Goal: Task Accomplishment & Management: Manage account settings

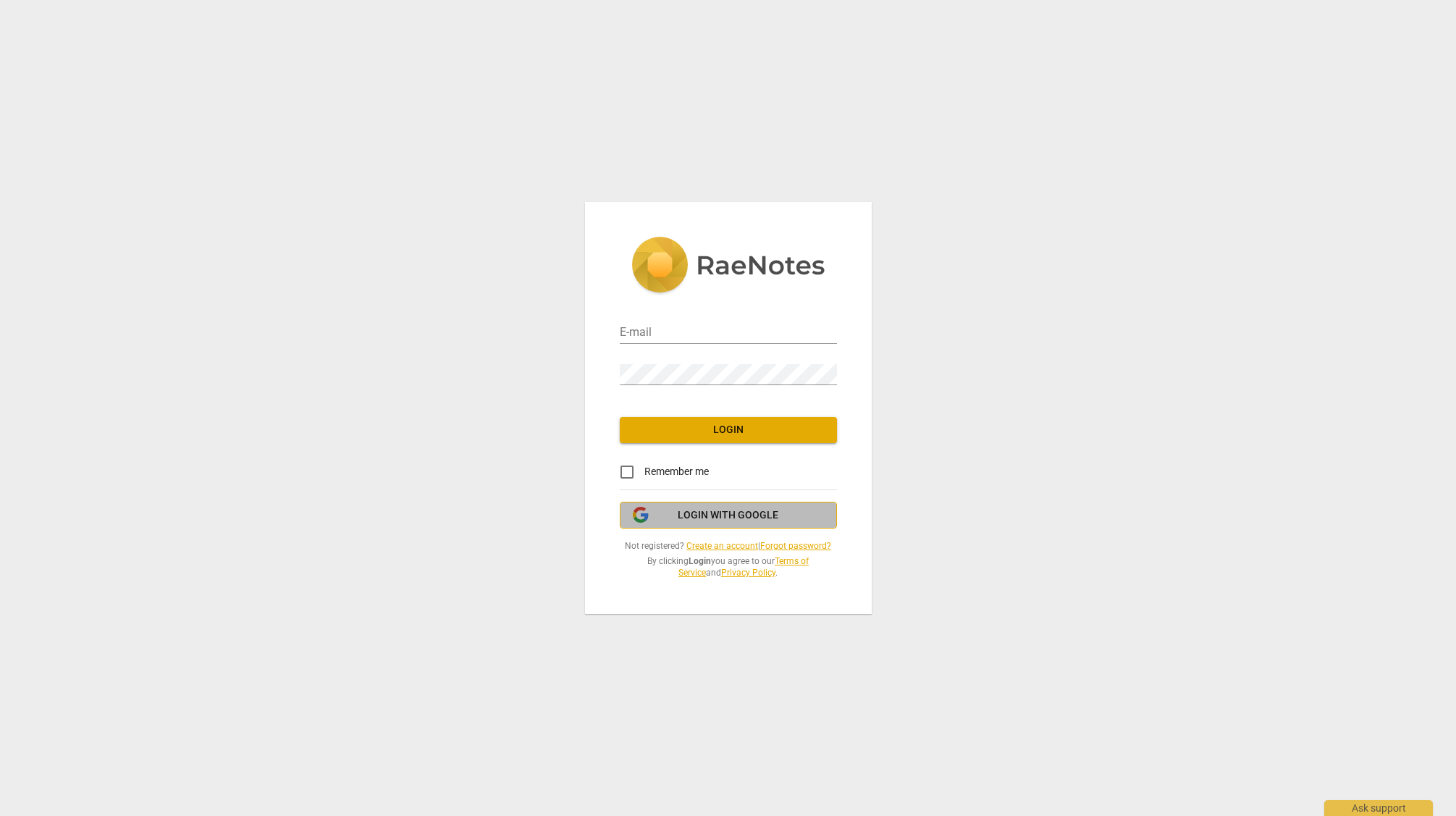
click at [676, 513] on span "Login with Google" at bounding box center [728, 515] width 193 height 14
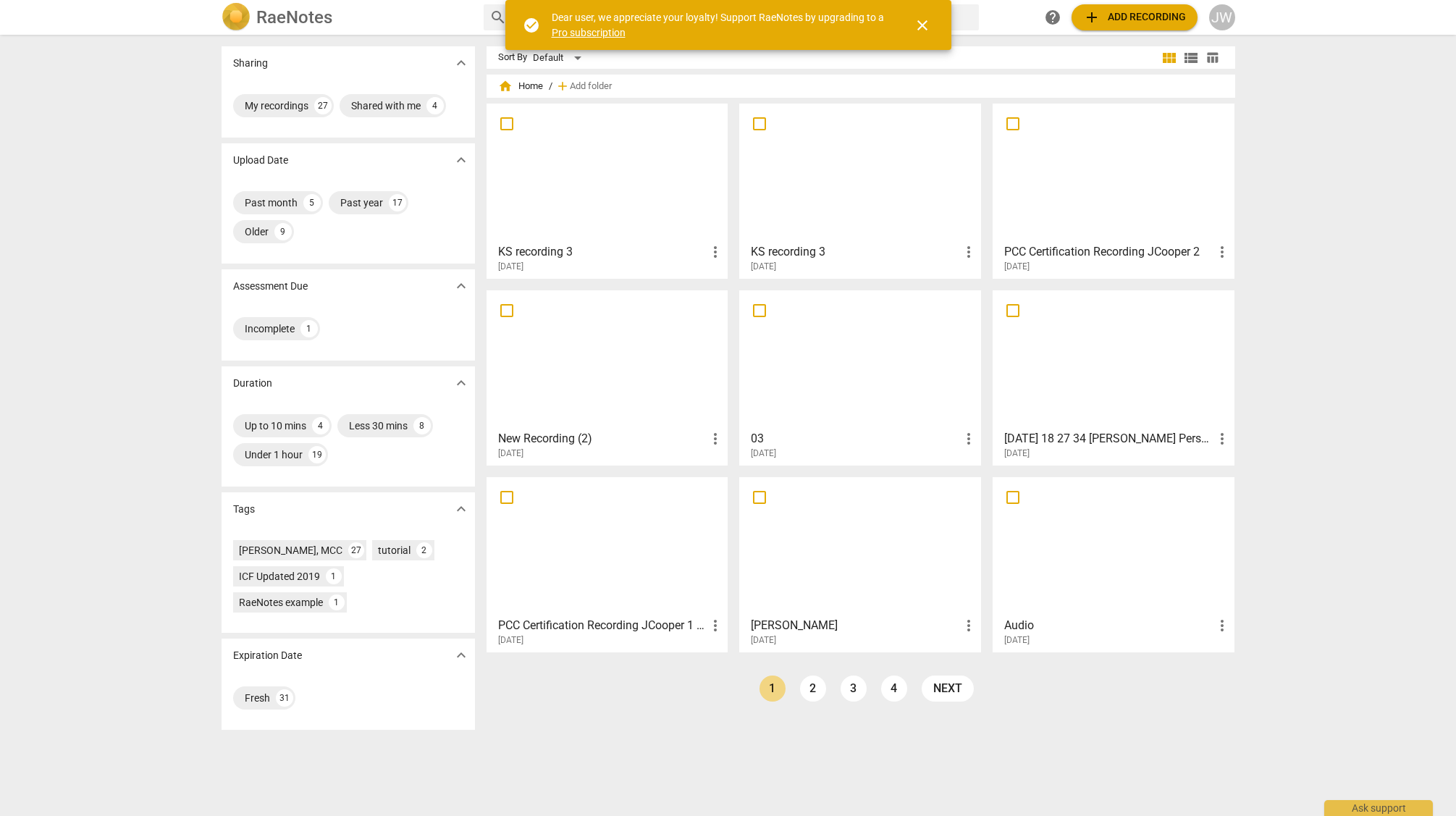
click at [654, 122] on div at bounding box center [608, 173] width 232 height 128
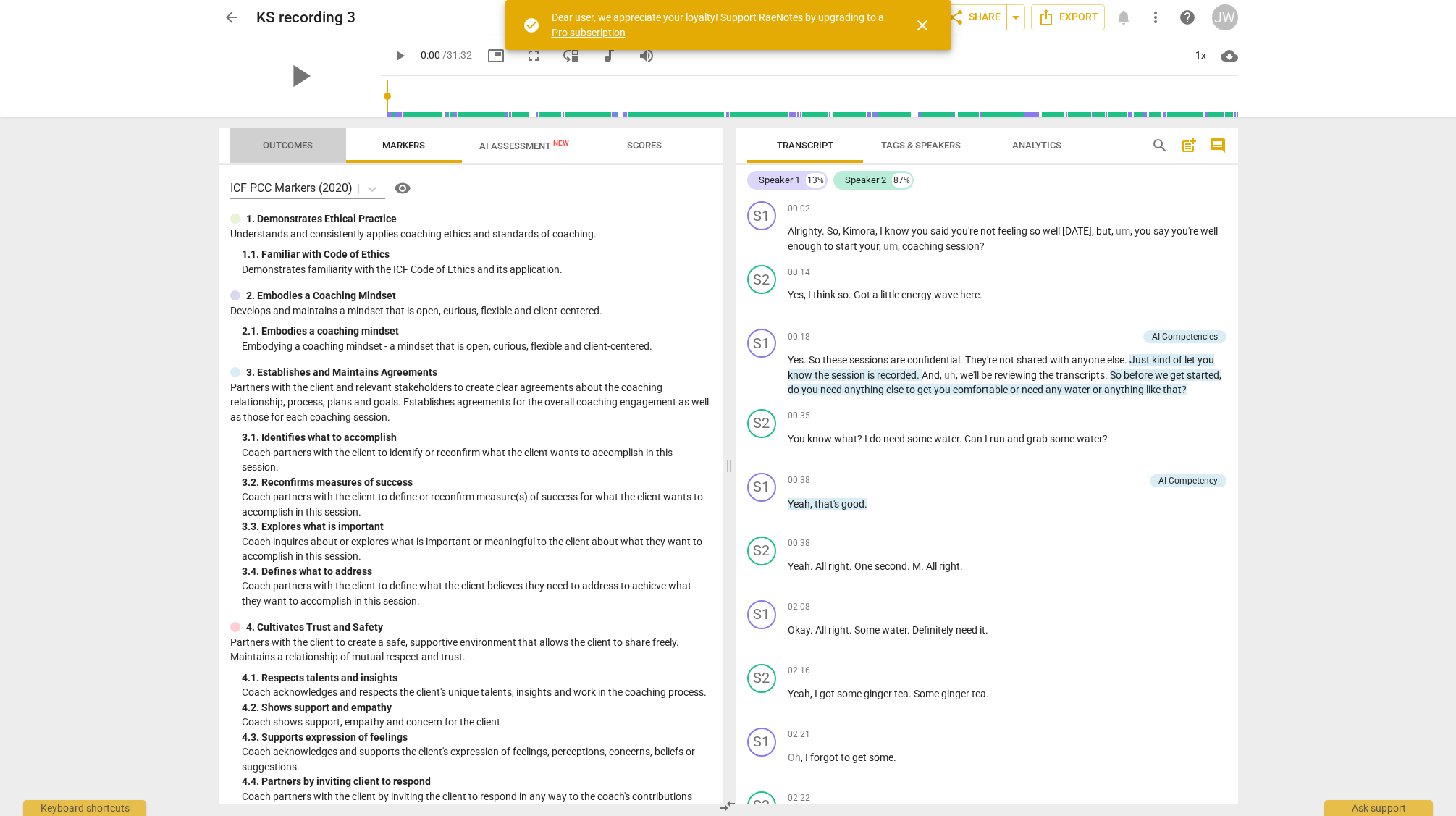
click at [292, 144] on span "Outcomes" at bounding box center [288, 146] width 50 height 11
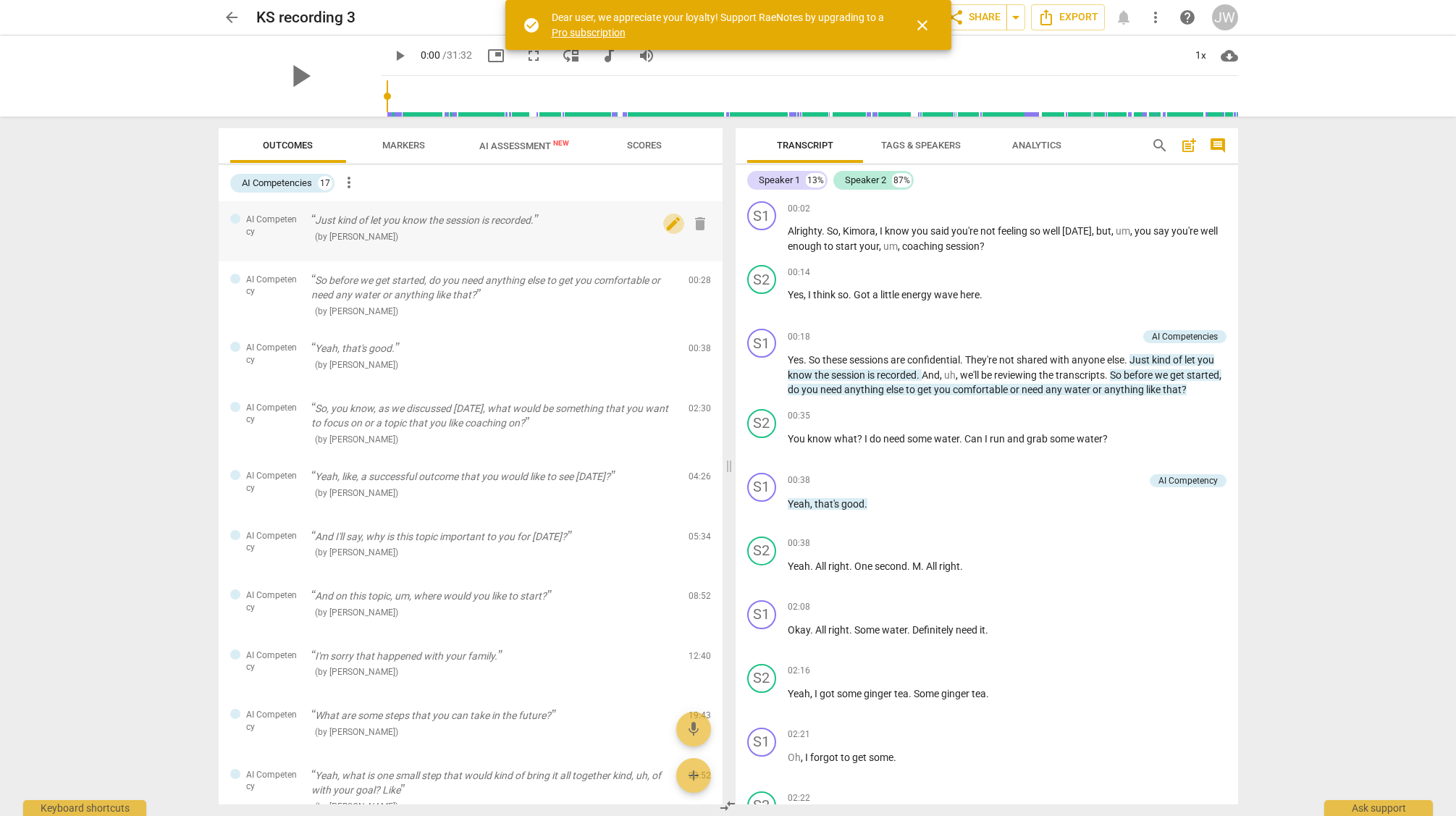
click at [665, 225] on span "edit" at bounding box center [674, 224] width 18 height 18
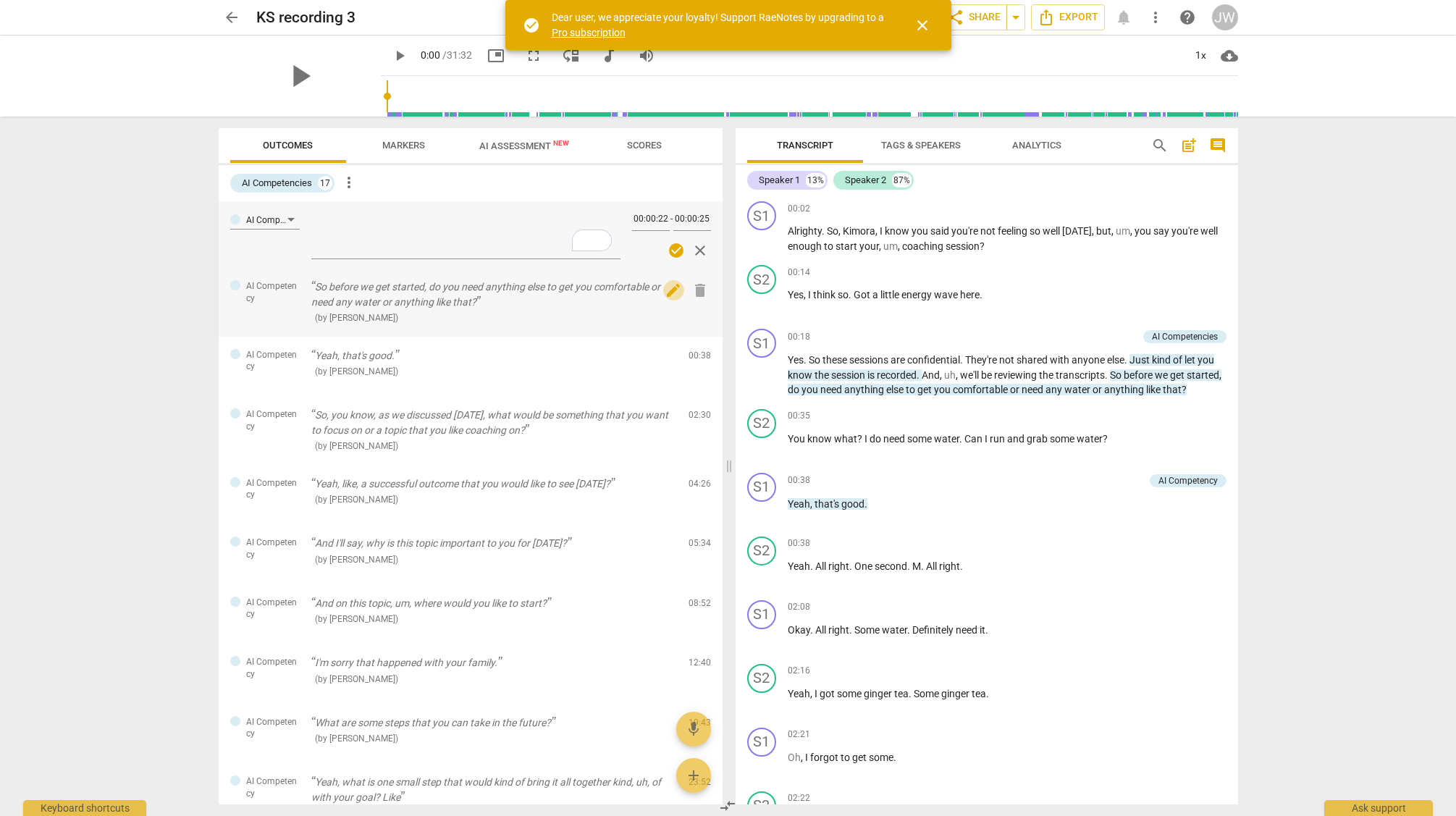
drag, startPoint x: 669, startPoint y: 289, endPoint x: 658, endPoint y: 253, distance: 37.6
click at [669, 286] on span "edit" at bounding box center [674, 290] width 18 height 18
click at [670, 249] on span "check_circle" at bounding box center [677, 250] width 18 height 18
click at [668, 248] on span "check_circle" at bounding box center [677, 250] width 18 height 18
click at [670, 317] on span "check_circle" at bounding box center [677, 318] width 18 height 18
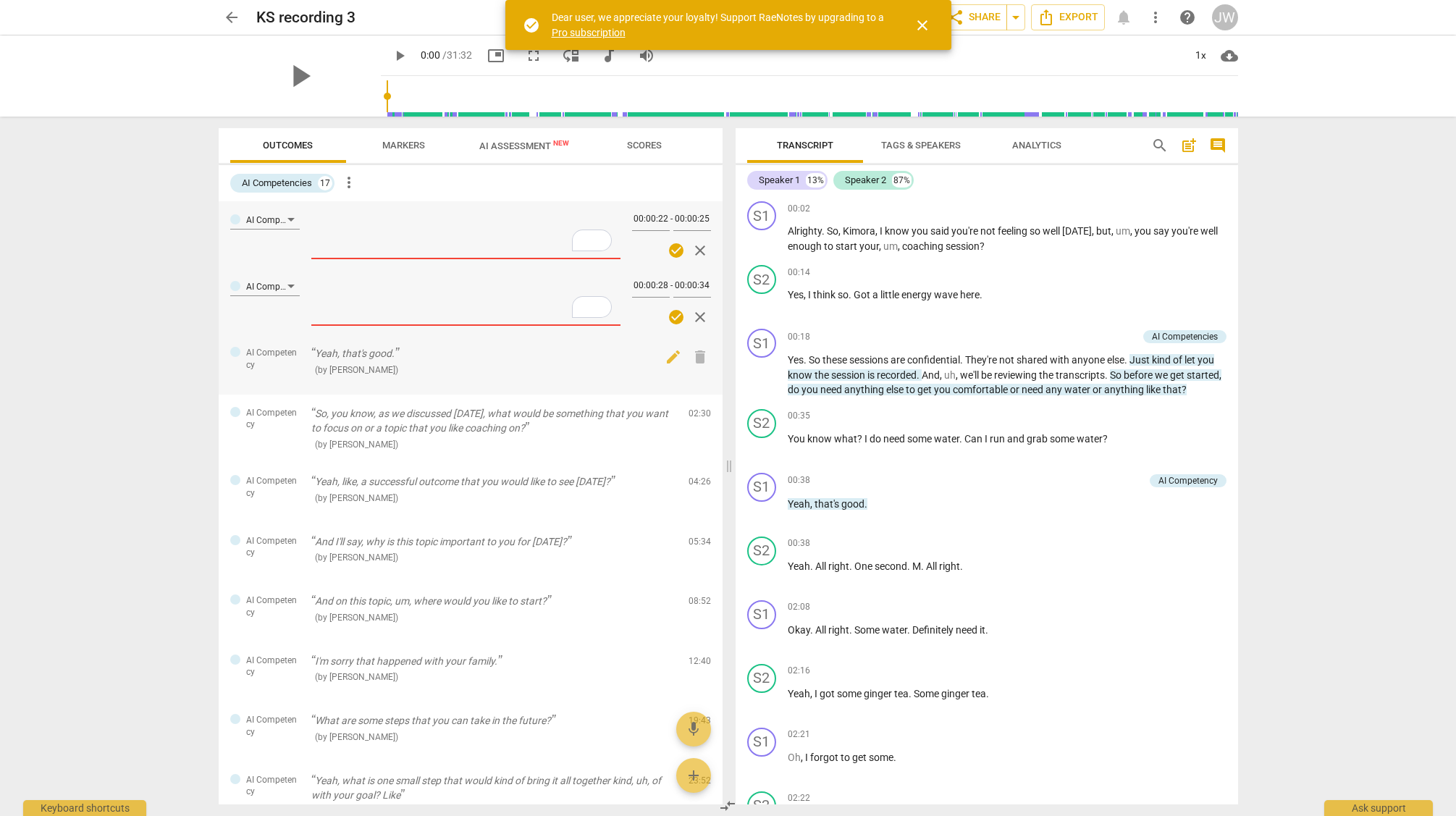
click at [483, 363] on div "( by RaeNotes )" at bounding box center [494, 370] width 366 height 15
click at [673, 354] on span "edit" at bounding box center [674, 357] width 18 height 18
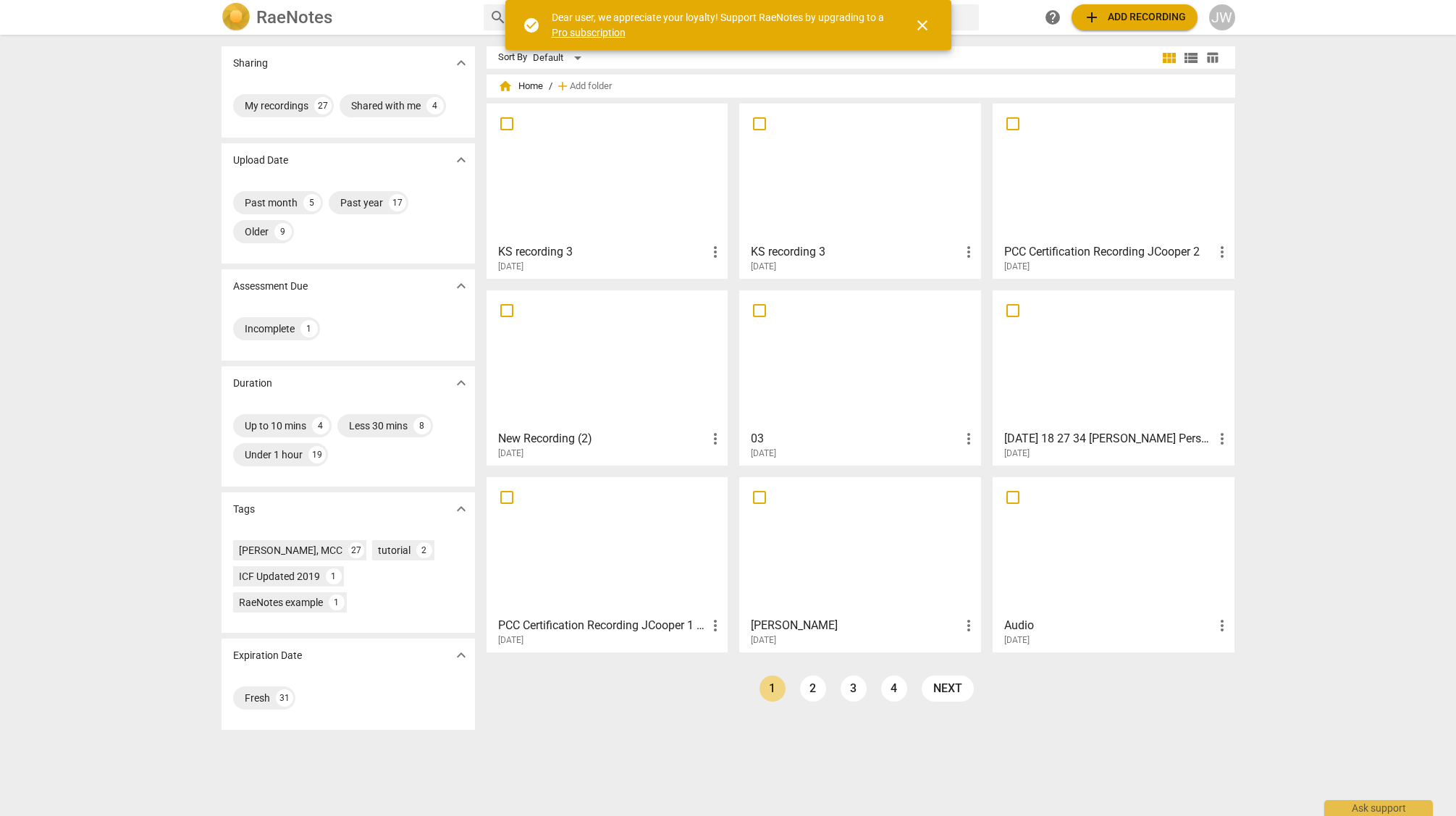
click at [1102, 14] on span "add Add recording" at bounding box center [1134, 18] width 103 height 18
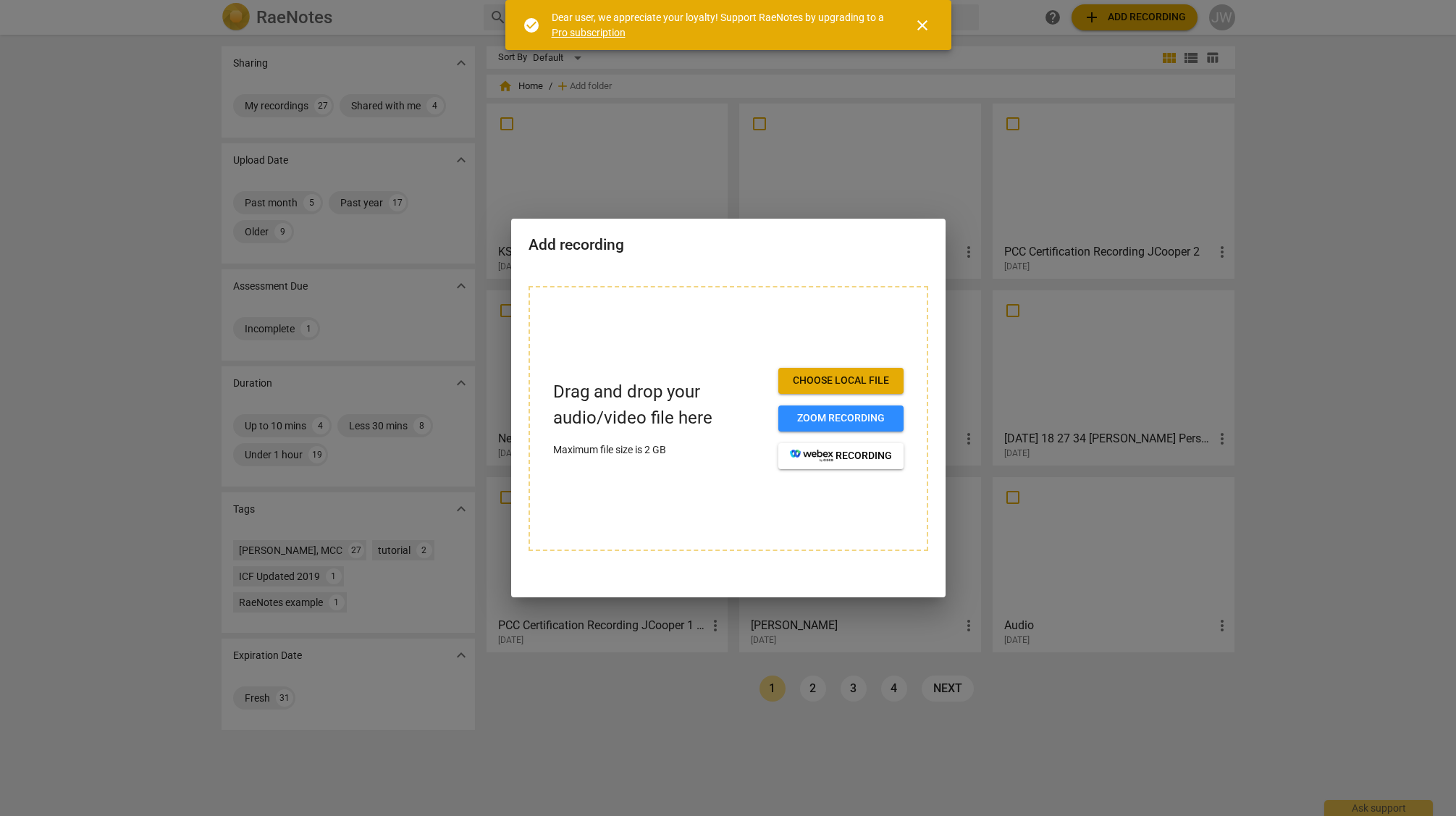
click at [842, 382] on span "Choose local file" at bounding box center [842, 381] width 102 height 14
click at [706, 94] on div at bounding box center [728, 408] width 1456 height 816
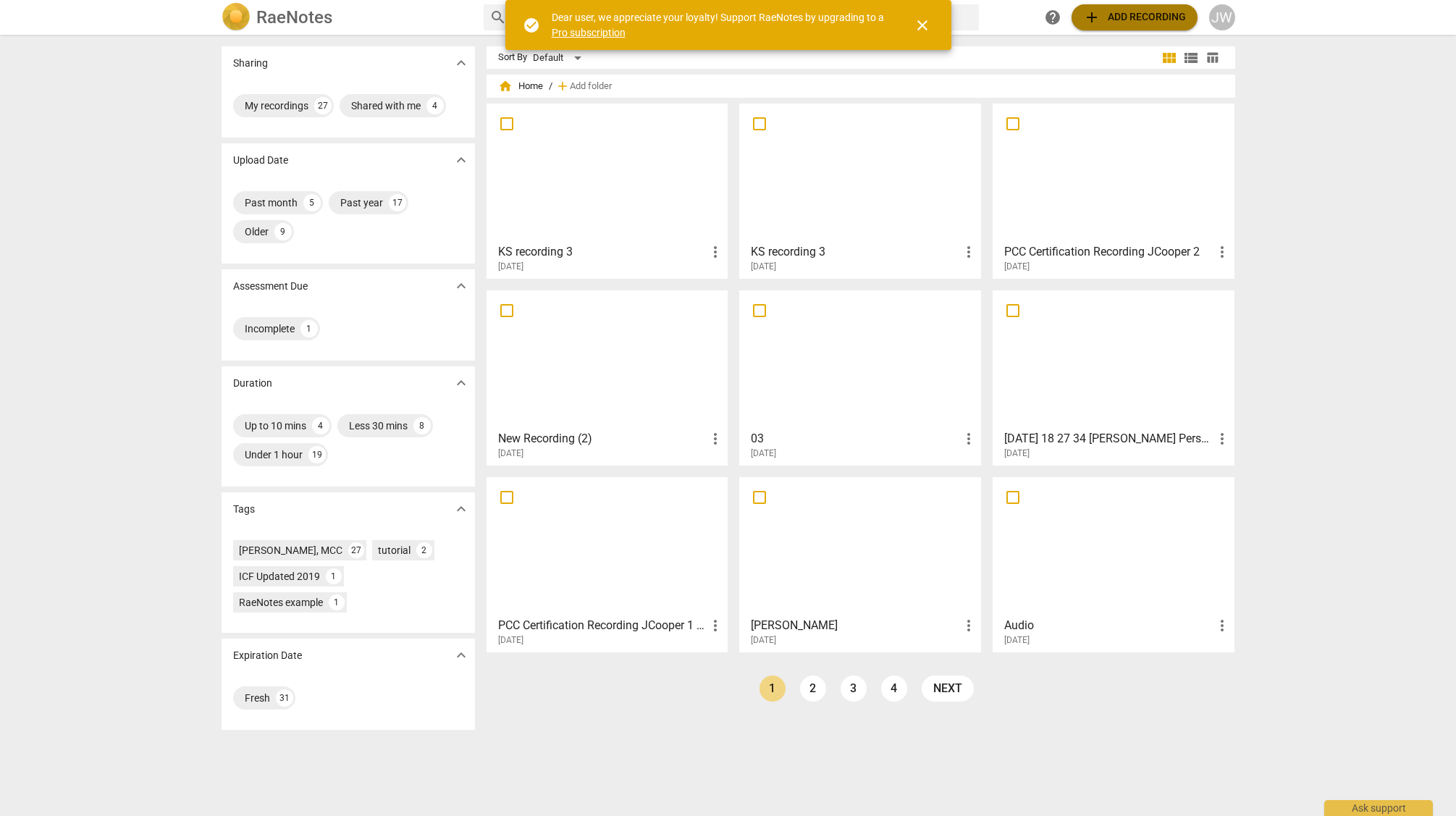
click at [1124, 18] on span "add Add recording" at bounding box center [1134, 18] width 103 height 18
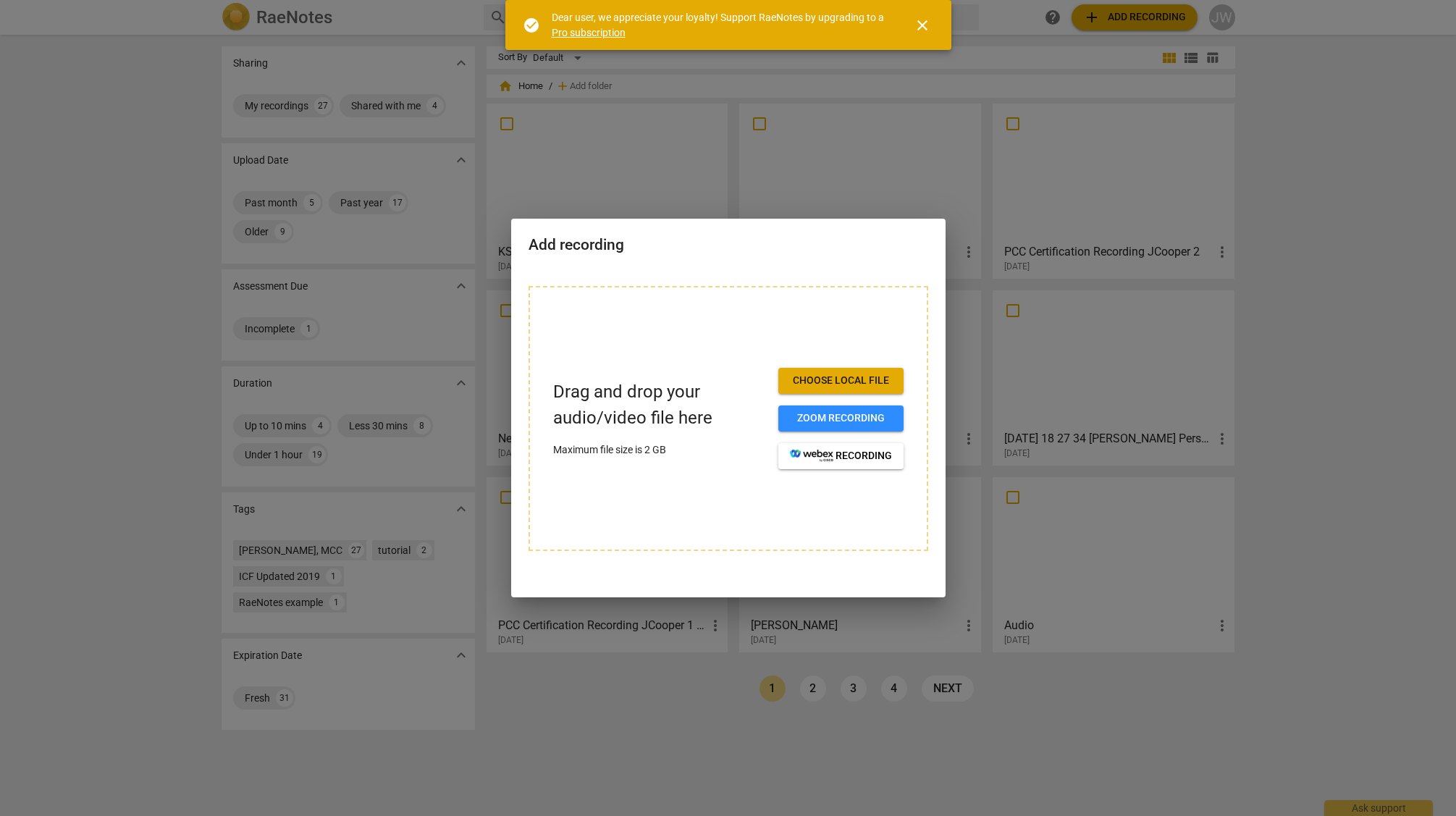
click at [851, 376] on span "Choose local file" at bounding box center [842, 381] width 102 height 14
click at [844, 378] on span "Choose local file" at bounding box center [842, 381] width 102 height 14
click at [920, 24] on span "close" at bounding box center [922, 26] width 18 height 18
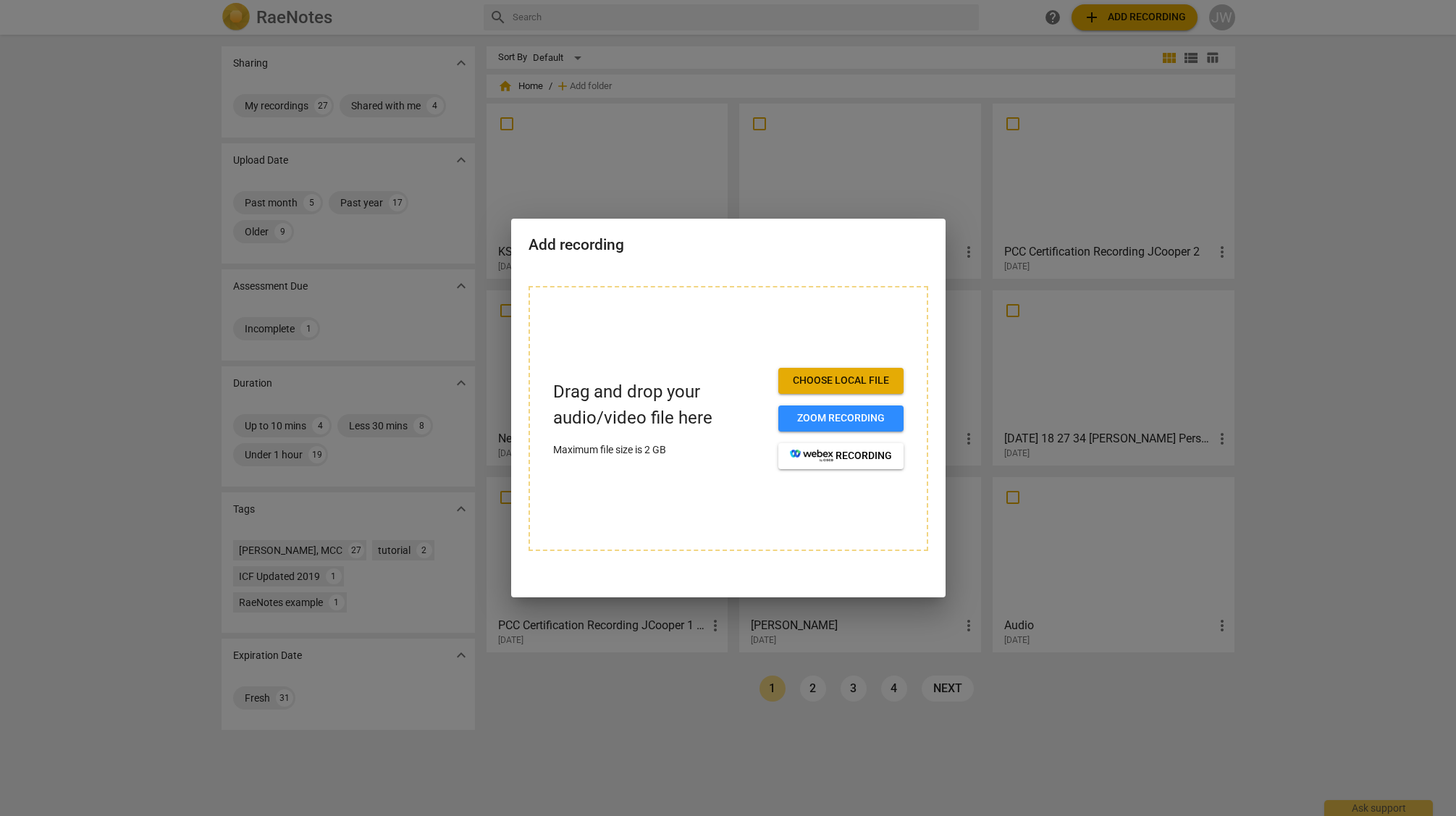
drag, startPoint x: 903, startPoint y: 98, endPoint x: 826, endPoint y: 163, distance: 100.8
click at [897, 100] on div at bounding box center [728, 408] width 1456 height 816
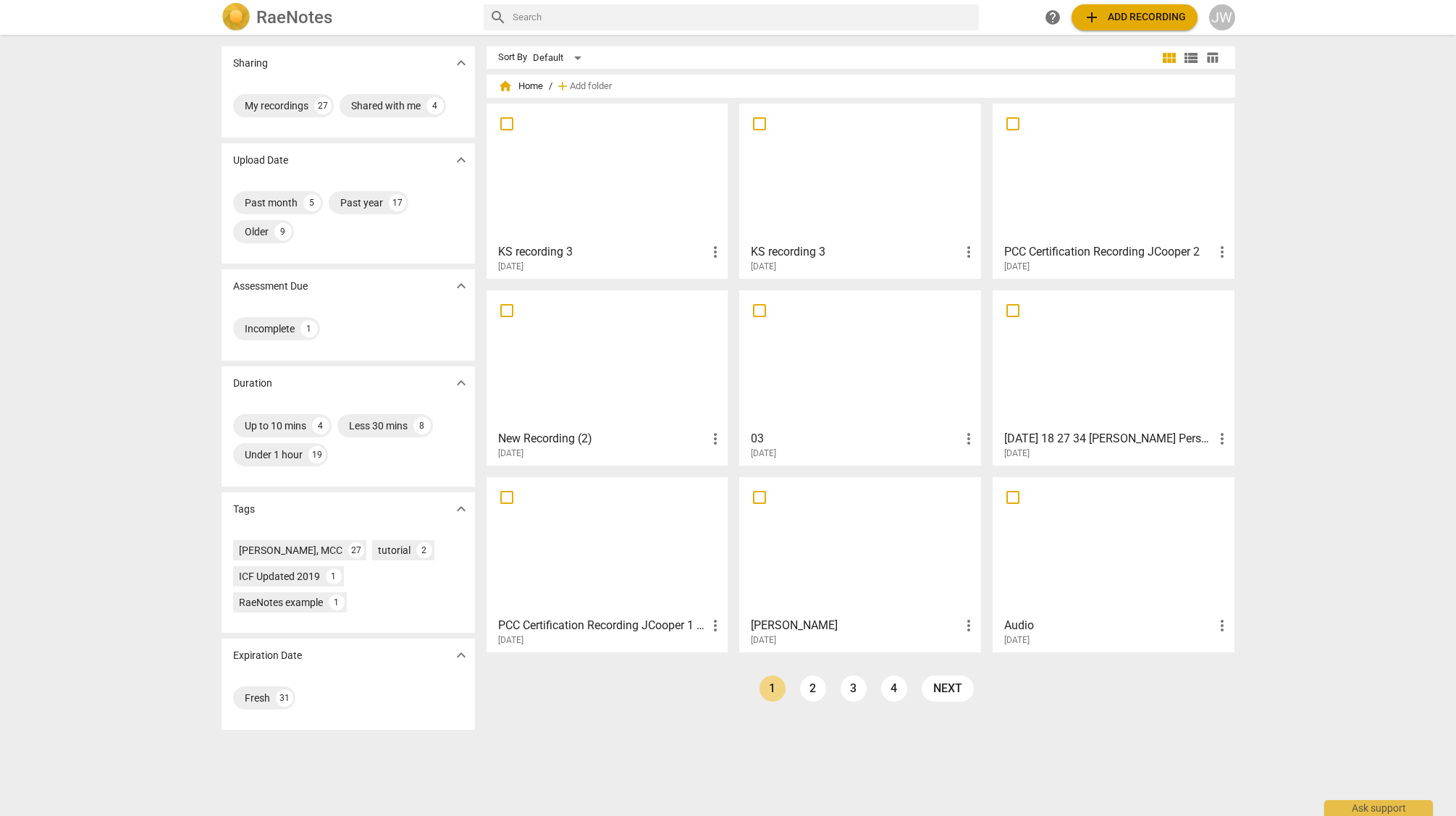
click at [1103, 19] on span "add Add recording" at bounding box center [1134, 18] width 103 height 18
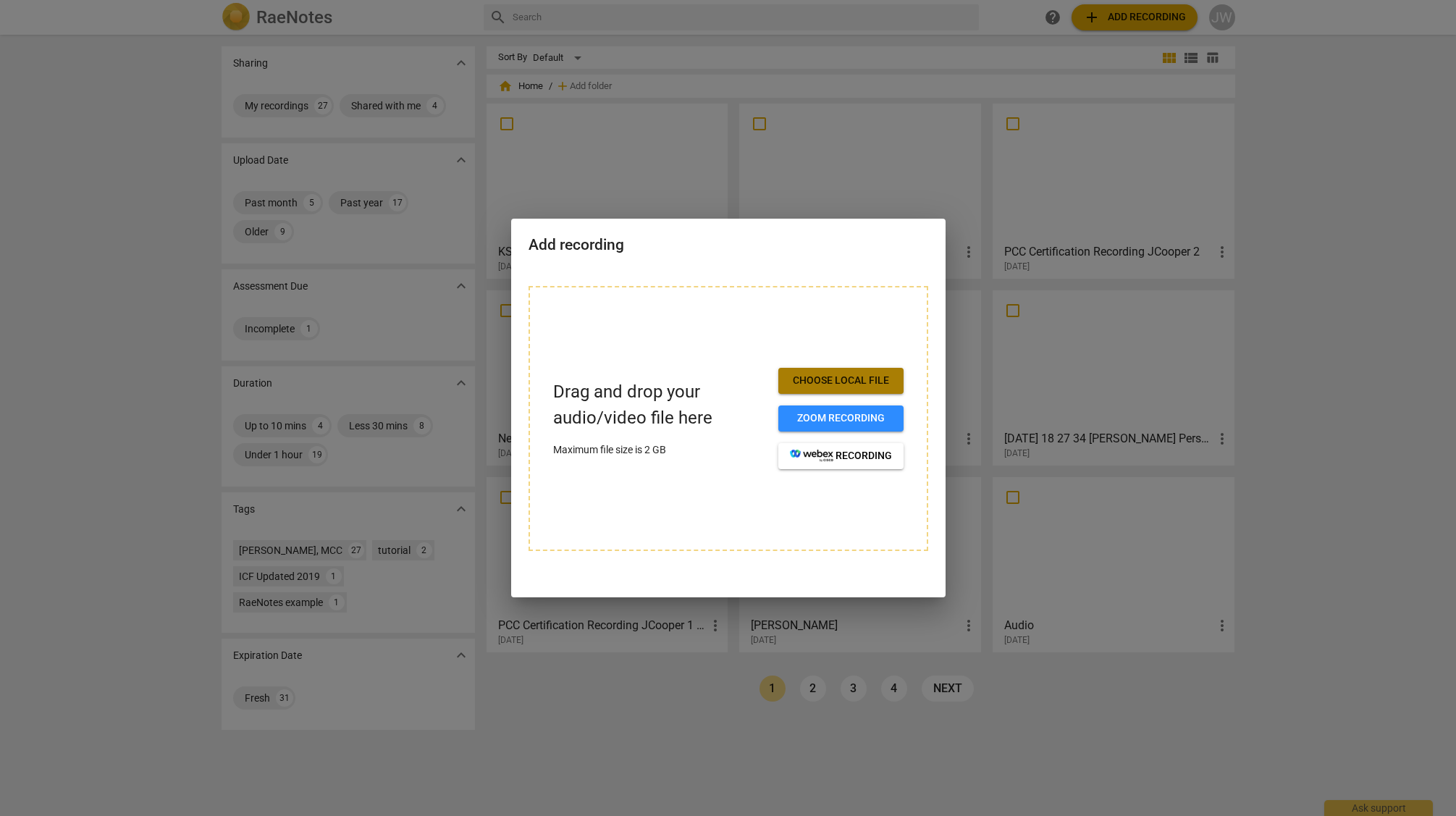
click at [834, 378] on span "Choose local file" at bounding box center [842, 381] width 102 height 14
click at [1280, 166] on div at bounding box center [728, 408] width 1456 height 816
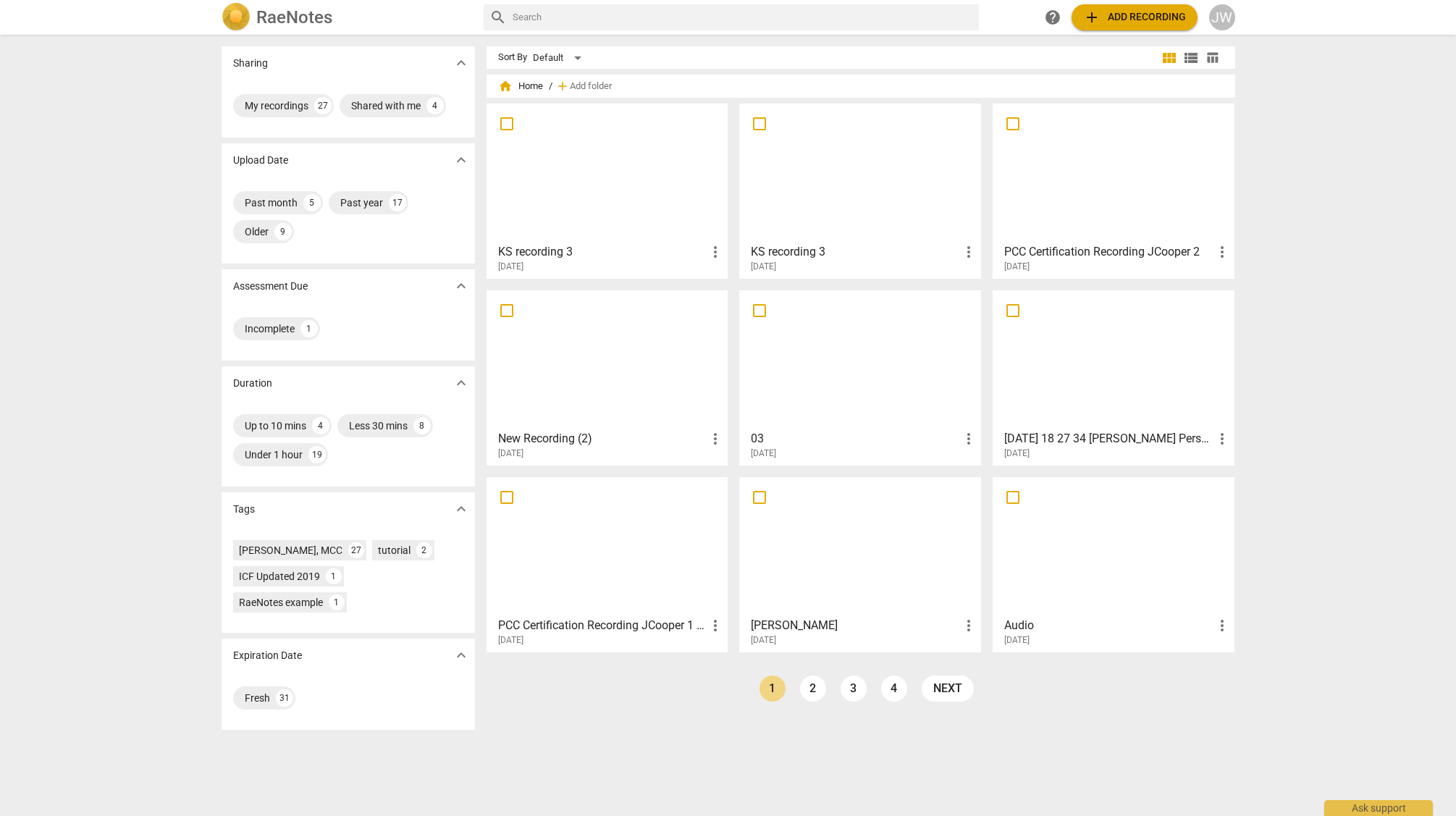
click at [1114, 20] on span "add Add recording" at bounding box center [1134, 18] width 103 height 18
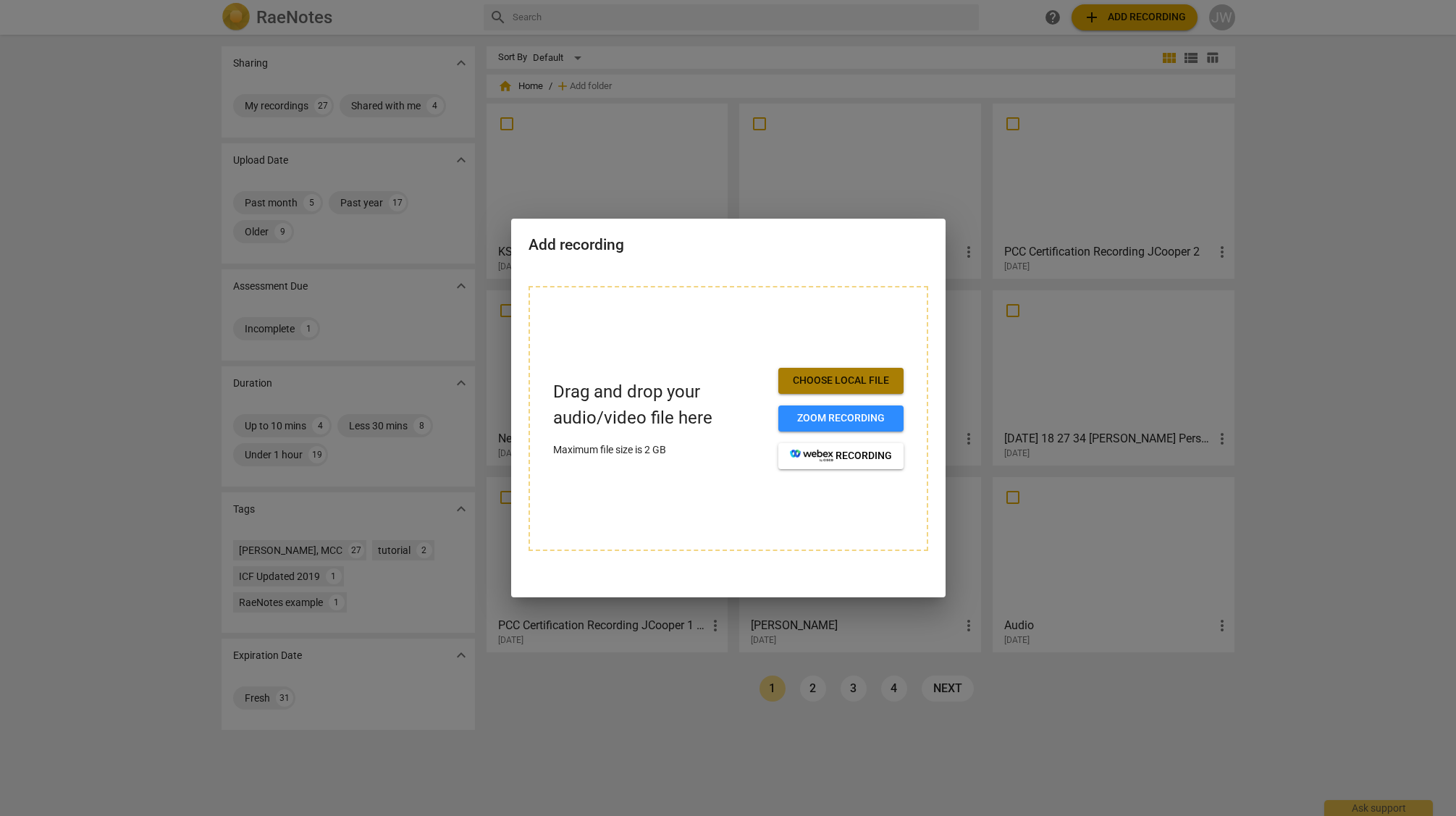
click at [823, 384] on span "Choose local file" at bounding box center [842, 381] width 102 height 14
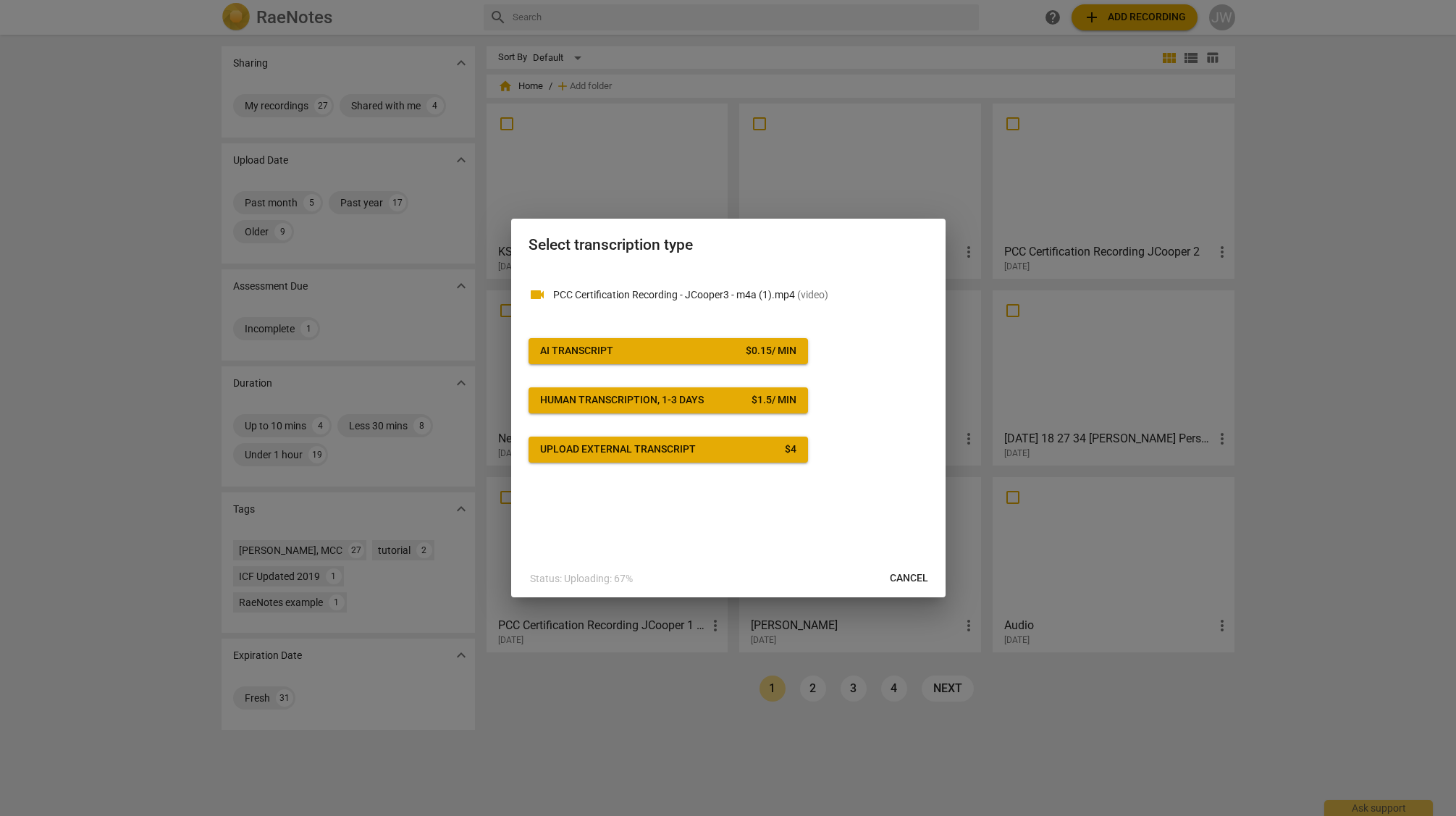
click at [635, 350] on span "AI Transcript $ 0.15 / min" at bounding box center [668, 351] width 256 height 14
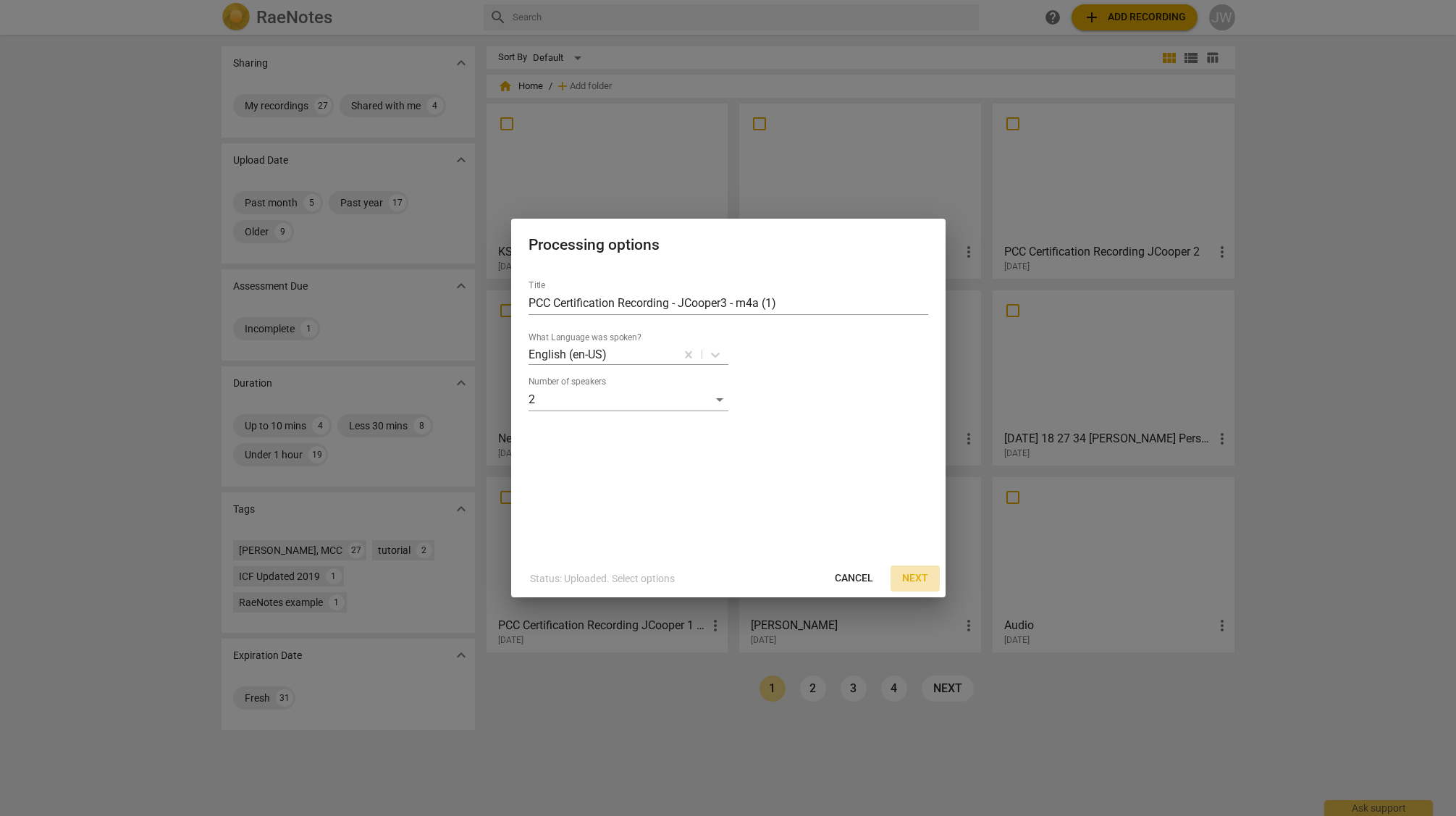
click at [918, 579] on span "Next" at bounding box center [915, 578] width 26 height 14
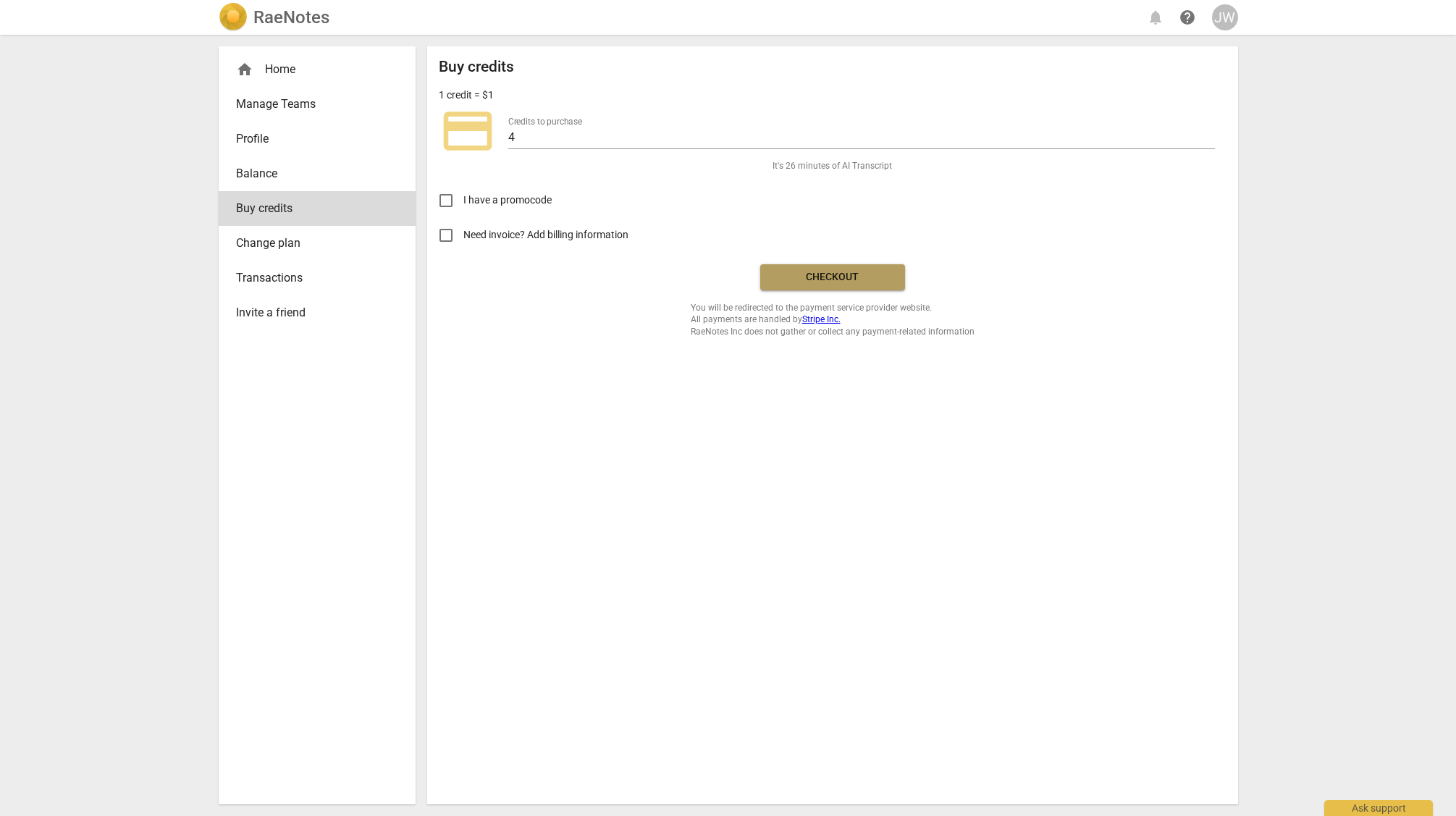
click at [793, 274] on span "Checkout" at bounding box center [833, 278] width 122 height 14
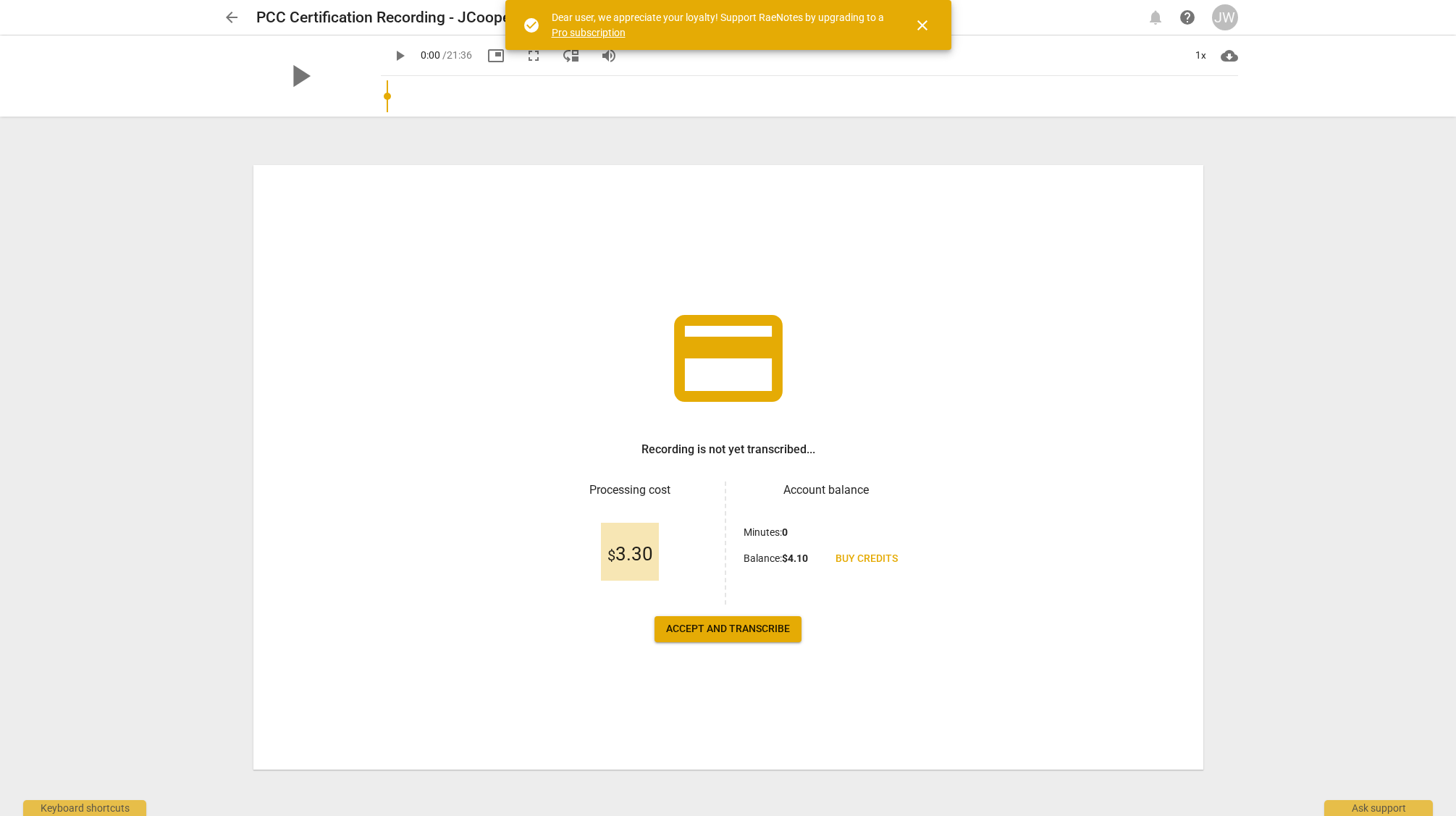
click at [733, 634] on span "Accept and transcribe" at bounding box center [728, 630] width 124 height 14
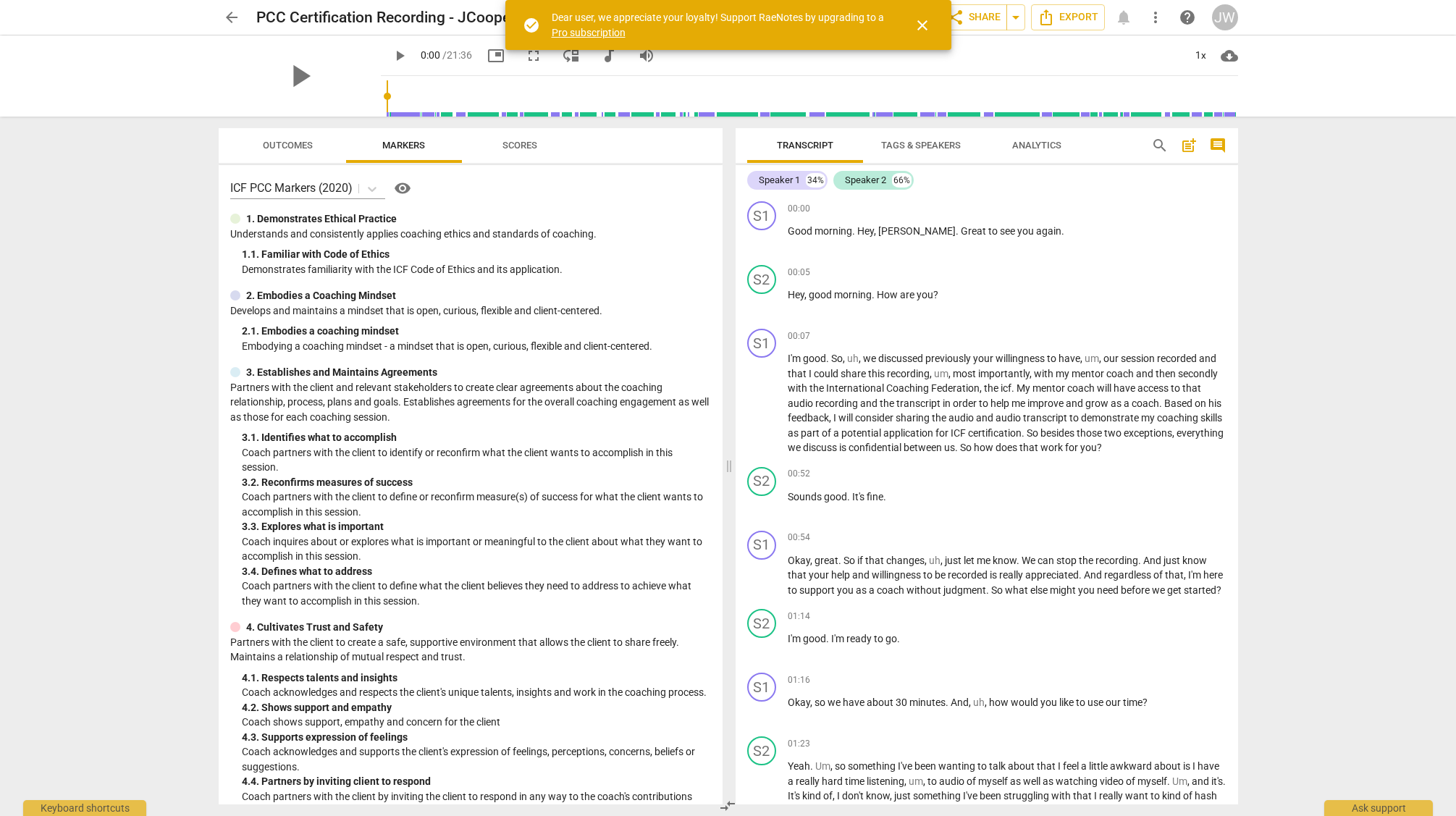
click at [924, 18] on span "close" at bounding box center [922, 26] width 18 height 18
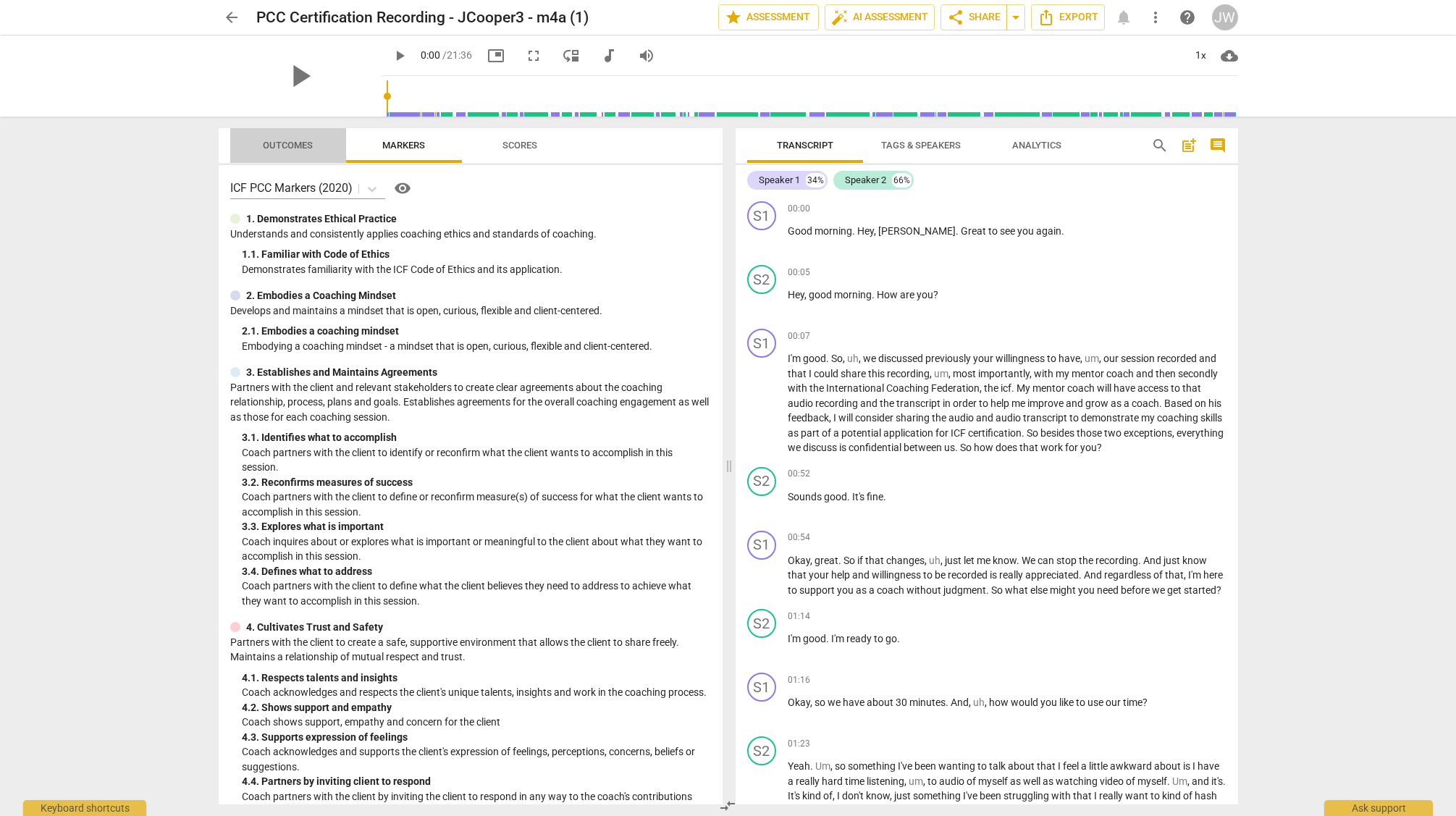
click at [292, 144] on span "Outcomes" at bounding box center [288, 146] width 50 height 11
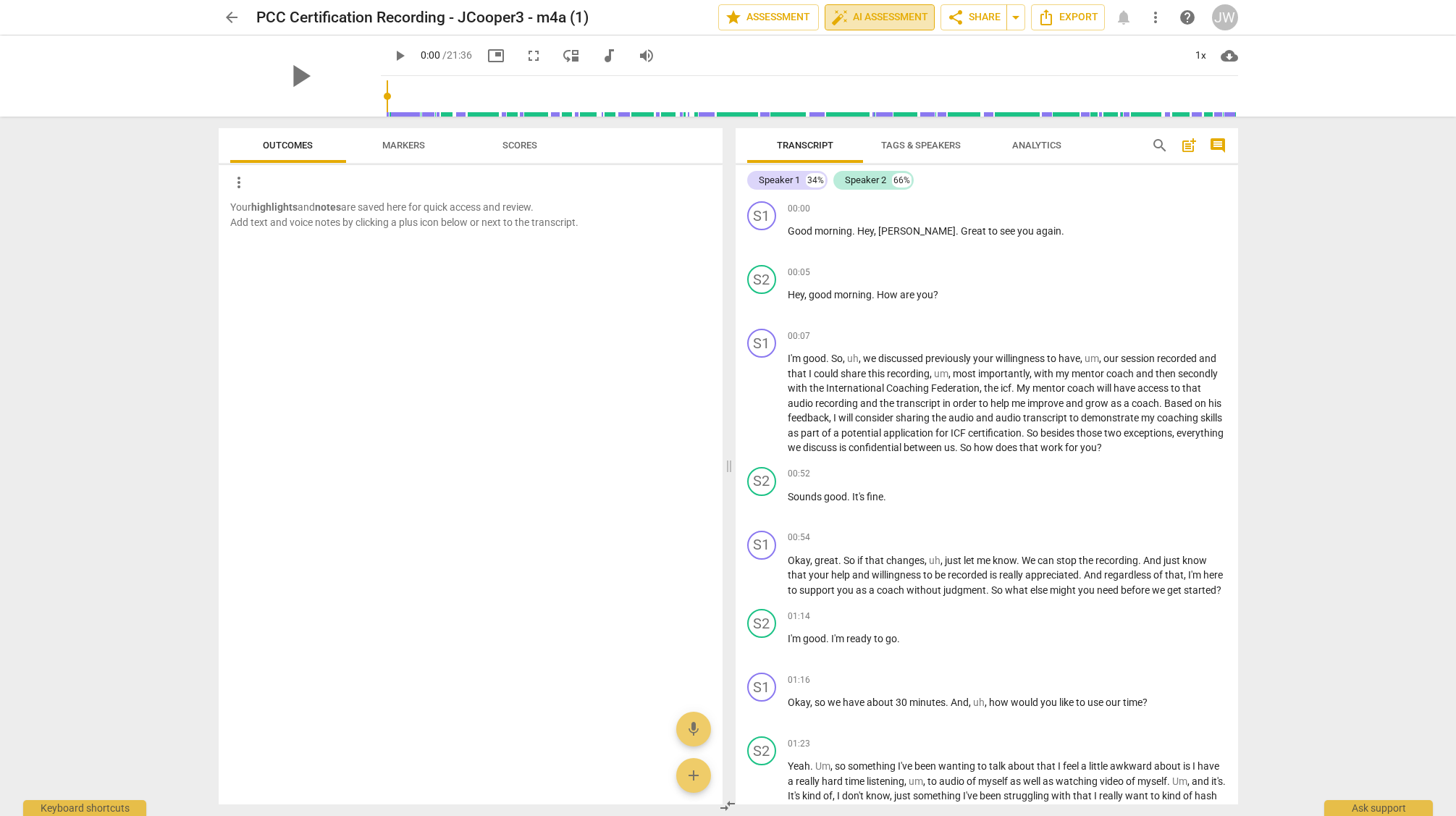
click at [878, 11] on span "auto_fix_high AI Assessment" at bounding box center [879, 18] width 97 height 18
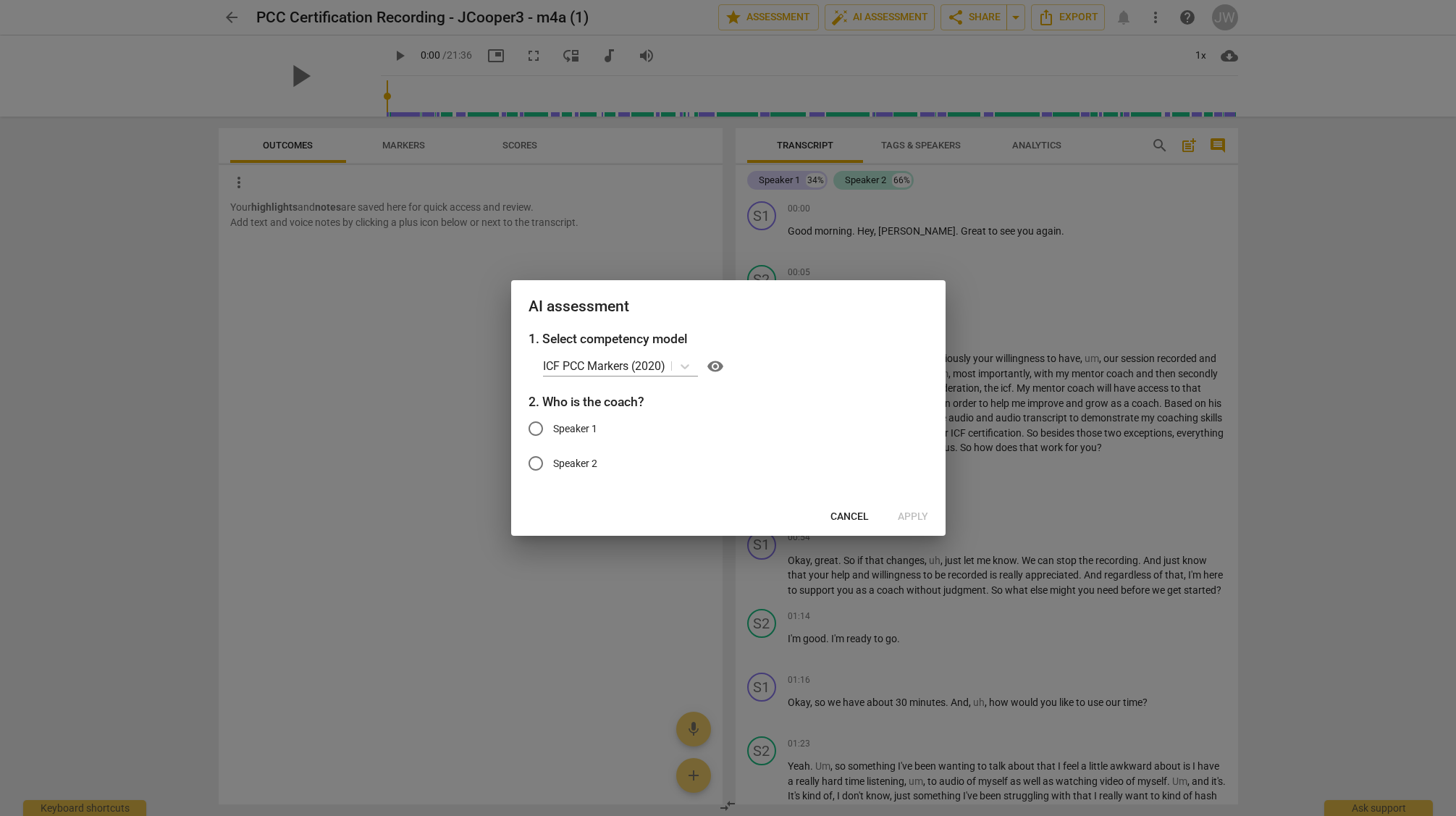
drag, startPoint x: 537, startPoint y: 422, endPoint x: 550, endPoint y: 426, distance: 13.6
click at [537, 422] on input "Speaker 1" at bounding box center [535, 428] width 34 height 34
radio input "true"
click at [910, 514] on span "Apply" at bounding box center [913, 517] width 30 height 14
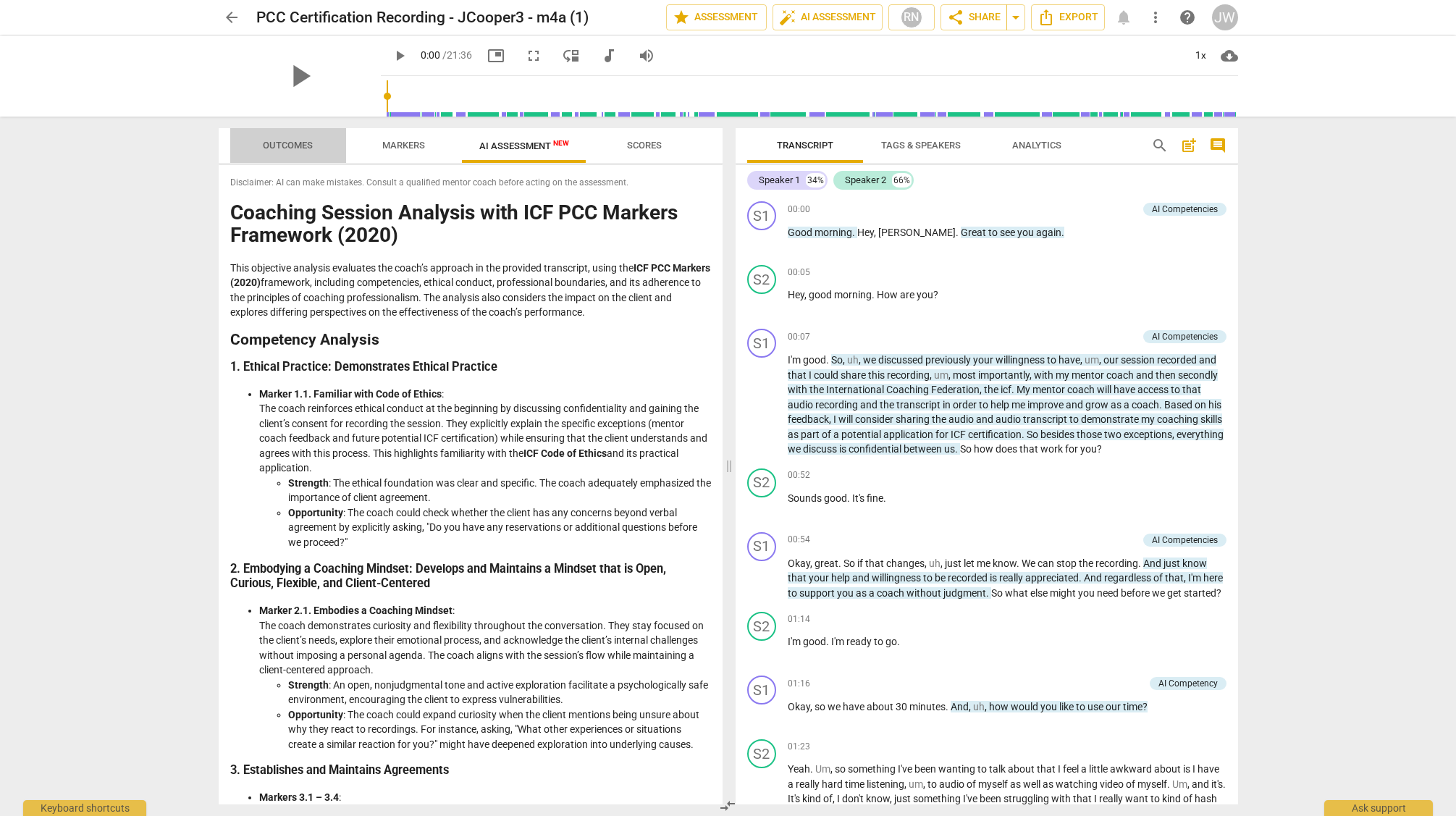
click at [290, 146] on span "Outcomes" at bounding box center [288, 146] width 50 height 11
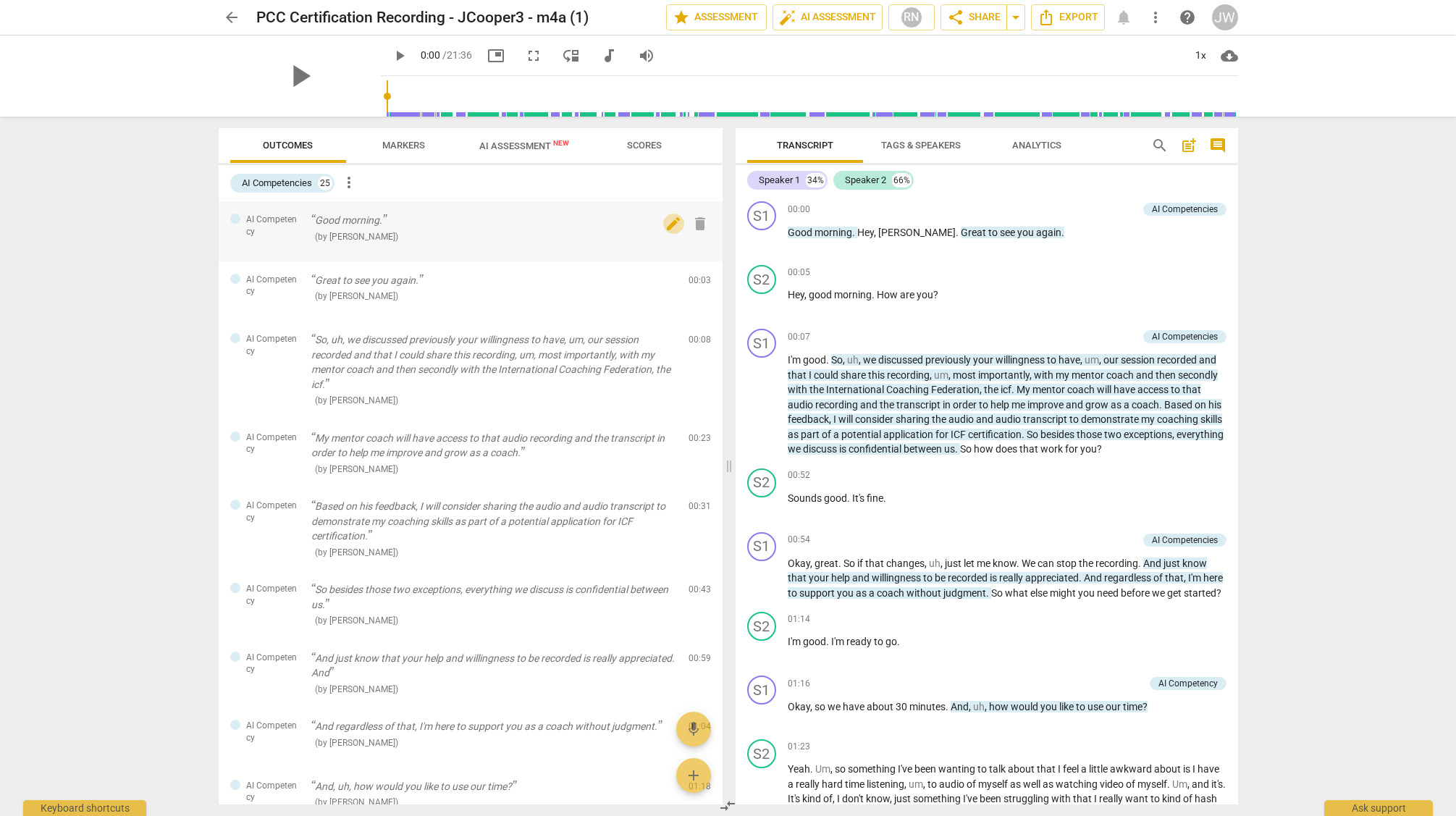
click at [668, 221] on span "edit" at bounding box center [674, 224] width 18 height 18
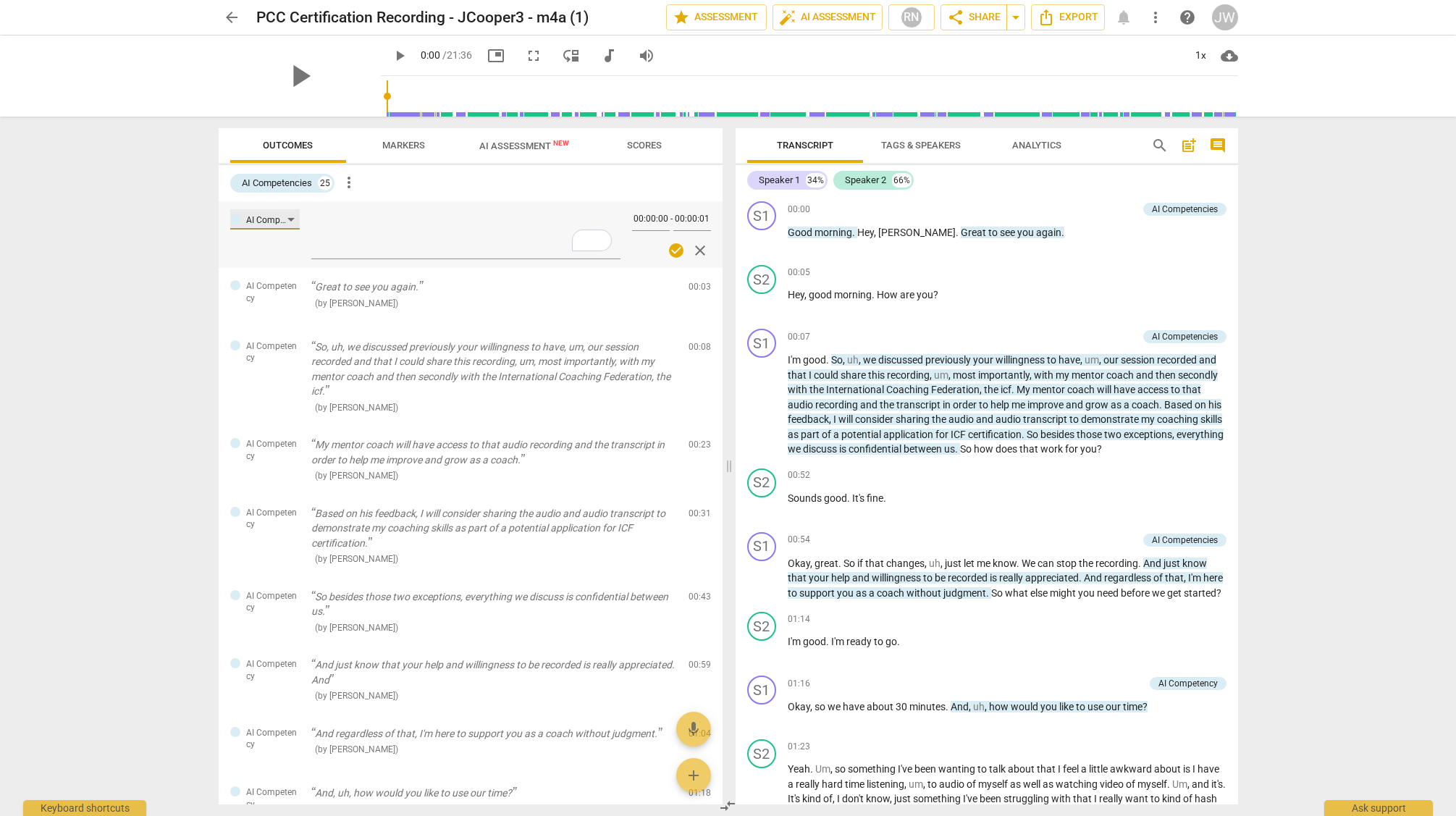
click at [288, 218] on div "AI Competency" at bounding box center [265, 219] width 70 height 20
click at [88, 226] on div at bounding box center [728, 408] width 1456 height 816
click at [670, 249] on span "check_circle" at bounding box center [677, 250] width 18 height 18
click at [294, 179] on div "AI Competencies" at bounding box center [277, 183] width 70 height 14
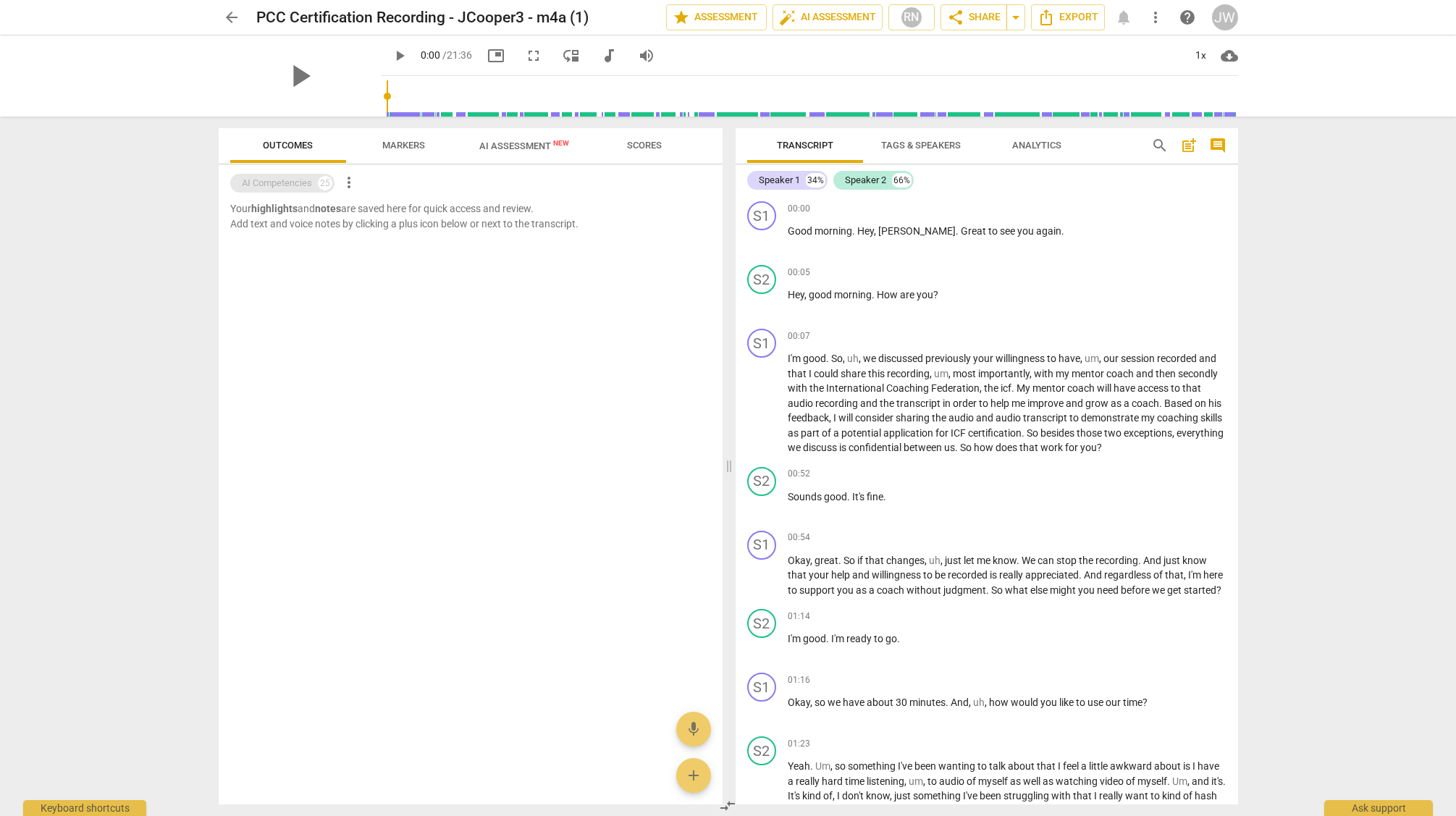
click at [294, 179] on div "AI Competencies" at bounding box center [277, 183] width 70 height 14
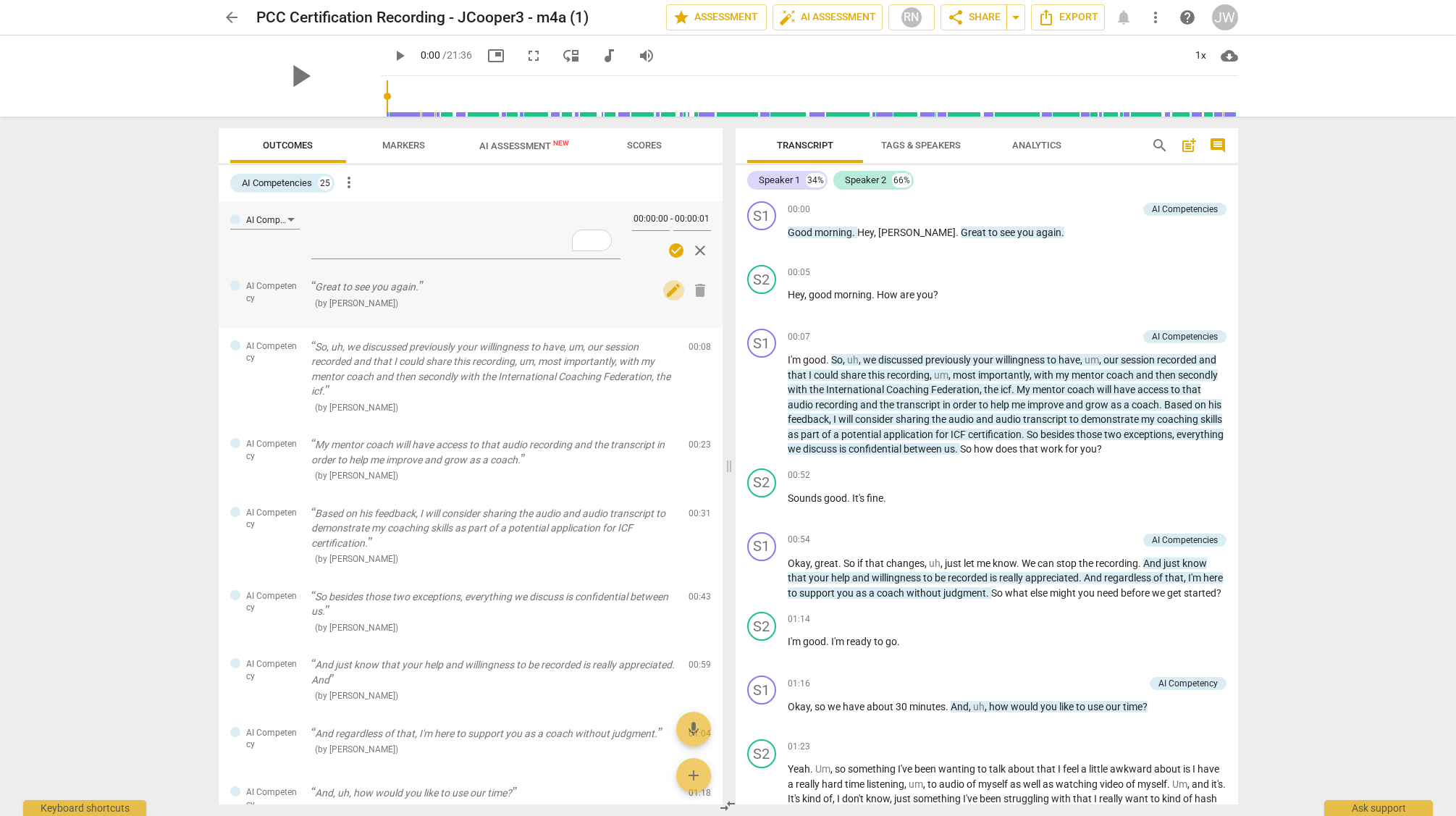
click at [670, 285] on span "edit" at bounding box center [674, 290] width 18 height 18
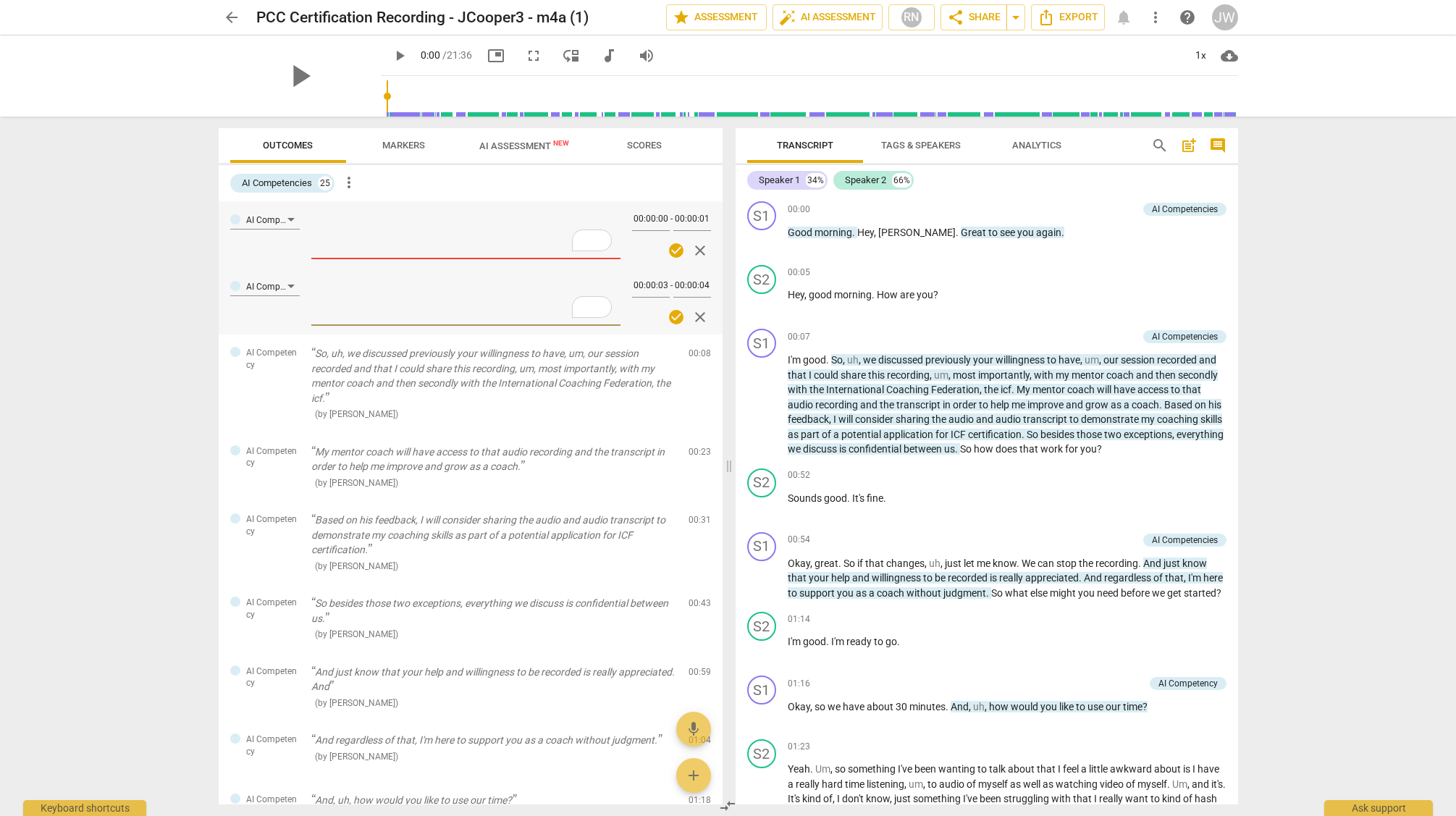
scroll to position [1, 0]
click at [291, 283] on div "AI Competency" at bounding box center [265, 285] width 70 height 20
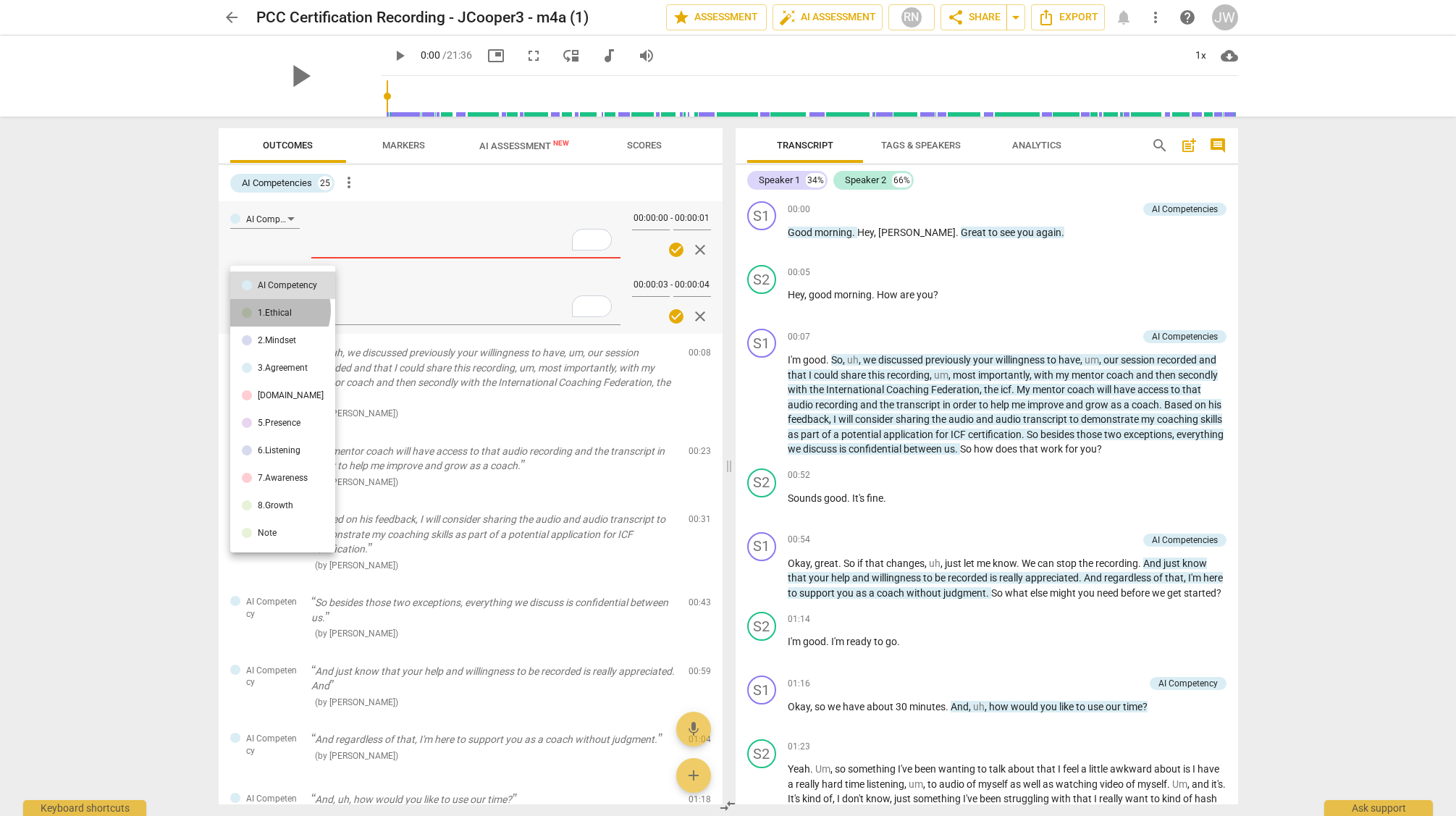
click at [274, 310] on div "1.Ethical" at bounding box center [274, 313] width 34 height 9
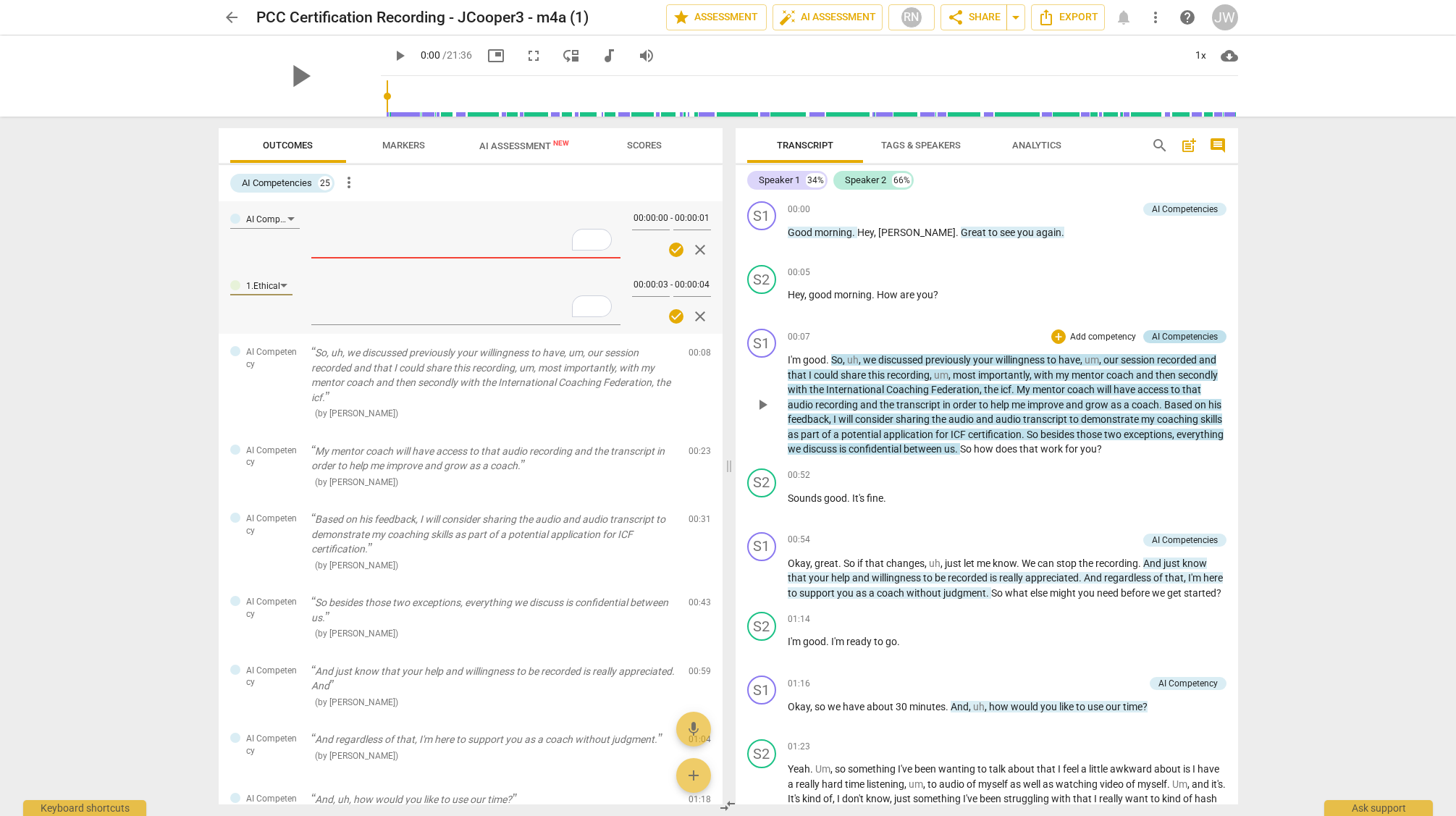
click at [1183, 336] on div "AI Competencies" at bounding box center [1185, 337] width 66 height 13
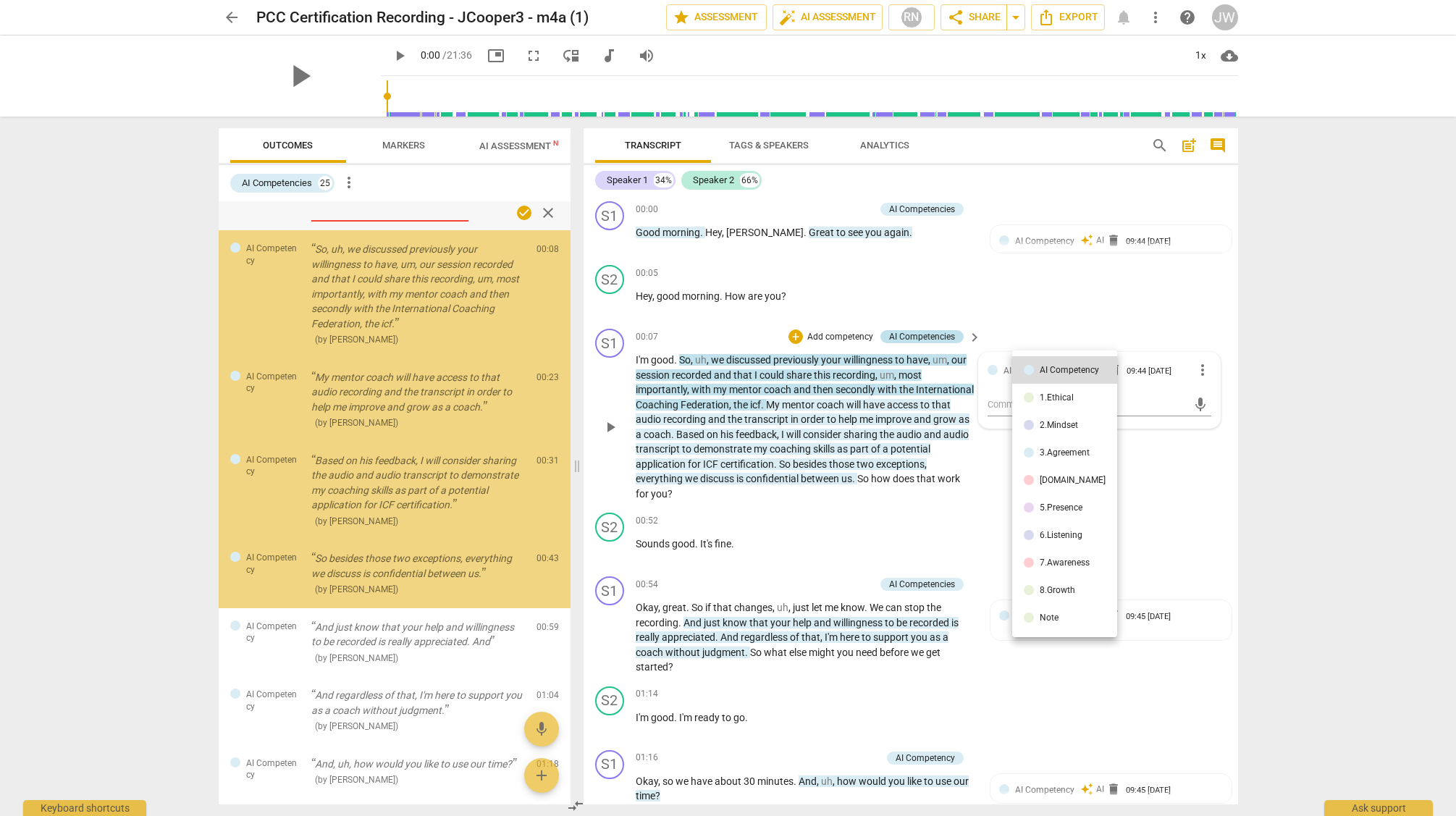
scroll to position [116, 0]
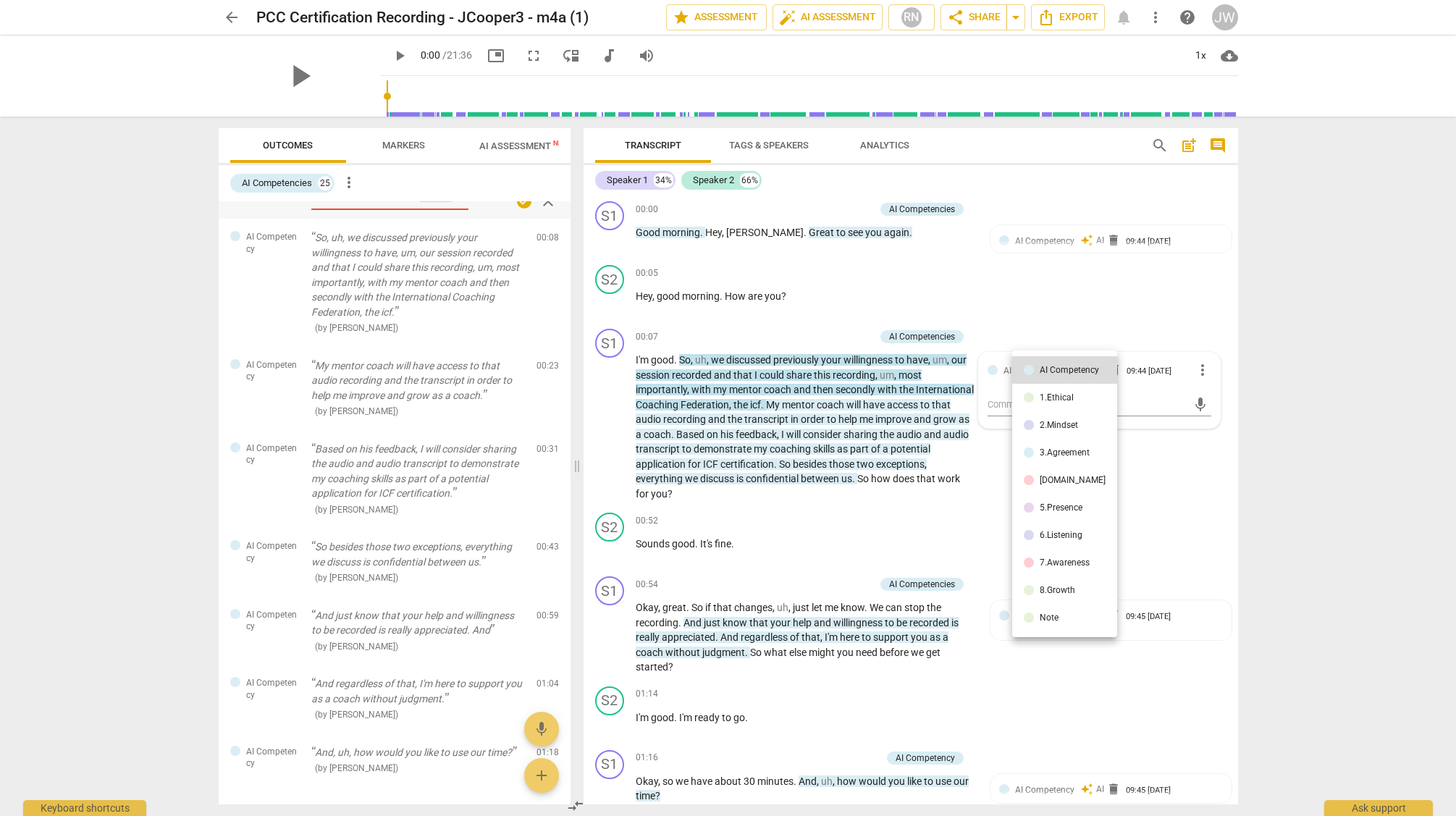
click at [1009, 326] on div at bounding box center [728, 408] width 1456 height 816
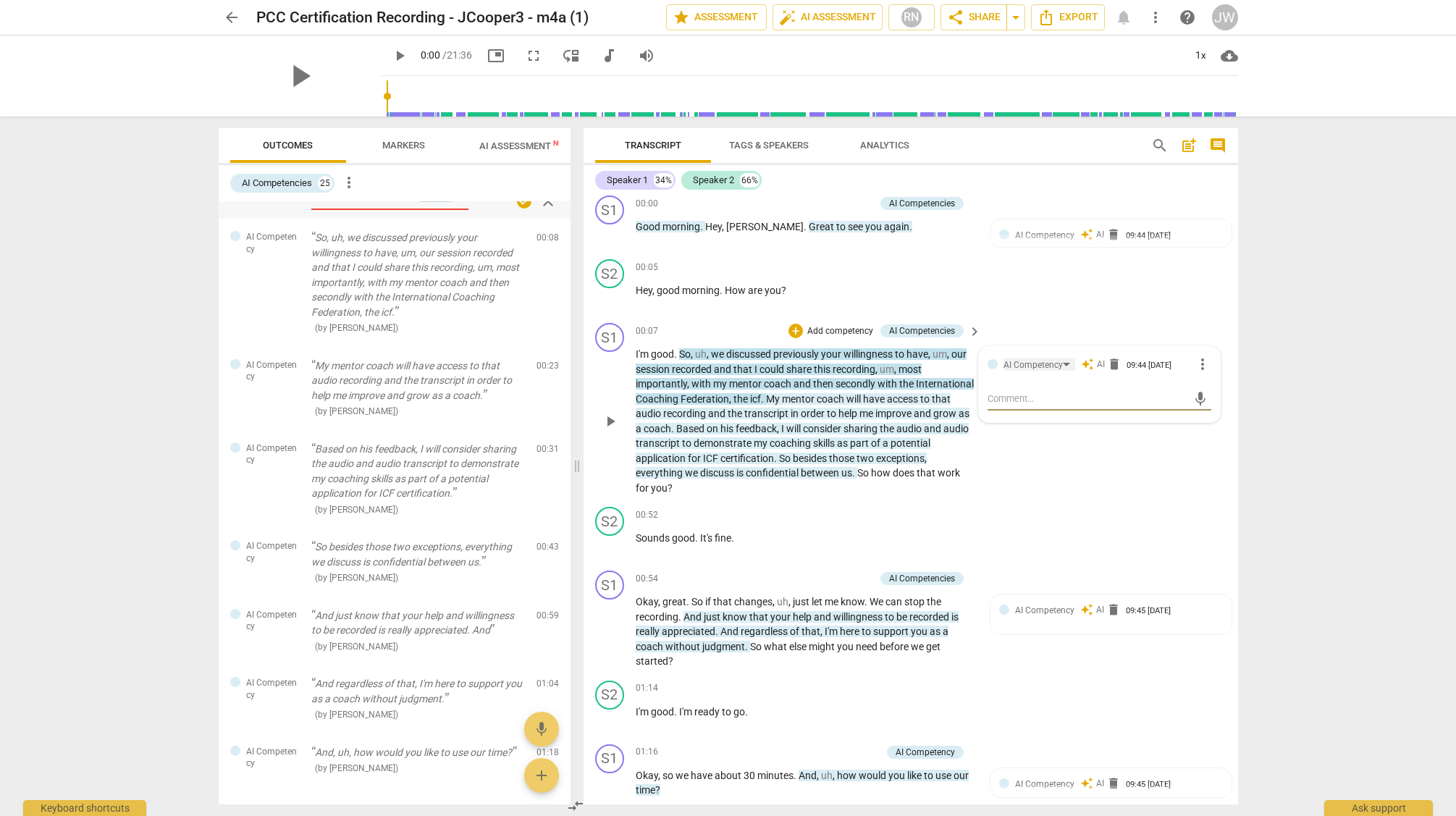
scroll to position [5, 0]
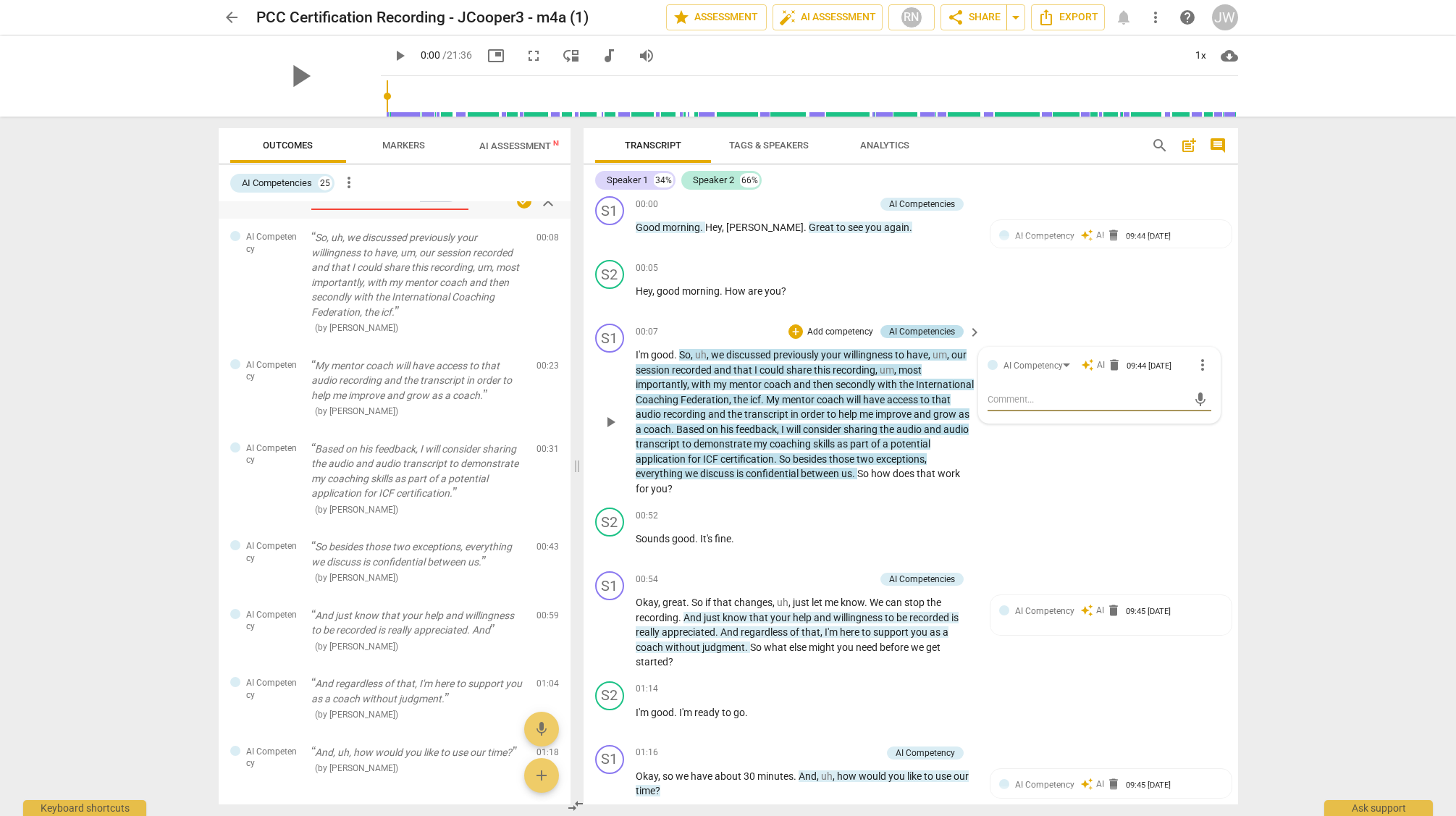
click at [913, 332] on div "AI Competencies" at bounding box center [922, 331] width 66 height 13
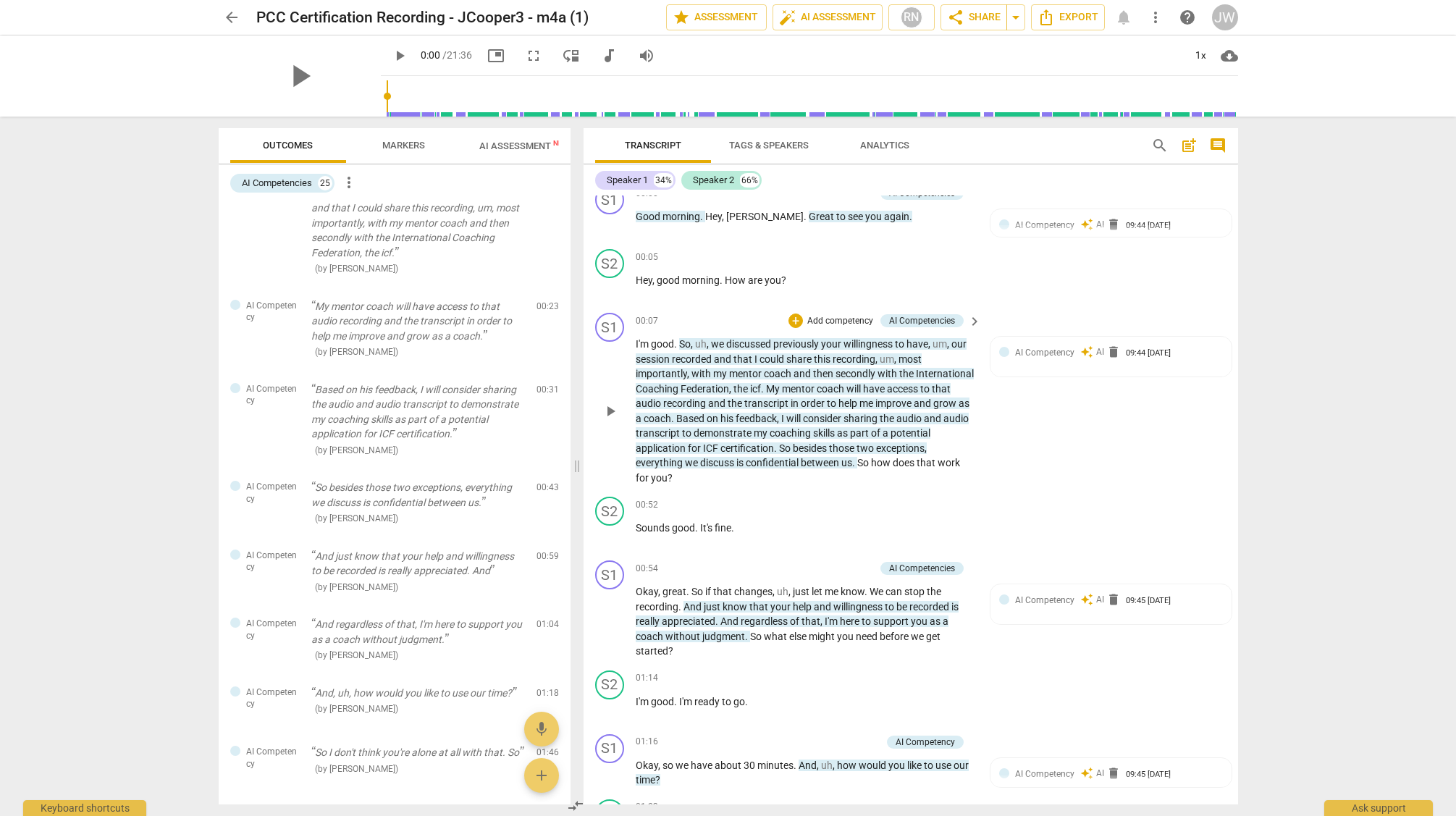
scroll to position [15, 0]
click at [1037, 352] on span "AI Competency" at bounding box center [1045, 353] width 59 height 10
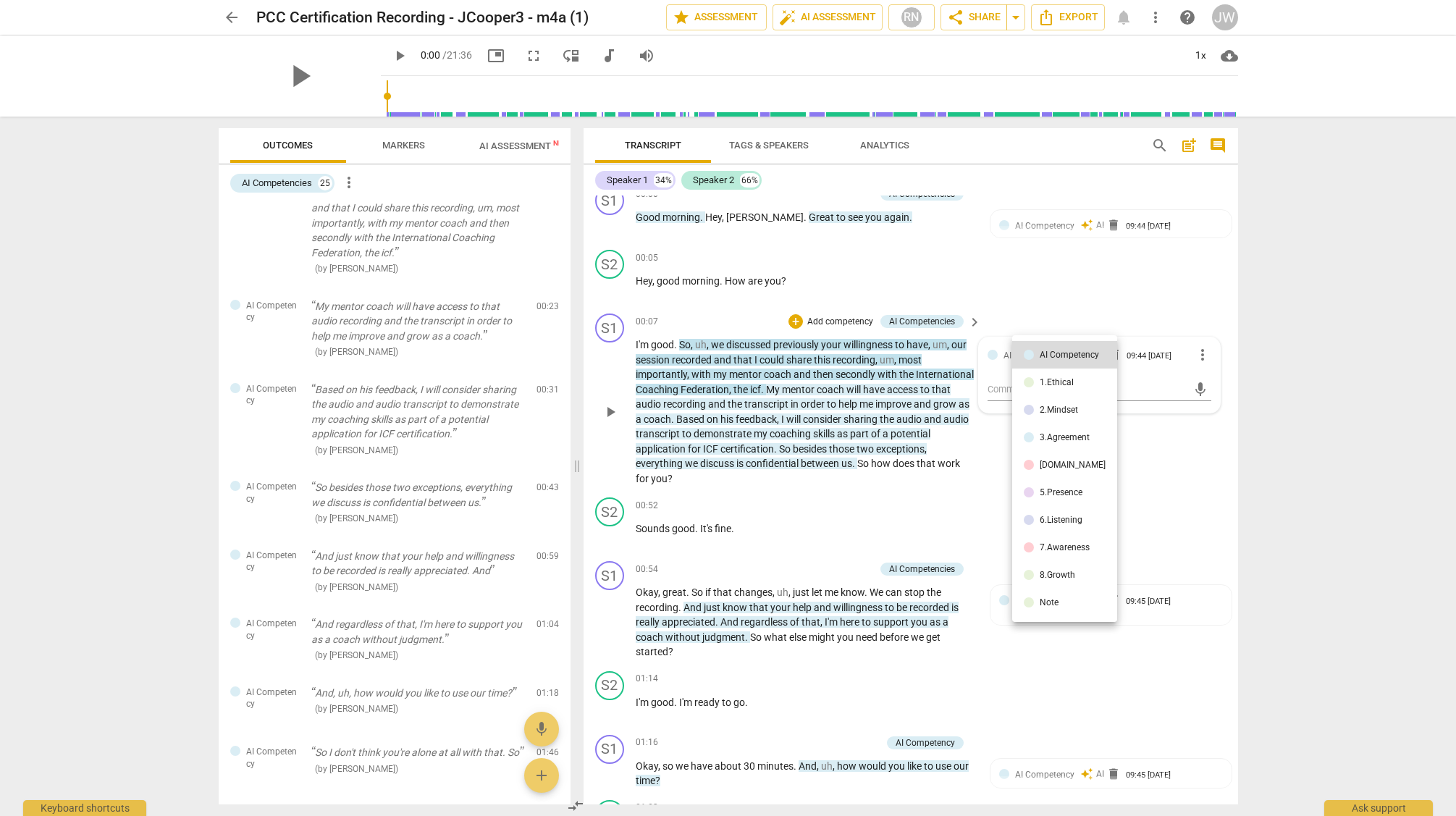
click at [1042, 378] on div "1.Ethical" at bounding box center [1057, 382] width 34 height 9
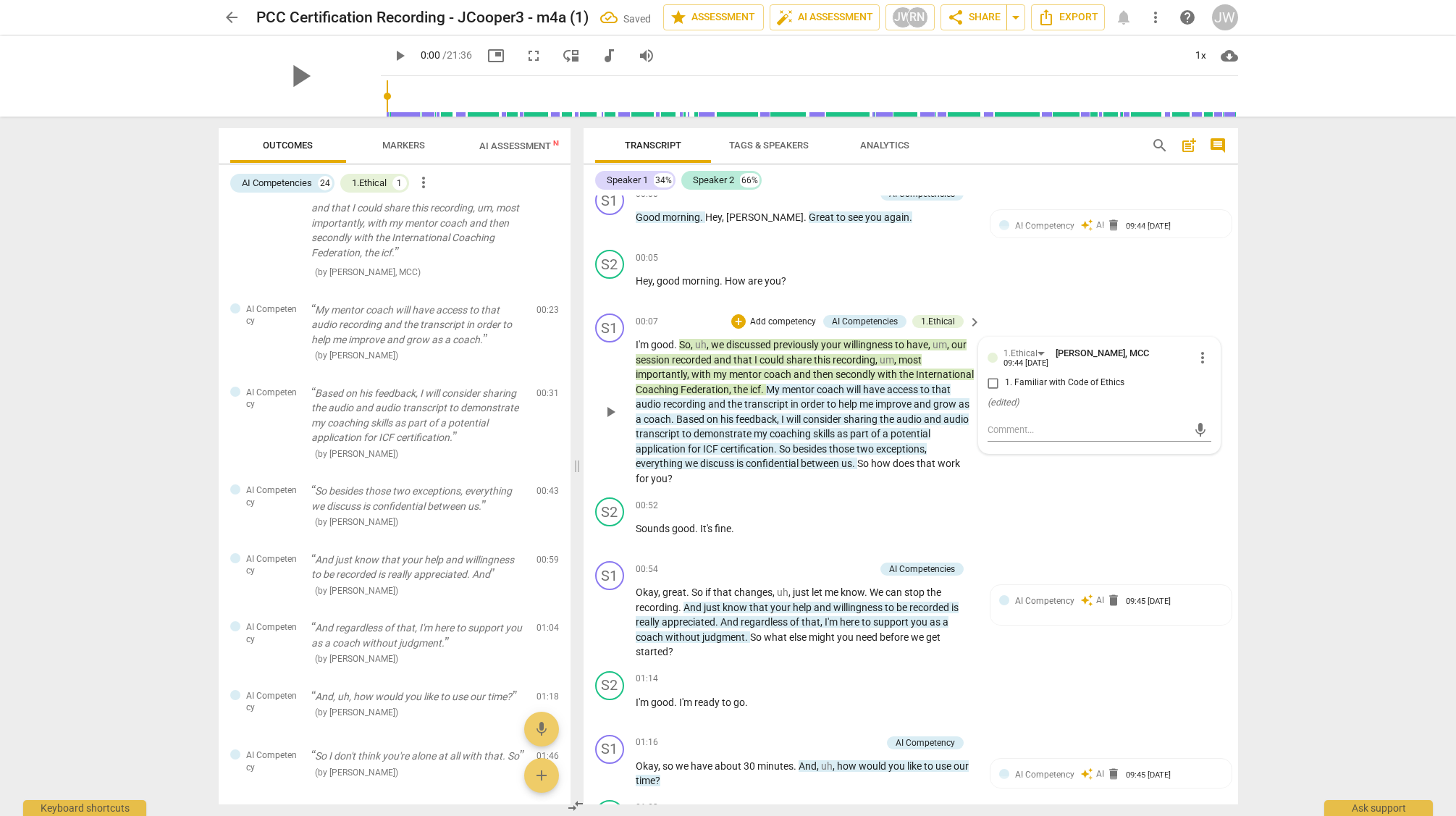
scroll to position [163, 0]
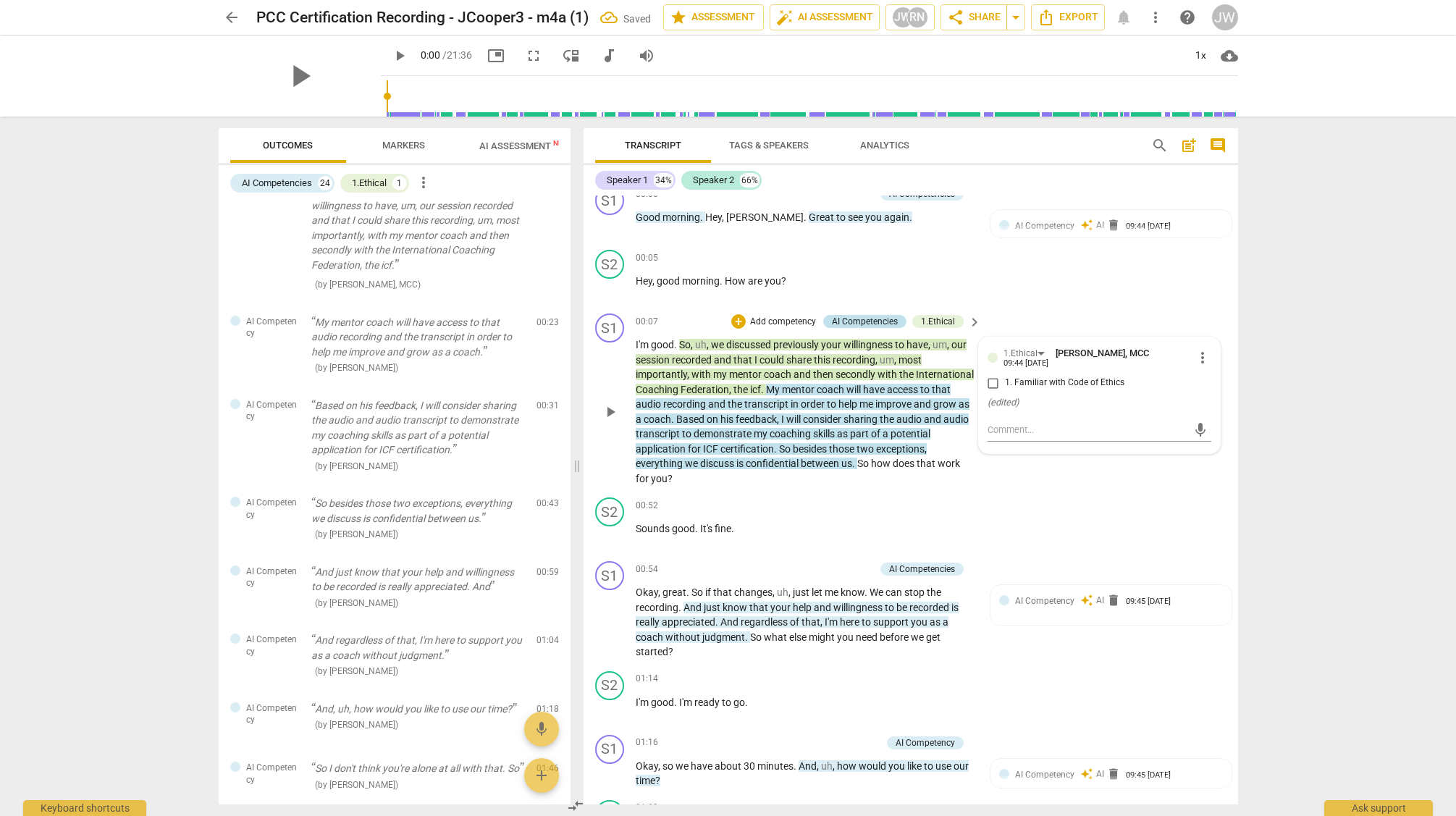
click at [892, 319] on div "AI Competencies" at bounding box center [865, 322] width 66 height 13
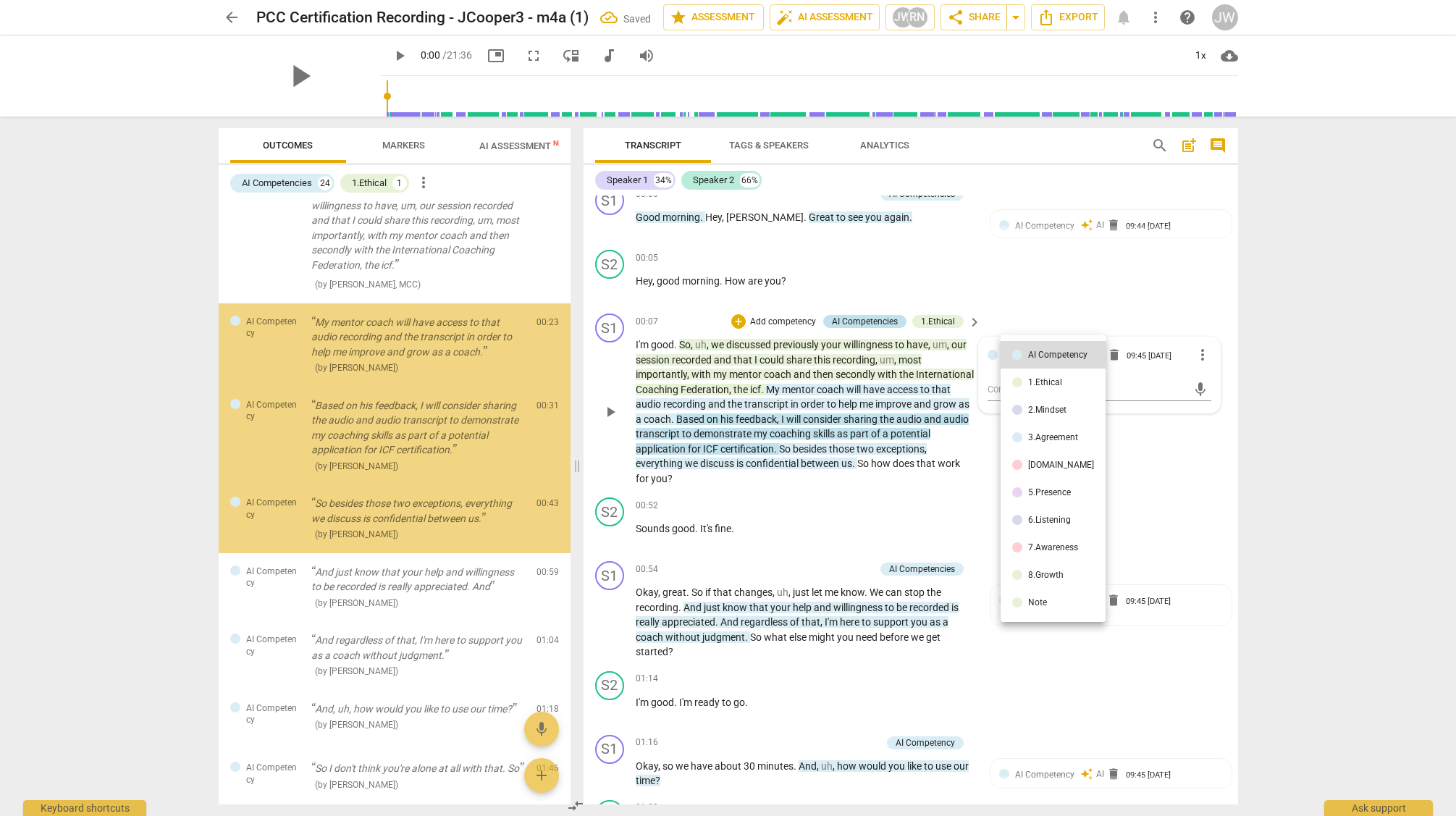
scroll to position [179, 0]
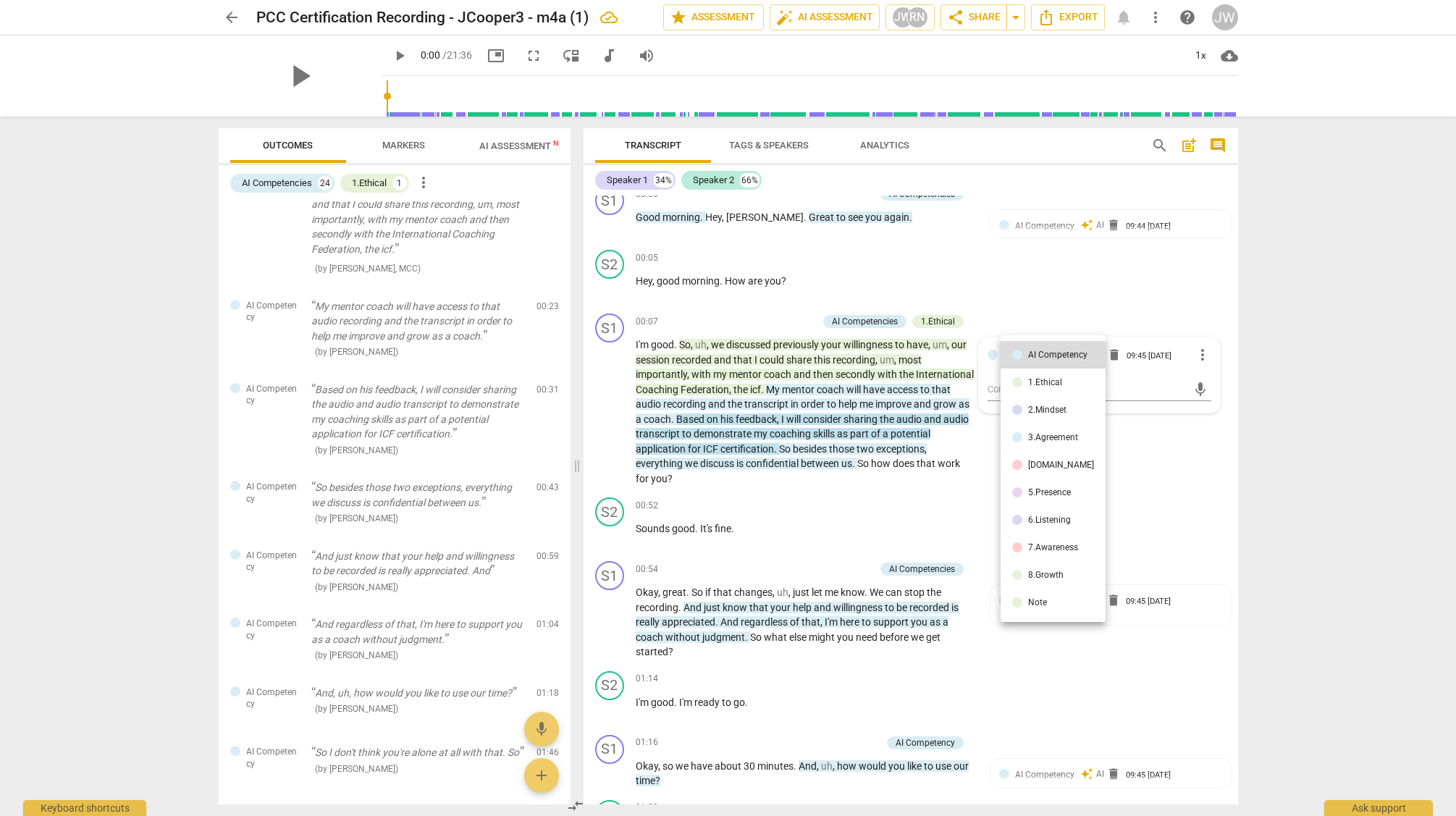
click at [500, 332] on div at bounding box center [728, 408] width 1456 height 816
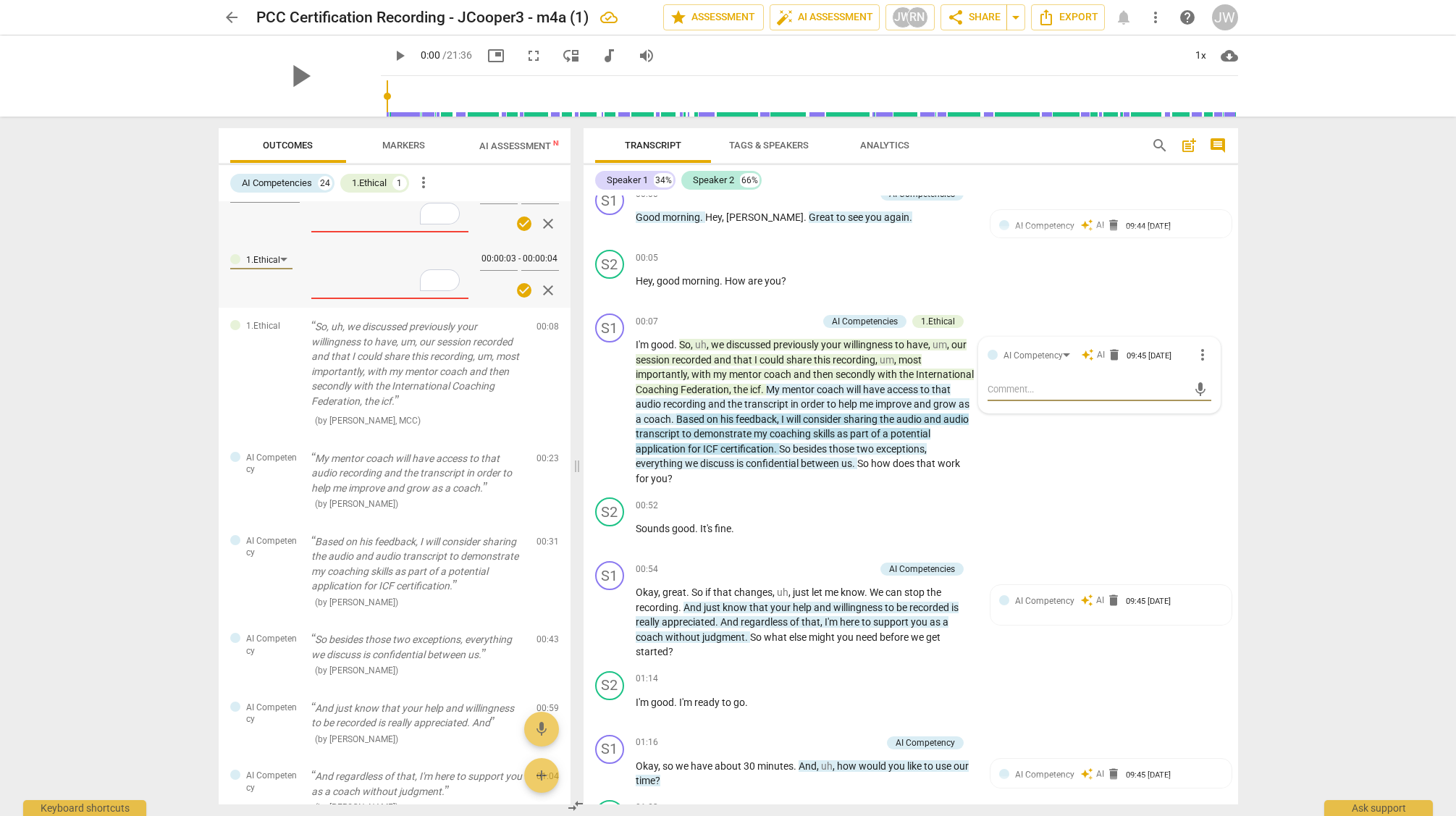
scroll to position [0, 0]
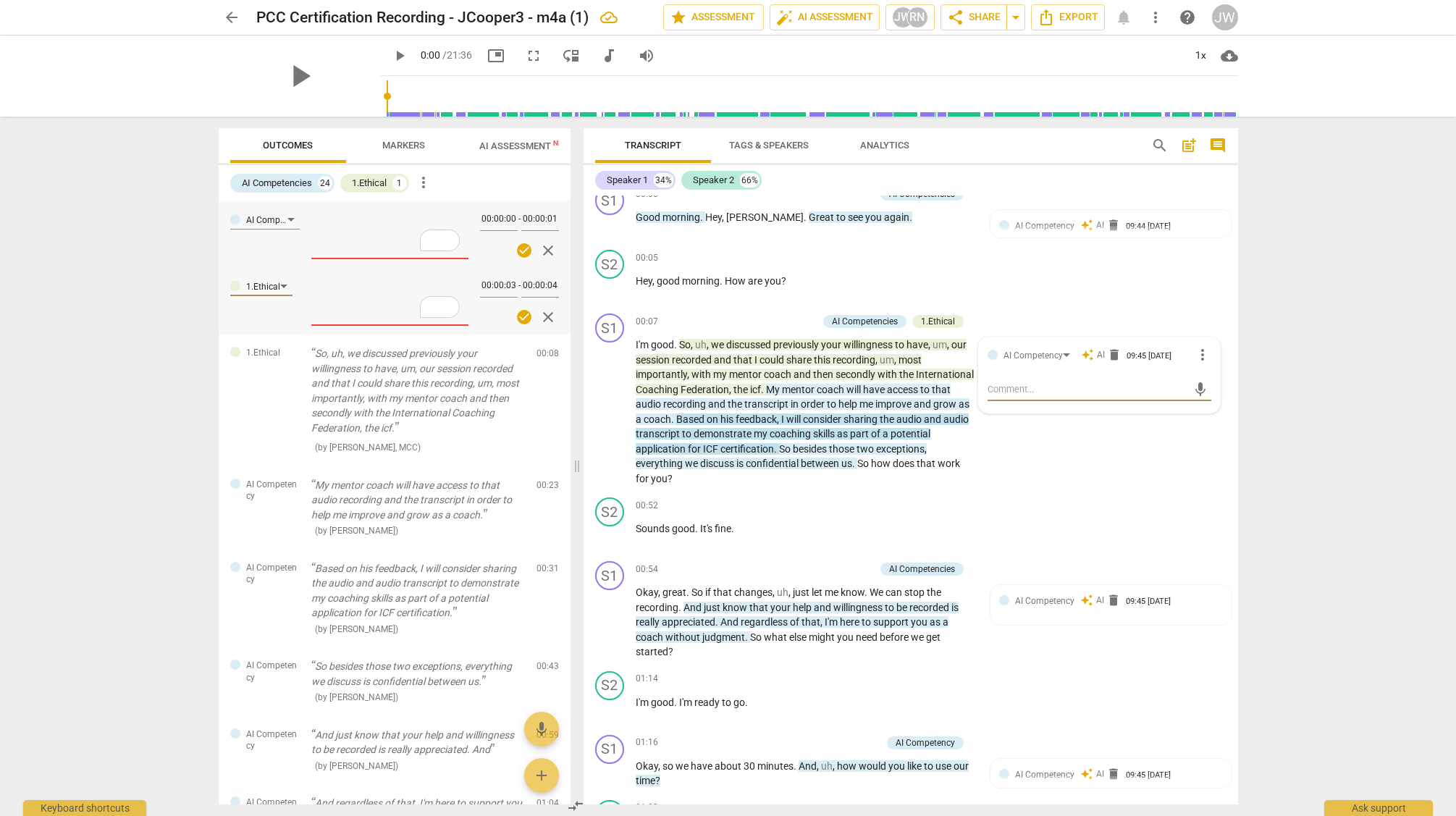
click at [543, 249] on span "close" at bounding box center [548, 250] width 18 height 18
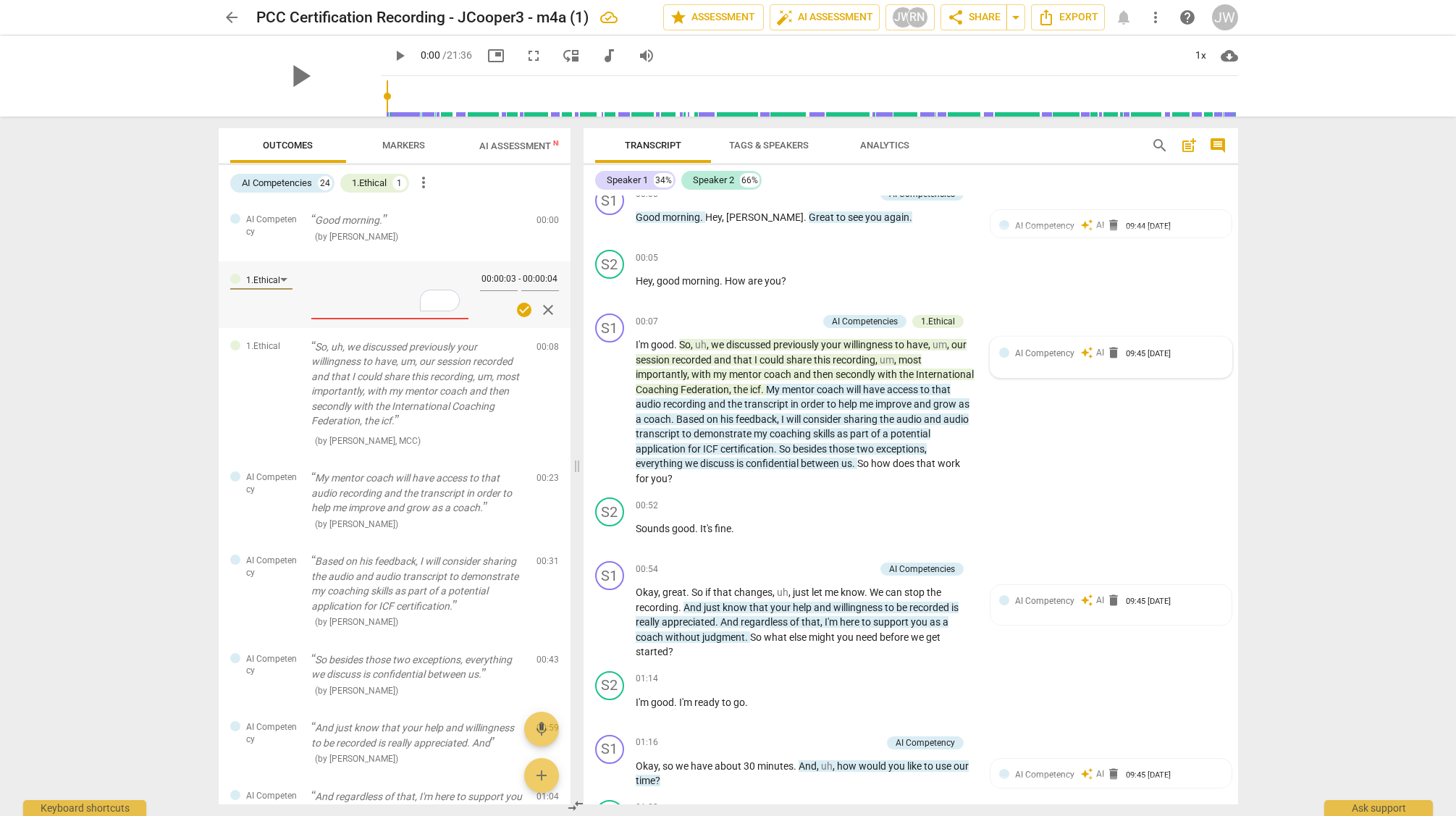
click at [539, 302] on span "close" at bounding box center [548, 310] width 18 height 18
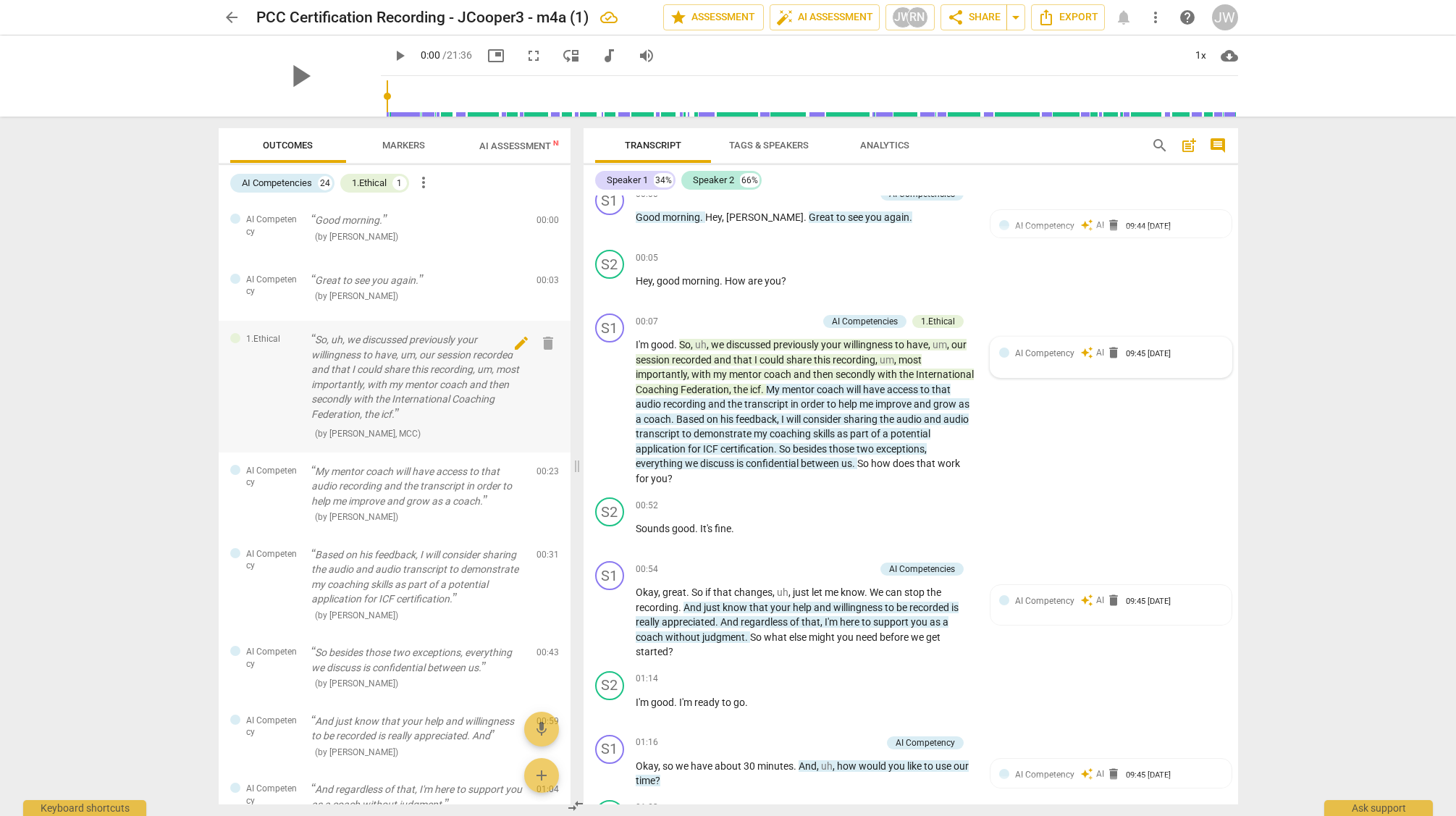
click at [516, 344] on span "edit" at bounding box center [522, 343] width 18 height 18
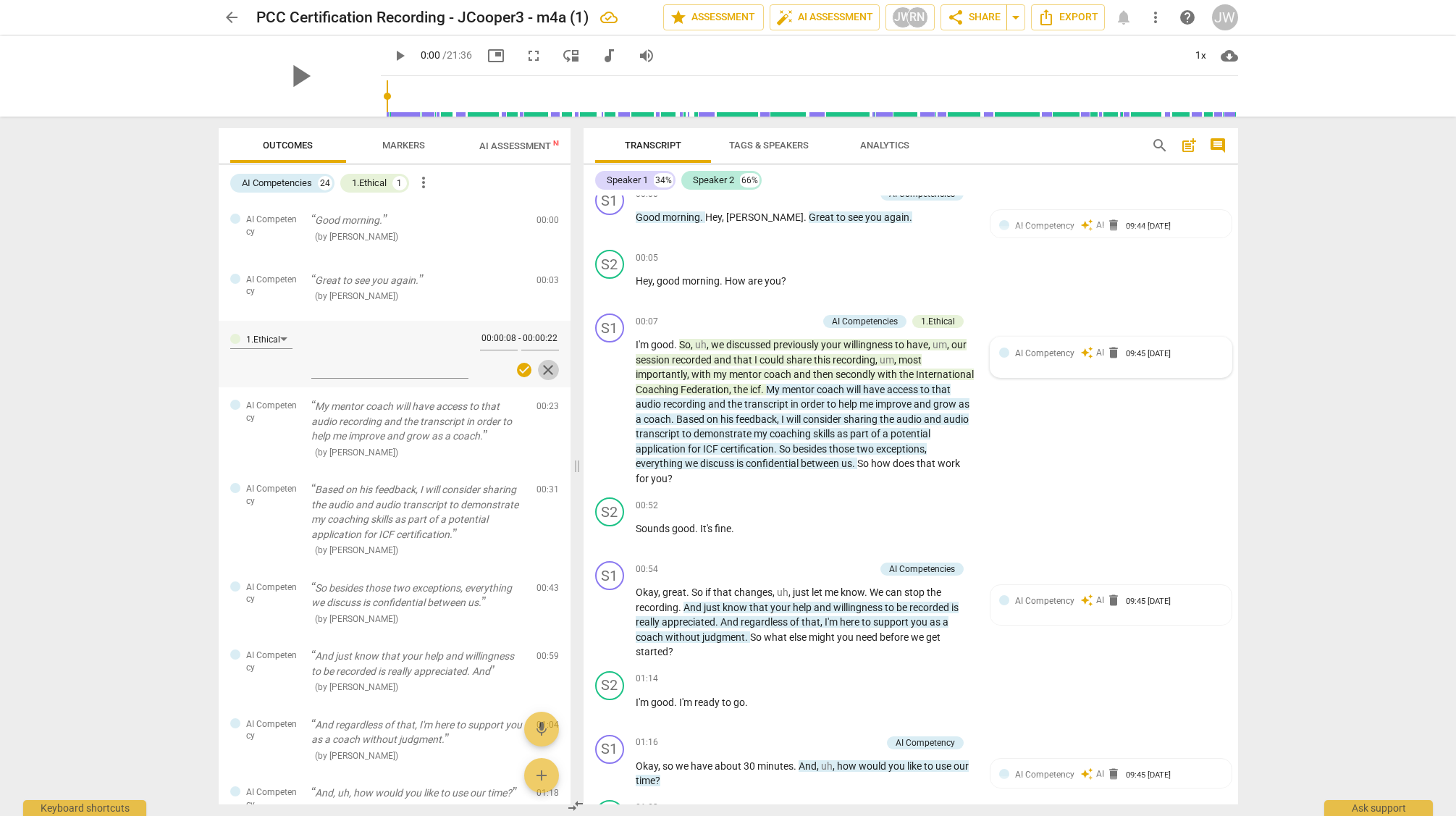
click at [544, 367] on span "close" at bounding box center [548, 370] width 18 height 18
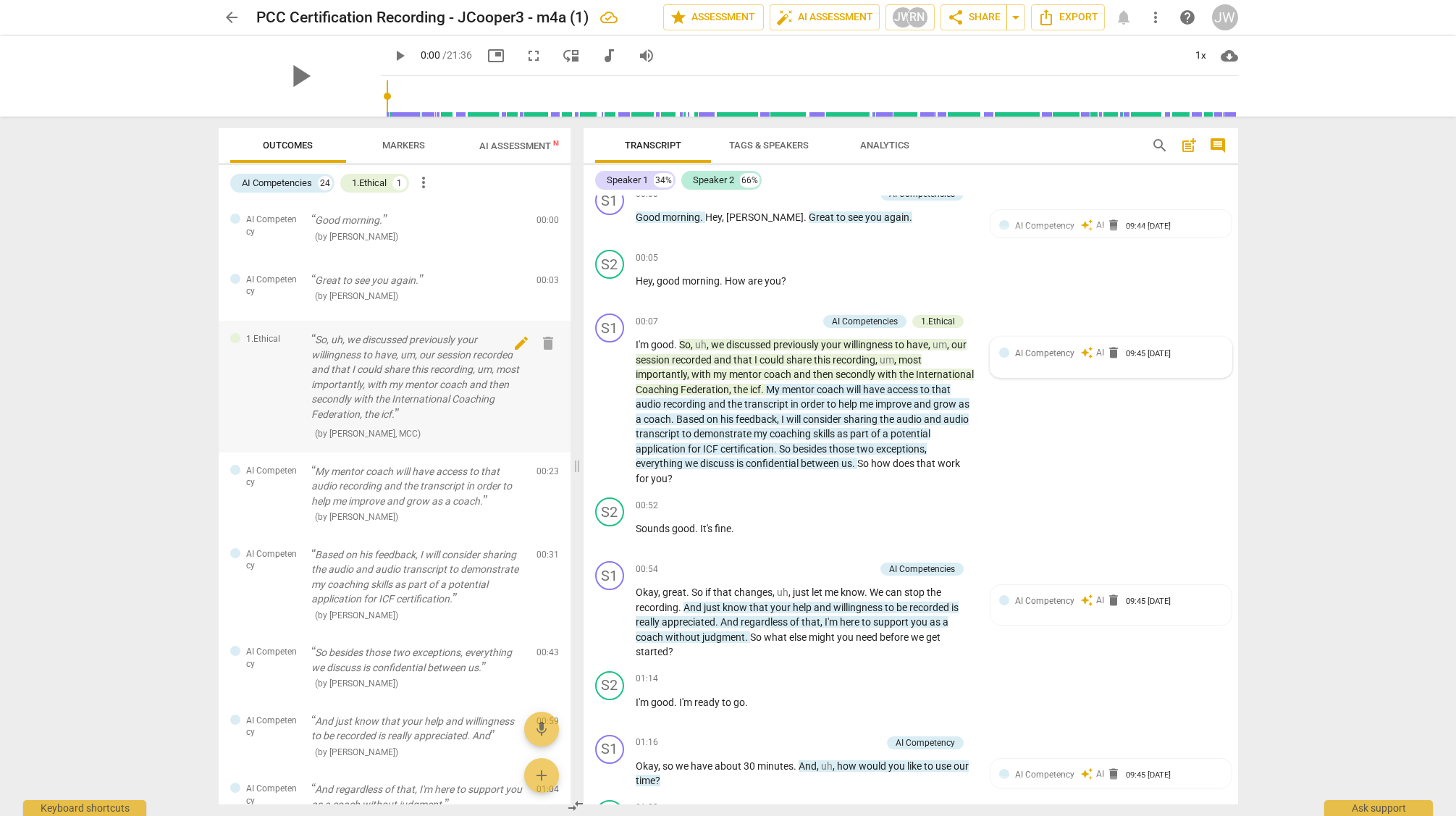
click at [542, 341] on span "delete" at bounding box center [548, 343] width 18 height 18
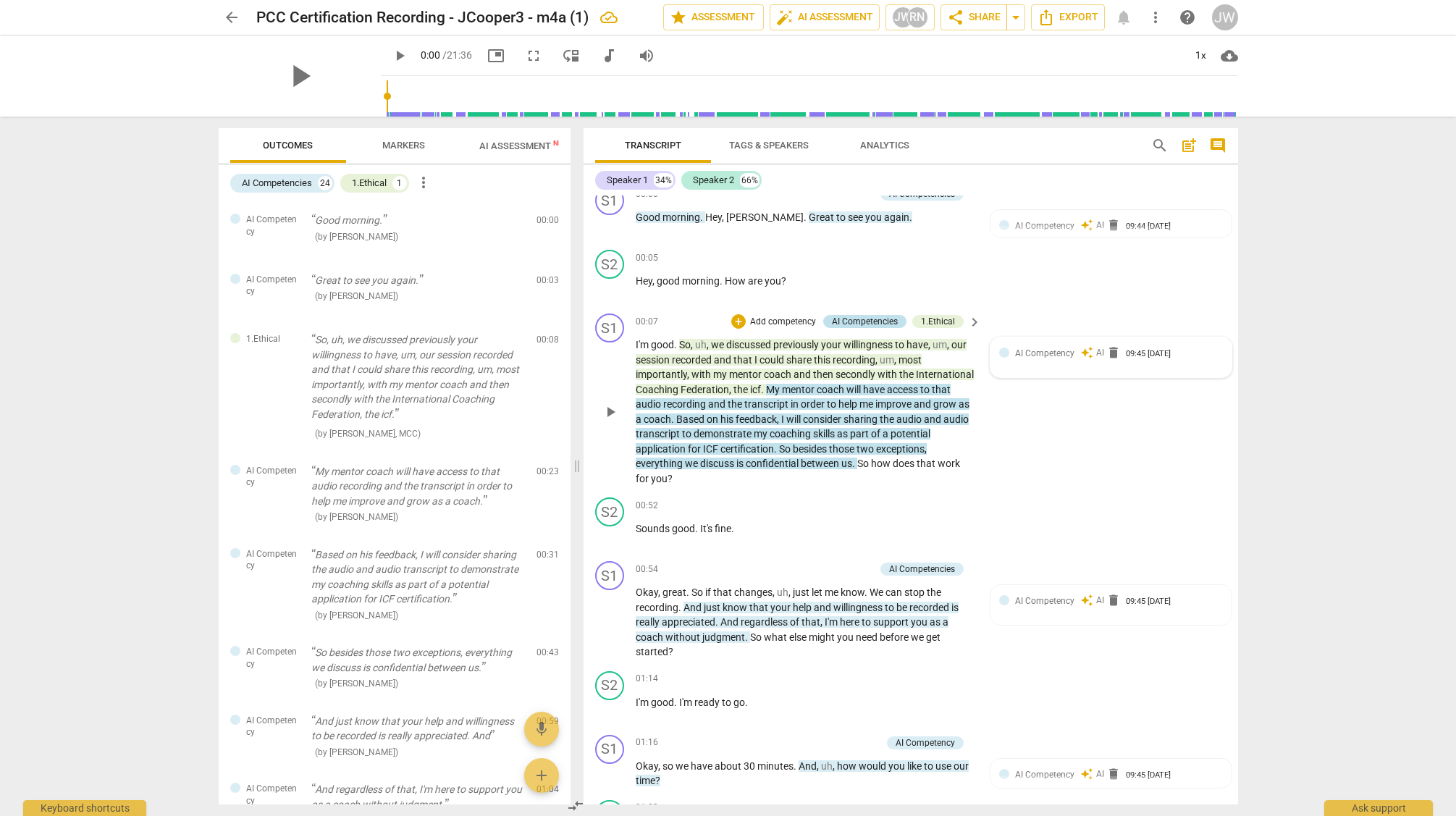
click at [865, 318] on div "AI Competencies" at bounding box center [865, 322] width 66 height 13
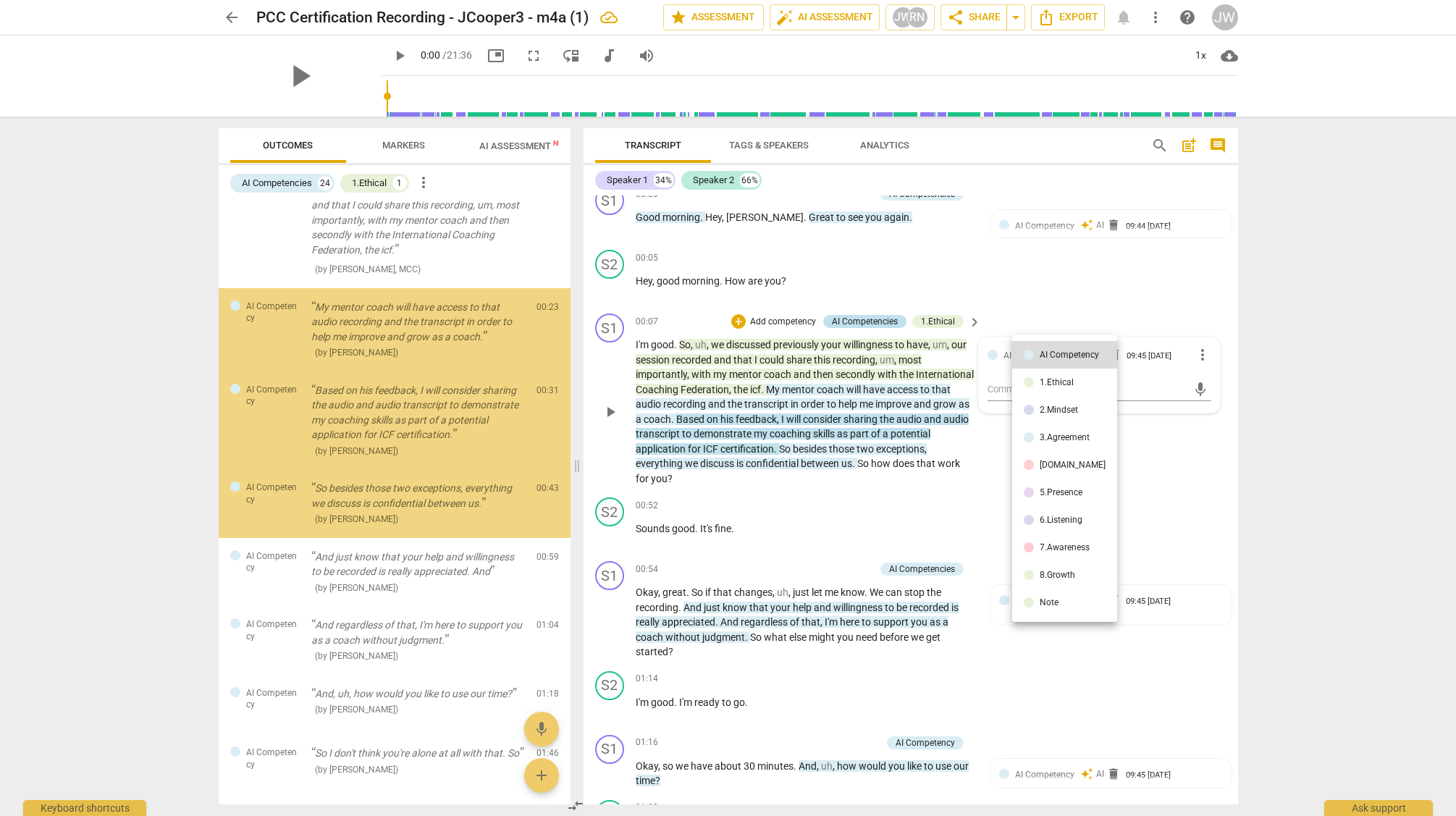
scroll to position [165, 0]
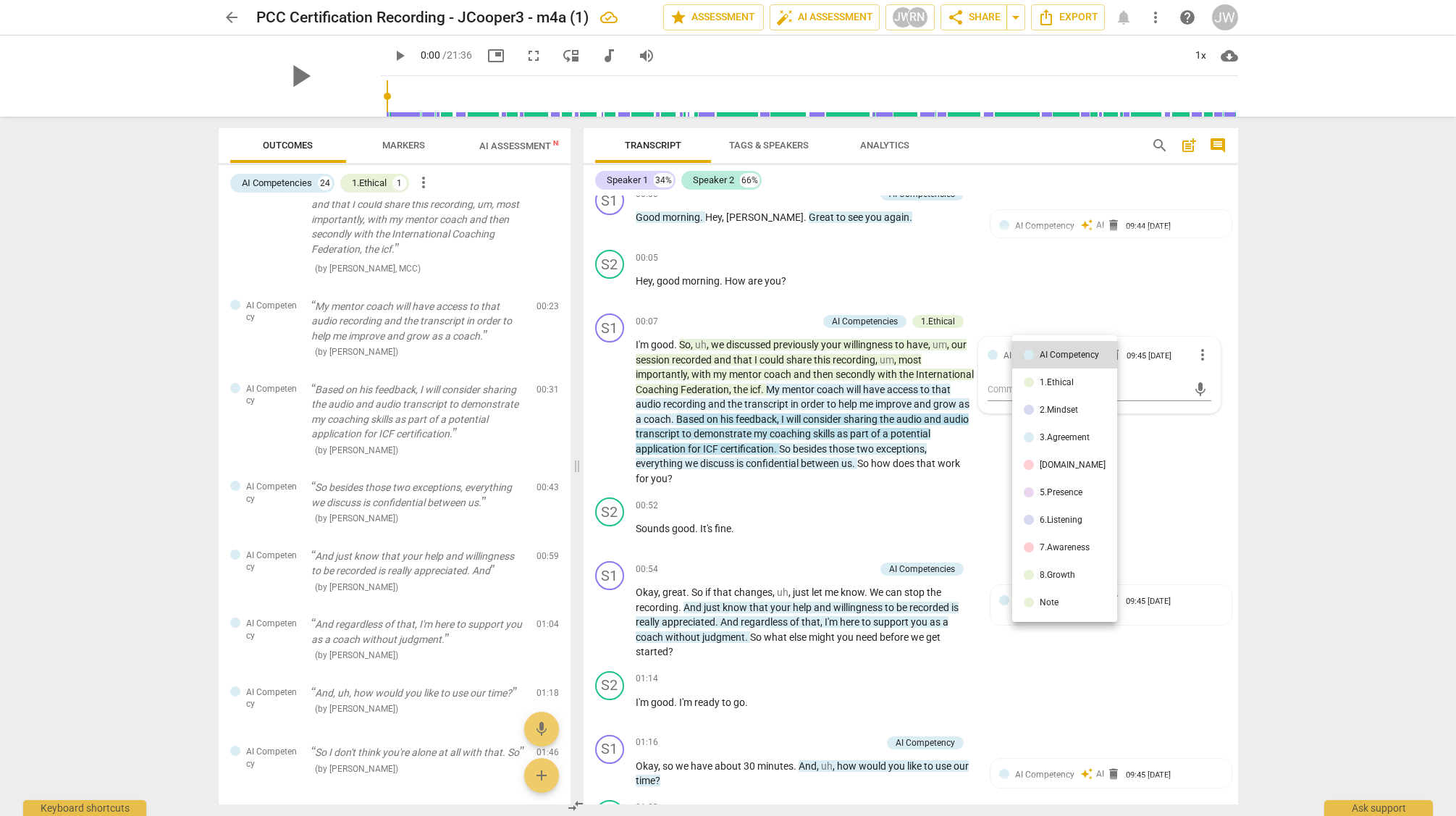
click at [394, 318] on div at bounding box center [728, 408] width 1456 height 816
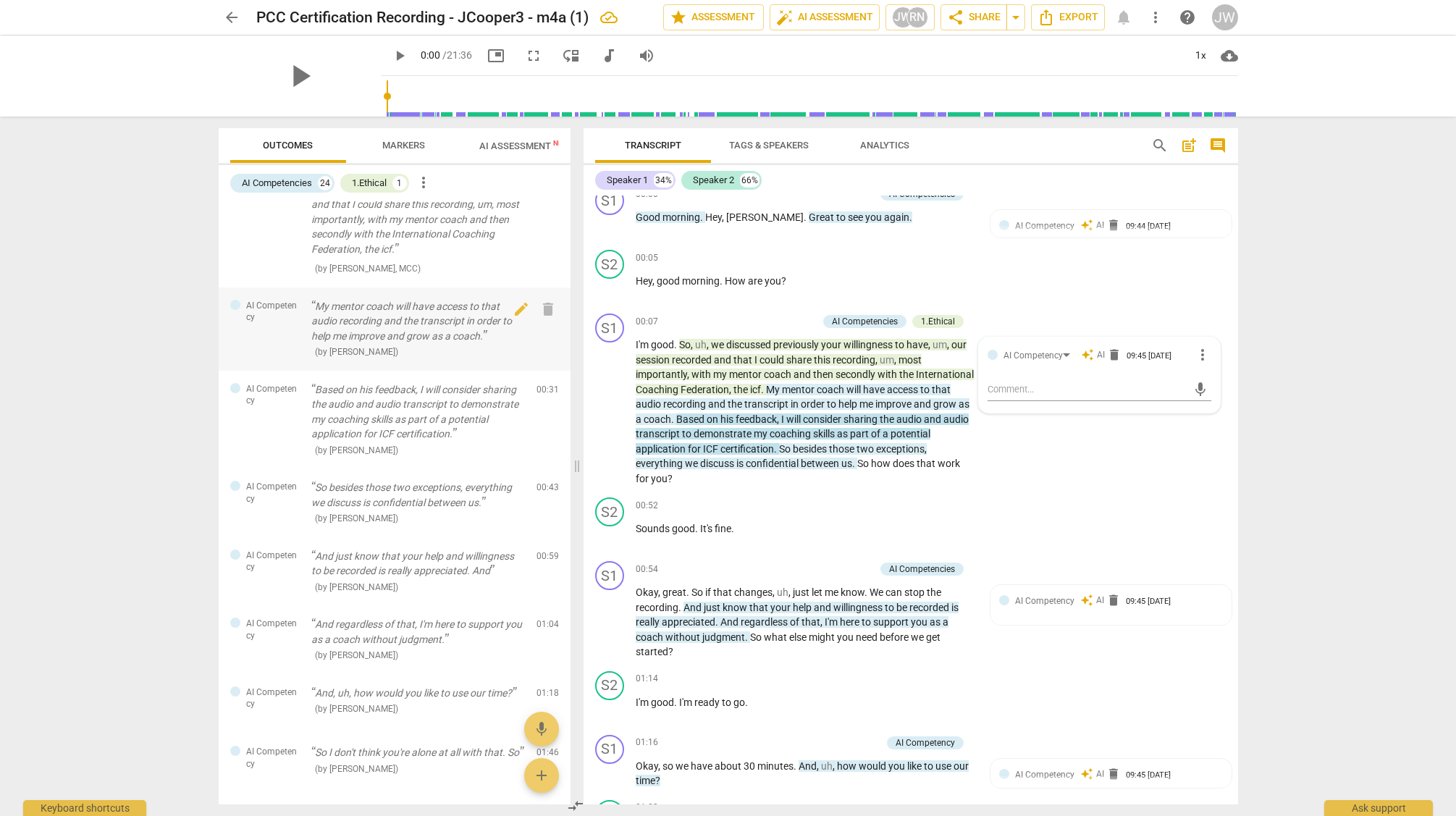
click at [378, 310] on p "My mentor coach will have access to that audio recording and the transcript in …" at bounding box center [418, 322] width 214 height 45
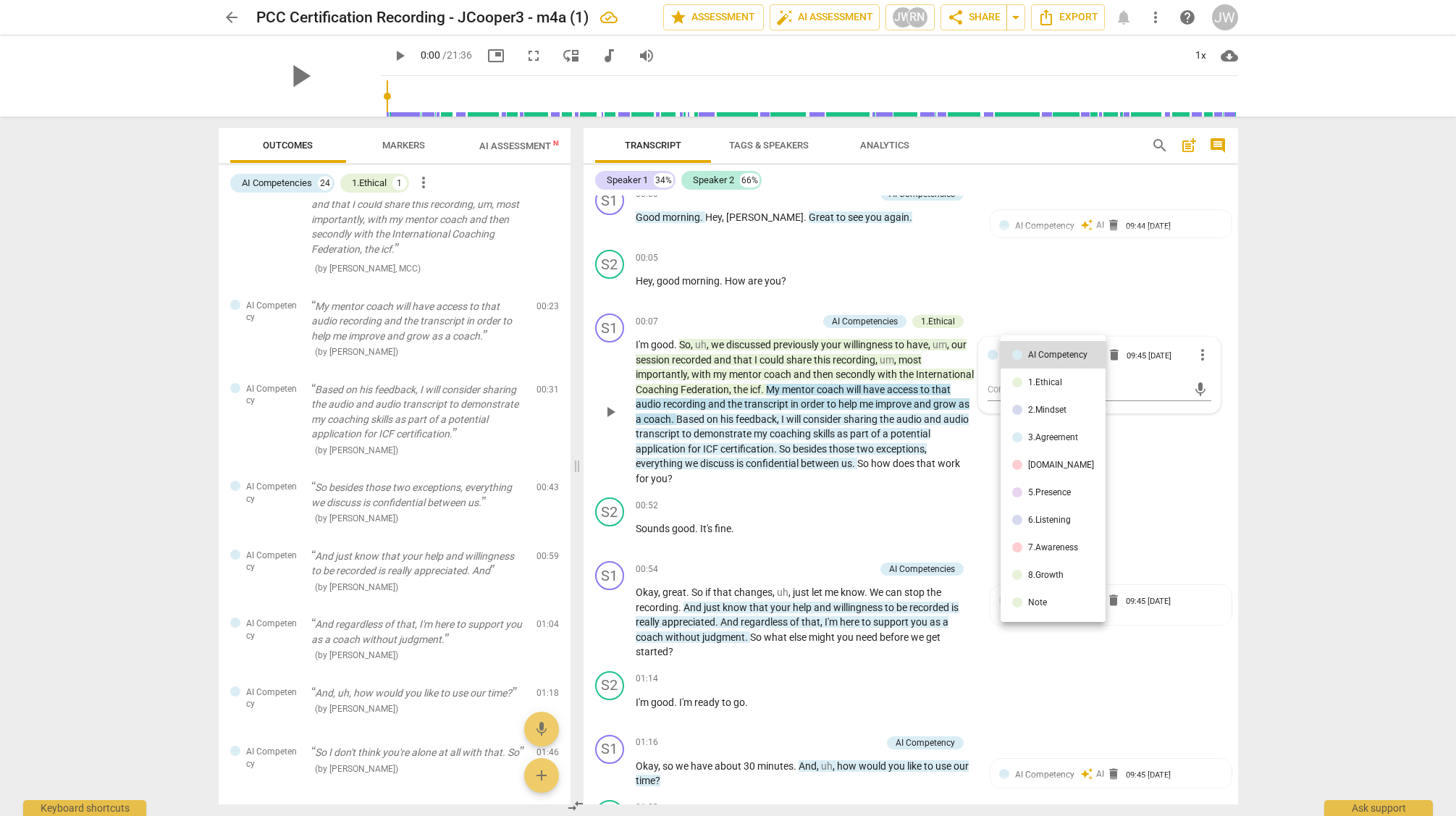
click at [418, 282] on div at bounding box center [728, 408] width 1456 height 816
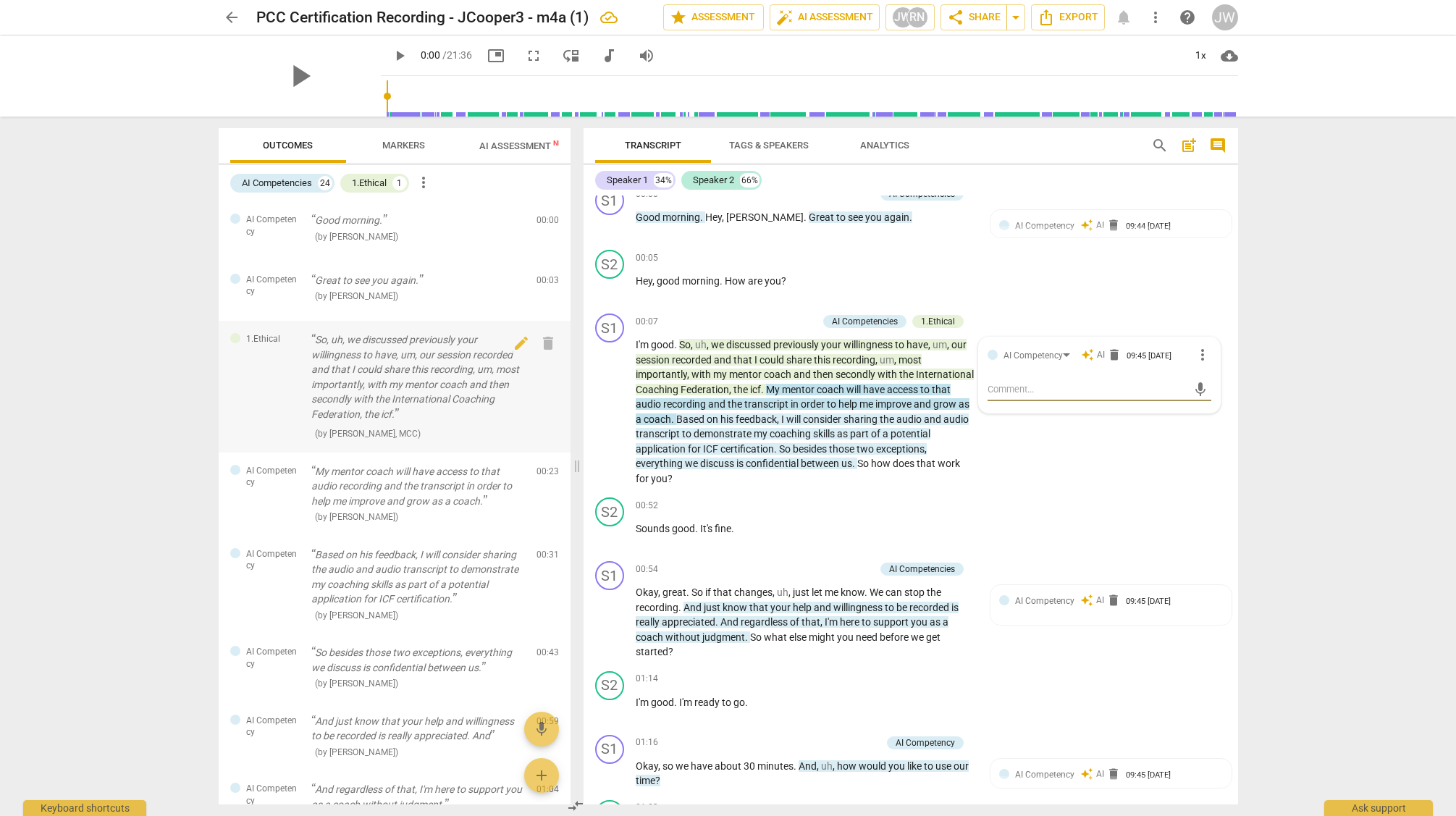
scroll to position [1, 0]
click at [515, 474] on span "edit" at bounding box center [522, 474] width 18 height 18
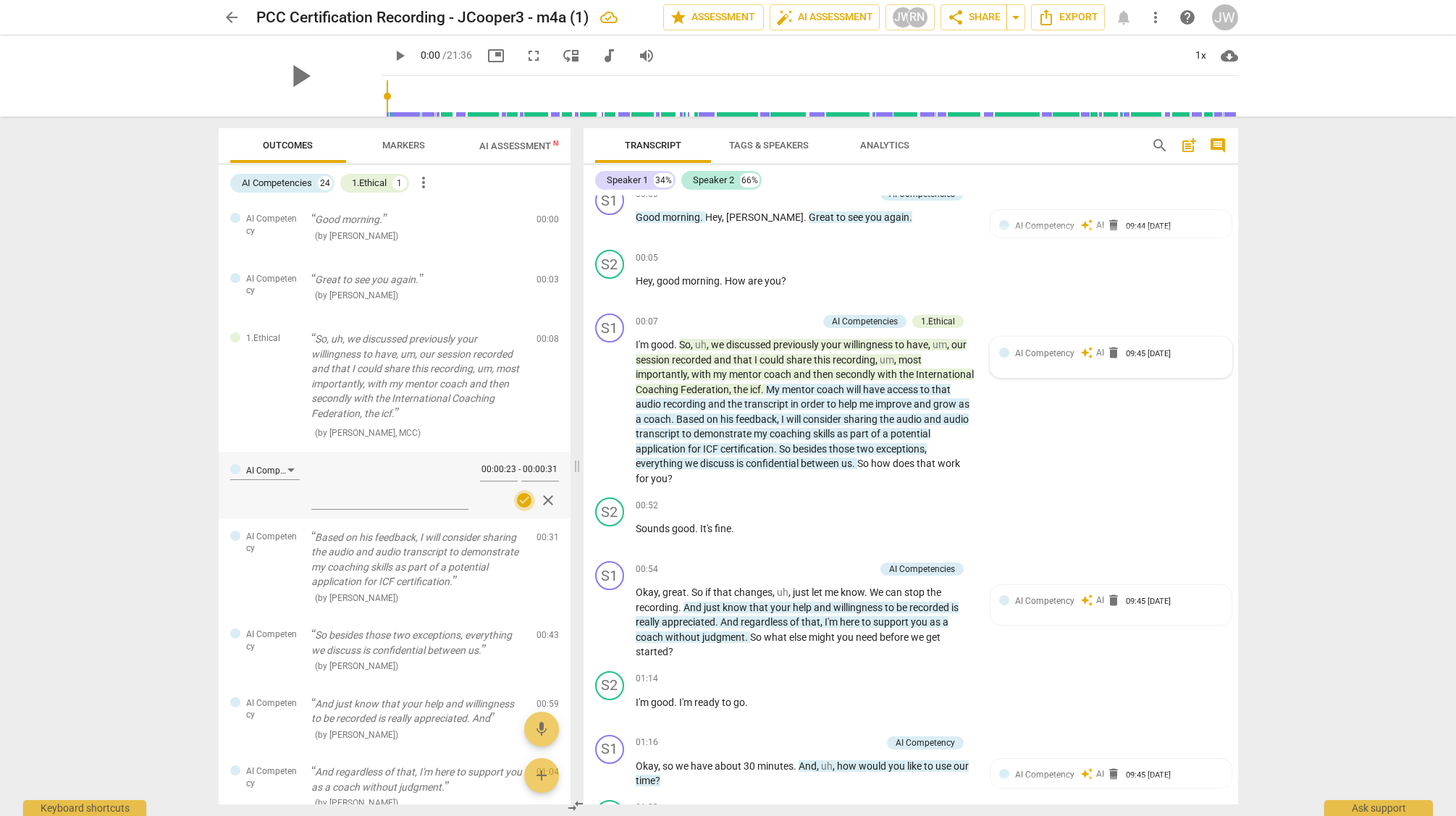
scroll to position [2, 0]
click at [519, 499] on span "check_circle" at bounding box center [524, 501] width 18 height 18
click at [519, 499] on span "check_circle" at bounding box center [524, 502] width 18 height 18
click at [322, 502] on textarea at bounding box center [390, 485] width 157 height 42
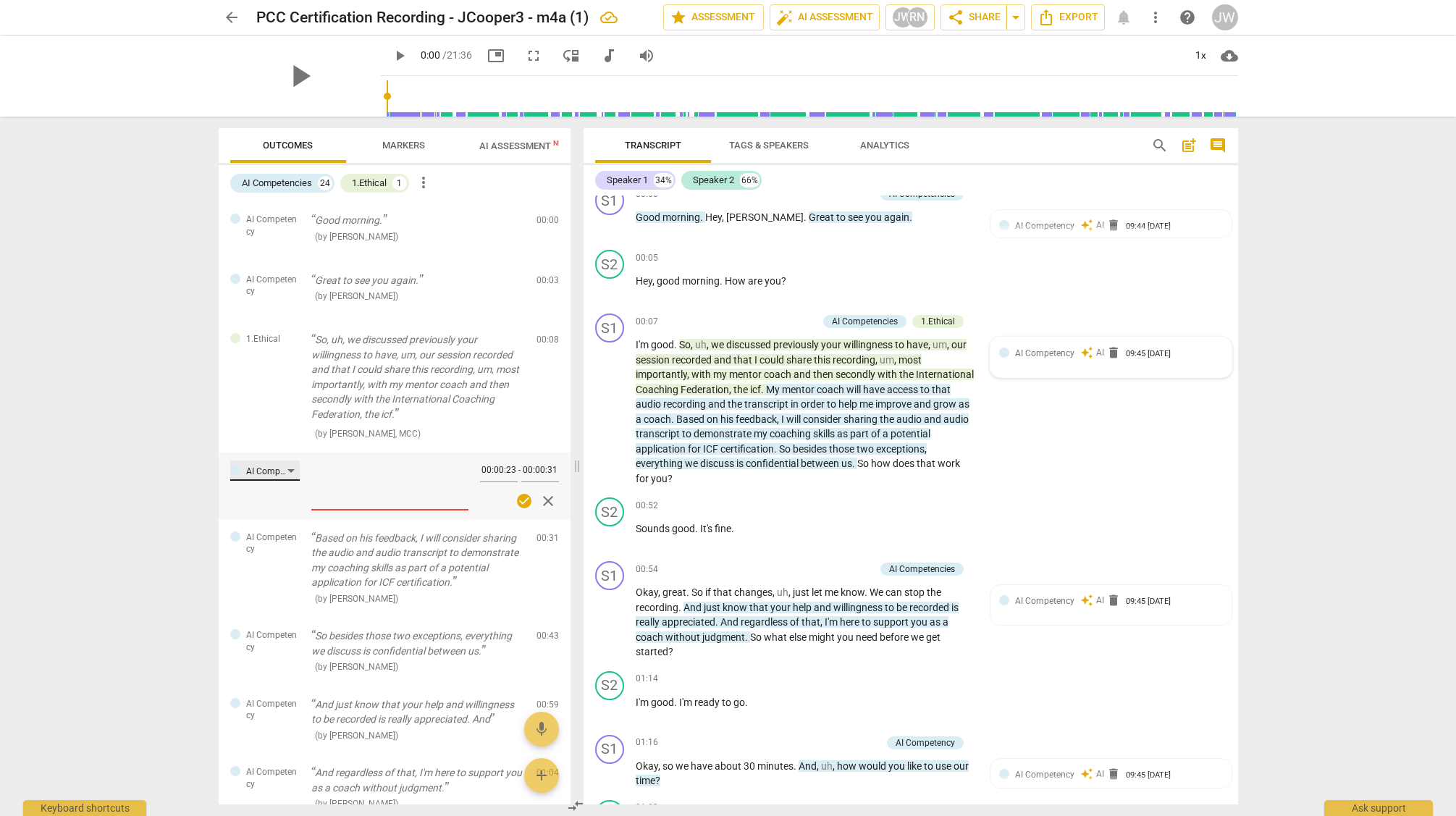
click at [292, 470] on div "AI Competency" at bounding box center [265, 470] width 70 height 20
click at [269, 497] on div "1.Ethical" at bounding box center [274, 498] width 34 height 9
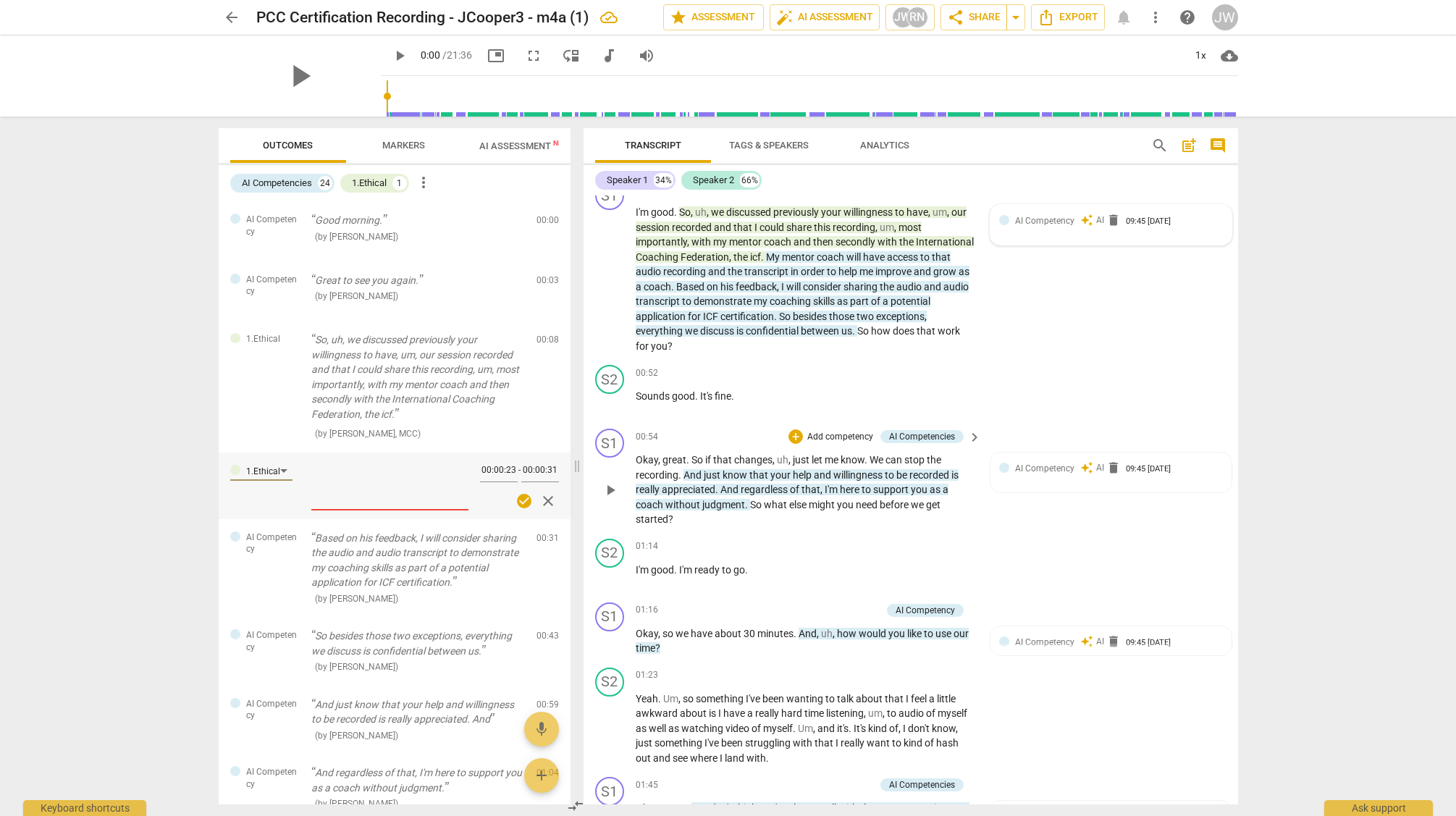
scroll to position [161, 0]
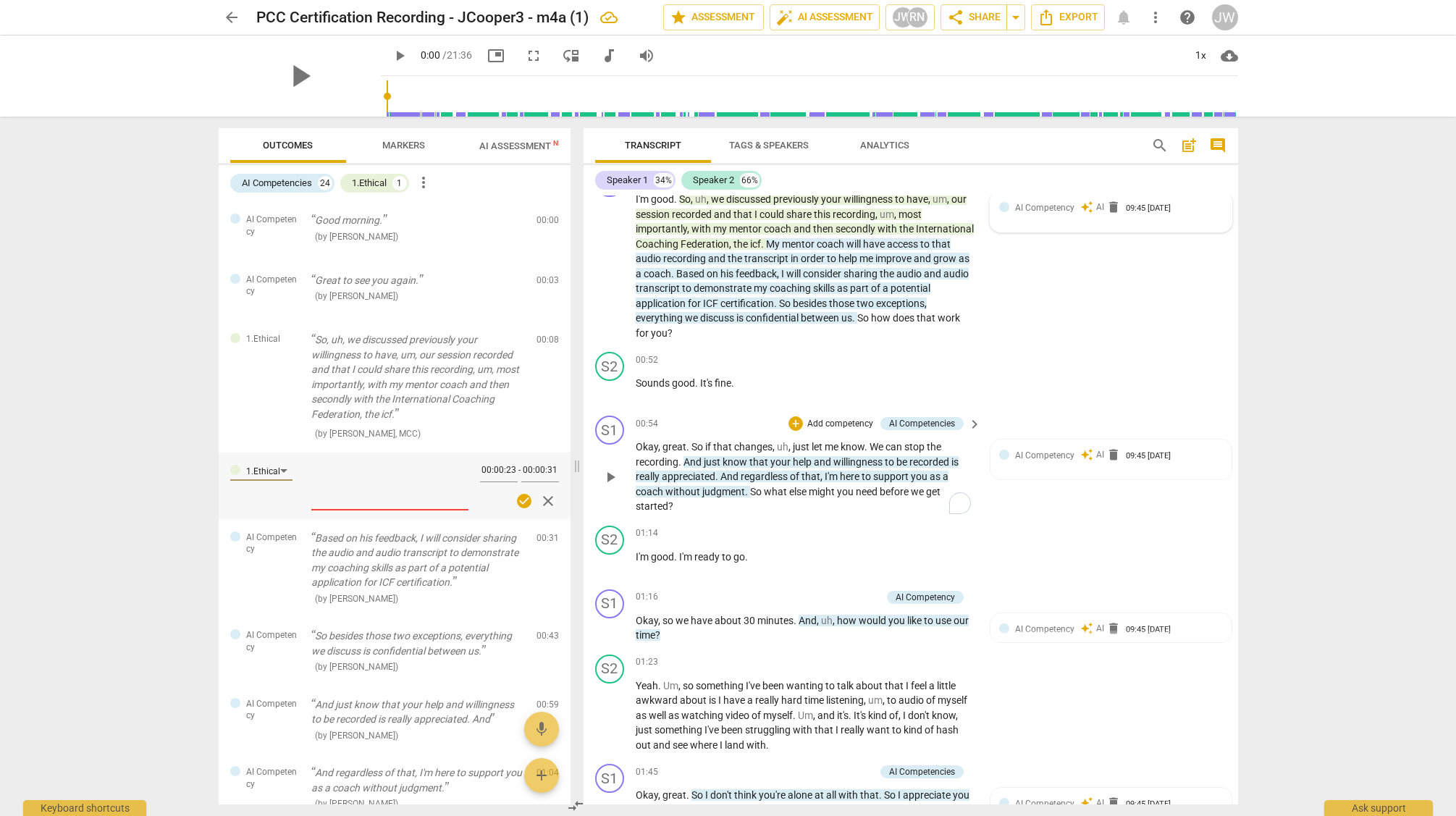
click at [760, 467] on span "that" at bounding box center [760, 462] width 21 height 11
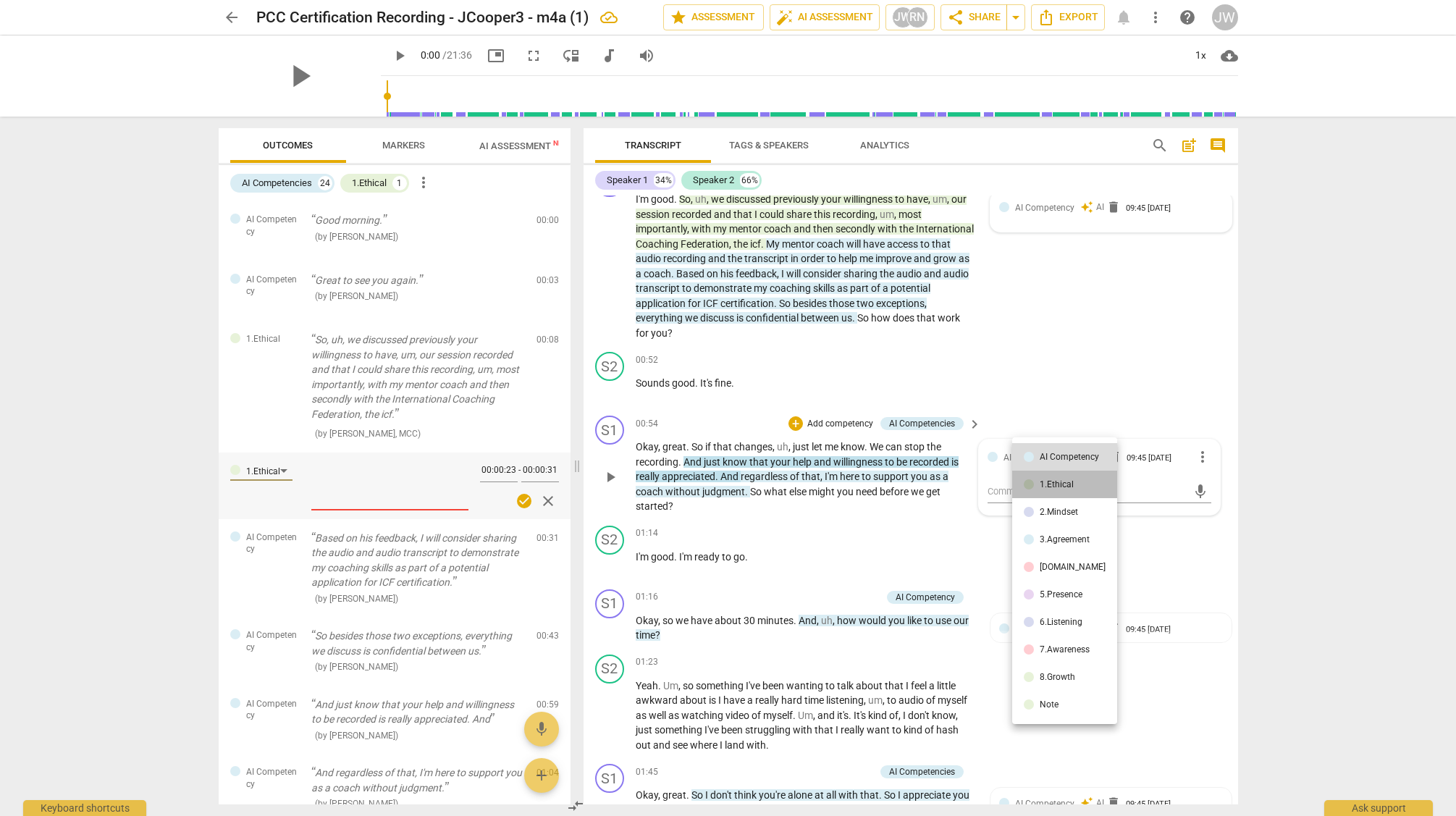
click at [1065, 481] on div "1.Ethical" at bounding box center [1057, 484] width 34 height 9
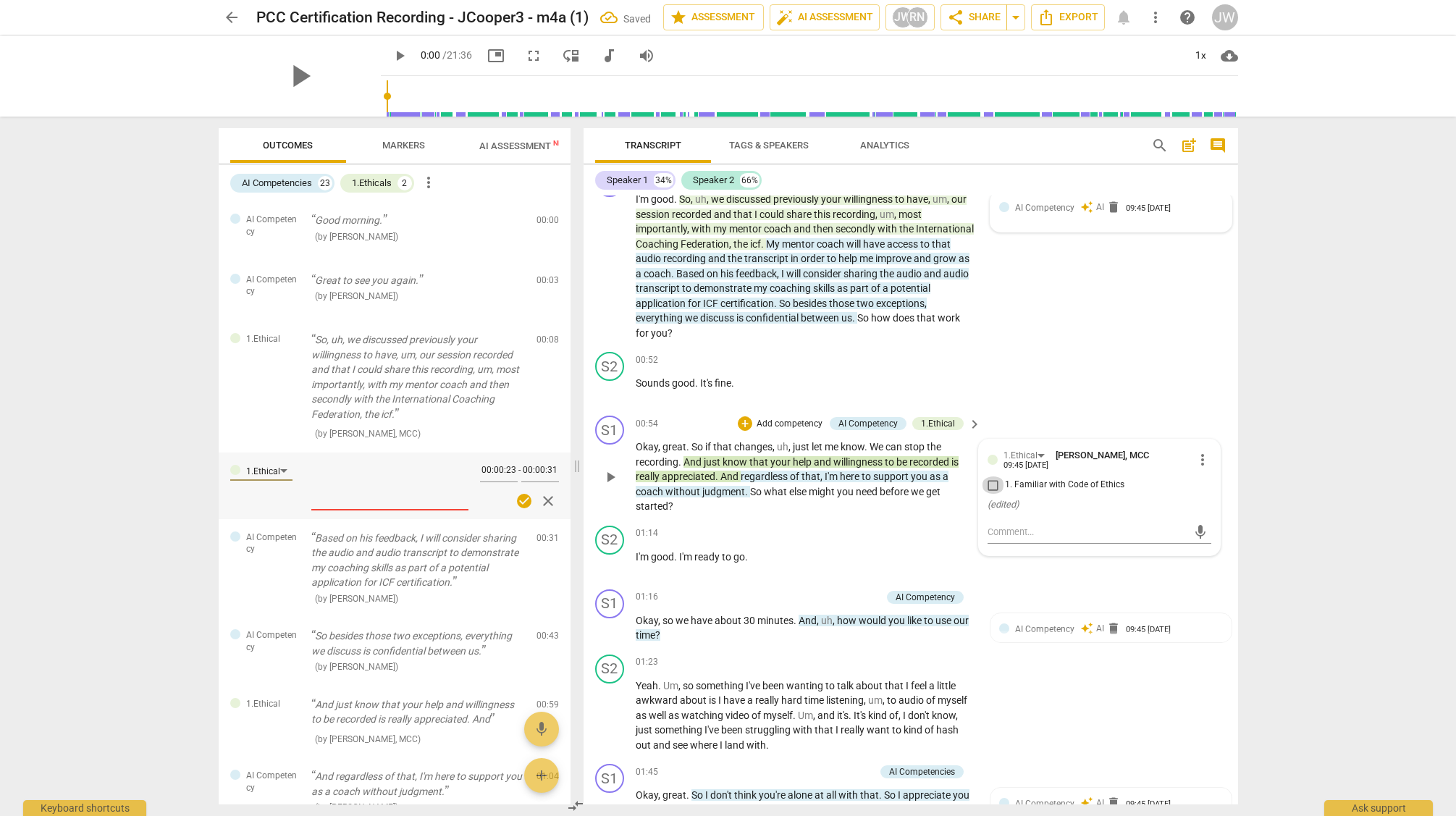
click at [990, 486] on input "1. Familiar with Code of Ethics" at bounding box center [993, 486] width 23 height 18
checkbox input "true"
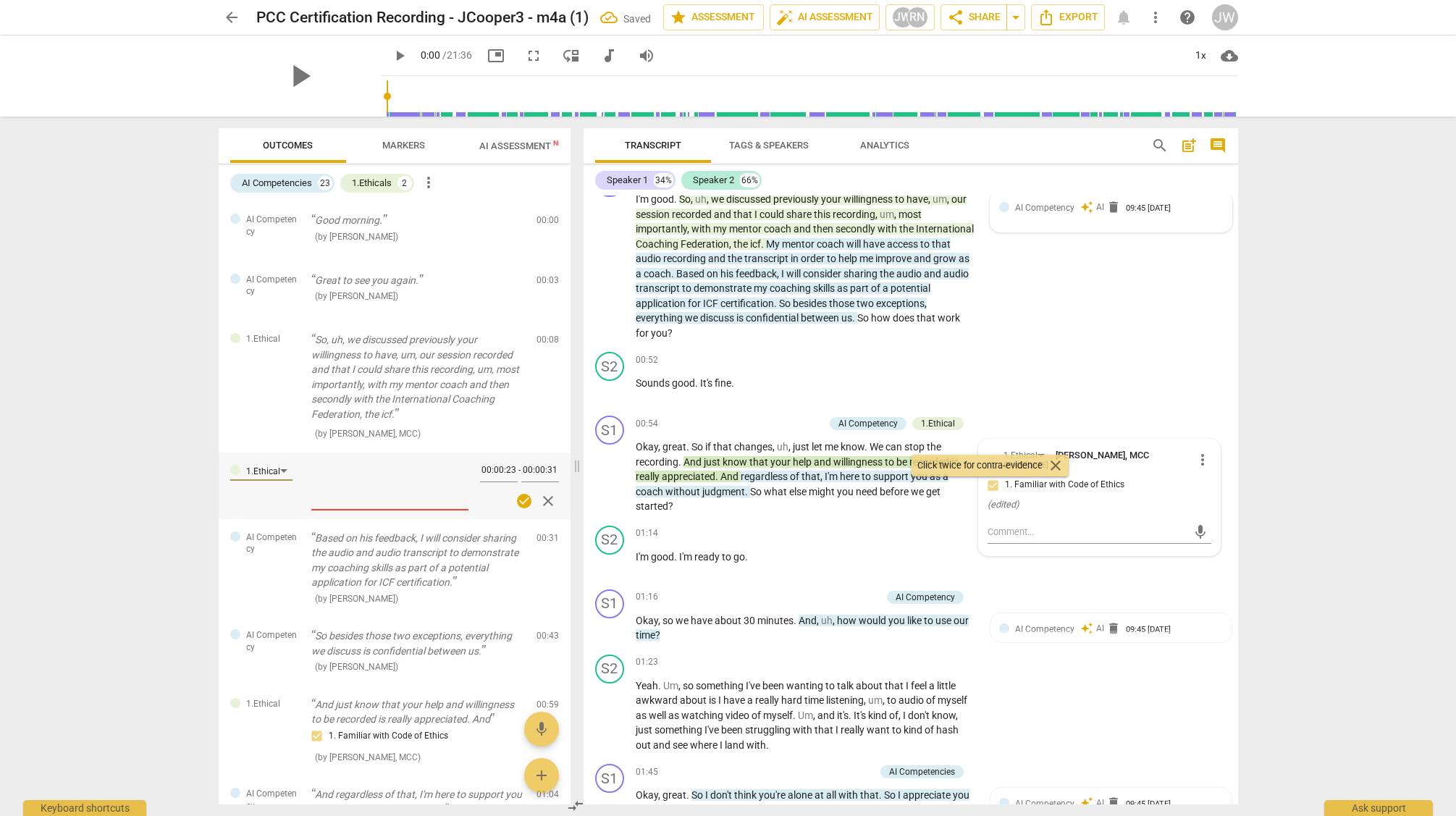
click at [749, 425] on div "+" at bounding box center [745, 423] width 14 height 14
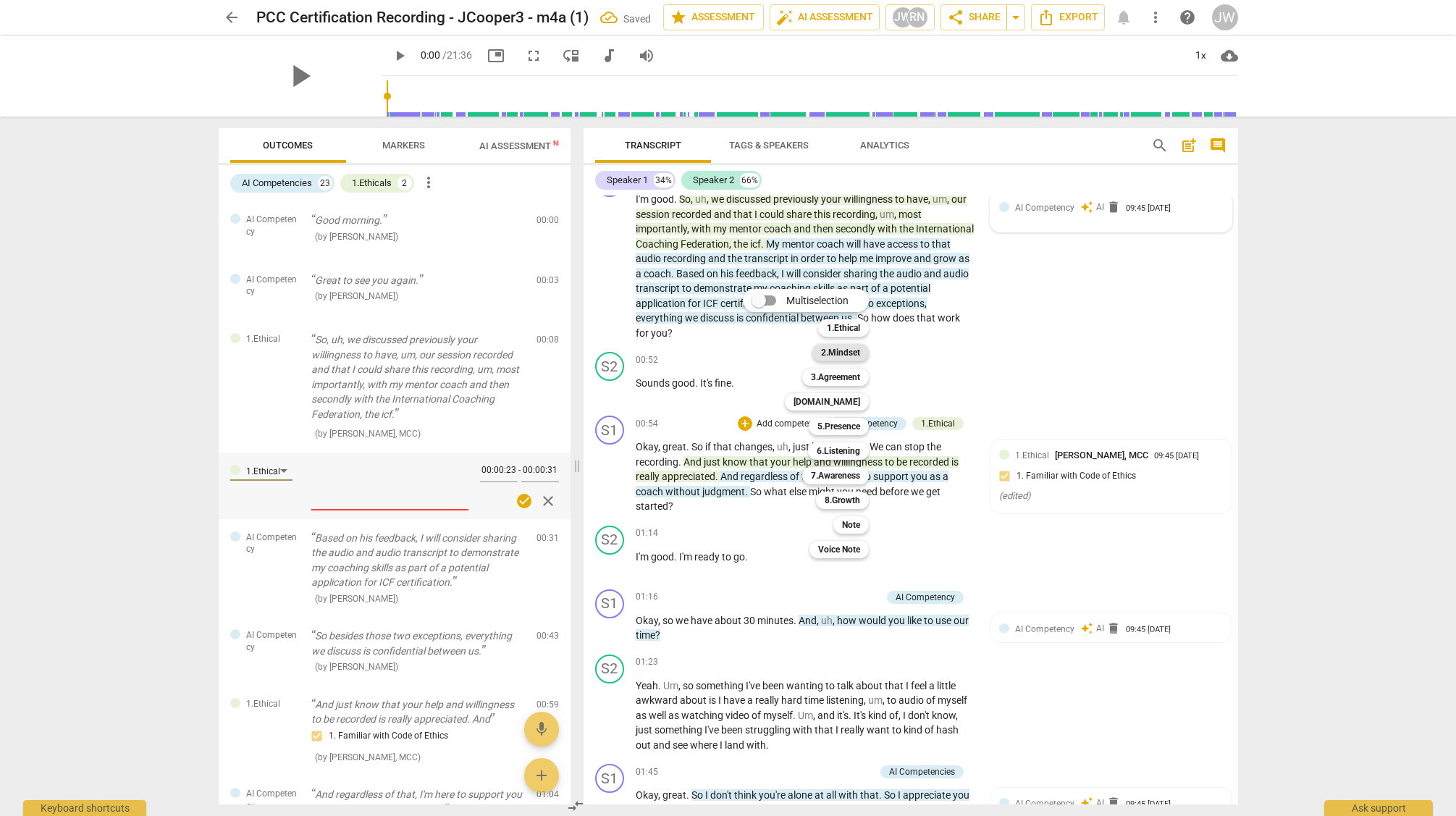
click at [853, 354] on b "2.Mindset" at bounding box center [840, 353] width 39 height 18
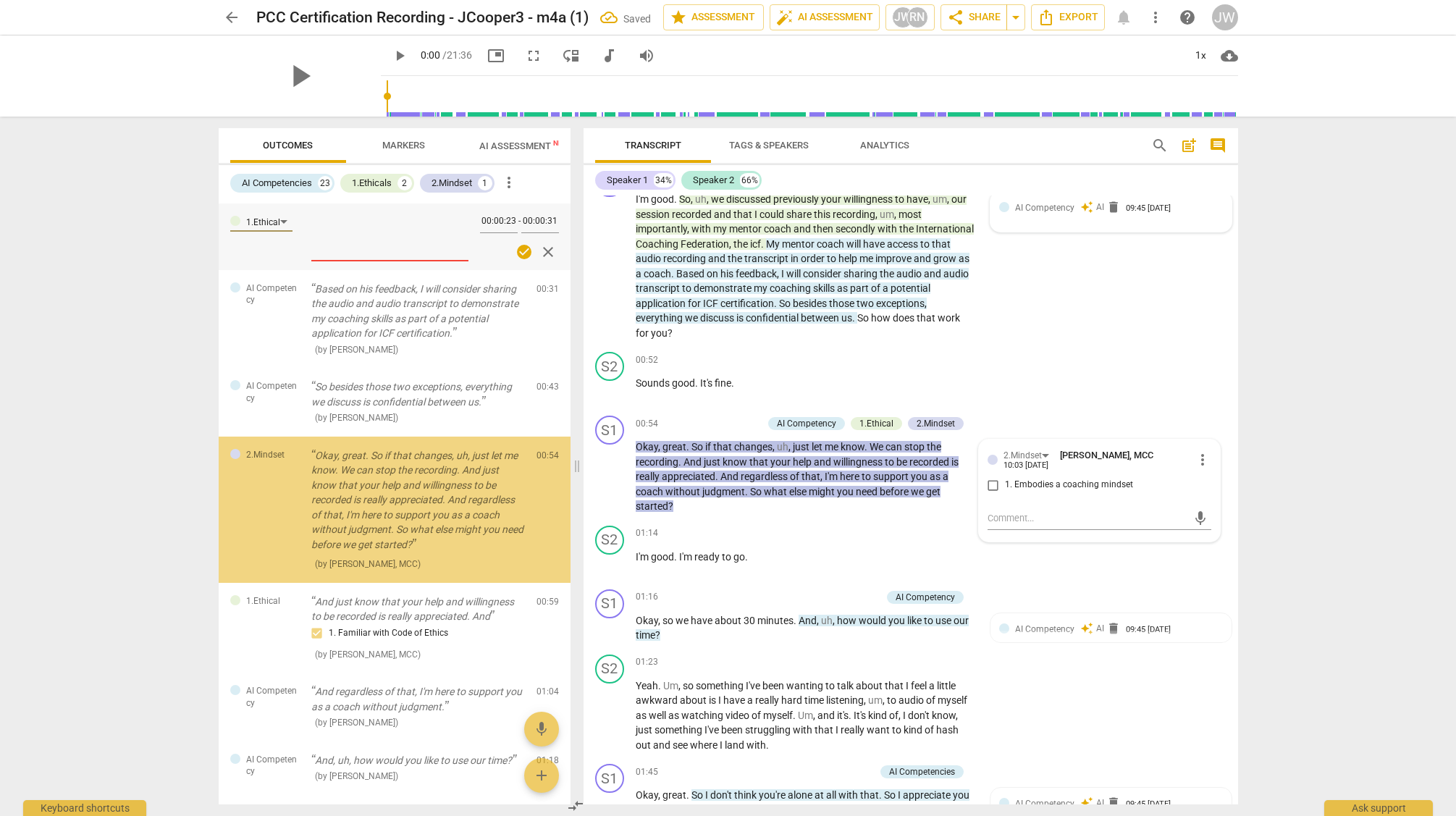
scroll to position [256, 0]
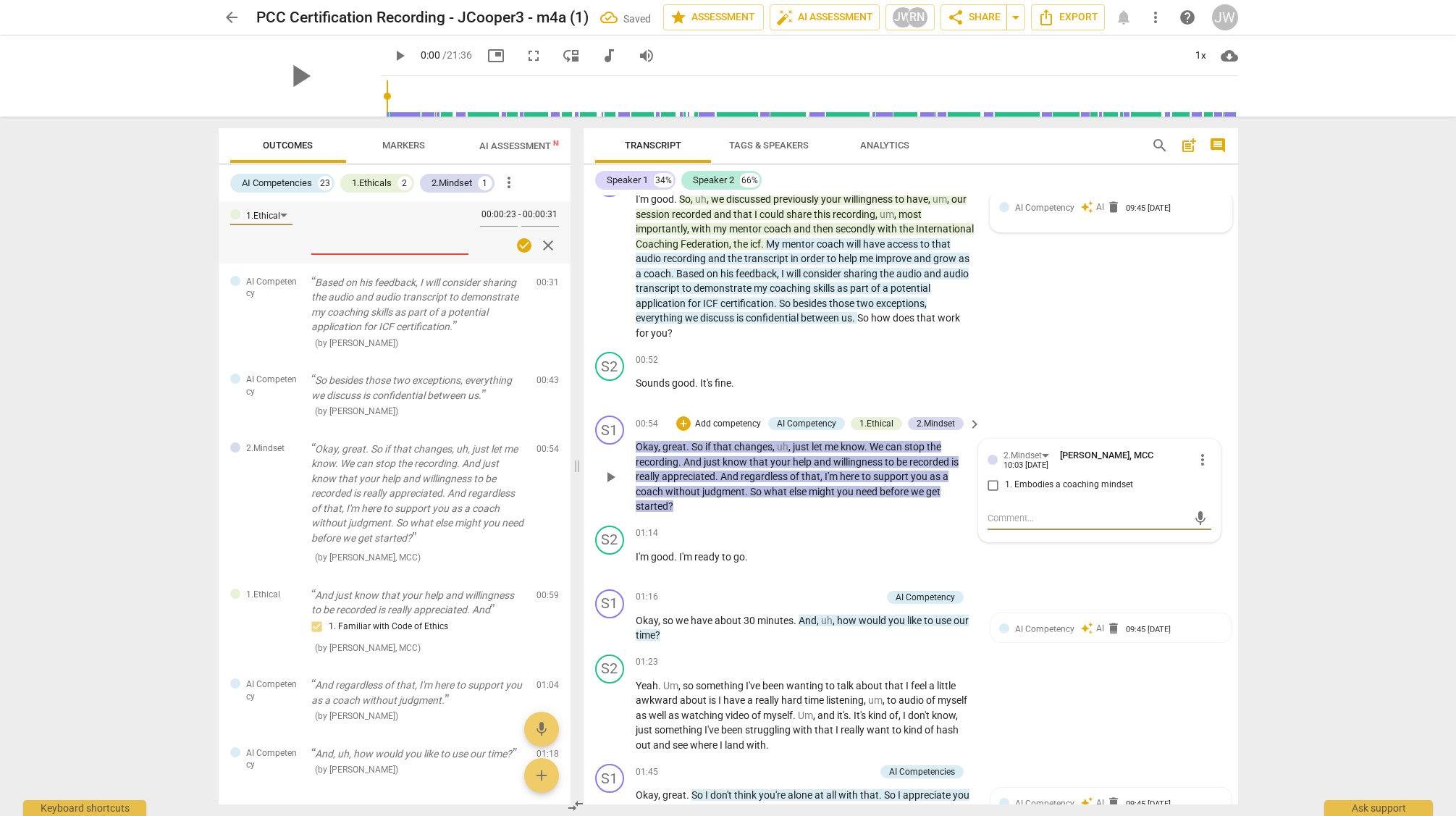
click at [989, 485] on input "1. Embodies a coaching mindset" at bounding box center [993, 486] width 23 height 18
checkbox input "true"
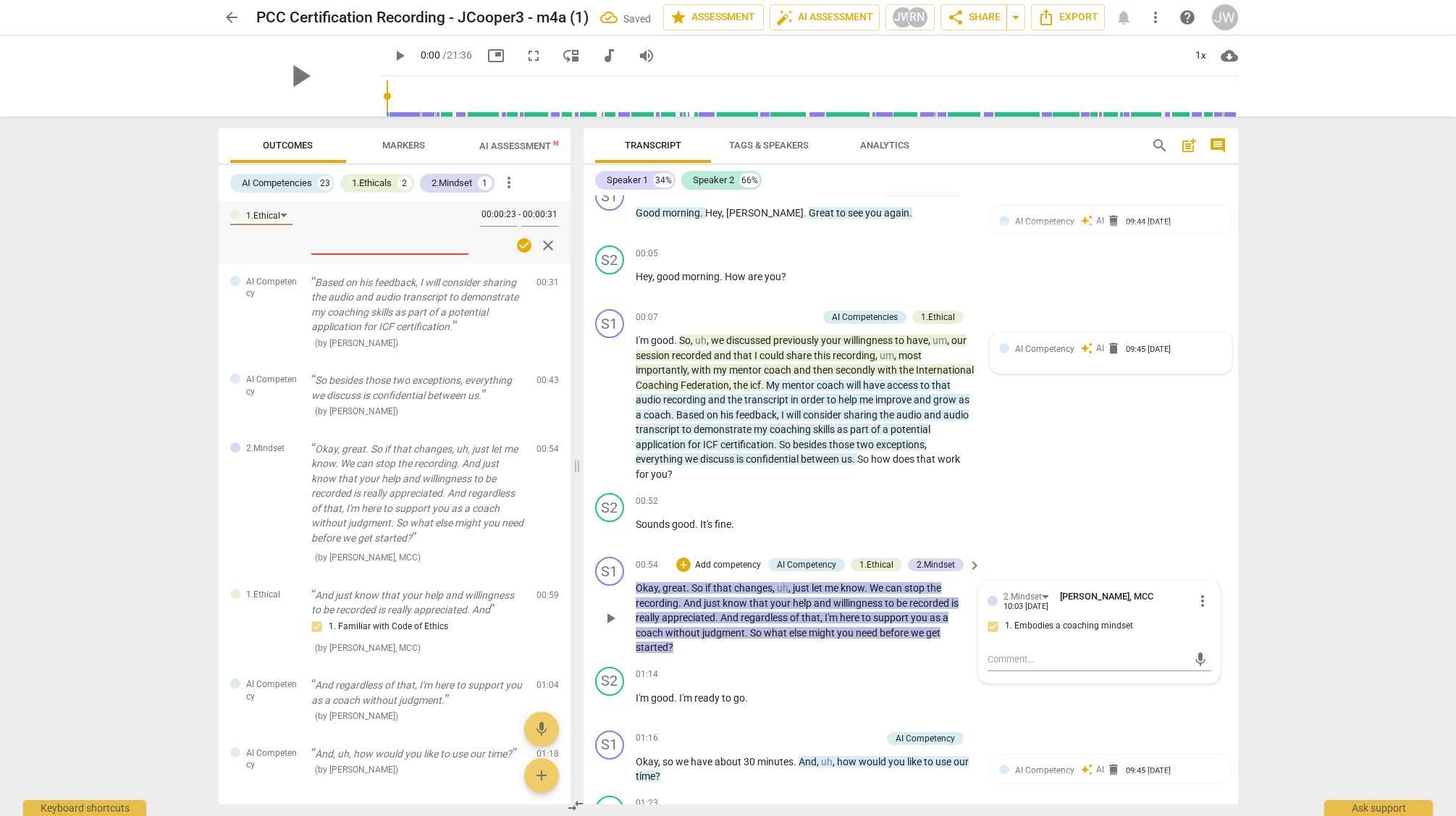
scroll to position [0, 0]
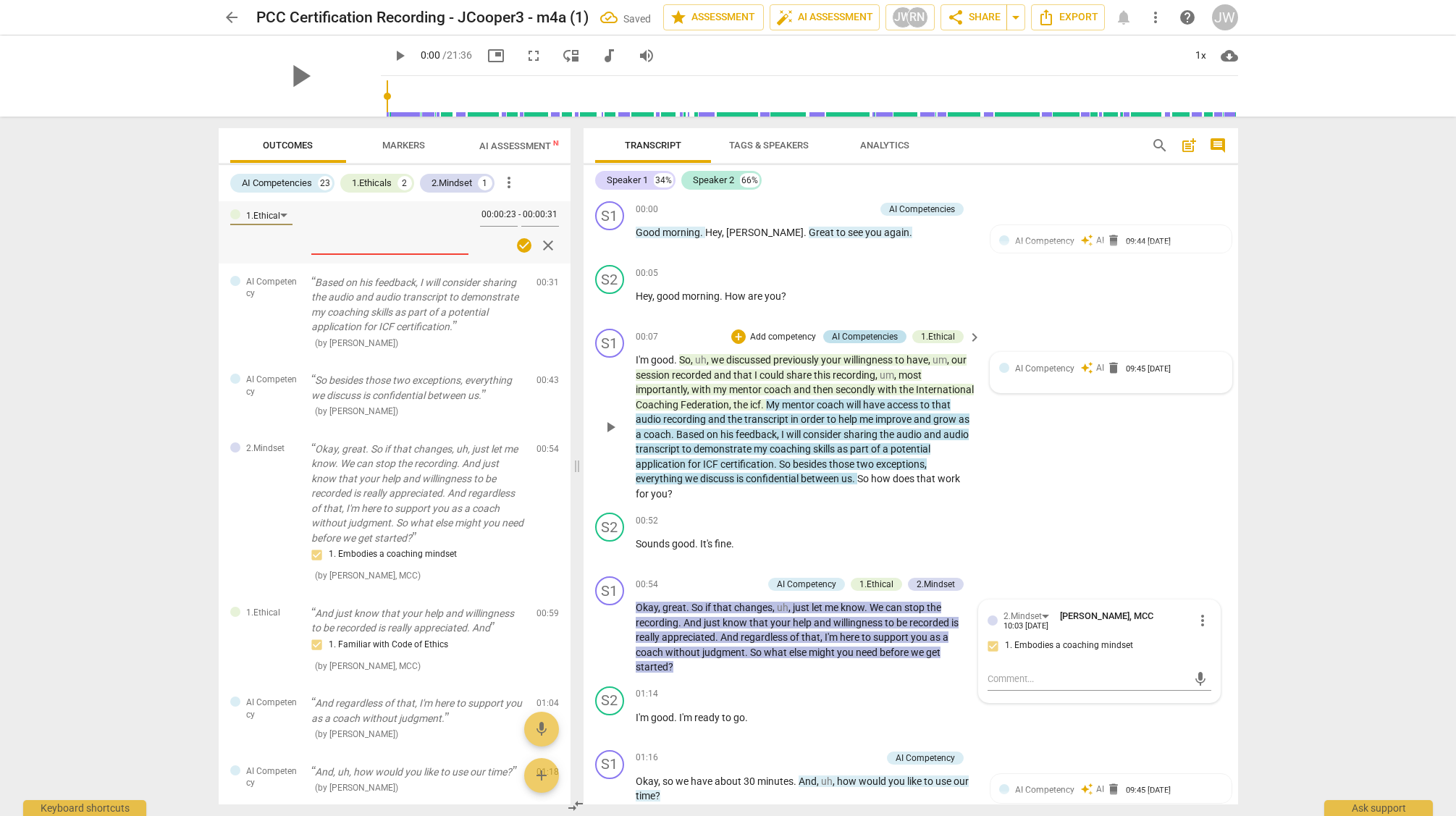
click at [862, 337] on div "AI Competencies" at bounding box center [865, 337] width 66 height 13
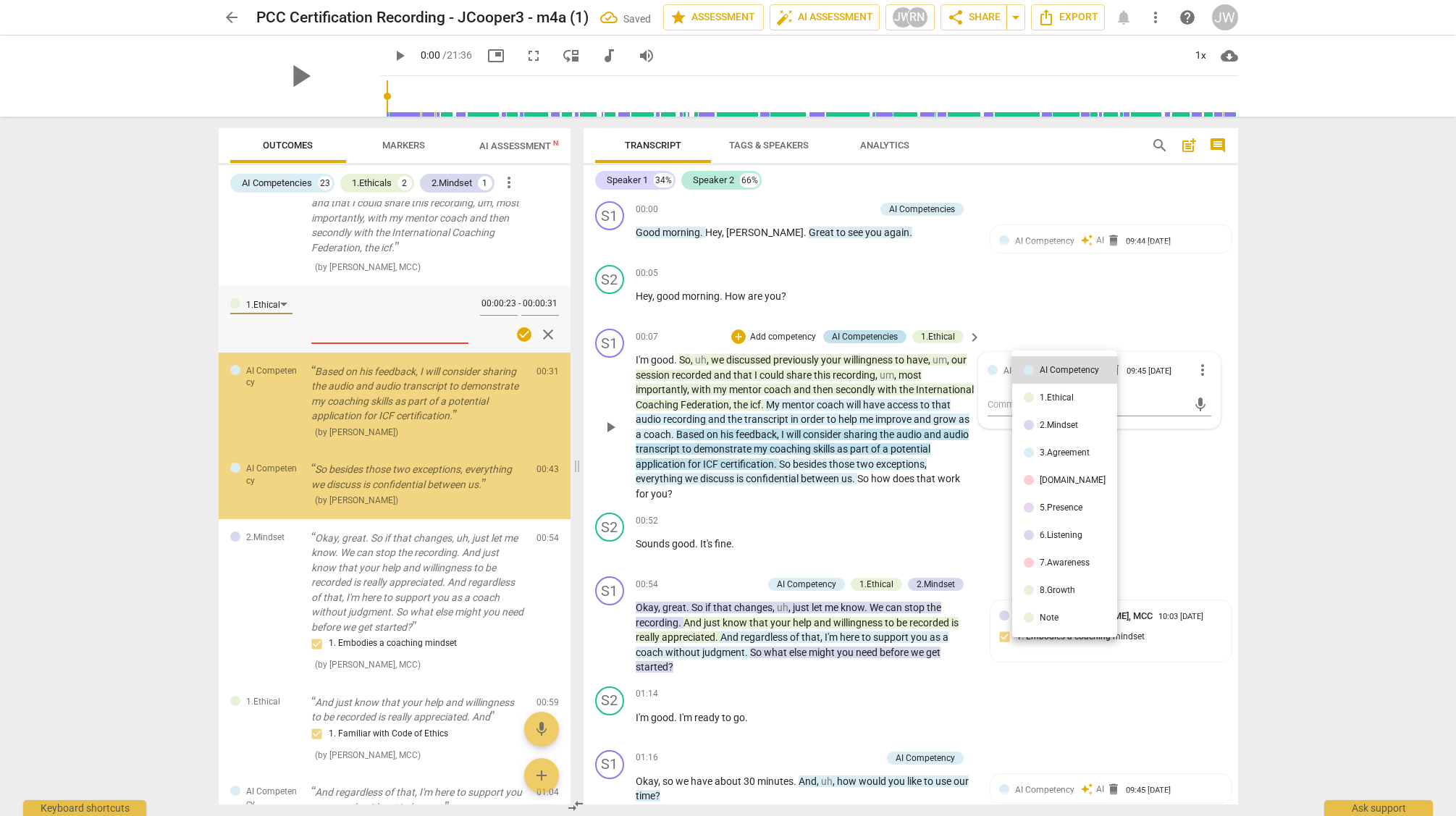
scroll to position [149, 0]
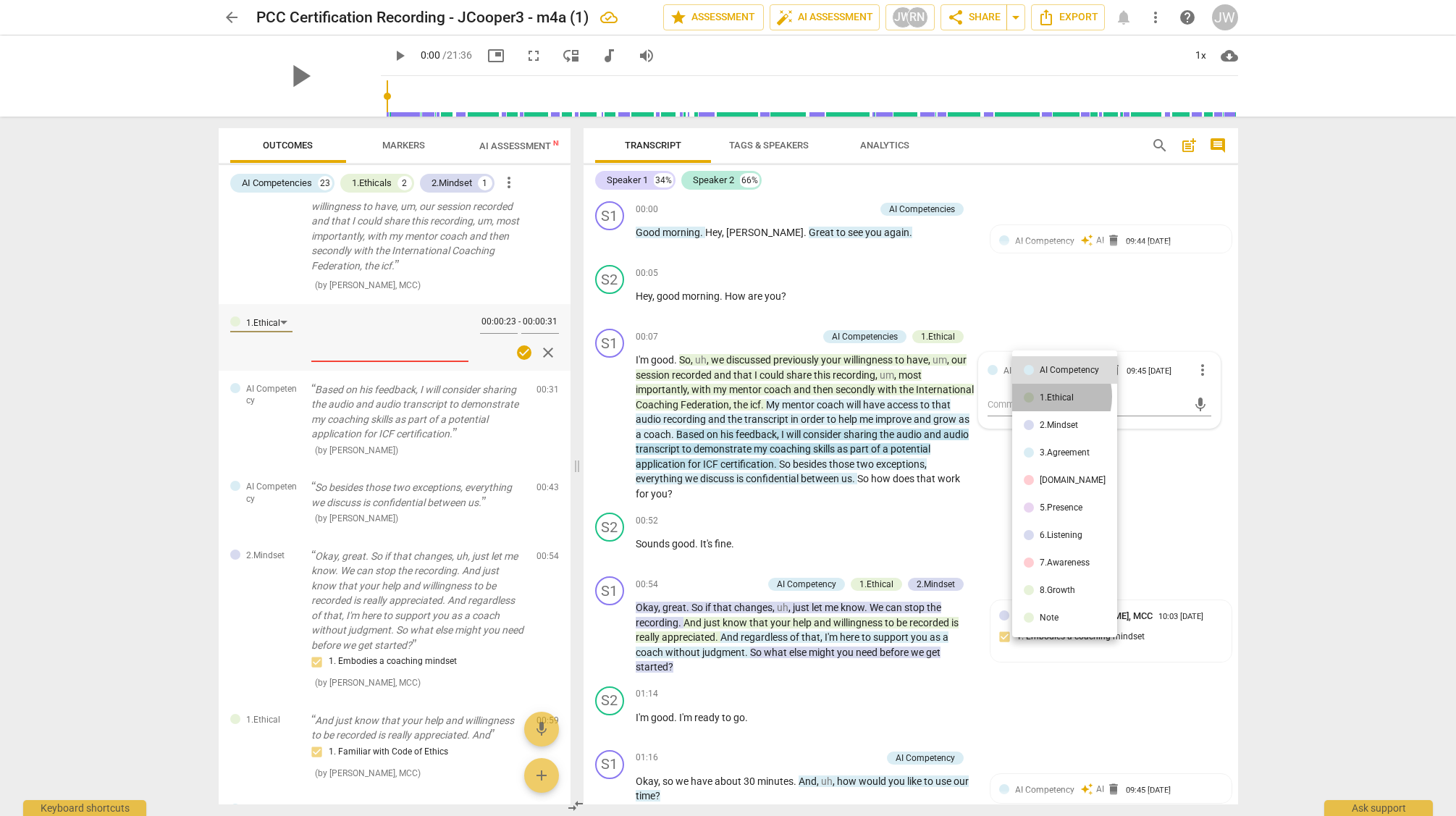
click at [1042, 396] on div "1.Ethical" at bounding box center [1057, 397] width 34 height 9
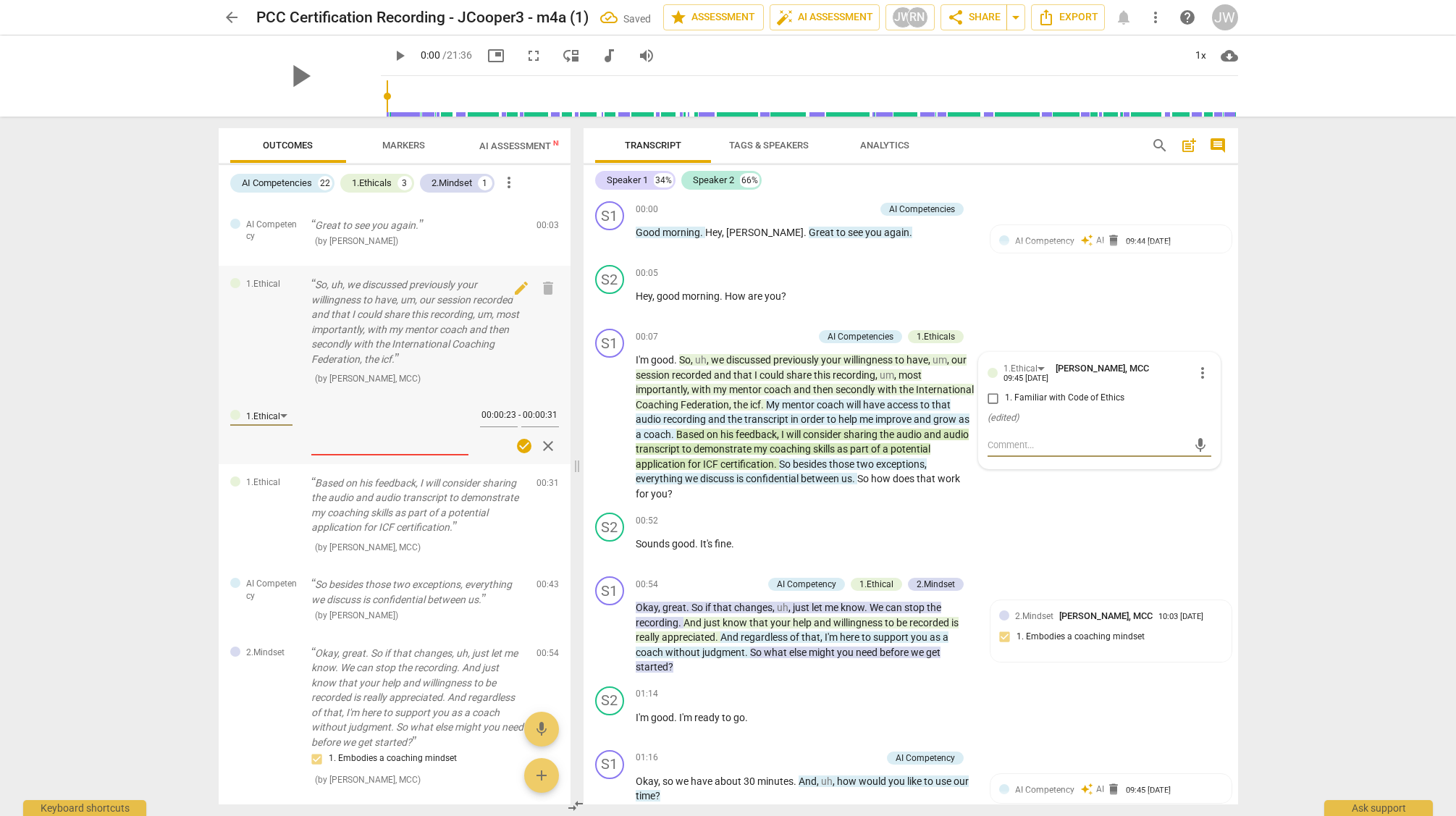
scroll to position [0, 0]
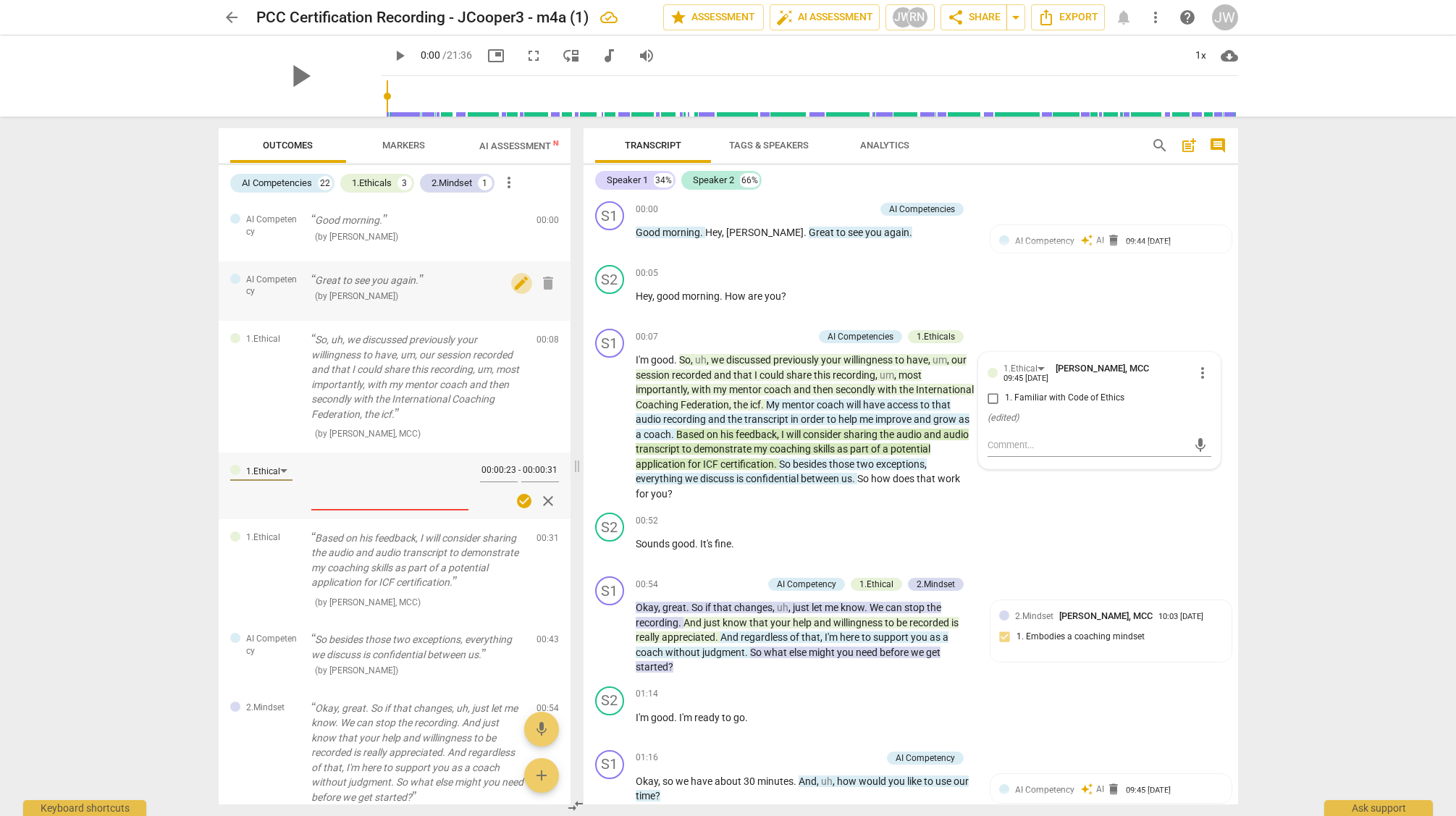
click at [515, 283] on span "edit" at bounding box center [522, 283] width 18 height 18
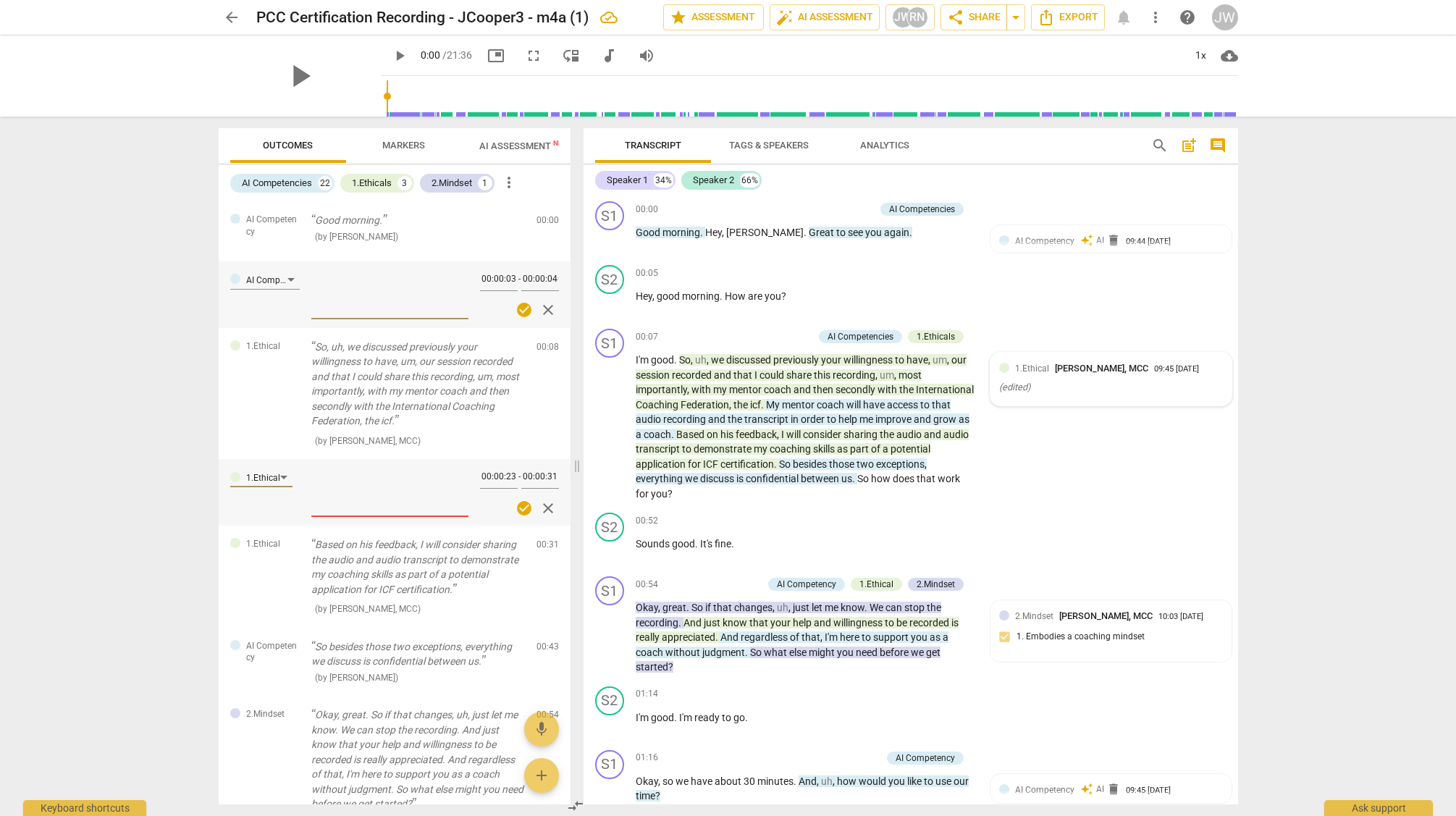
click at [542, 311] on span "close" at bounding box center [548, 310] width 18 height 18
click at [546, 282] on span "delete" at bounding box center [548, 283] width 18 height 18
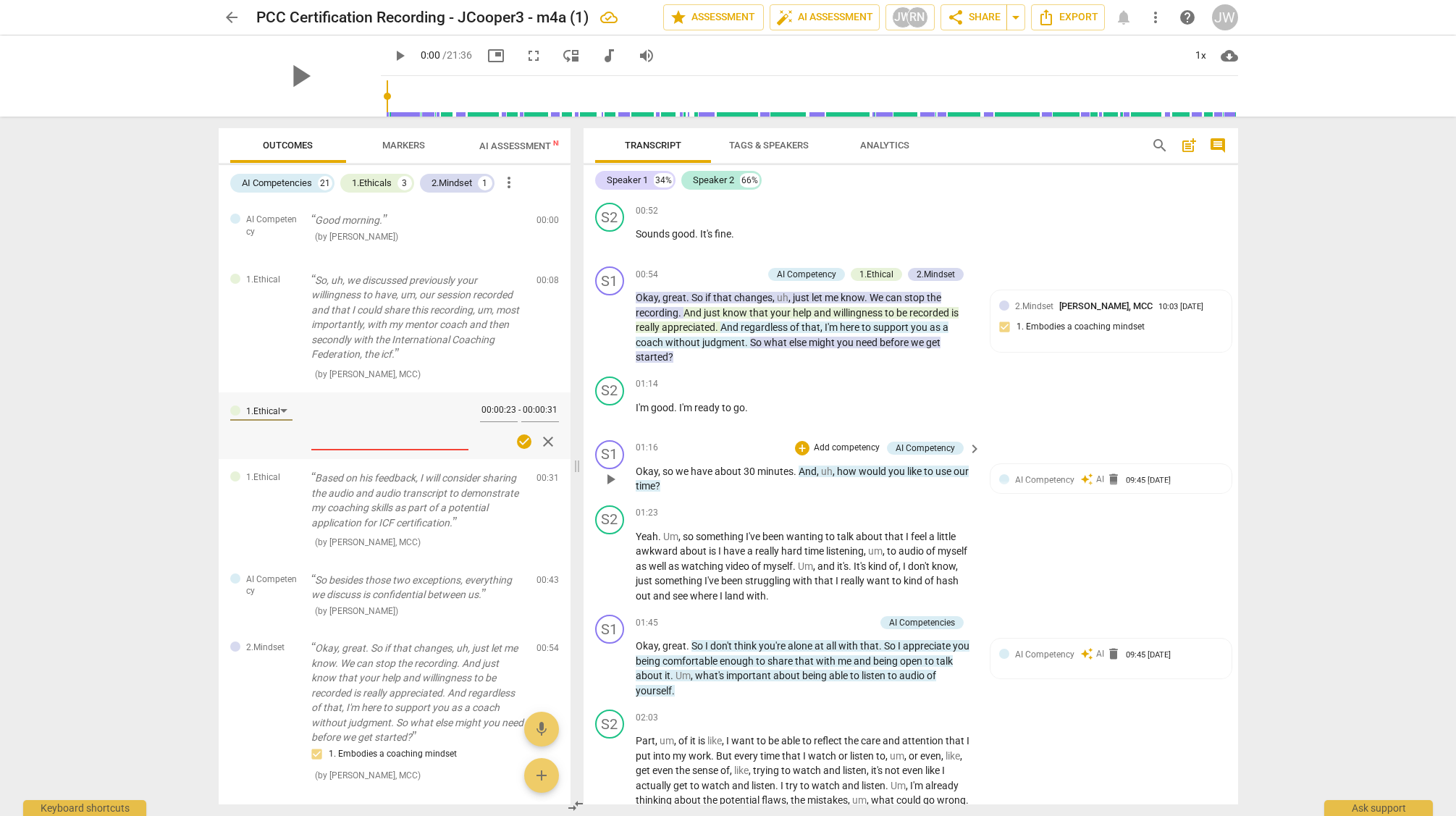
scroll to position [311, 0]
click at [1018, 478] on span "AI Competency" at bounding box center [1045, 478] width 59 height 10
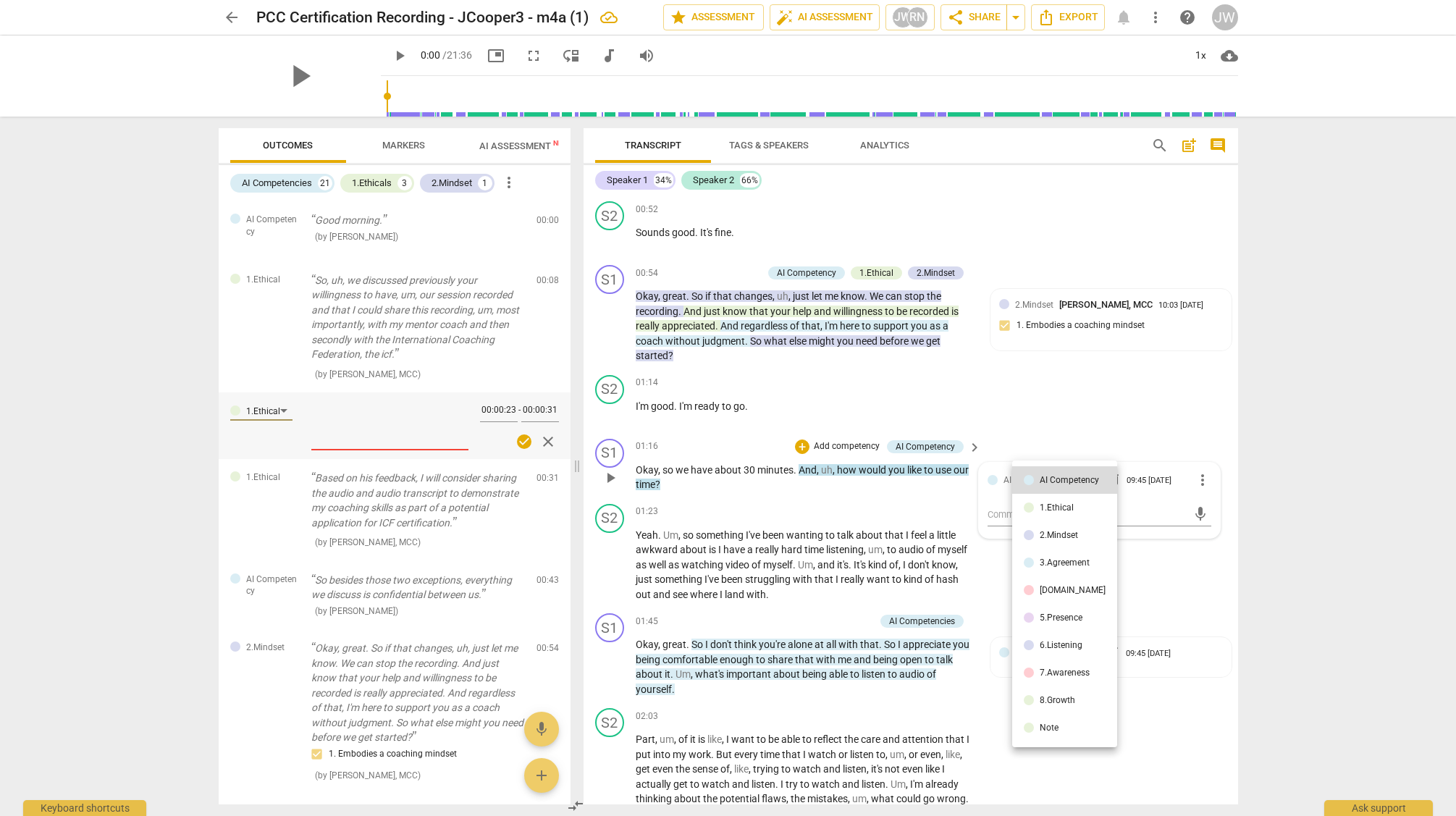
click at [1015, 433] on div at bounding box center [728, 408] width 1456 height 816
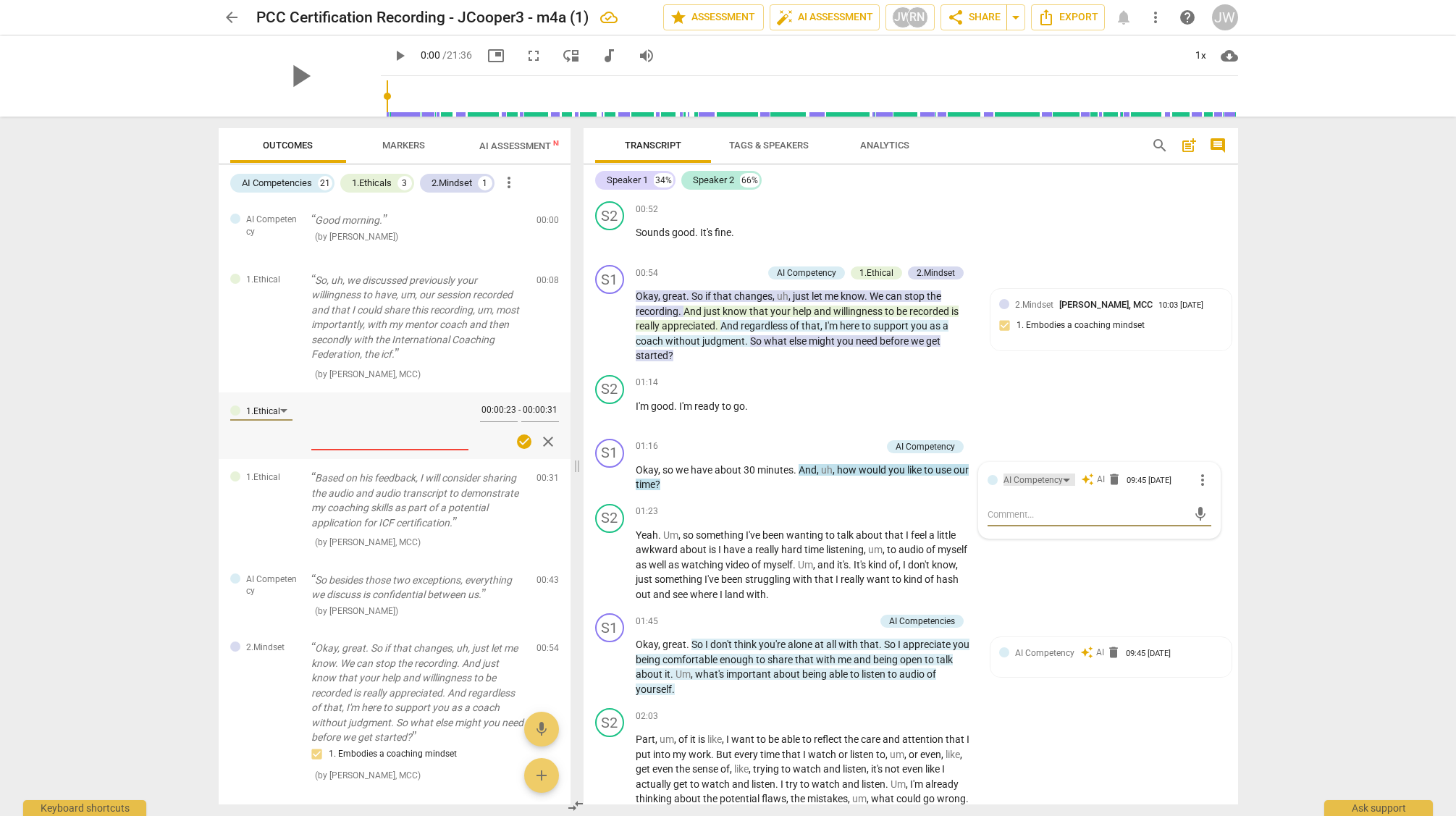
click at [1063, 479] on div "AI Competency" at bounding box center [1040, 479] width 72 height 12
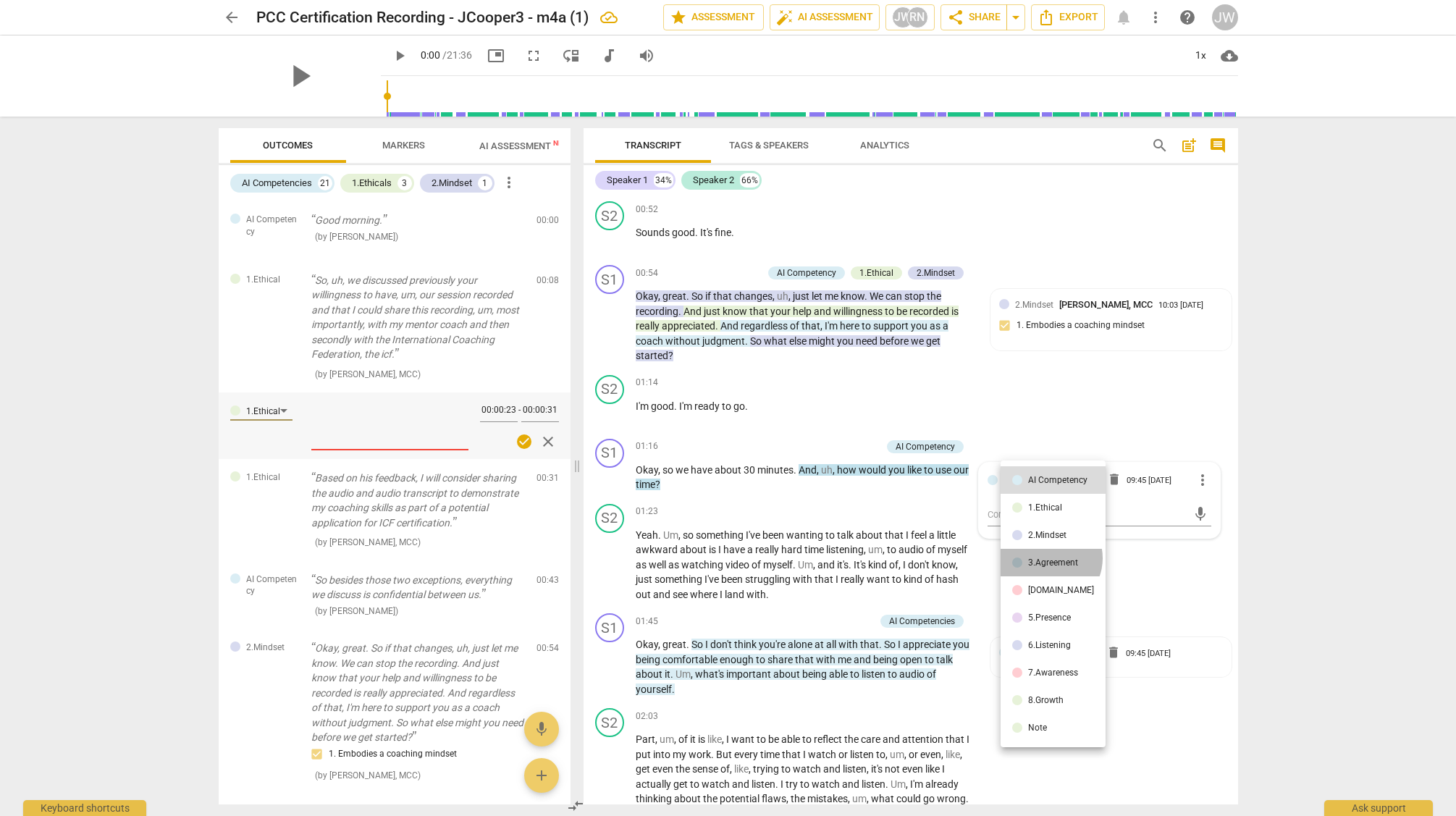
click at [1050, 558] on div "3.Agreement" at bounding box center [1053, 562] width 50 height 9
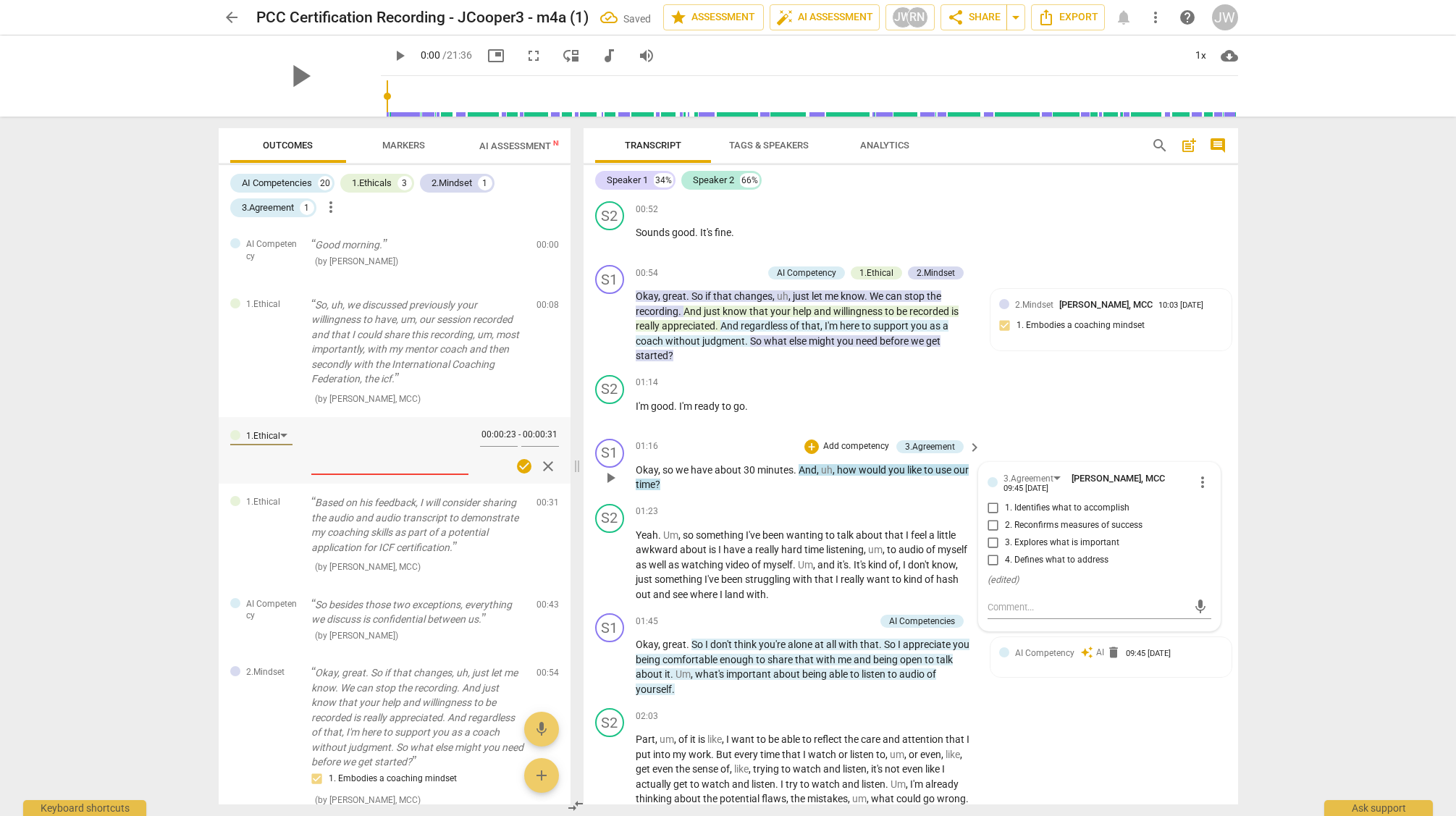
click at [990, 509] on input "1. Identifies what to accomplish" at bounding box center [993, 509] width 23 height 18
checkbox input "true"
click at [996, 557] on input "4. Defines what to address" at bounding box center [993, 561] width 23 height 18
checkbox input "true"
click at [1191, 398] on div "S2 play_arrow pause 01:14 + Add competency keyboard_arrow_right I'm good . I'm …" at bounding box center [911, 402] width 654 height 64
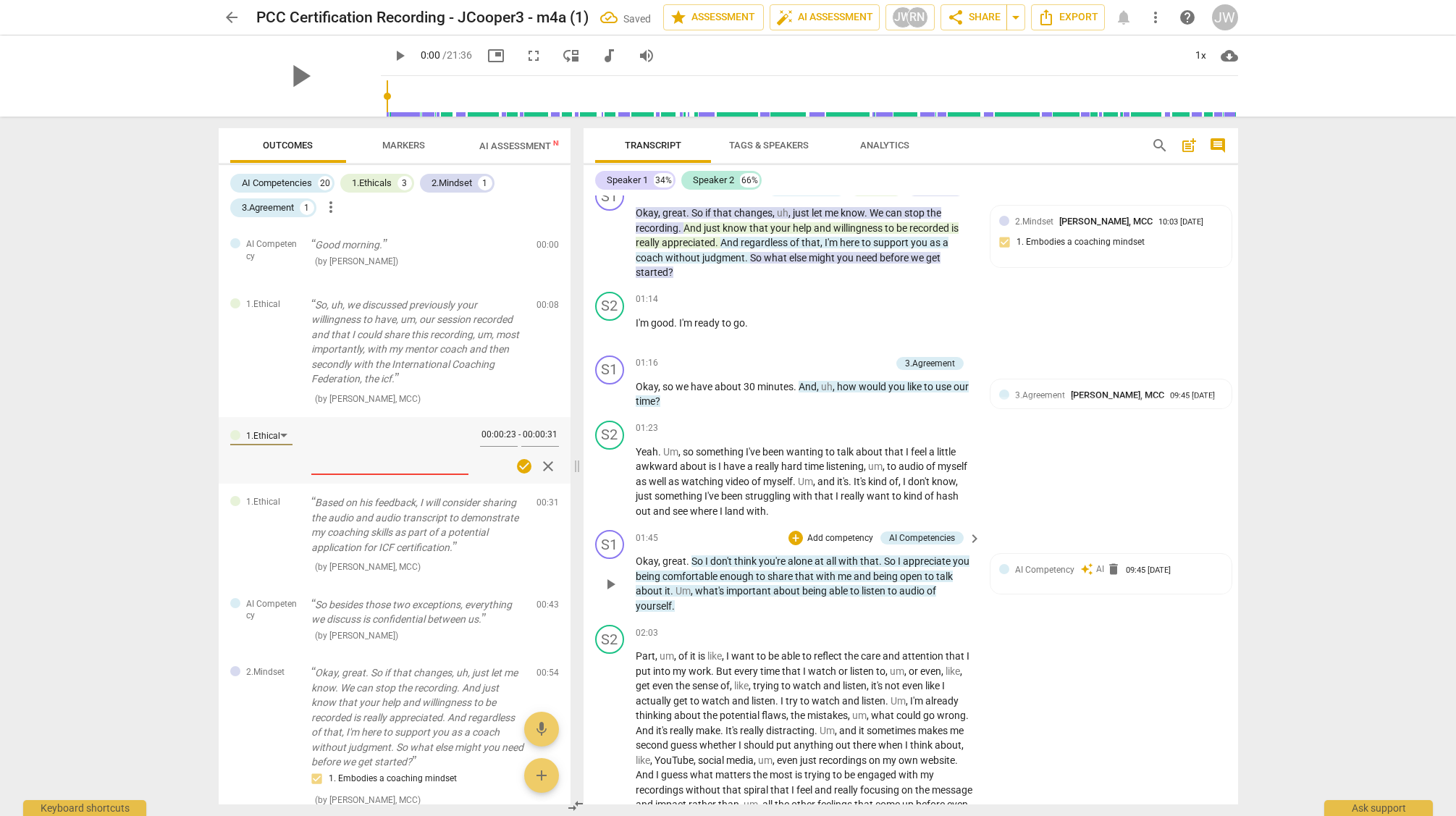
scroll to position [405, 0]
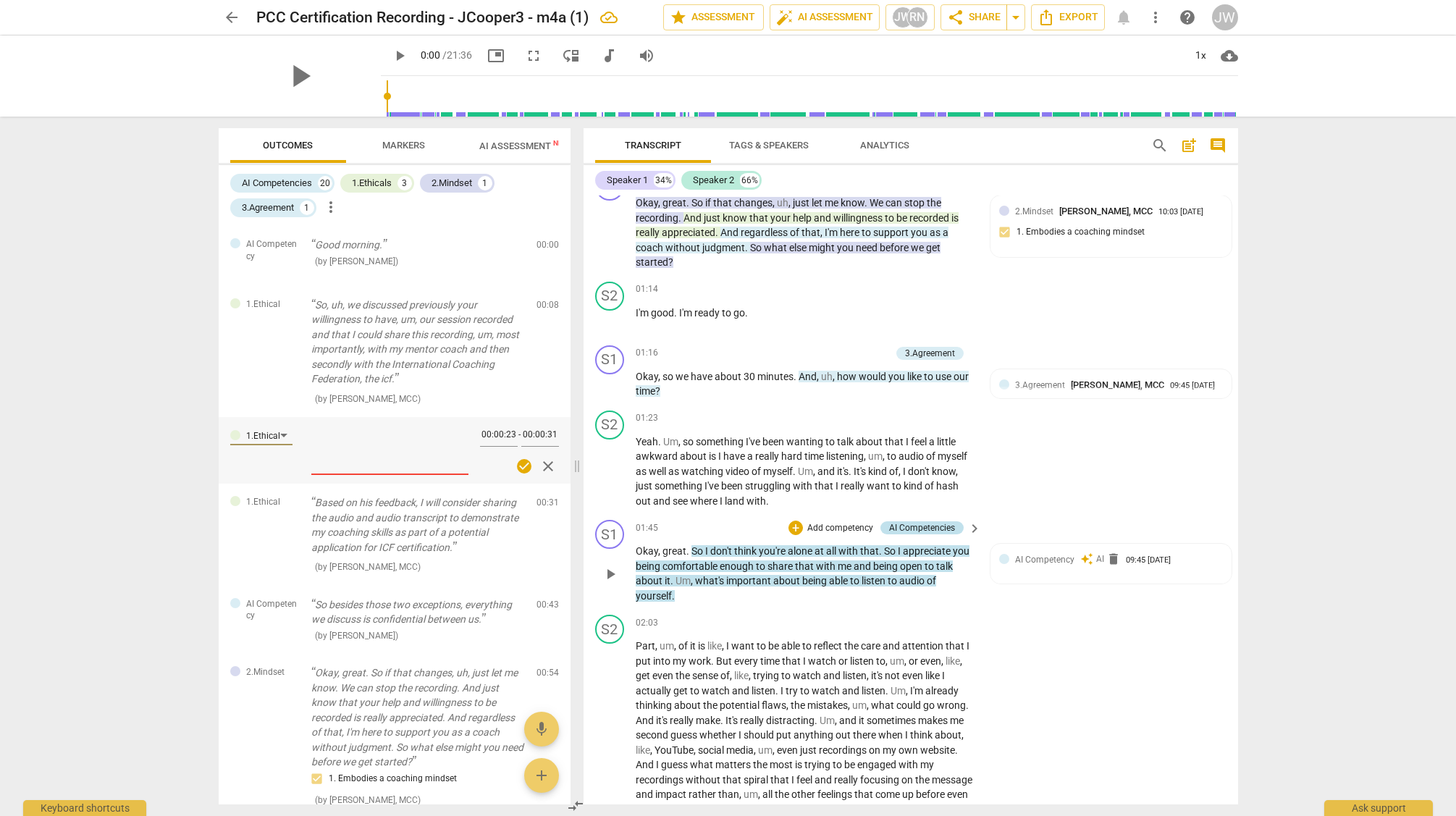
click at [941, 529] on div "AI Competencies" at bounding box center [922, 528] width 66 height 13
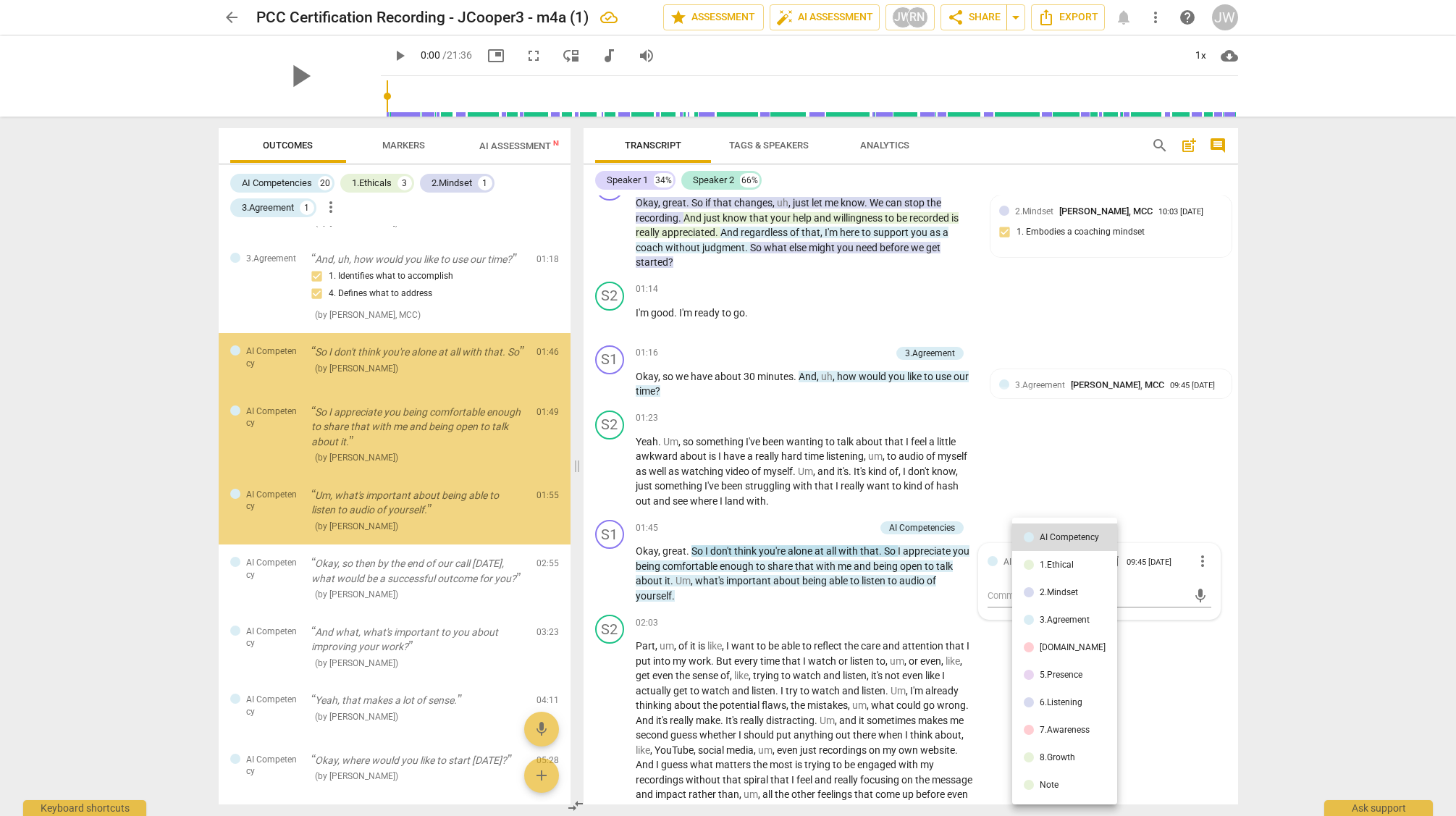
scroll to position [740, 0]
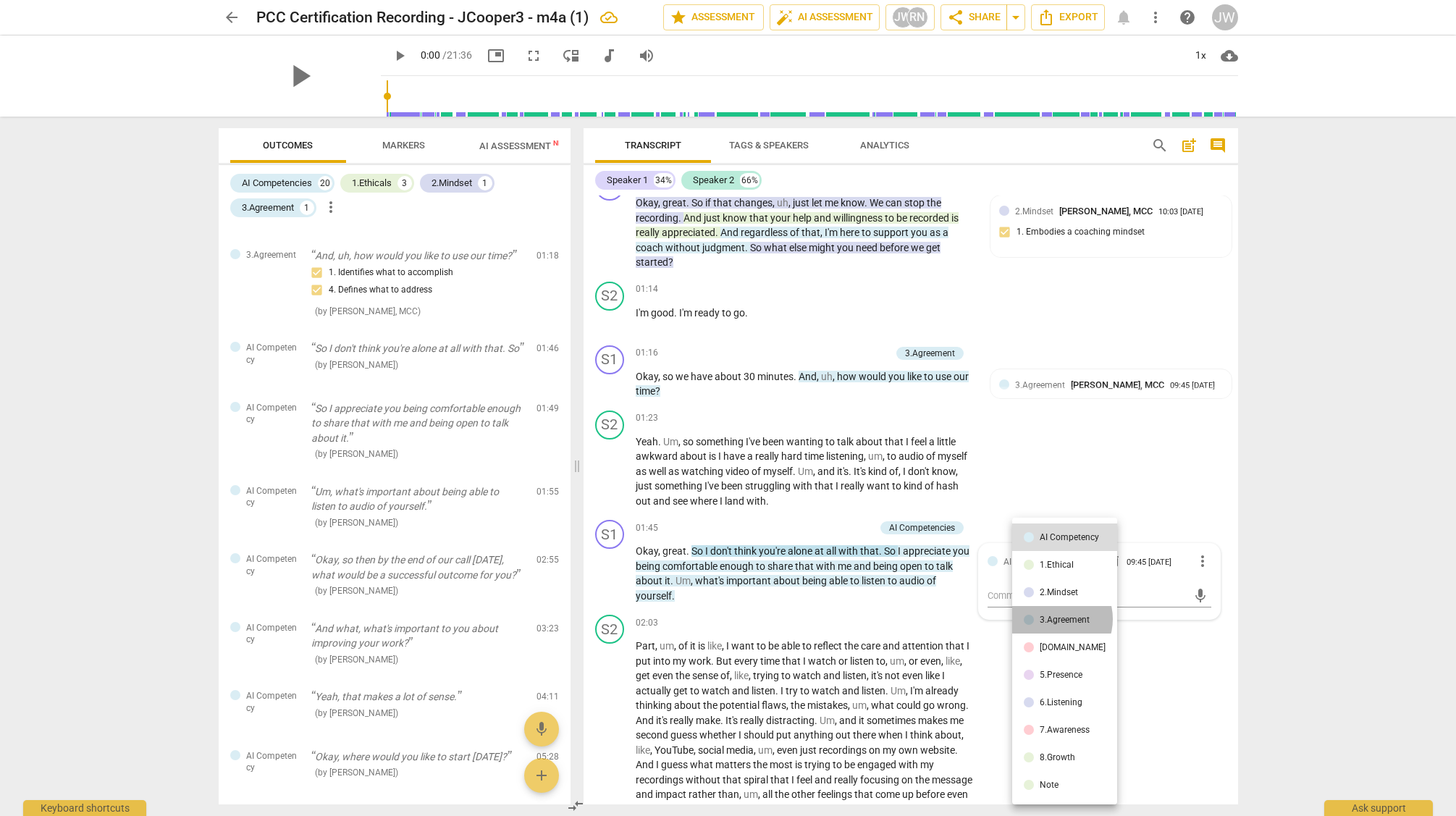
click at [1054, 619] on div "3.Agreement" at bounding box center [1065, 619] width 50 height 9
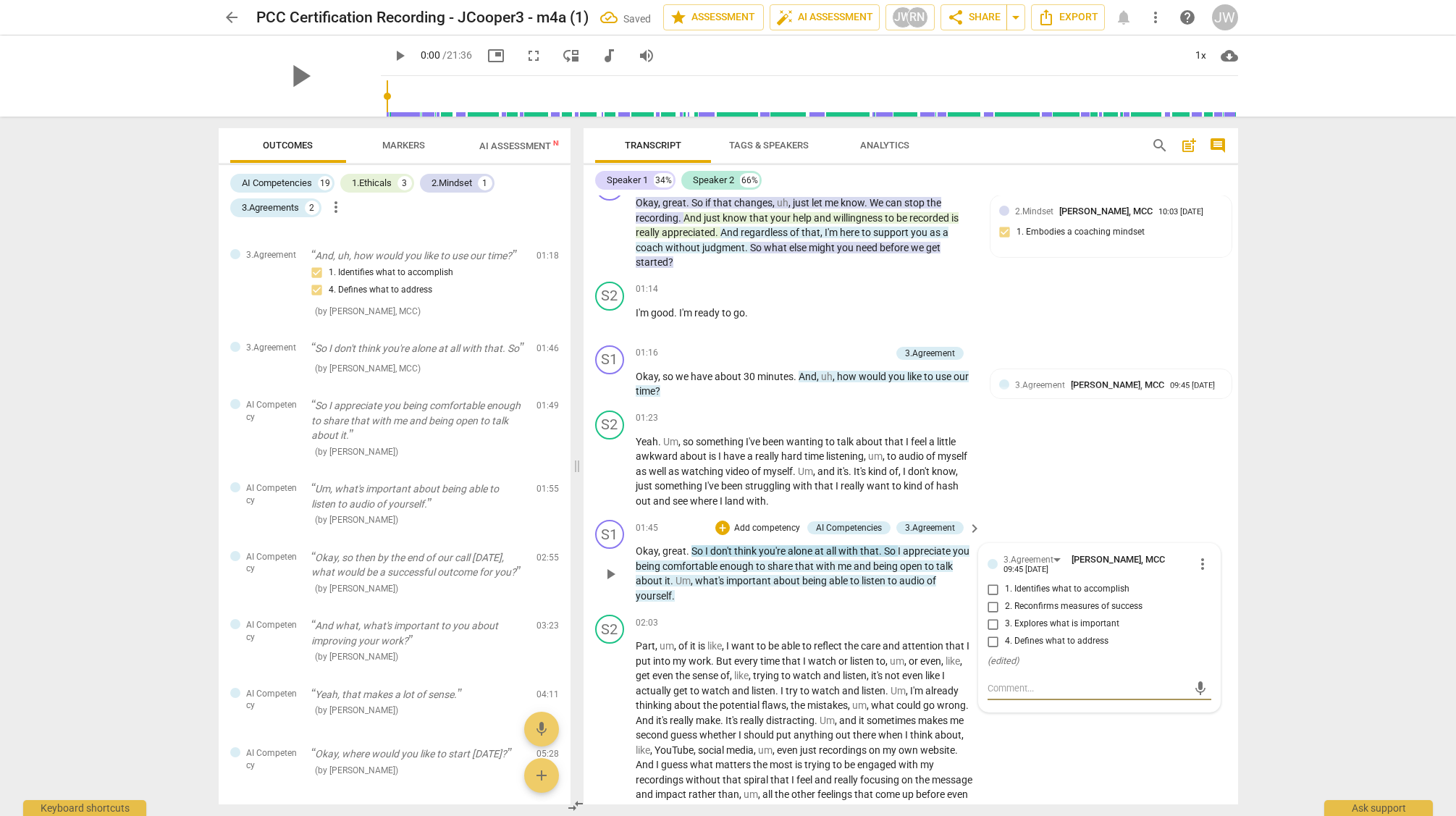
click at [993, 622] on input "3. Explores what is important" at bounding box center [993, 624] width 23 height 18
checkbox input "true"
click at [938, 530] on div "3.Agreement" at bounding box center [930, 528] width 50 height 13
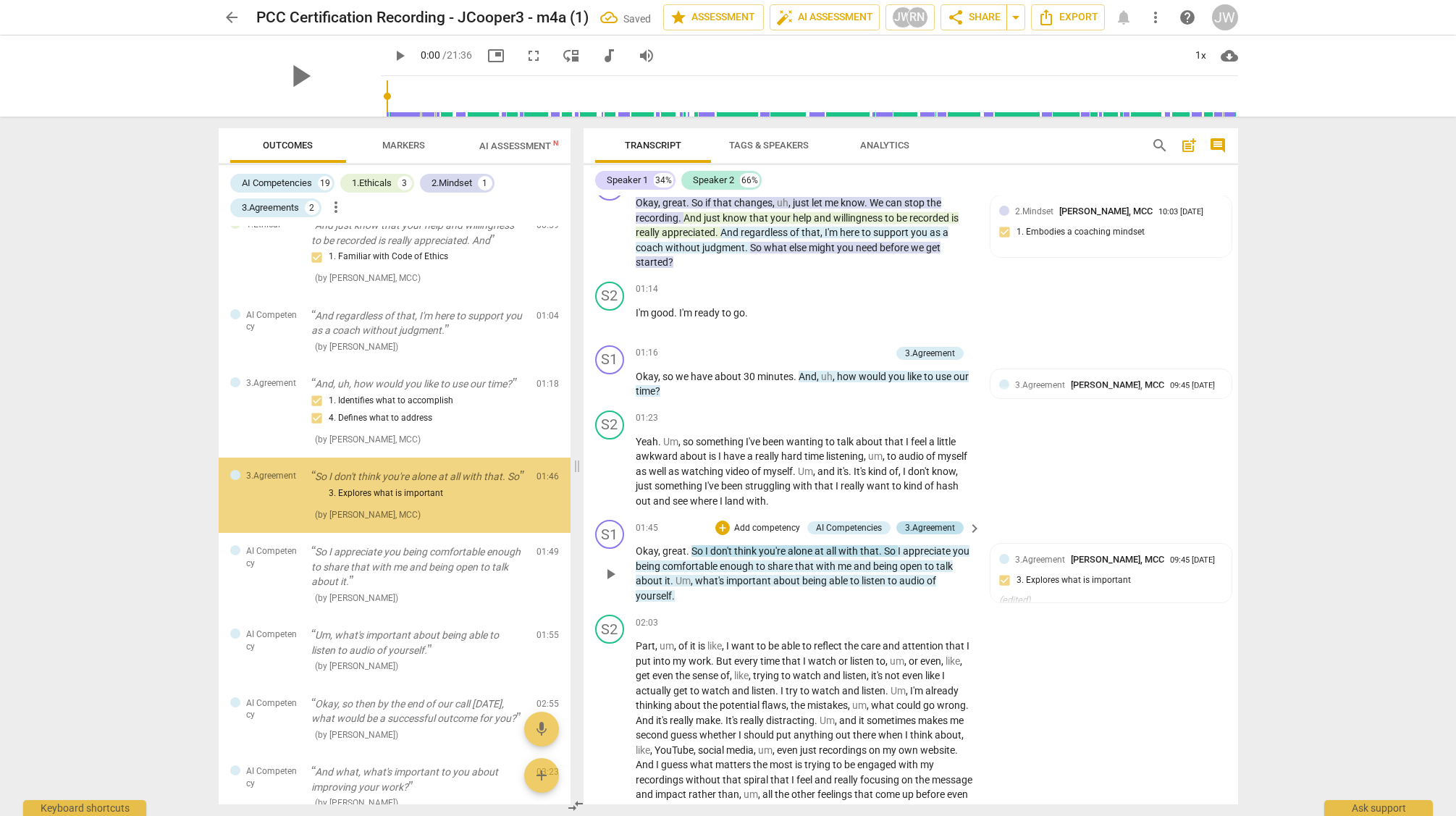
scroll to position [590, 0]
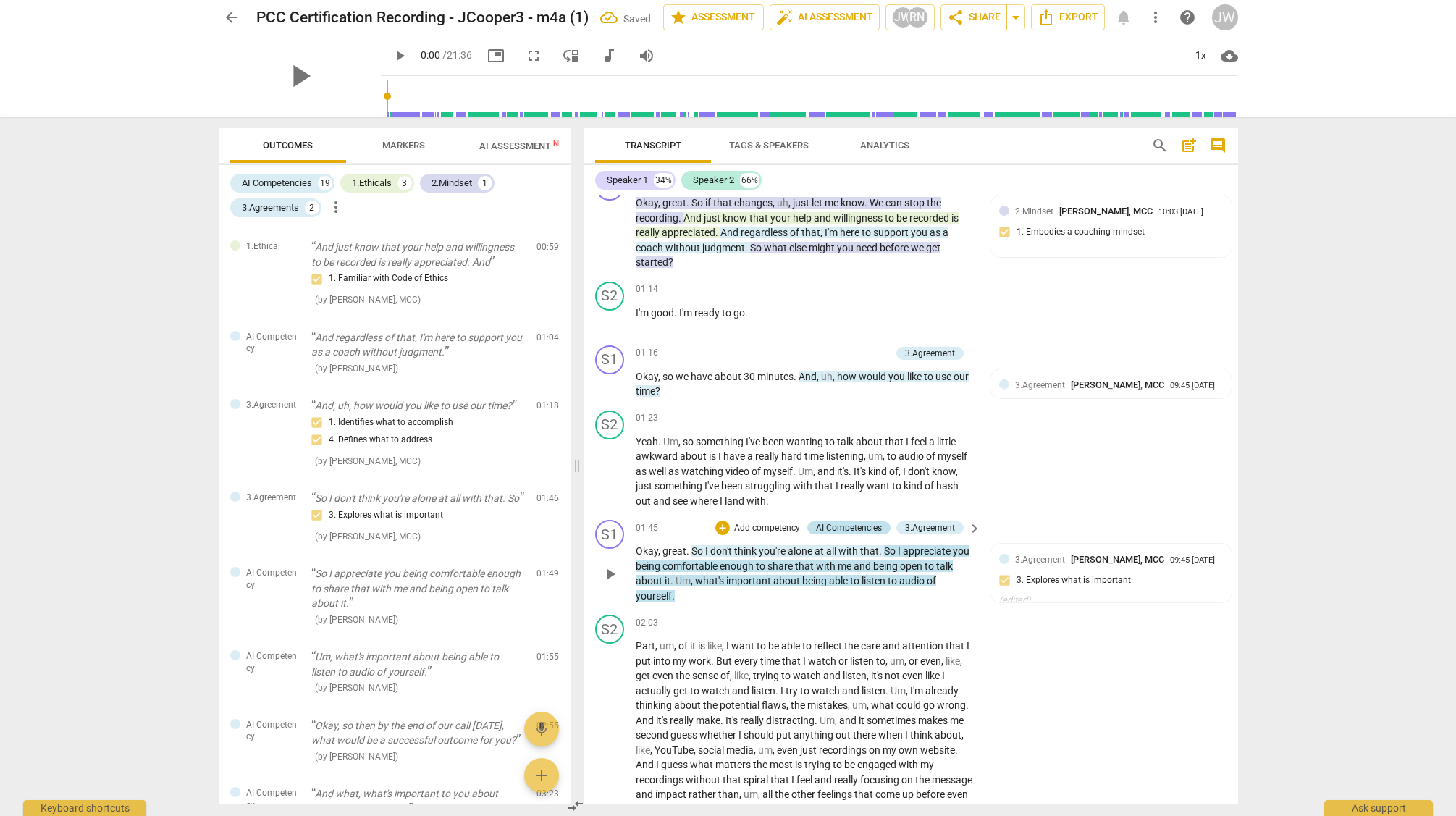
click at [851, 526] on div "AI Competencies" at bounding box center [849, 528] width 66 height 13
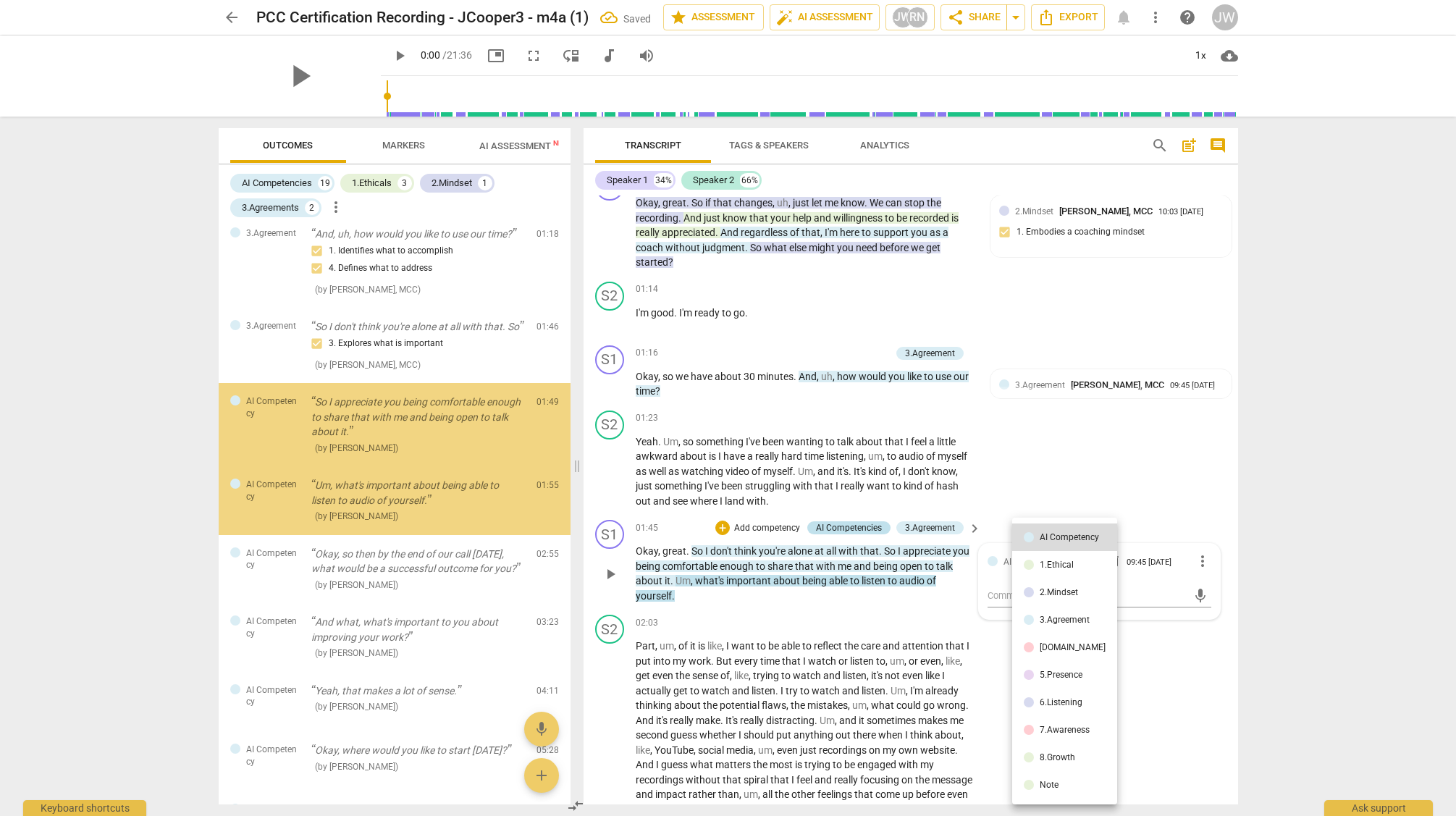
scroll to position [762, 0]
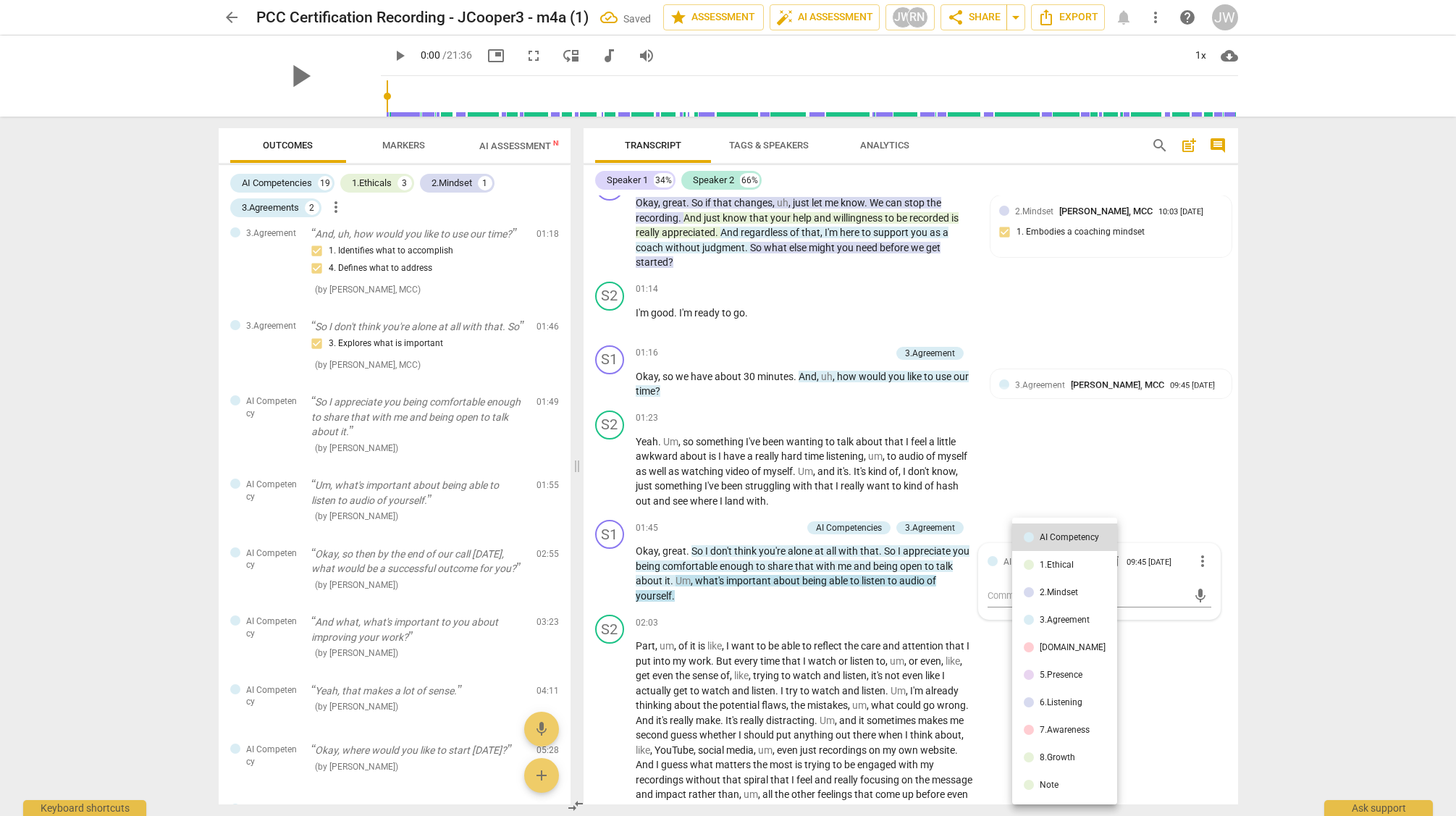
click at [1055, 702] on div "6.Listening" at bounding box center [1061, 702] width 42 height 9
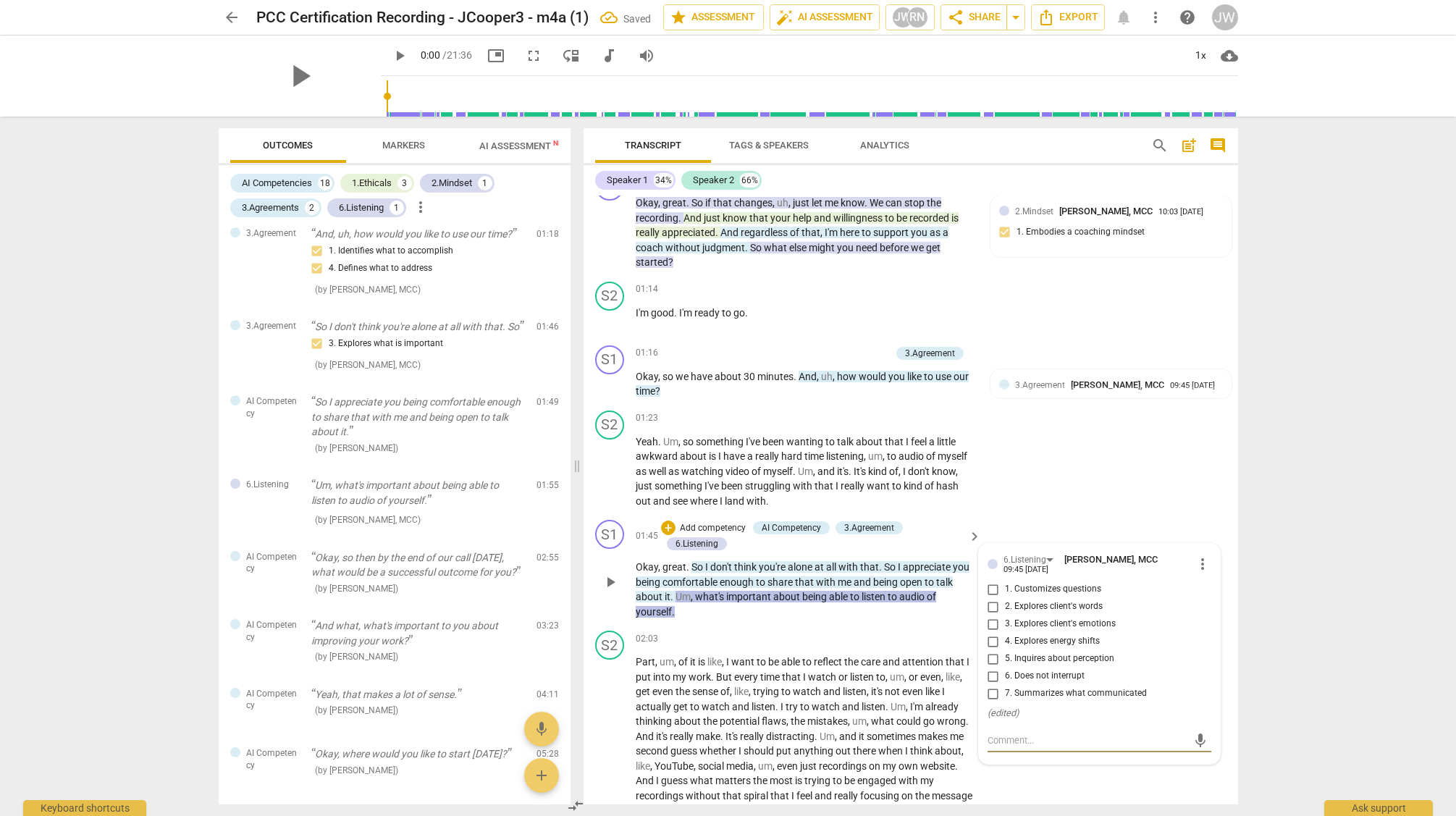
click at [990, 587] on input "1. Customizes questions" at bounding box center [993, 590] width 23 height 18
checkbox input "true"
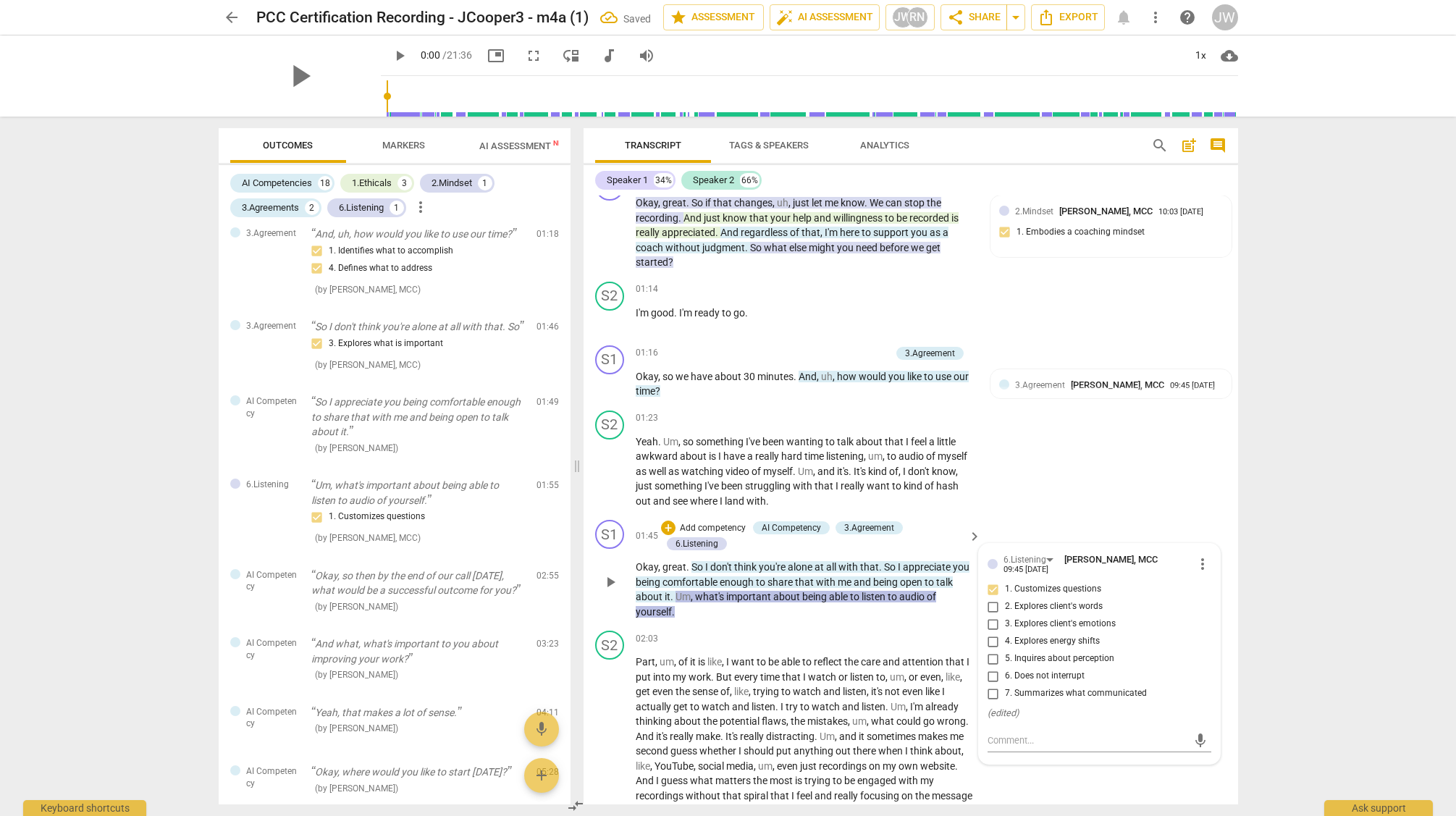
click at [992, 690] on input "7. Summarizes what communicated" at bounding box center [993, 694] width 23 height 18
checkbox input "true"
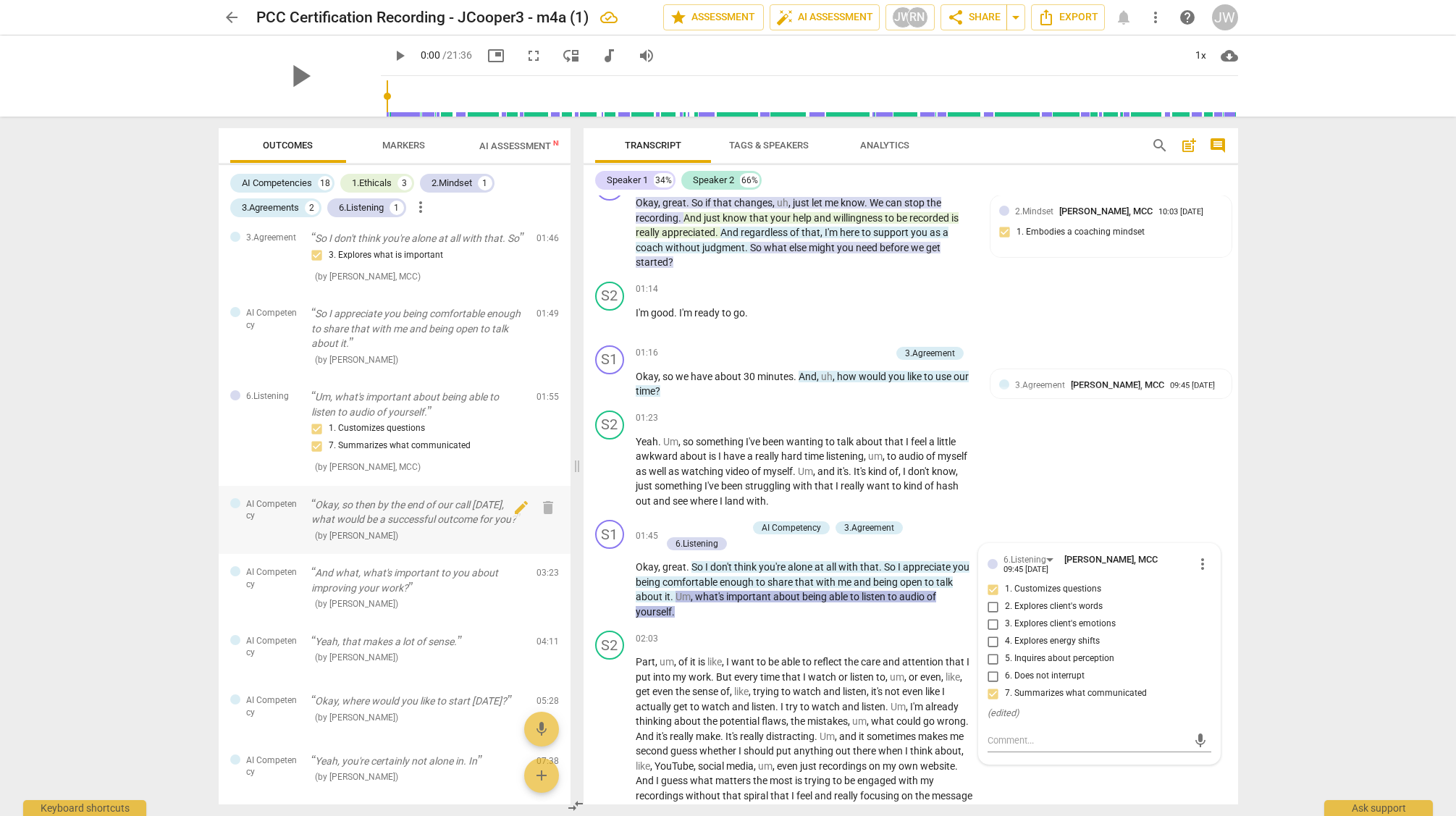
scroll to position [861, 0]
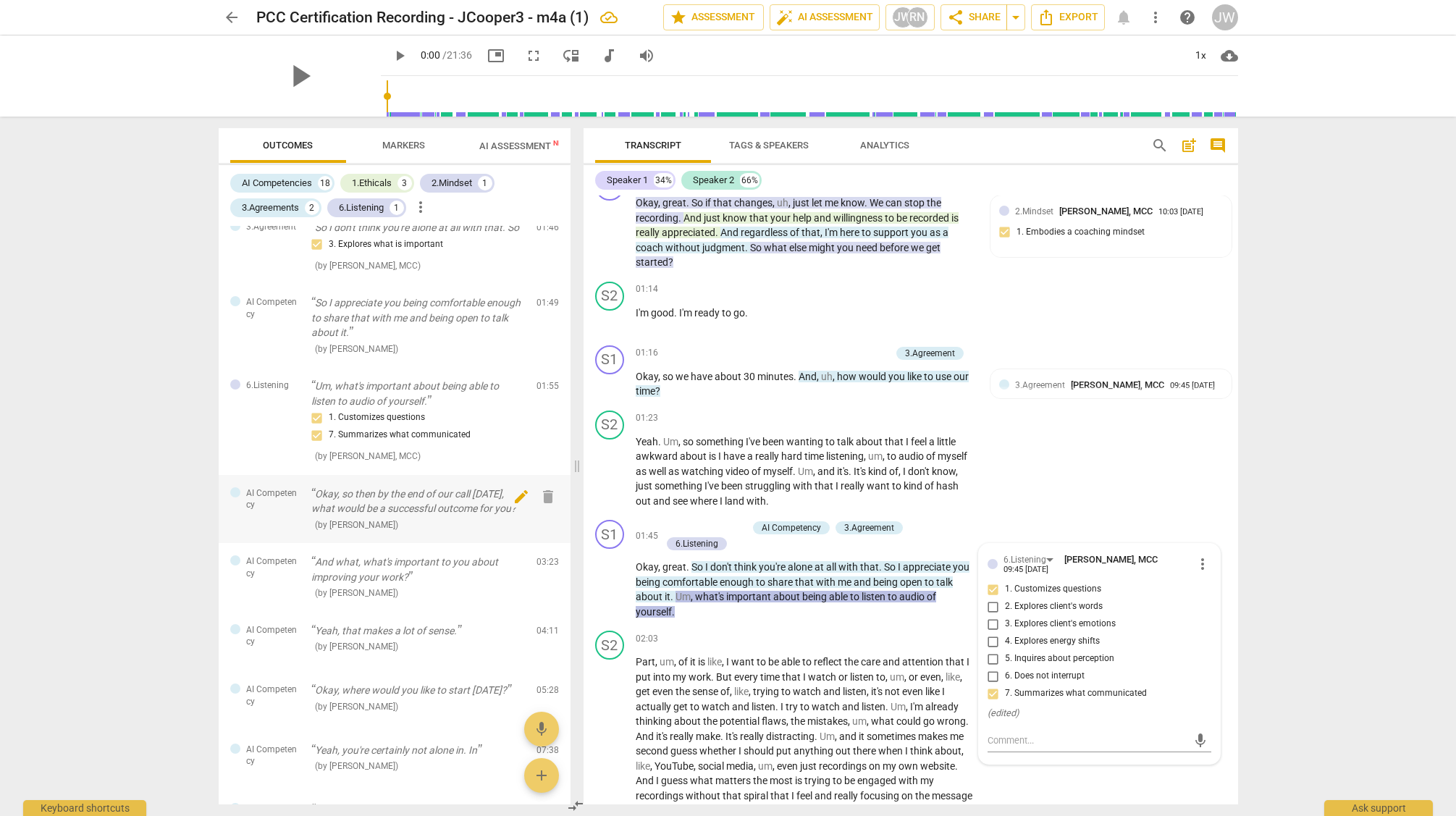
click at [514, 506] on span "edit" at bounding box center [522, 497] width 18 height 18
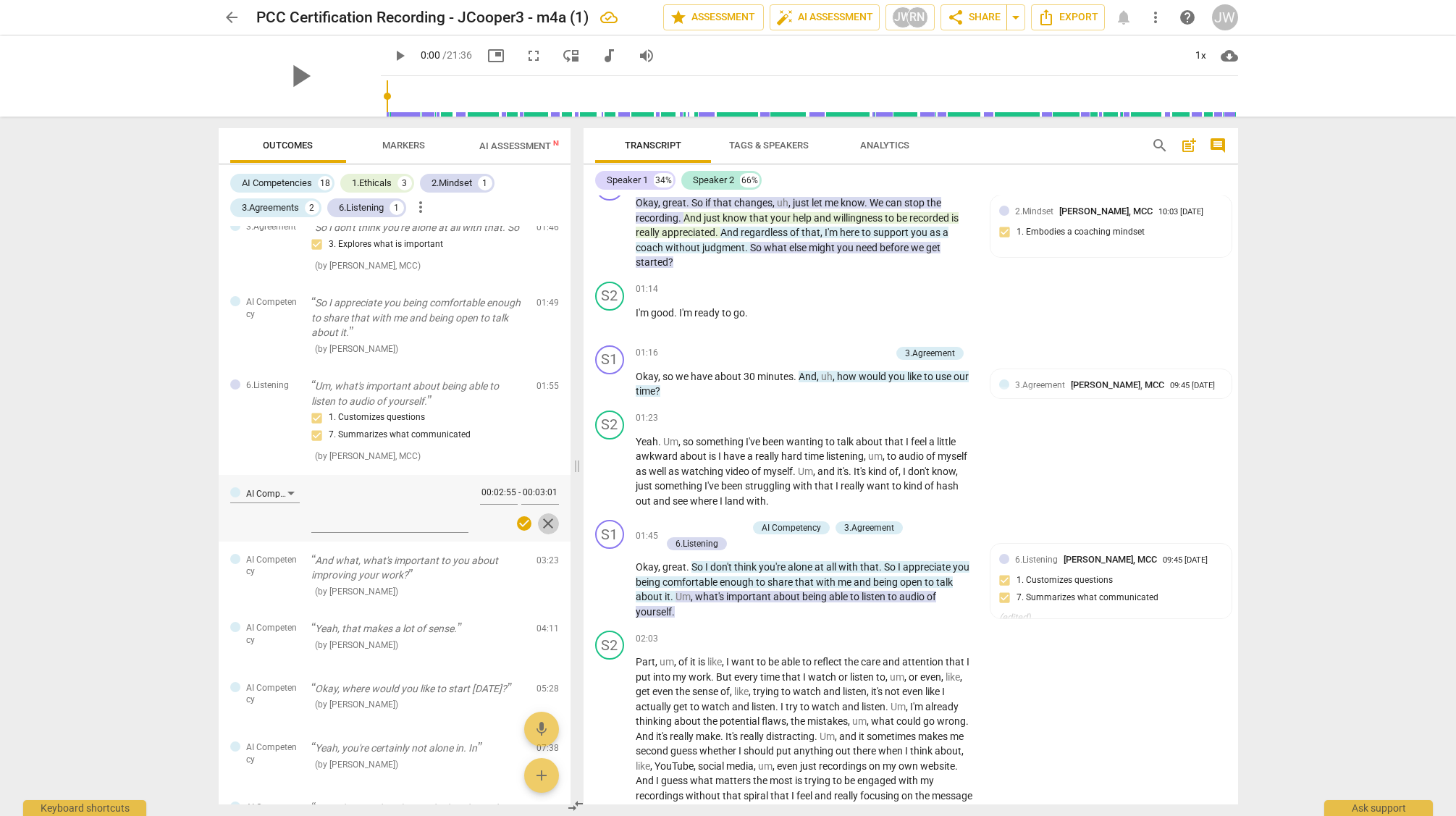
click at [542, 532] on span "close" at bounding box center [548, 524] width 18 height 18
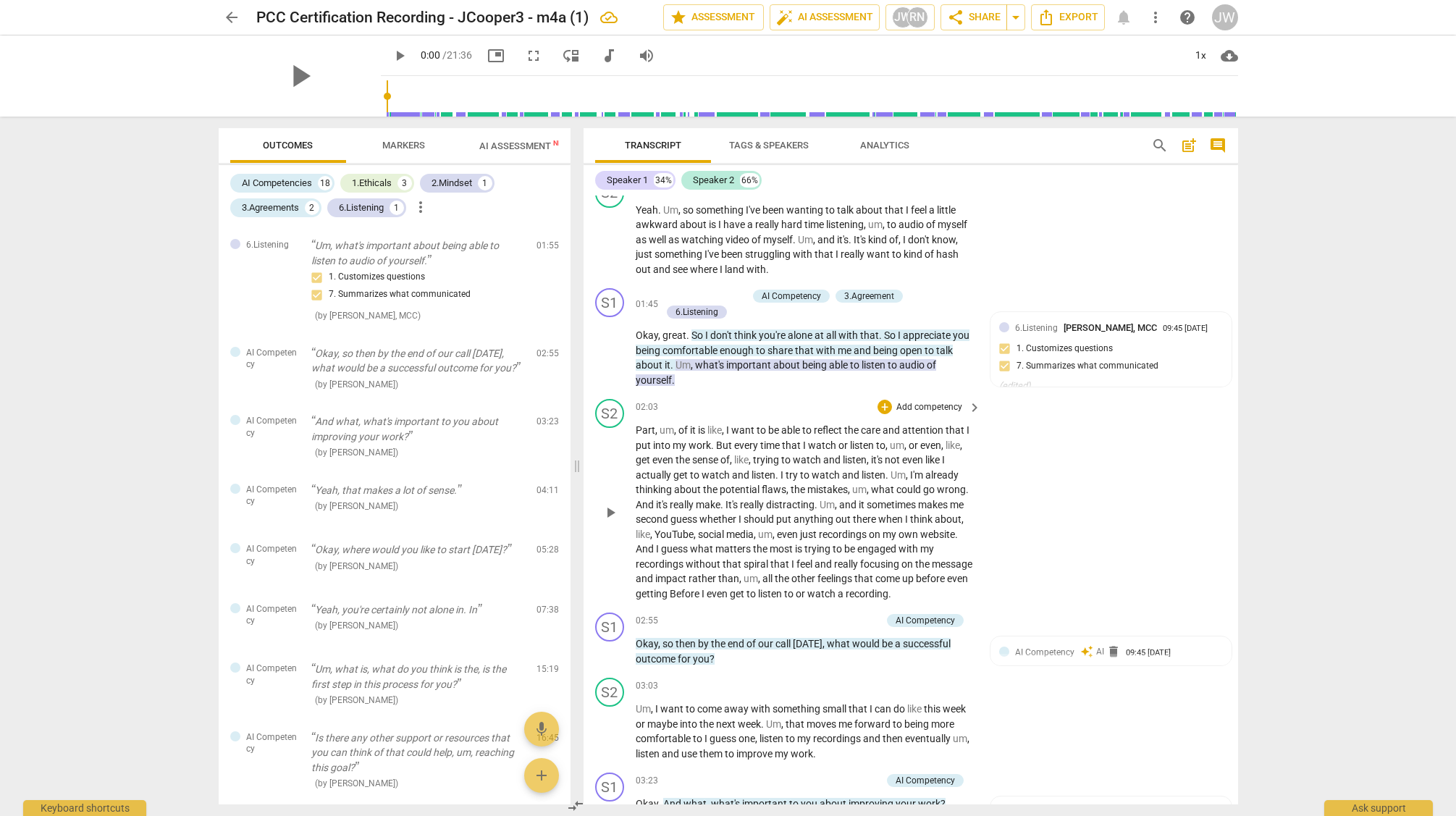
scroll to position [646, 0]
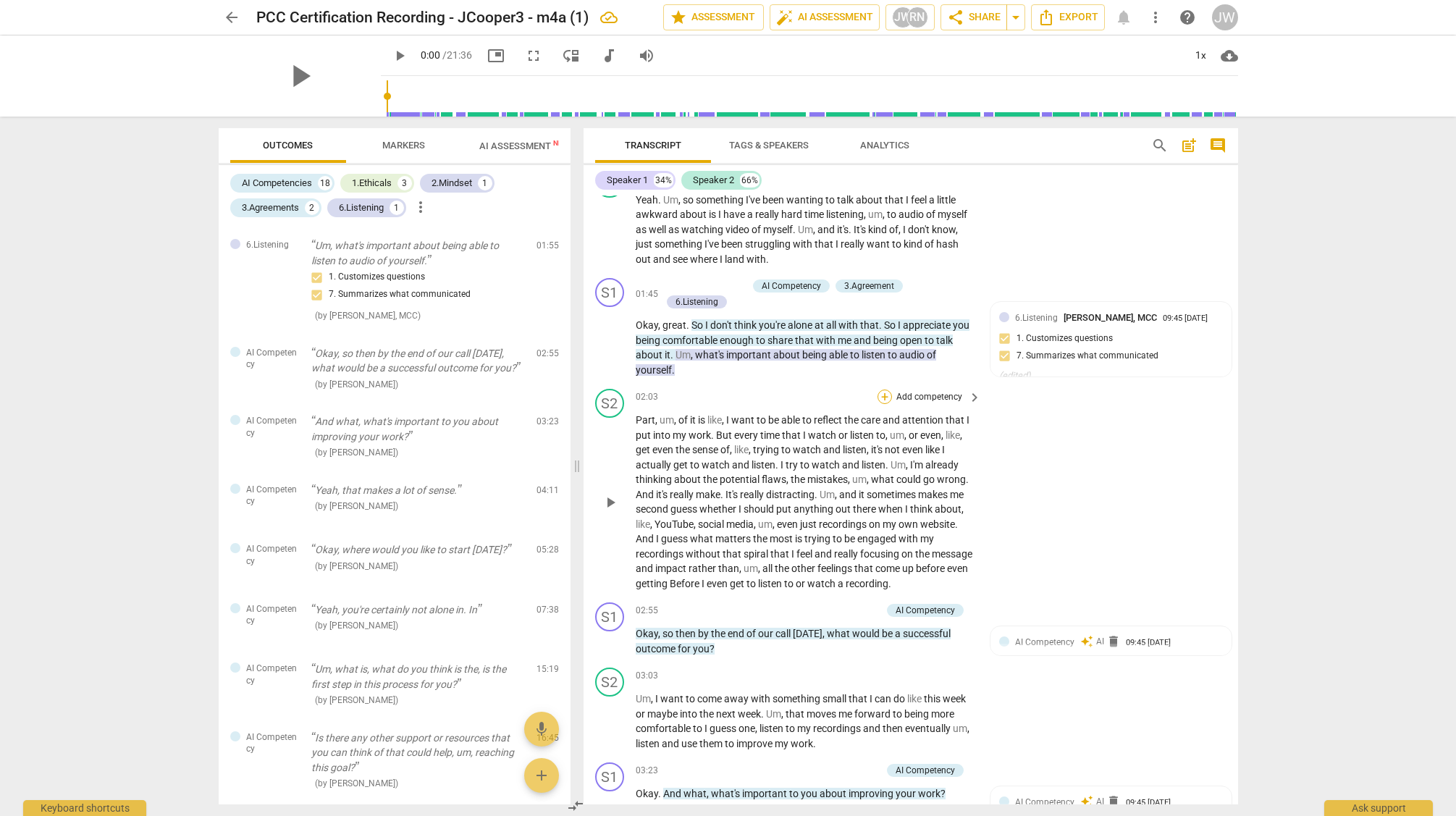
click at [882, 397] on div "+" at bounding box center [885, 397] width 14 height 14
click at [976, 422] on b "6.Listening" at bounding box center [977, 425] width 43 height 18
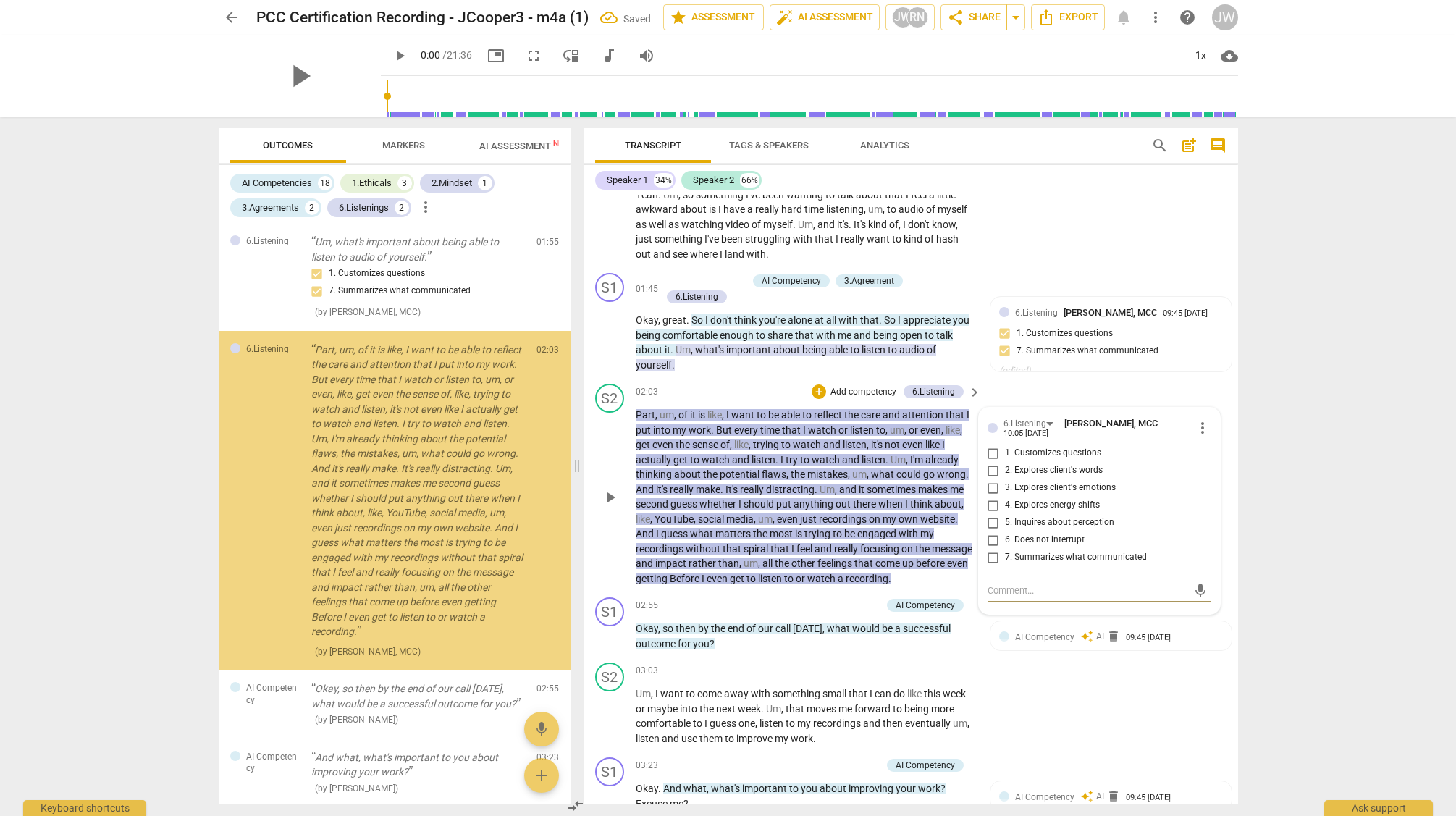
scroll to position [653, 0]
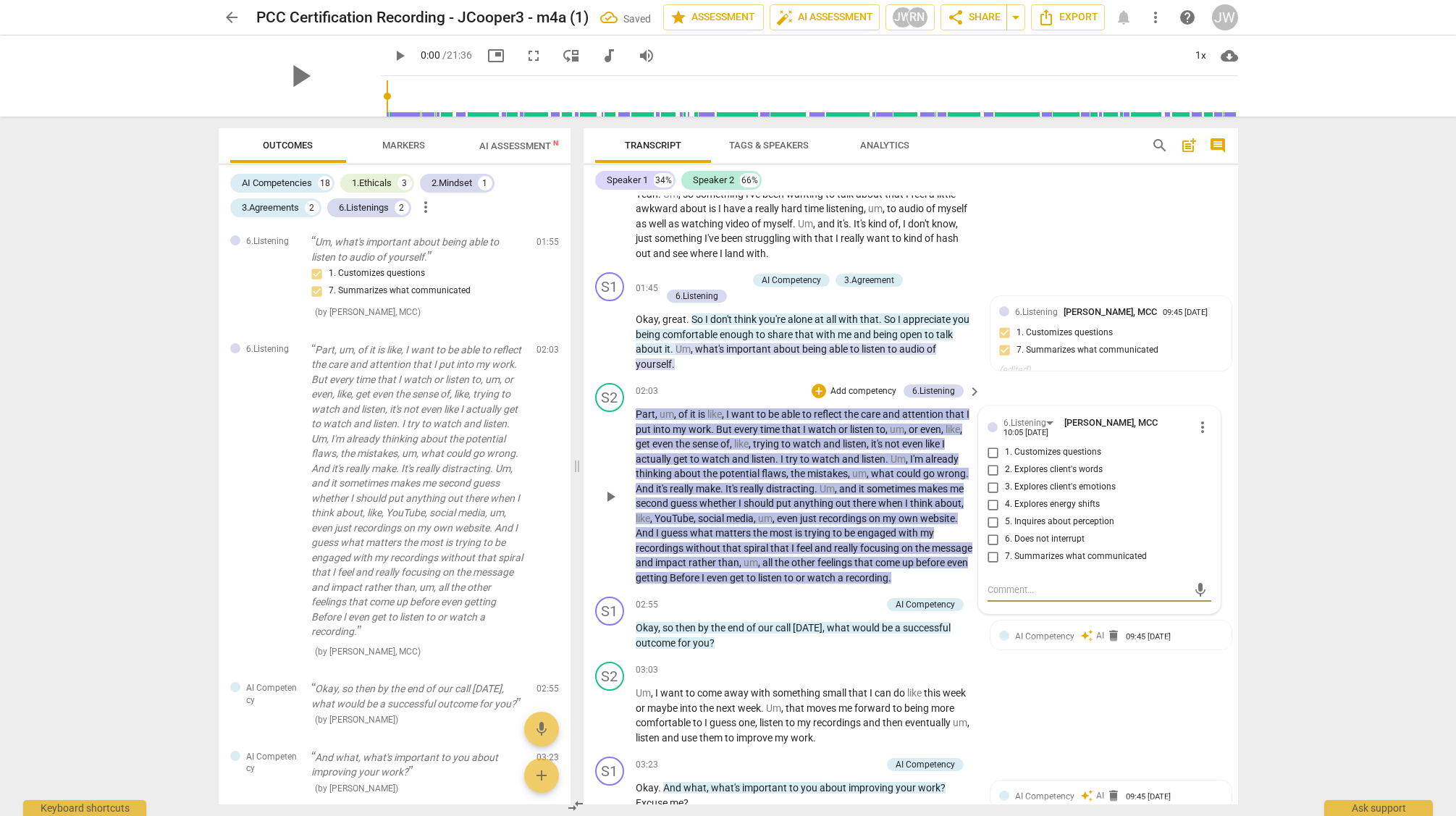
click at [987, 538] on input "6. Does not interrupt" at bounding box center [993, 539] width 23 height 18
checkbox input "true"
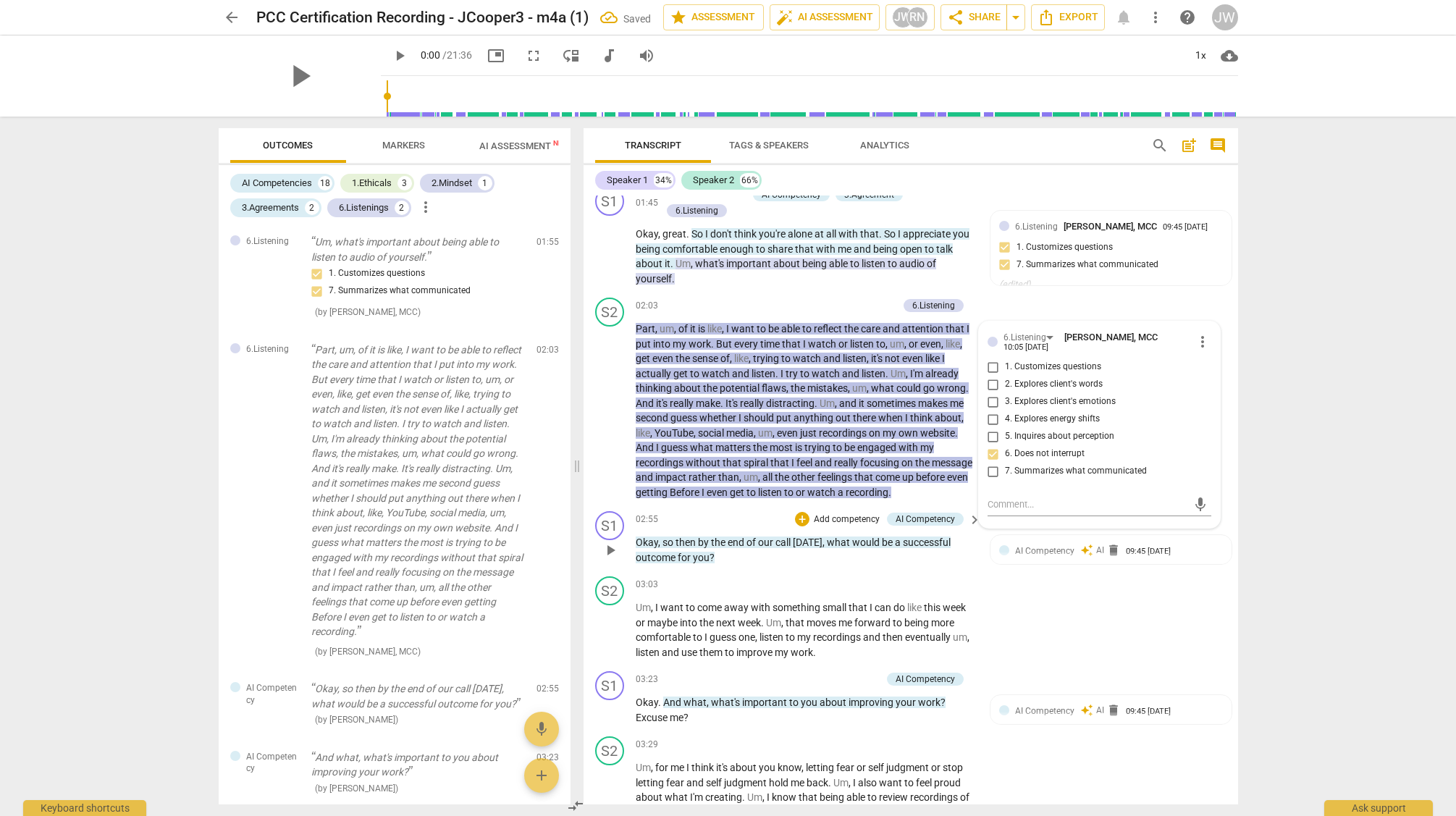
scroll to position [742, 0]
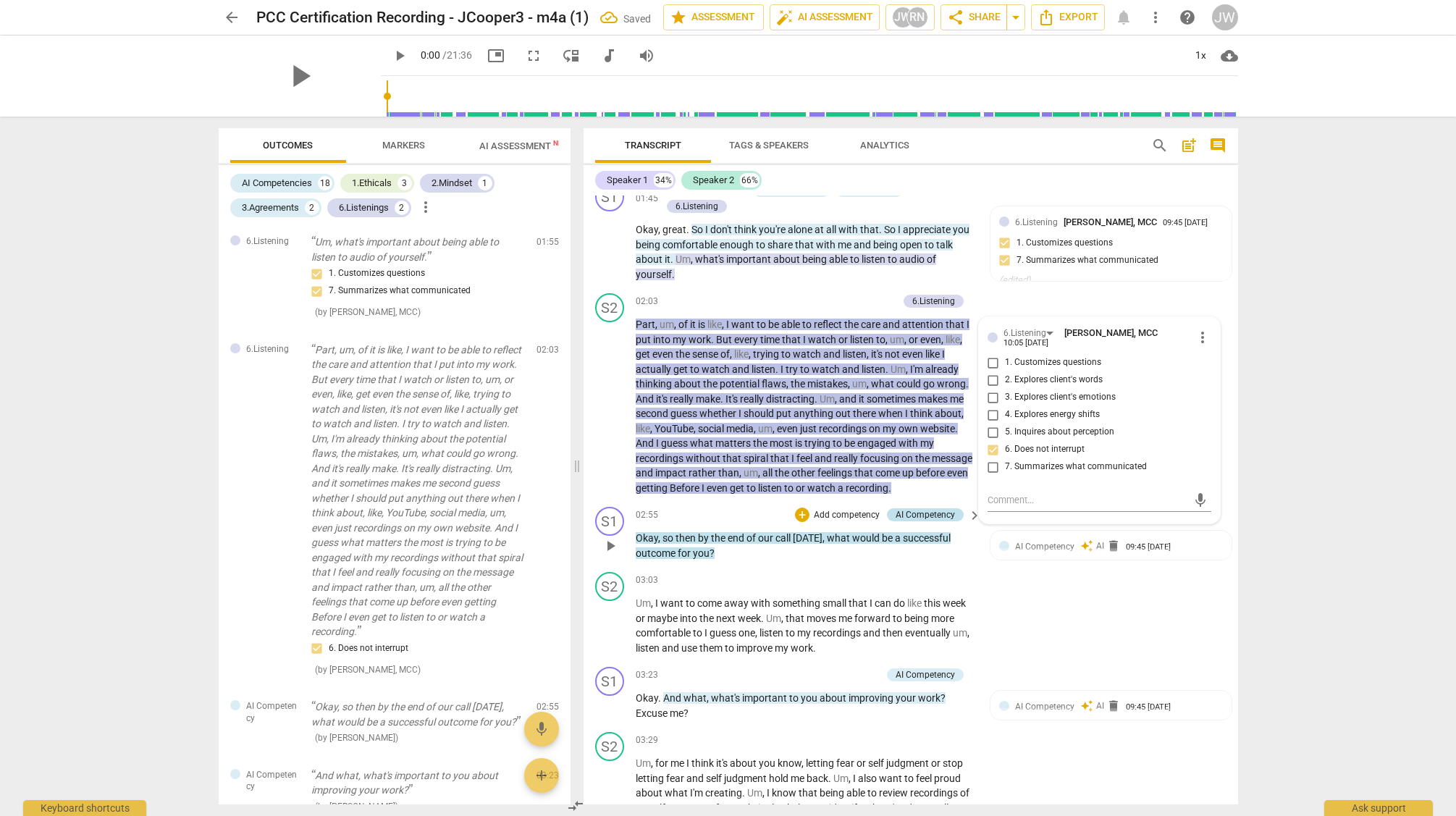
click at [920, 515] on div "AI Competency" at bounding box center [926, 514] width 59 height 13
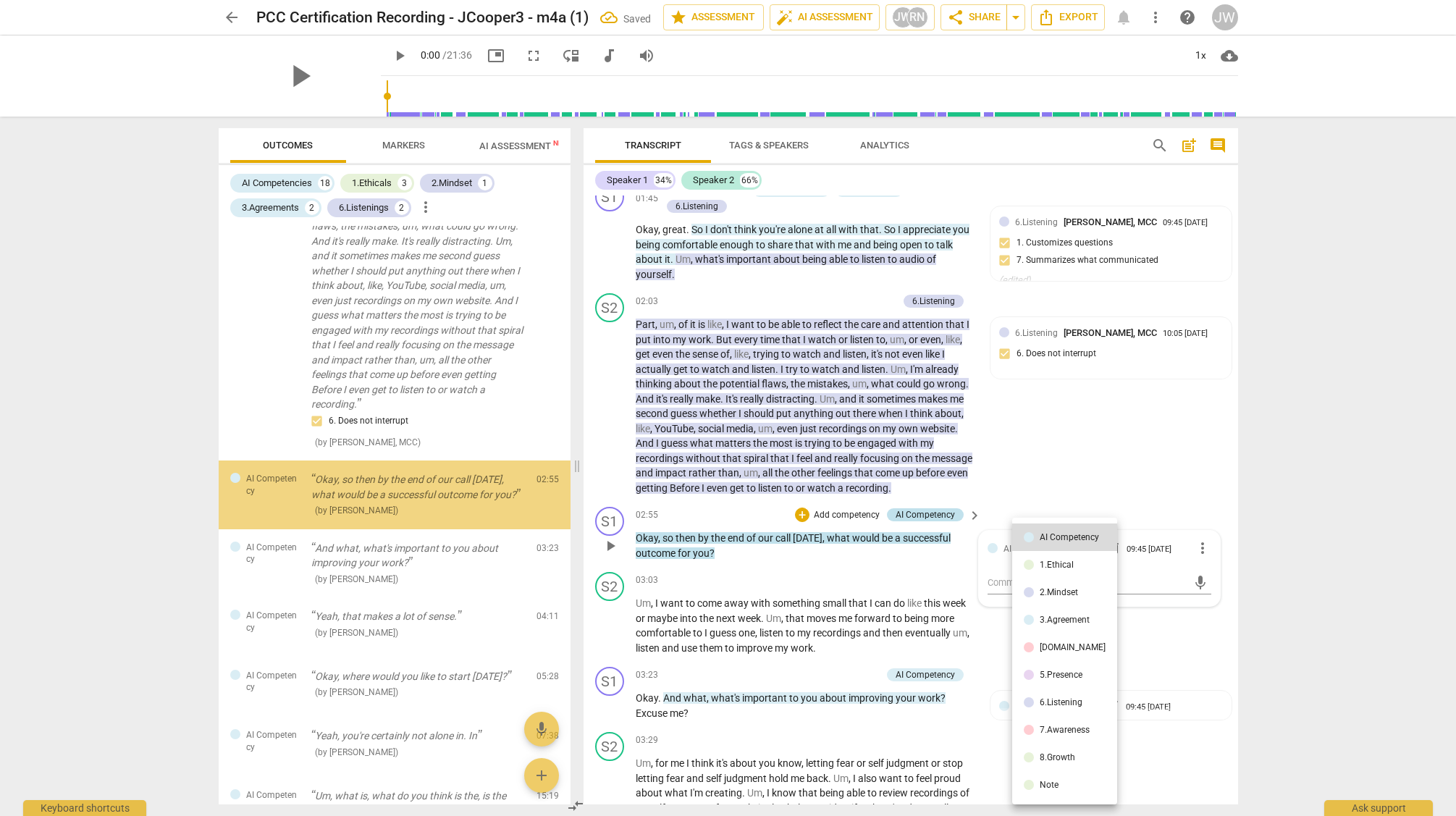
scroll to position [1234, 0]
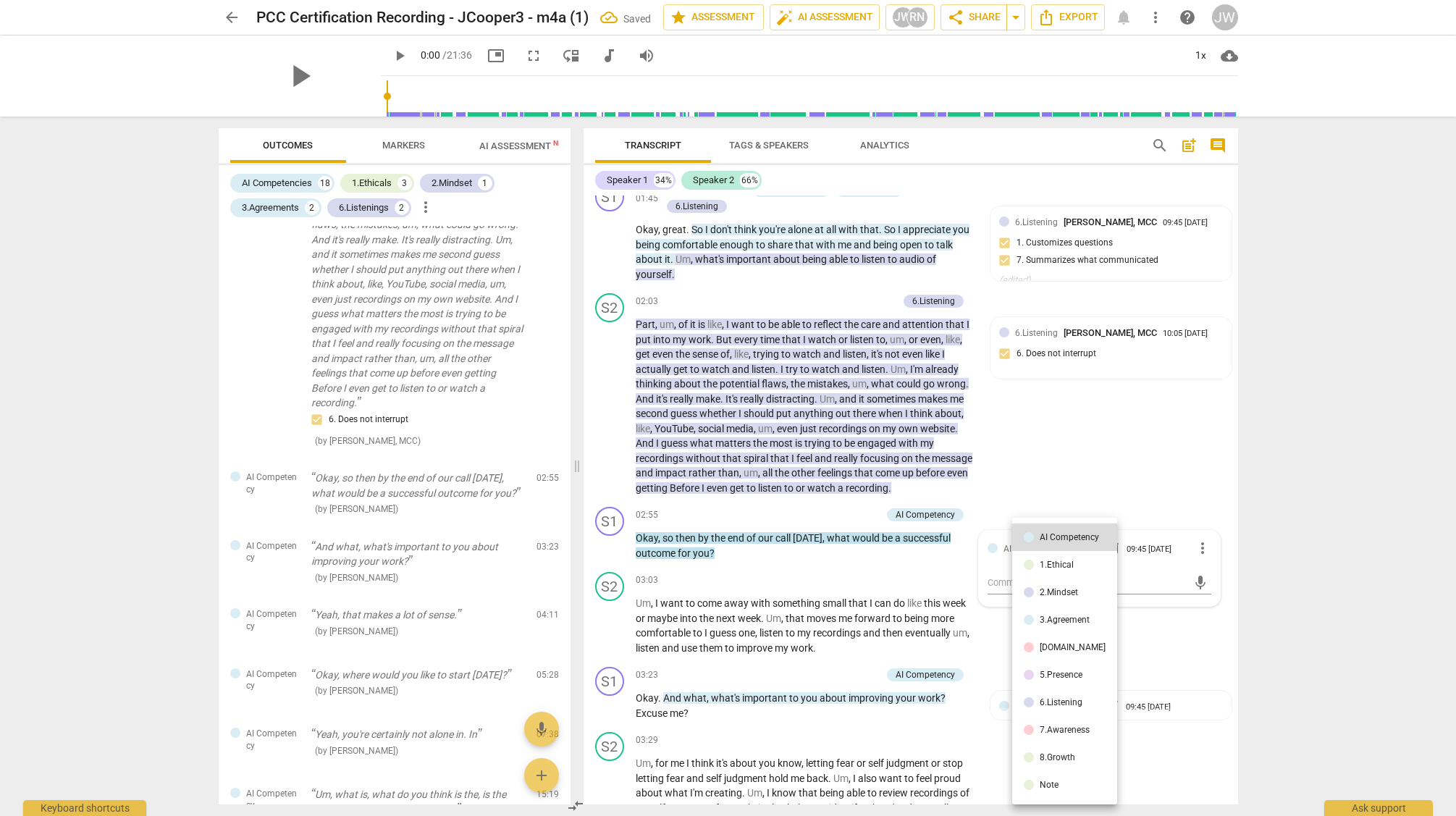
click at [1055, 615] on div "3.Agreement" at bounding box center [1065, 619] width 50 height 9
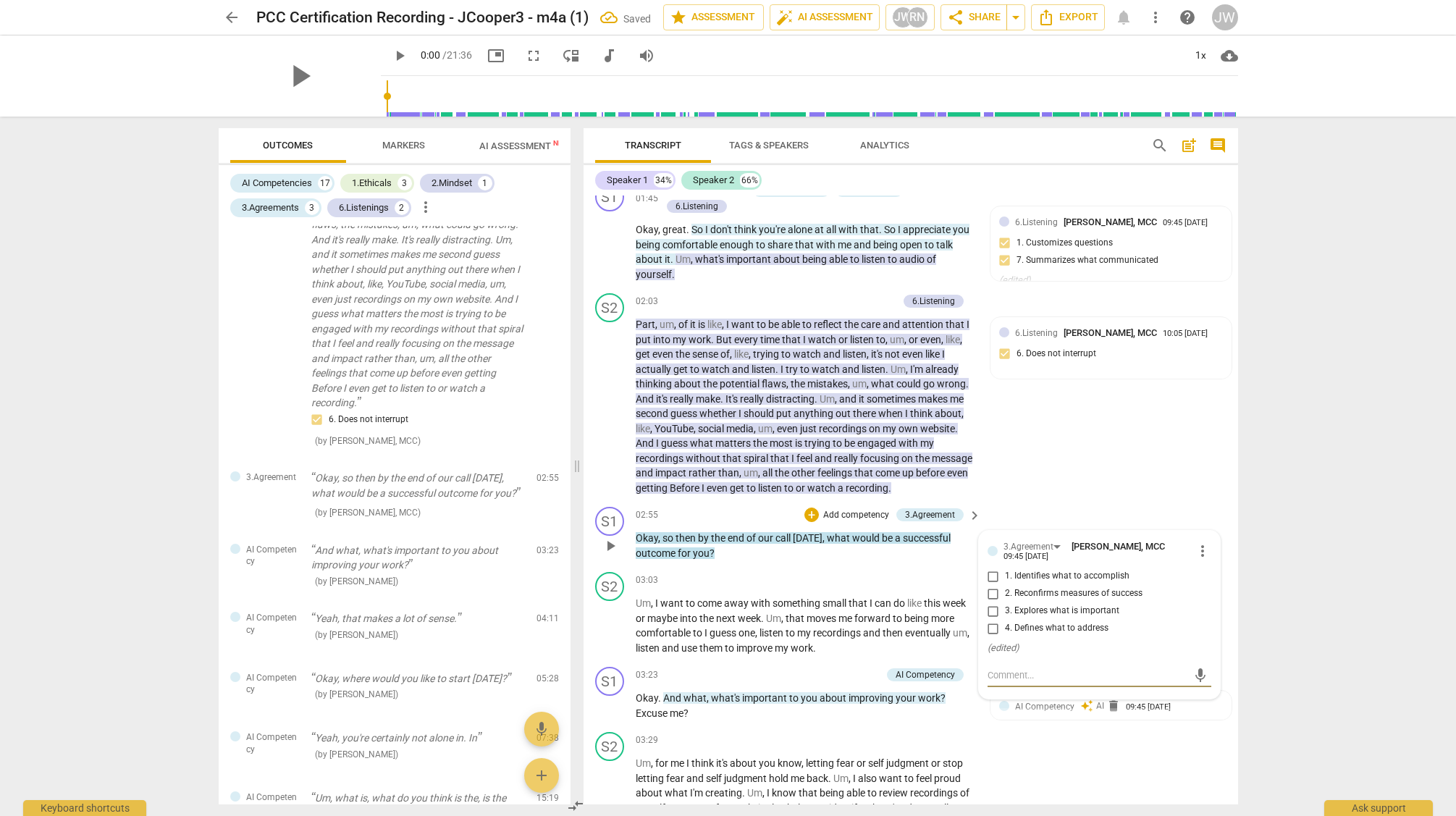
click at [993, 592] on input "2. Reconfirms measures of success" at bounding box center [993, 594] width 23 height 18
click at [993, 593] on input "2. Reconfirms measures of success" at bounding box center [993, 594] width 23 height 18
click at [994, 594] on input "2. Reconfirms measures of success" at bounding box center [993, 594] width 23 height 18
click at [993, 594] on input "2. Reconfirms measures of success" at bounding box center [993, 594] width 23 height 18
checkbox input "true"
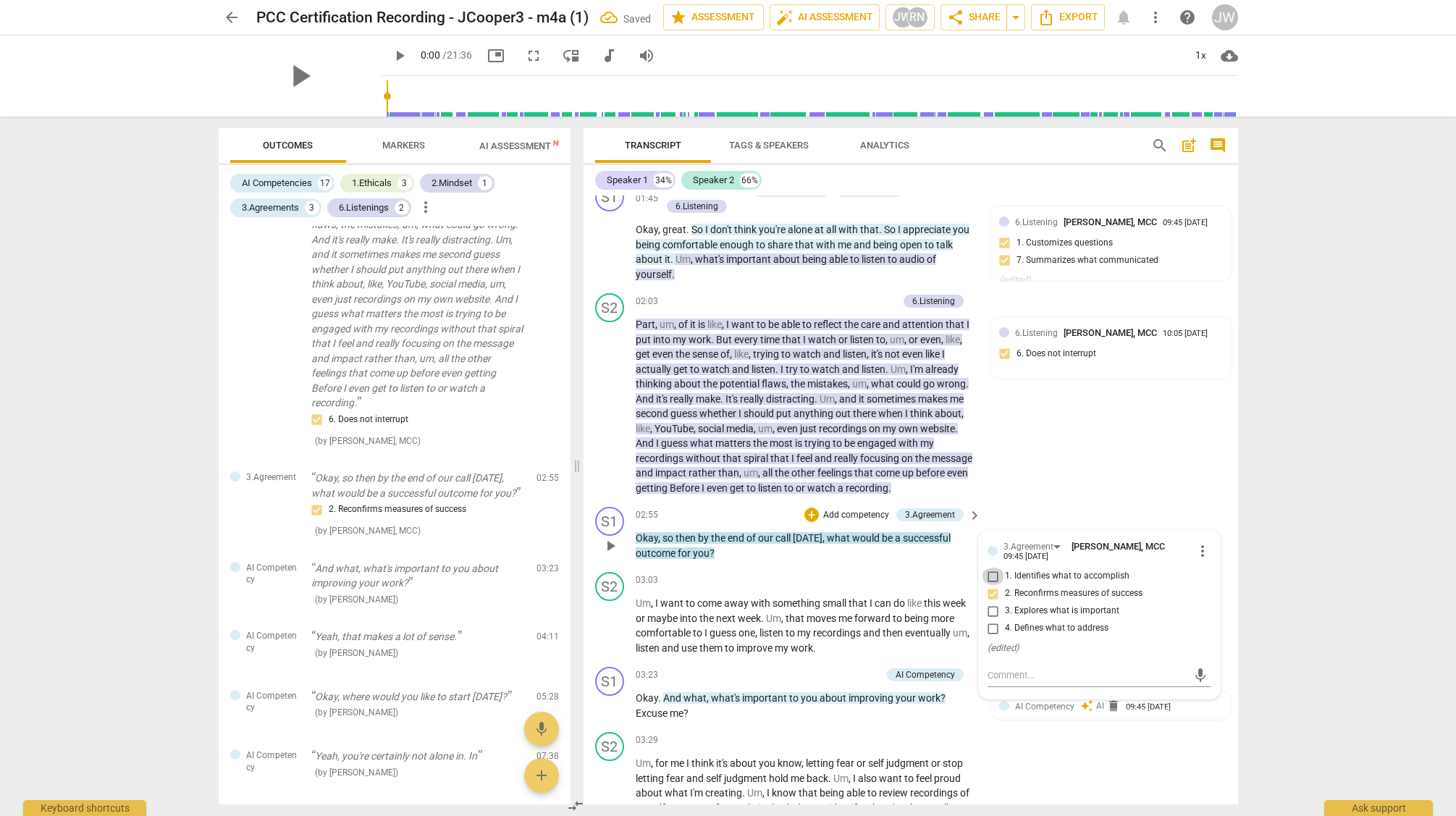
drag, startPoint x: 991, startPoint y: 572, endPoint x: 1052, endPoint y: 514, distance: 84.2
click at [991, 572] on input "1. Identifies what to accomplish" at bounding box center [993, 577] width 23 height 18
checkbox input "true"
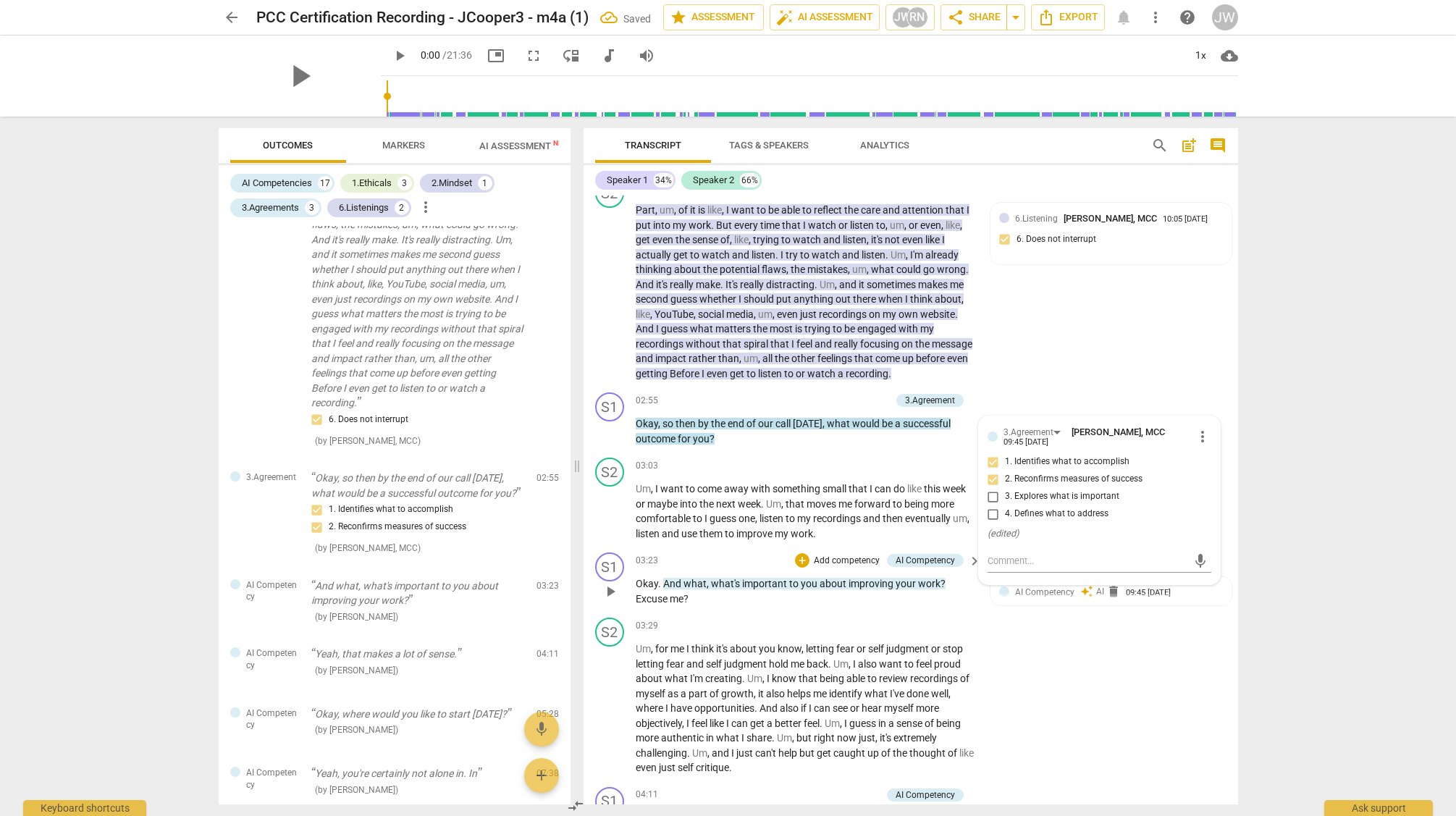
scroll to position [858, 0]
click at [910, 556] on div "AI Competency" at bounding box center [926, 560] width 59 height 13
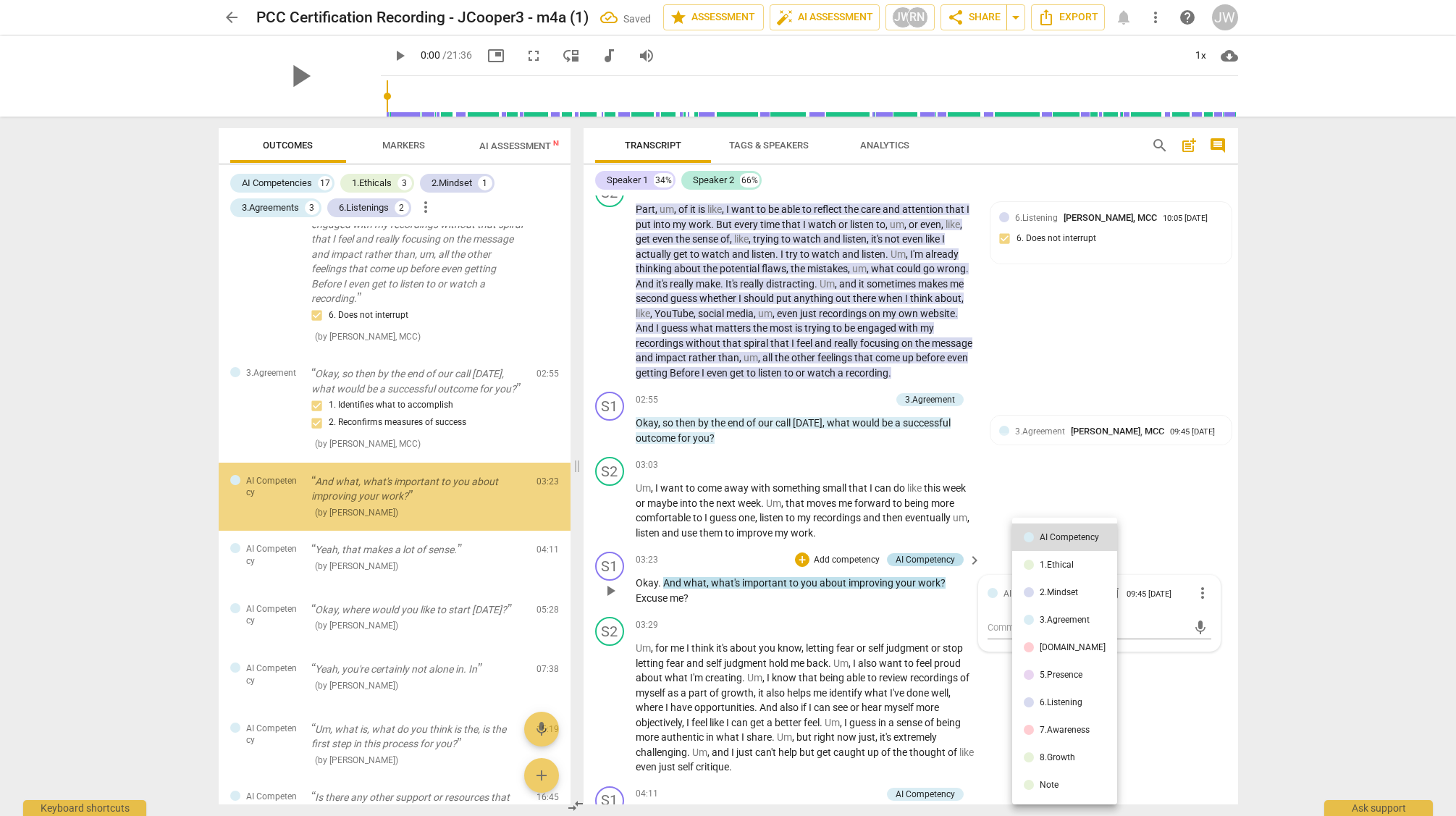
scroll to position [1349, 0]
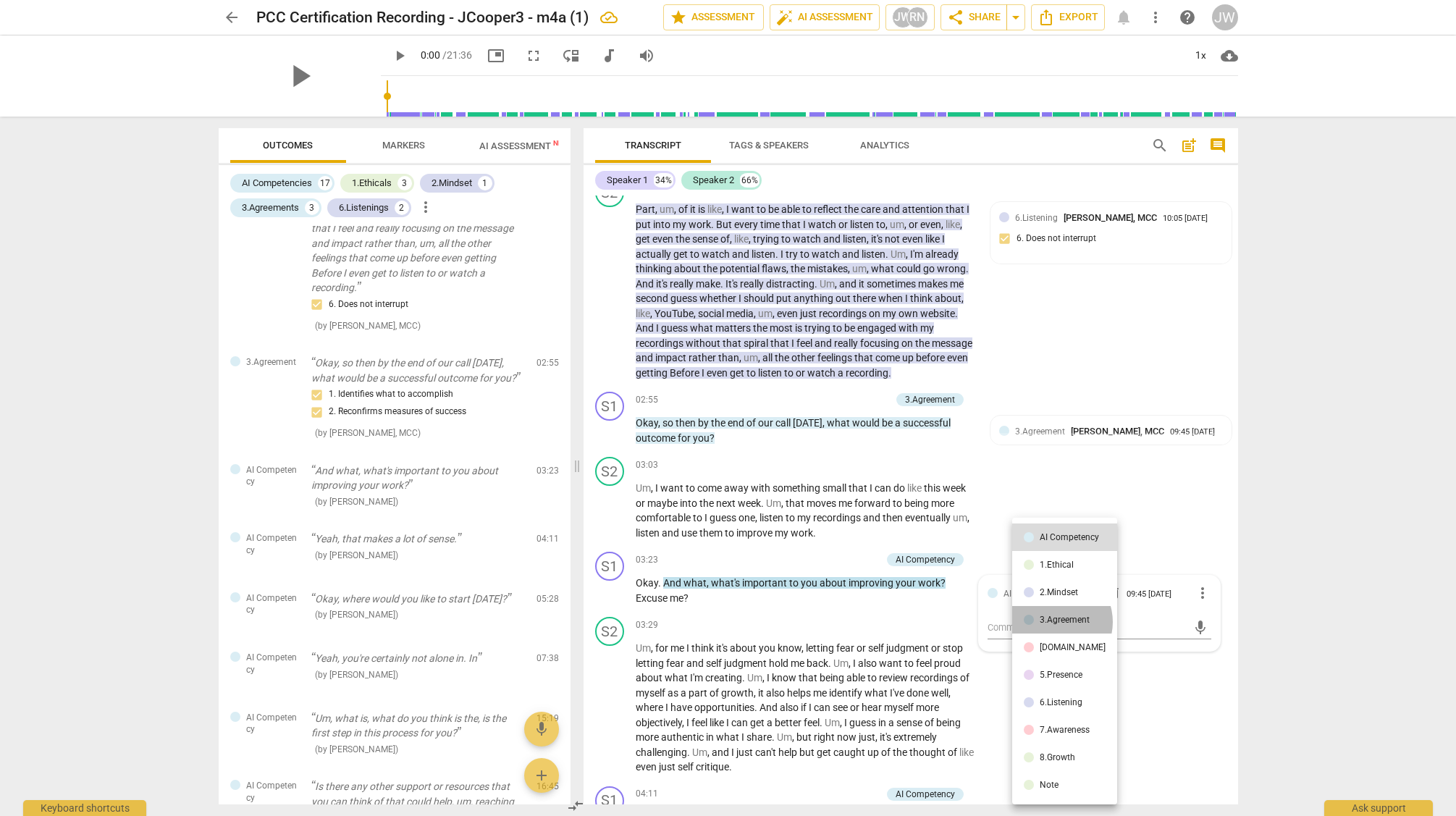
click at [1054, 622] on div "3.Agreement" at bounding box center [1065, 619] width 50 height 9
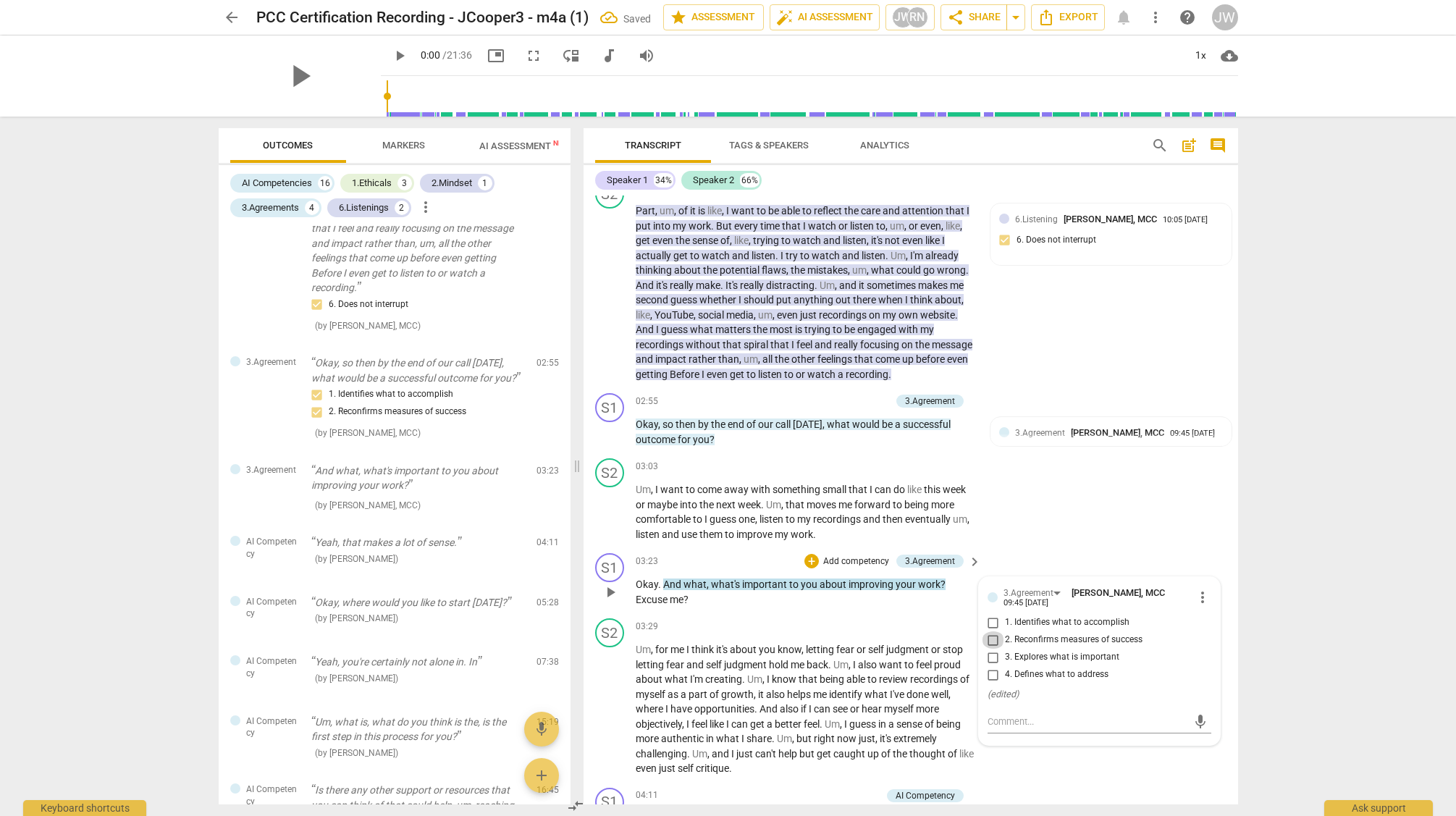
click at [993, 638] on input "2. Reconfirms measures of success" at bounding box center [993, 640] width 23 height 18
checkbox input "true"
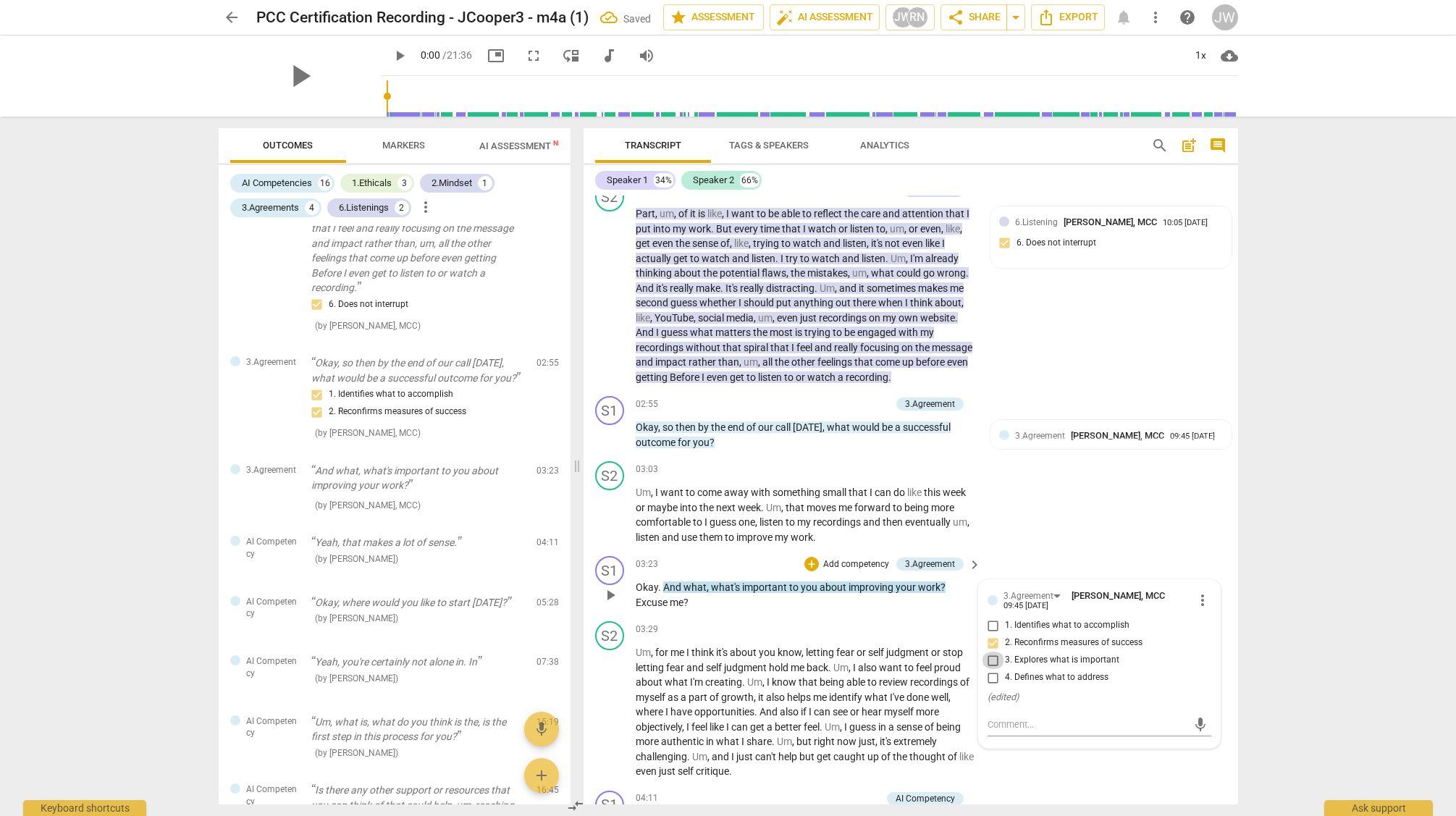
click at [992, 660] on input "3. Explores what is important" at bounding box center [993, 661] width 23 height 18
checkbox input "true"
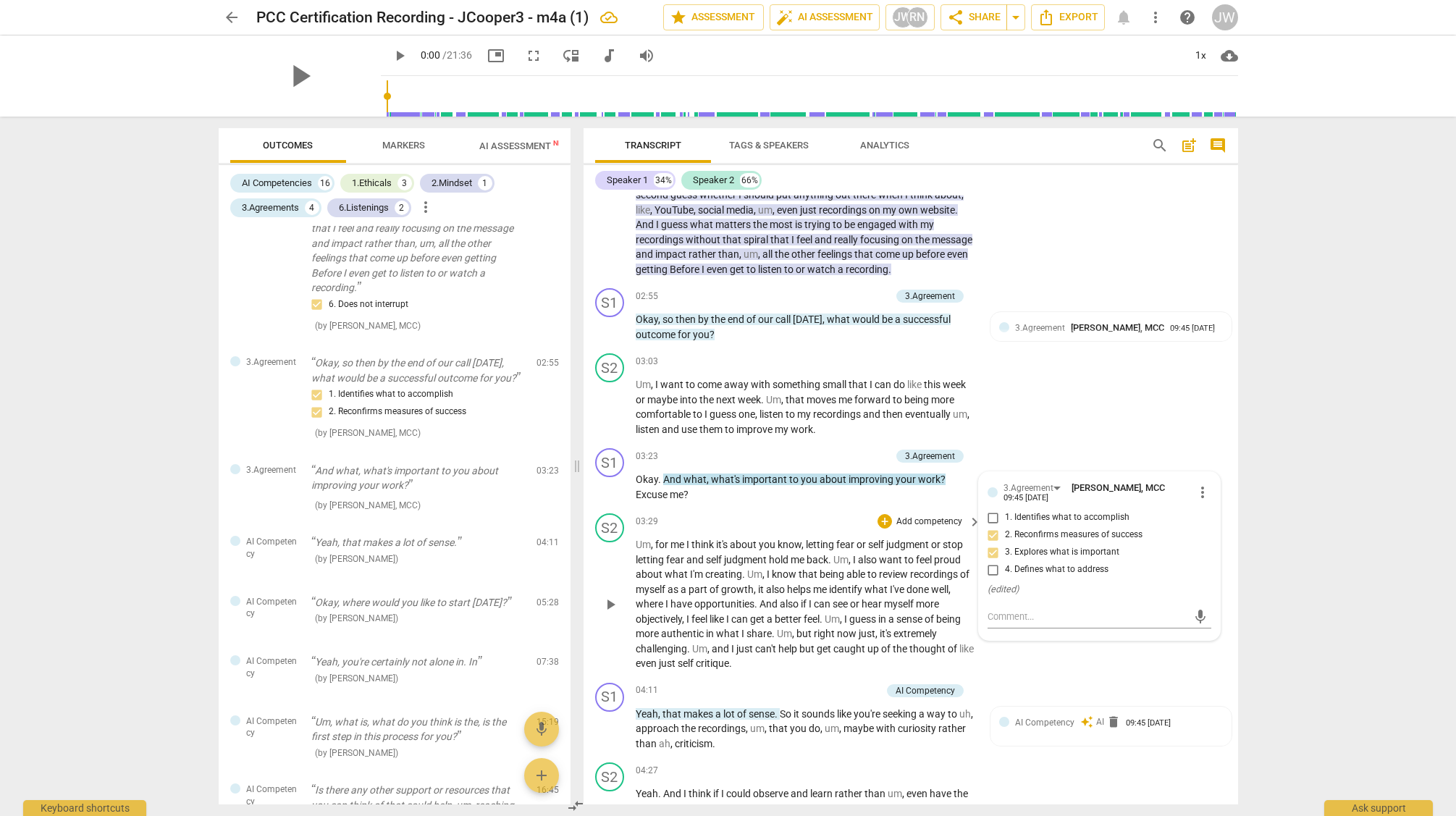
scroll to position [980, 0]
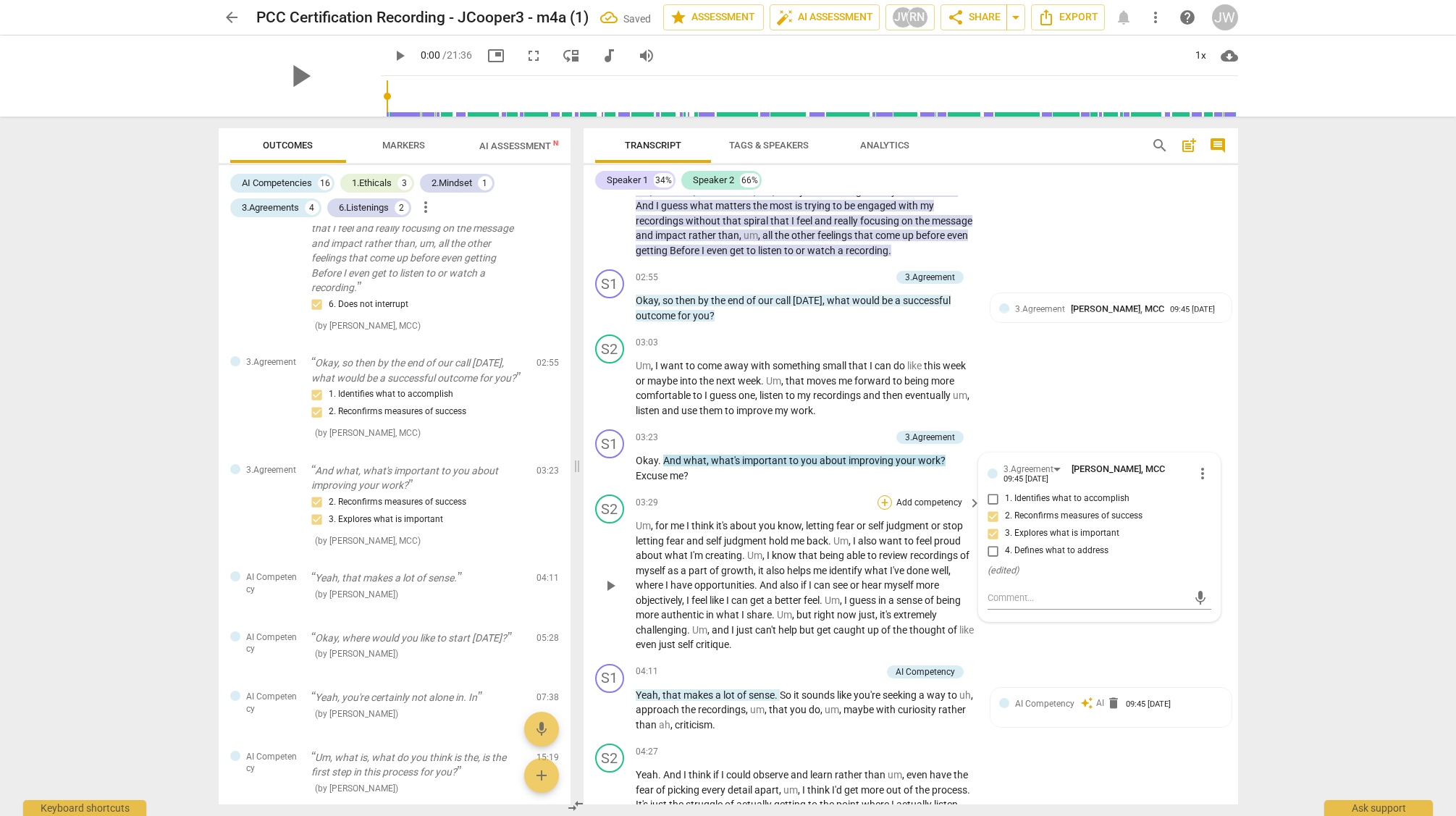
click at [886, 502] on div "+" at bounding box center [885, 502] width 14 height 14
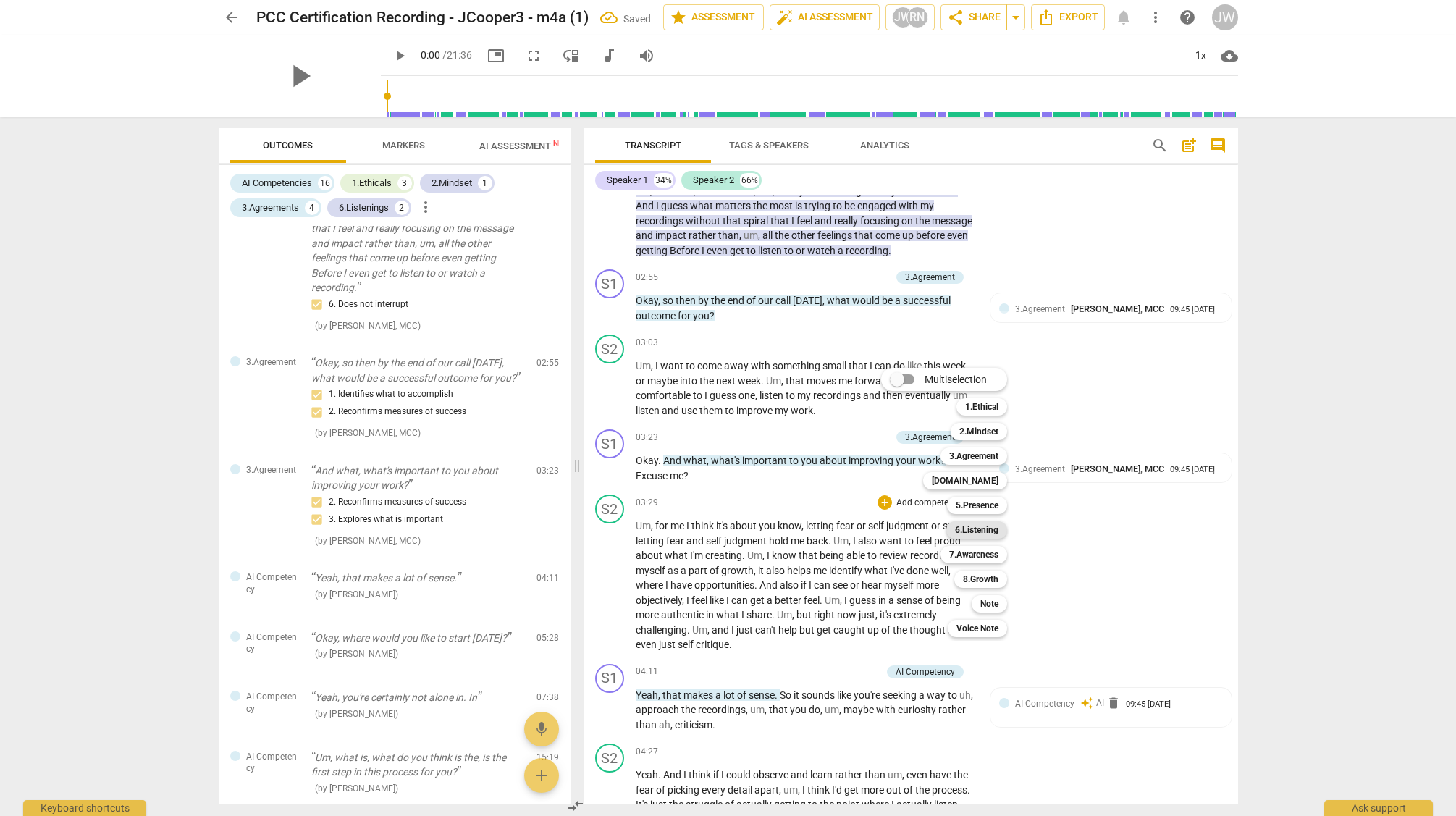
click at [982, 530] on b "6.Listening" at bounding box center [977, 530] width 43 height 18
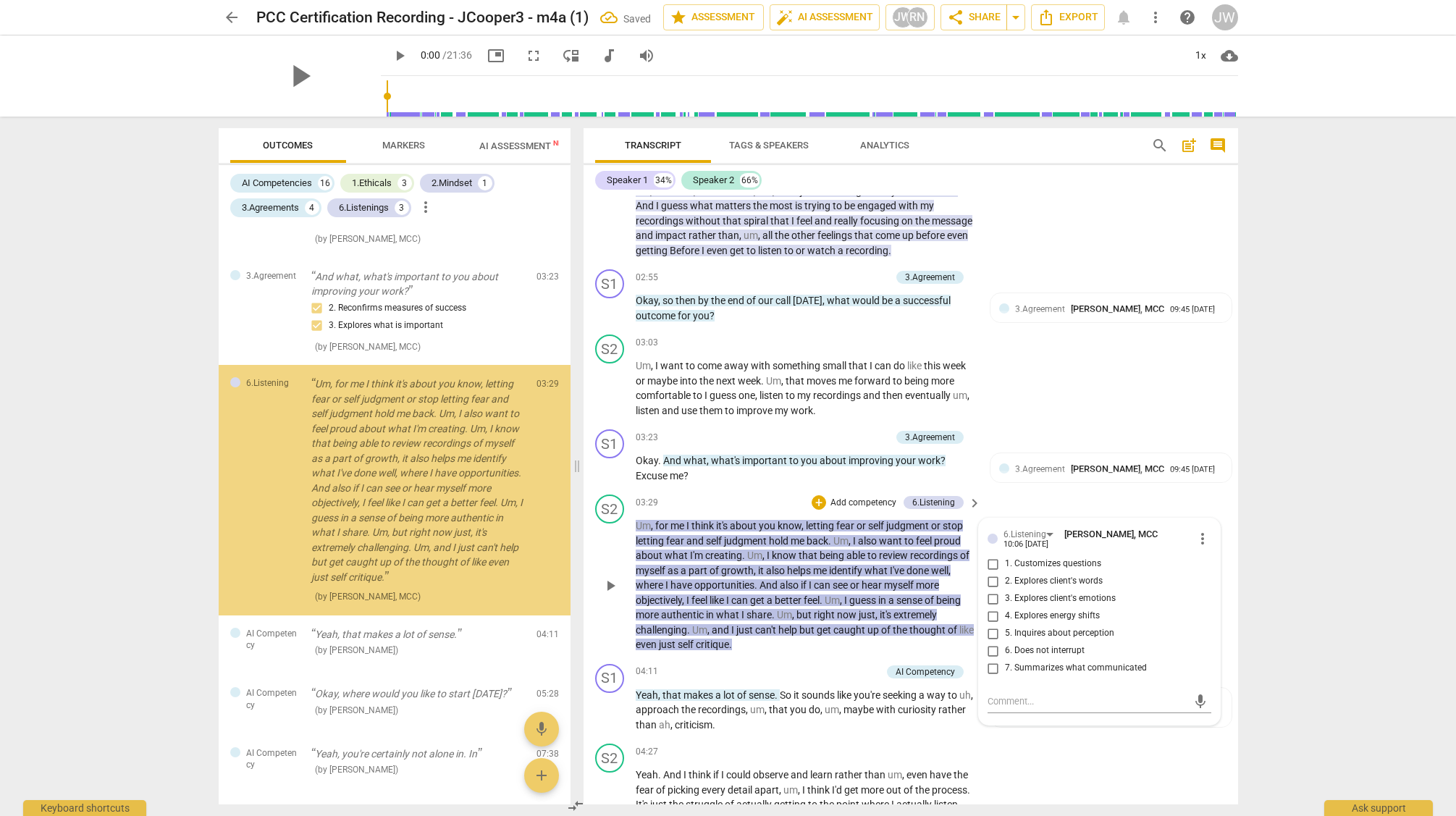
scroll to position [1547, 0]
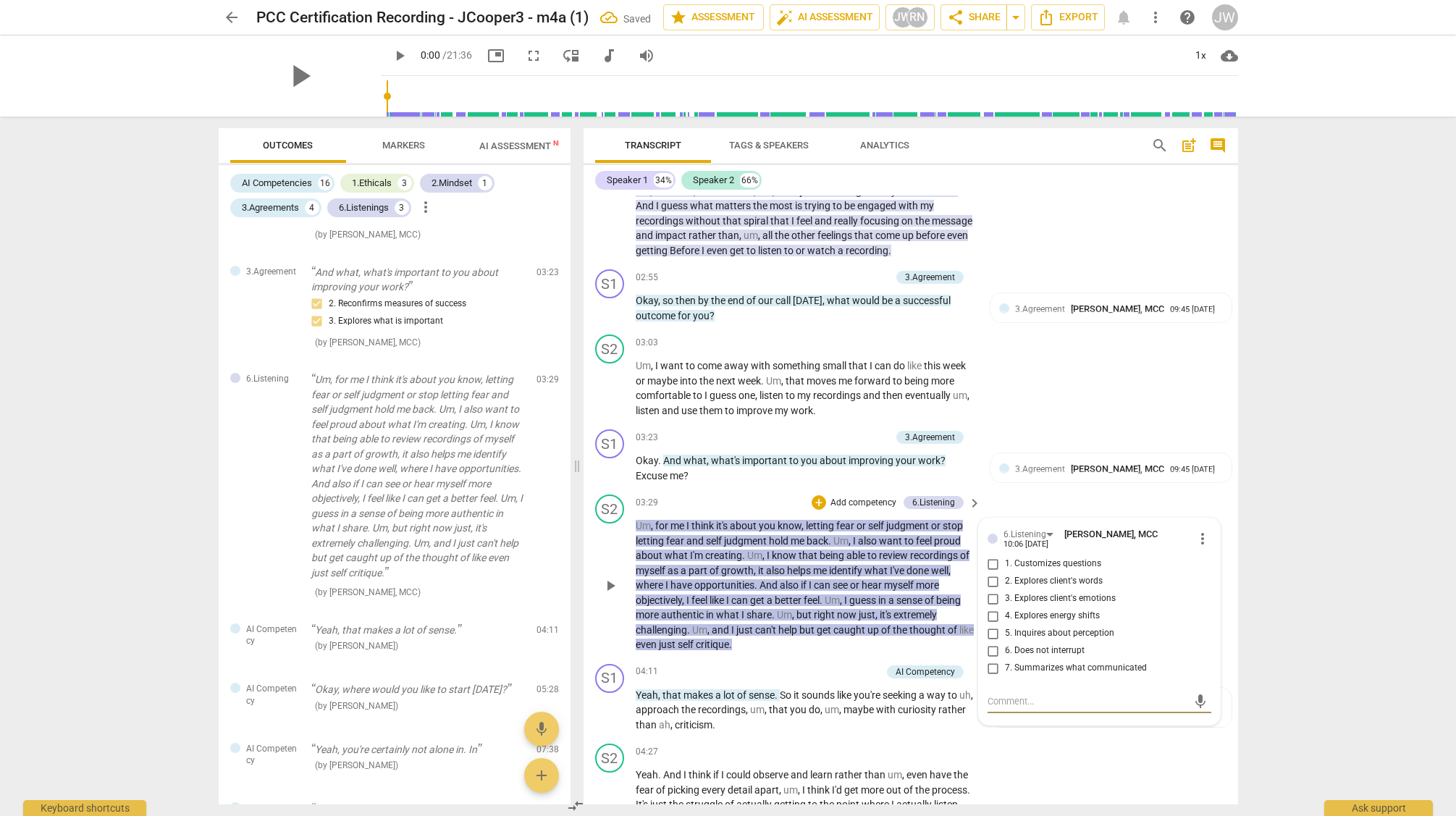
click at [990, 650] on input "6. Does not interrupt" at bounding box center [993, 651] width 23 height 18
checkbox input "true"
click at [822, 498] on div "+" at bounding box center [819, 502] width 14 height 14
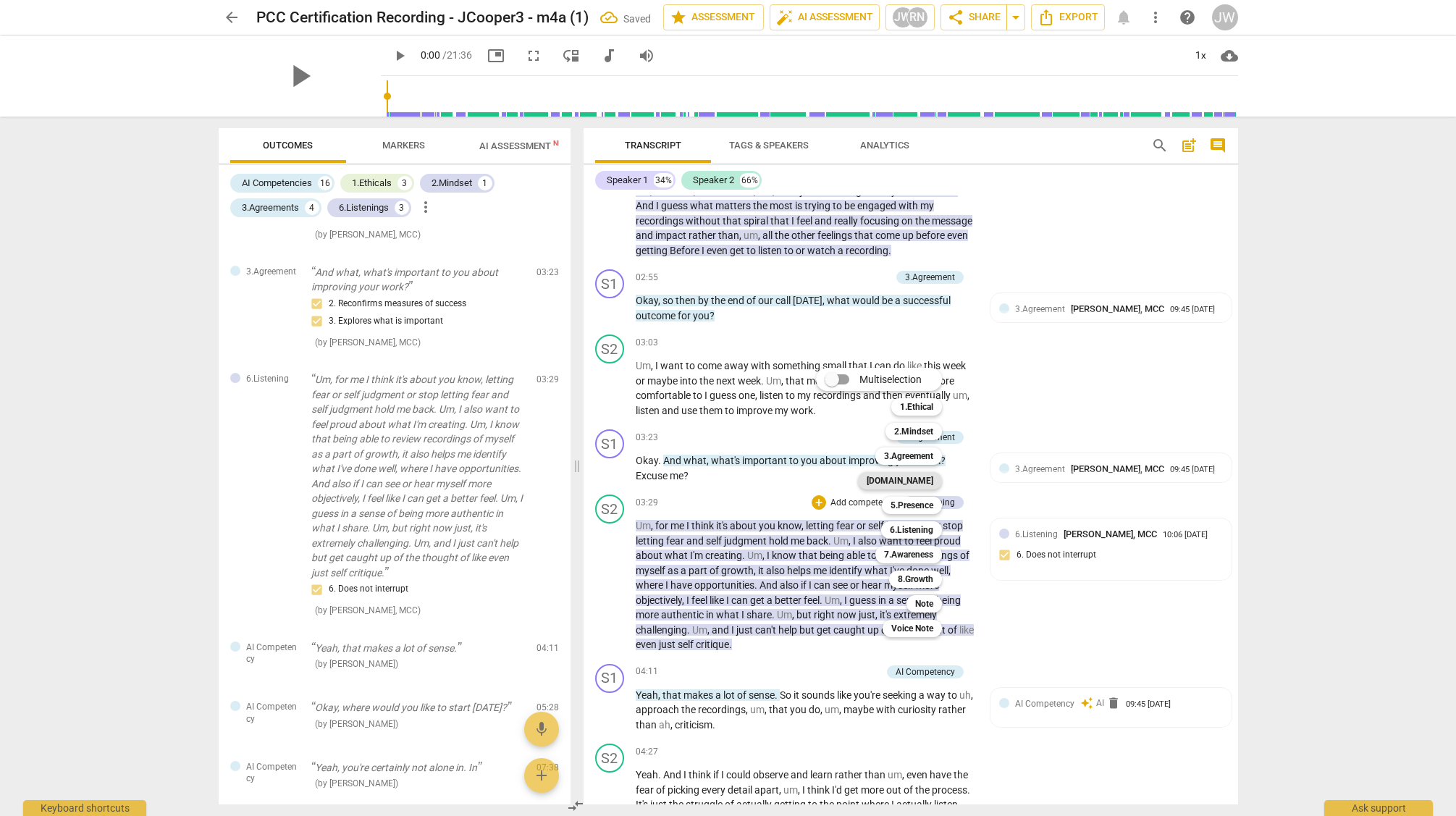
click at [914, 482] on b "[DOMAIN_NAME]" at bounding box center [899, 481] width 66 height 18
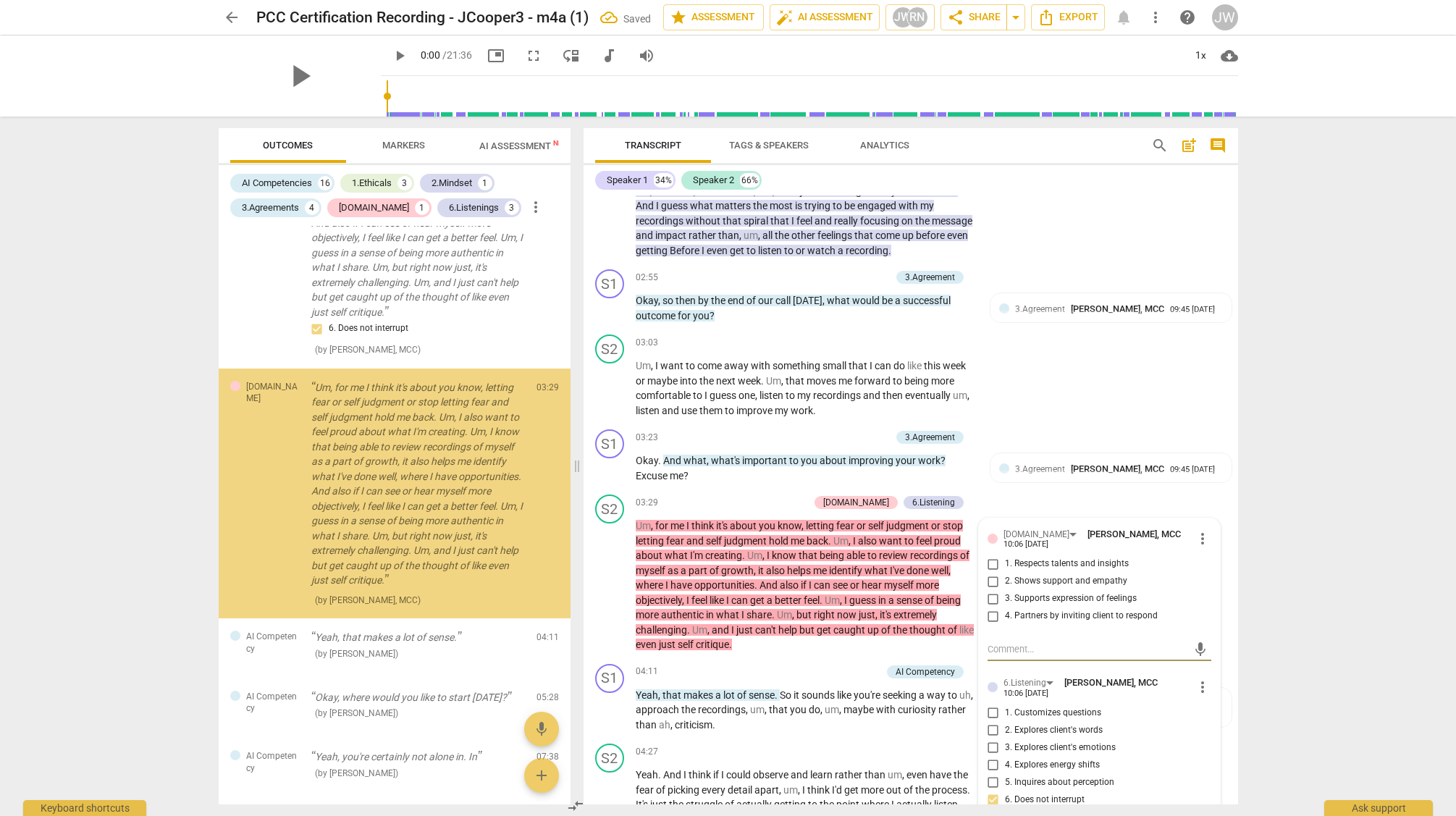
scroll to position [1816, 0]
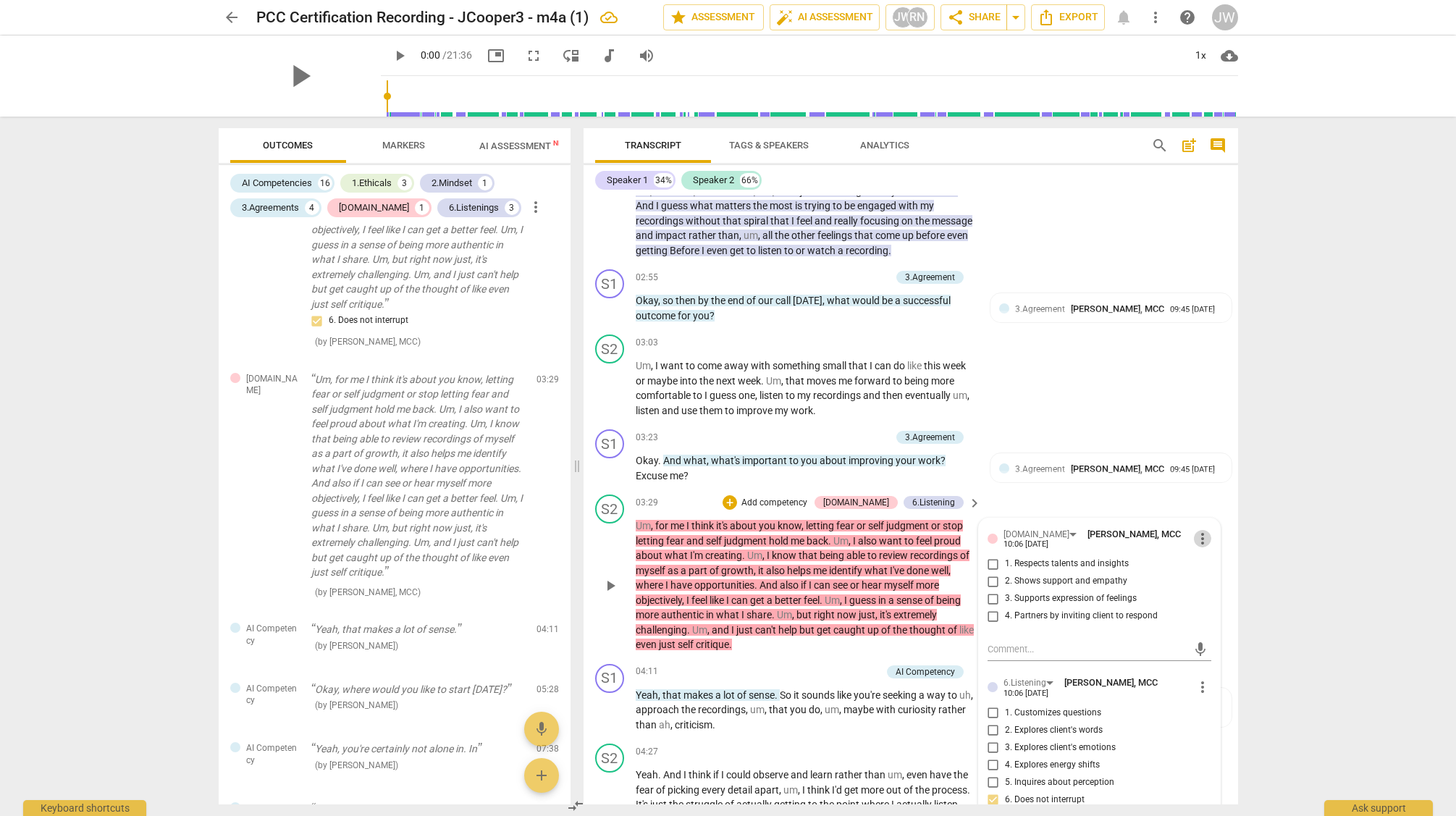
click at [1194, 538] on span "more_vert" at bounding box center [1203, 539] width 18 height 18
click at [1219, 562] on li "Delete" at bounding box center [1214, 566] width 50 height 27
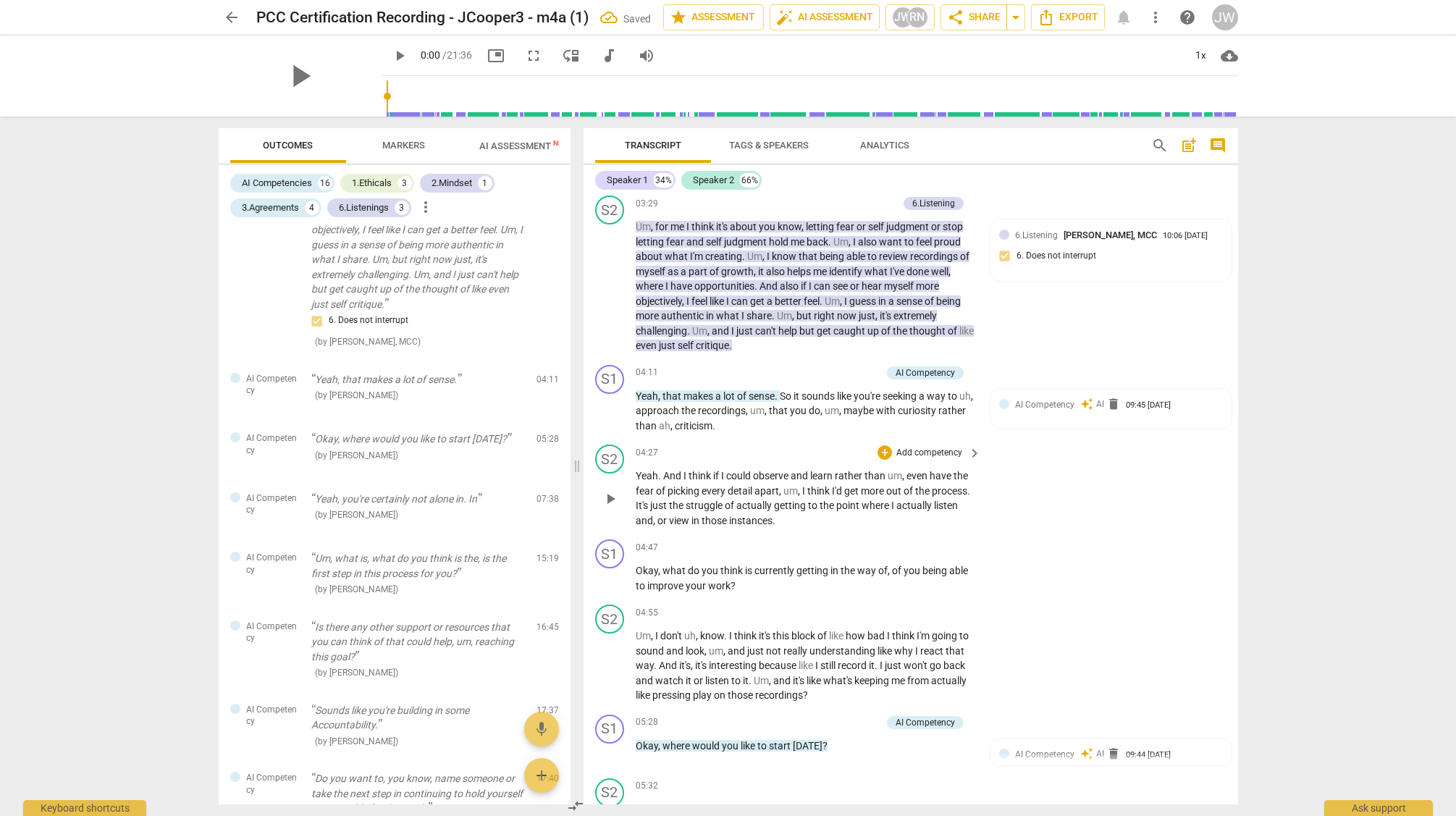
scroll to position [1285, 0]
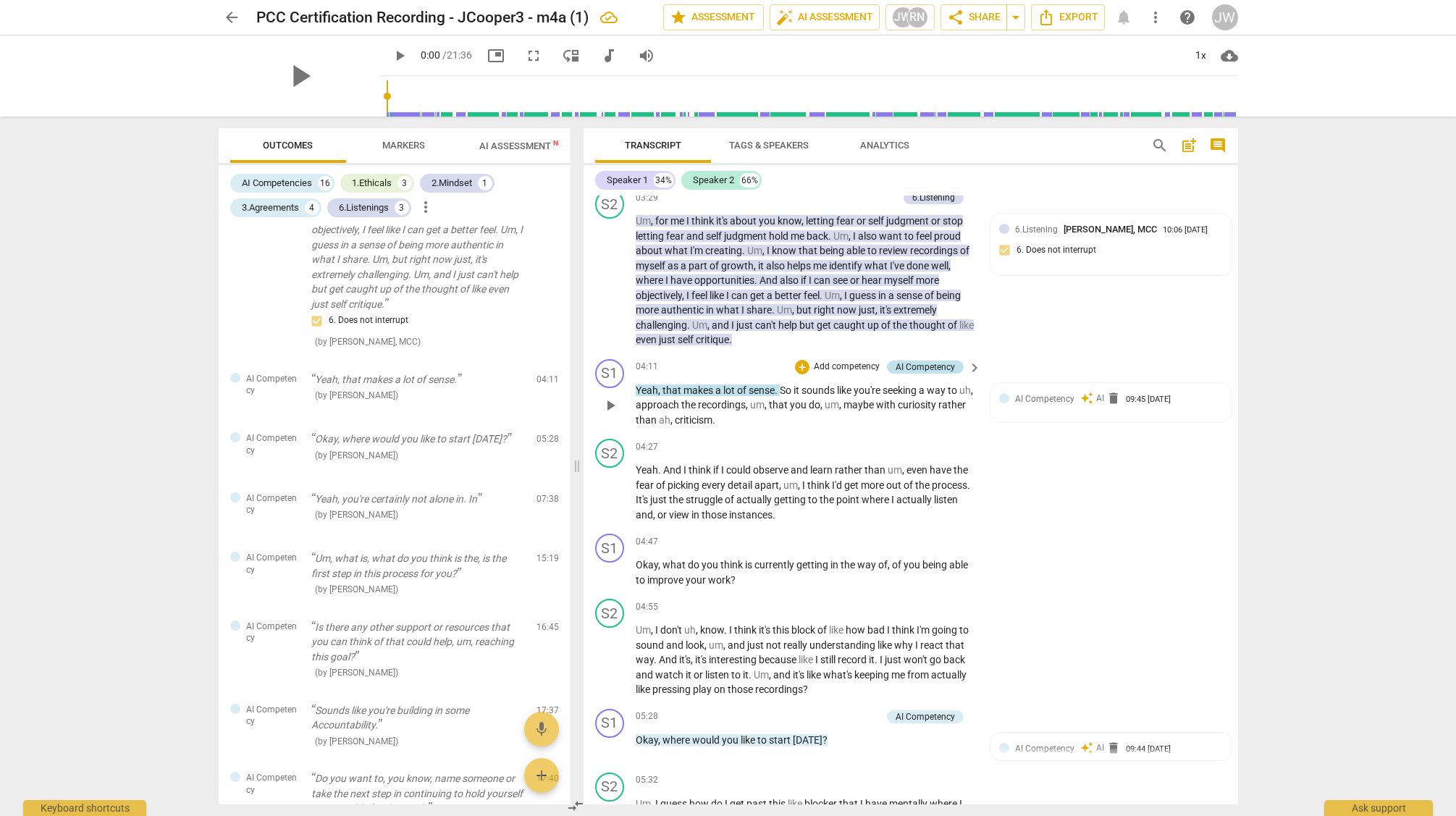
click at [937, 368] on div "AI Competency" at bounding box center [926, 367] width 59 height 13
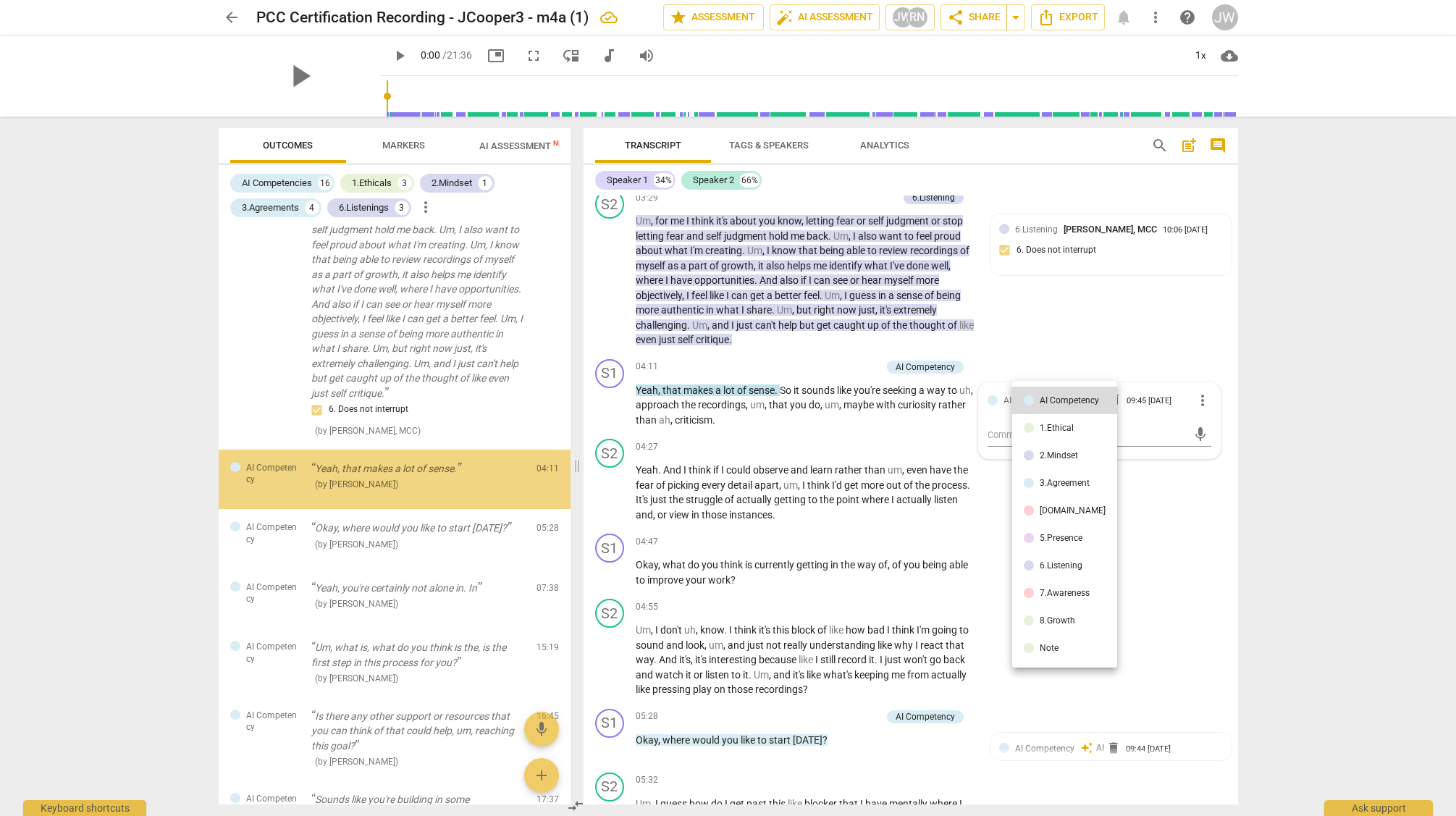
scroll to position [1721, 0]
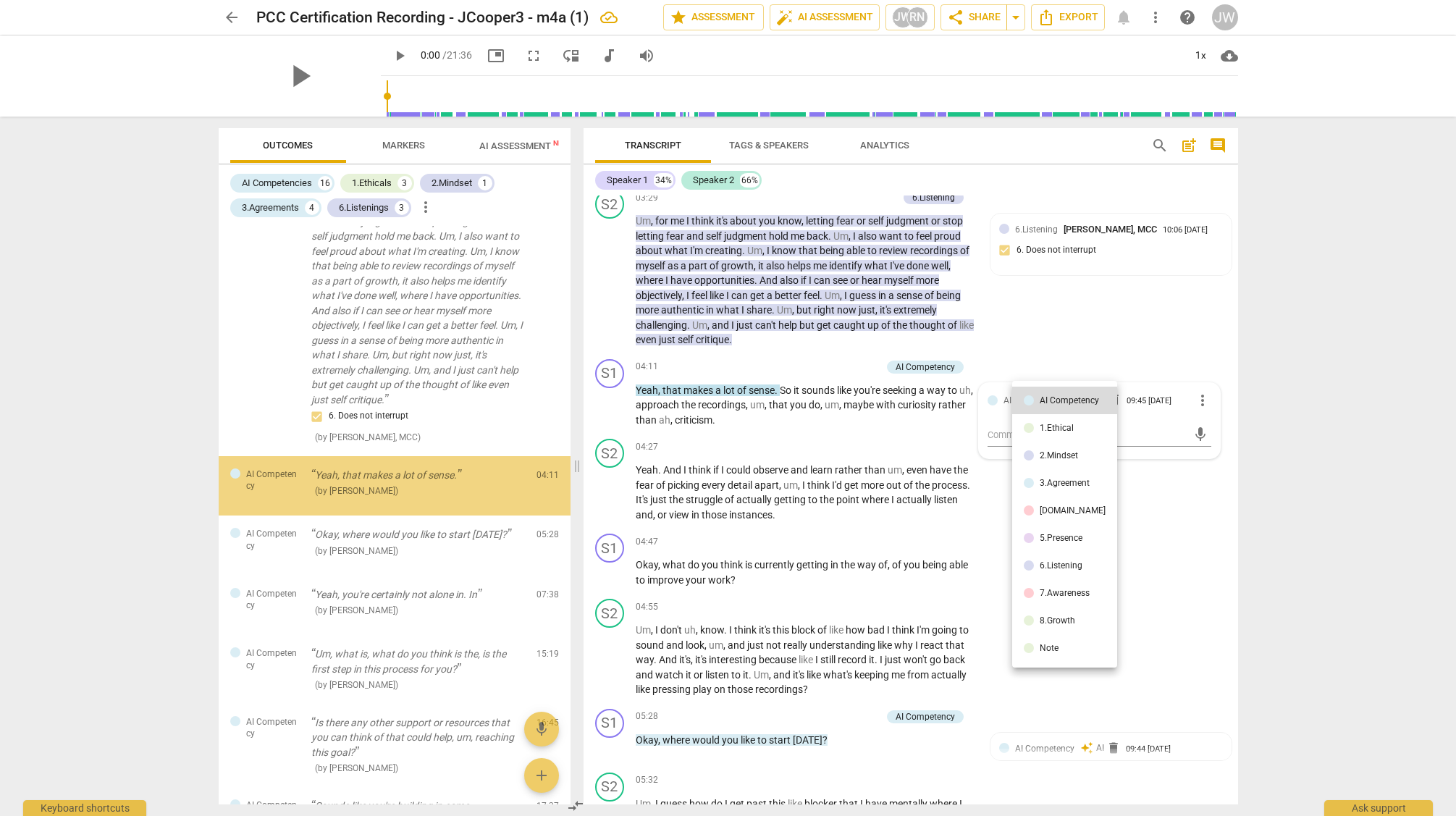
click at [1048, 508] on div "[DOMAIN_NAME]" at bounding box center [1073, 510] width 66 height 9
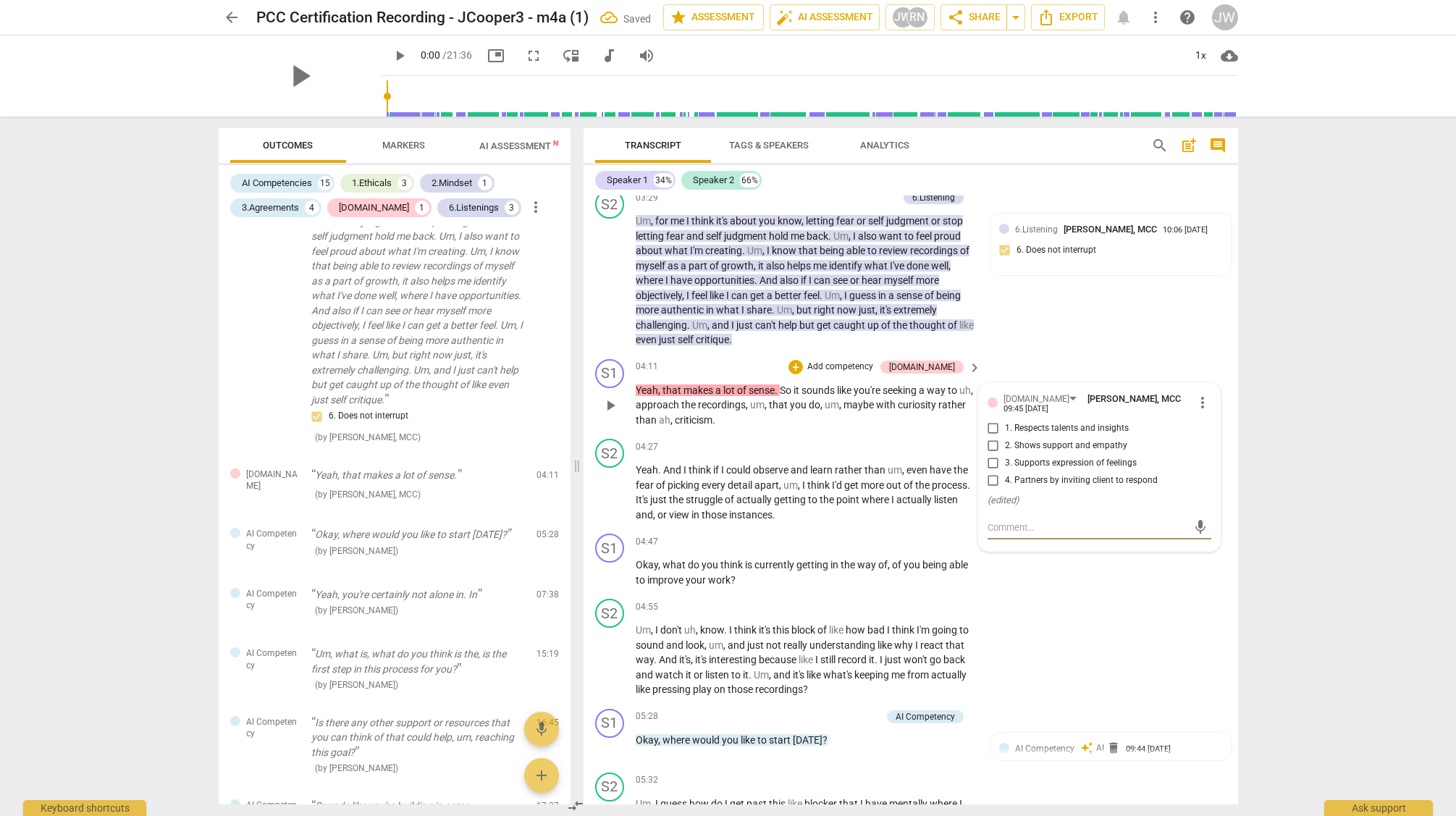
click at [992, 444] on input "2. Shows support and empathy" at bounding box center [993, 446] width 23 height 18
checkbox input "true"
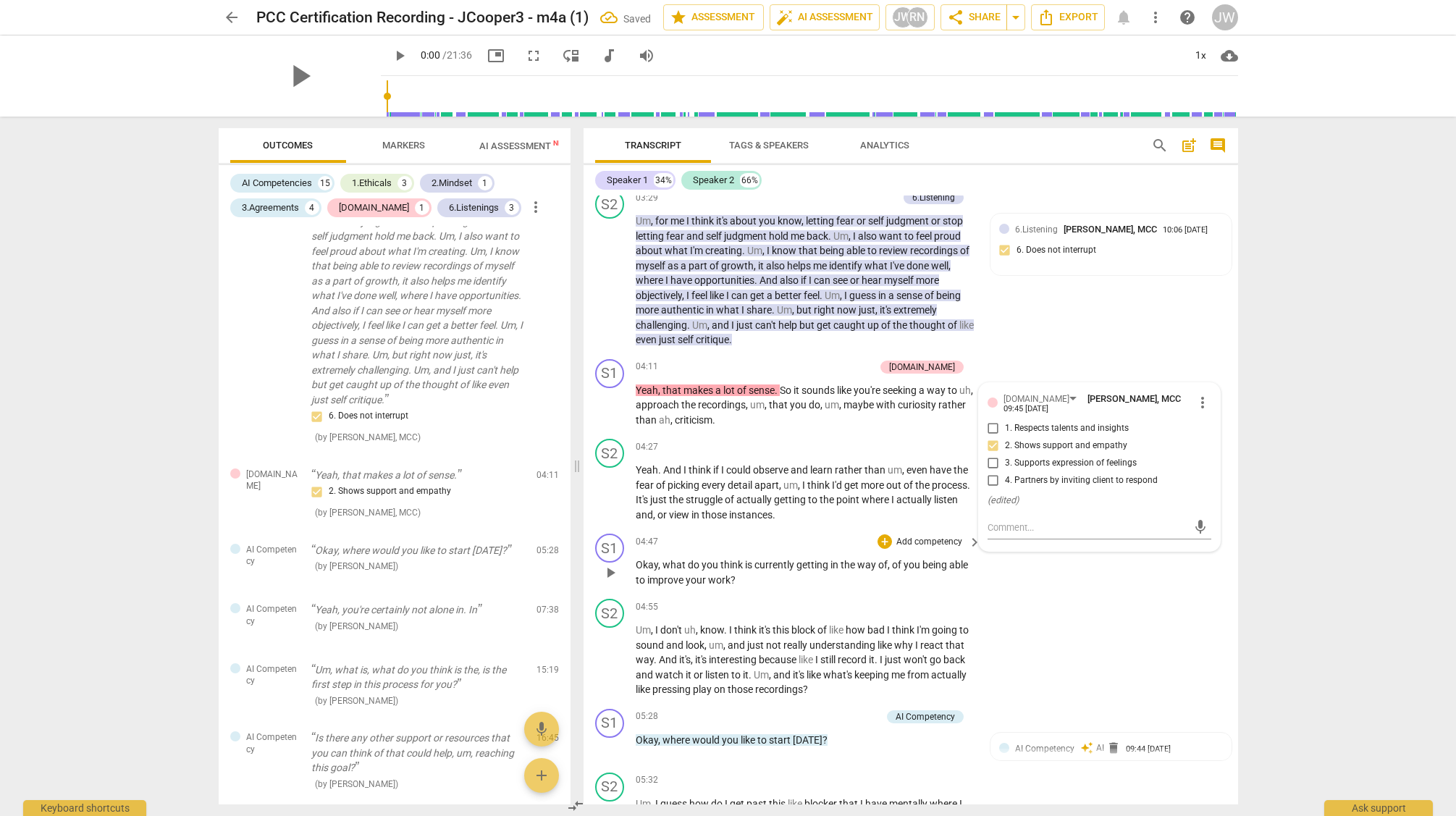
click at [1110, 592] on div "S1 play_arrow pause 04:47 + Add competency keyboard_arrow_right Okay , what do …" at bounding box center [911, 560] width 654 height 65
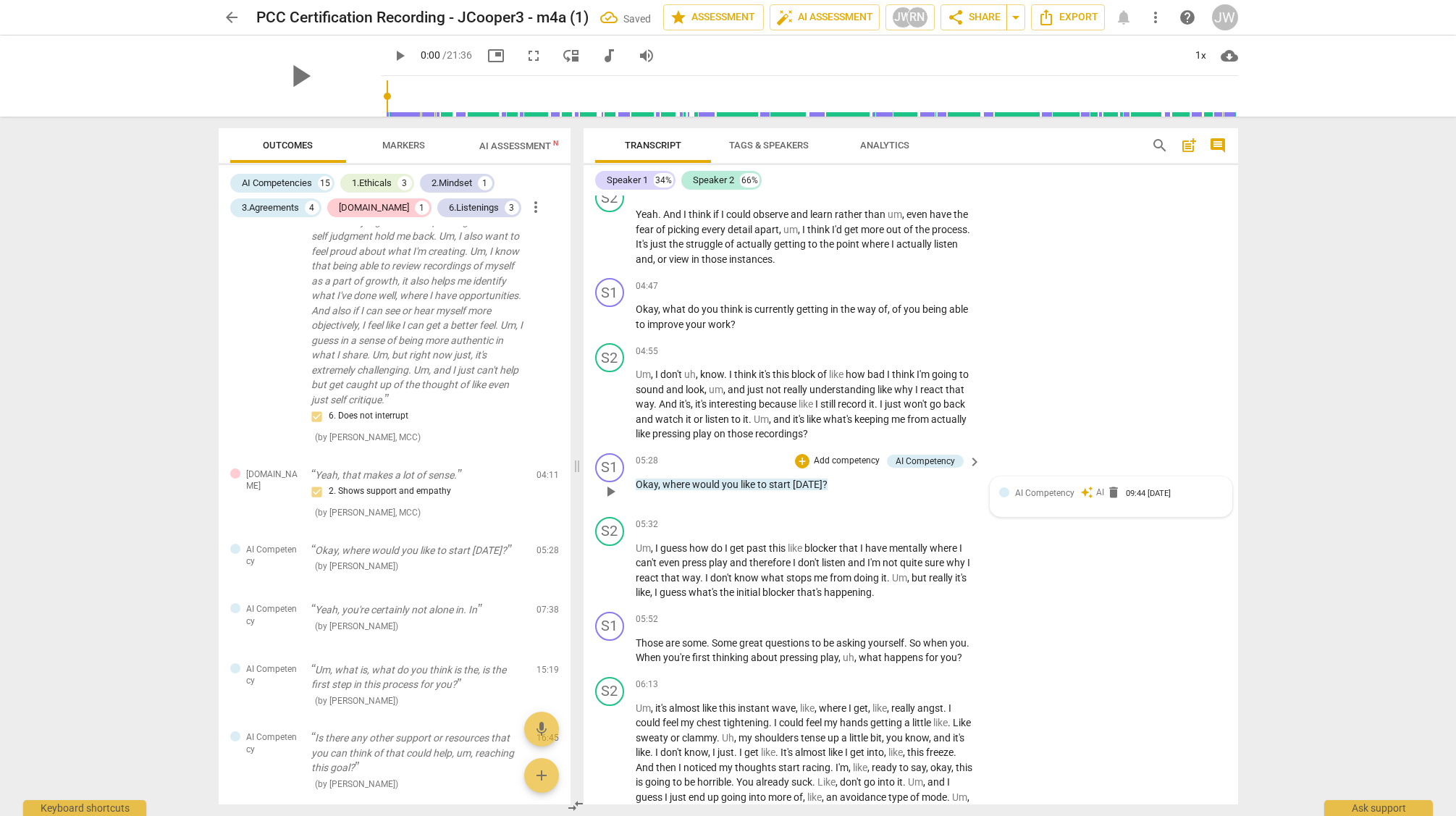
scroll to position [1545, 0]
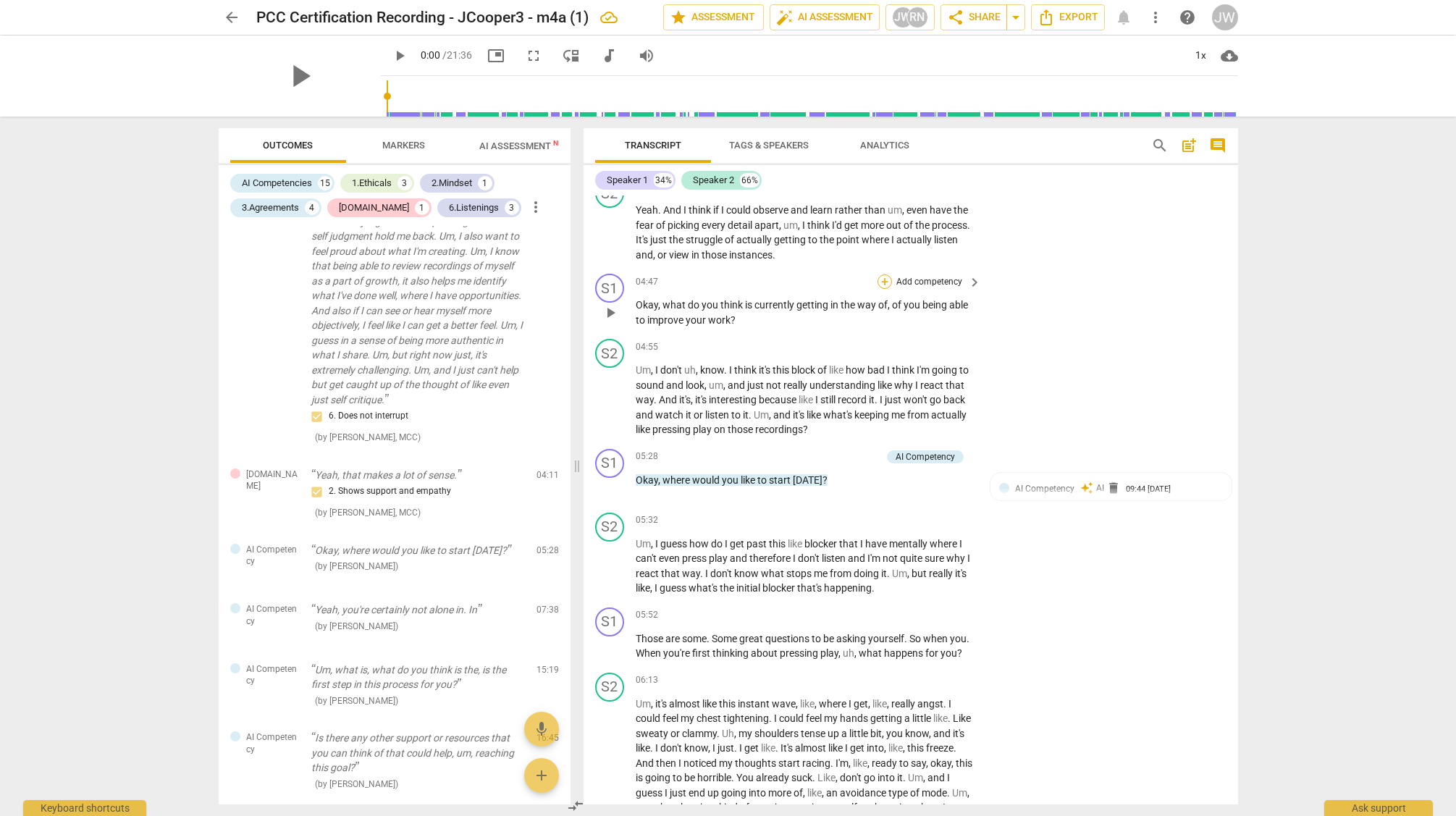
click at [882, 278] on div "+" at bounding box center [885, 282] width 14 height 14
click at [982, 286] on b "5.Presence" at bounding box center [977, 285] width 42 height 18
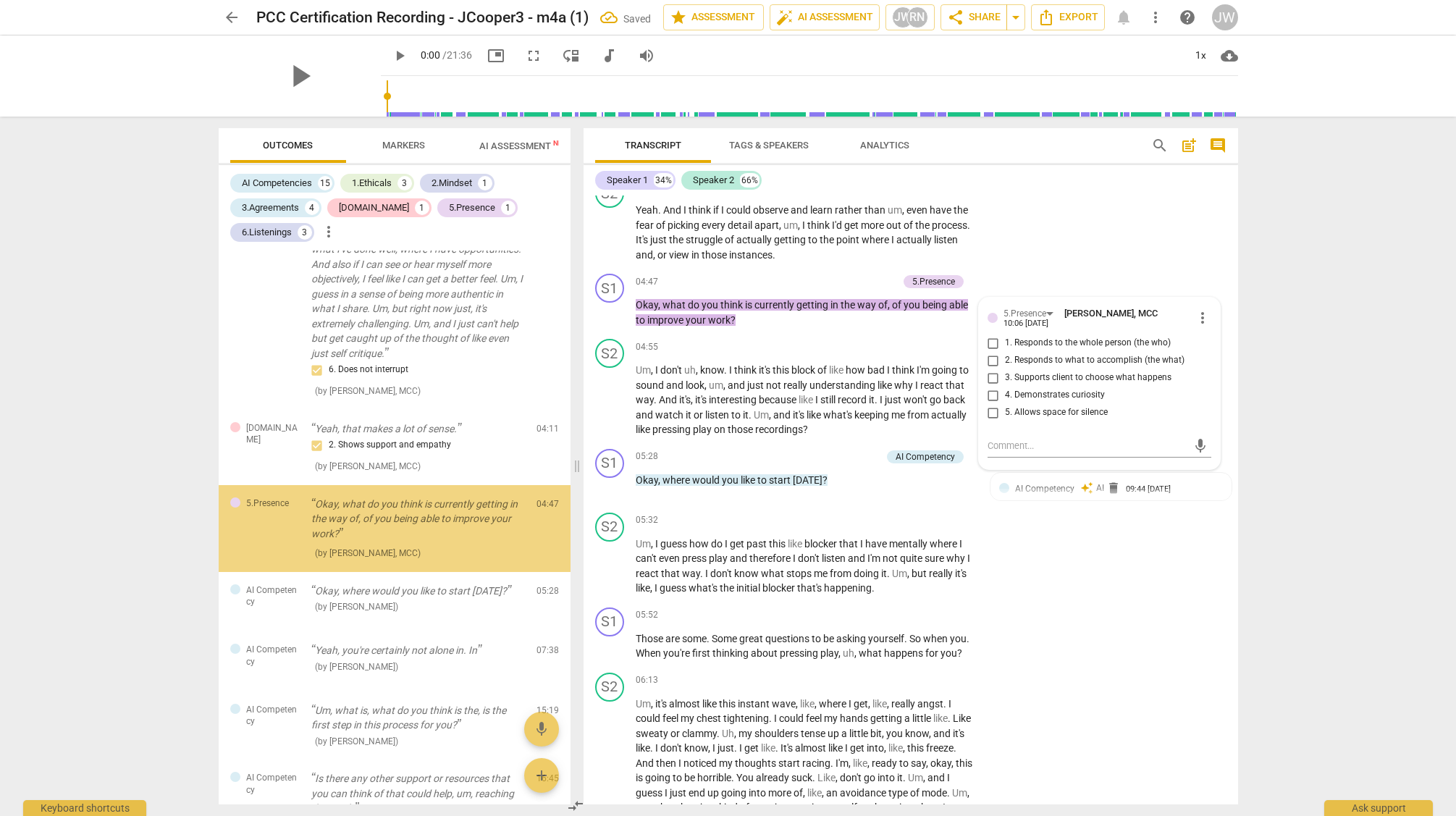
scroll to position [1822, 0]
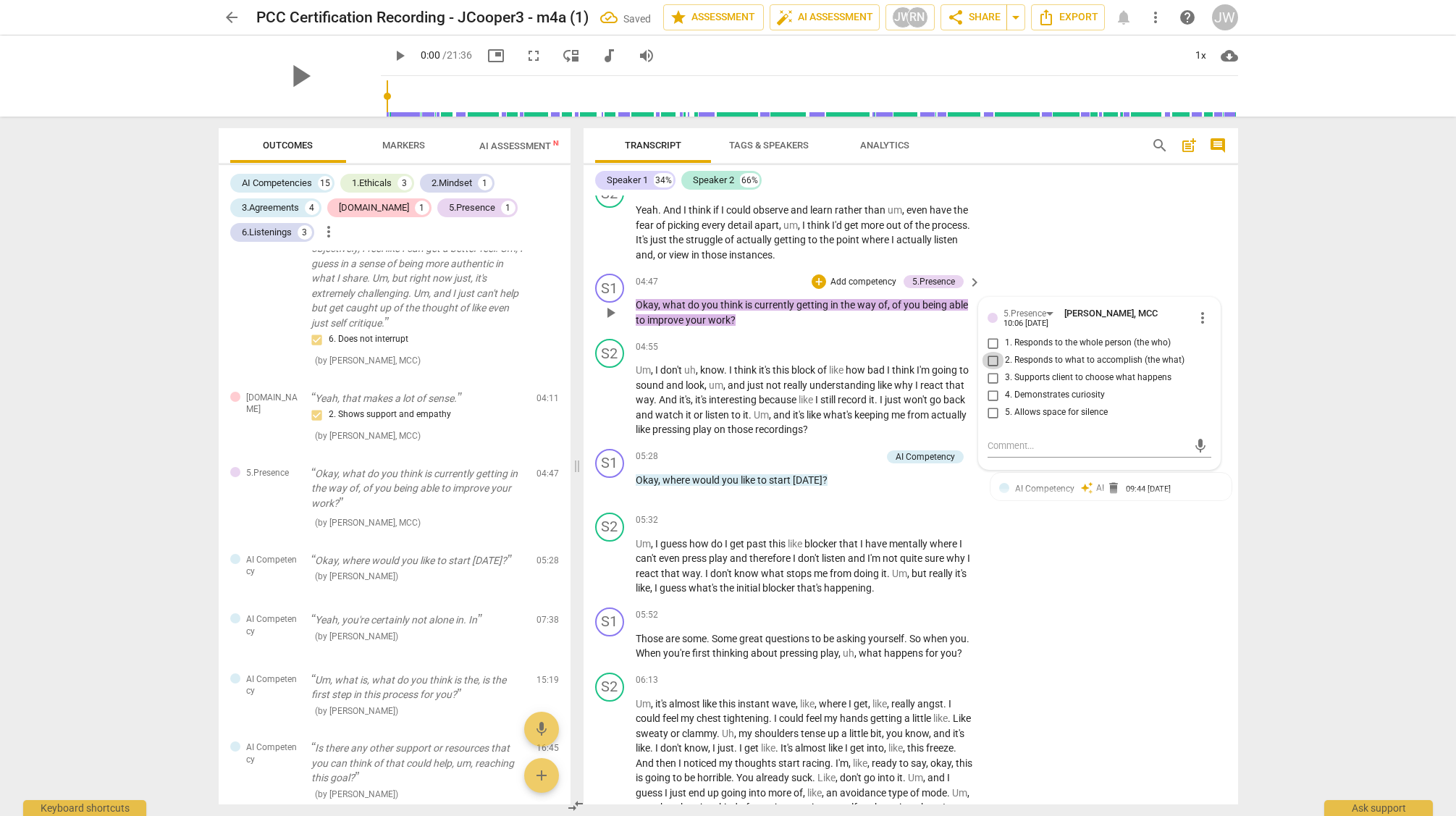
click at [990, 362] on input "2. Responds to what to accomplish (the what)" at bounding box center [993, 361] width 23 height 18
checkbox input "true"
click at [849, 283] on p "Add competency" at bounding box center [863, 282] width 69 height 13
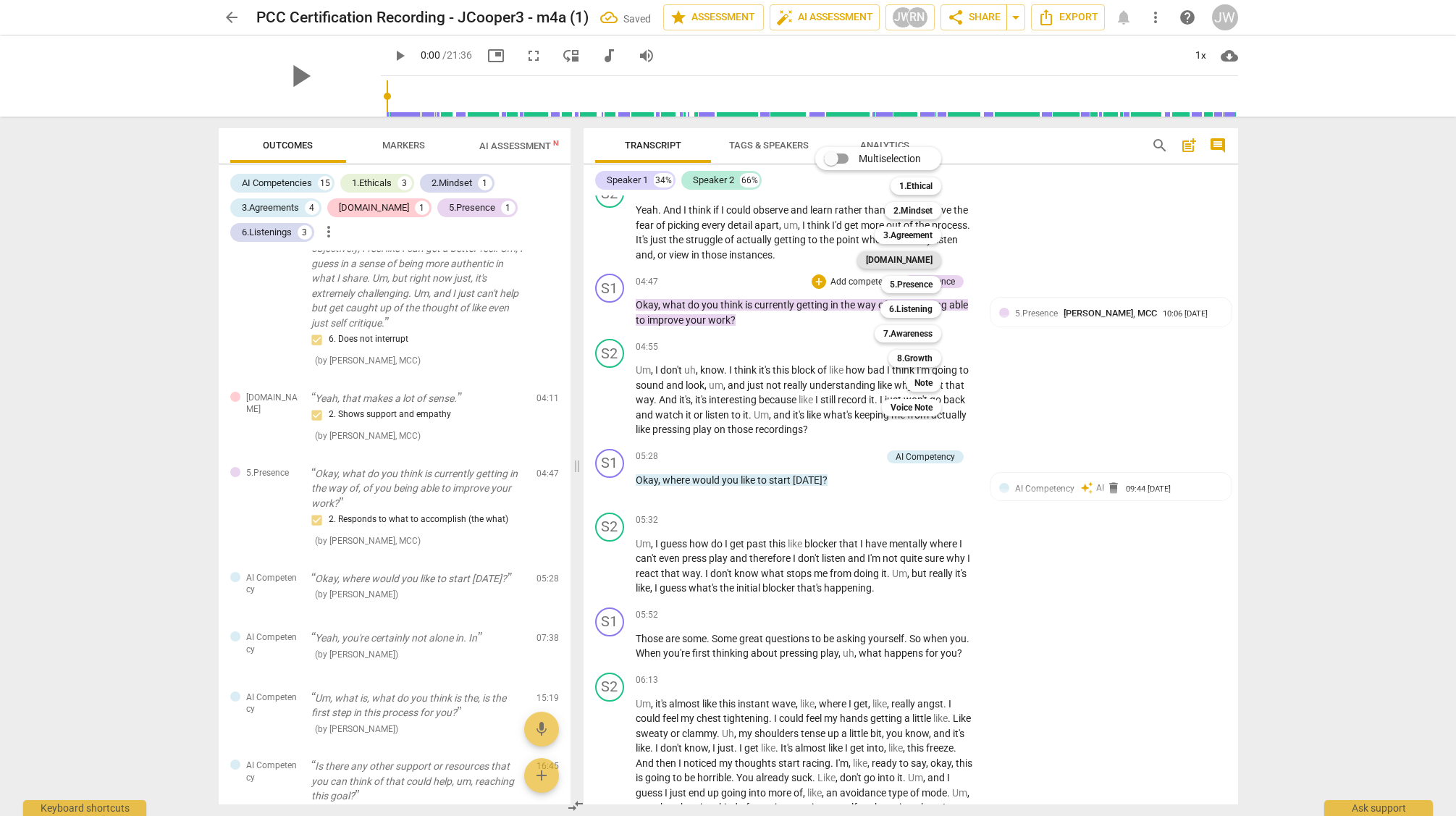
click at [923, 258] on b "[DOMAIN_NAME]" at bounding box center [899, 260] width 66 height 18
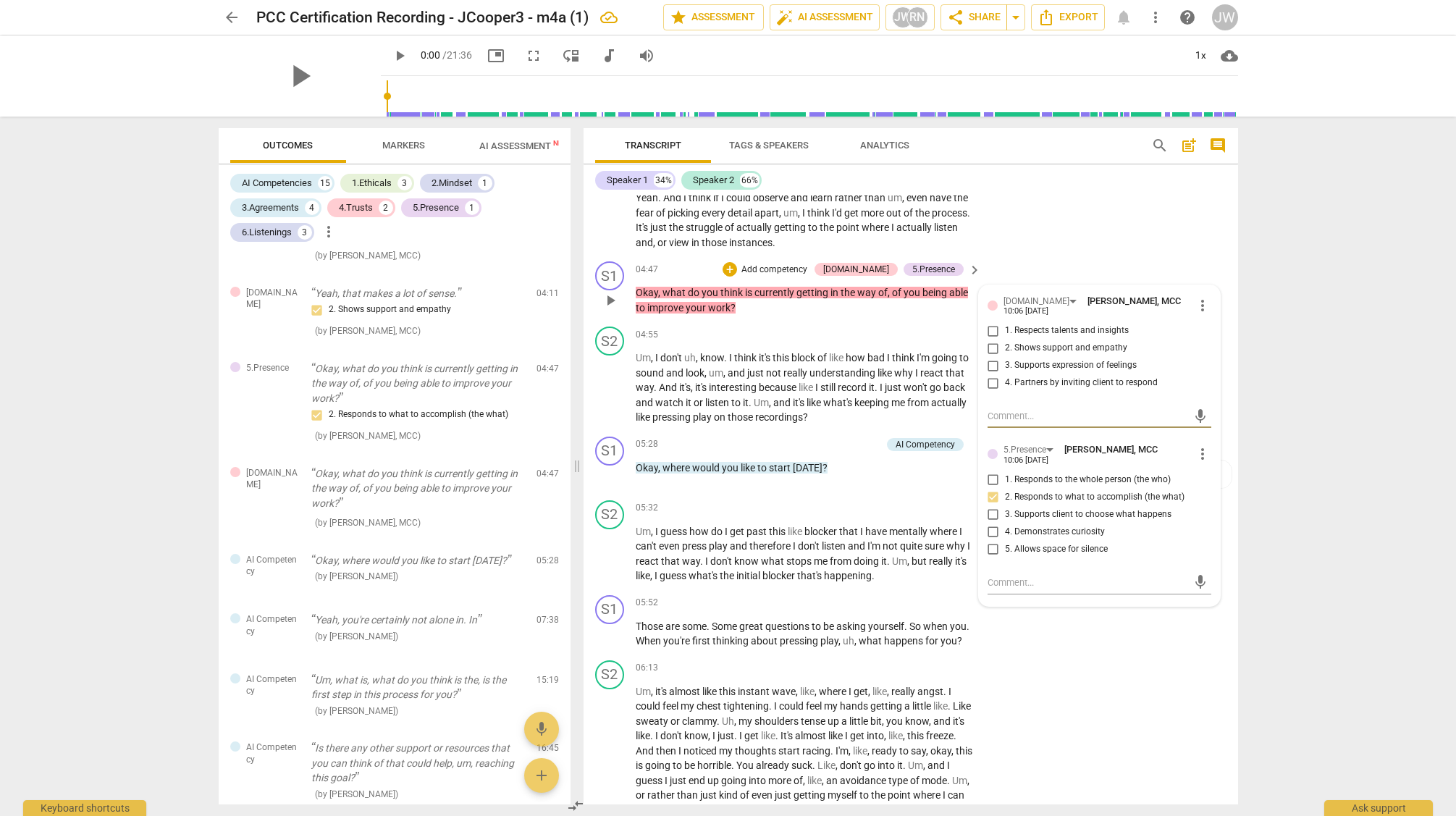
scroll to position [1559, 0]
click at [1197, 299] on span "more_vert" at bounding box center [1203, 303] width 18 height 18
click at [1206, 302] on li "Edit" at bounding box center [1214, 303] width 50 height 27
click at [1197, 300] on span "more_vert" at bounding box center [1203, 302] width 18 height 18
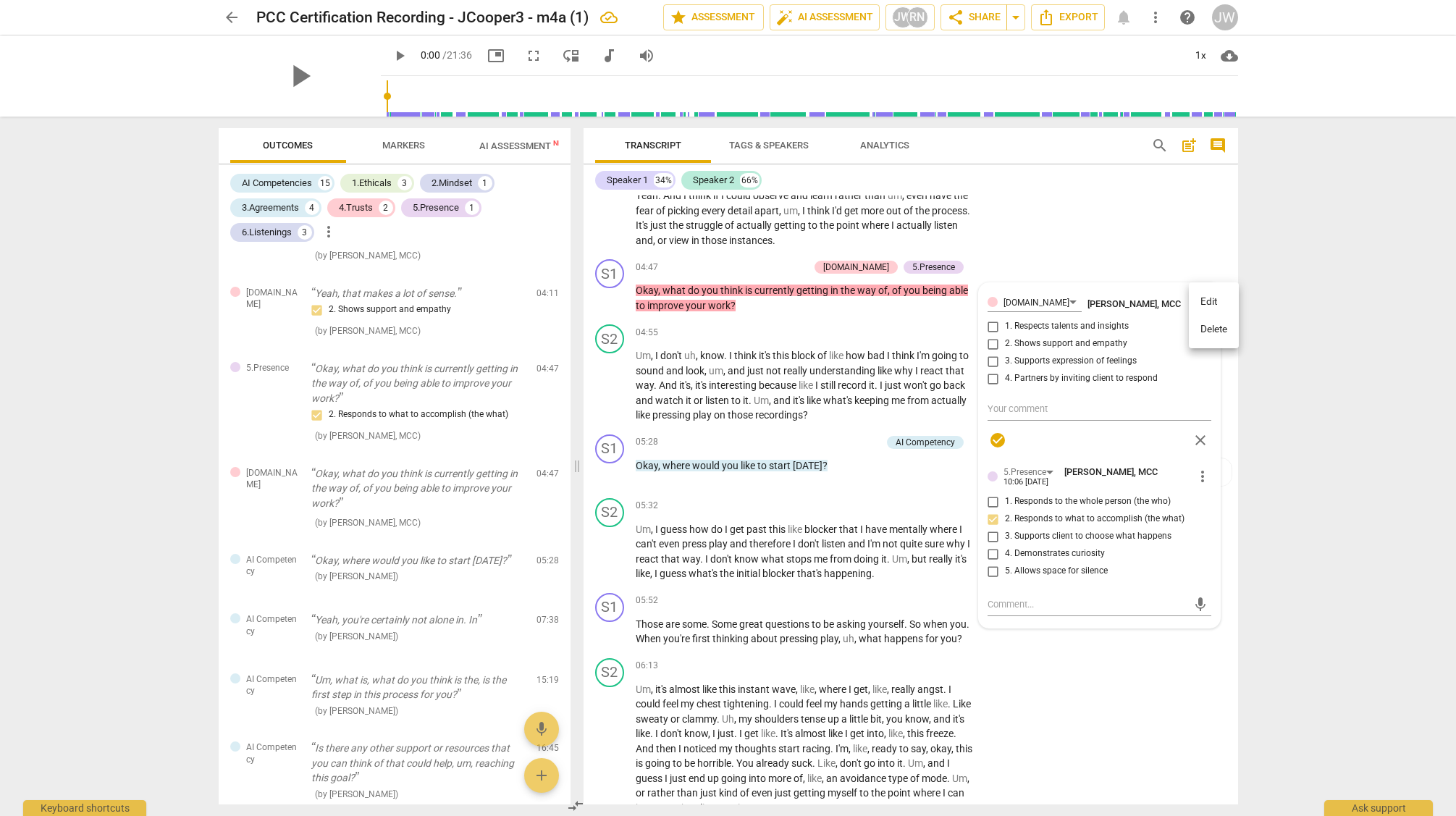
click at [1202, 330] on li "Delete" at bounding box center [1214, 330] width 50 height 27
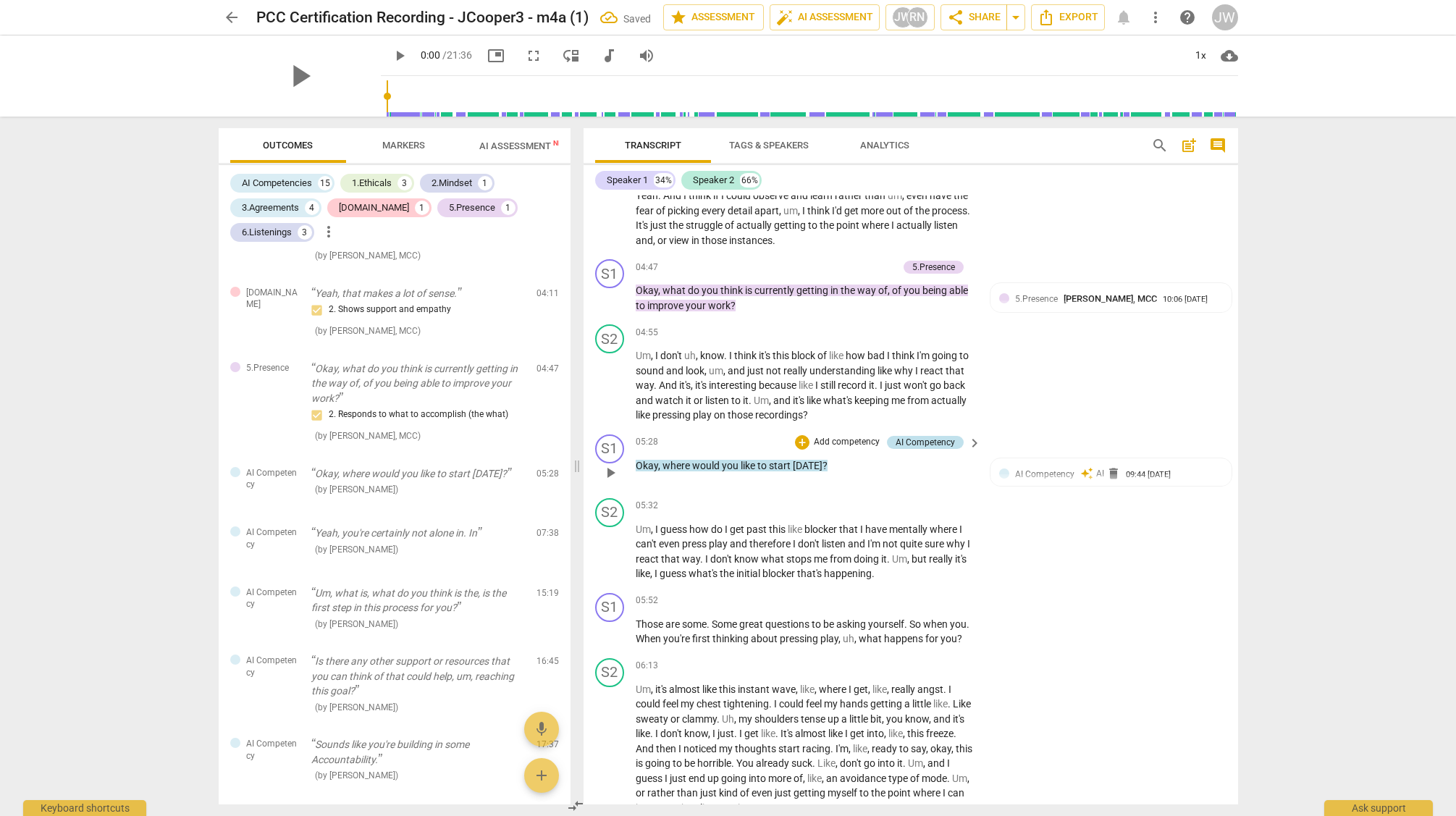
click at [917, 440] on div "AI Competency" at bounding box center [926, 442] width 59 height 13
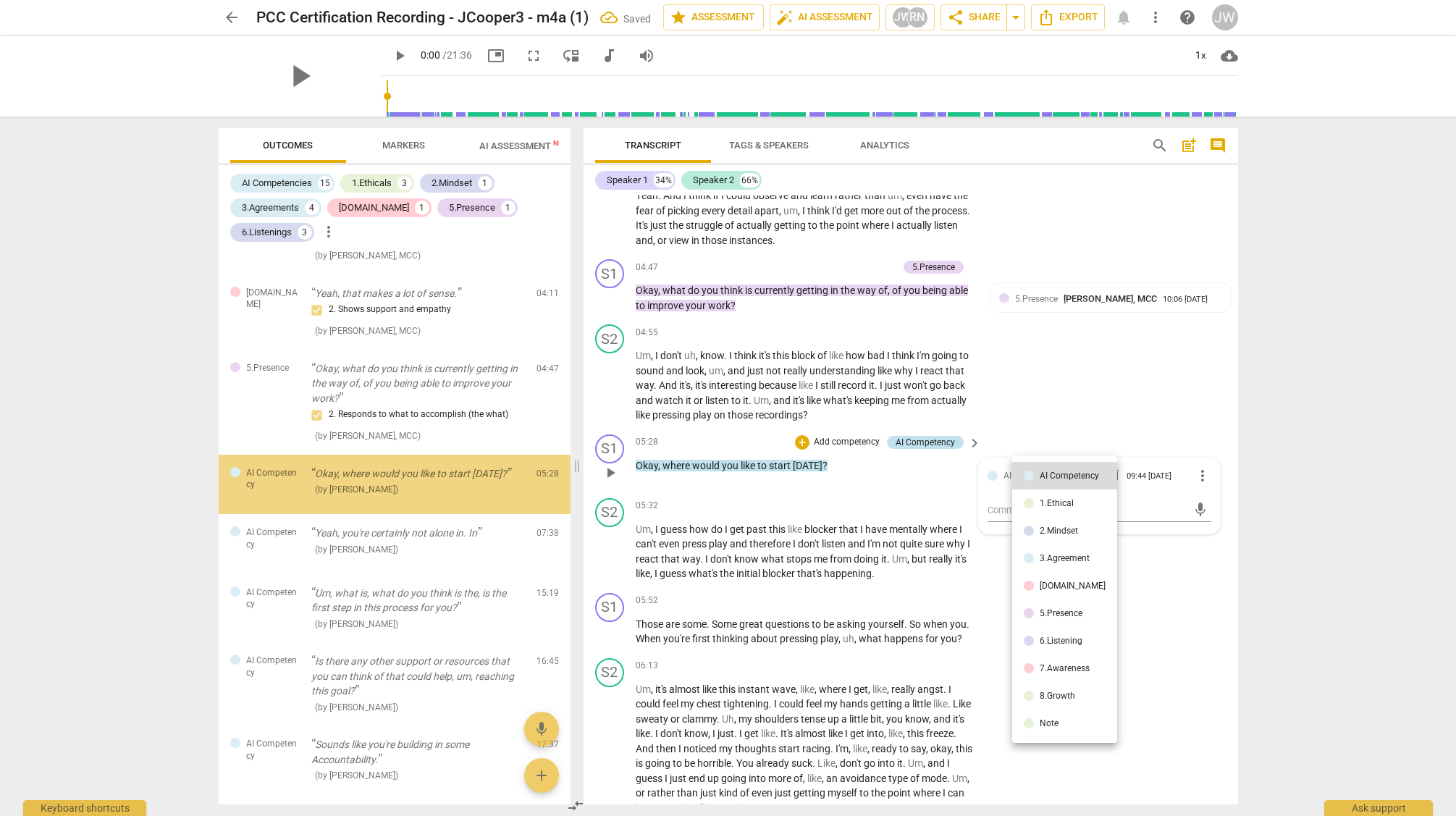
scroll to position [1913, 0]
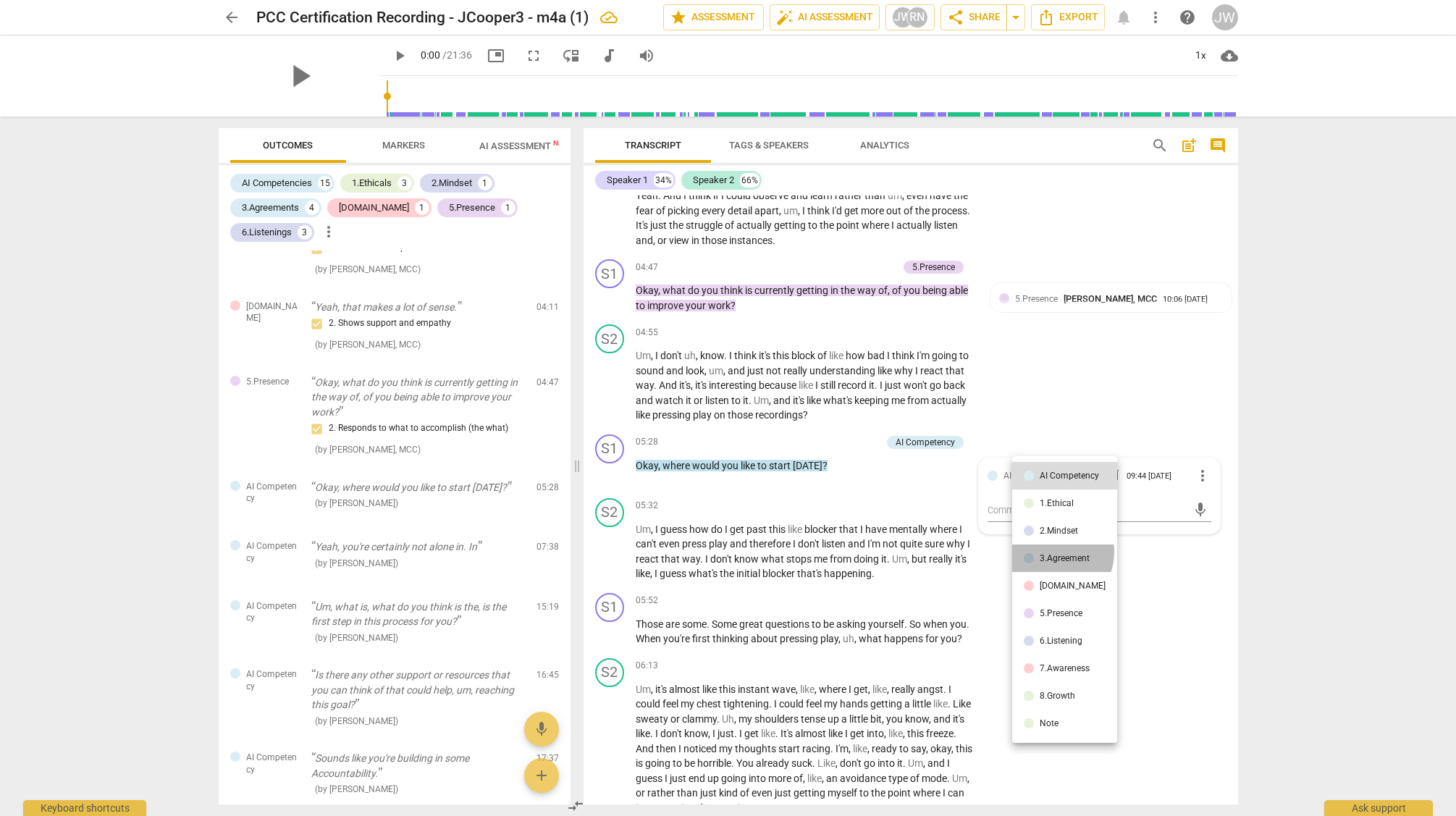
click at [1050, 552] on li "3.Agreement" at bounding box center [1064, 558] width 105 height 27
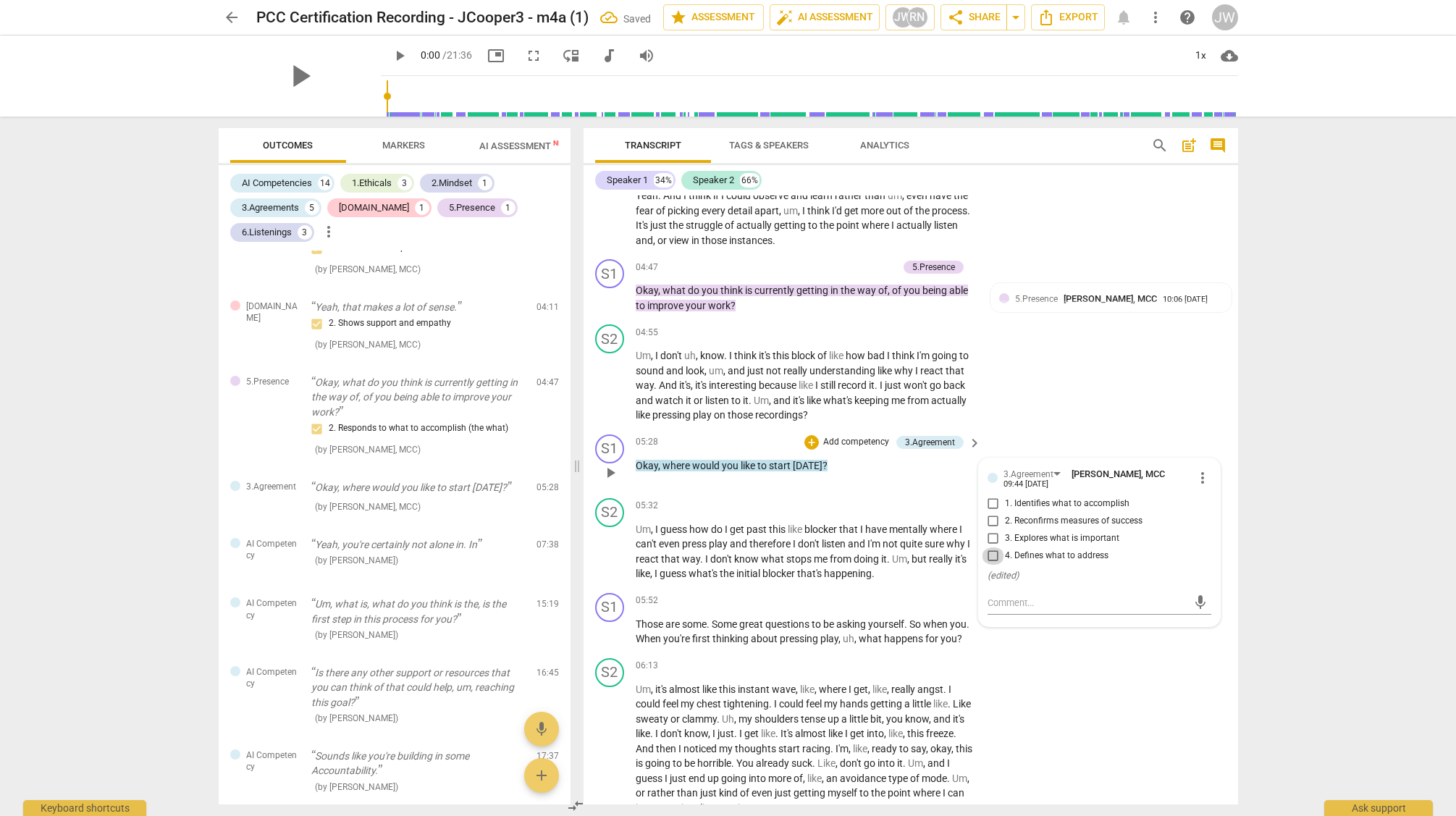
click at [993, 552] on input "4. Defines what to address" at bounding box center [993, 556] width 23 height 18
checkbox input "true"
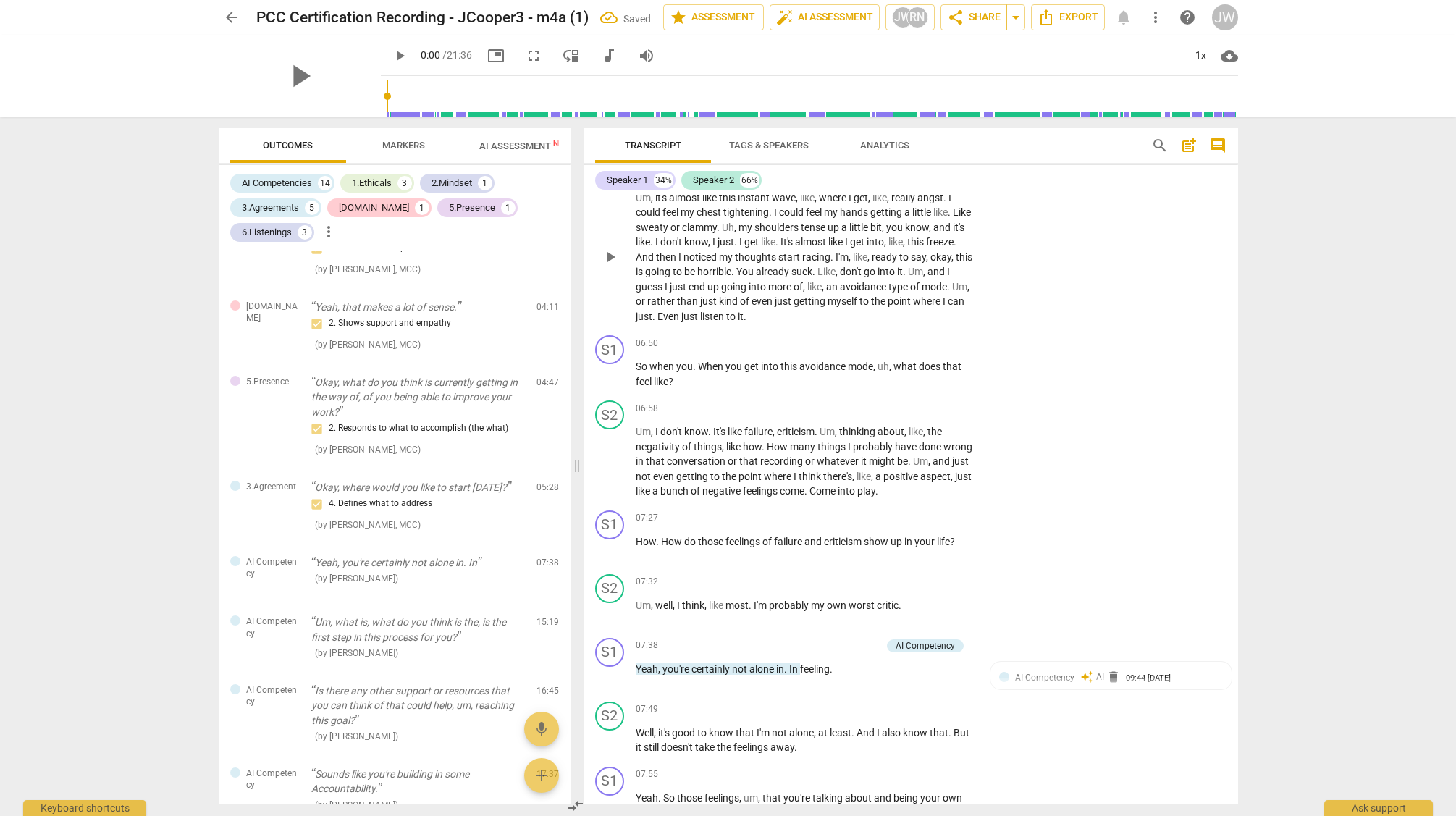
scroll to position [2053, 0]
click at [897, 348] on p "Add competency" at bounding box center [930, 342] width 69 height 13
click at [981, 403] on b "7.Awareness" at bounding box center [974, 409] width 50 height 18
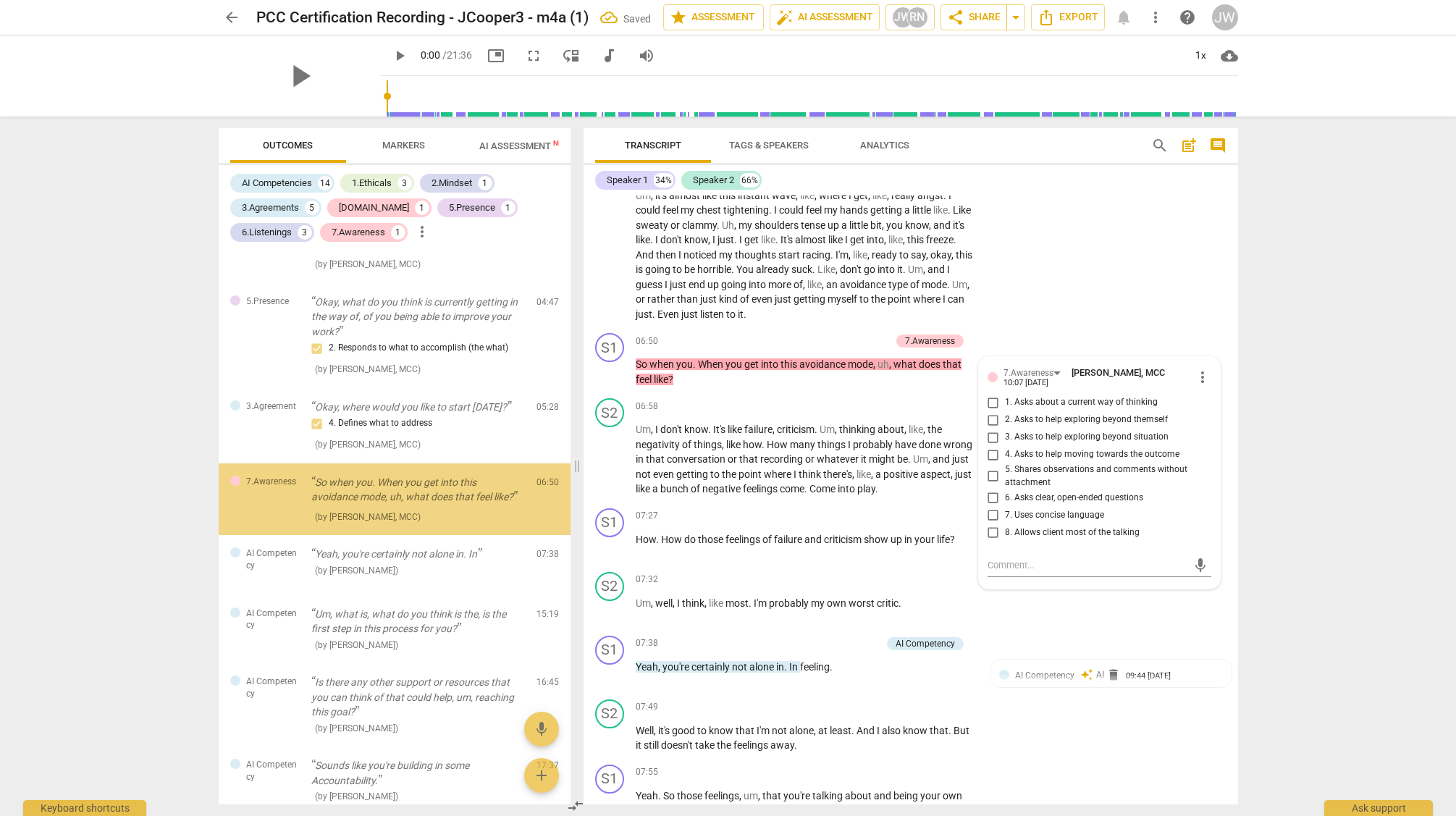
scroll to position [1995, 0]
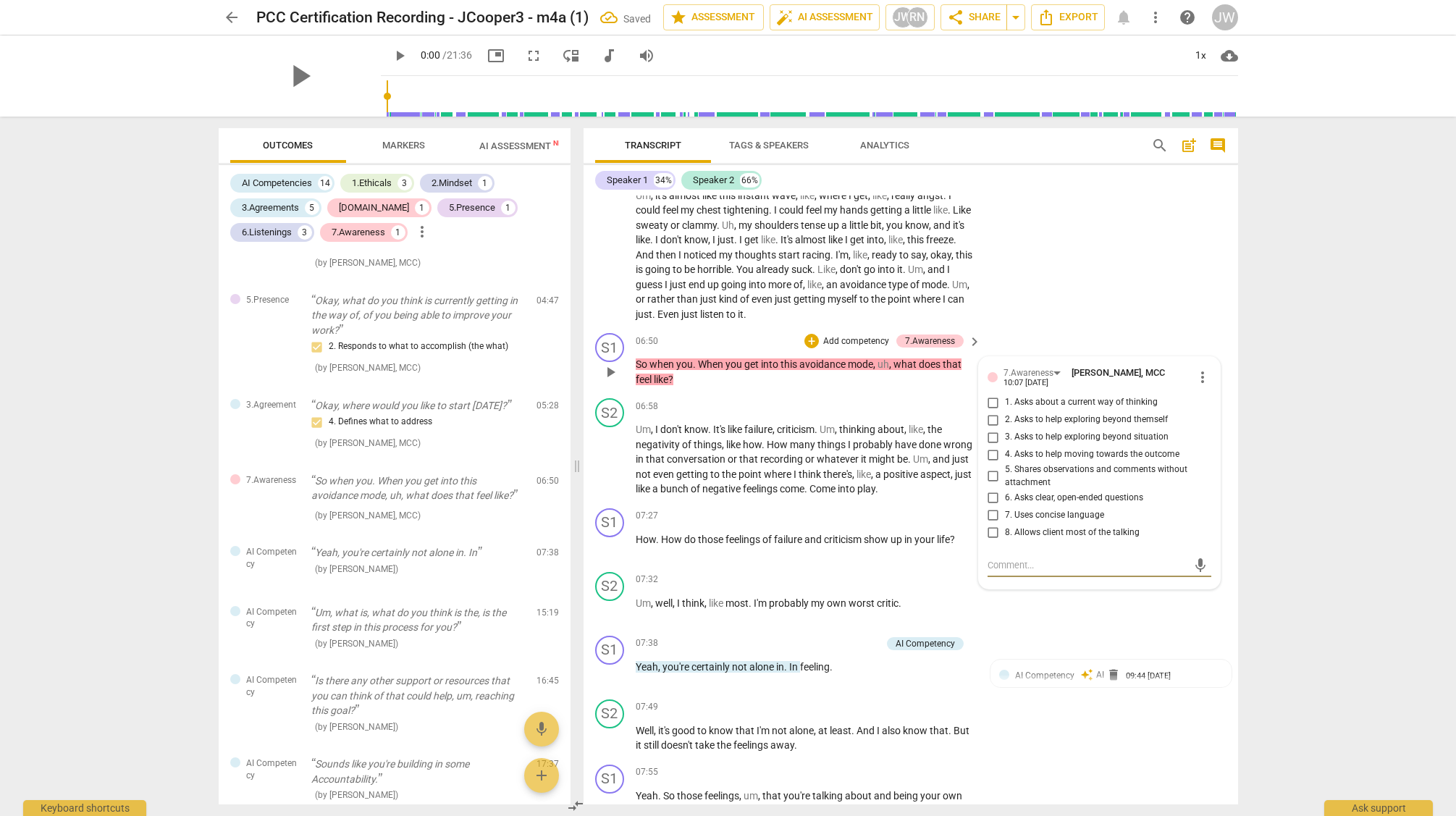
click at [991, 446] on input "3. Asks to help exploring beyond situation" at bounding box center [993, 438] width 23 height 18
checkbox input "true"
click at [858, 348] on p "Add competency" at bounding box center [856, 342] width 69 height 13
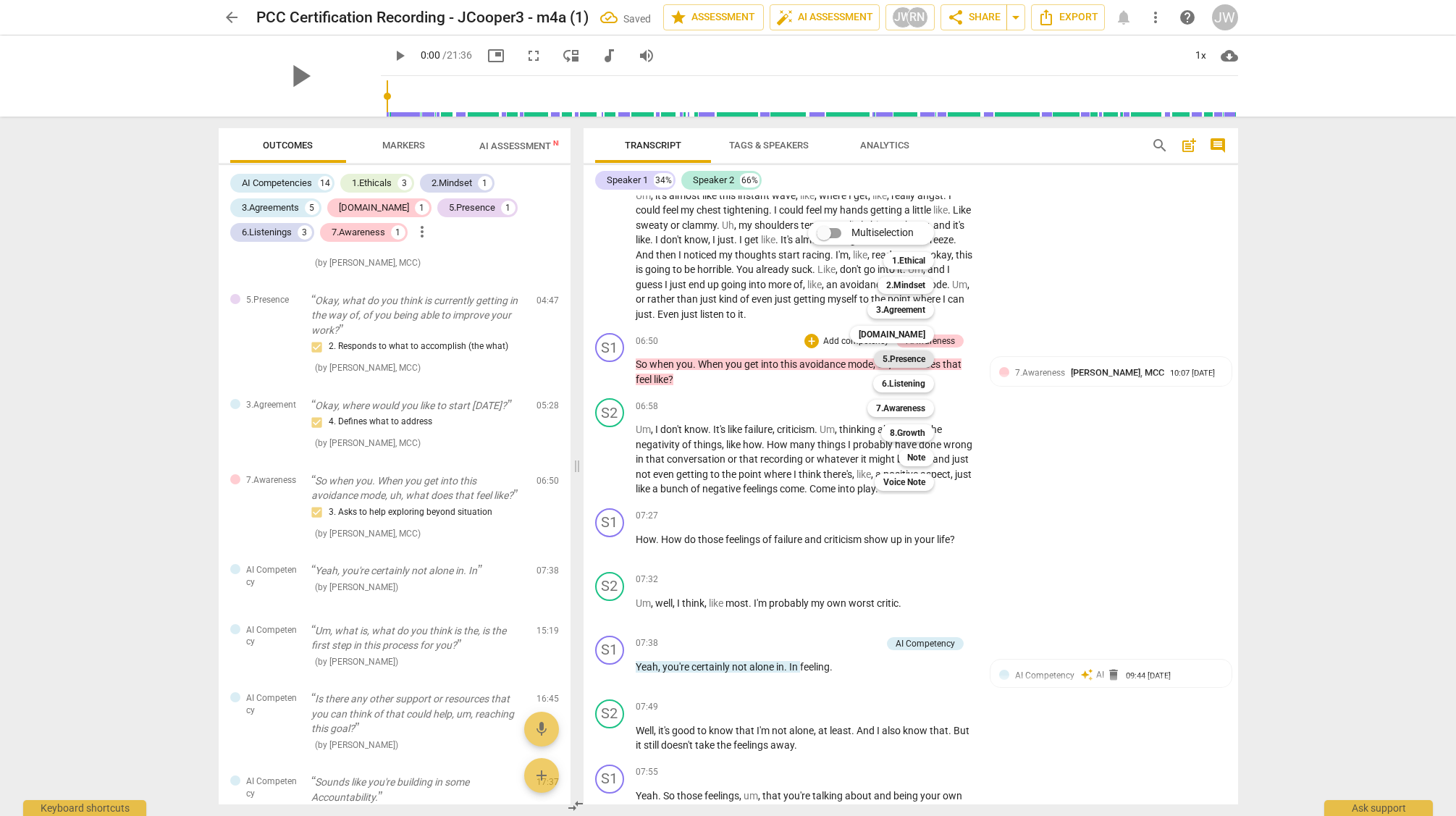
click at [913, 355] on b "5.Presence" at bounding box center [903, 359] width 42 height 18
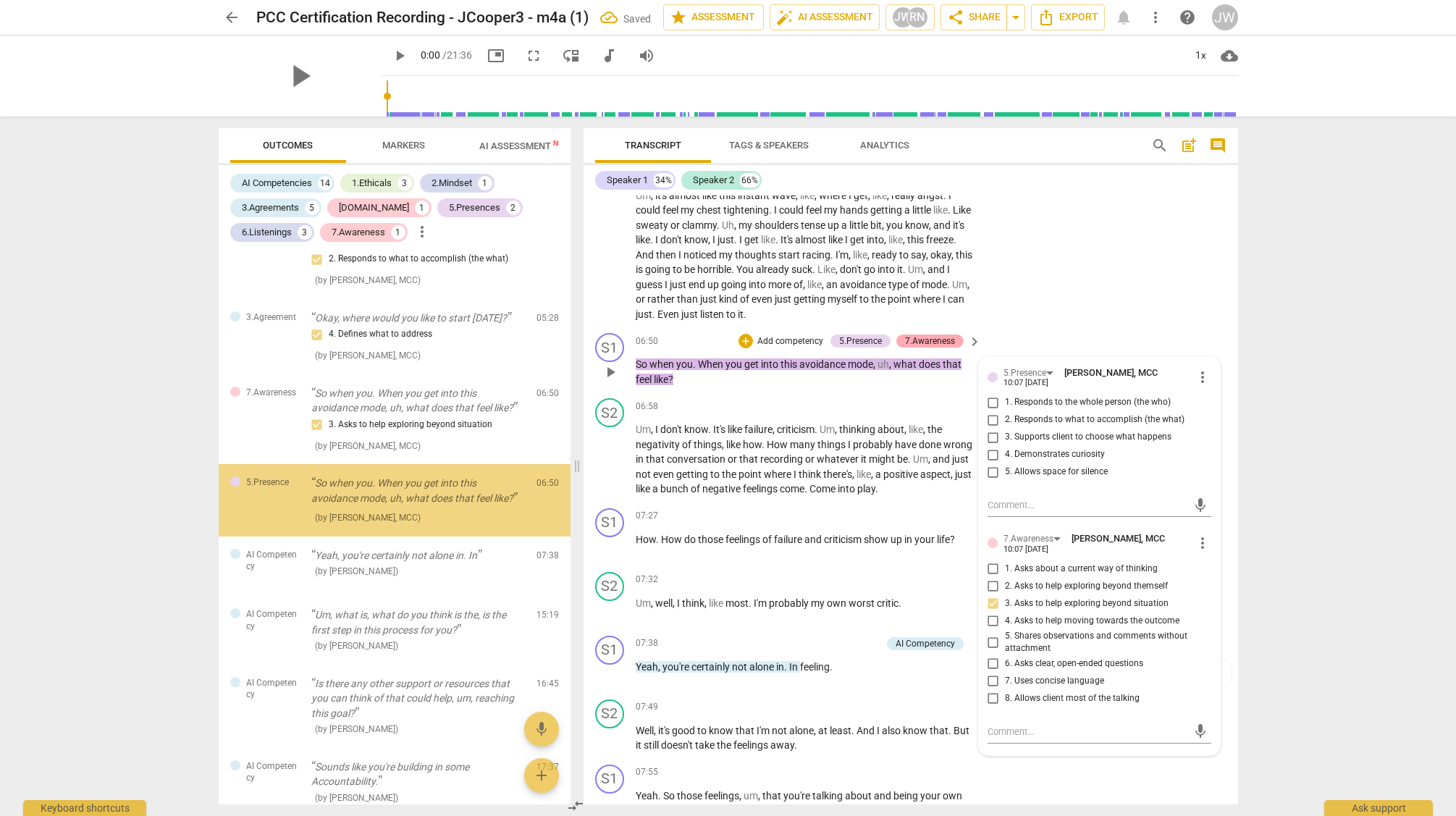
scroll to position [2085, 0]
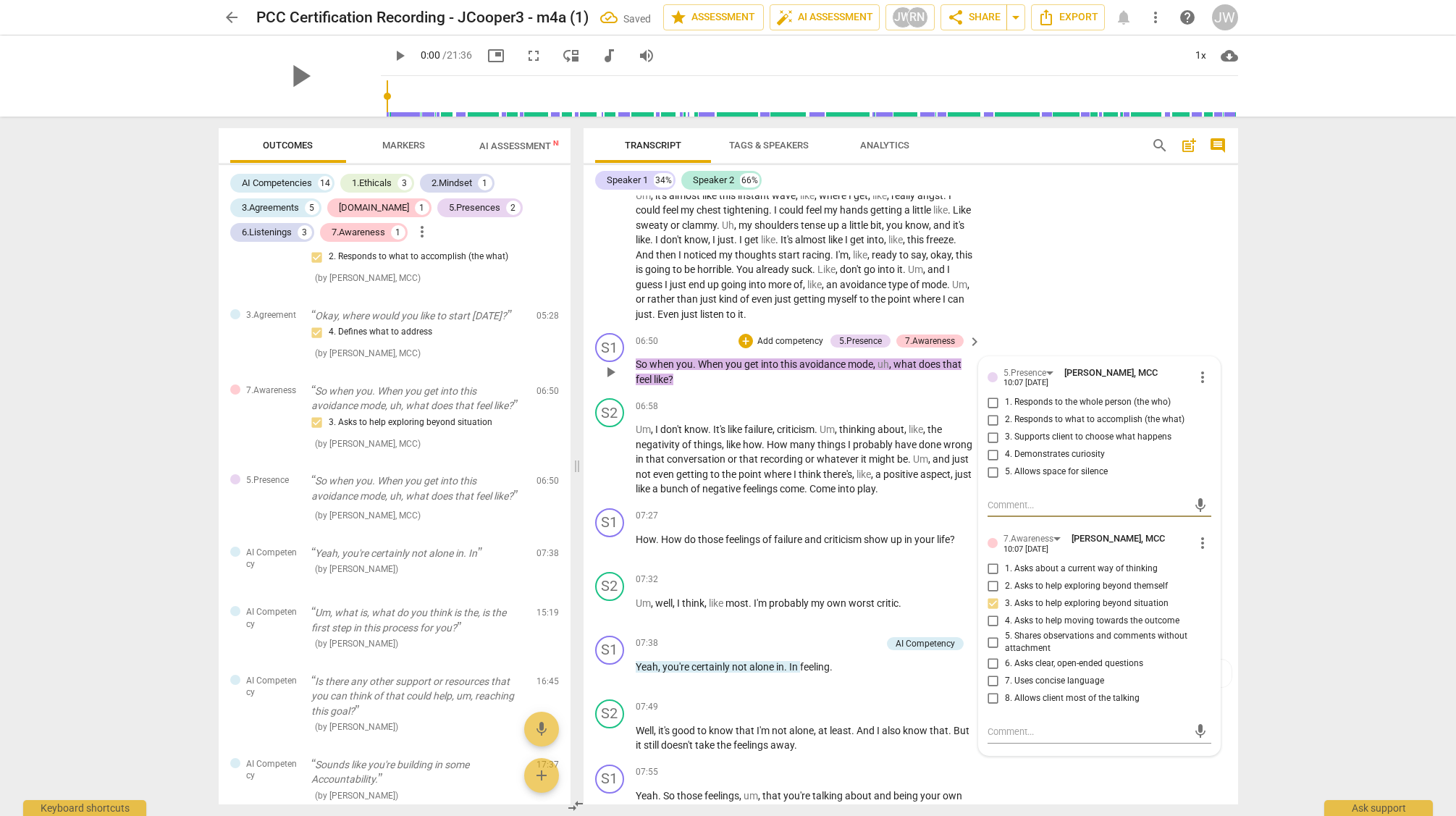
click at [990, 411] on input "1. Responds to the whole person (the who)" at bounding box center [993, 402] width 23 height 18
checkbox input "true"
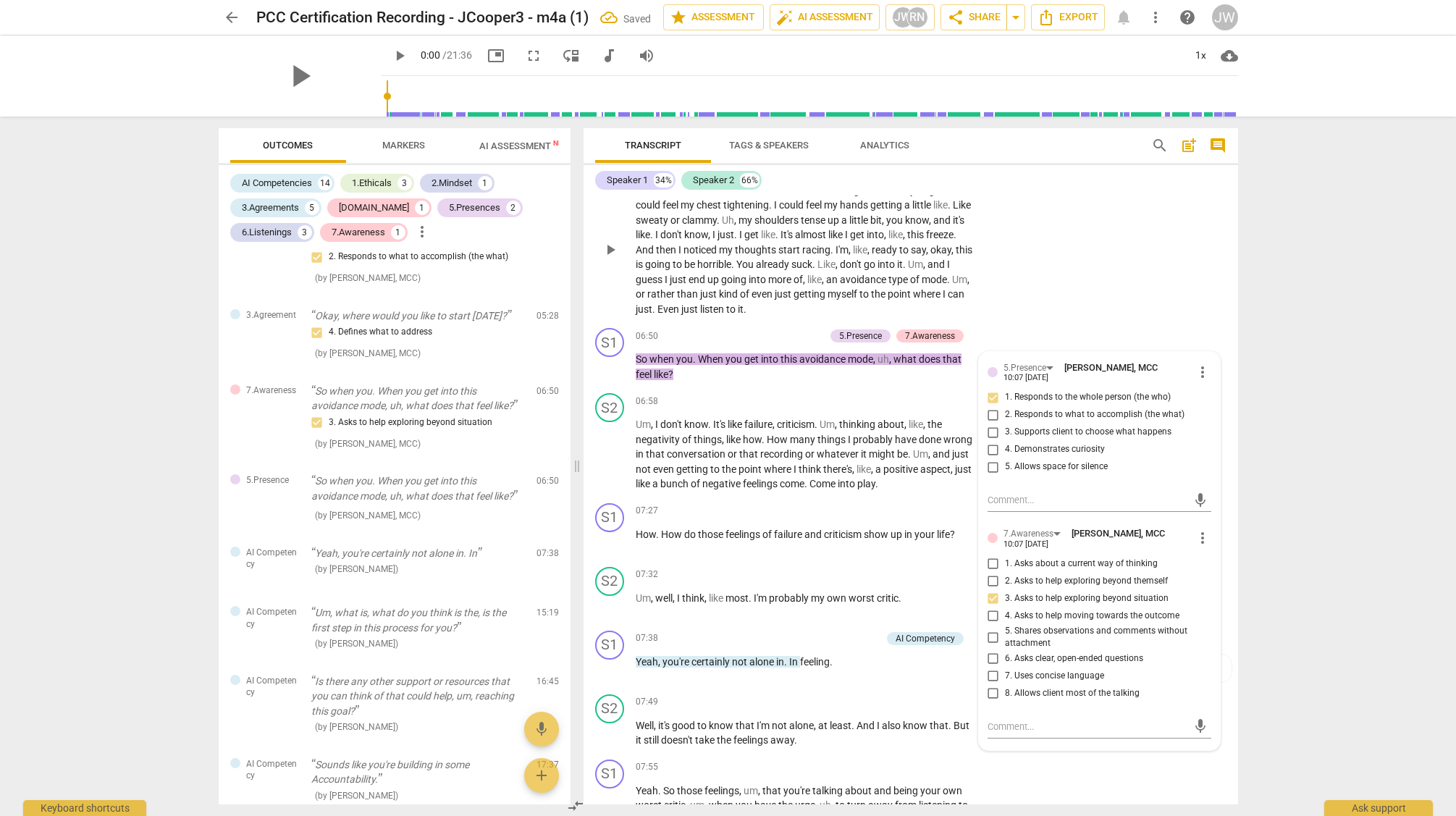
click at [1166, 323] on div "S2 play_arrow pause 06:13 + Add competency keyboard_arrow_right Um , it's almos…" at bounding box center [911, 238] width 654 height 170
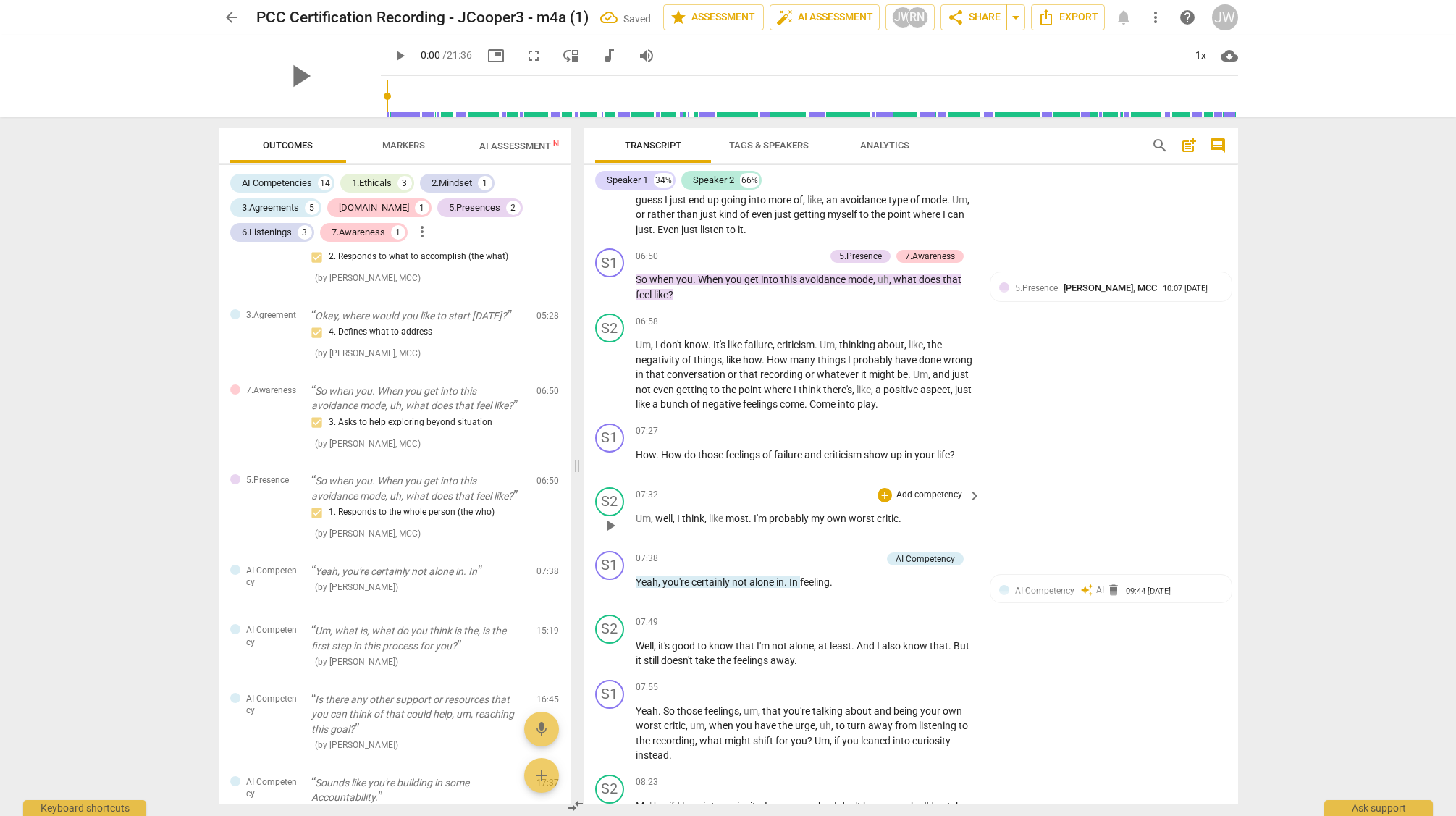
scroll to position [2162, 0]
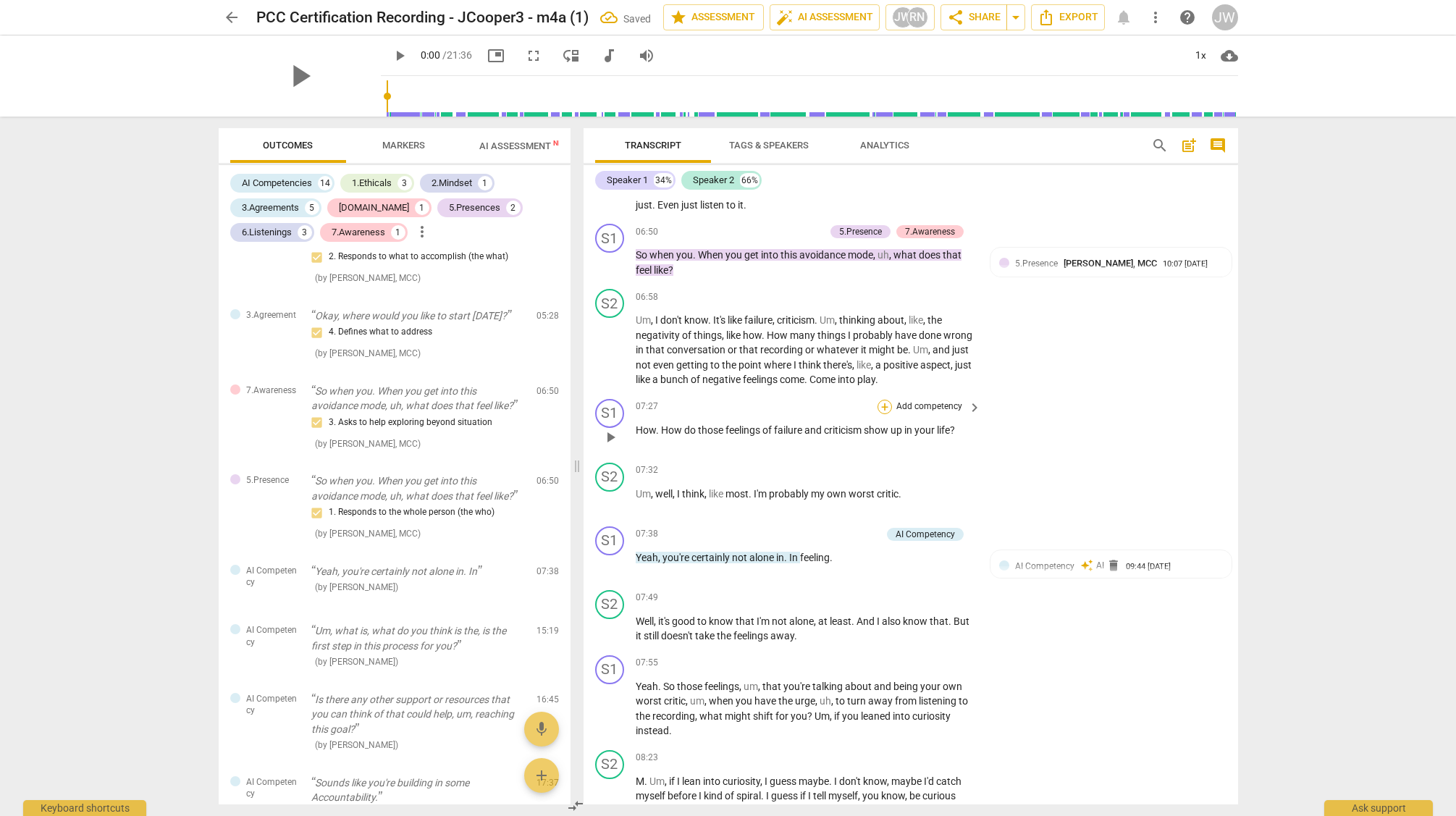
click at [883, 414] on div "+" at bounding box center [885, 407] width 14 height 14
click at [966, 449] on b "6.Listening" at bounding box center [977, 449] width 43 height 18
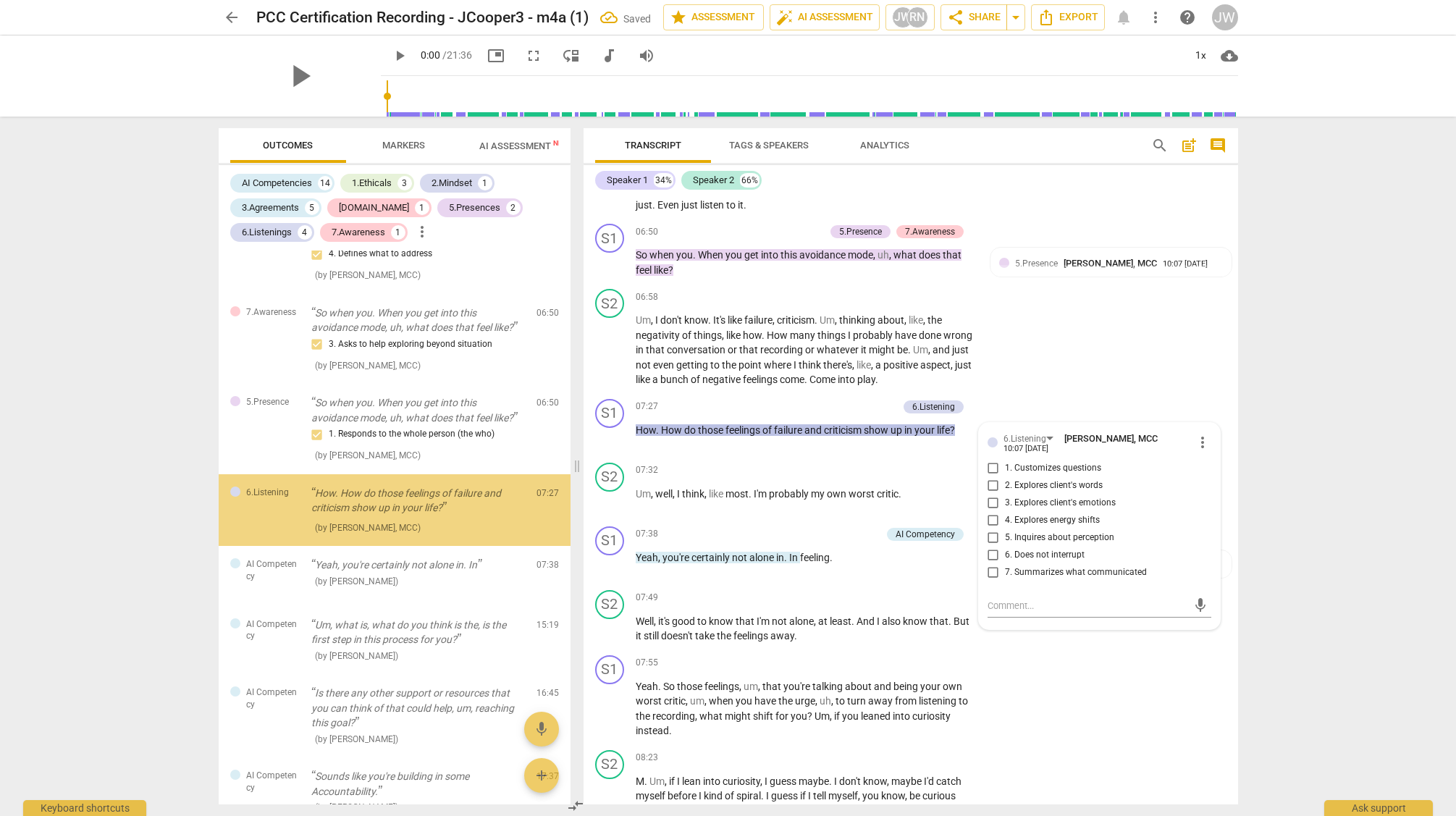
scroll to position [2175, 0]
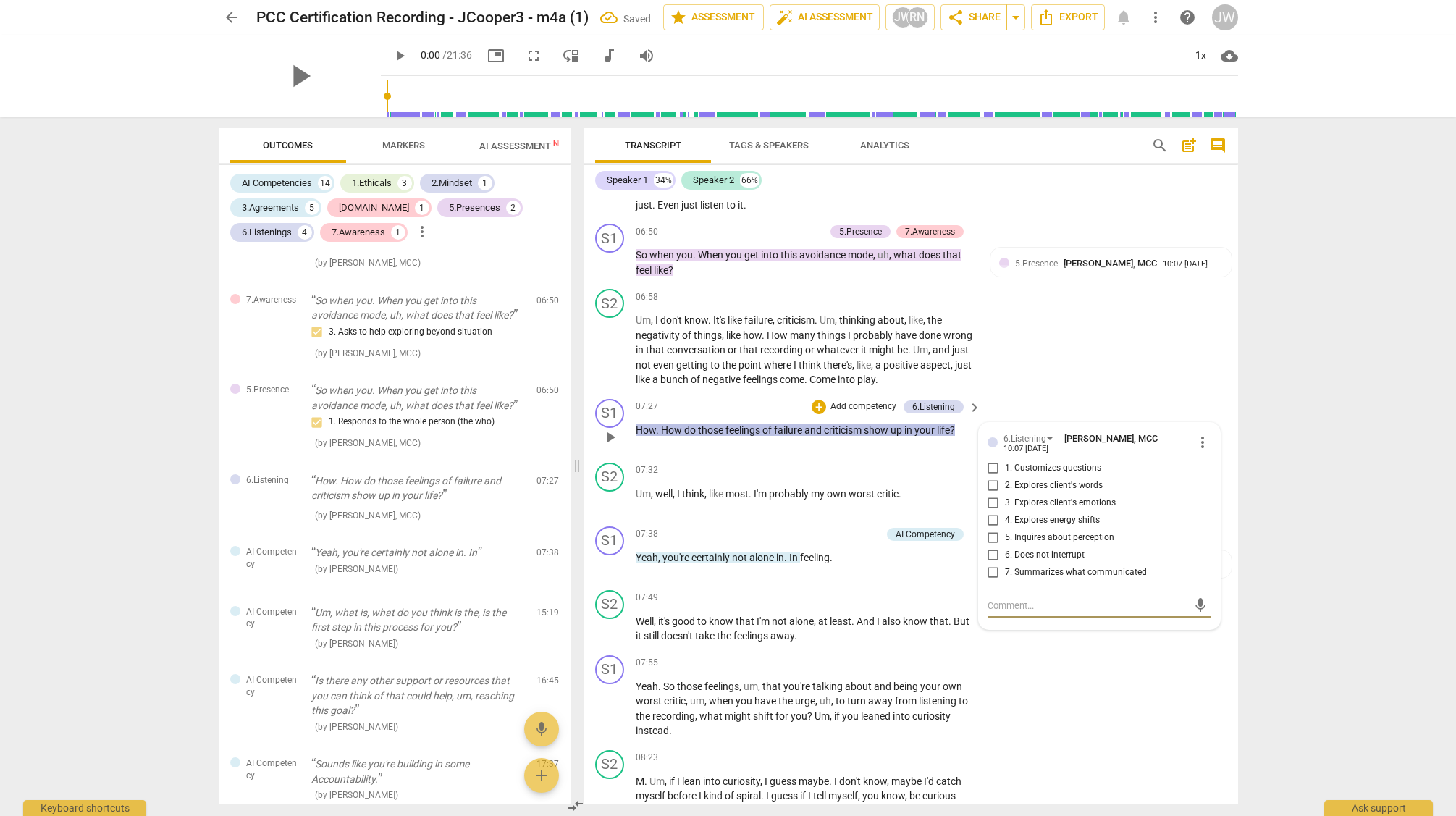
drag, startPoint x: 989, startPoint y: 484, endPoint x: 995, endPoint y: 500, distance: 17.1
click at [989, 477] on input "1. Customizes questions" at bounding box center [993, 469] width 23 height 18
checkbox input "true"
click at [992, 494] on input "2. Explores client's words" at bounding box center [993, 486] width 23 height 18
checkbox input "true"
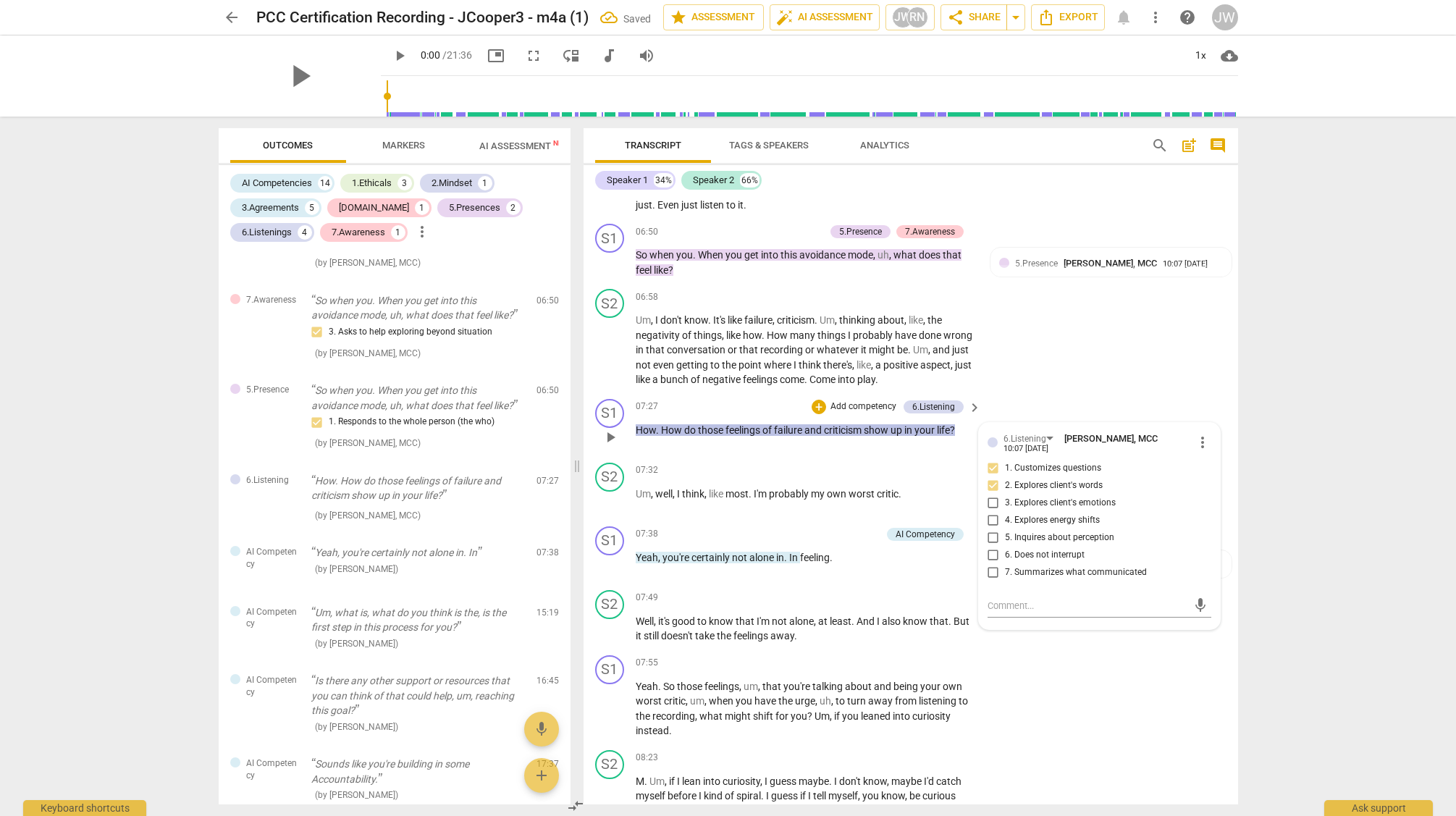
scroll to position [2163, 0]
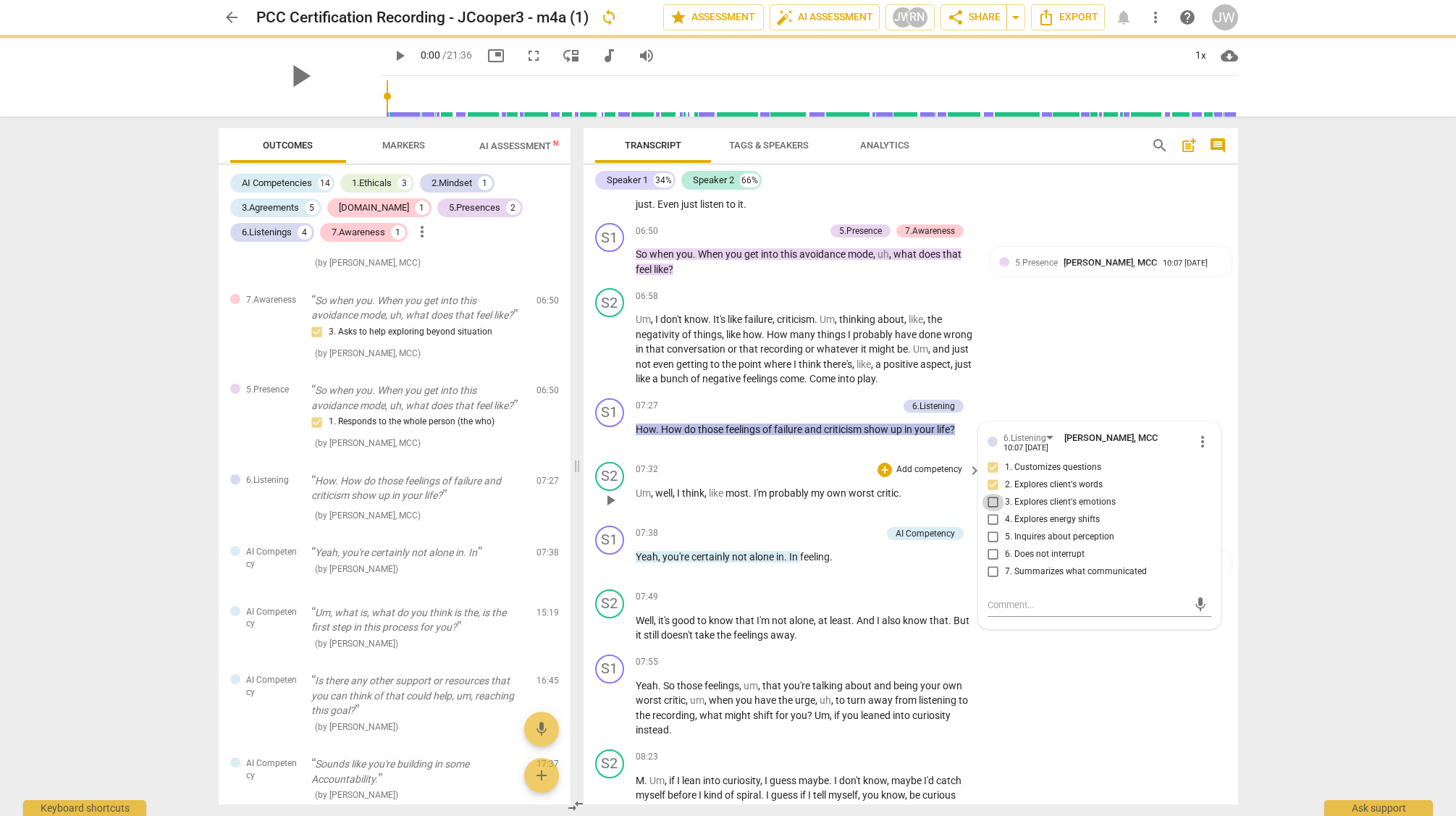
drag, startPoint x: 990, startPoint y: 515, endPoint x: 937, endPoint y: 506, distance: 53.8
click at [989, 511] on input "3. Explores client's emotions" at bounding box center [993, 502] width 23 height 18
checkbox input "true"
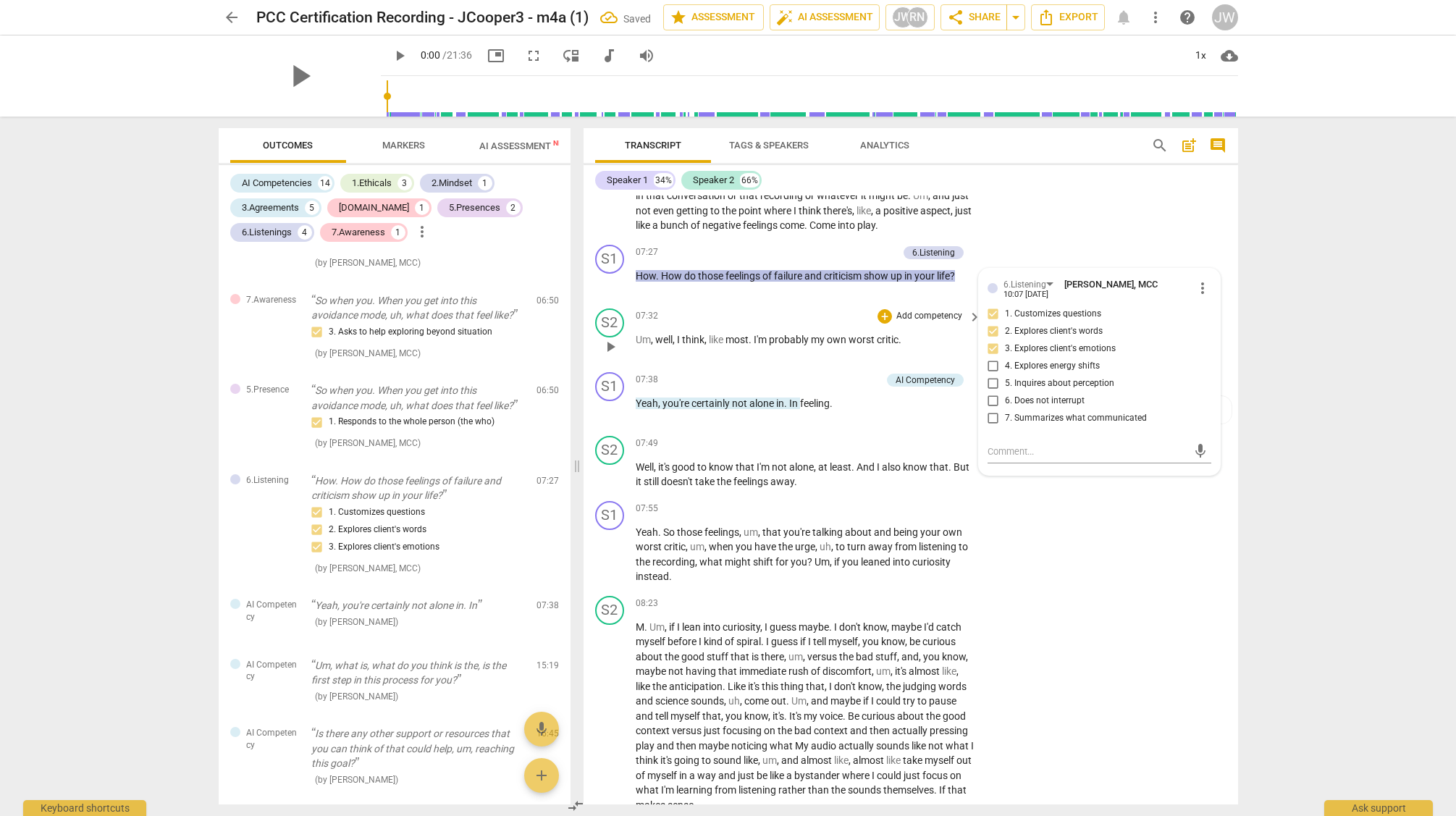
scroll to position [2332, 0]
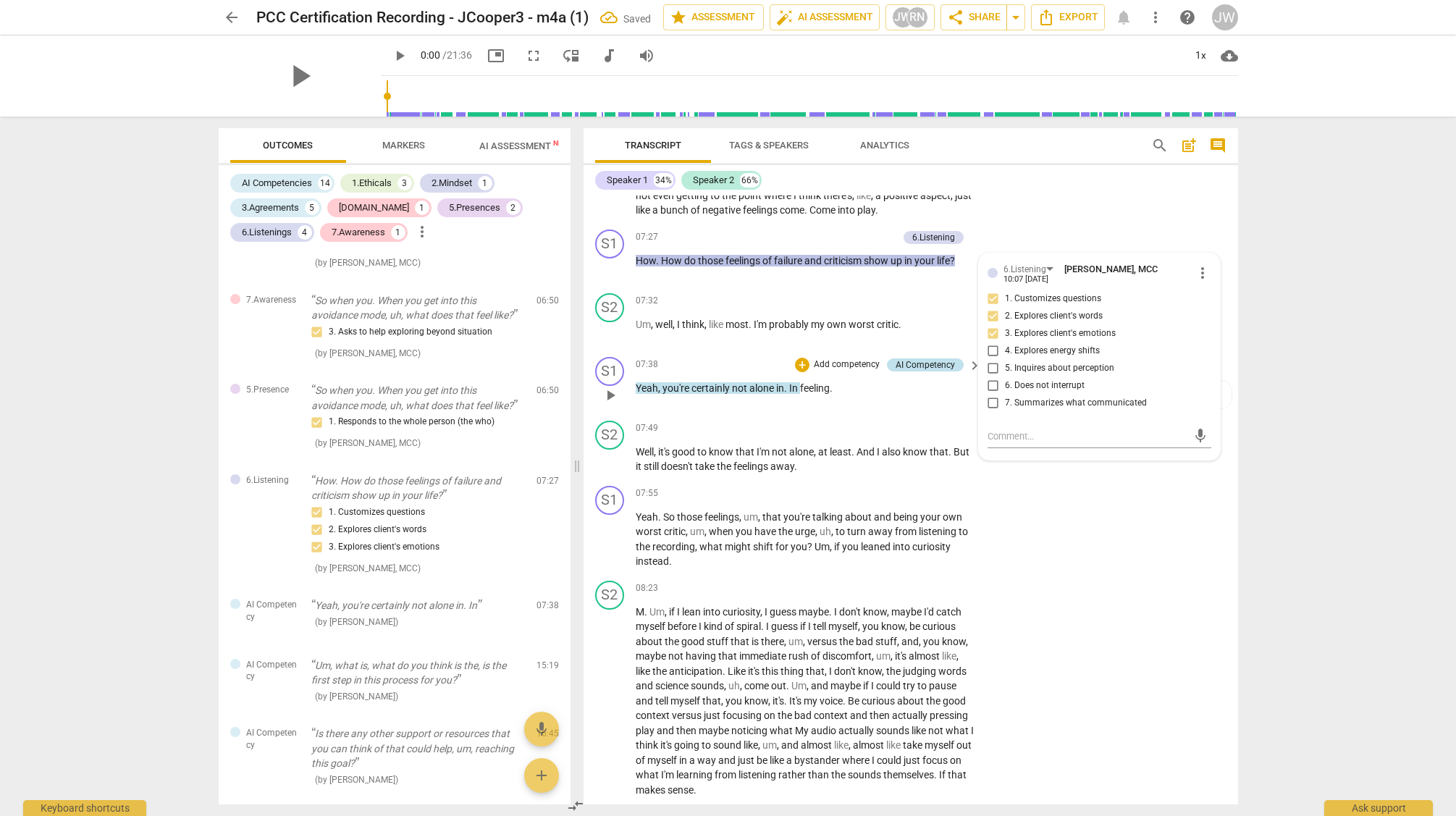
click at [912, 371] on div "AI Competency" at bounding box center [926, 365] width 59 height 13
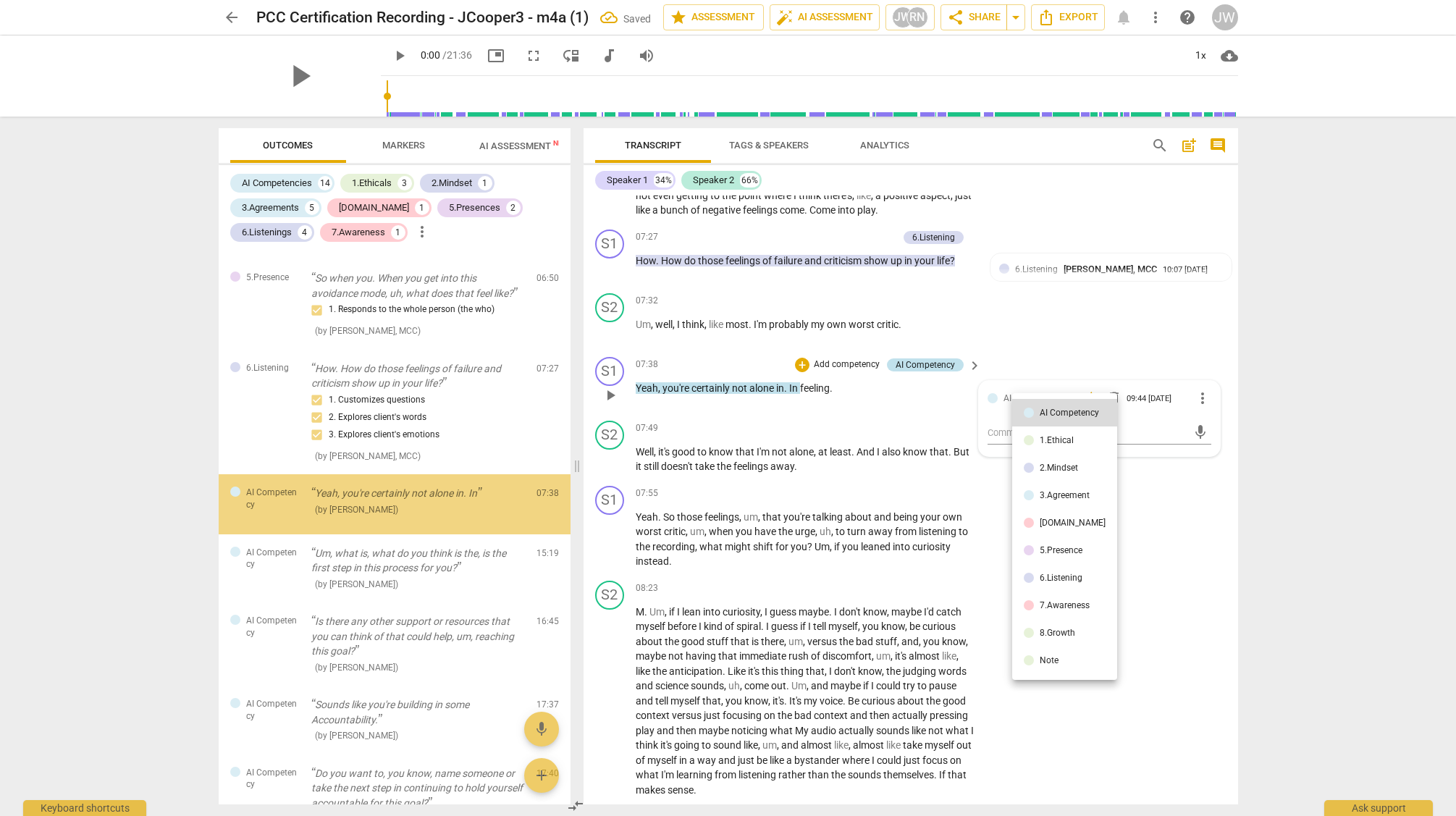
scroll to position [2294, 0]
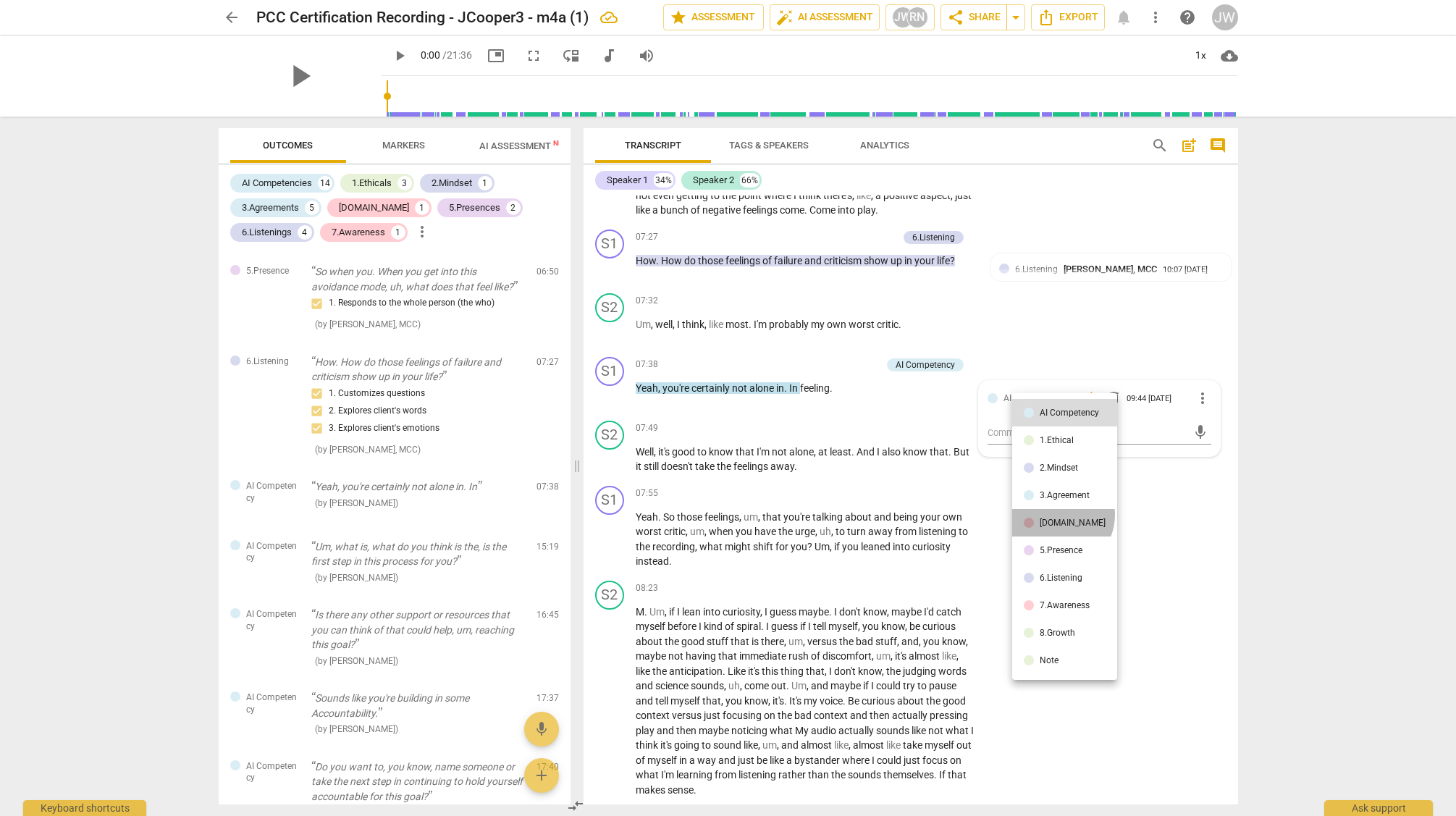
click at [1057, 515] on li "[DOMAIN_NAME]" at bounding box center [1064, 522] width 105 height 27
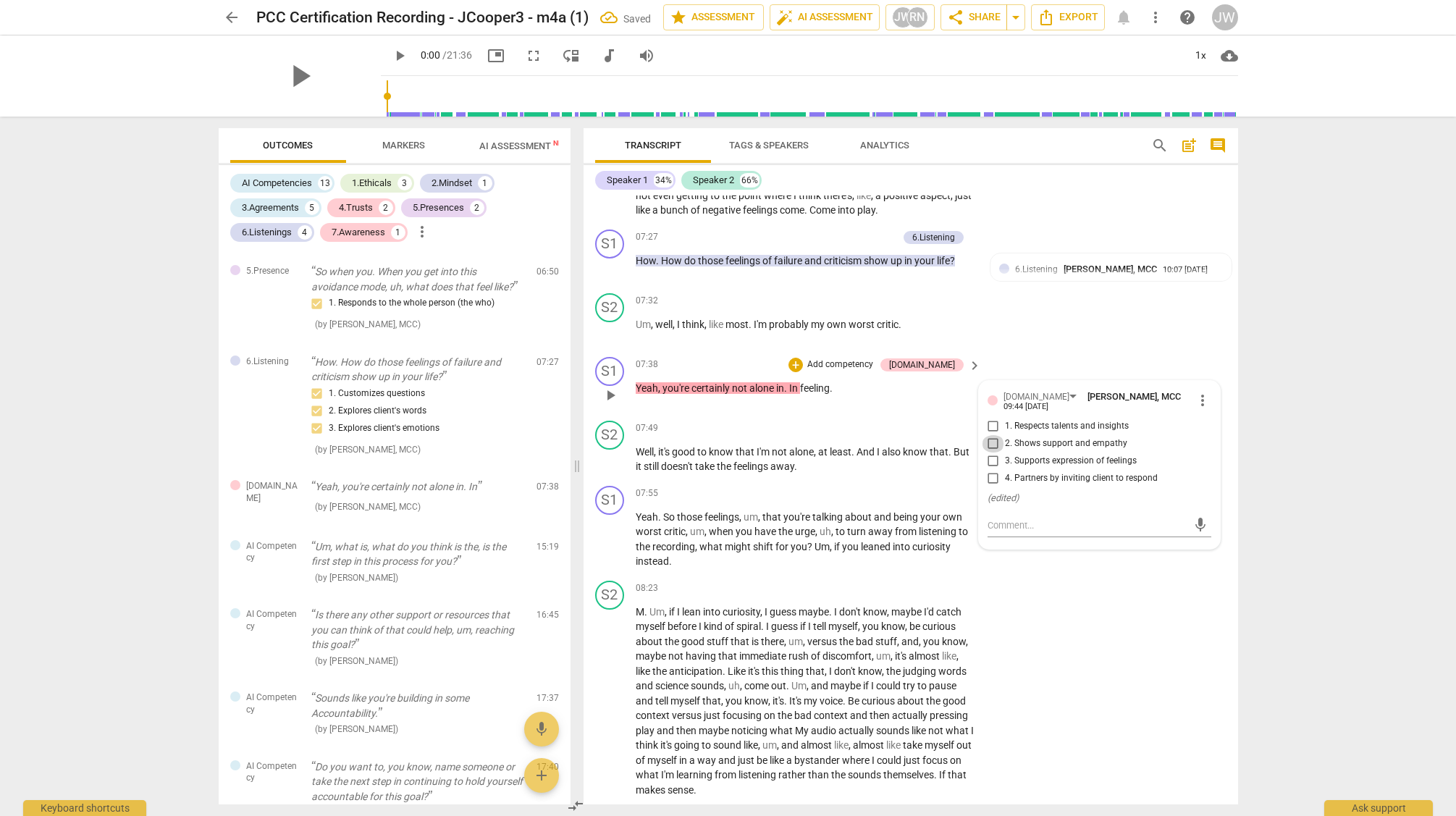
click at [992, 453] on input "2. Shows support and empathy" at bounding box center [993, 444] width 23 height 18
checkbox input "true"
click at [1016, 532] on textarea at bounding box center [1088, 525] width 201 height 14
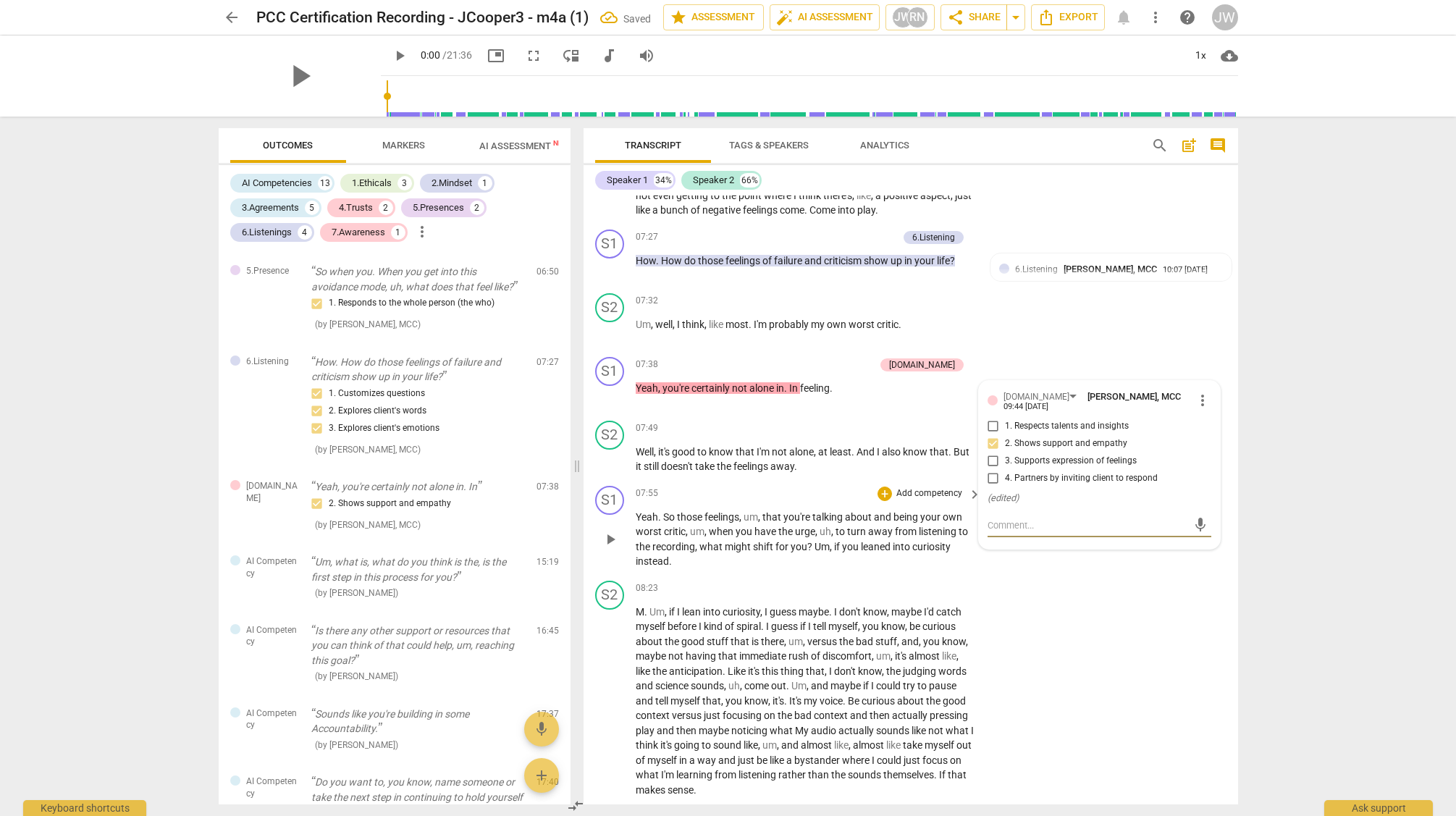
click at [746, 501] on div "07:55 + Add competency keyboard_arrow_right" at bounding box center [810, 494] width 347 height 16
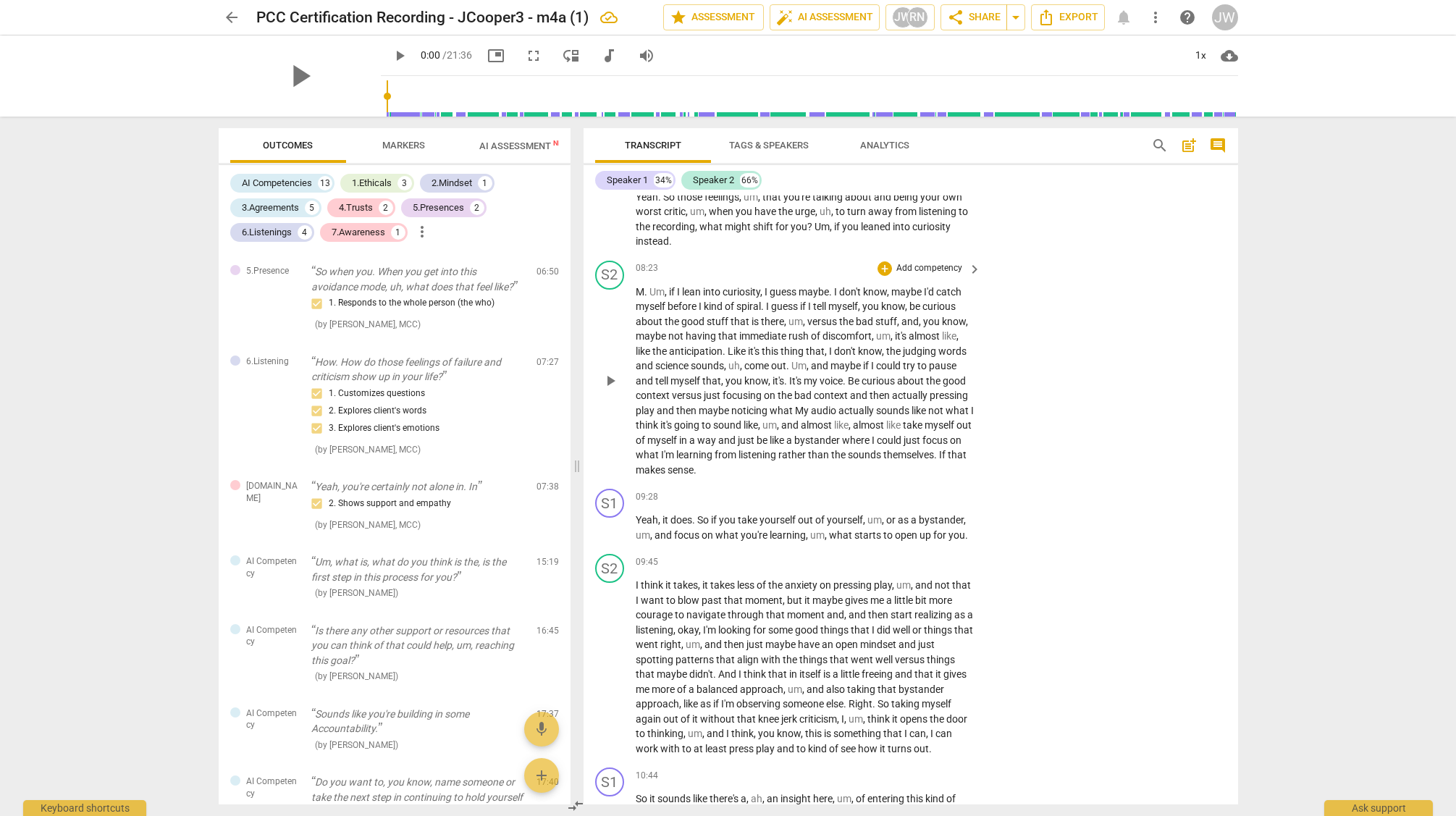
scroll to position [2651, 0]
click at [886, 277] on div "+" at bounding box center [885, 270] width 14 height 14
click at [972, 310] on b "6.Listening" at bounding box center [977, 311] width 43 height 18
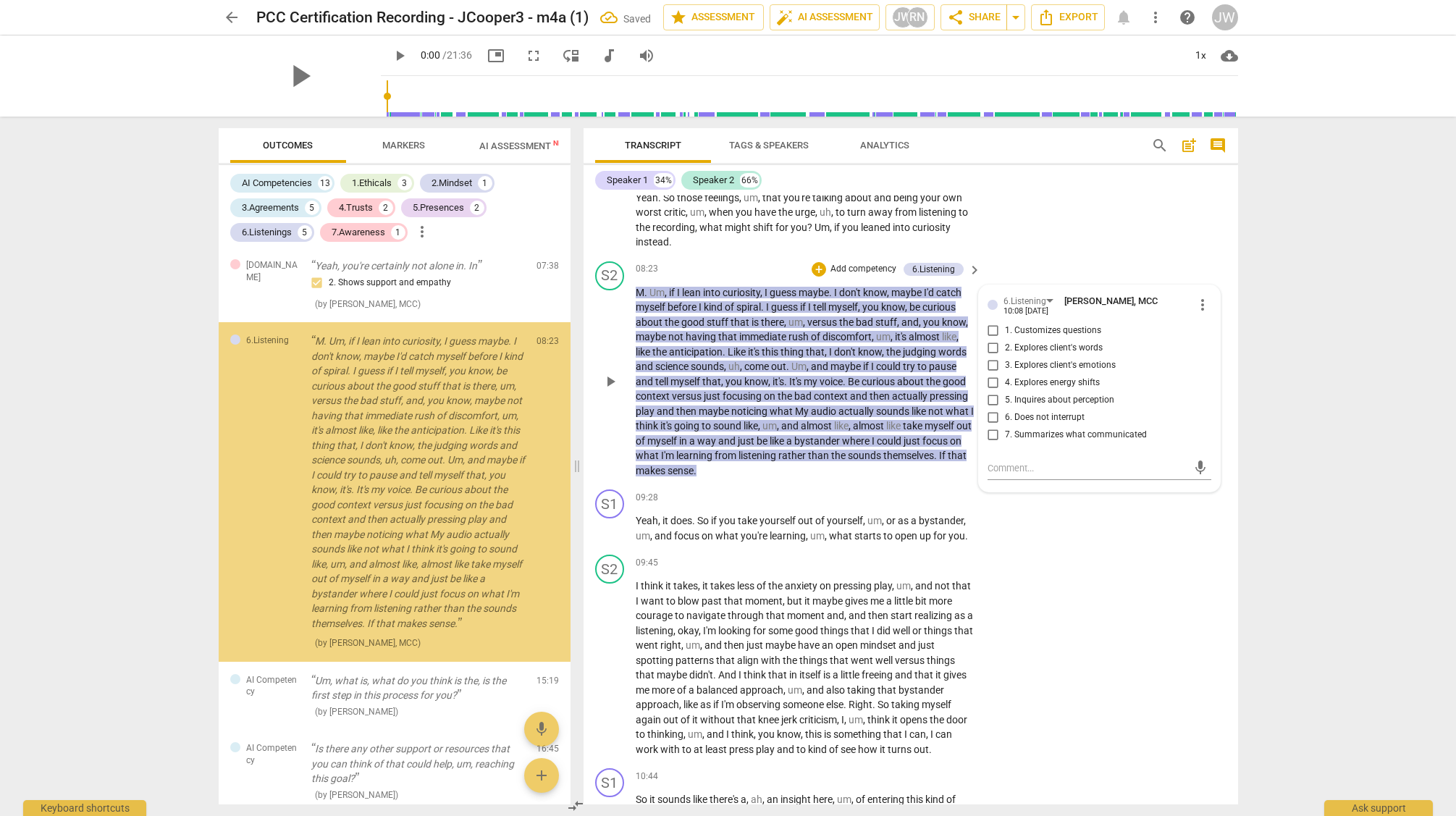
scroll to position [2516, 0]
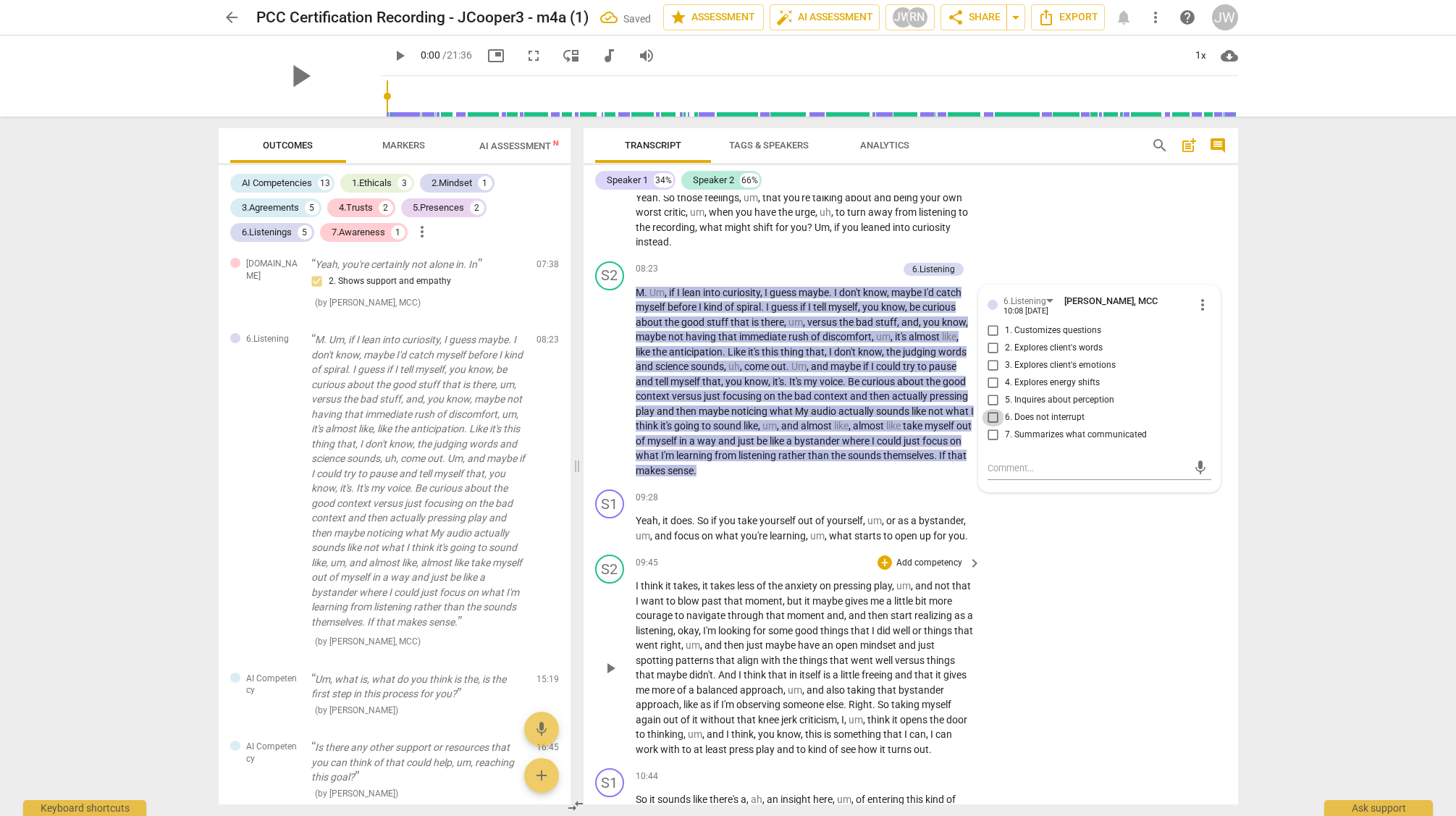
drag, startPoint x: 989, startPoint y: 430, endPoint x: 1118, endPoint y: 592, distance: 207.1
click at [989, 426] on input "6. Does not interrupt" at bounding box center [993, 418] width 23 height 18
checkbox input "true"
drag, startPoint x: 1118, startPoint y: 593, endPoint x: 1099, endPoint y: 580, distance: 23.0
click at [1118, 593] on div "S2 play_arrow pause 09:45 + Add competency keyboard_arrow_right I think it take…" at bounding box center [911, 655] width 654 height 214
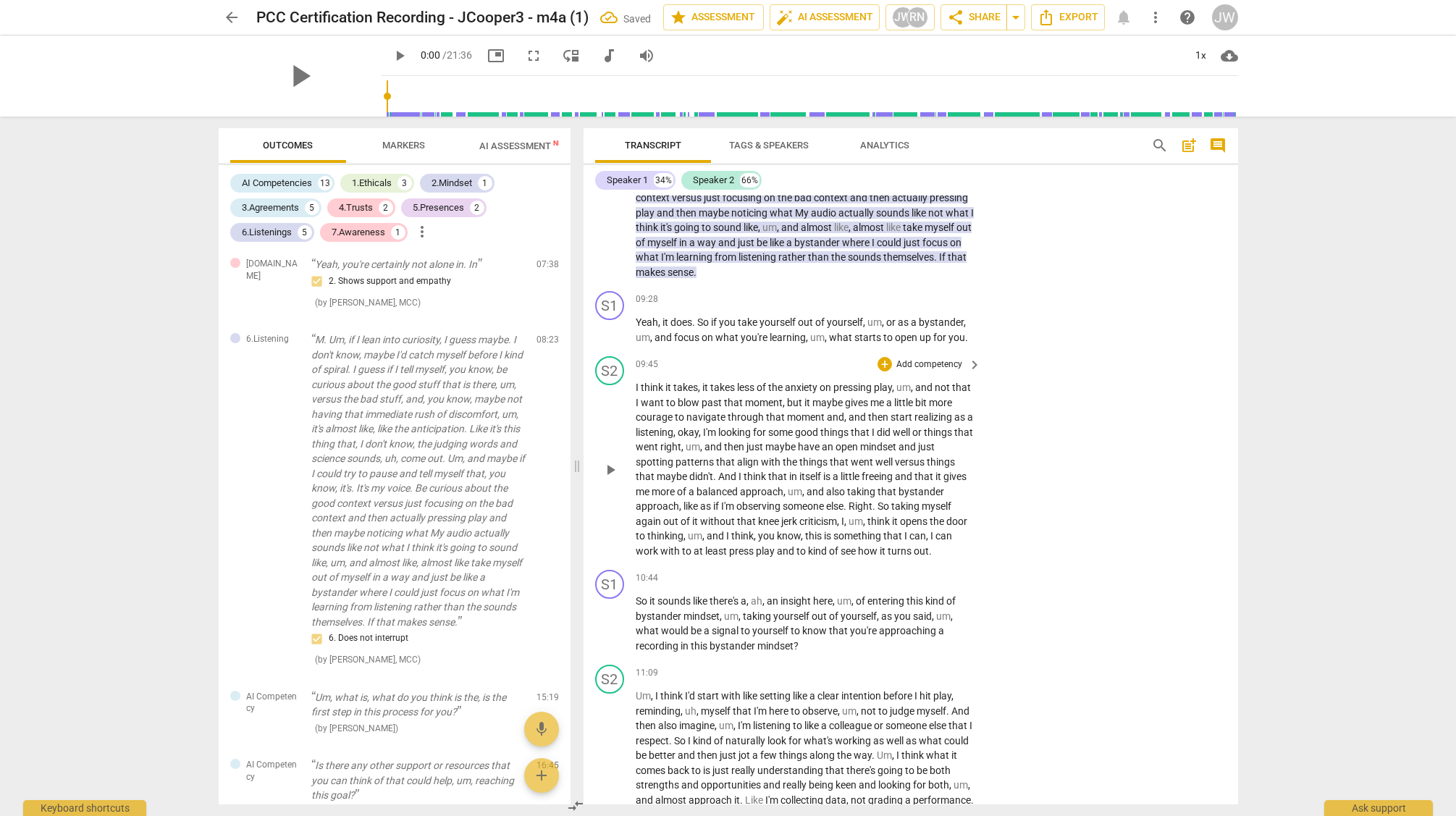
scroll to position [2854, 0]
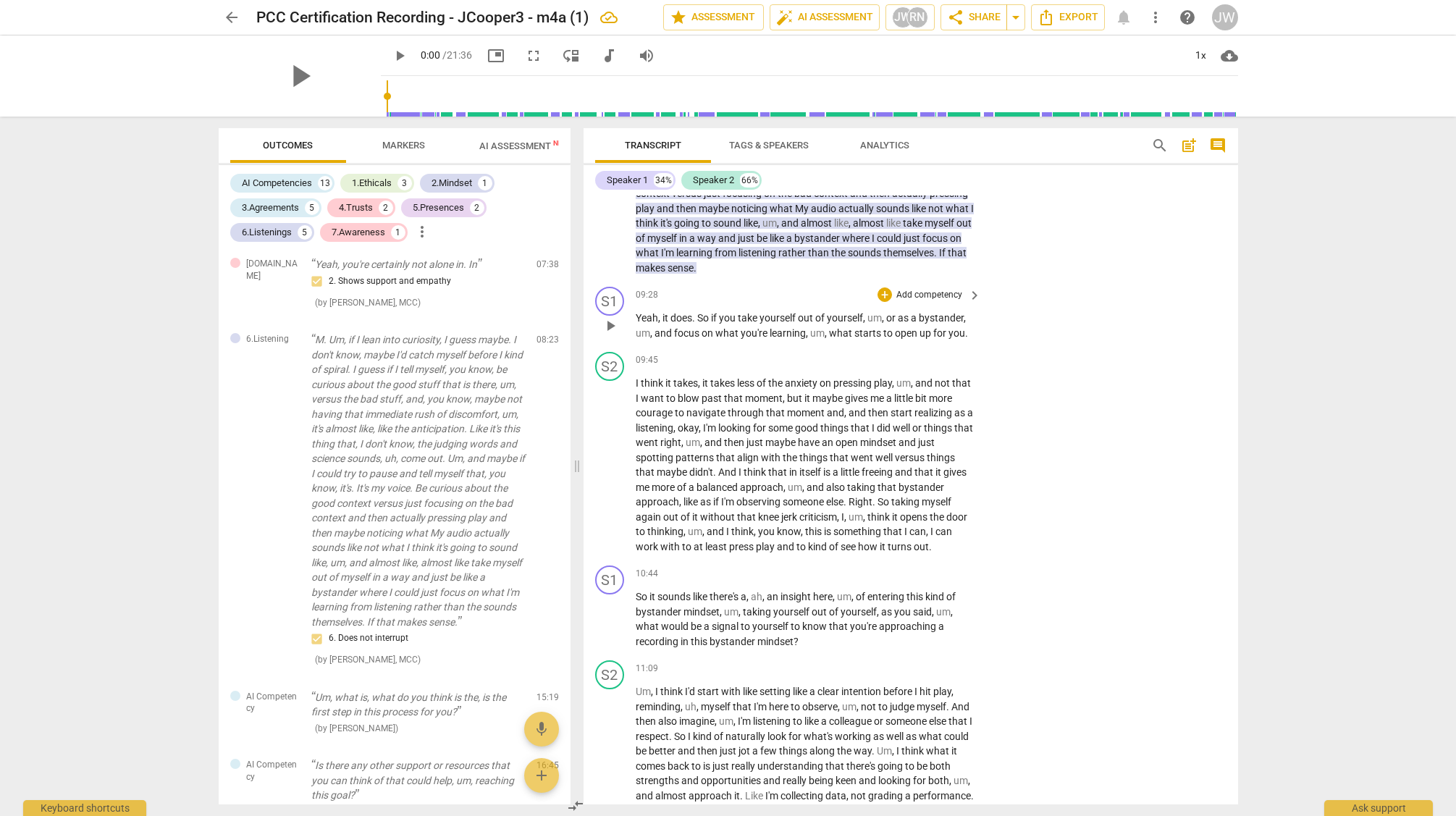
click at [895, 302] on p "Add competency" at bounding box center [930, 295] width 69 height 13
click at [981, 380] on b "8.Growth" at bounding box center [981, 386] width 35 height 18
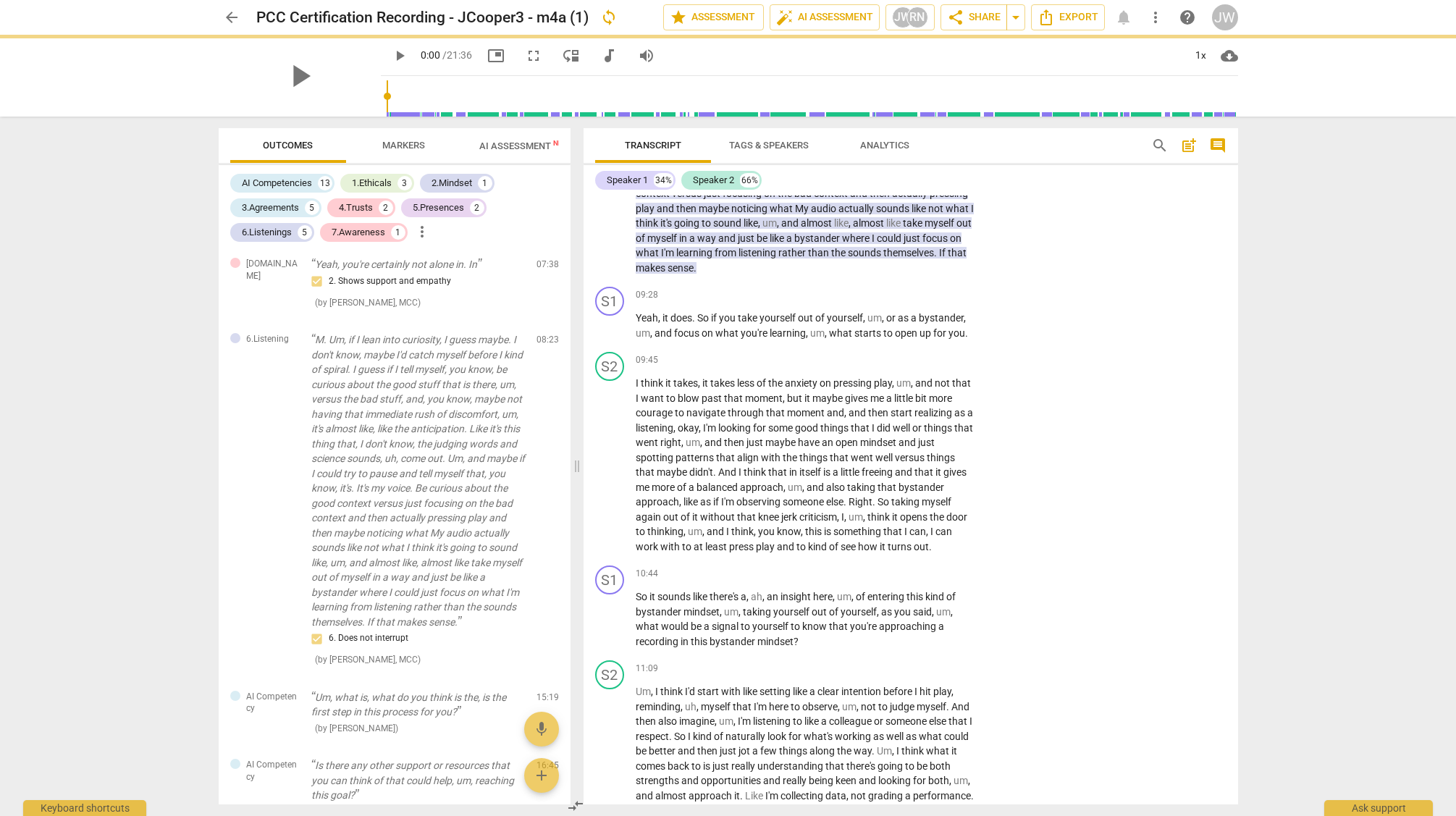
click at [981, 380] on div "Multiselection m 1.Ethical 1 2.Mindset 2 3.Agreement 3 [DOMAIN_NAME] 4 5.Presen…" at bounding box center [934, 310] width 119 height 156
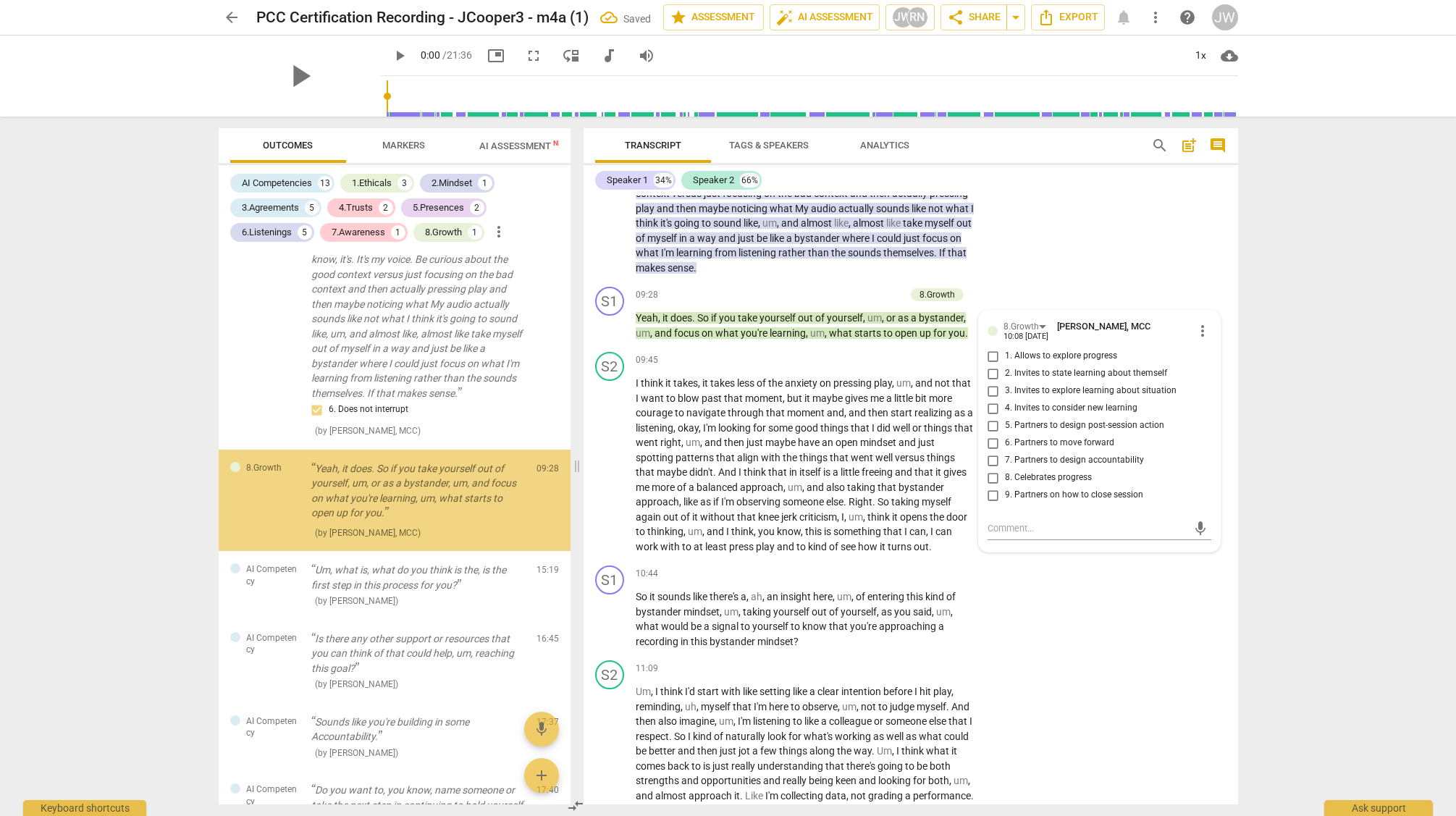
scroll to position [2762, 0]
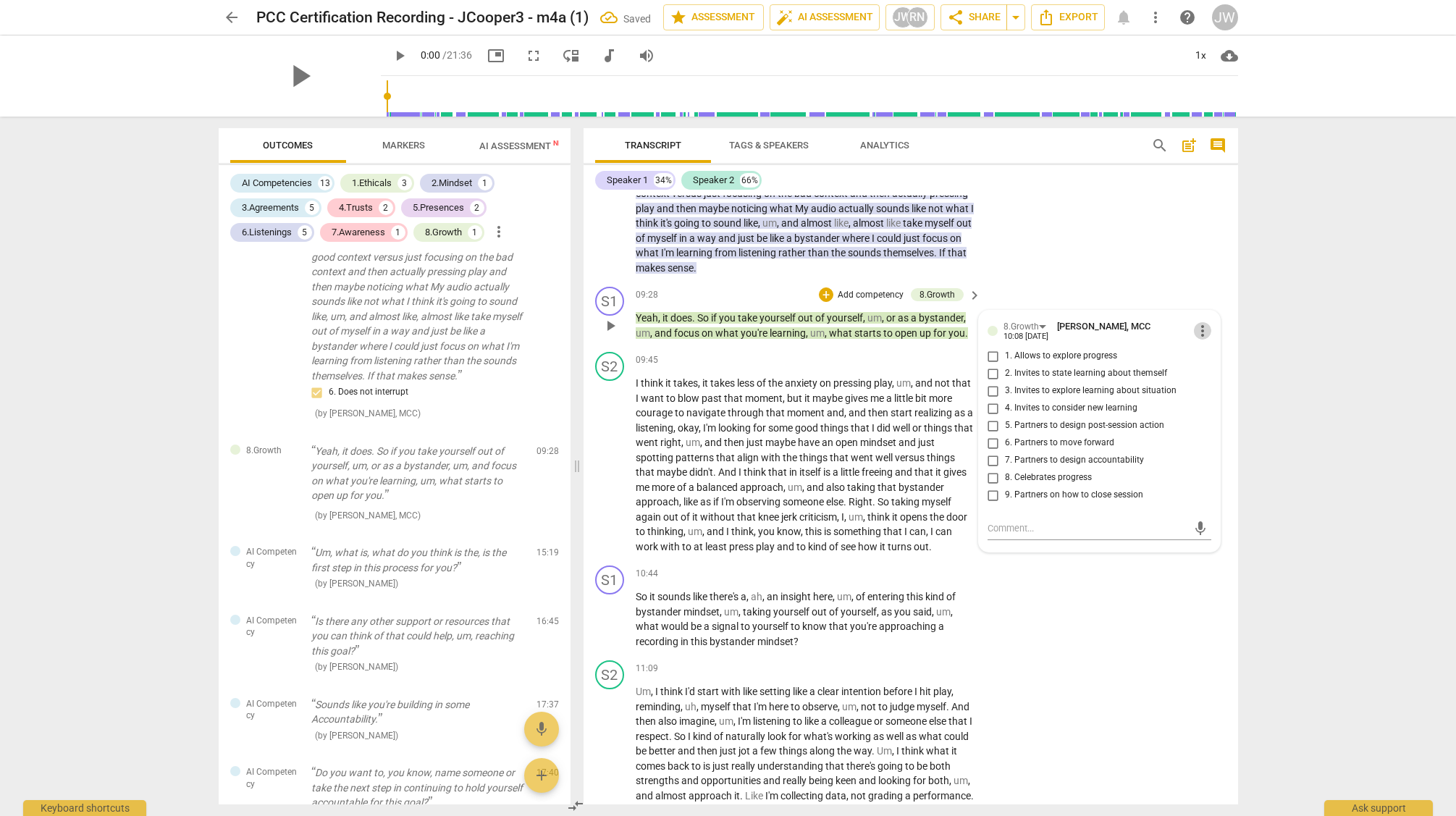
click at [1194, 339] on span "more_vert" at bounding box center [1203, 331] width 18 height 18
drag, startPoint x: 1198, startPoint y: 341, endPoint x: 1202, endPoint y: 370, distance: 29.3
click at [1202, 370] on ul "Edit Delete" at bounding box center [1214, 358] width 50 height 66
click at [1202, 370] on li "Delete" at bounding box center [1214, 373] width 50 height 27
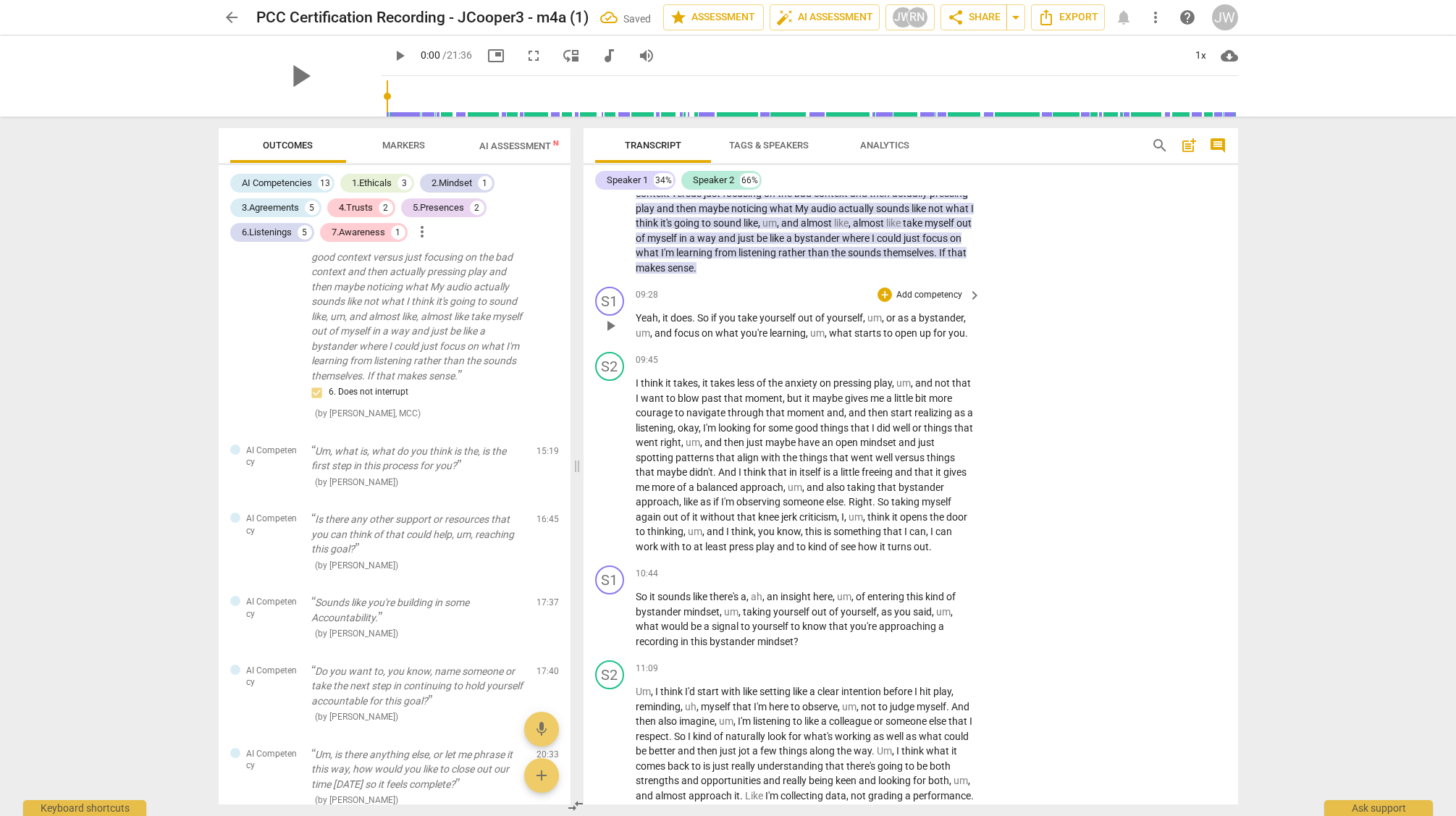
click at [932, 302] on p "Add competency" at bounding box center [930, 295] width 69 height 13
click at [982, 362] on b "7.Awareness" at bounding box center [974, 362] width 50 height 18
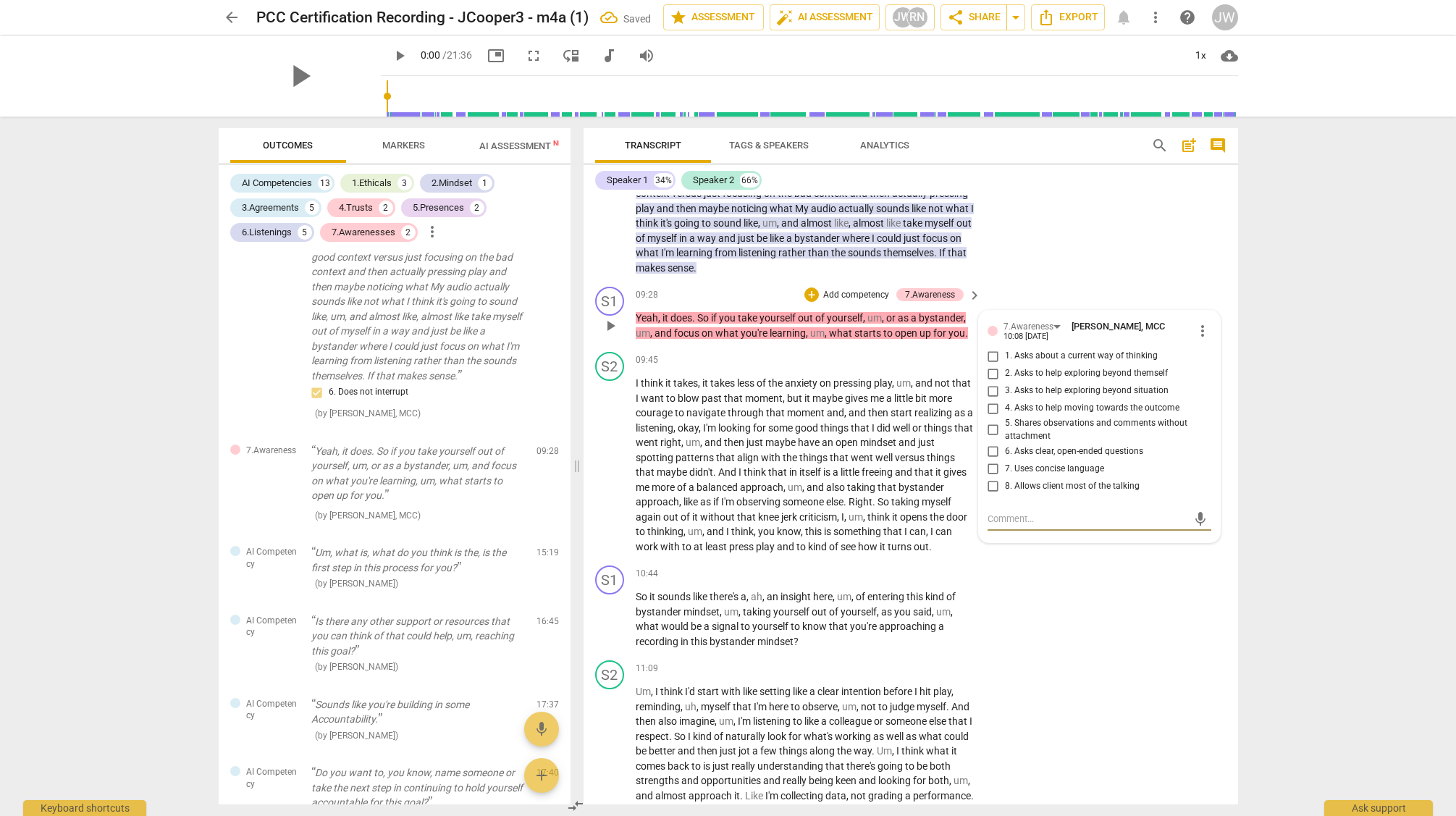
click at [990, 382] on input "2. Asks to help exploring beyond themself" at bounding box center [993, 374] width 23 height 18
checkbox input "true"
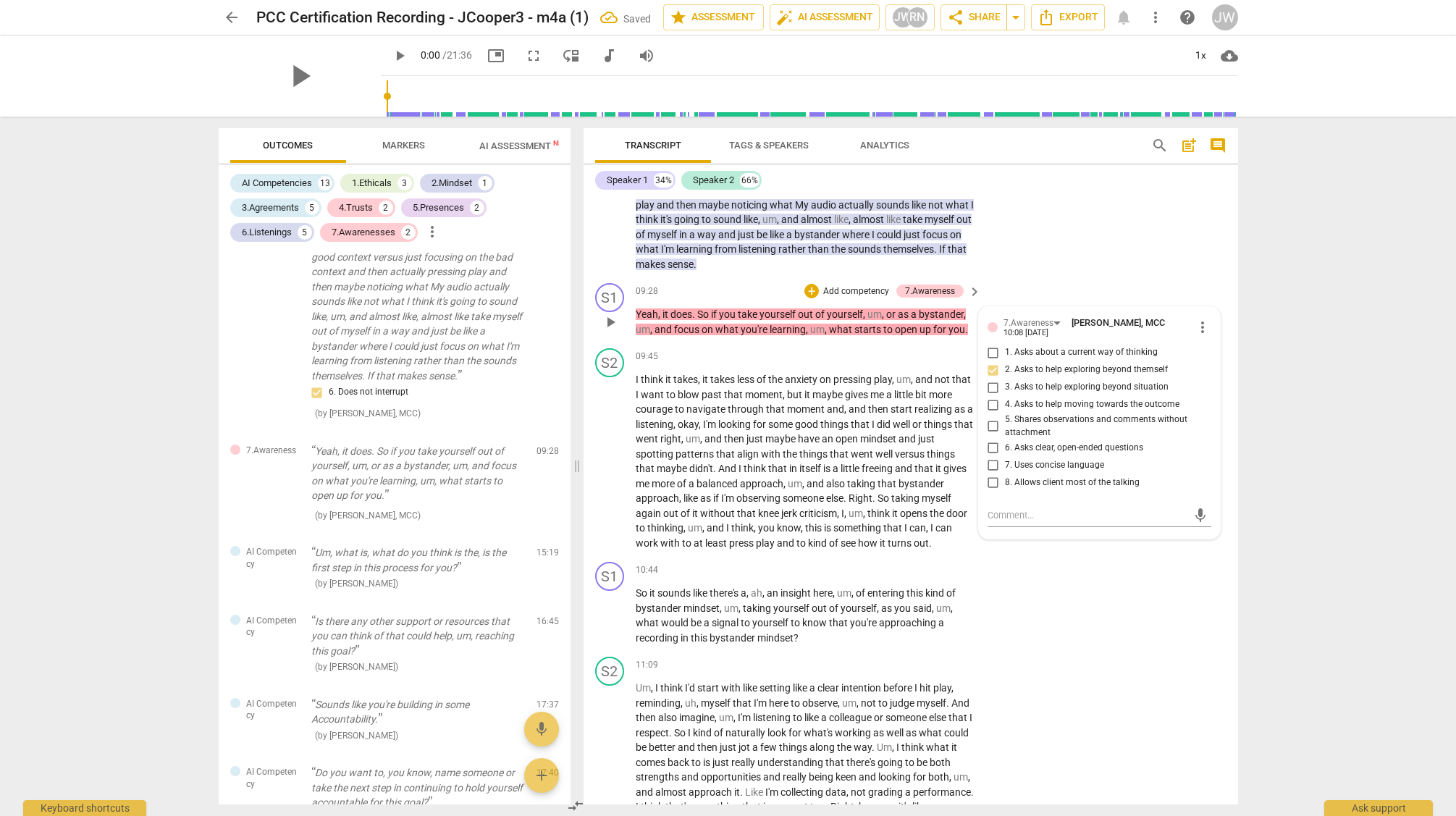
scroll to position [2856, 0]
click at [991, 398] on input "3. Asks to help exploring beyond situation" at bounding box center [993, 389] width 23 height 18
checkbox input "true"
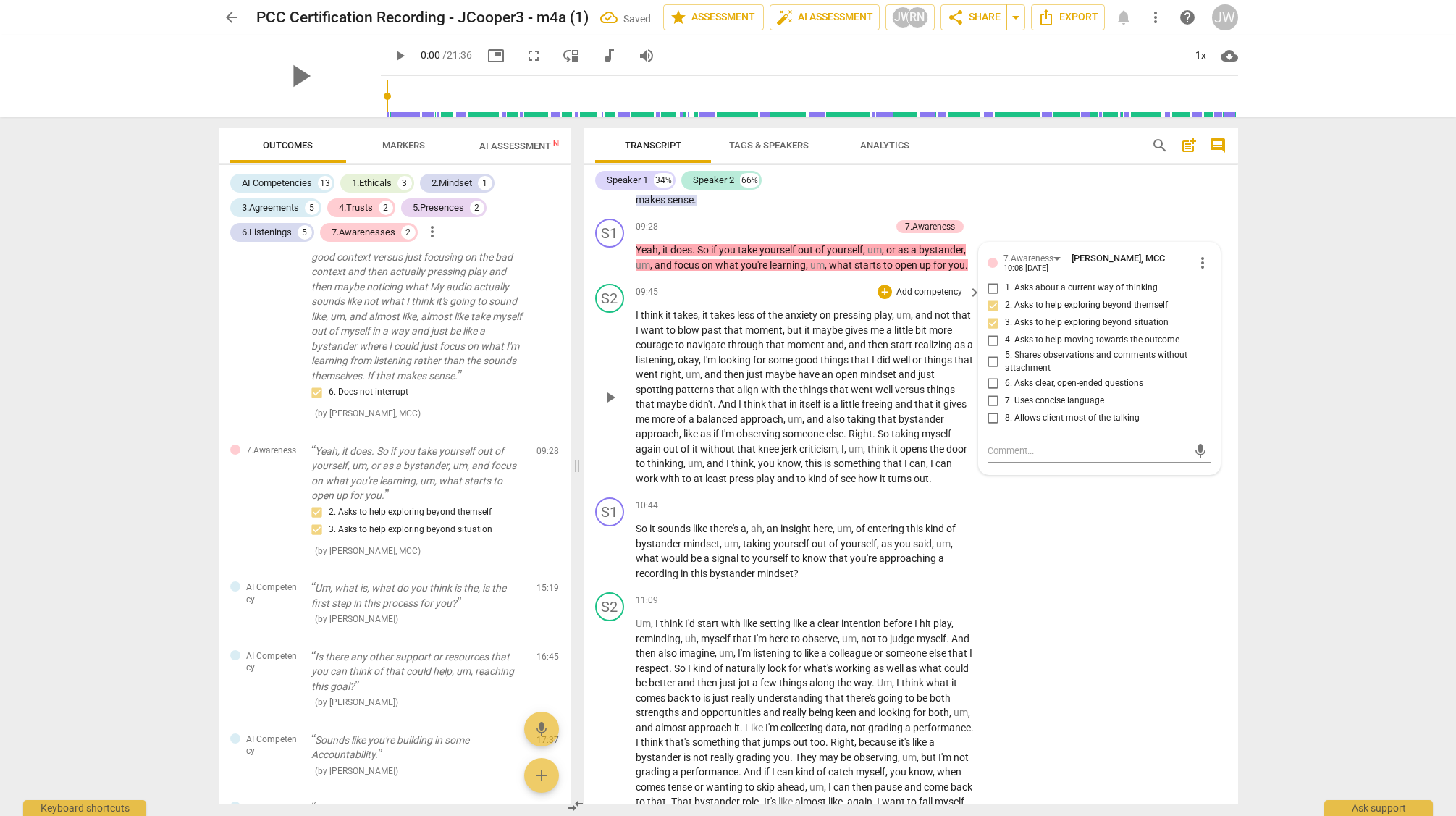
scroll to position [2936, 0]
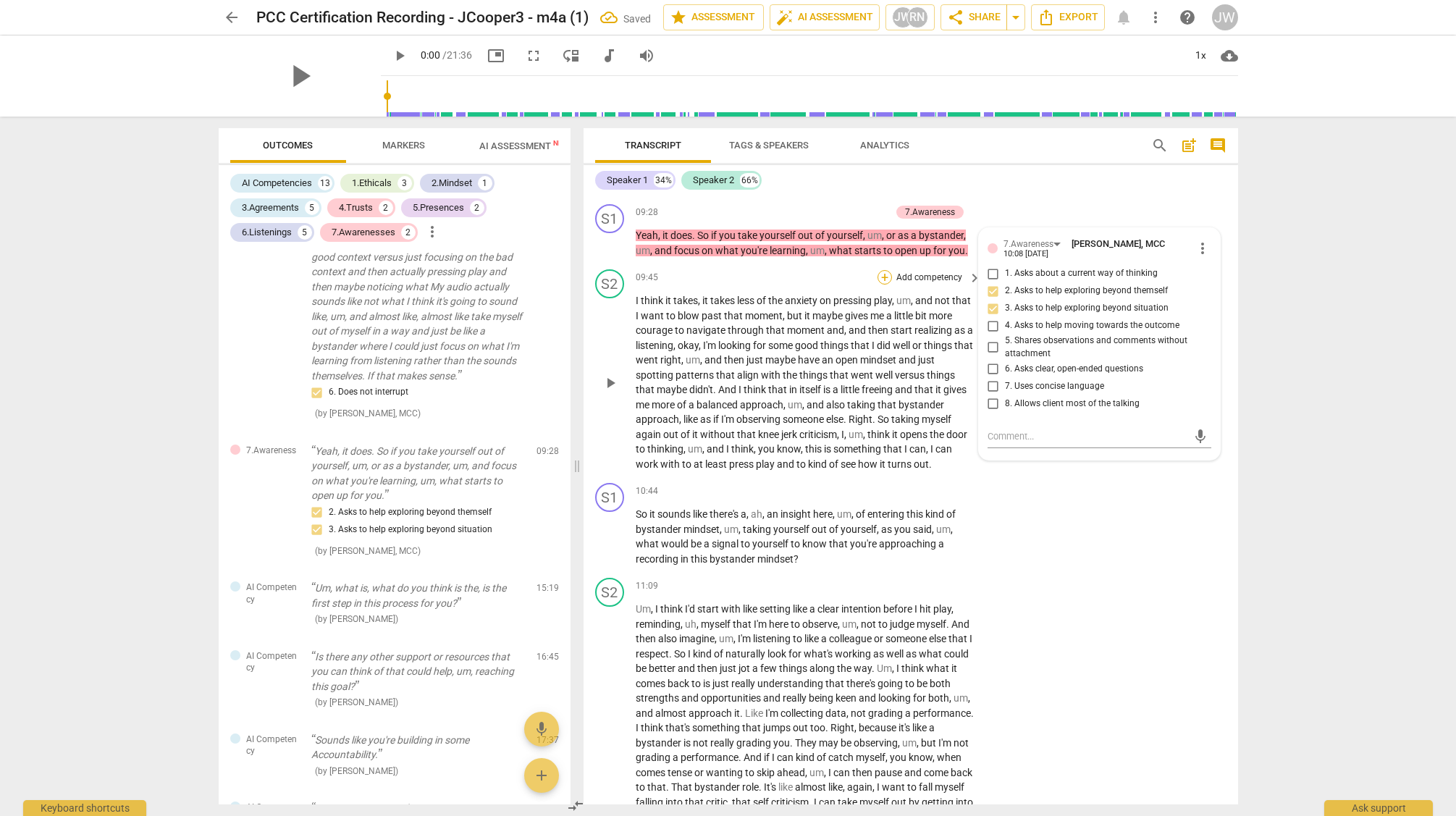
click at [884, 285] on div "+" at bounding box center [885, 278] width 14 height 14
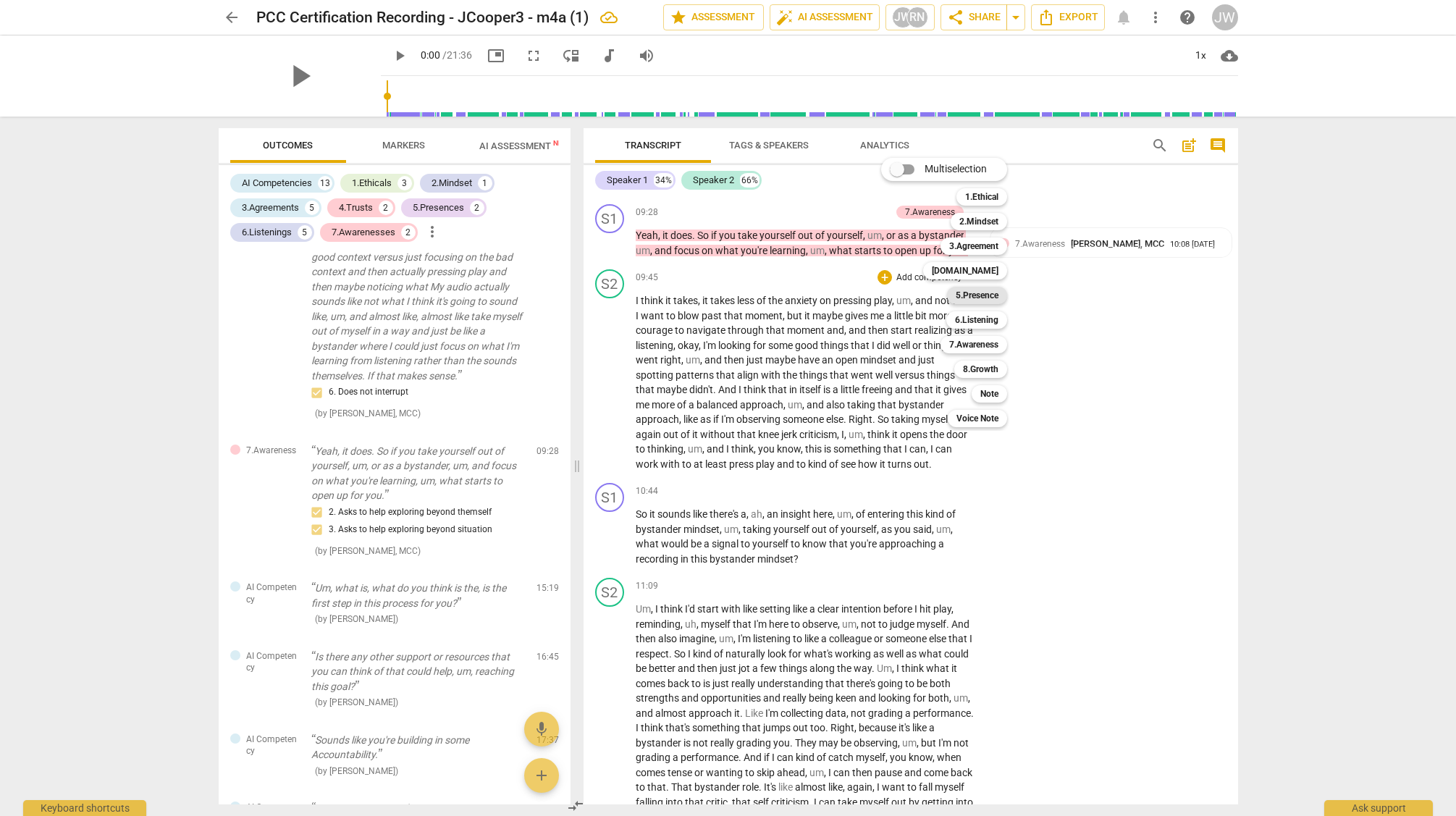
click at [981, 298] on b "5.Presence" at bounding box center [977, 295] width 42 height 18
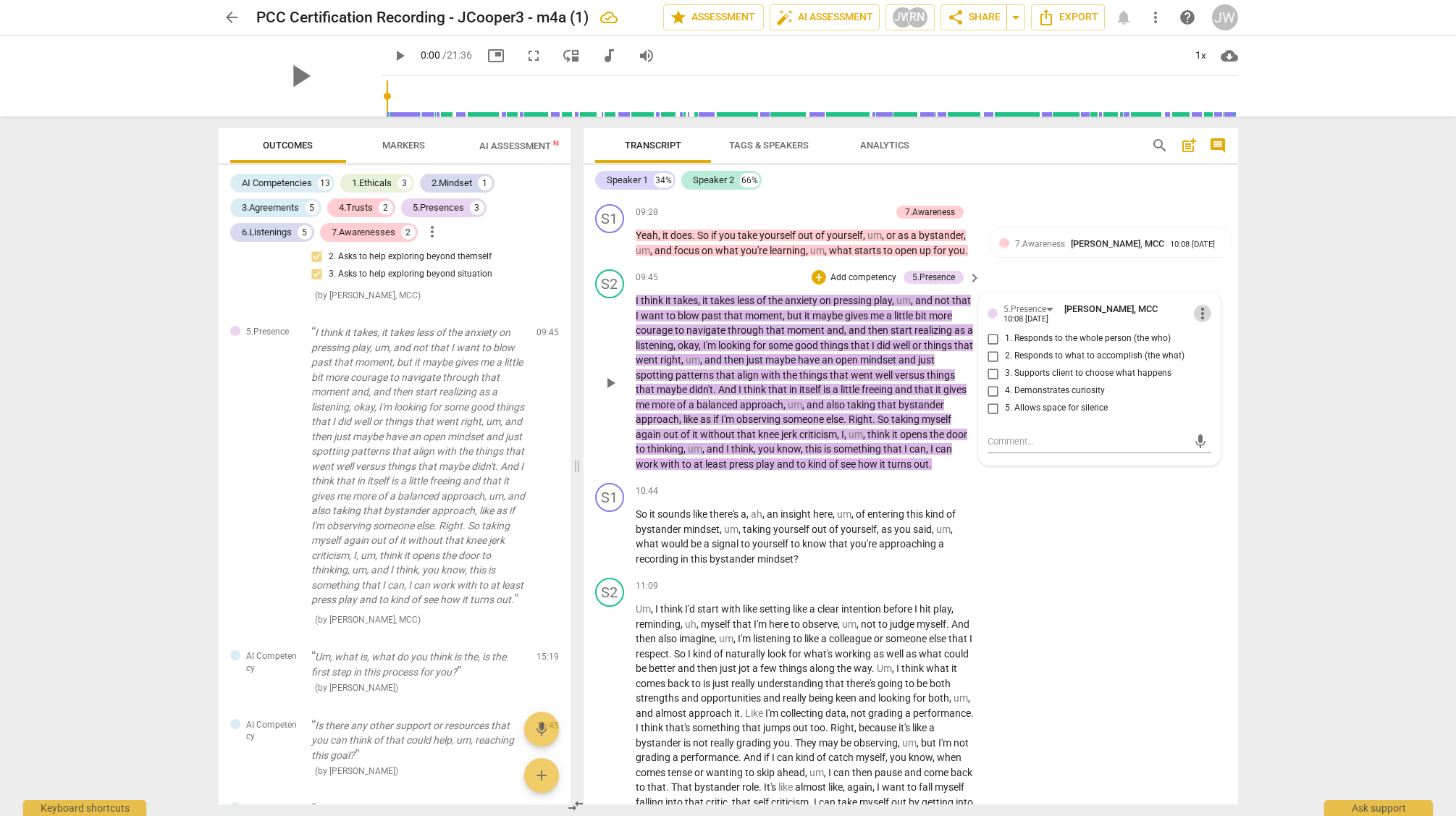
click at [1194, 322] on span "more_vert" at bounding box center [1203, 314] width 18 height 18
click at [1210, 351] on li "Delete" at bounding box center [1214, 355] width 50 height 27
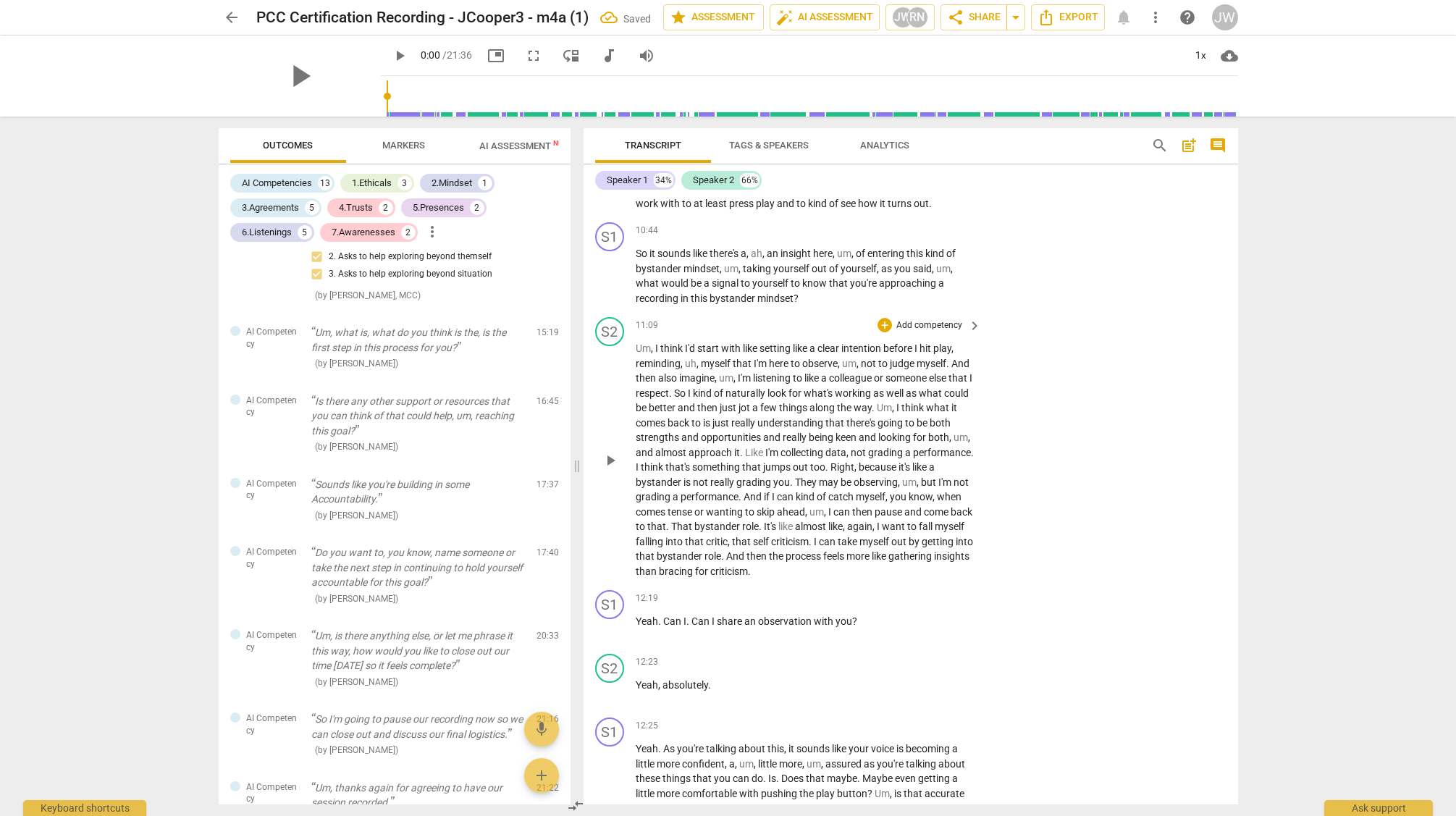
scroll to position [3187, 0]
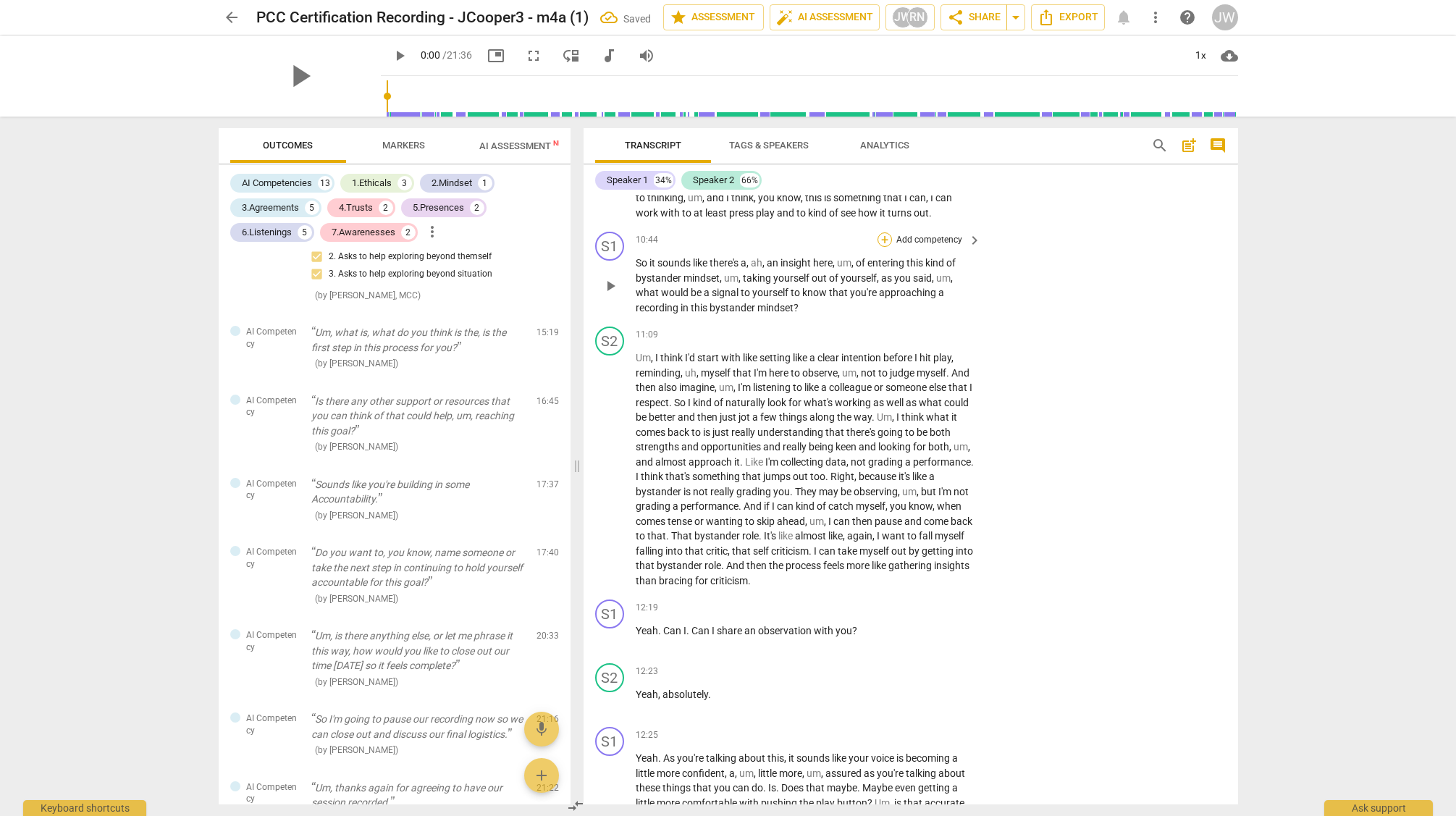
click at [886, 247] on div "+" at bounding box center [885, 240] width 14 height 14
click at [971, 278] on b "6.Listening" at bounding box center [977, 282] width 43 height 18
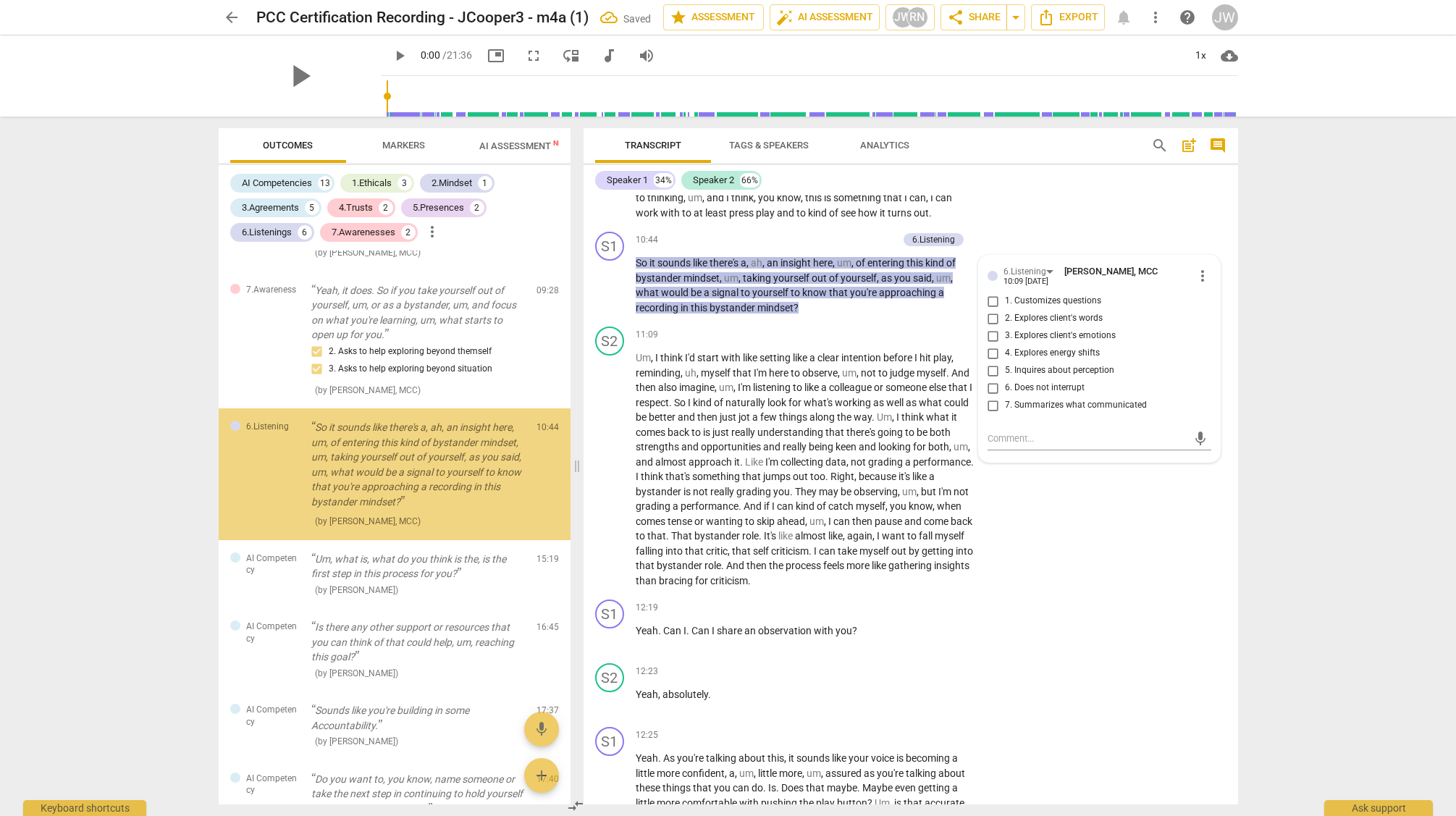
scroll to position [2914, 0]
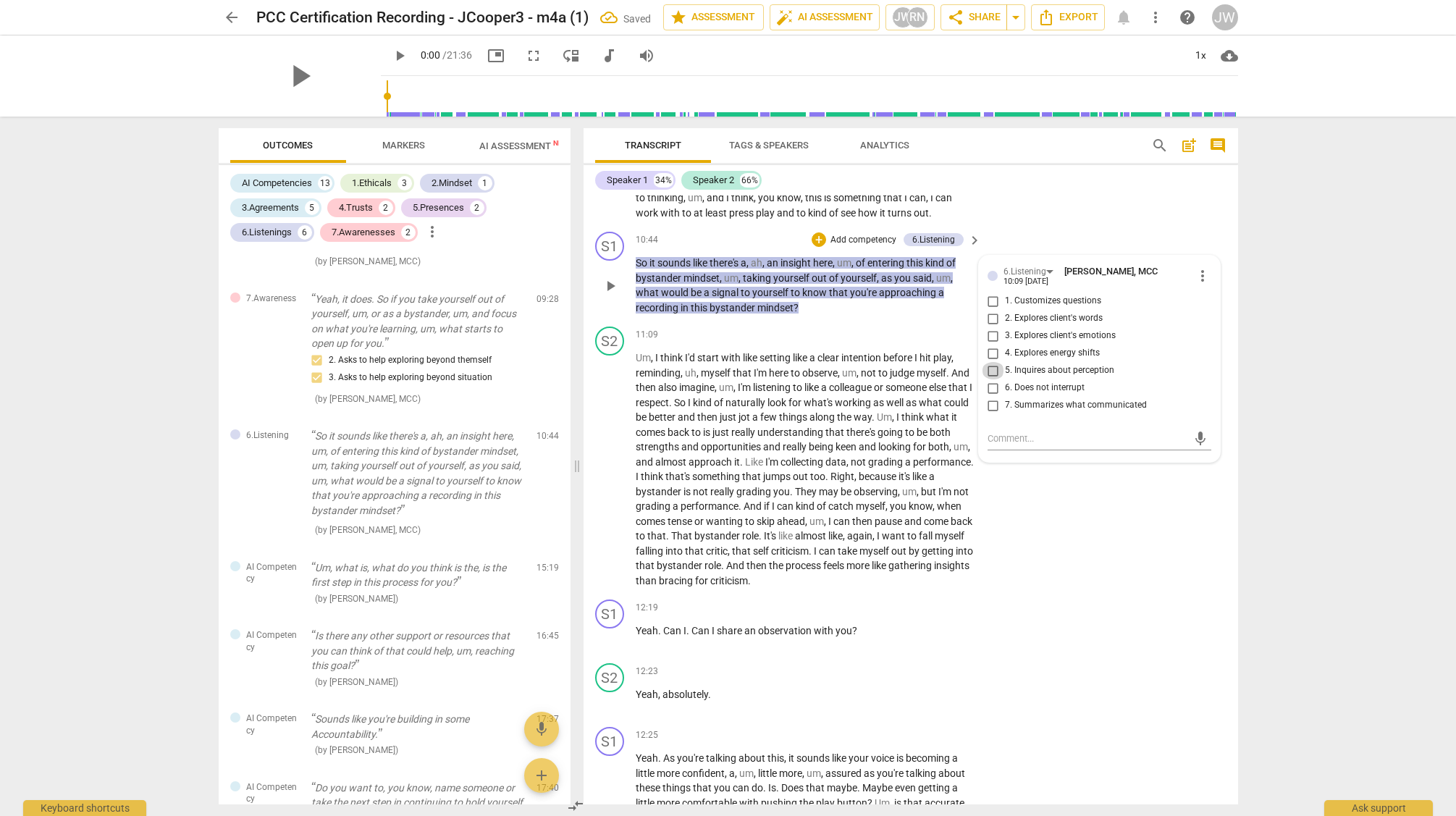
click at [993, 379] on input "5. Inquires about perception" at bounding box center [993, 371] width 23 height 18
checkbox input "true"
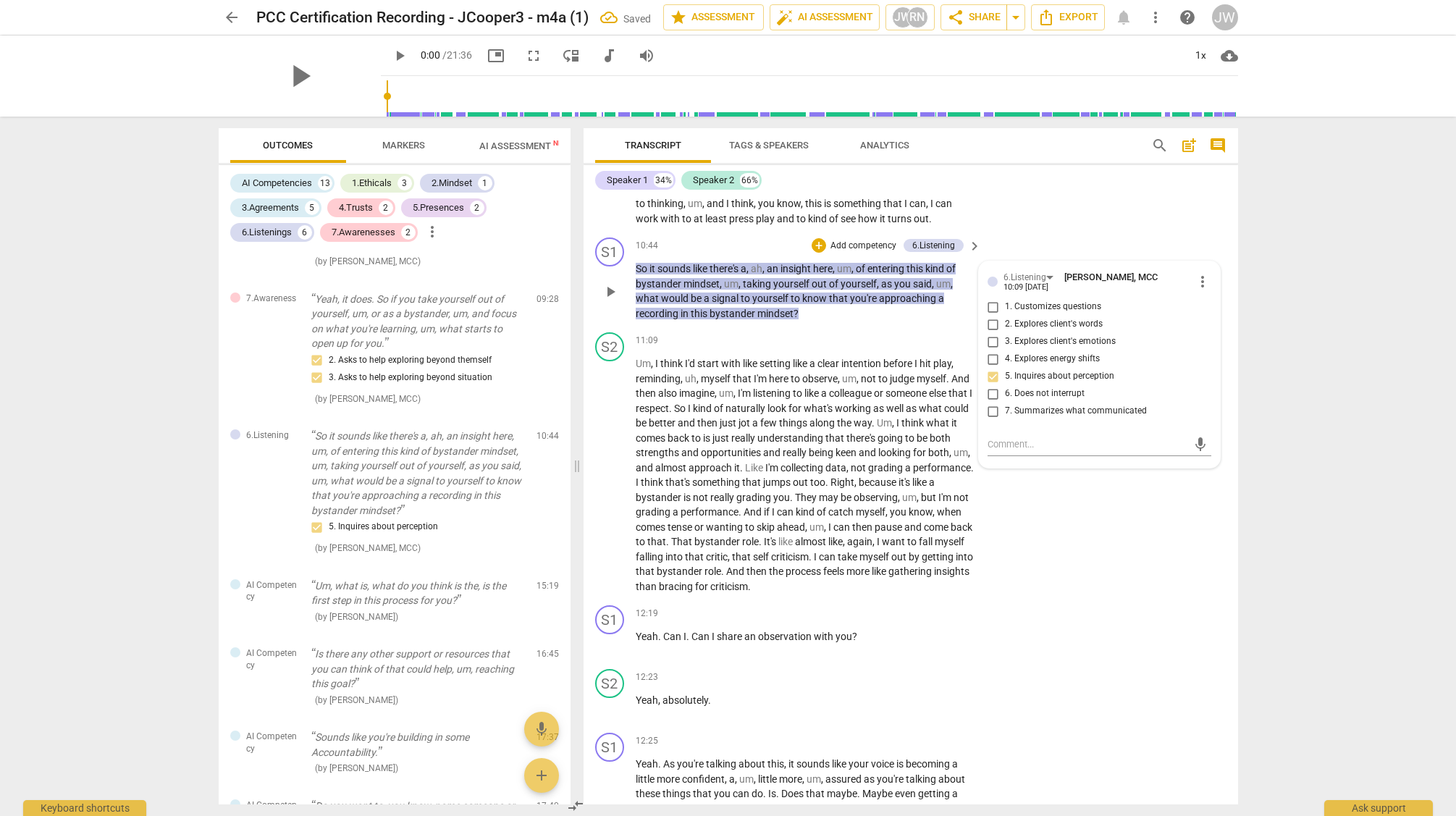
scroll to position [3178, 0]
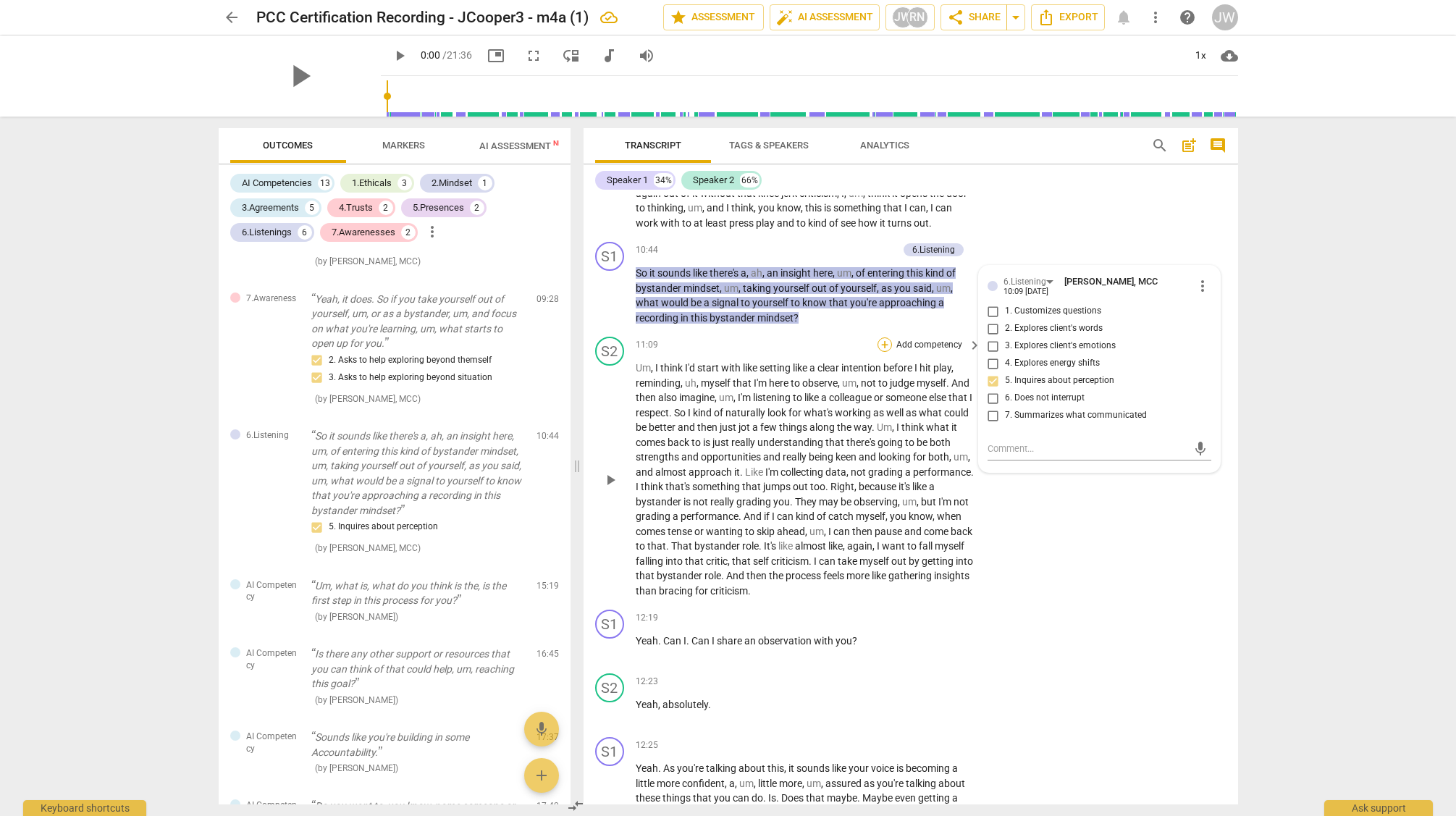
click at [882, 352] on div "+" at bounding box center [885, 345] width 14 height 14
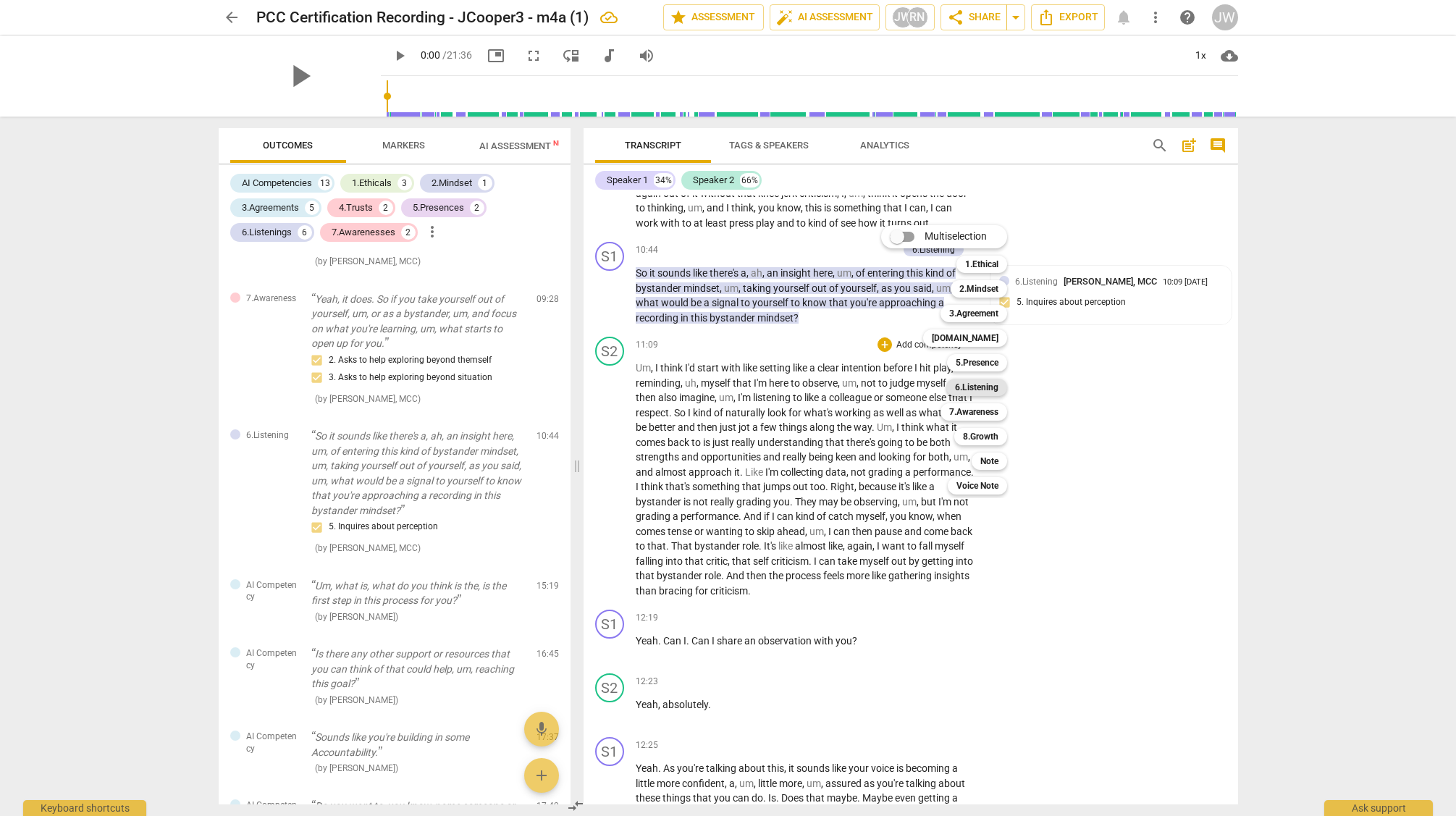
click at [979, 381] on b "6.Listening" at bounding box center [977, 387] width 43 height 18
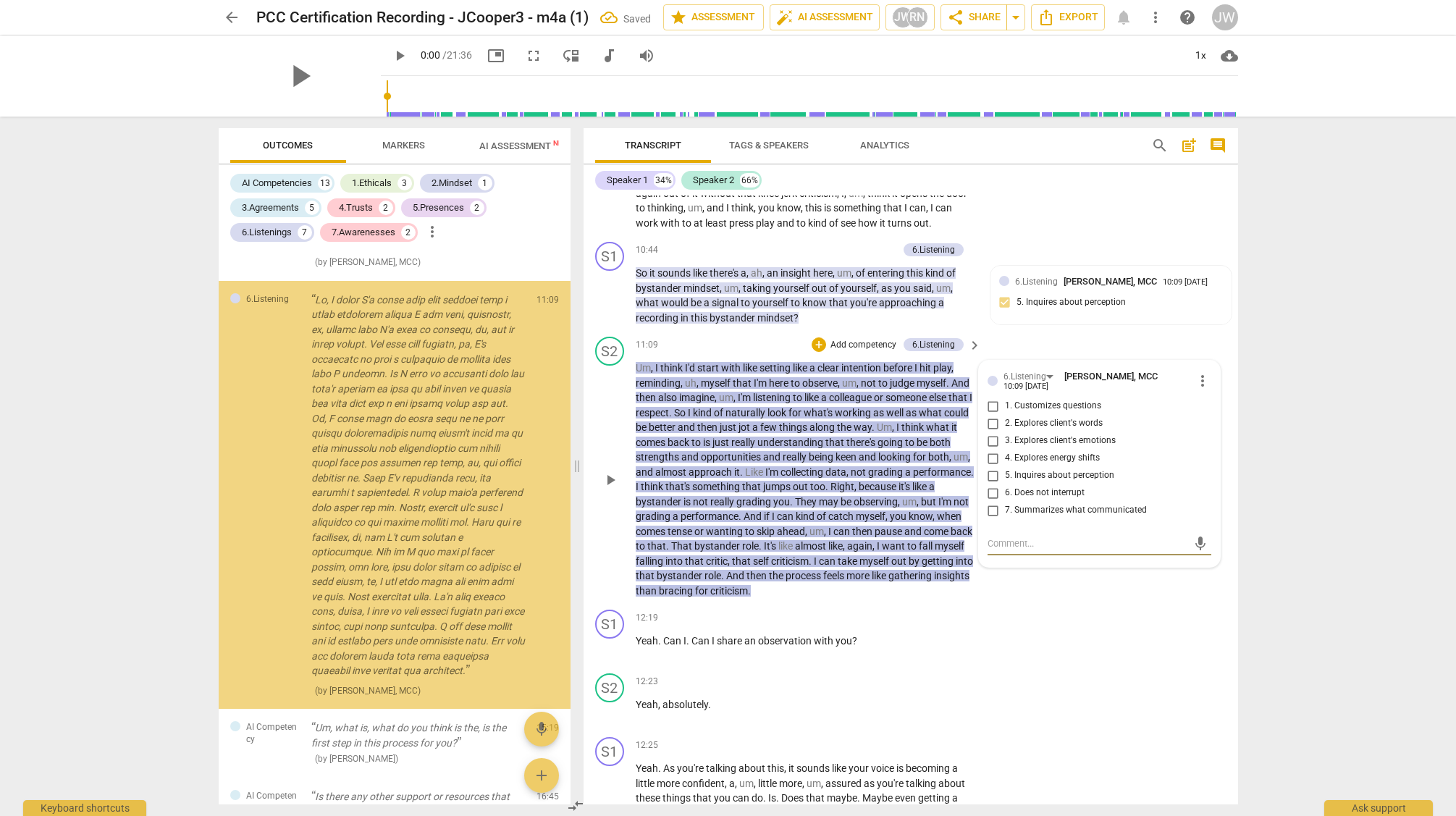
scroll to position [3212, 0]
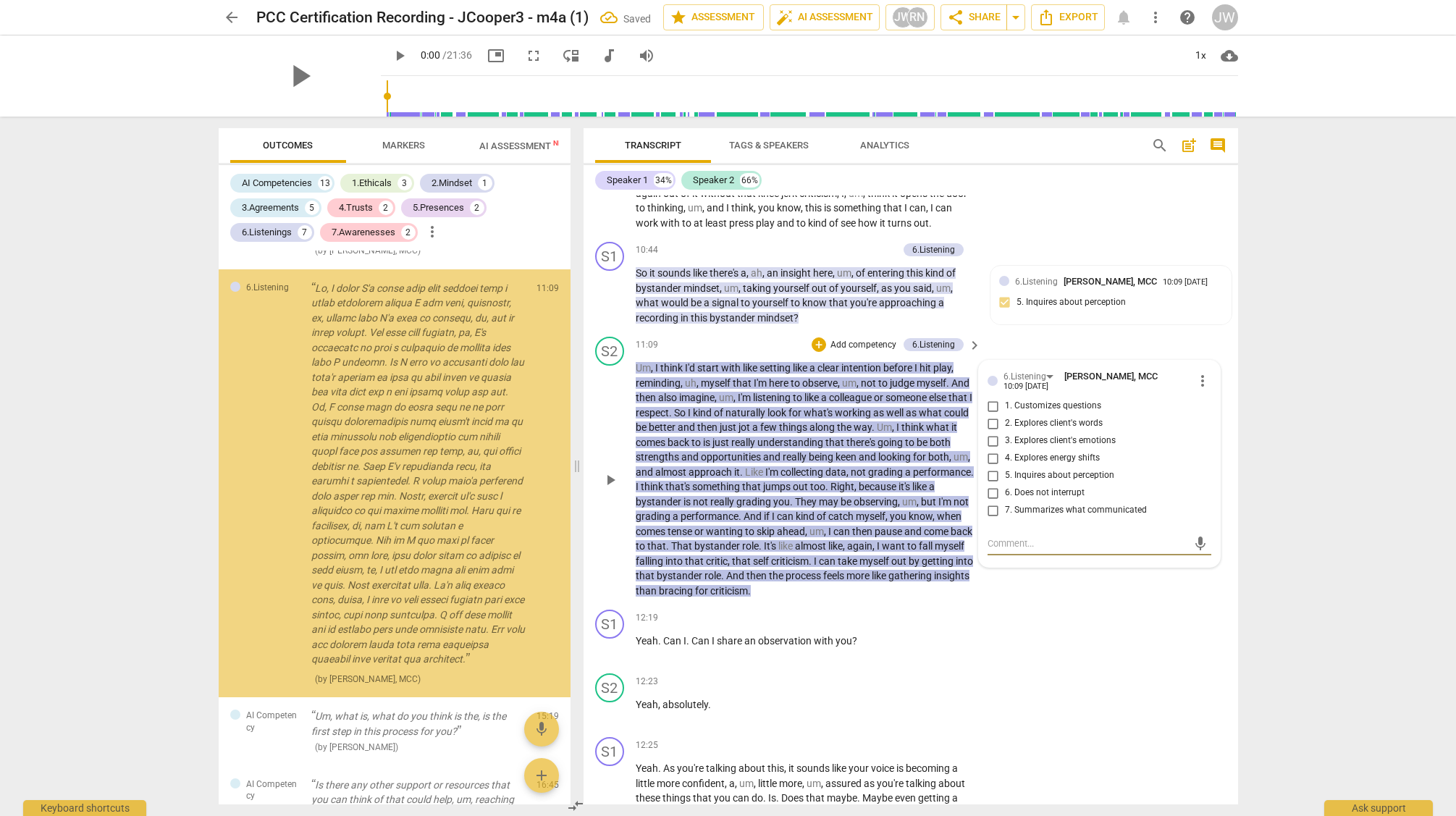
click at [989, 502] on input "6. Does not interrupt" at bounding box center [993, 494] width 23 height 18
checkbox input "true"
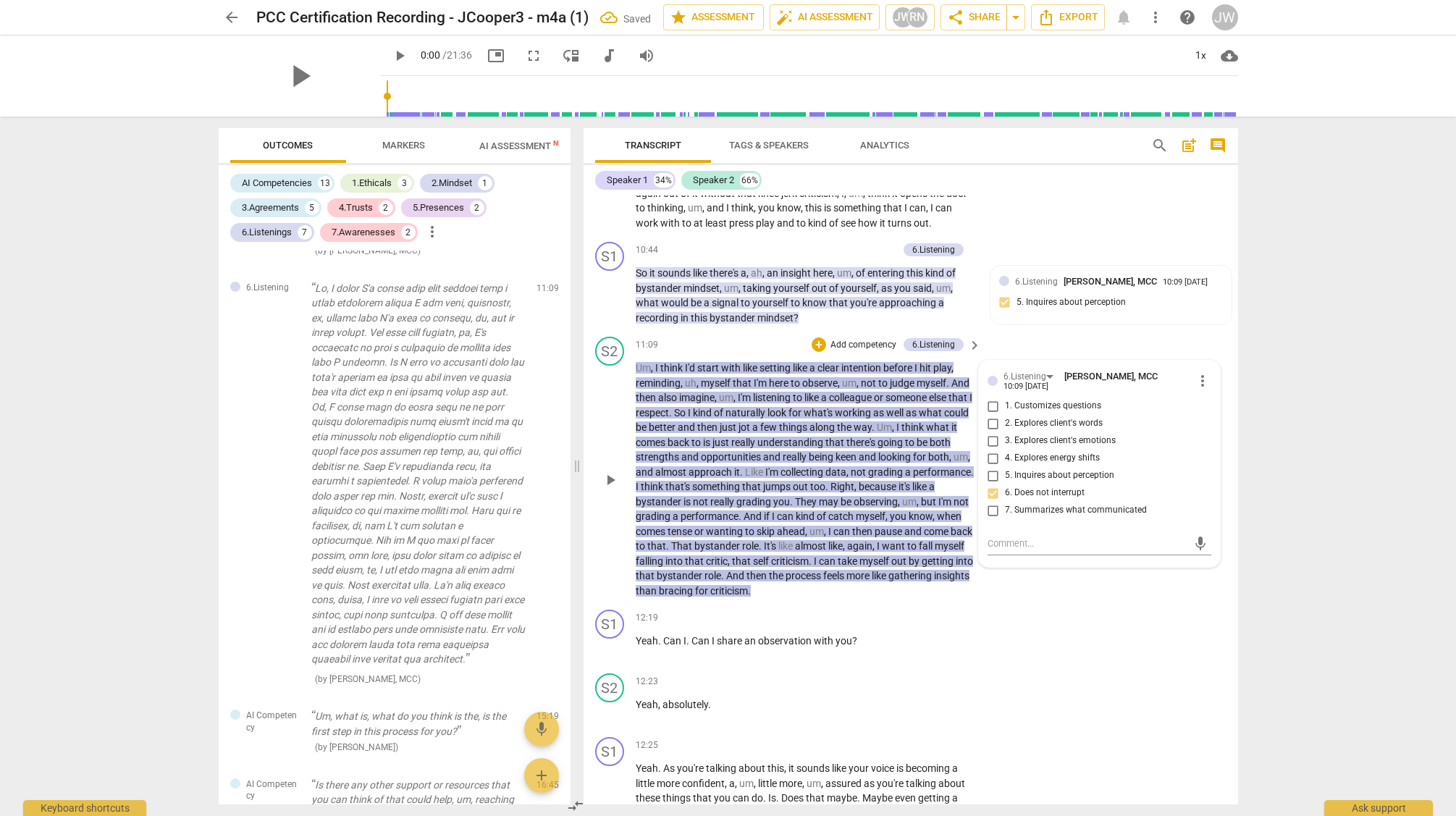
click at [1060, 601] on div "S2 play_arrow pause 11:09 + Add competency 6.Listening keyboard_arrow_right Um …" at bounding box center [911, 467] width 654 height 273
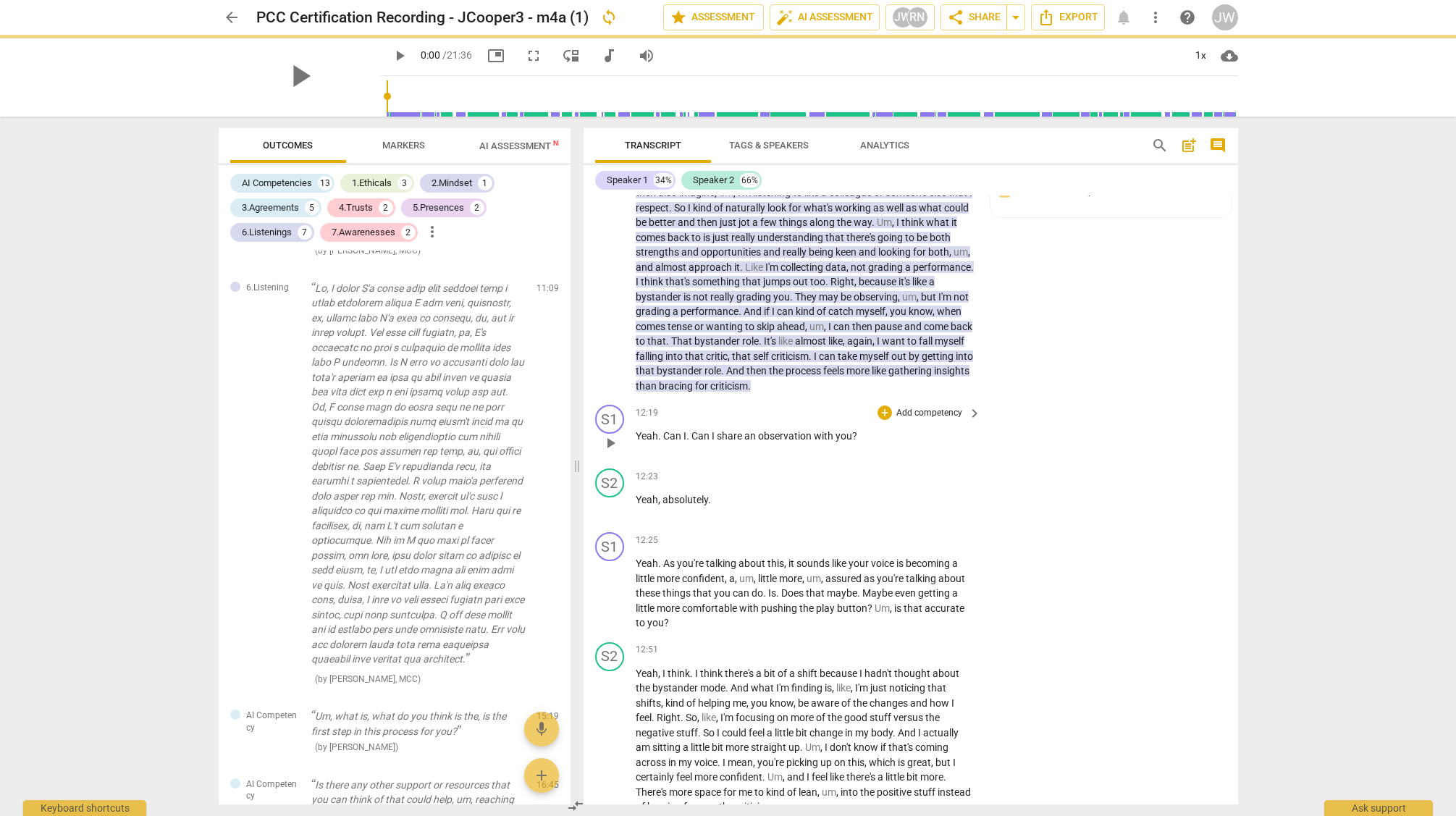
scroll to position [3386, 0]
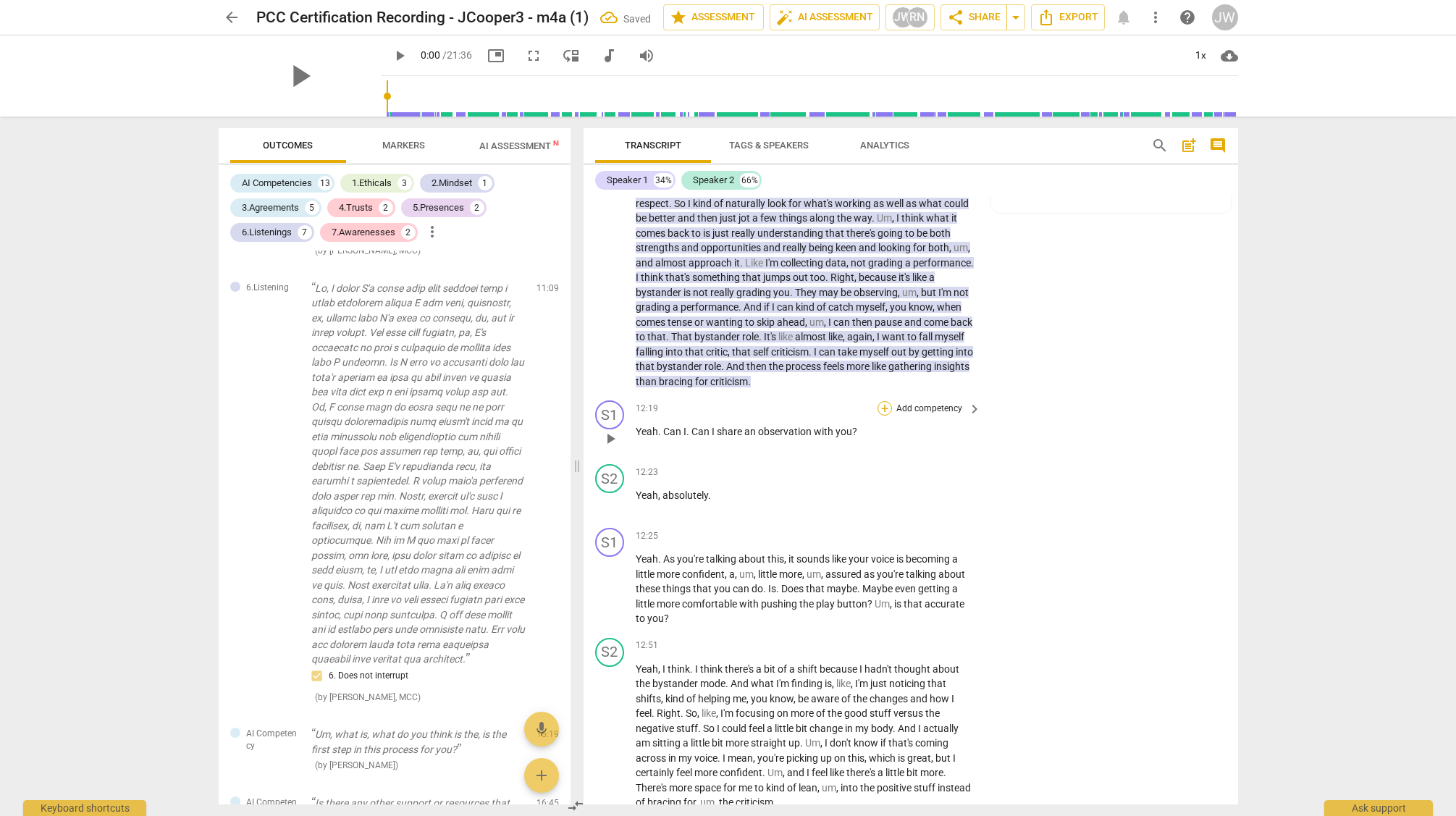
click at [883, 416] on div "+" at bounding box center [885, 408] width 14 height 14
click at [983, 398] on b "[DOMAIN_NAME]" at bounding box center [965, 402] width 66 height 18
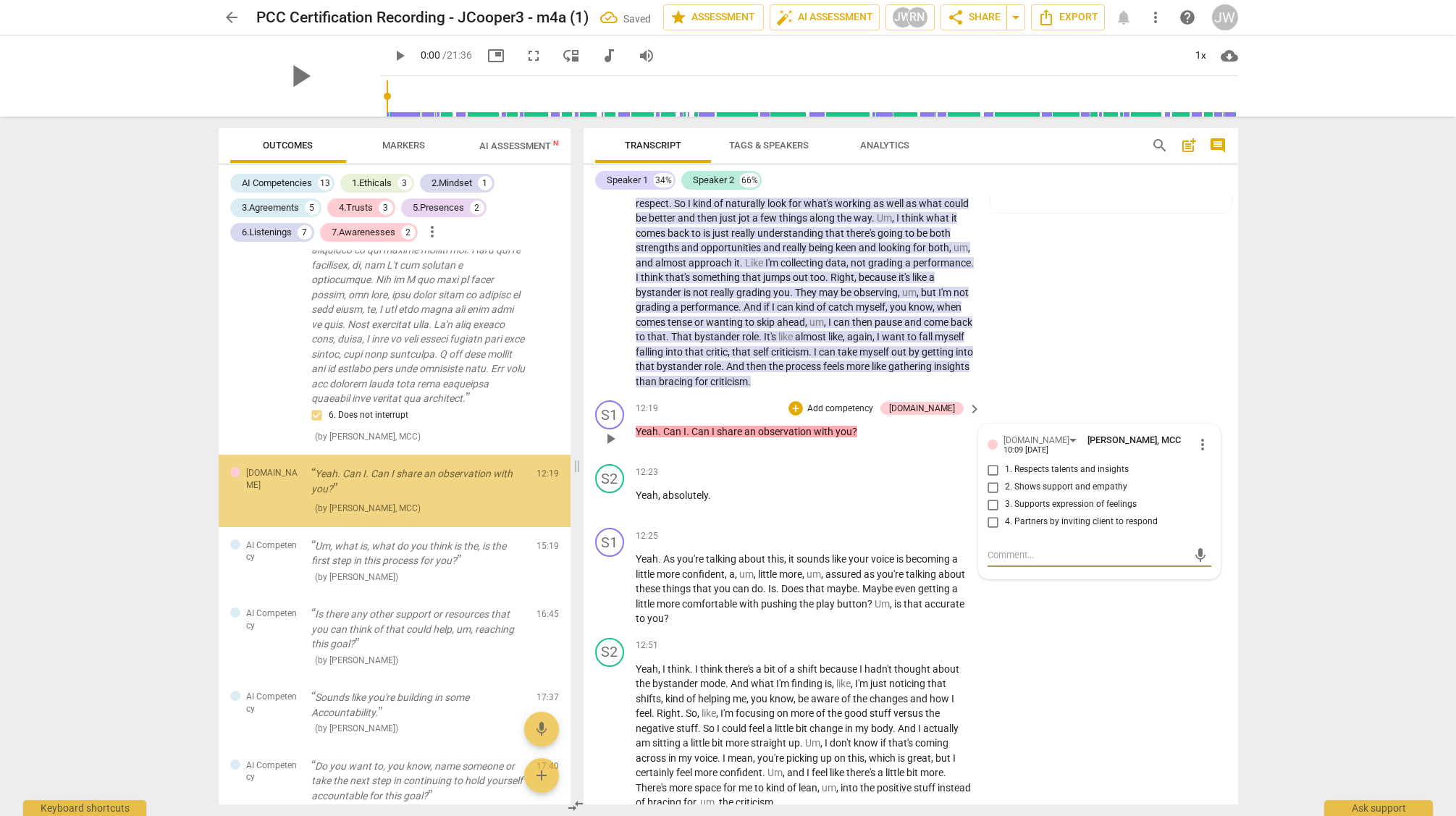
scroll to position [3481, 0]
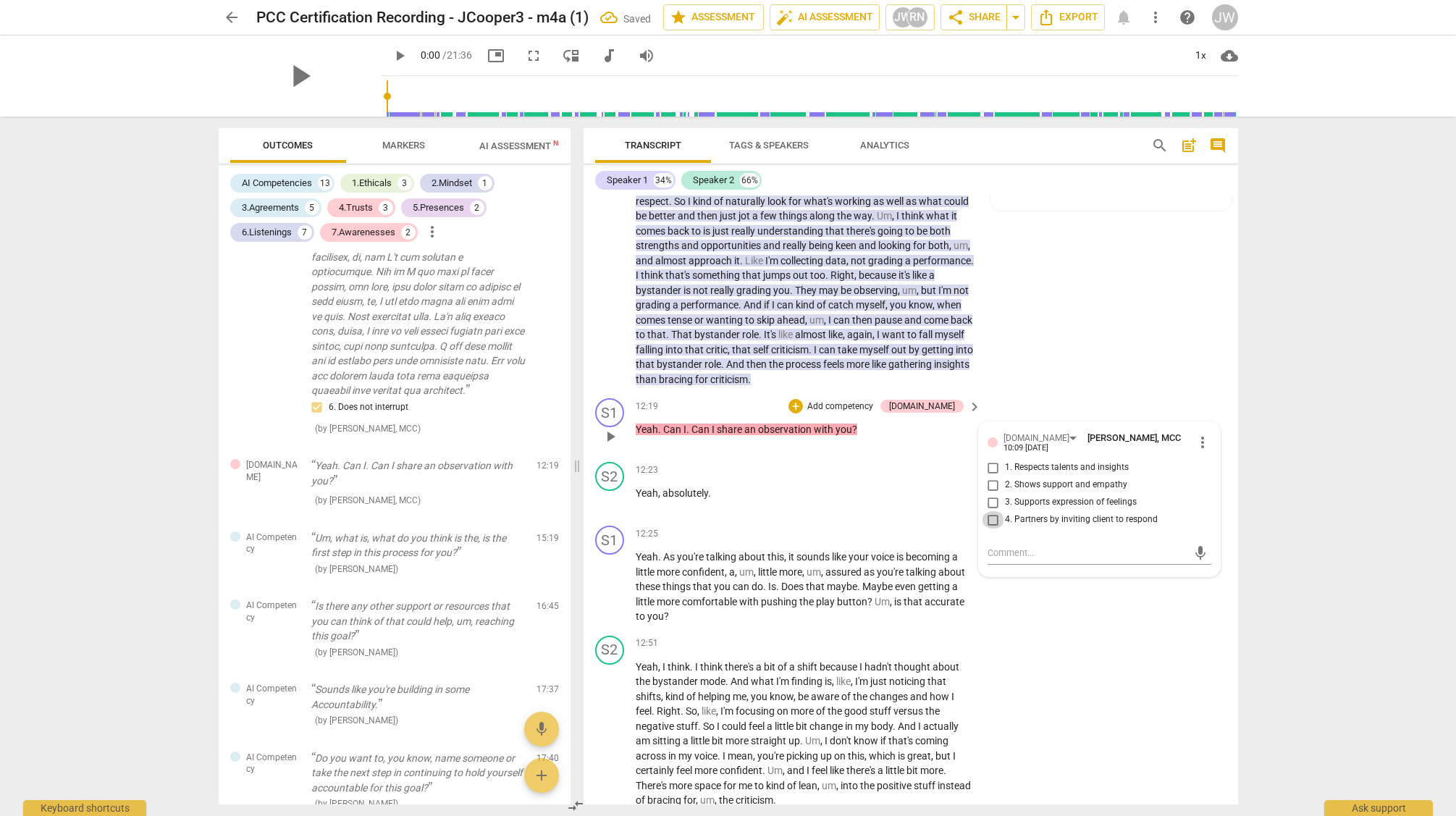
drag, startPoint x: 990, startPoint y: 529, endPoint x: 938, endPoint y: 459, distance: 87.2
click at [990, 529] on div "1. Respects talents and insights 2. Shows support and empathy 3. Supports expre…" at bounding box center [1100, 494] width 224 height 70
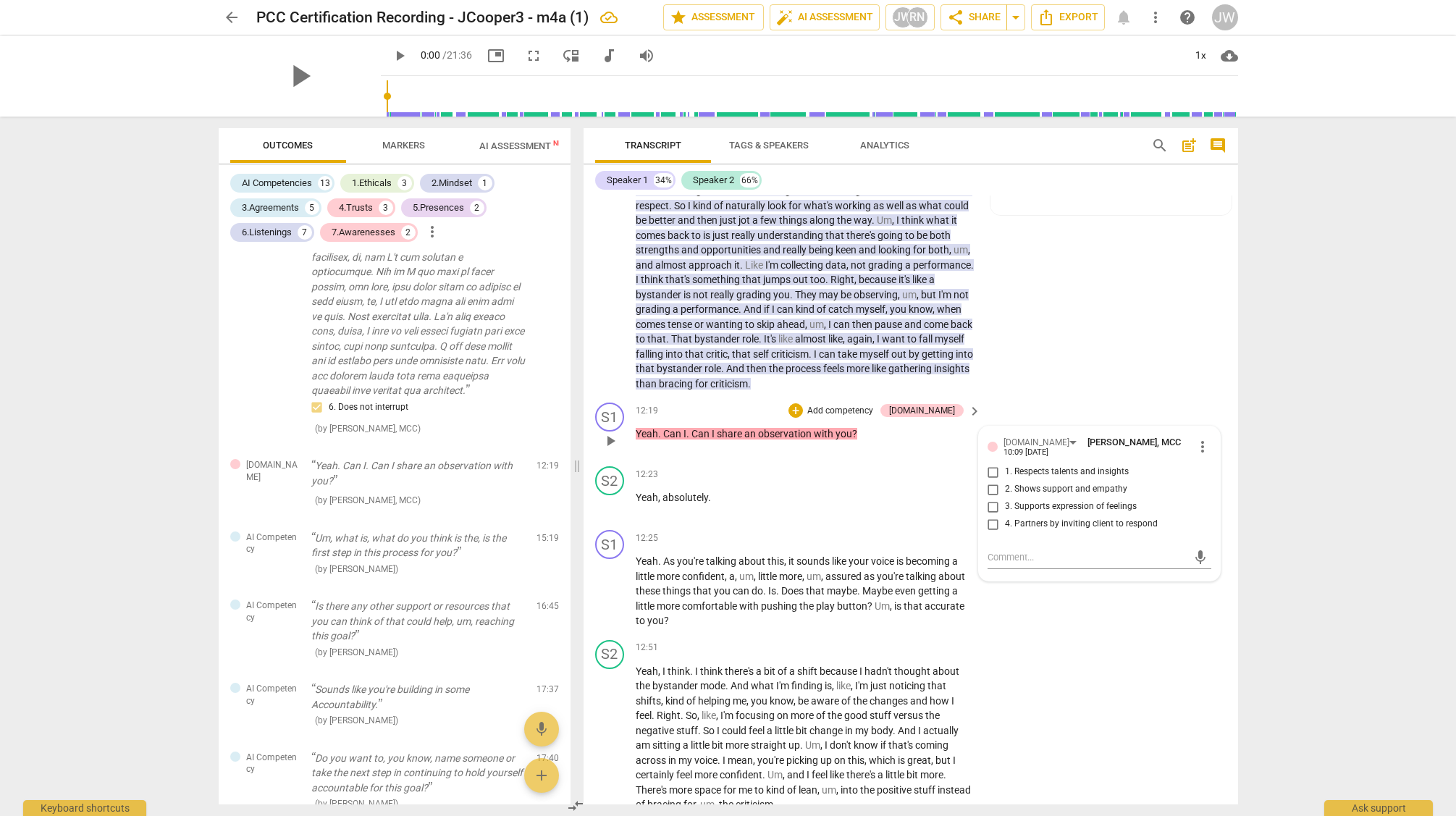
click at [992, 533] on input "4. Partners by inviting client to respond" at bounding box center [993, 524] width 23 height 18
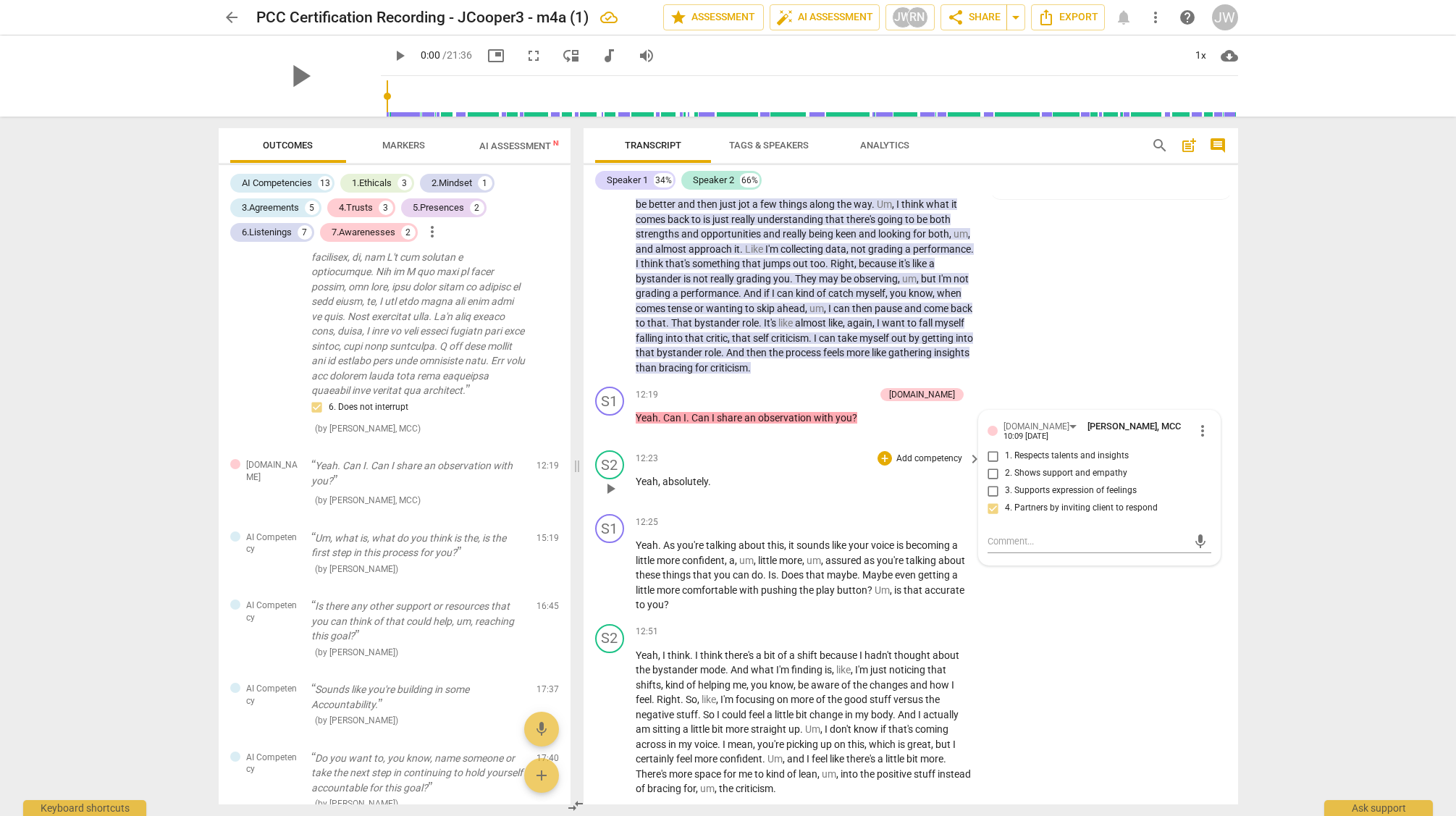
scroll to position [3401, 0]
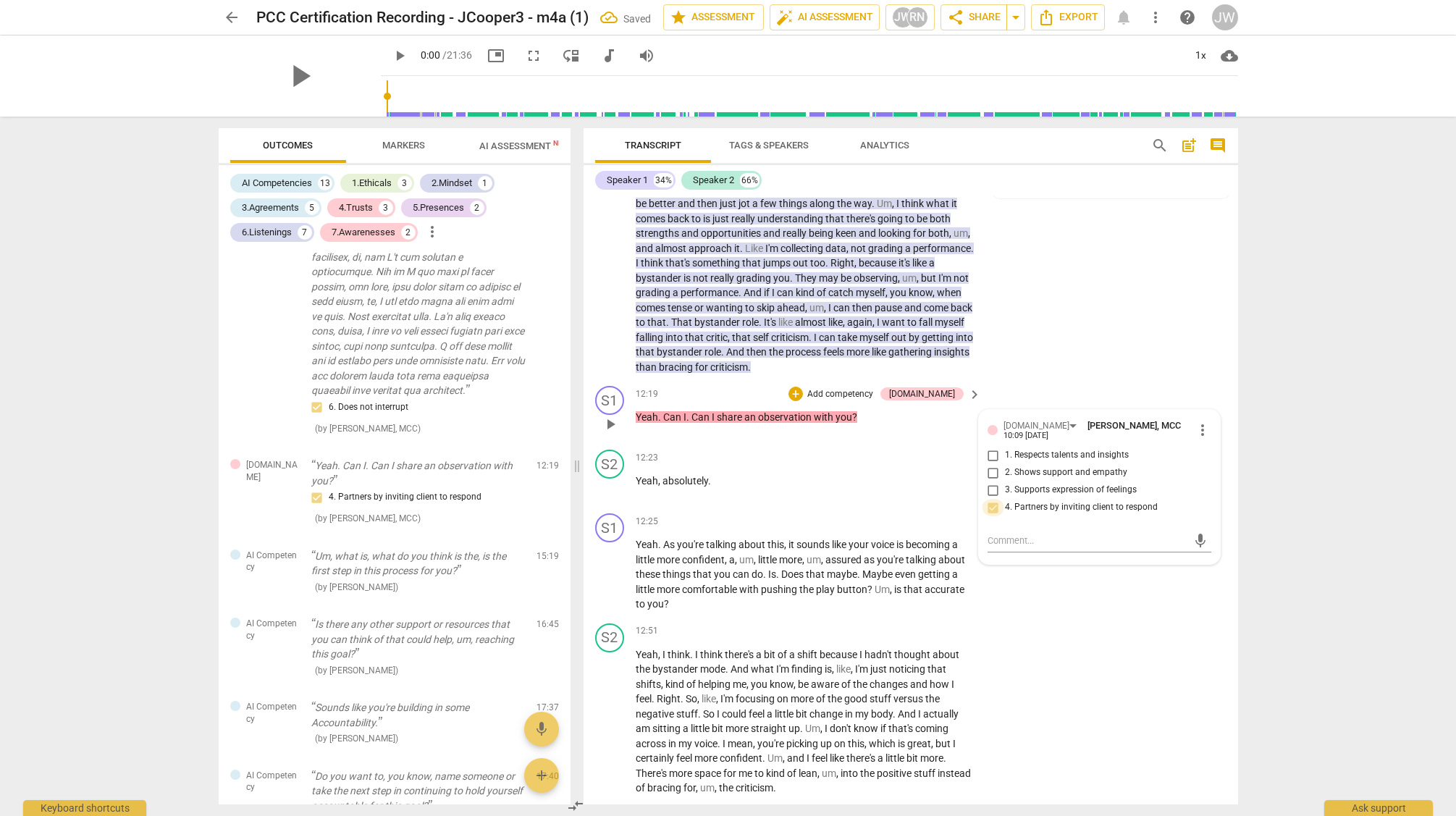
drag, startPoint x: 989, startPoint y: 522, endPoint x: 973, endPoint y: 477, distance: 47.8
click at [989, 516] on input "4. Partners by inviting client to respond" at bounding box center [993, 508] width 23 height 18
click at [993, 516] on input "4. Partners by inviting client to respond" at bounding box center [993, 508] width 23 height 18
checkbox input "false"
click at [1194, 439] on span "more_vert" at bounding box center [1203, 430] width 18 height 18
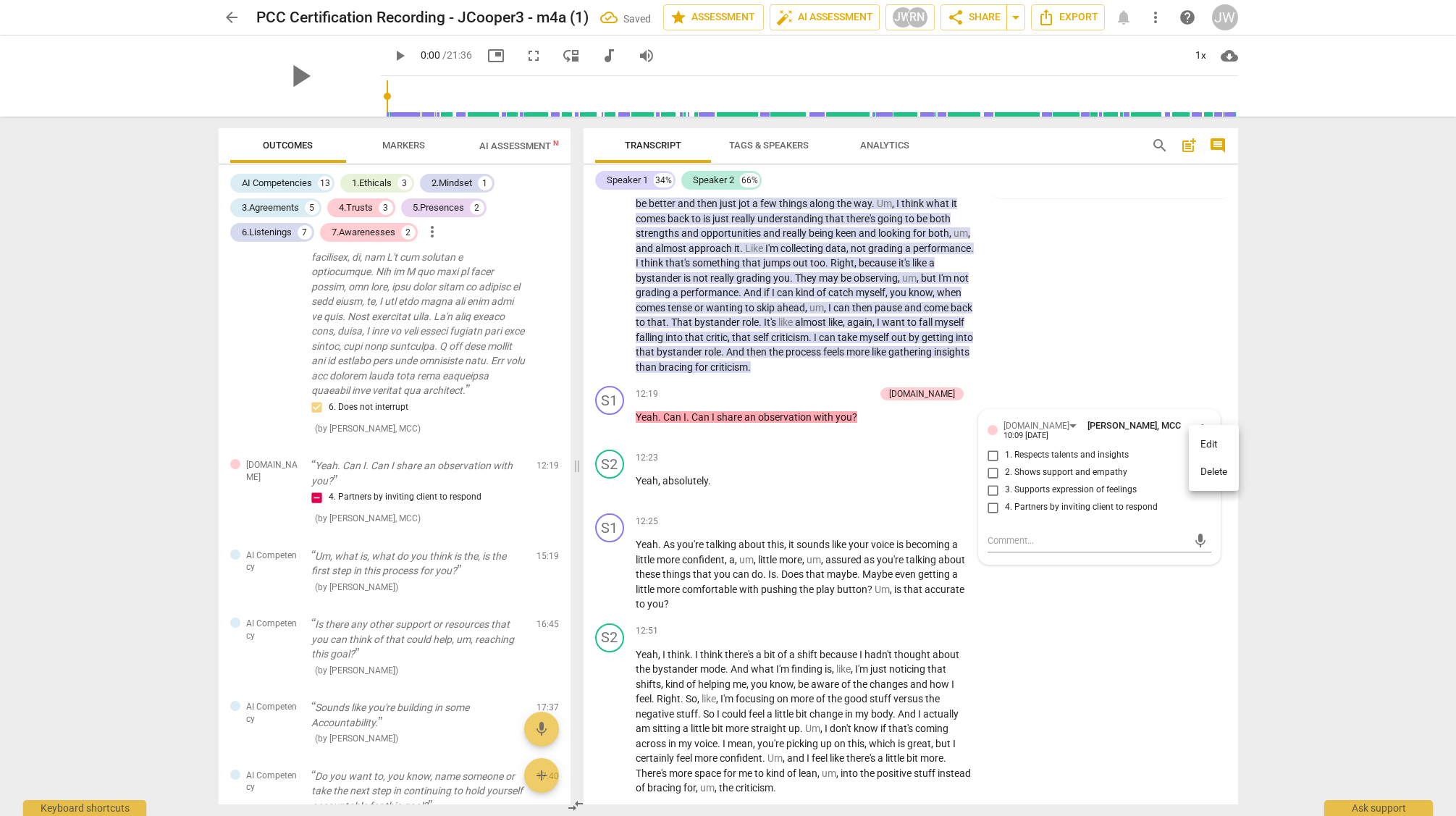
drag, startPoint x: 1202, startPoint y: 464, endPoint x: 1064, endPoint y: 328, distance: 193.8
click at [1202, 464] on li "Delete" at bounding box center [1214, 472] width 50 height 27
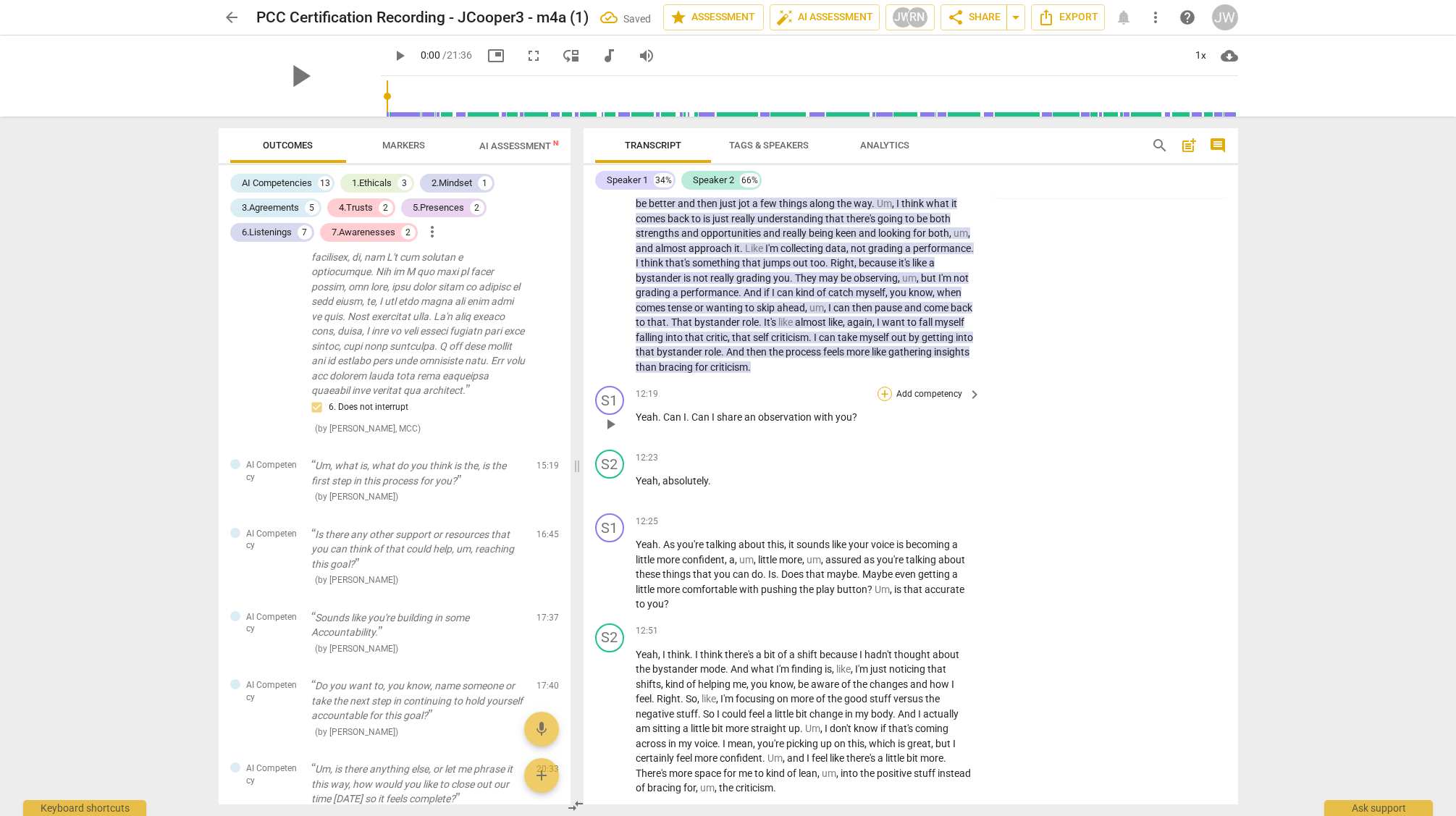
click at [886, 401] on div "+" at bounding box center [885, 394] width 14 height 14
click at [982, 440] on b "6.Listening" at bounding box center [977, 437] width 43 height 18
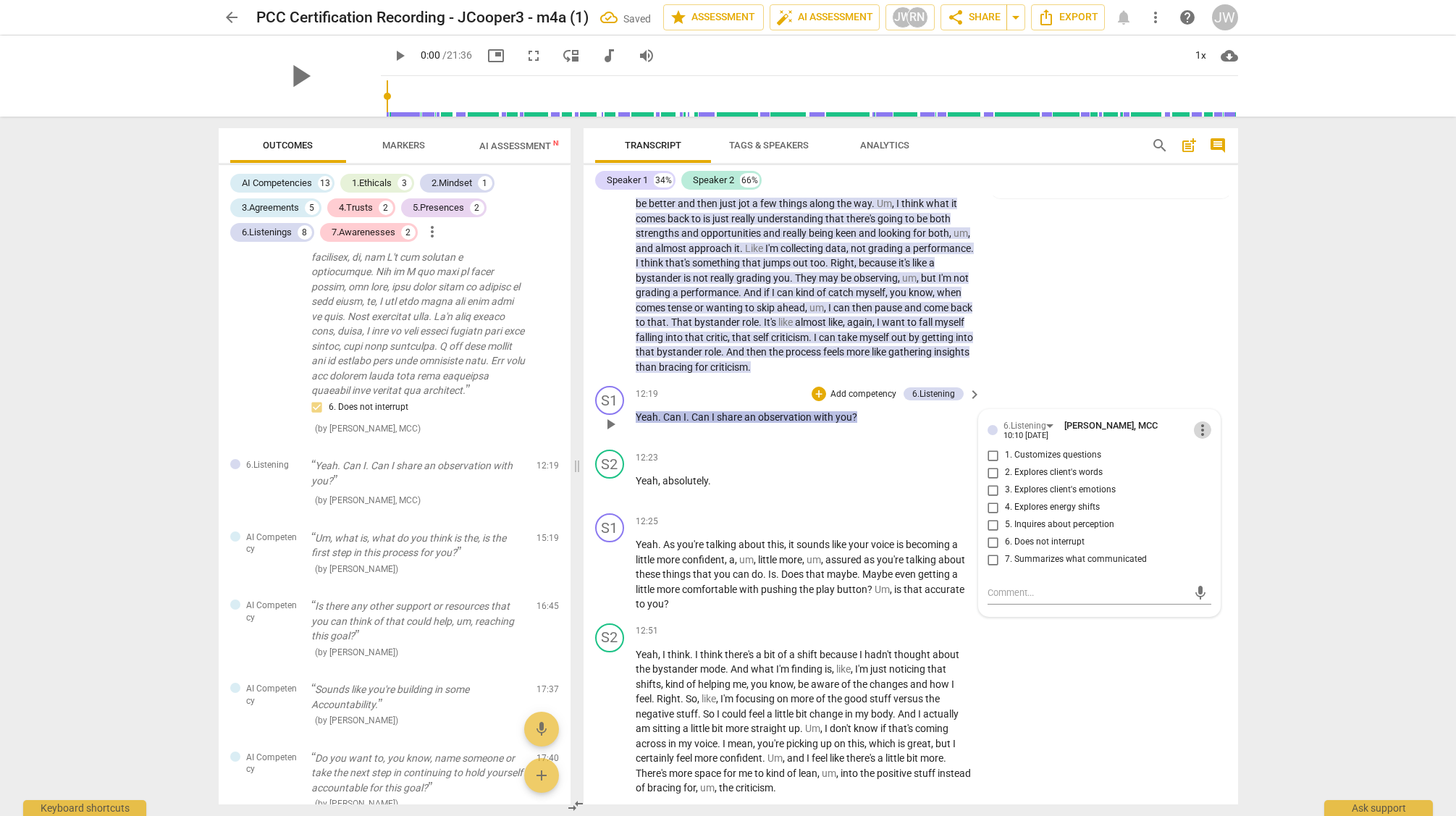
click at [1199, 439] on span "more_vert" at bounding box center [1203, 430] width 18 height 18
click at [1203, 465] on li "Delete" at bounding box center [1214, 472] width 50 height 27
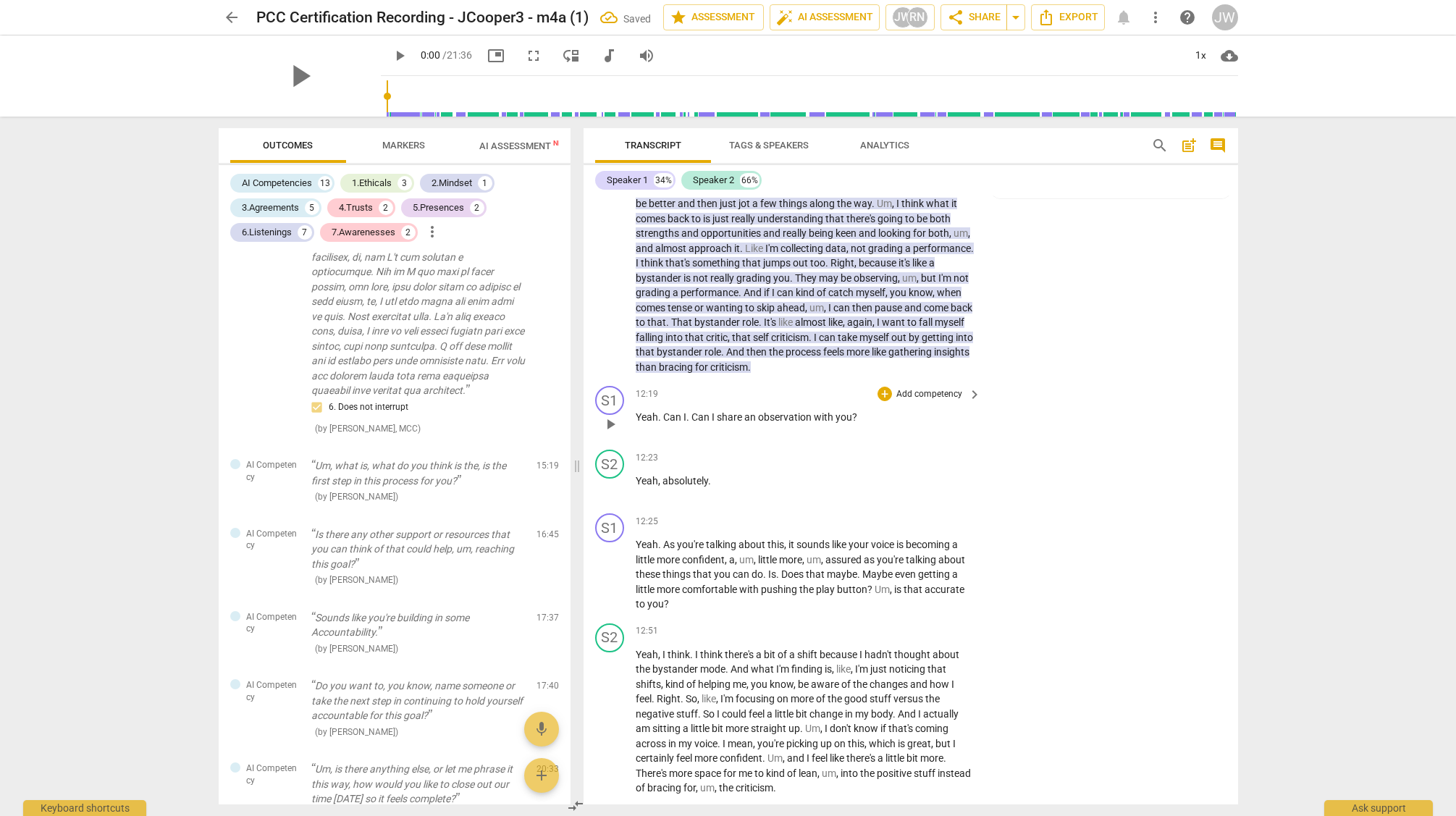
click at [916, 401] on p "Add competency" at bounding box center [930, 394] width 69 height 13
click at [985, 386] on b "[DOMAIN_NAME]" at bounding box center [965, 387] width 66 height 18
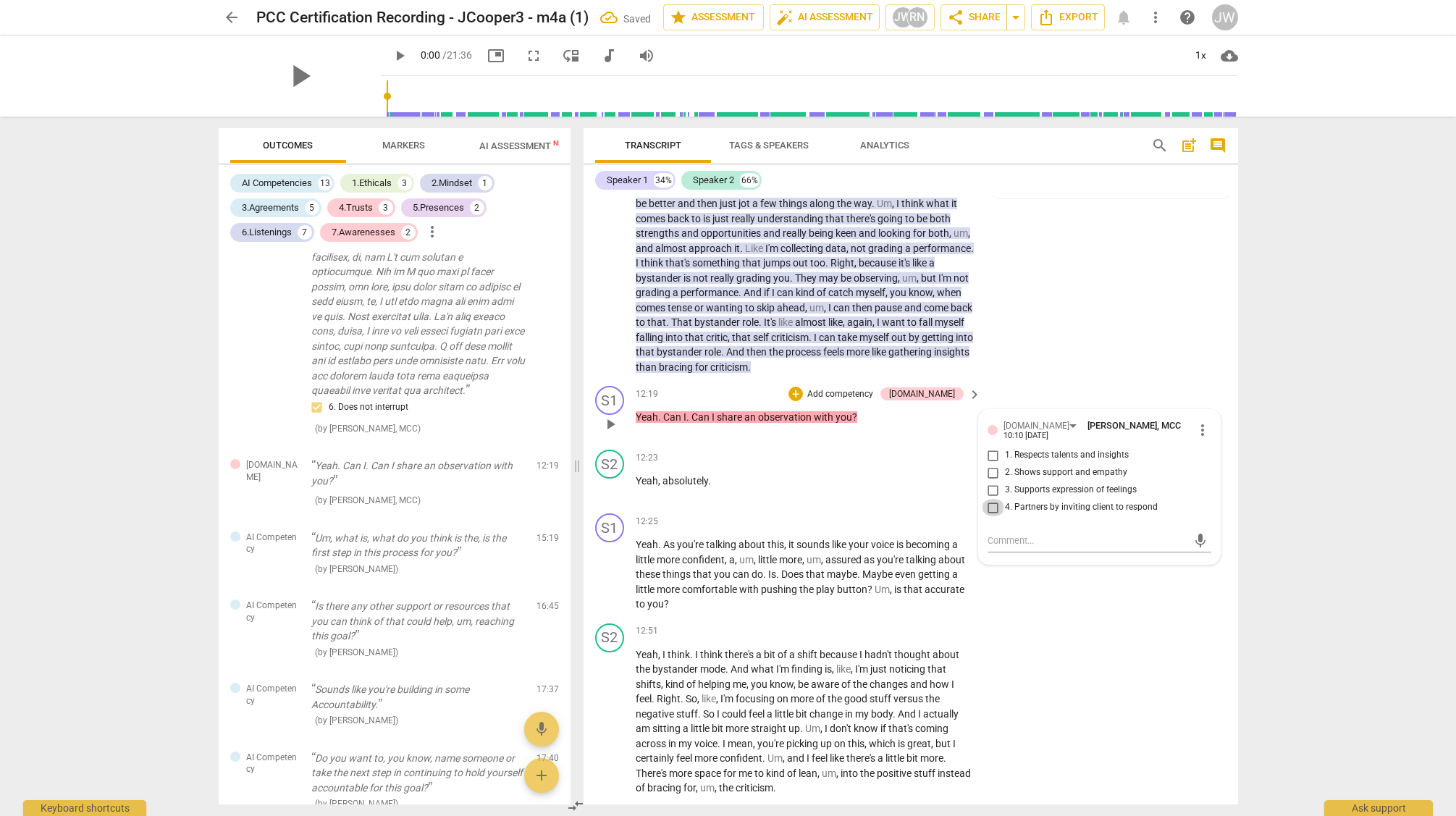
click at [991, 516] on input "4. Partners by inviting client to respond" at bounding box center [993, 508] width 23 height 18
checkbox input "true"
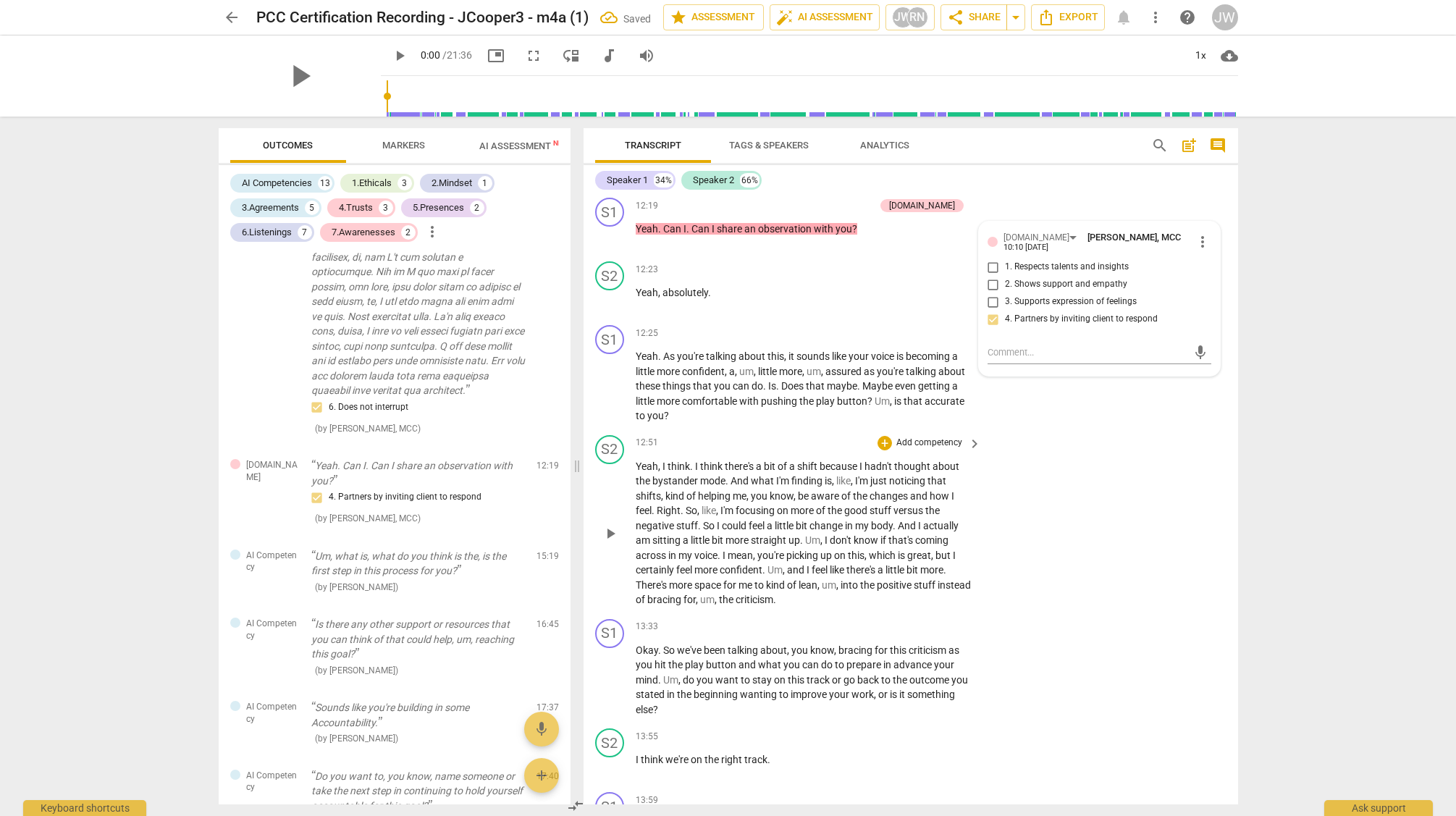
scroll to position [3591, 0]
click at [882, 339] on div "+" at bounding box center [885, 332] width 14 height 14
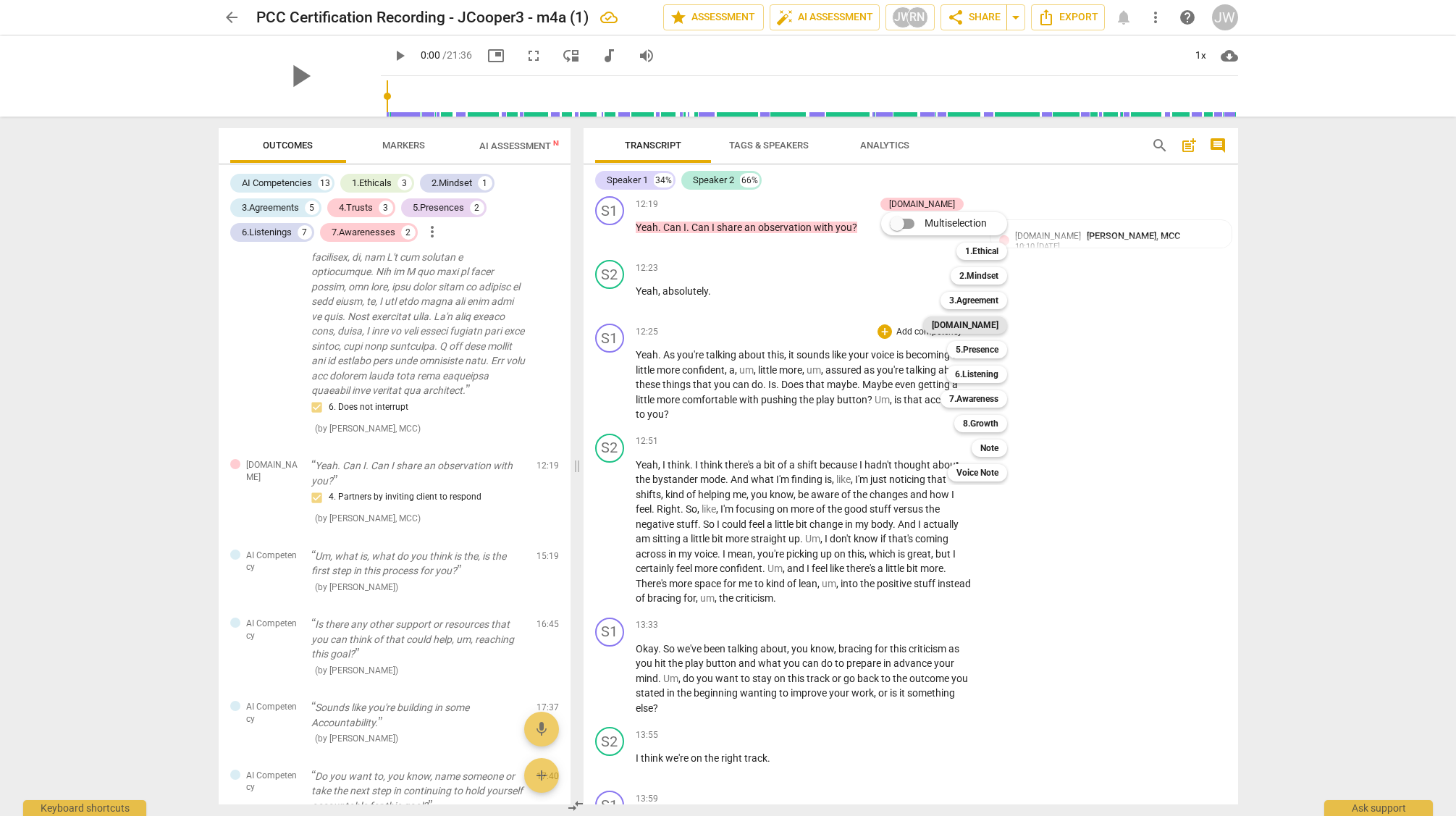
click at [986, 320] on b "[DOMAIN_NAME]" at bounding box center [965, 326] width 66 height 18
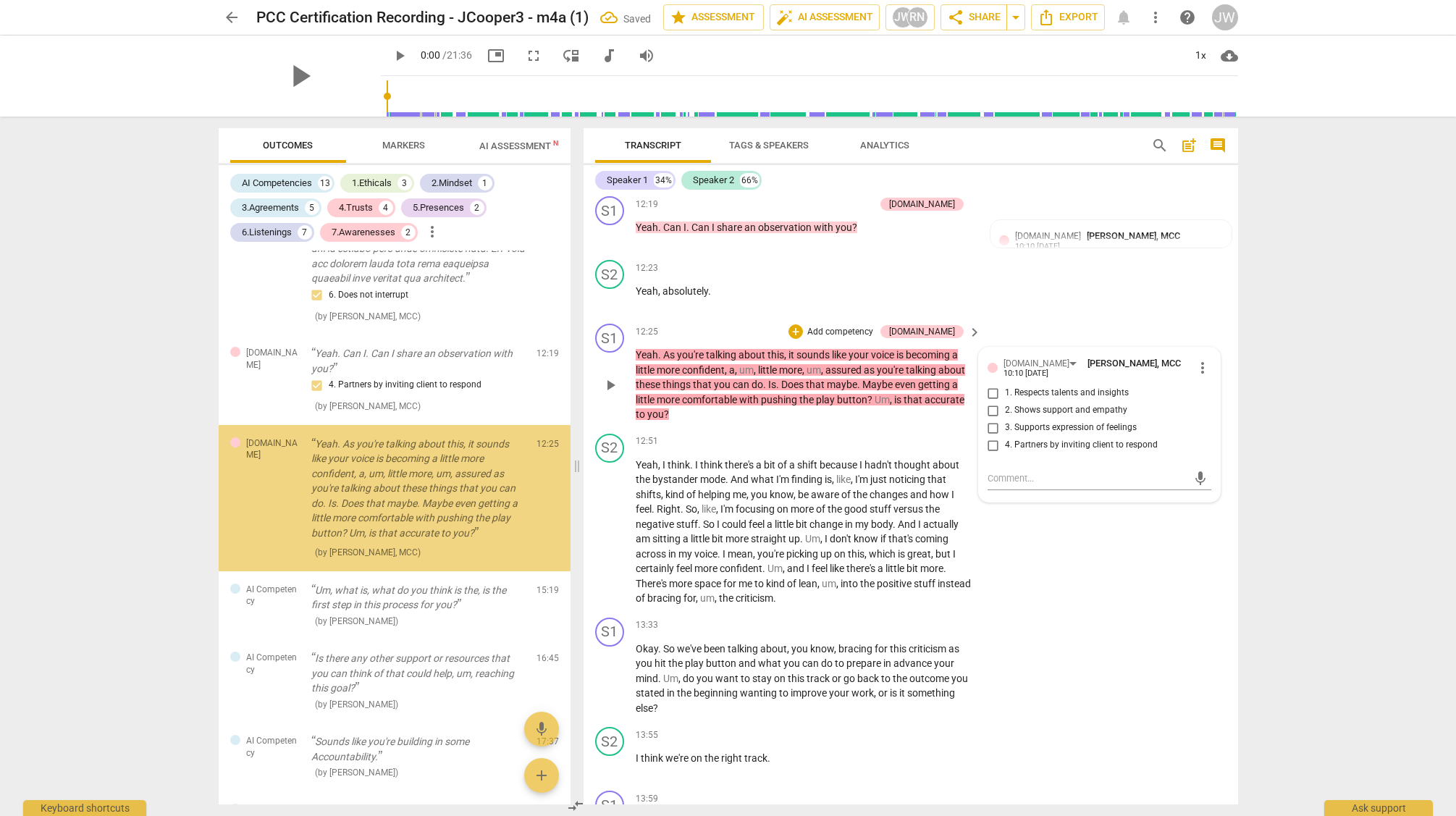
scroll to position [3607, 0]
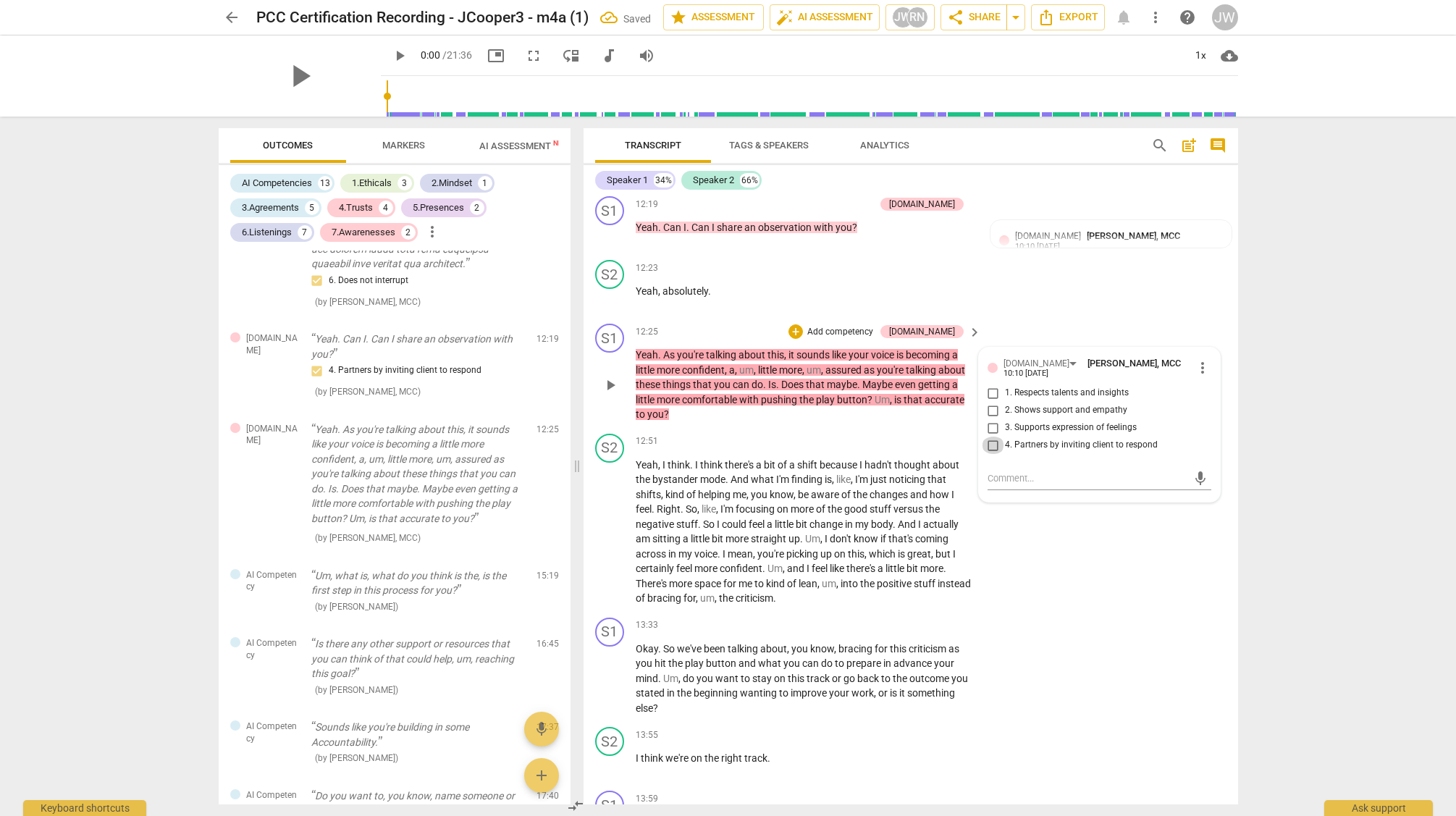
click at [990, 454] on input "4. Partners by inviting client to respond" at bounding box center [993, 446] width 23 height 18
checkbox input "true"
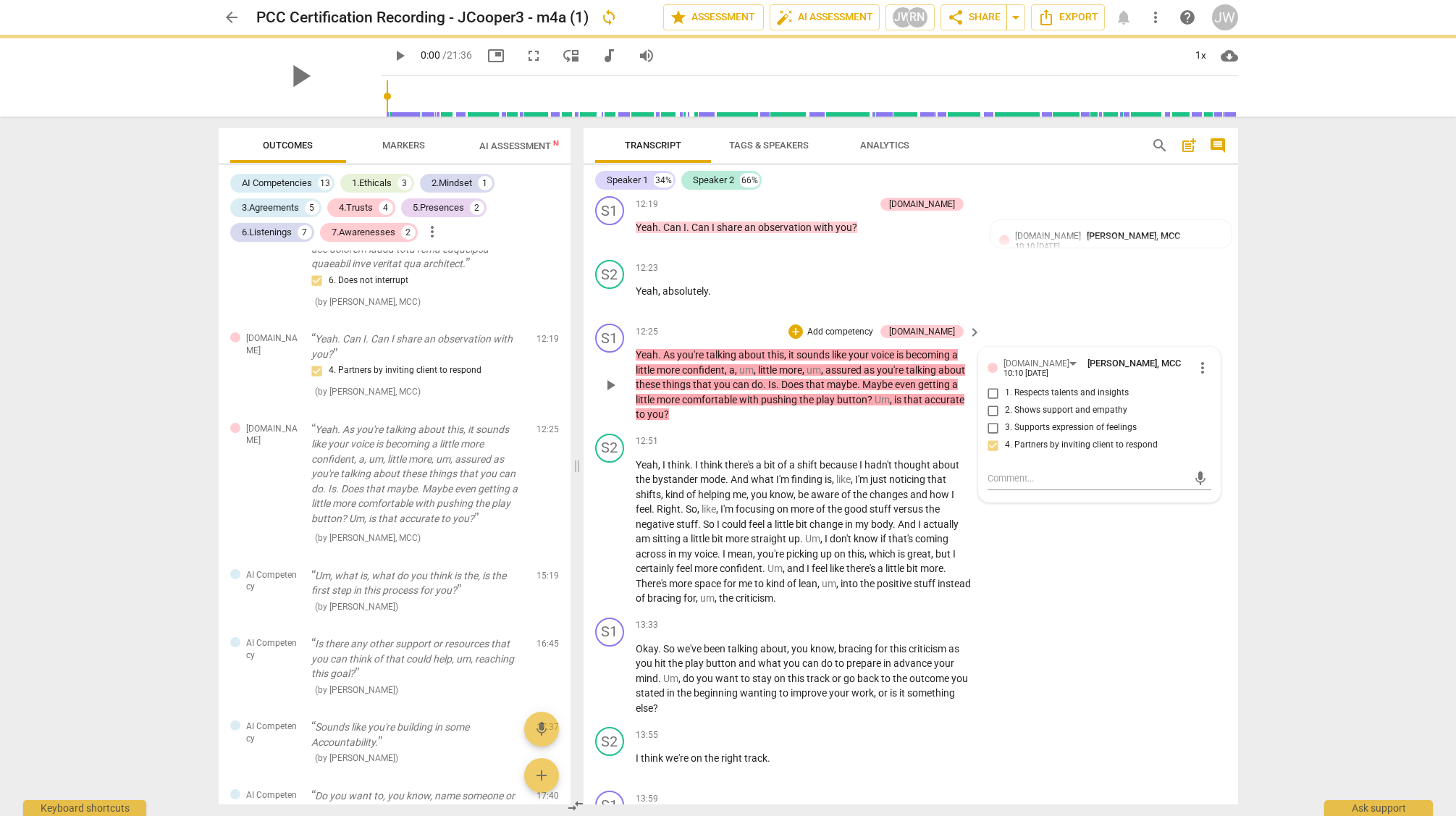
click at [841, 339] on div "+ Add competency" at bounding box center [832, 332] width 86 height 14
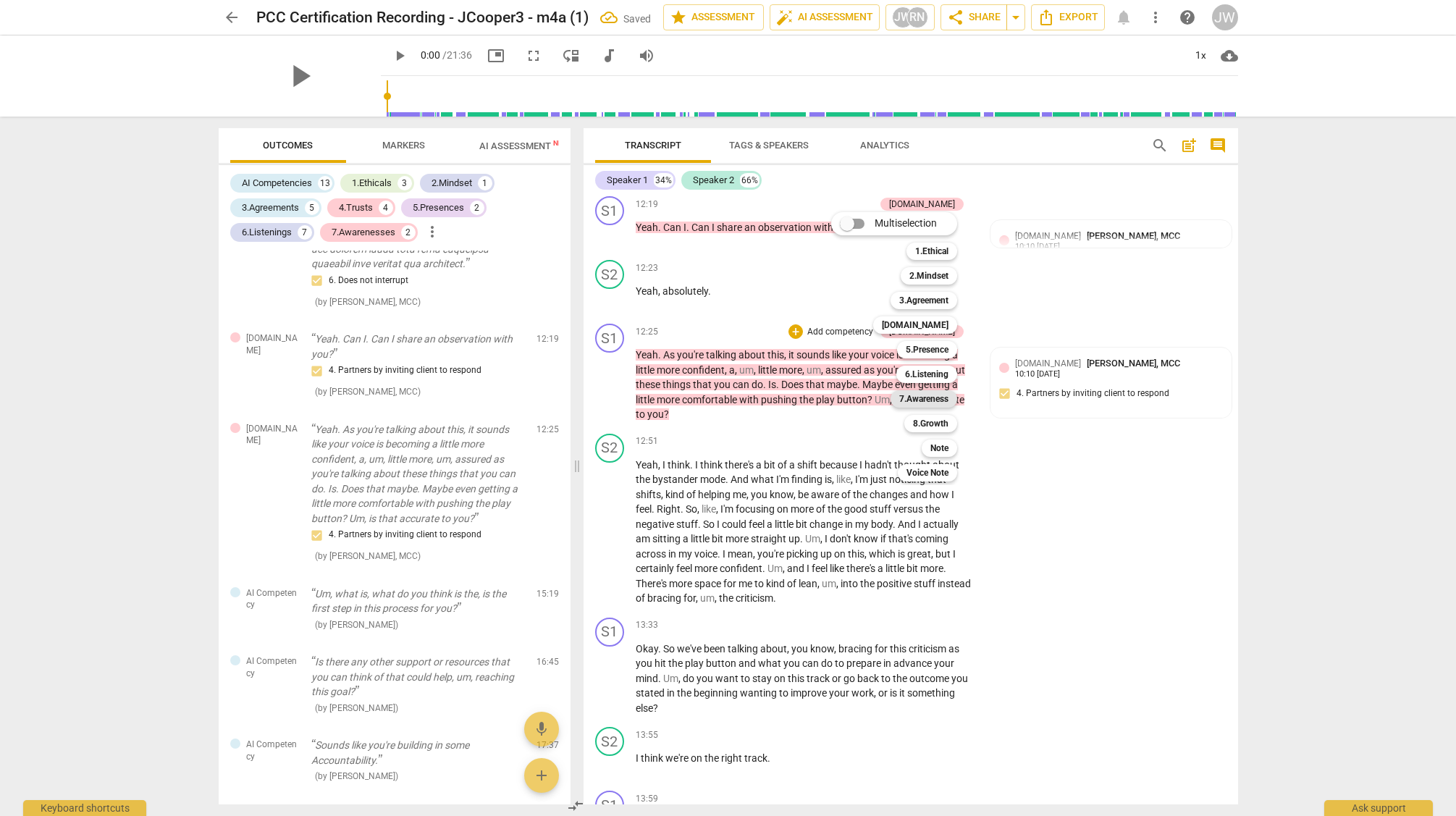
click at [923, 395] on b "7.Awareness" at bounding box center [924, 399] width 50 height 18
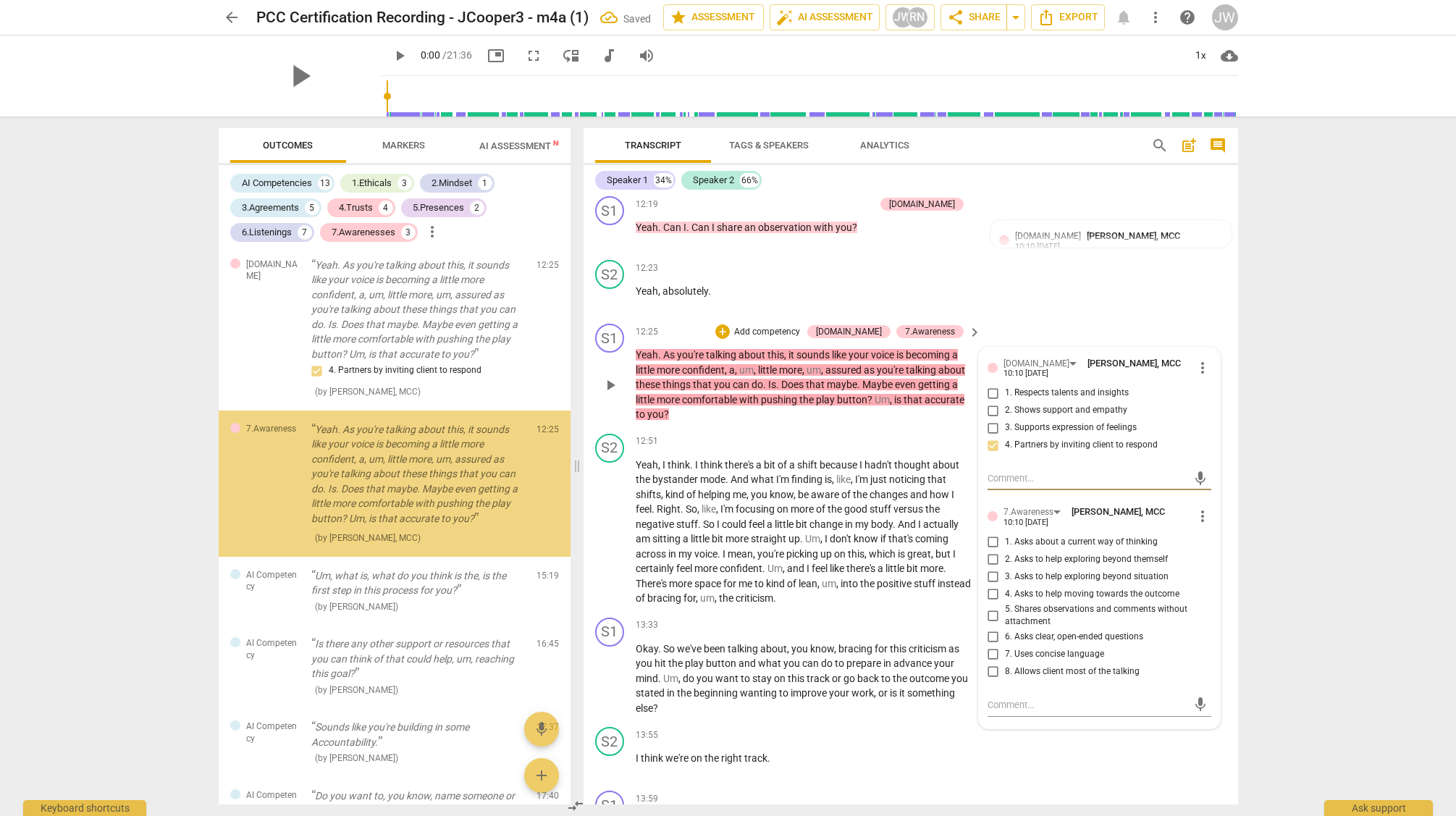
scroll to position [3585, 0]
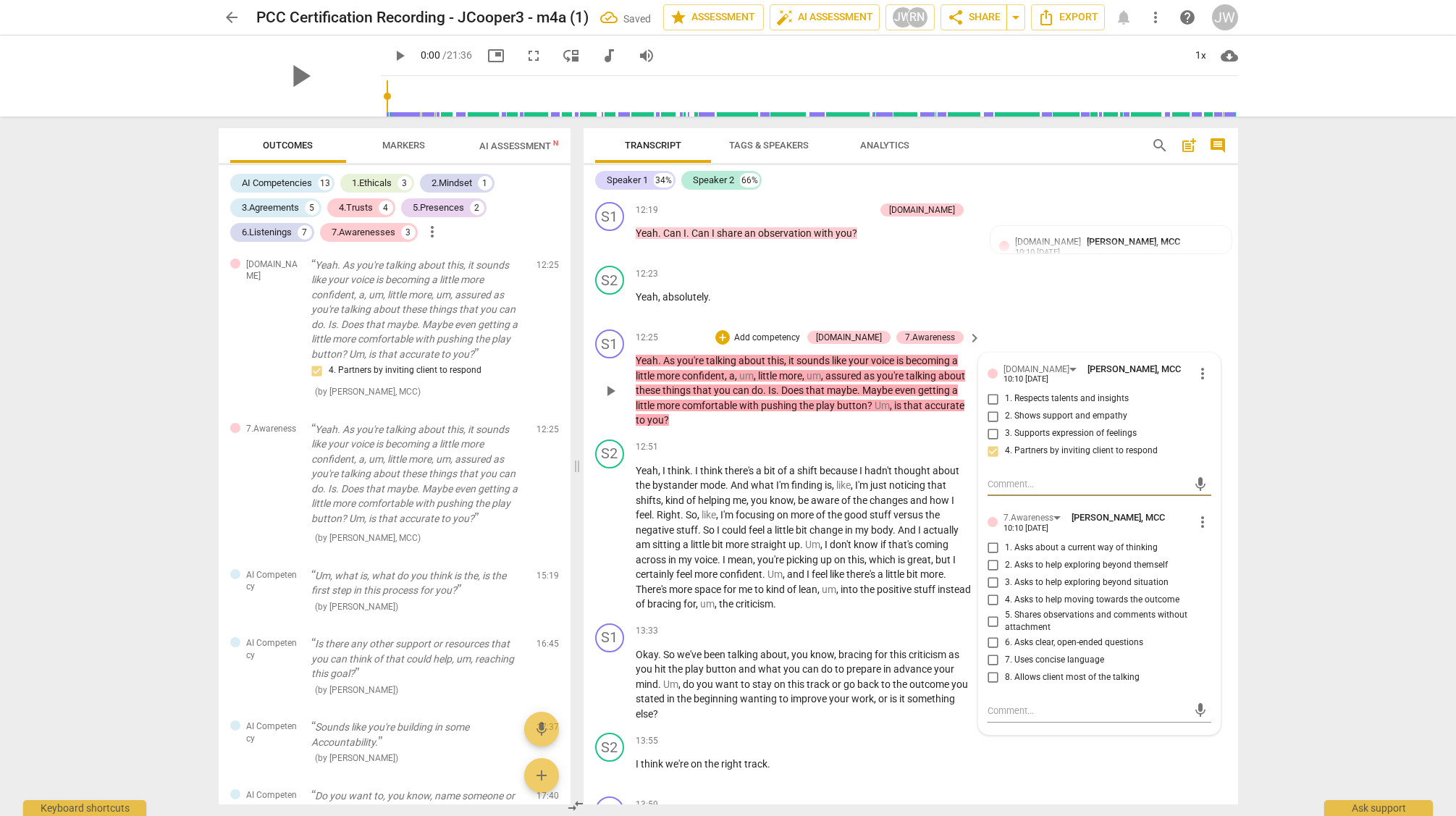
click at [990, 592] on input "3. Asks to help exploring beyond situation" at bounding box center [993, 583] width 23 height 18
checkbox input "true"
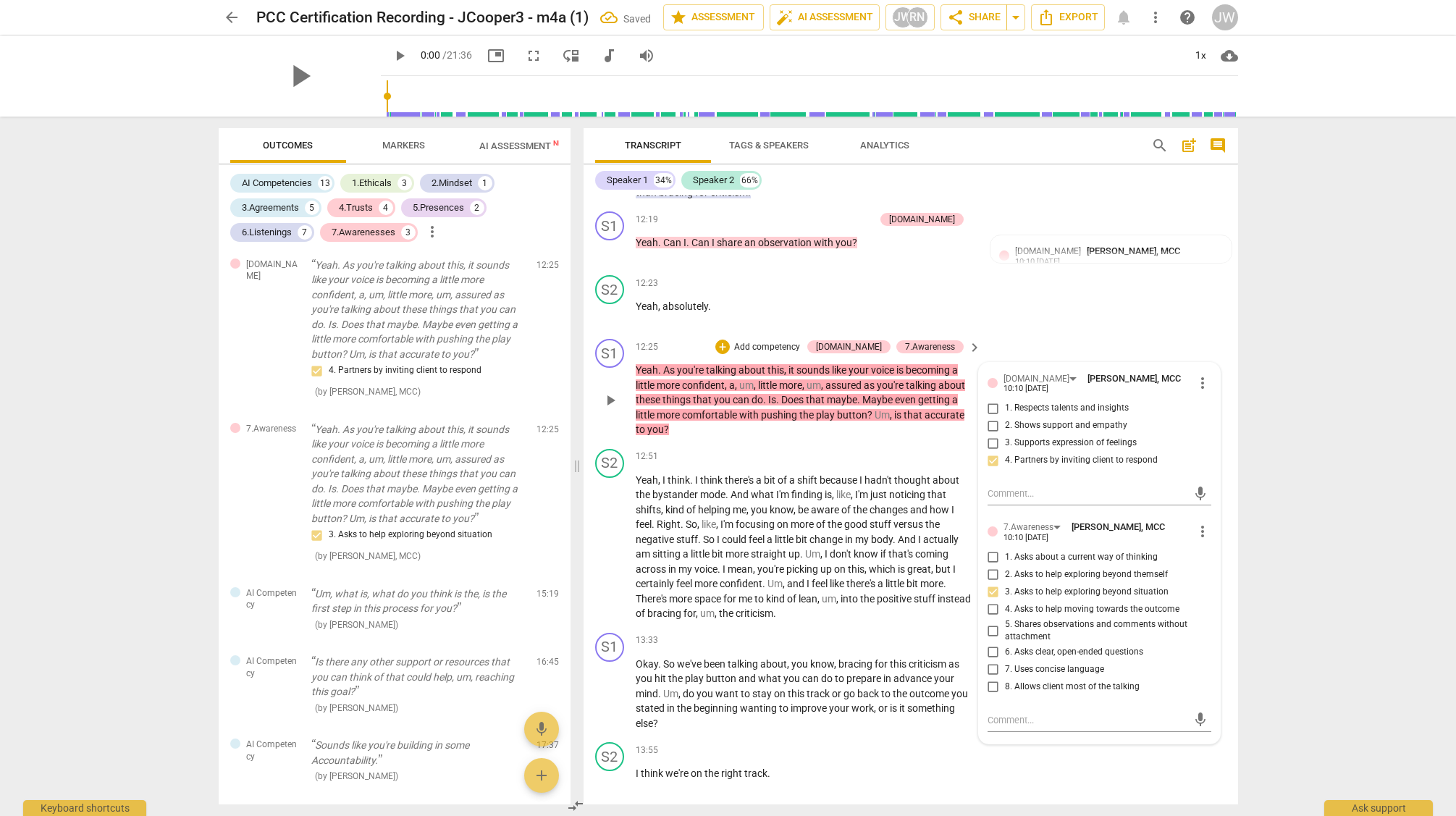
scroll to position [3578, 0]
click at [988, 582] on input "2. Asks to help exploring beyond themself" at bounding box center [993, 573] width 23 height 18
checkbox input "true"
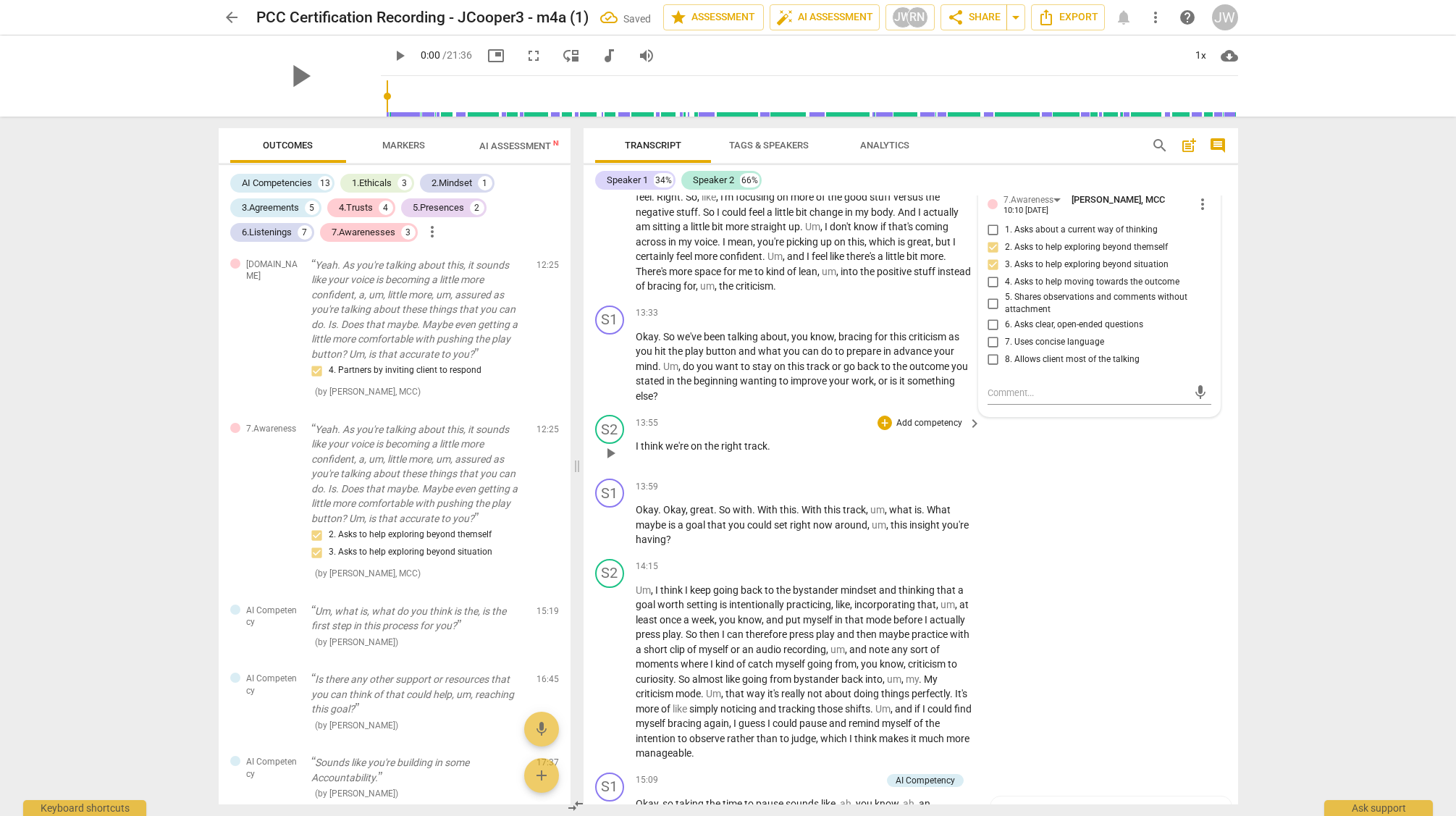
scroll to position [3916, 0]
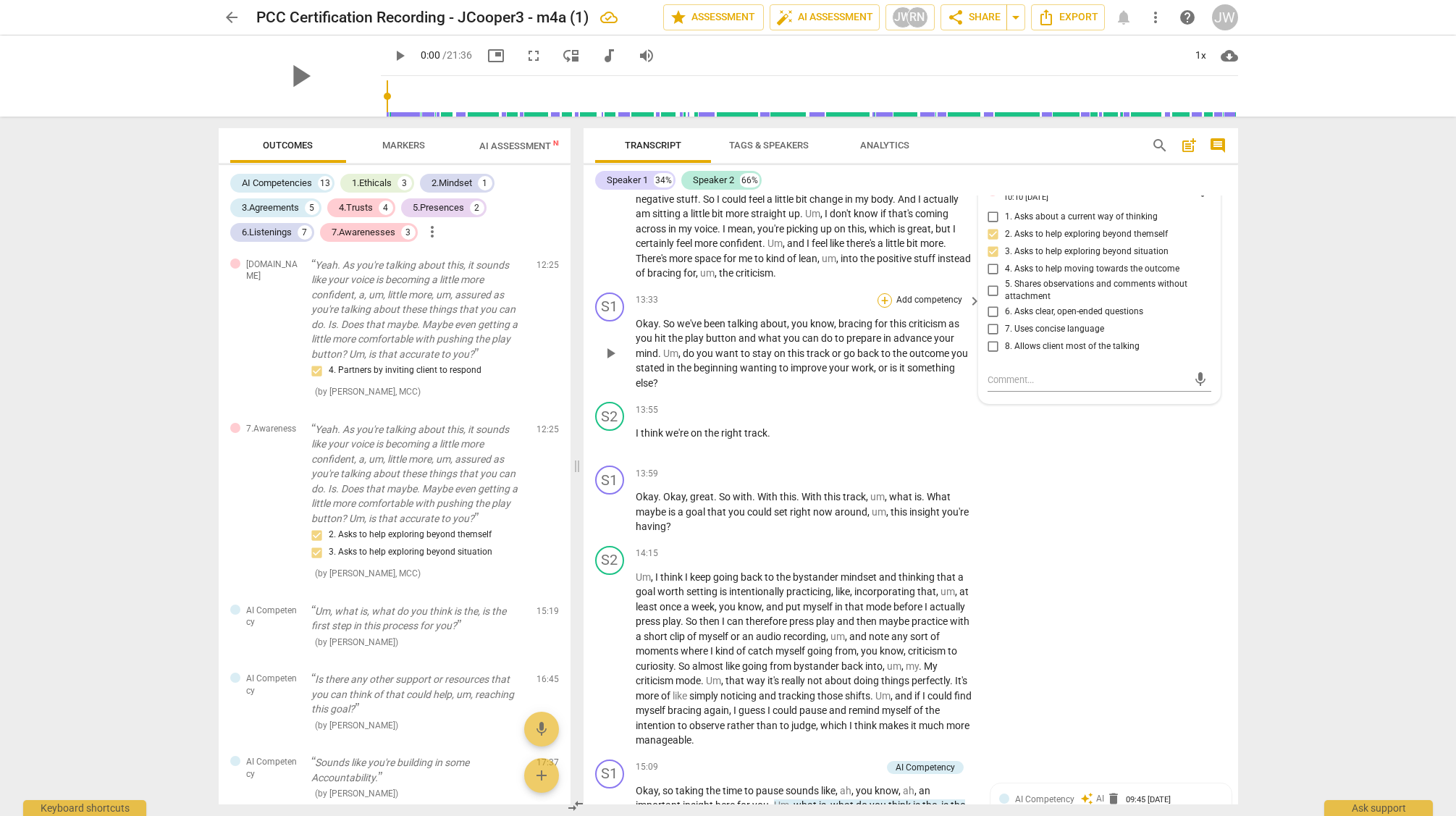
click at [880, 308] on div "+" at bounding box center [885, 301] width 14 height 14
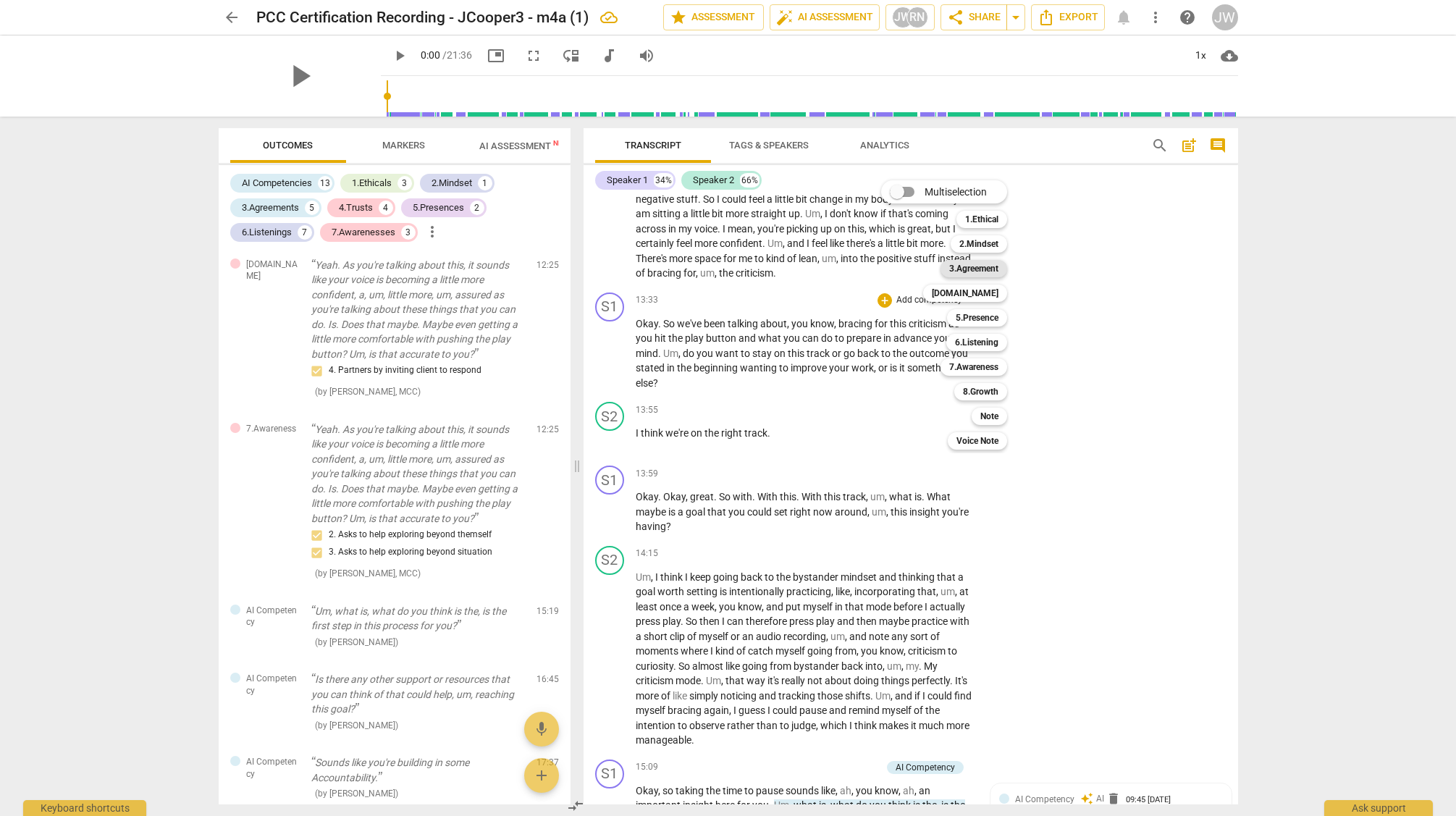
click at [978, 267] on b "3.Agreement" at bounding box center [974, 269] width 50 height 18
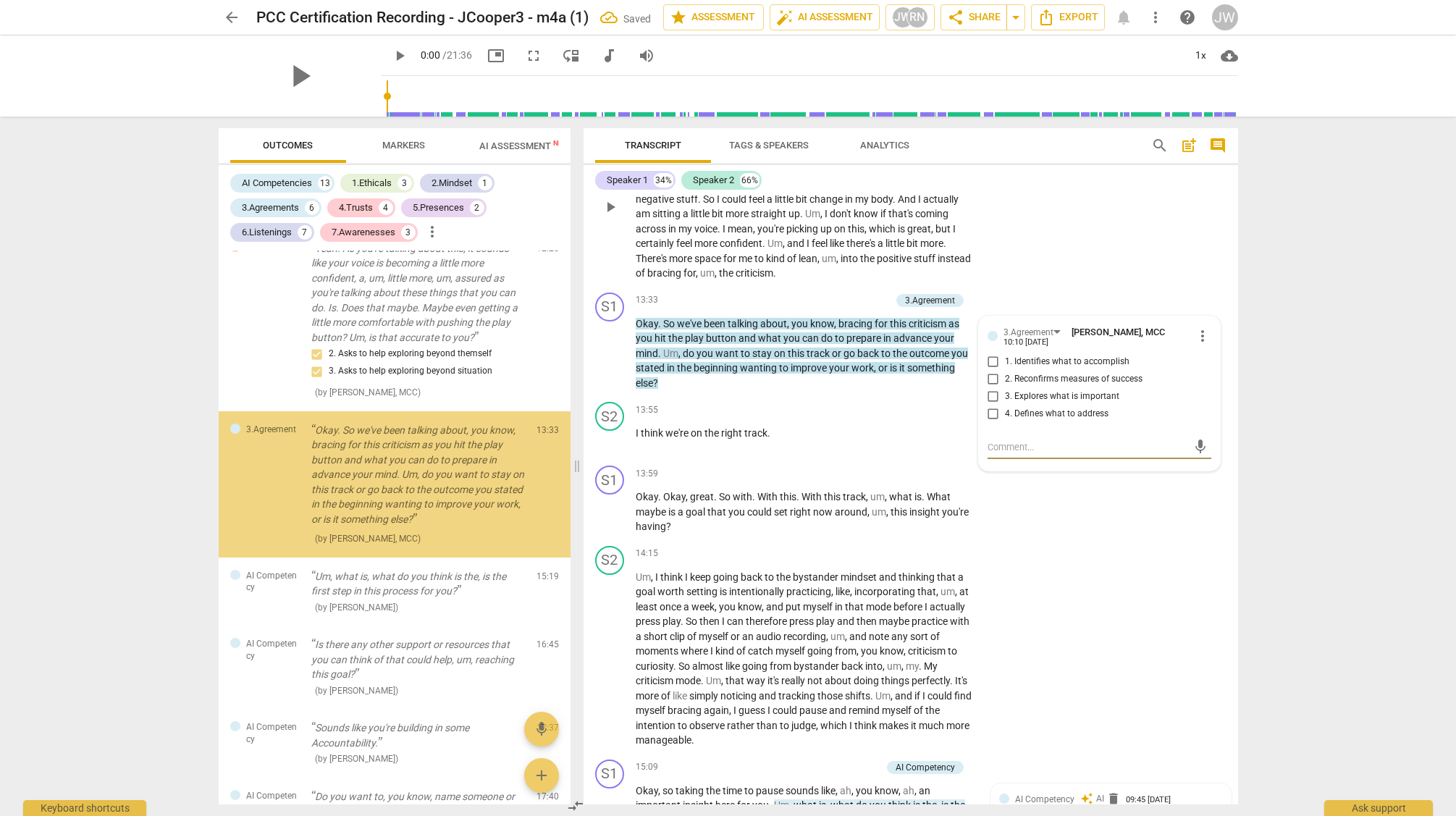
scroll to position [3954, 0]
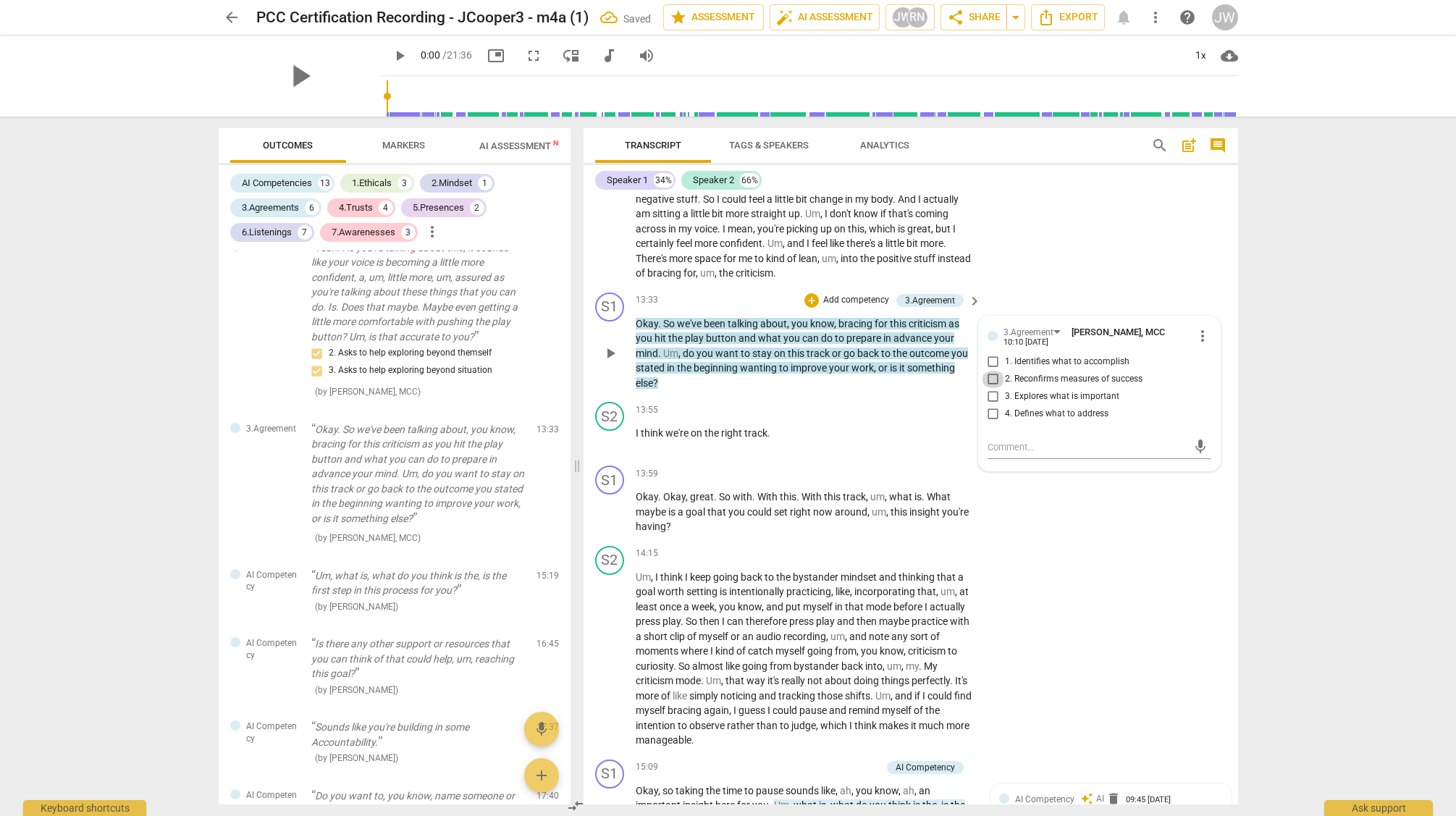
click at [988, 388] on input "2. Reconfirms measures of success" at bounding box center [993, 379] width 23 height 18
checkbox input "true"
click at [1065, 503] on div "S1 play_arrow pause 13:59 + Add competency keyboard_arrow_right Okay . Okay , g…" at bounding box center [911, 500] width 654 height 80
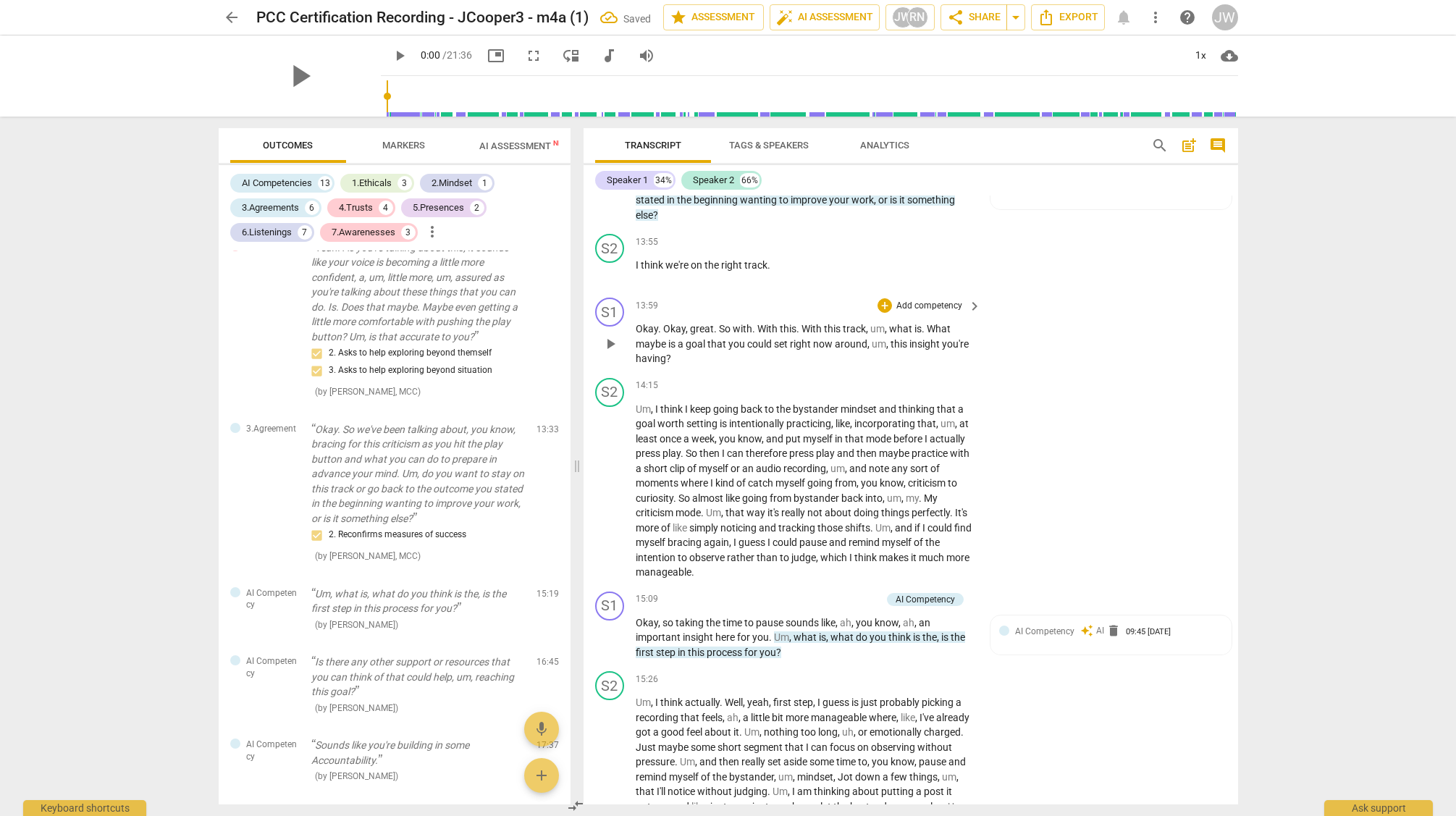
scroll to position [4086, 0]
click at [882, 311] on div "+ Add competency" at bounding box center [921, 304] width 86 height 14
click at [972, 348] on b "6.Listening" at bounding box center [977, 347] width 43 height 18
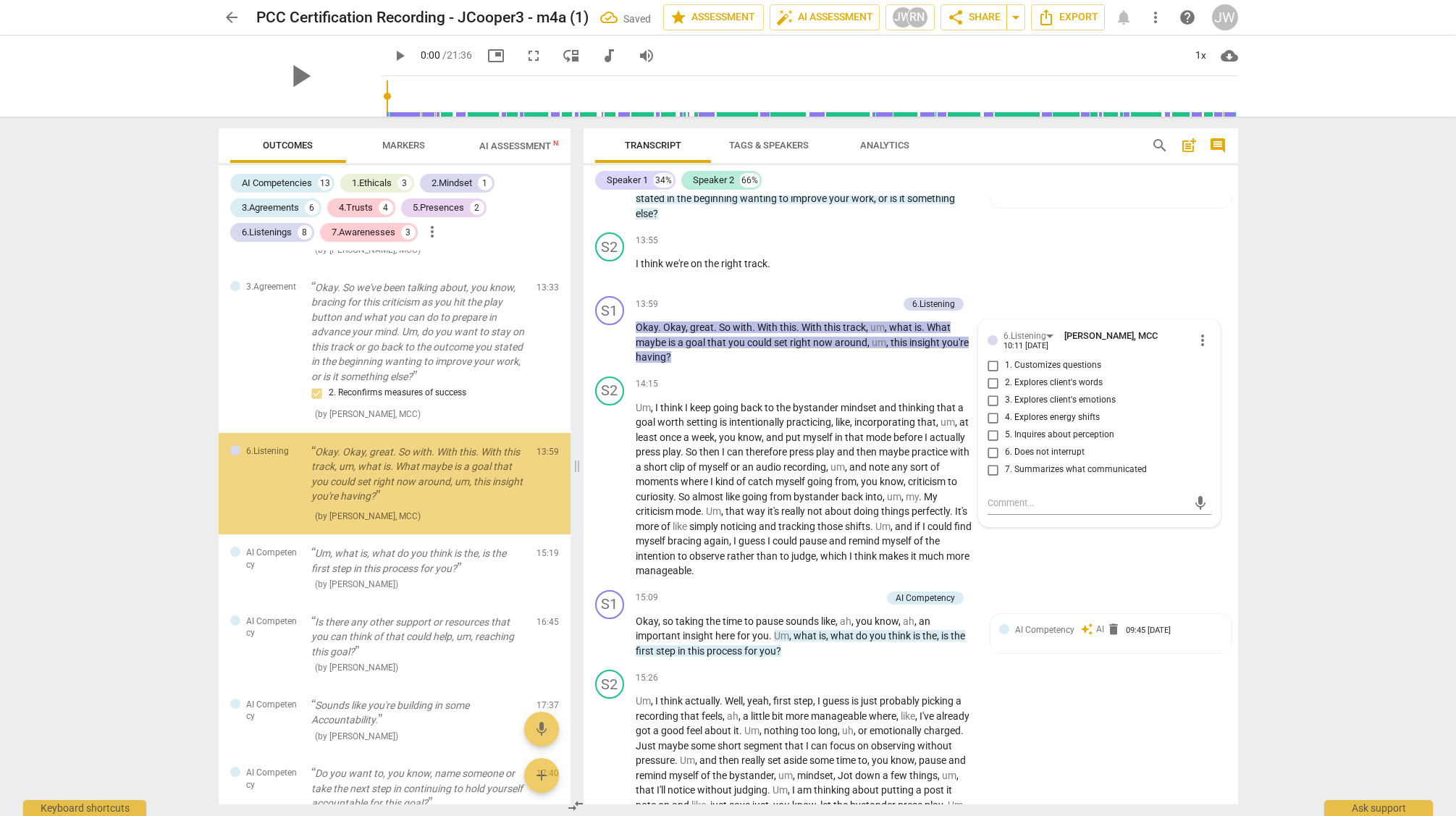
scroll to position [4096, 0]
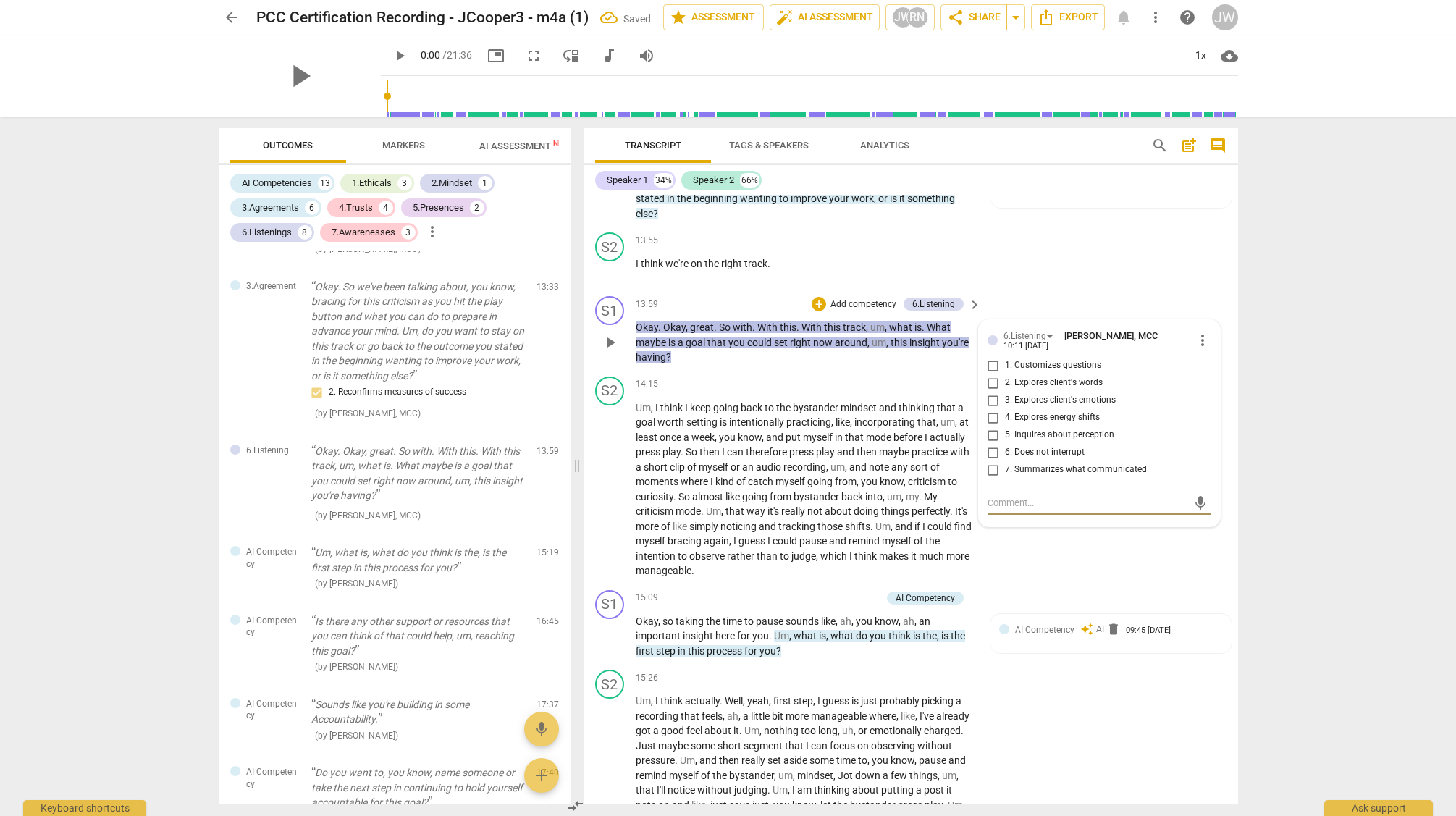
click at [990, 392] on input "2. Explores client's words" at bounding box center [993, 383] width 23 height 18
checkbox input "true"
drag, startPoint x: 994, startPoint y: 378, endPoint x: 978, endPoint y: 382, distance: 16.5
click at [994, 374] on input "1. Customizes questions" at bounding box center [993, 366] width 23 height 18
checkbox input "true"
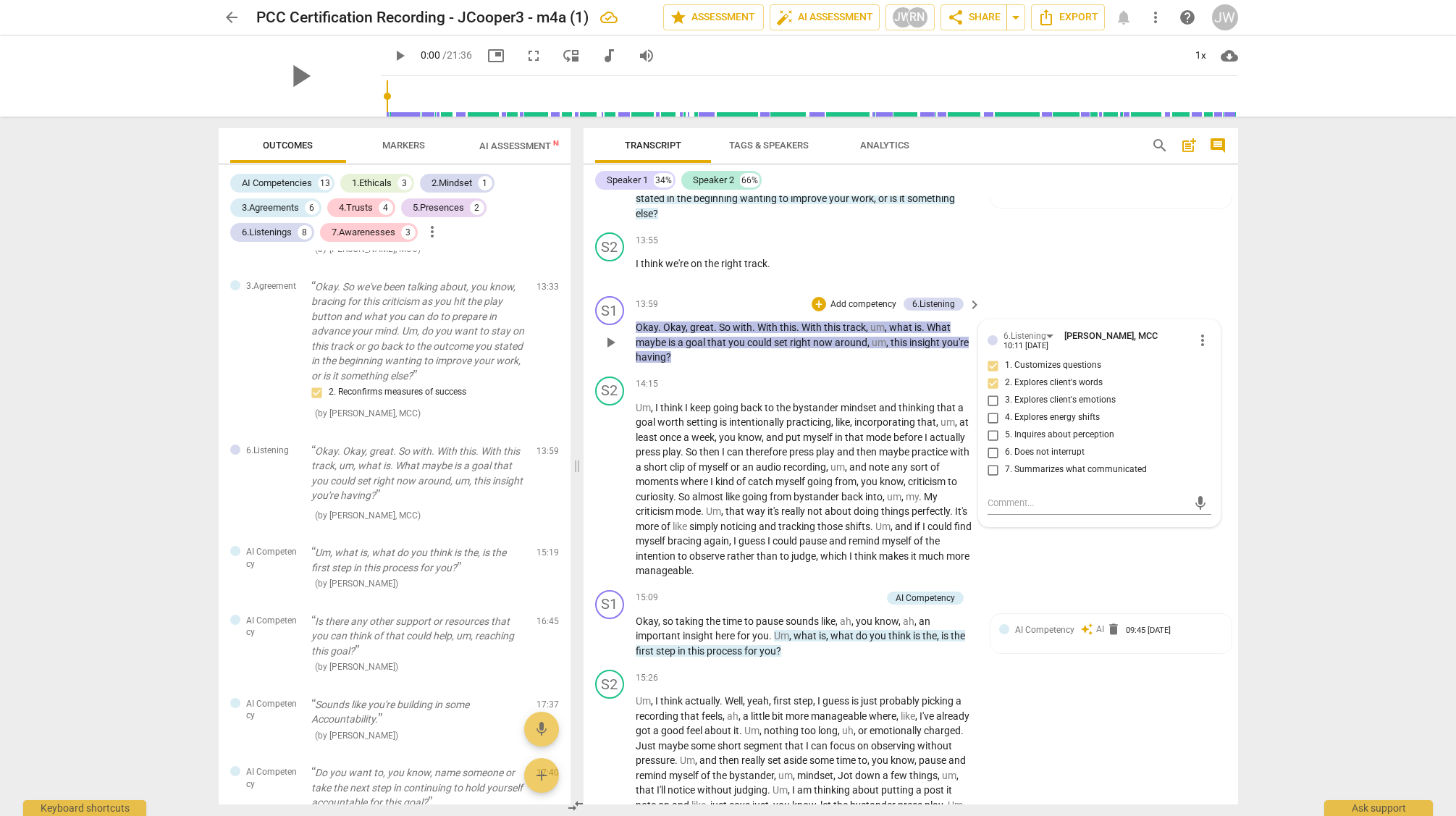
click at [994, 392] on input "2. Explores client's words" at bounding box center [993, 383] width 23 height 18
click at [990, 392] on input "2. Explores client's words" at bounding box center [993, 383] width 23 height 18
checkbox input "false"
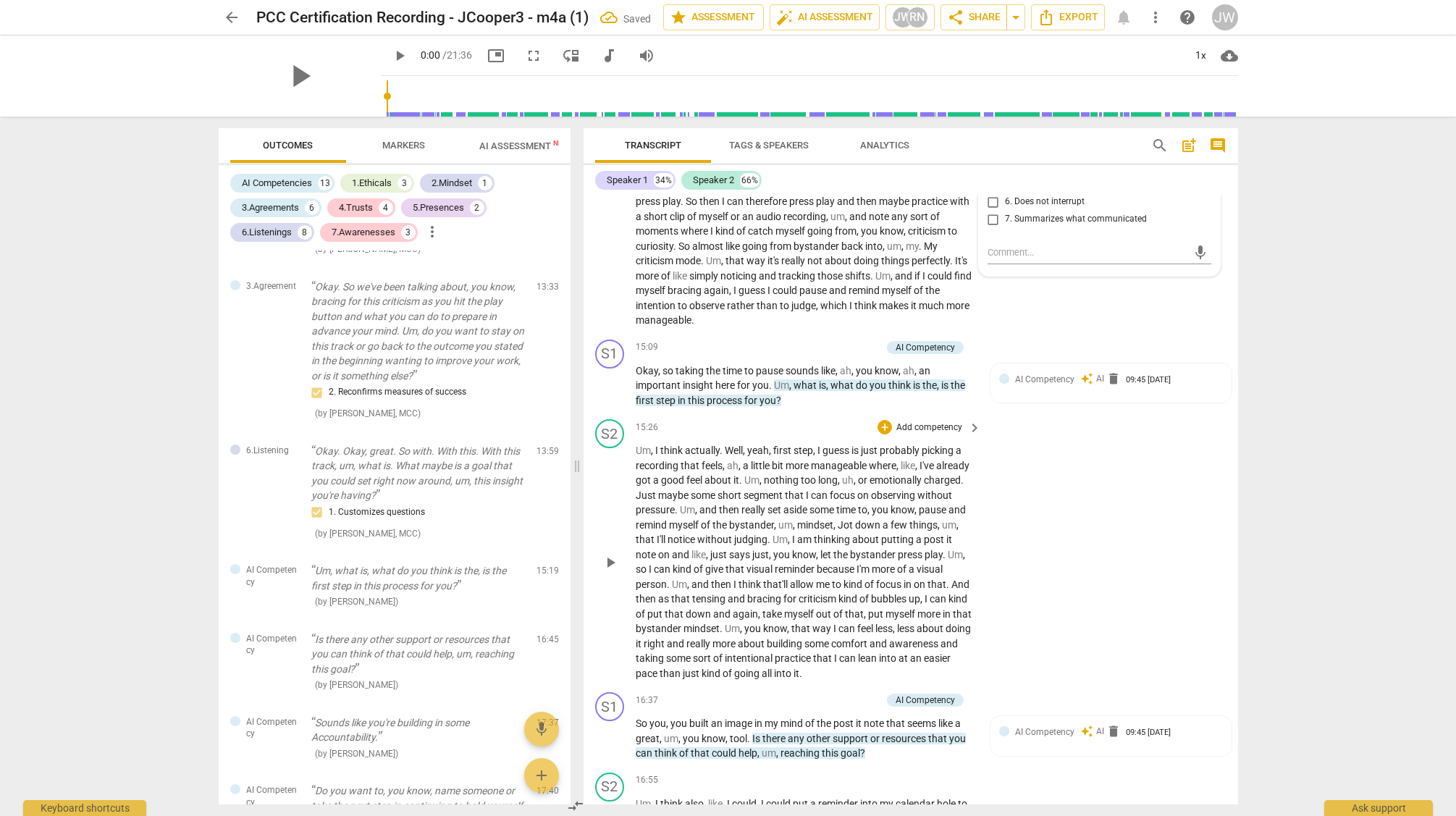
scroll to position [4348, 0]
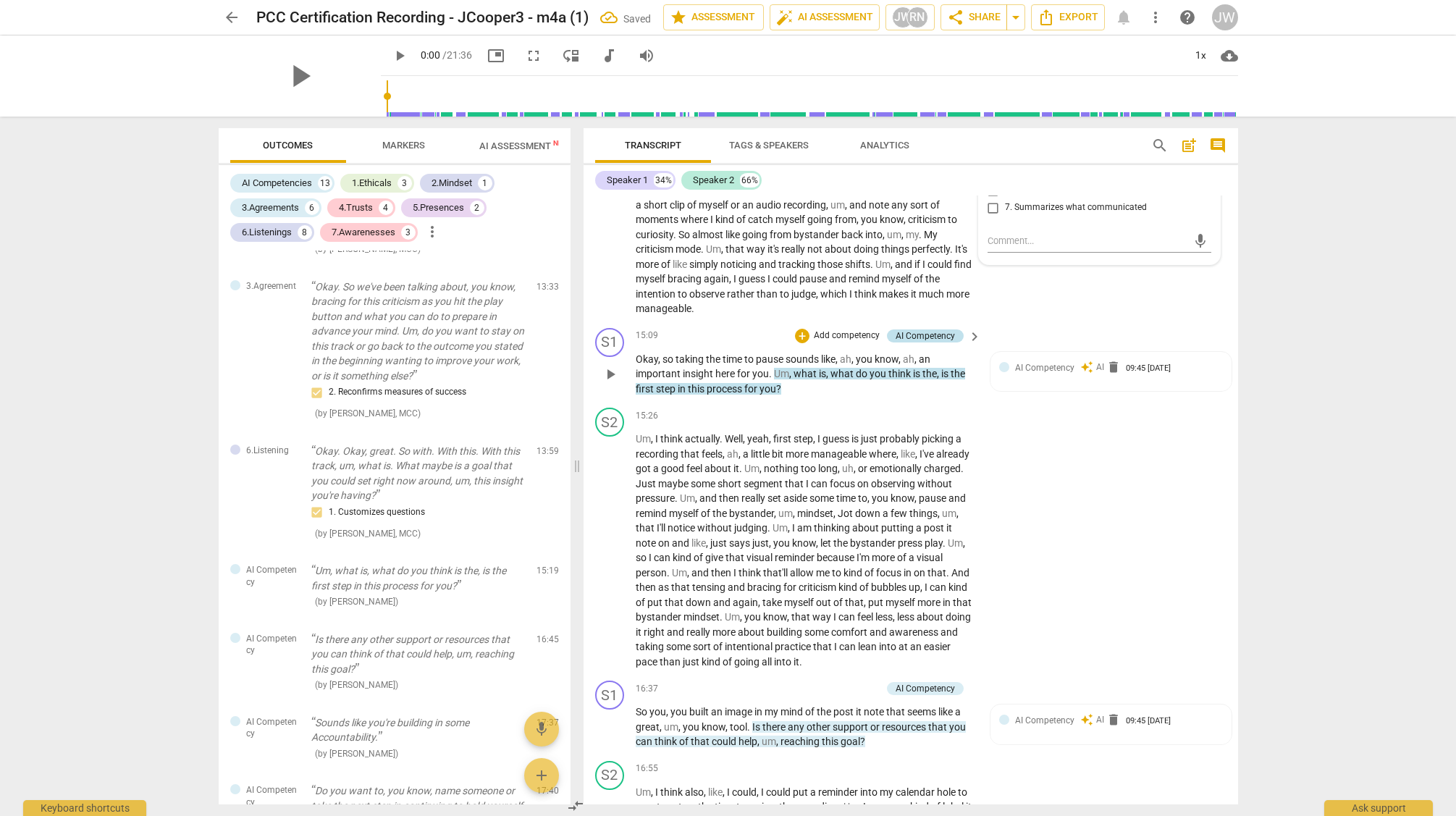
click at [922, 342] on div "AI Competency" at bounding box center [926, 336] width 59 height 13
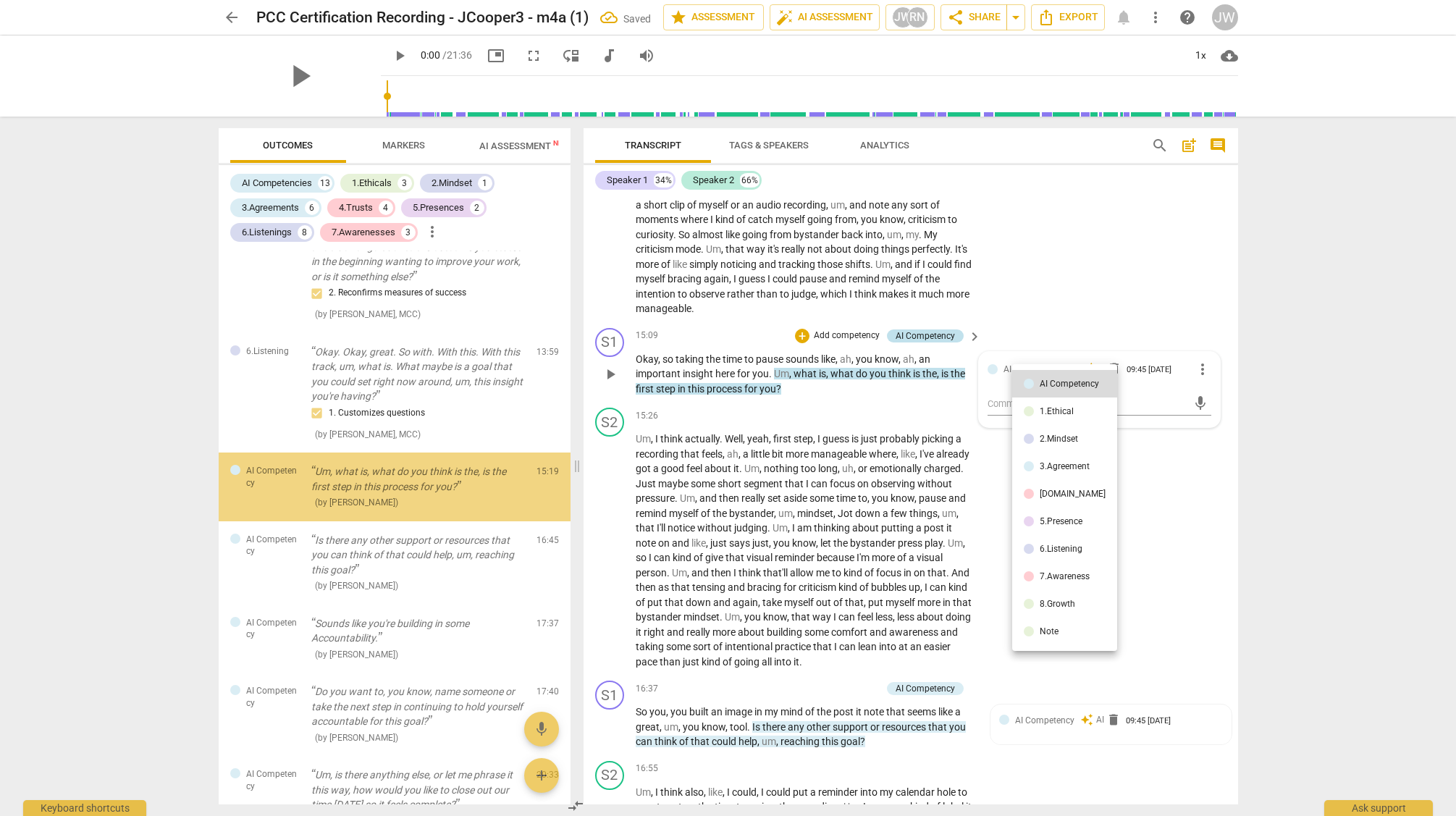
scroll to position [4199, 0]
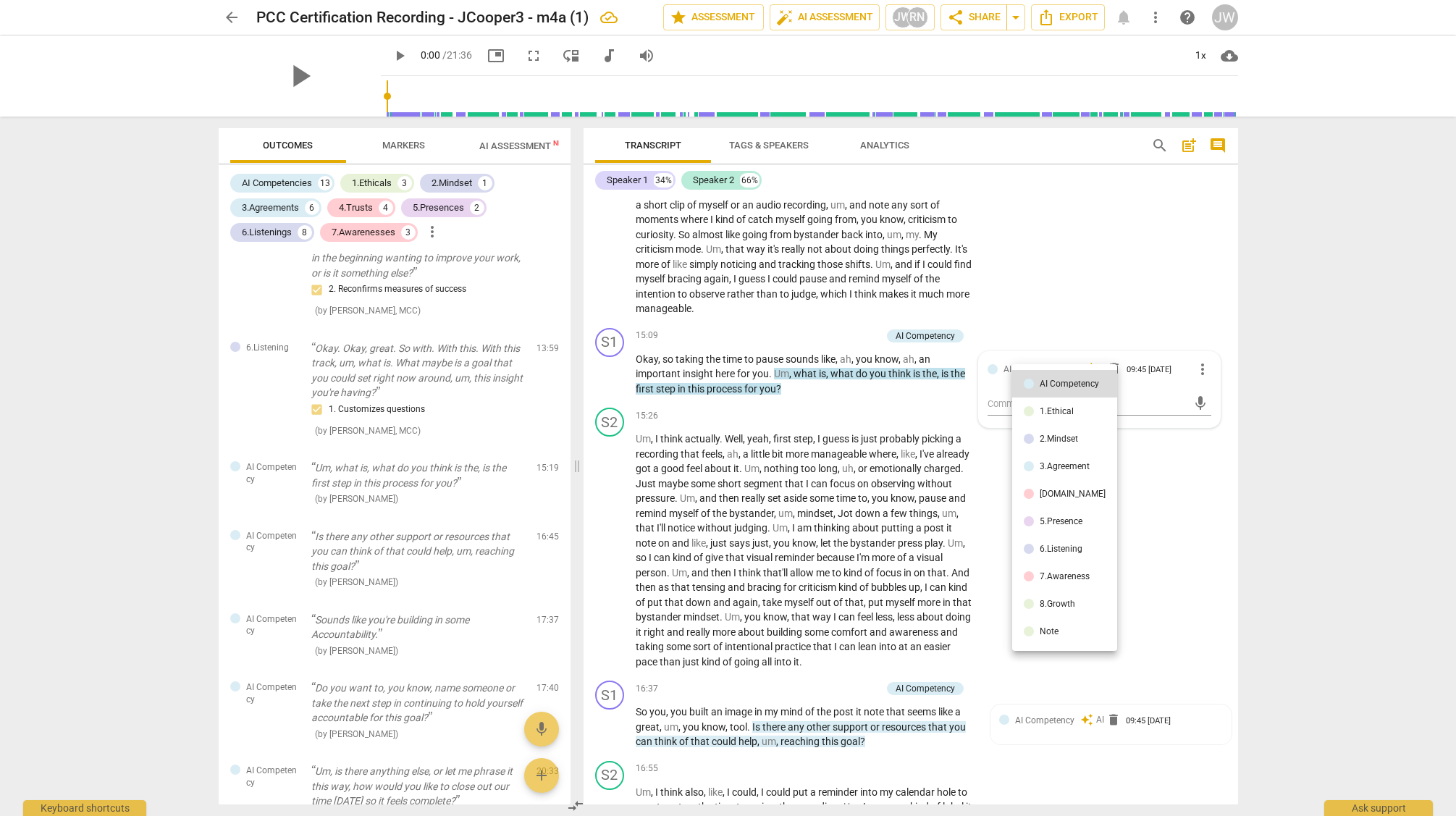
click at [1067, 596] on li "8.Growth" at bounding box center [1064, 604] width 105 height 27
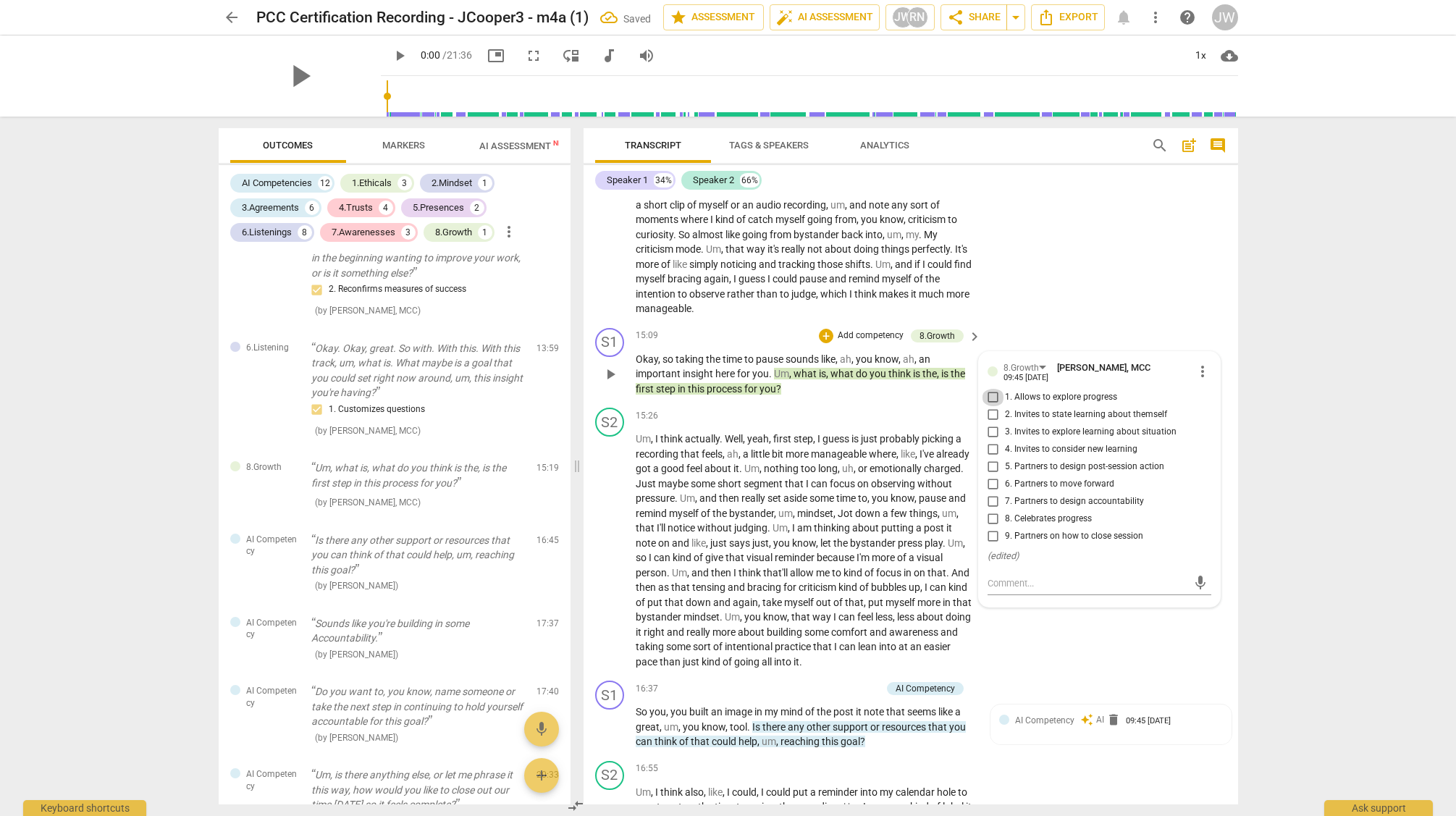
click at [990, 406] on input "1. Allows to explore progress" at bounding box center [993, 398] width 23 height 18
checkbox input "true"
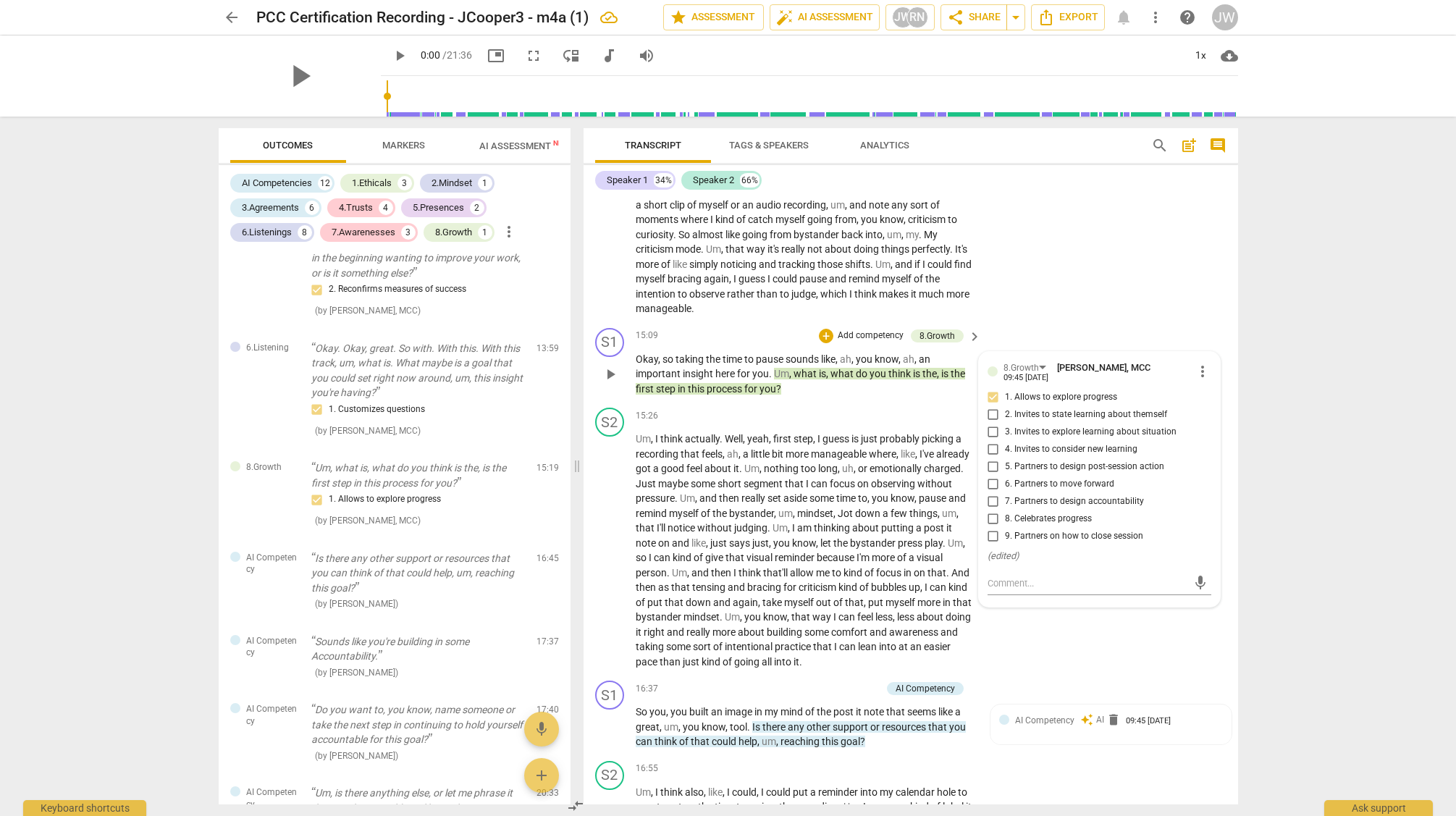
click at [989, 476] on input "5. Partners to design post-session action" at bounding box center [993, 467] width 23 height 18
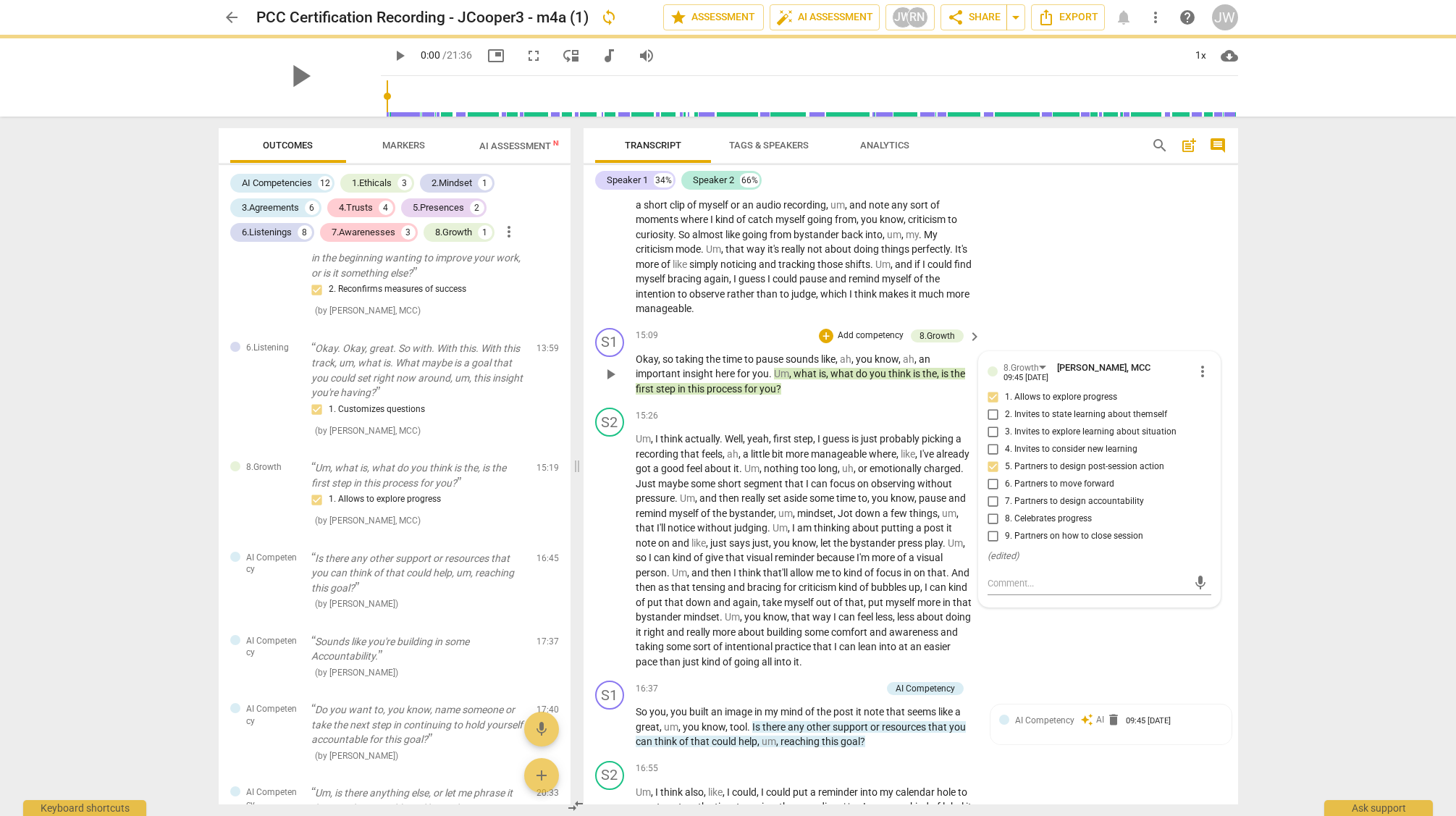
drag, startPoint x: 992, startPoint y: 483, endPoint x: 991, endPoint y: 493, distance: 10.0
click at [992, 476] on input "5. Partners to design post-session action" at bounding box center [993, 467] width 23 height 18
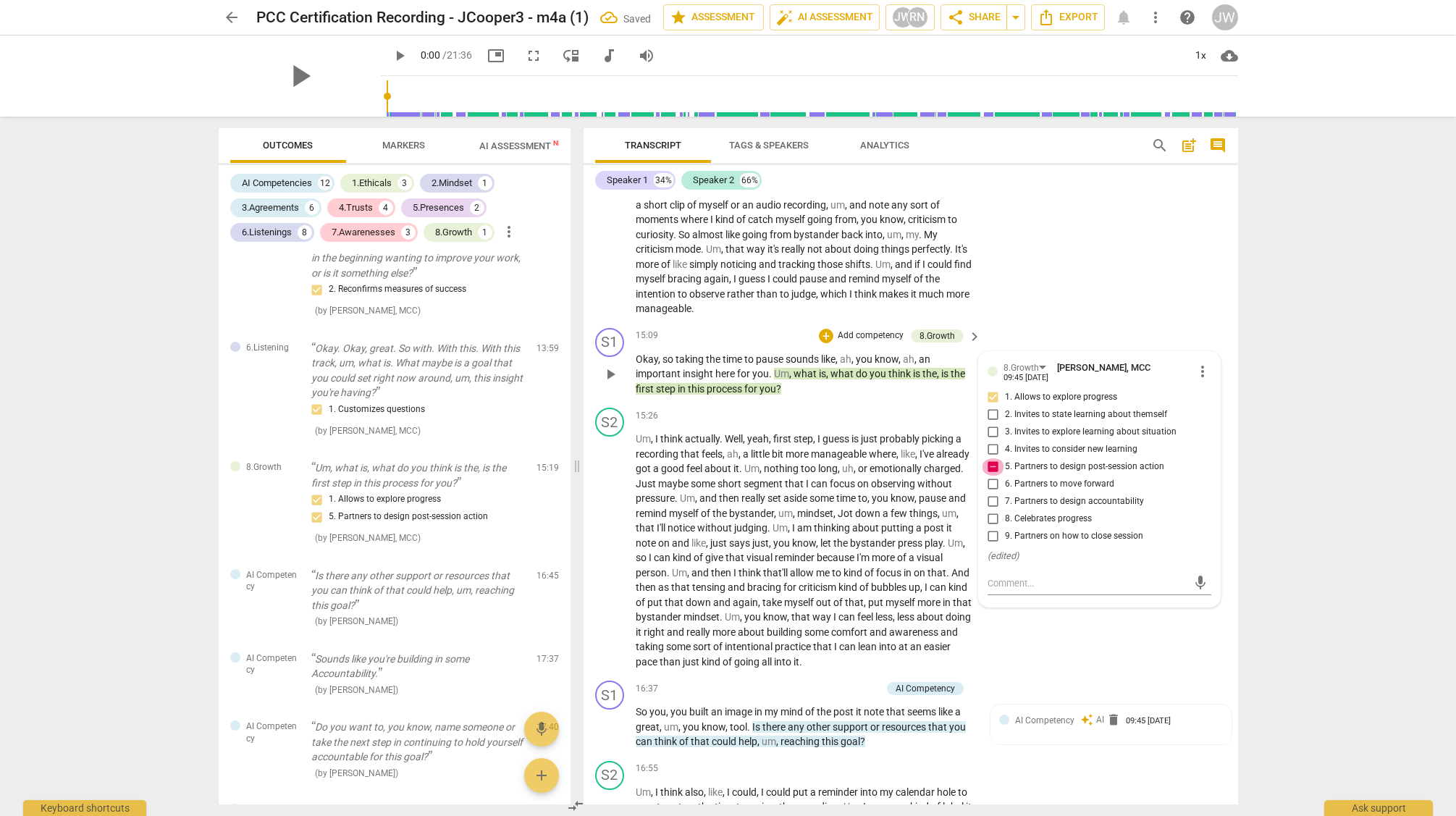
drag, startPoint x: 990, startPoint y: 481, endPoint x: 991, endPoint y: 498, distance: 17.0
click at [990, 476] on input "5. Partners to design post-session action" at bounding box center [993, 467] width 23 height 18
checkbox input "false"
click at [991, 493] on input "6. Partners to move forward" at bounding box center [993, 485] width 23 height 18
checkbox input "true"
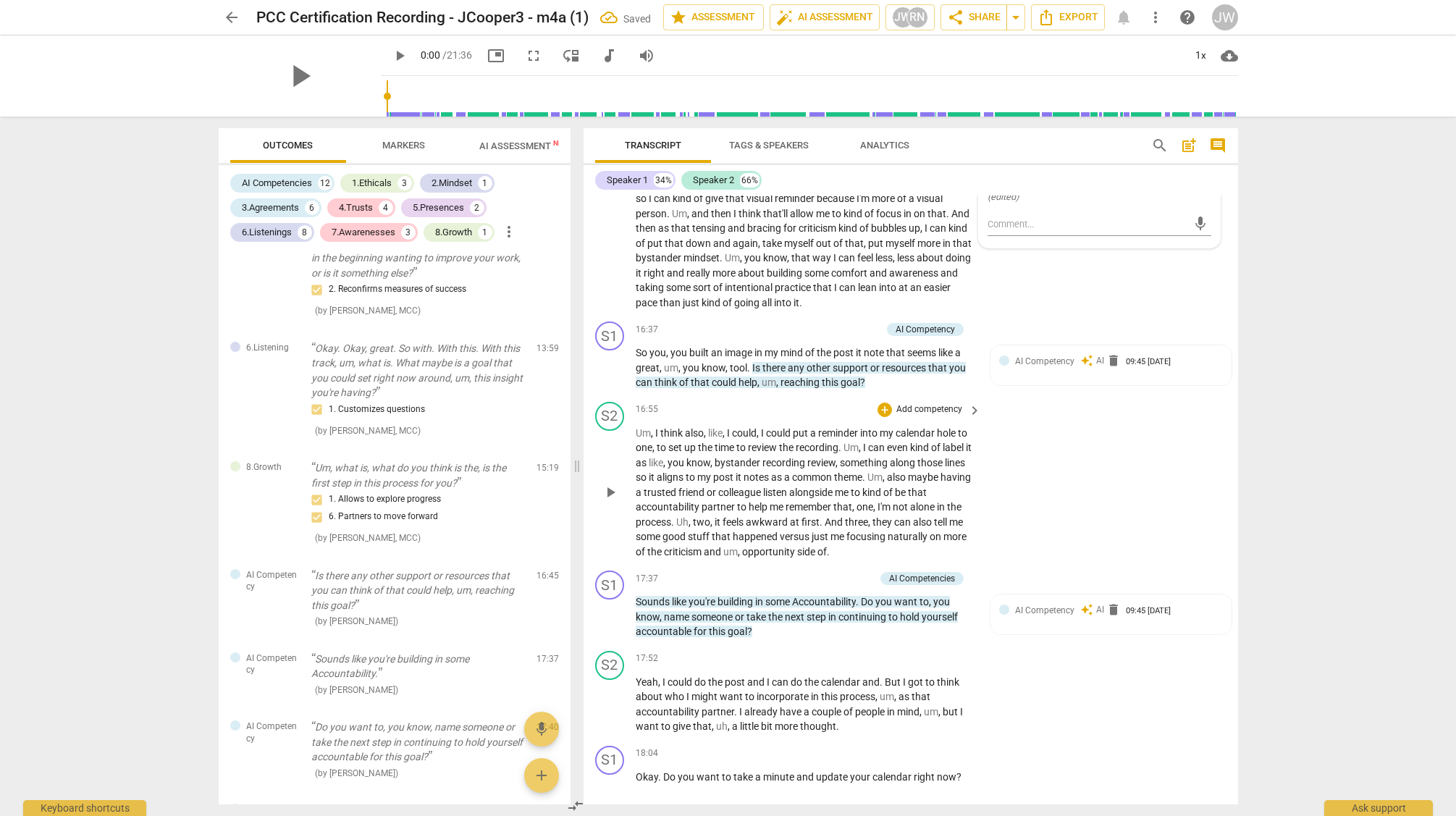
scroll to position [4716, 0]
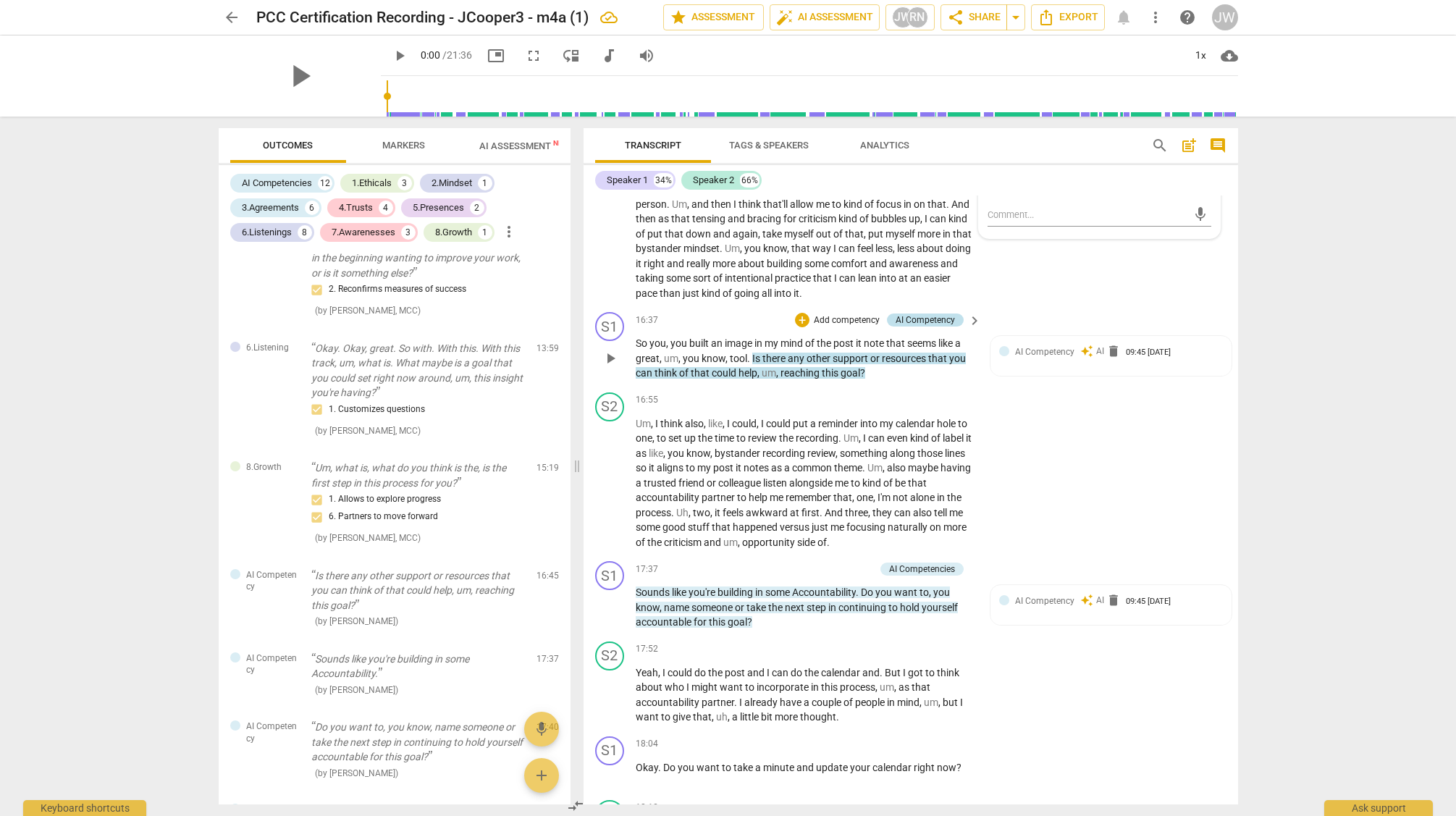
click at [957, 326] on div "AI Competency" at bounding box center [926, 320] width 77 height 13
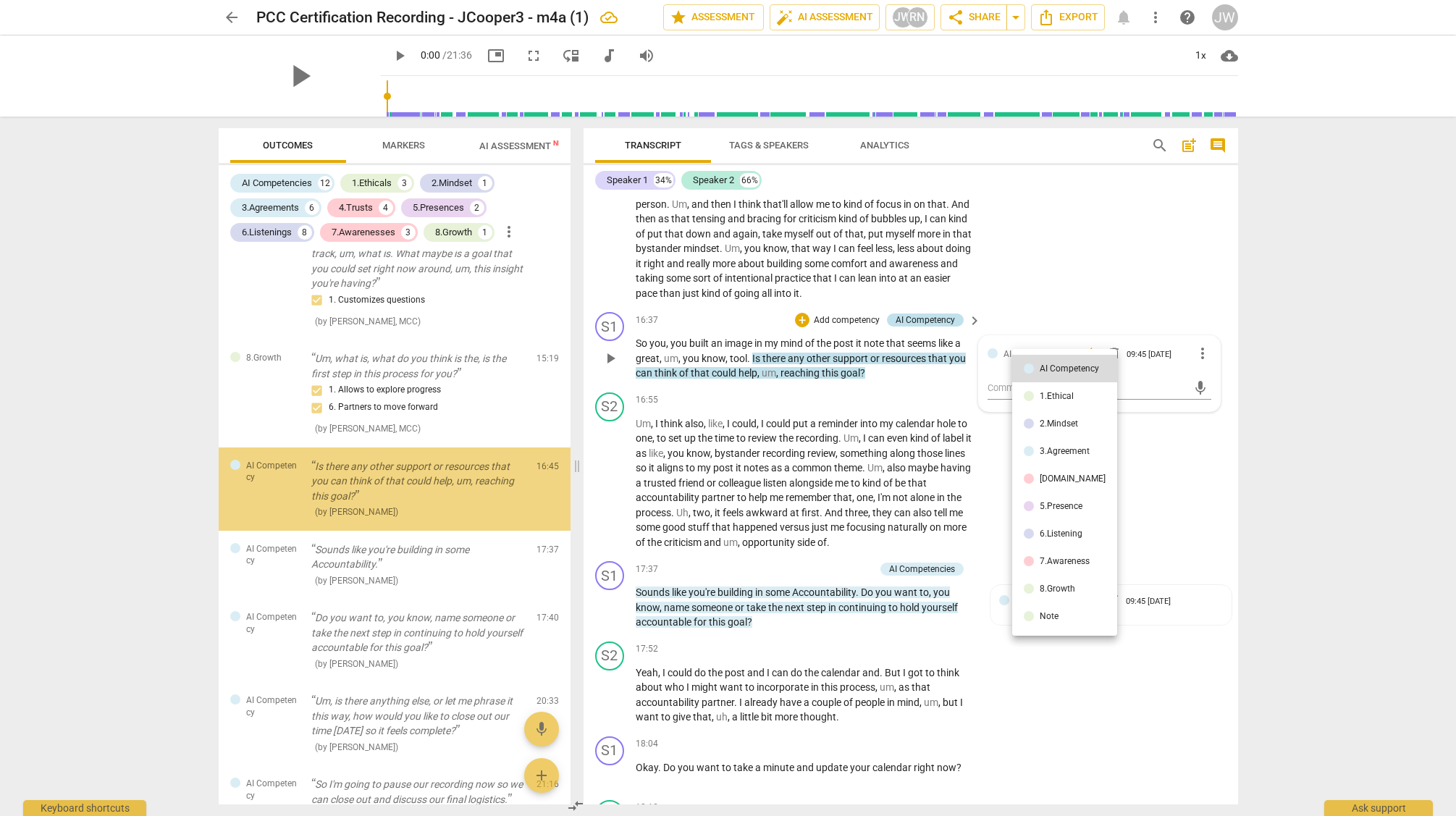
scroll to position [4314, 0]
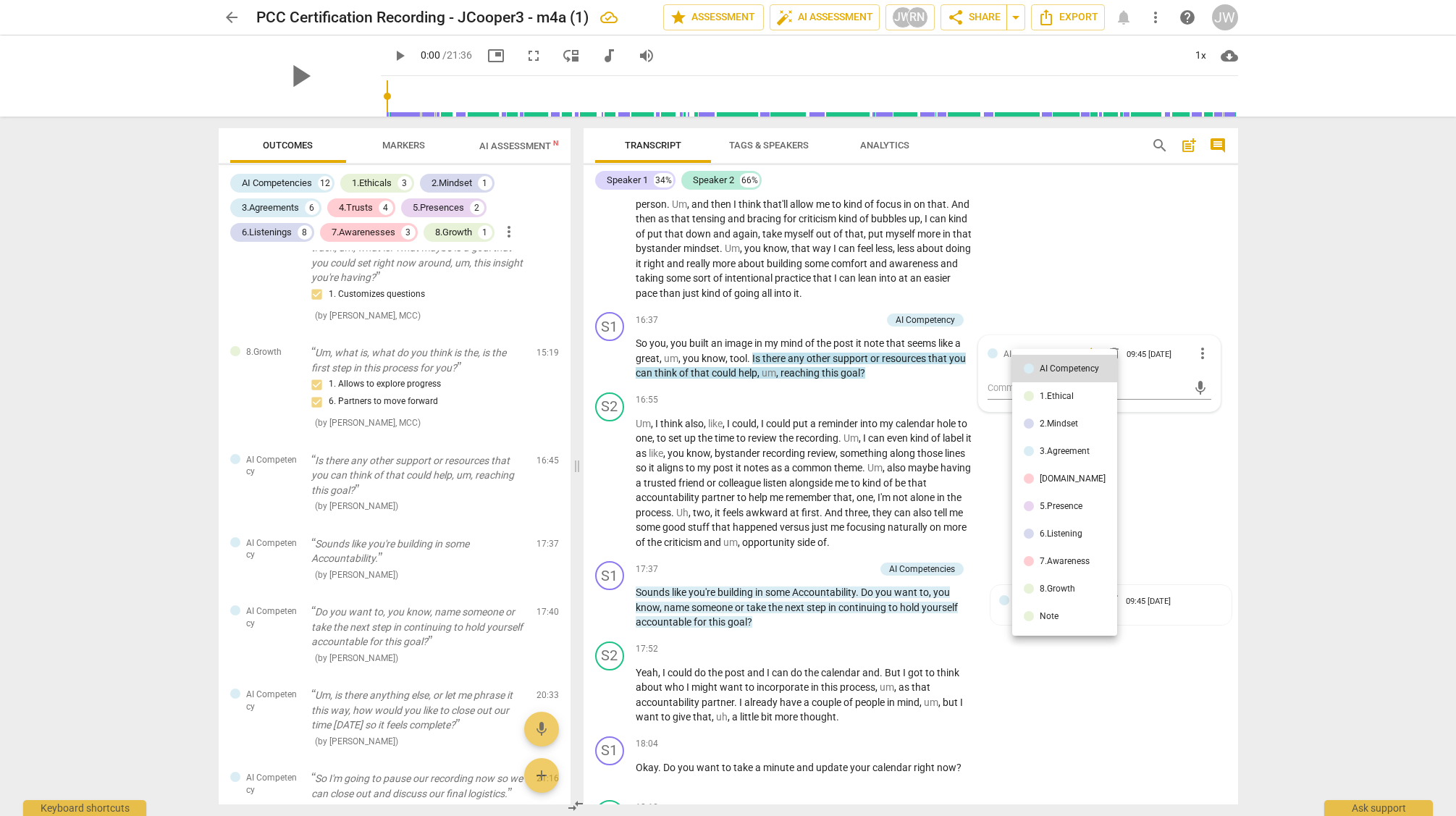
click at [1062, 584] on div "8.Growth" at bounding box center [1058, 588] width 35 height 9
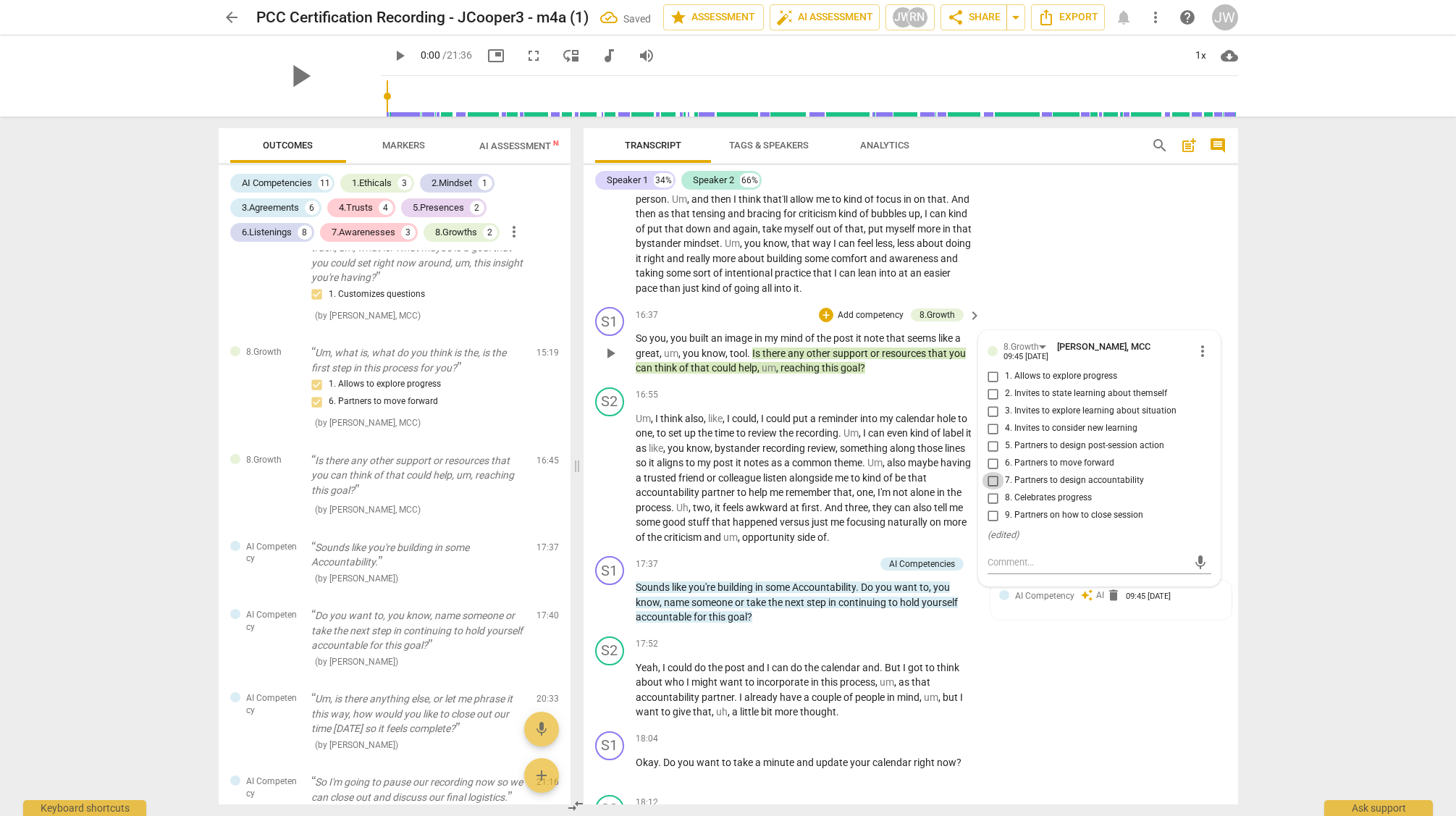
click at [993, 490] on input "7. Partners to design accountability" at bounding box center [993, 481] width 23 height 18
checkbox input "true"
click at [993, 474] on input "6. Partners to move forward" at bounding box center [993, 465] width 23 height 18
checkbox input "true"
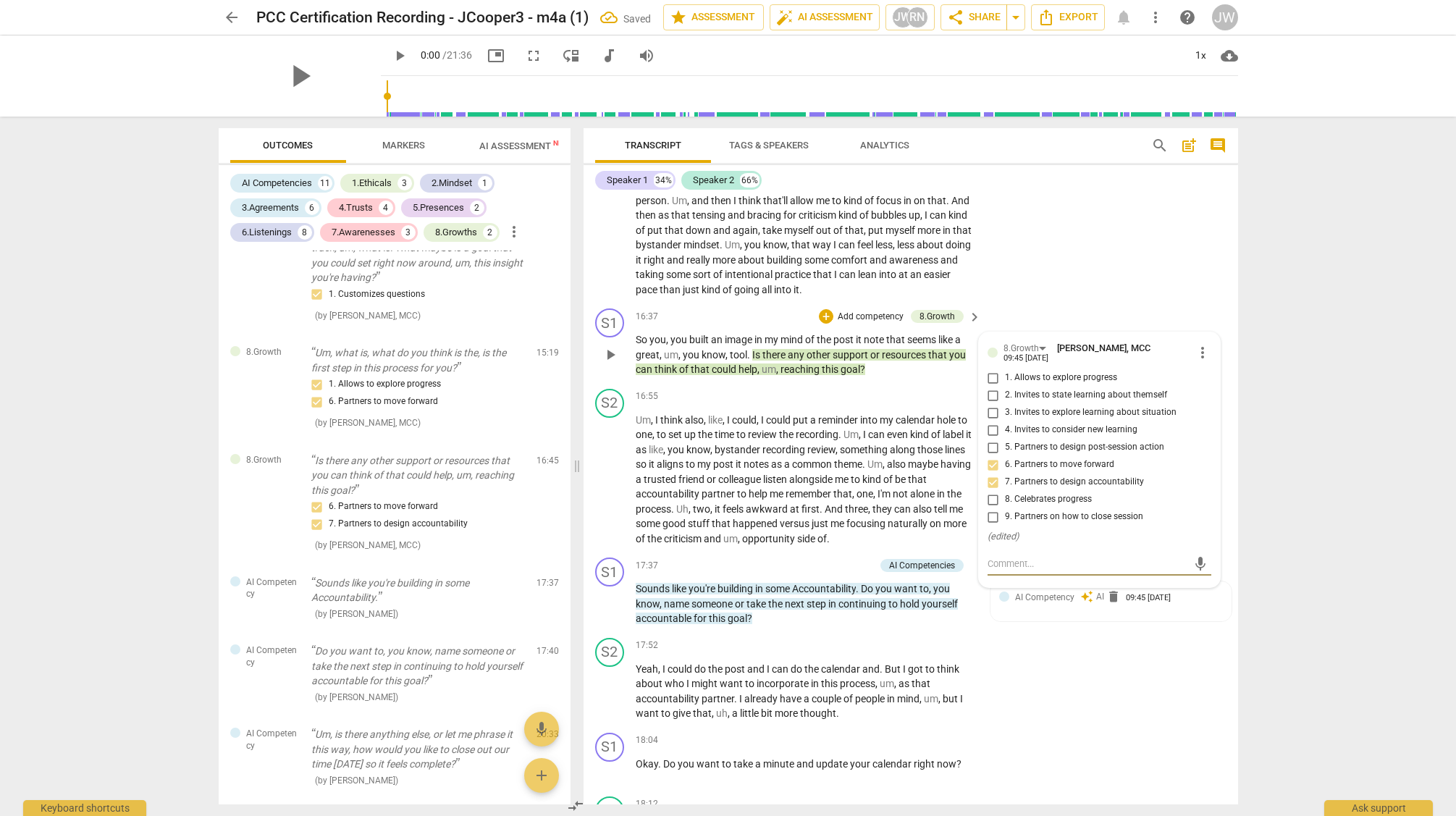
click at [1027, 570] on textarea at bounding box center [1088, 563] width 201 height 14
type textarea "W"
type textarea "Wh"
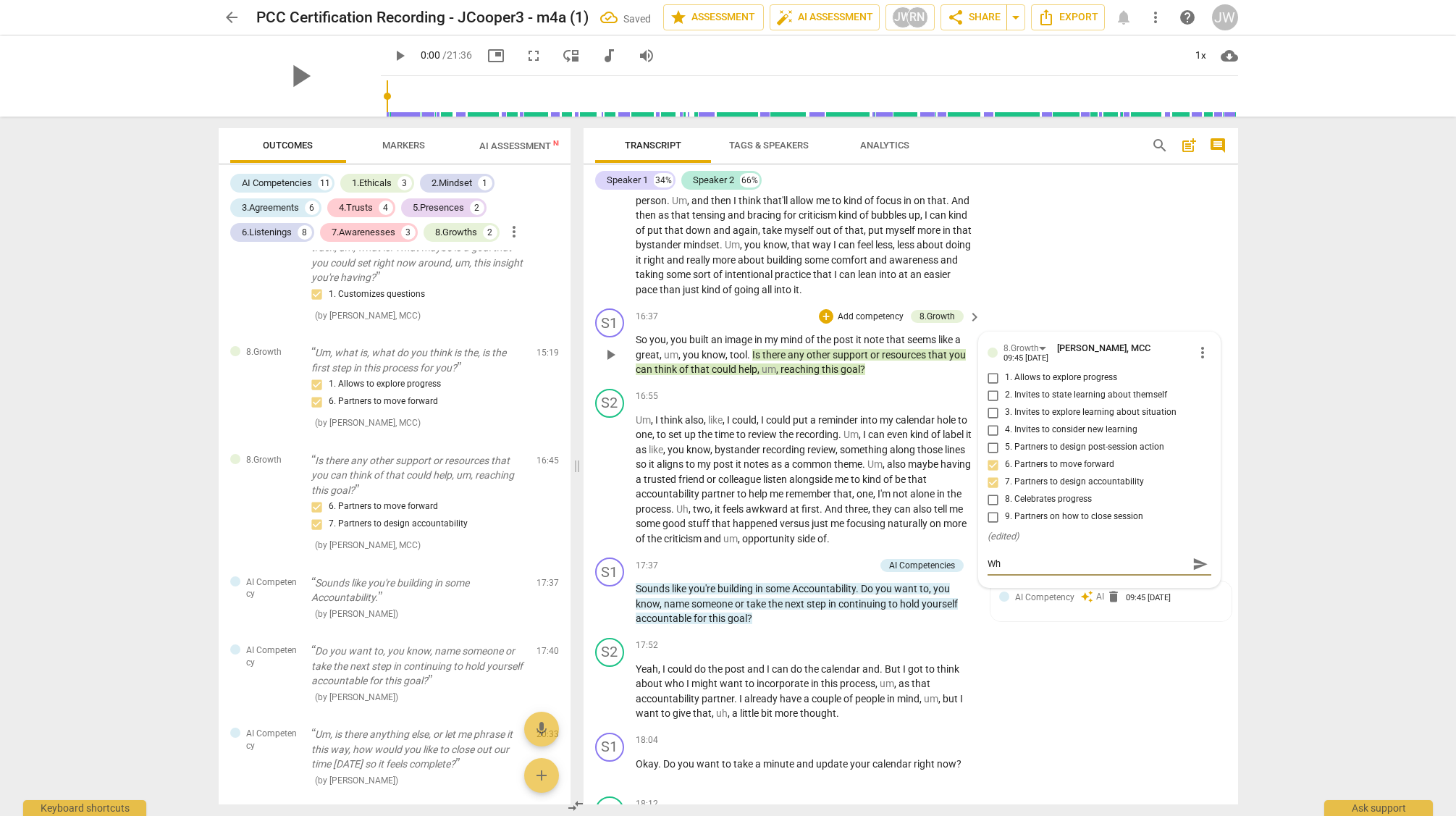
type textarea "Wha"
type textarea "What"
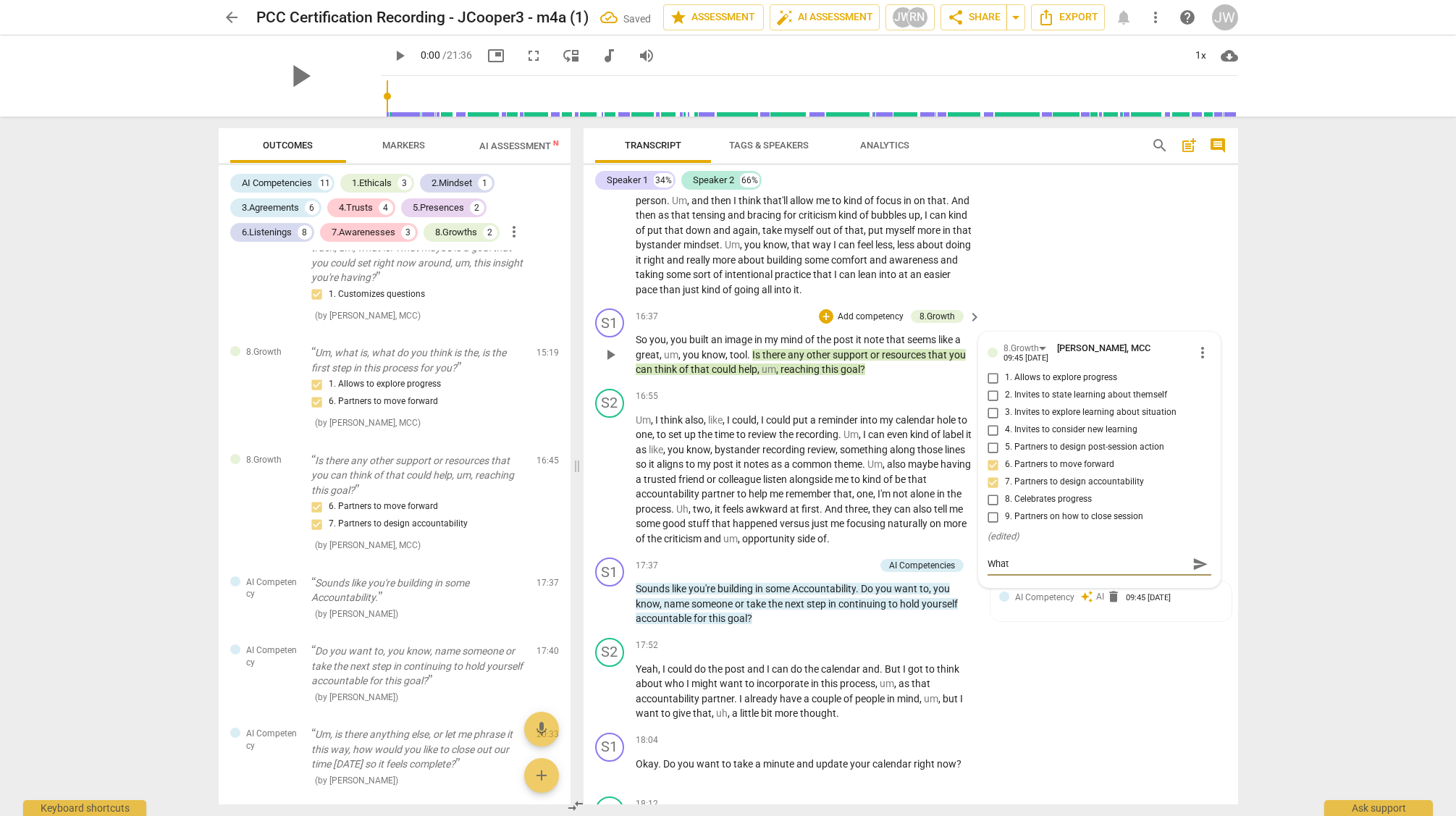
type textarea "What"
type textarea "What o"
type textarea "What ot"
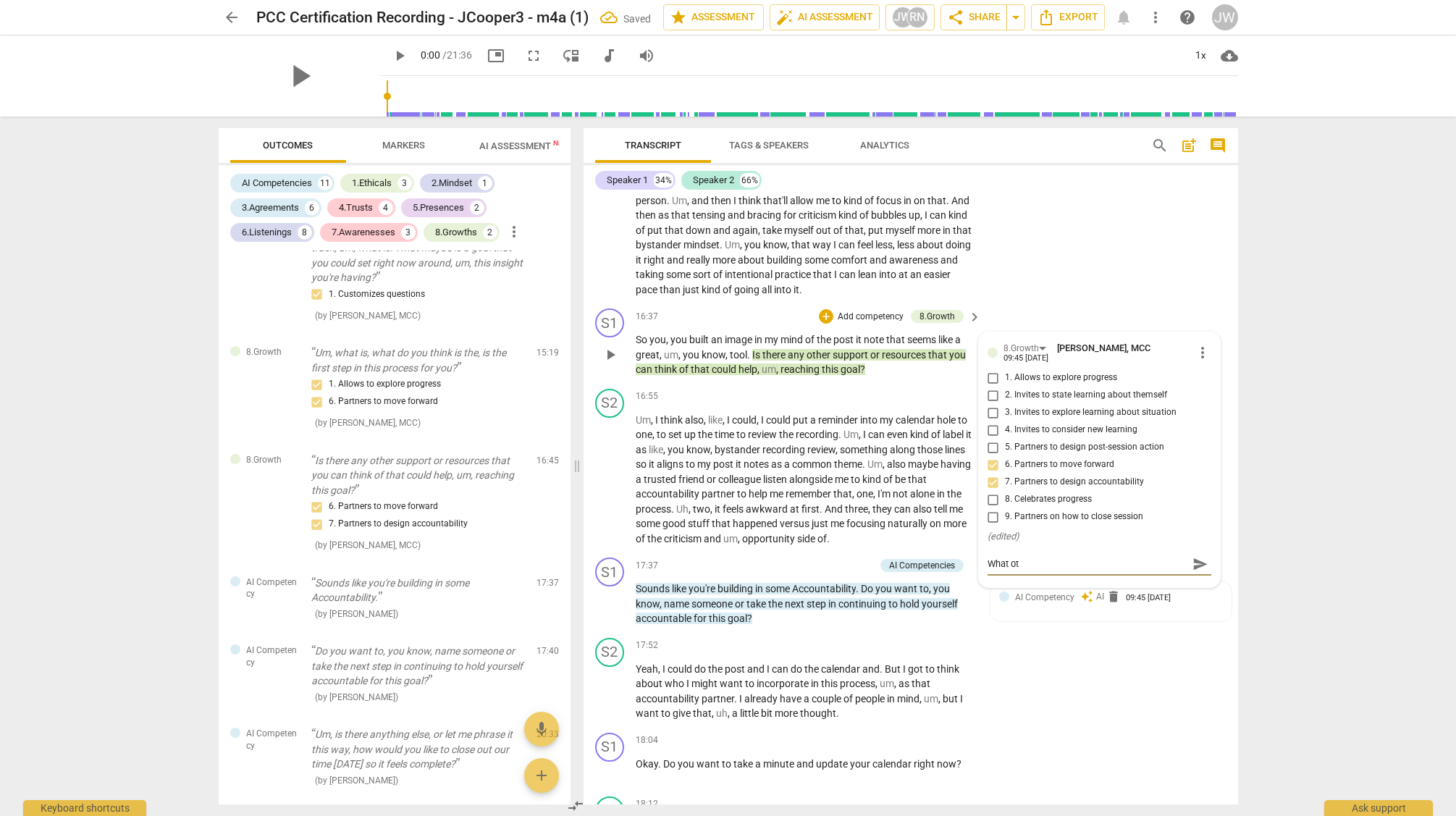
type textarea "What oth"
type textarea "What othe"
type textarea "What other"
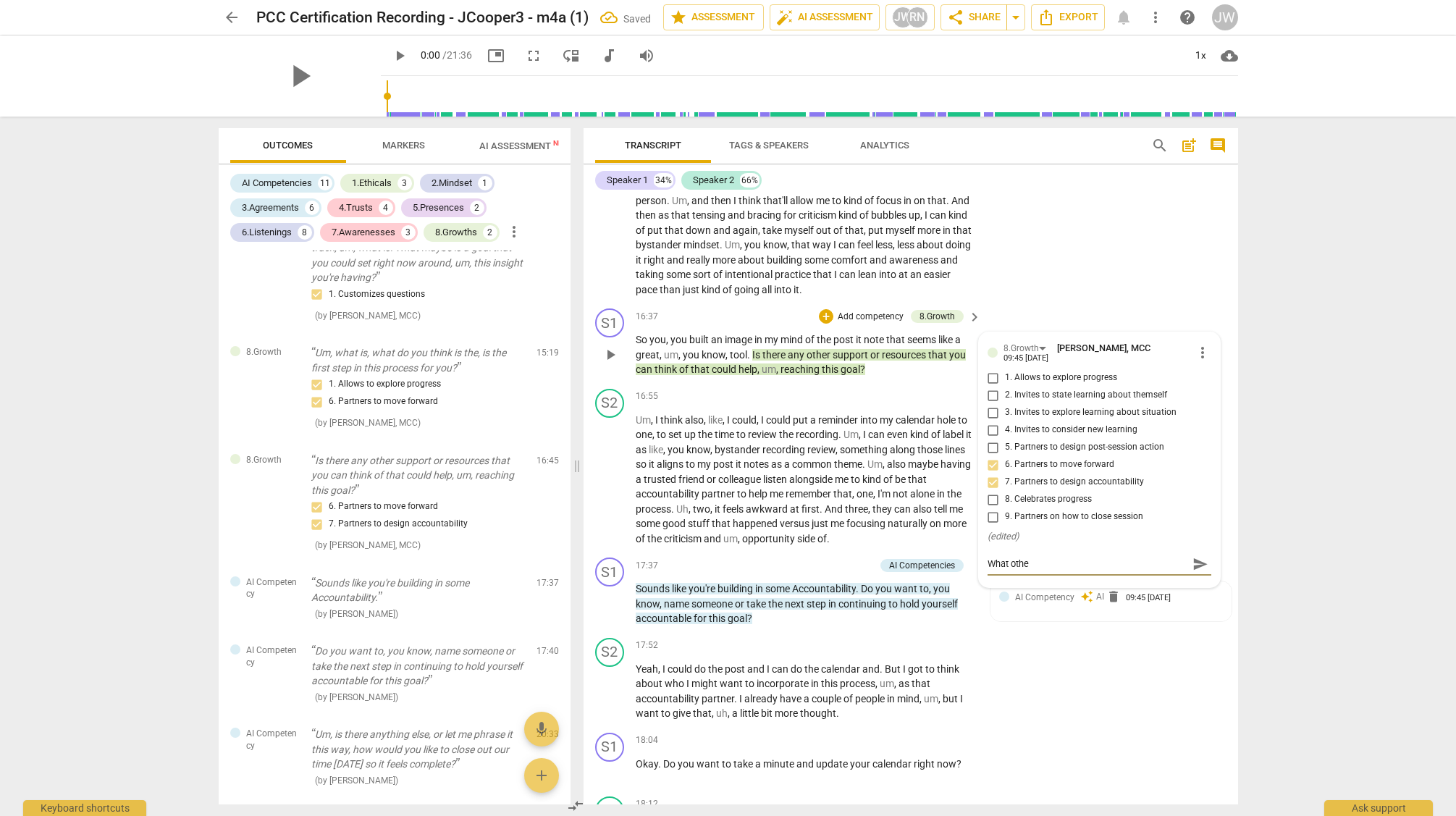
type textarea "What other"
type textarea "What other."
type textarea "What other.."
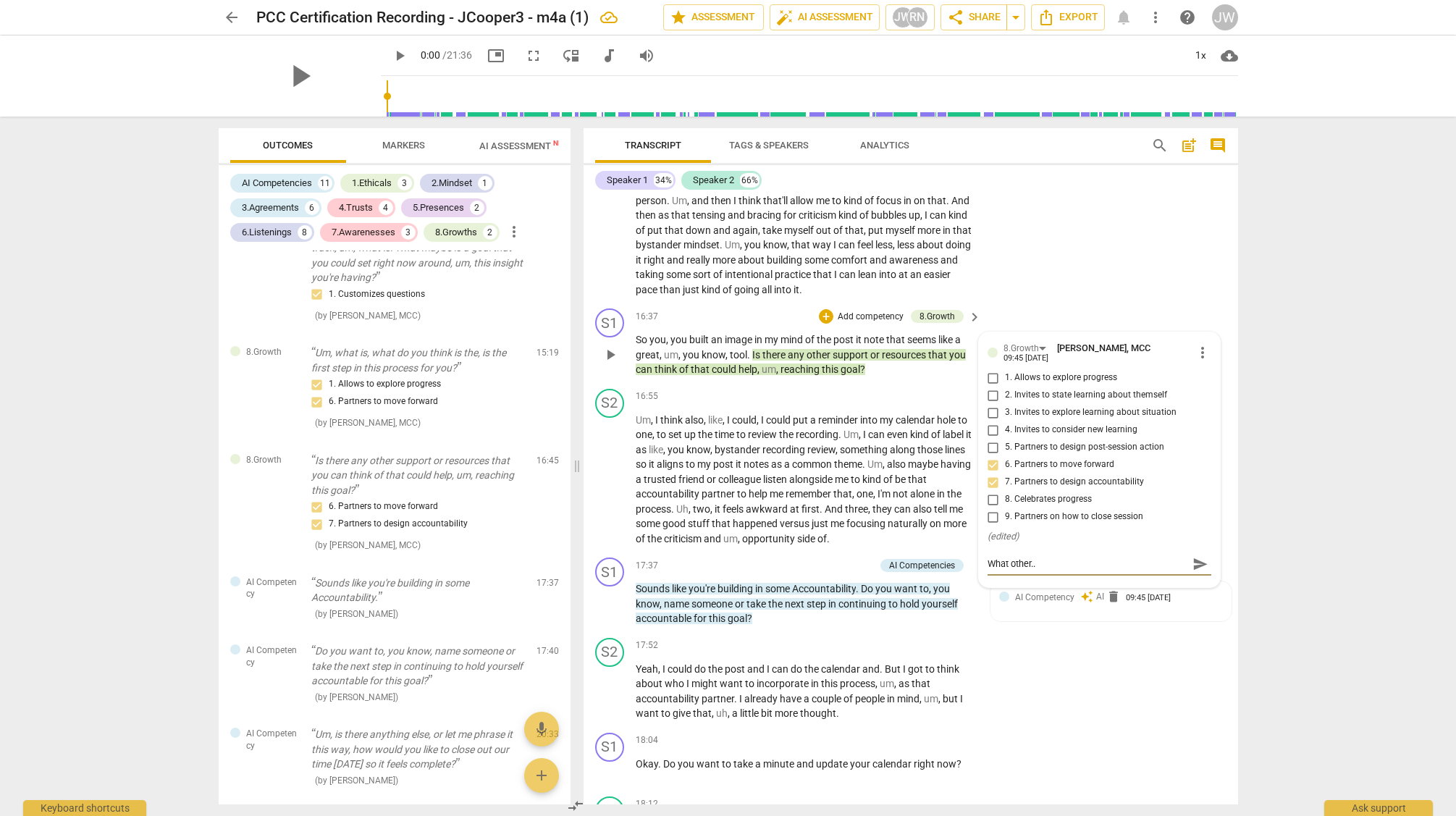
type textarea "What other..."
click at [1197, 572] on span "send" at bounding box center [1201, 564] width 16 height 16
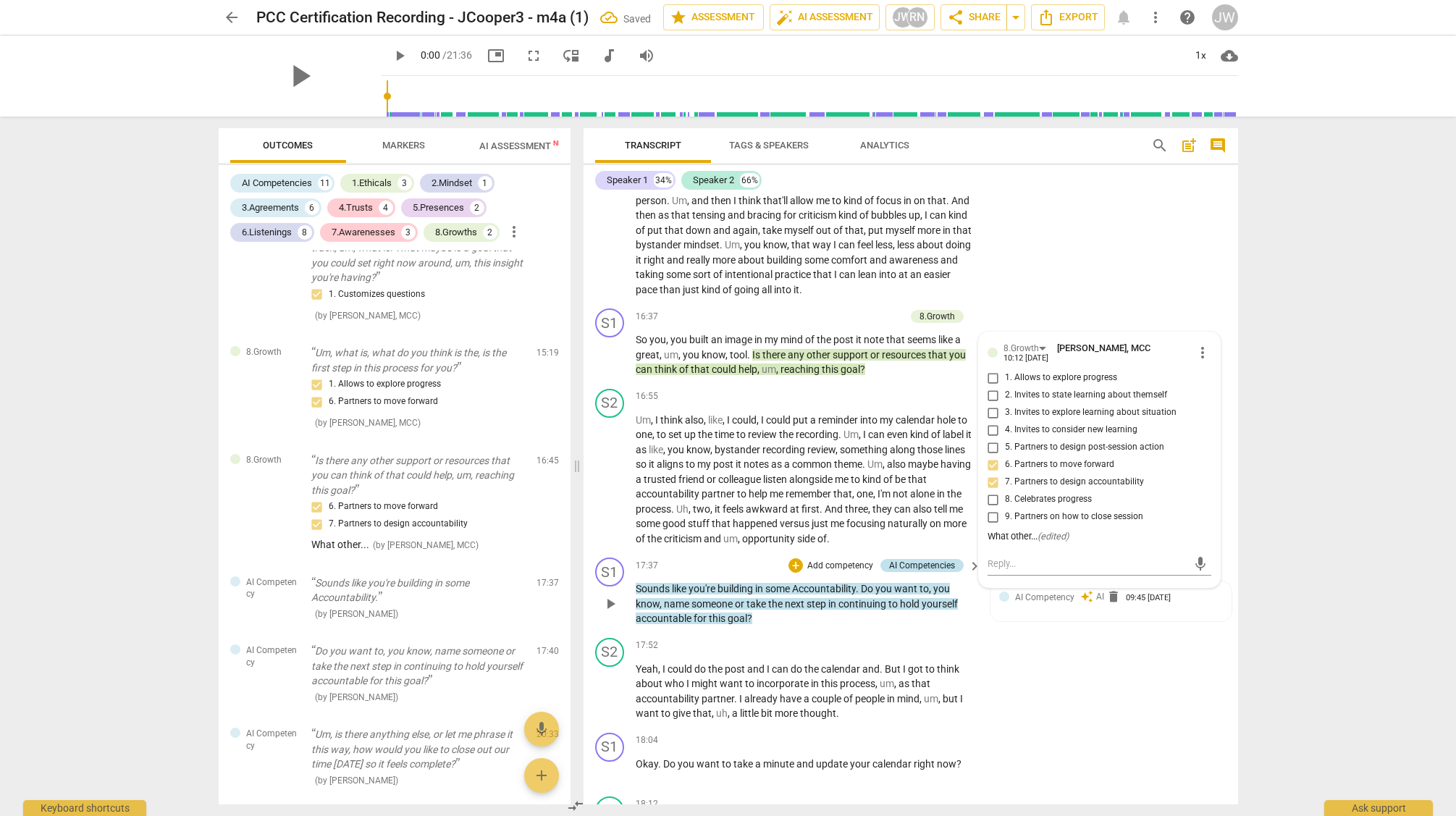
click at [900, 572] on div "AI Competencies" at bounding box center [922, 566] width 66 height 13
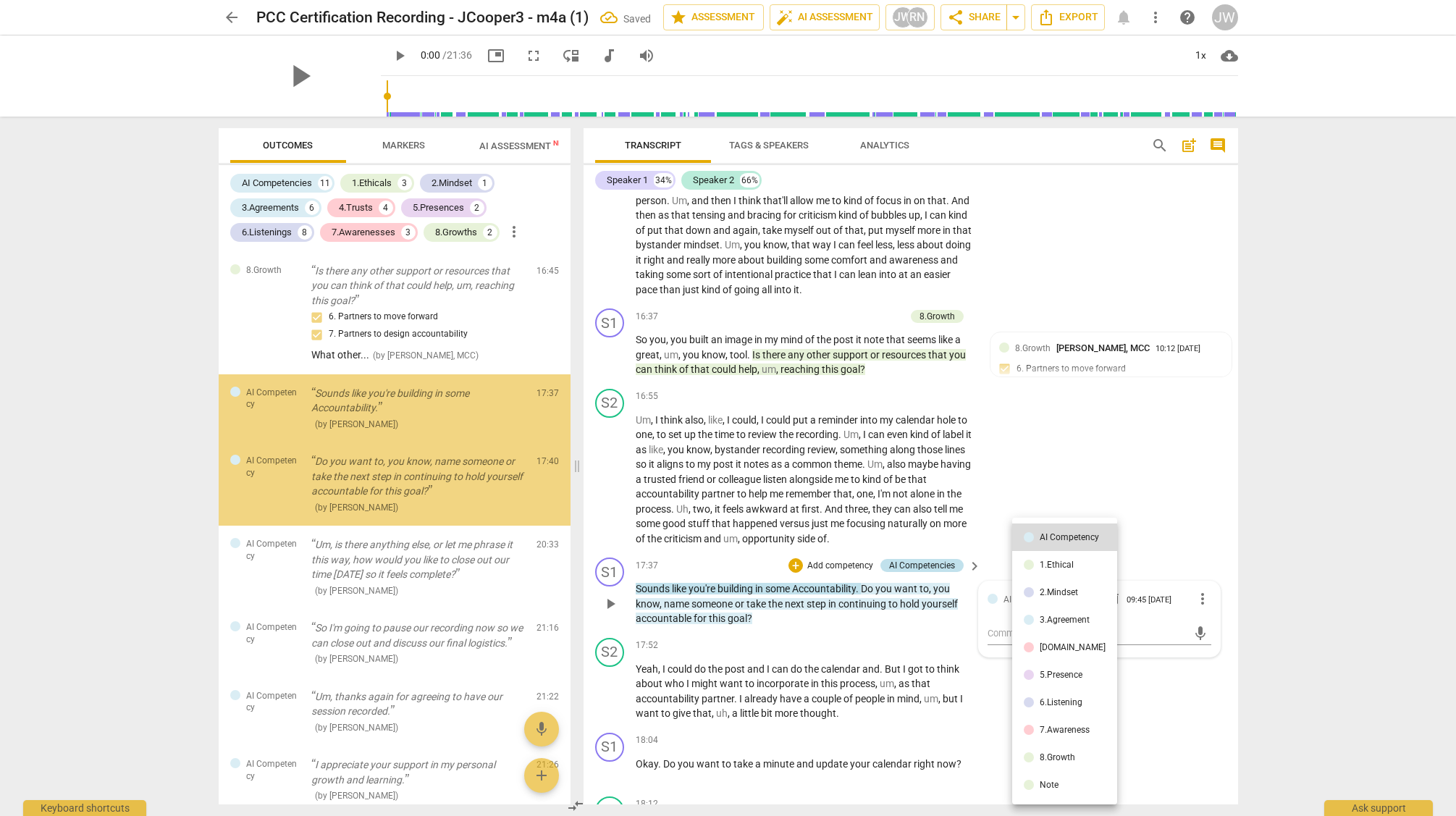
scroll to position [4505, 0]
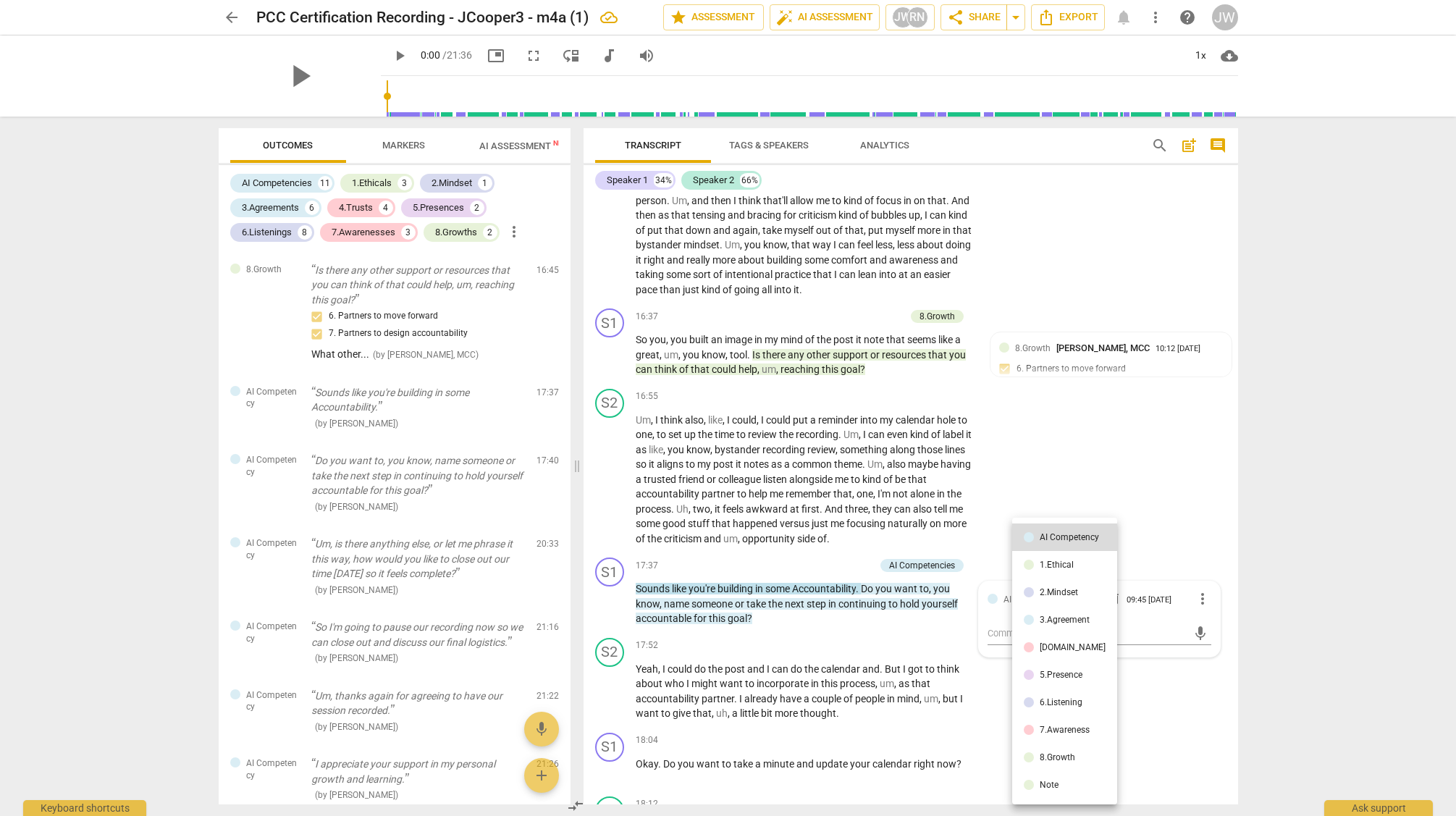
click at [1054, 753] on div "8.Growth" at bounding box center [1058, 757] width 35 height 9
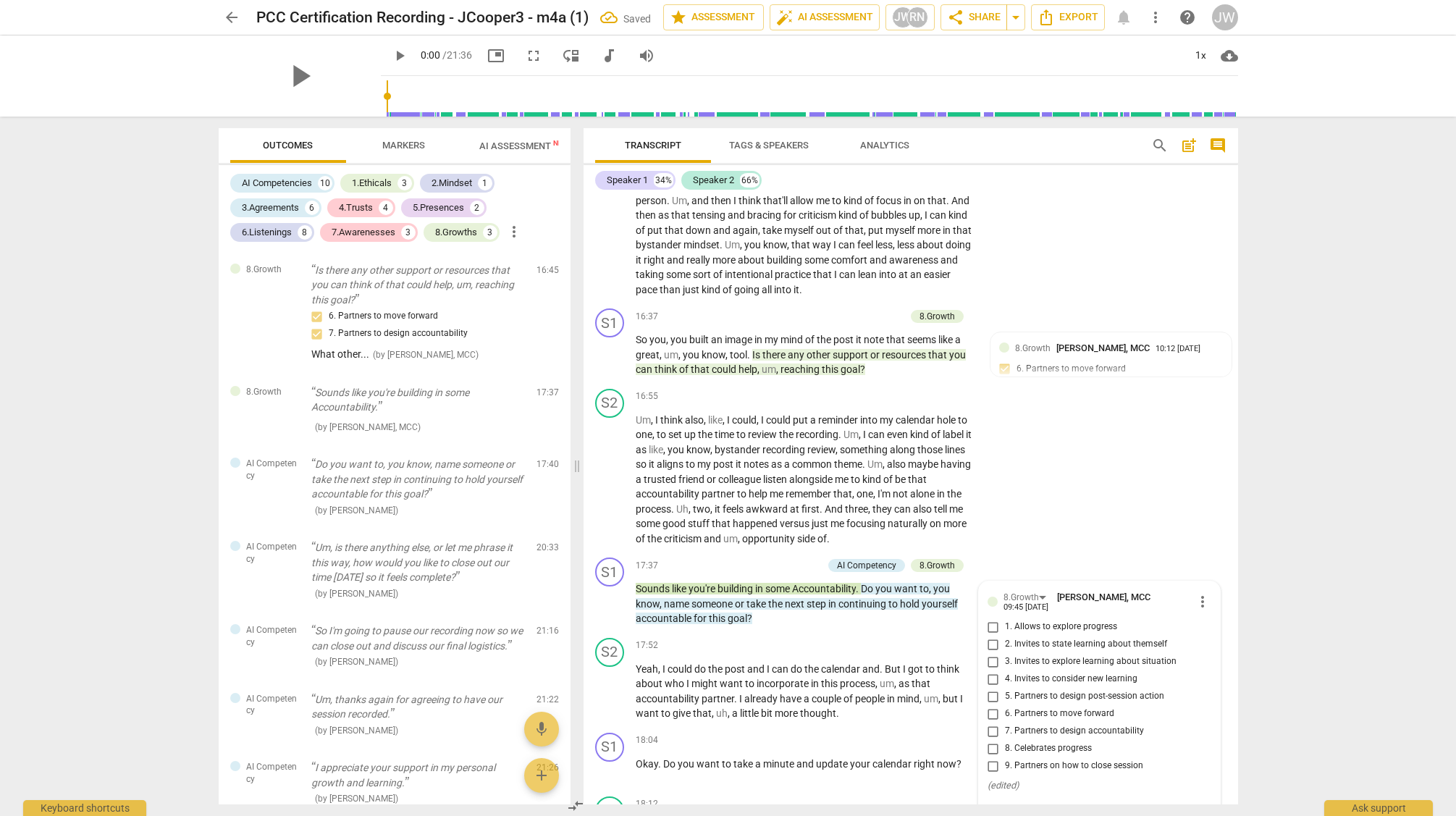
scroll to position [5048, 0]
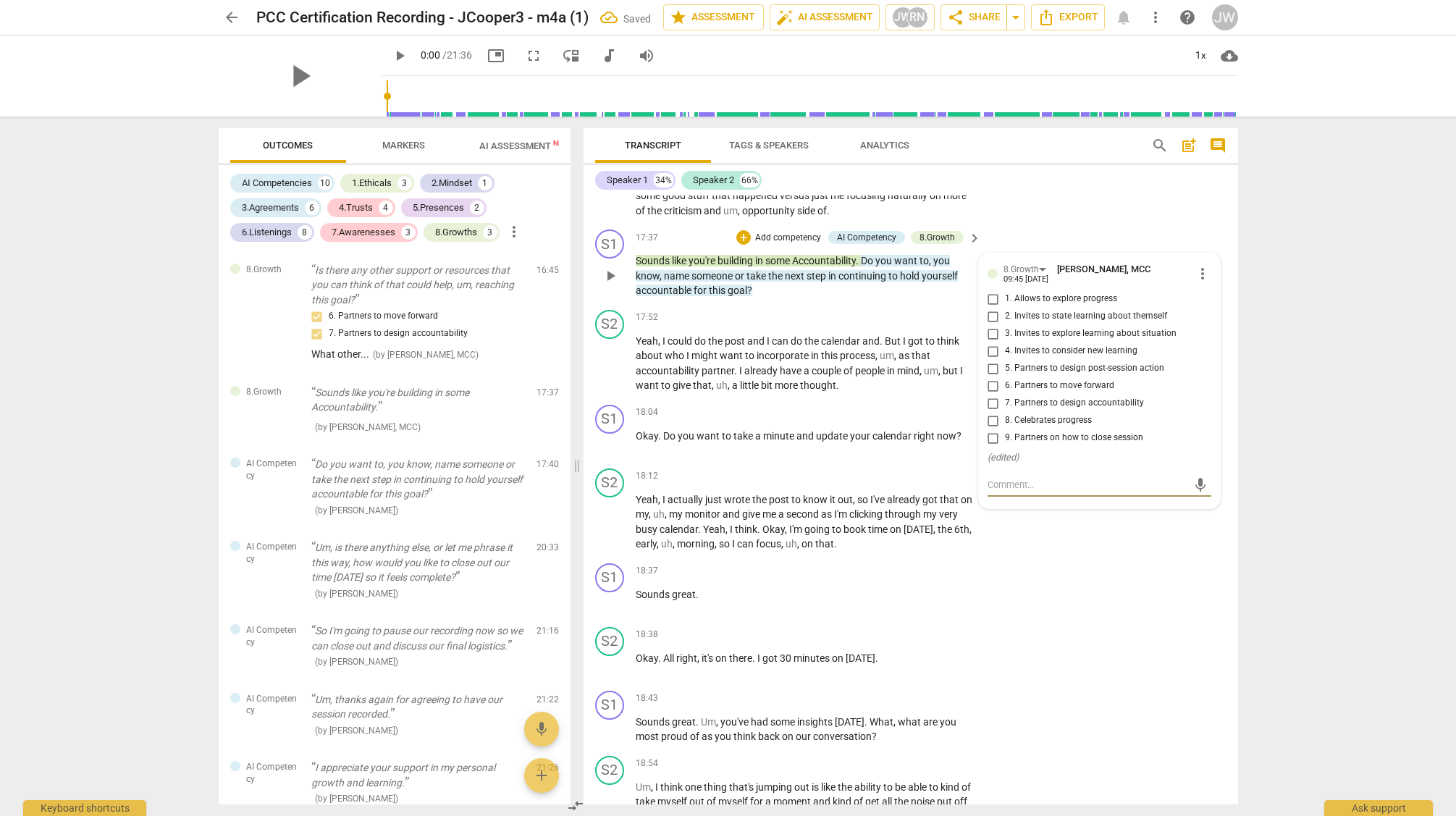
click at [991, 412] on input "7. Partners to design accountability" at bounding box center [993, 403] width 23 height 18
checkbox input "true"
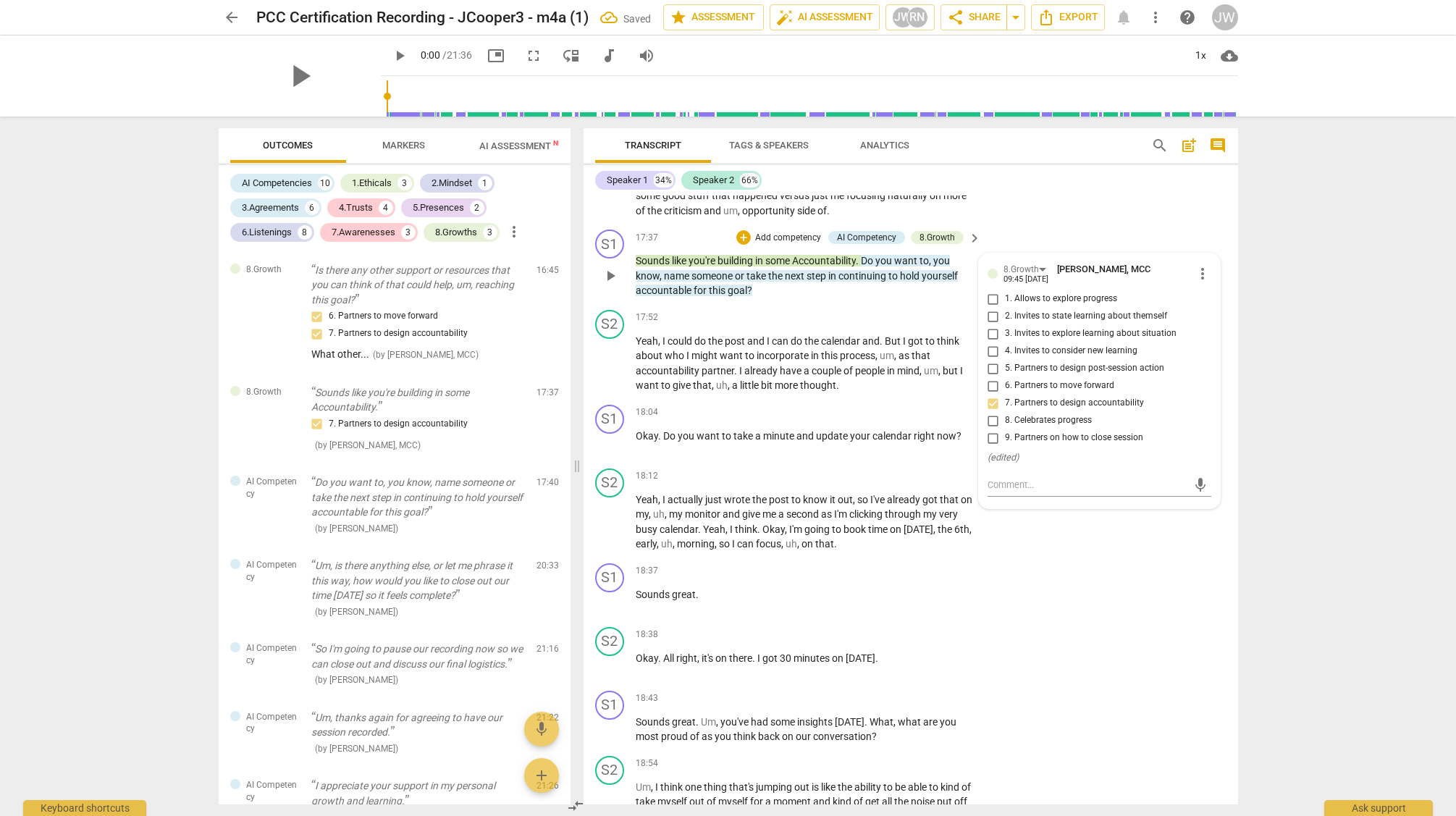
click at [990, 378] on input "5. Partners to design post-session action" at bounding box center [993, 369] width 23 height 18
checkbox input "true"
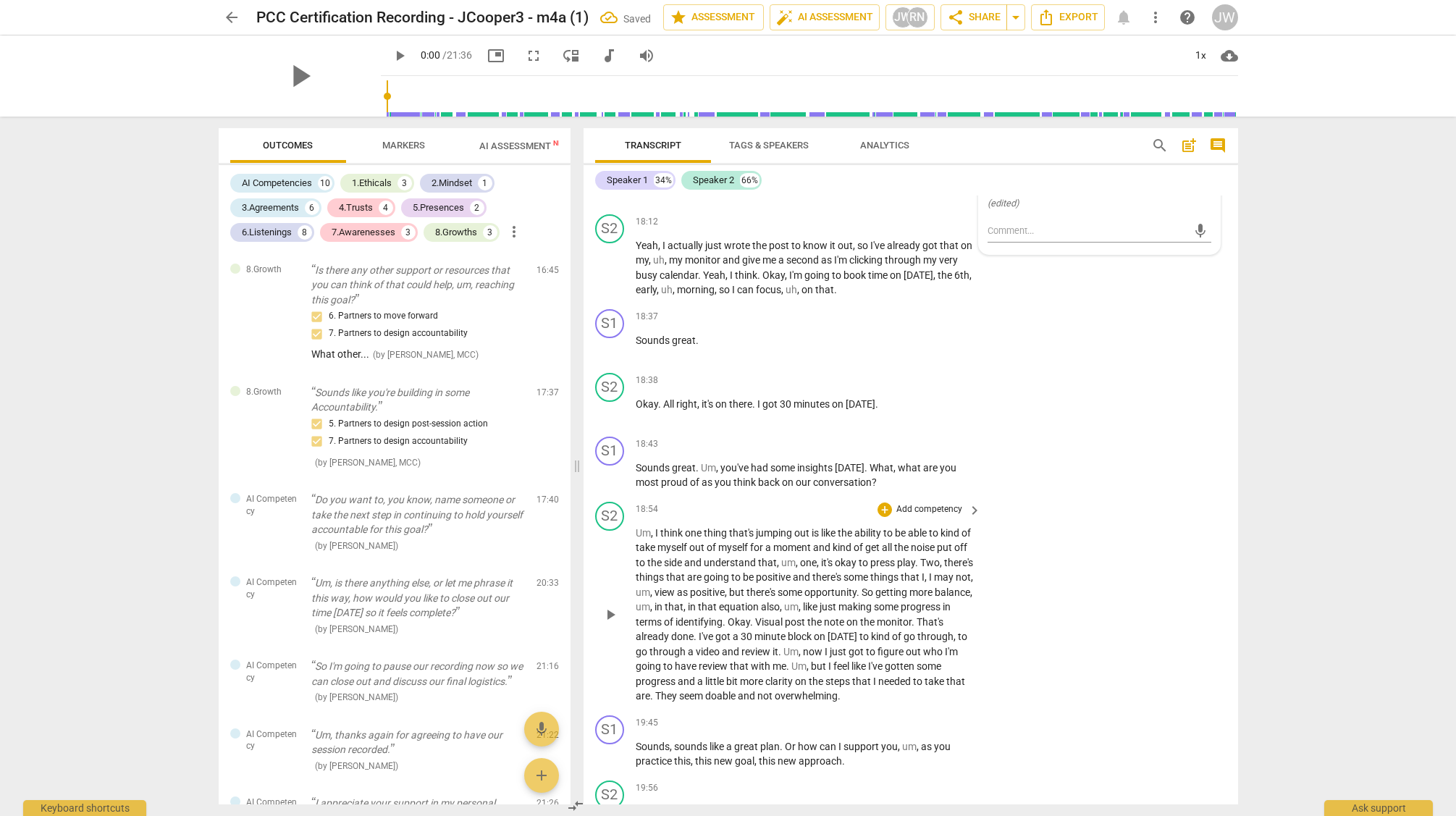
scroll to position [5328, 0]
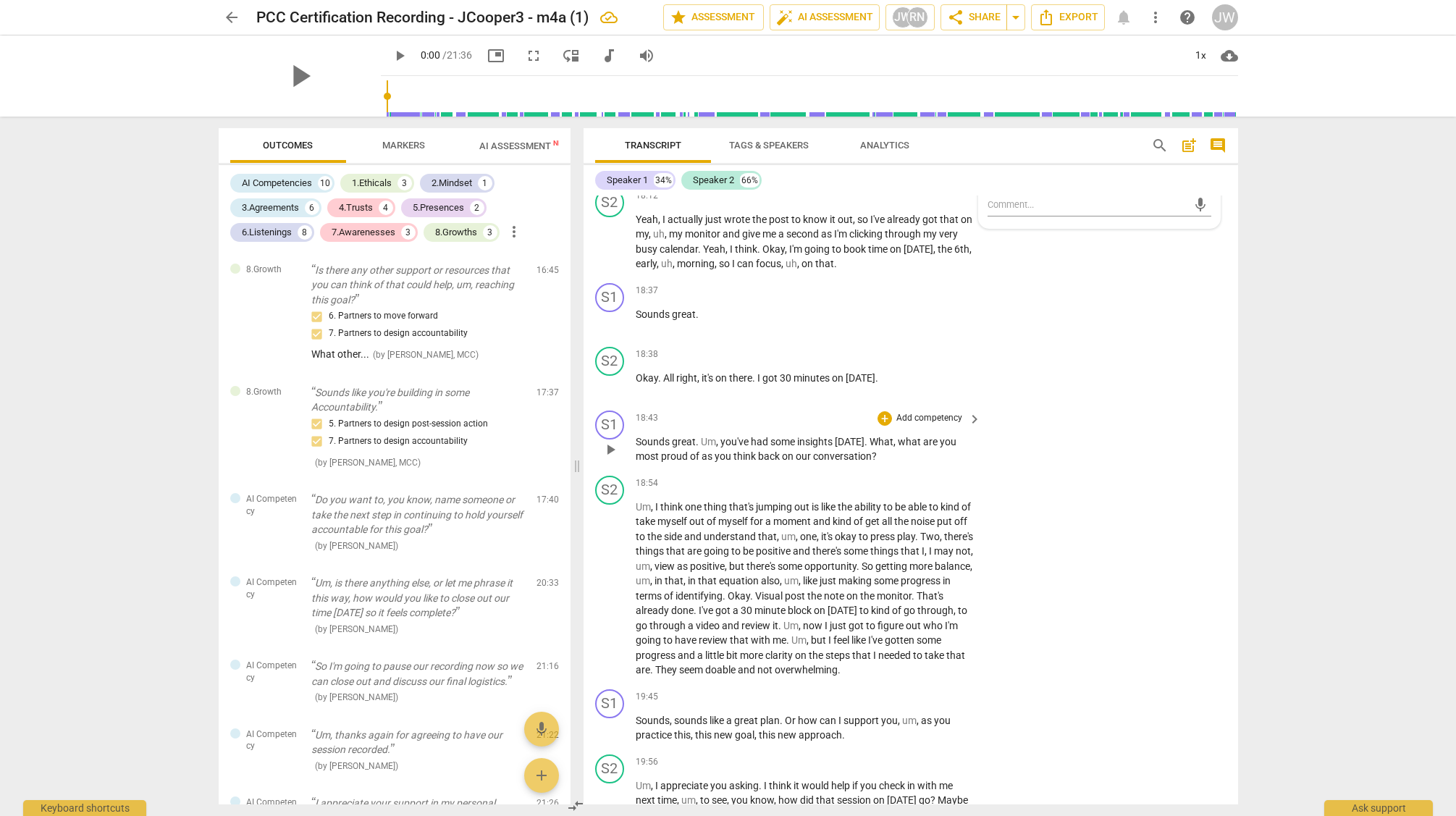
click at [903, 425] on p "Add competency" at bounding box center [930, 418] width 69 height 13
click at [986, 508] on b "8.Growth" at bounding box center [981, 510] width 35 height 18
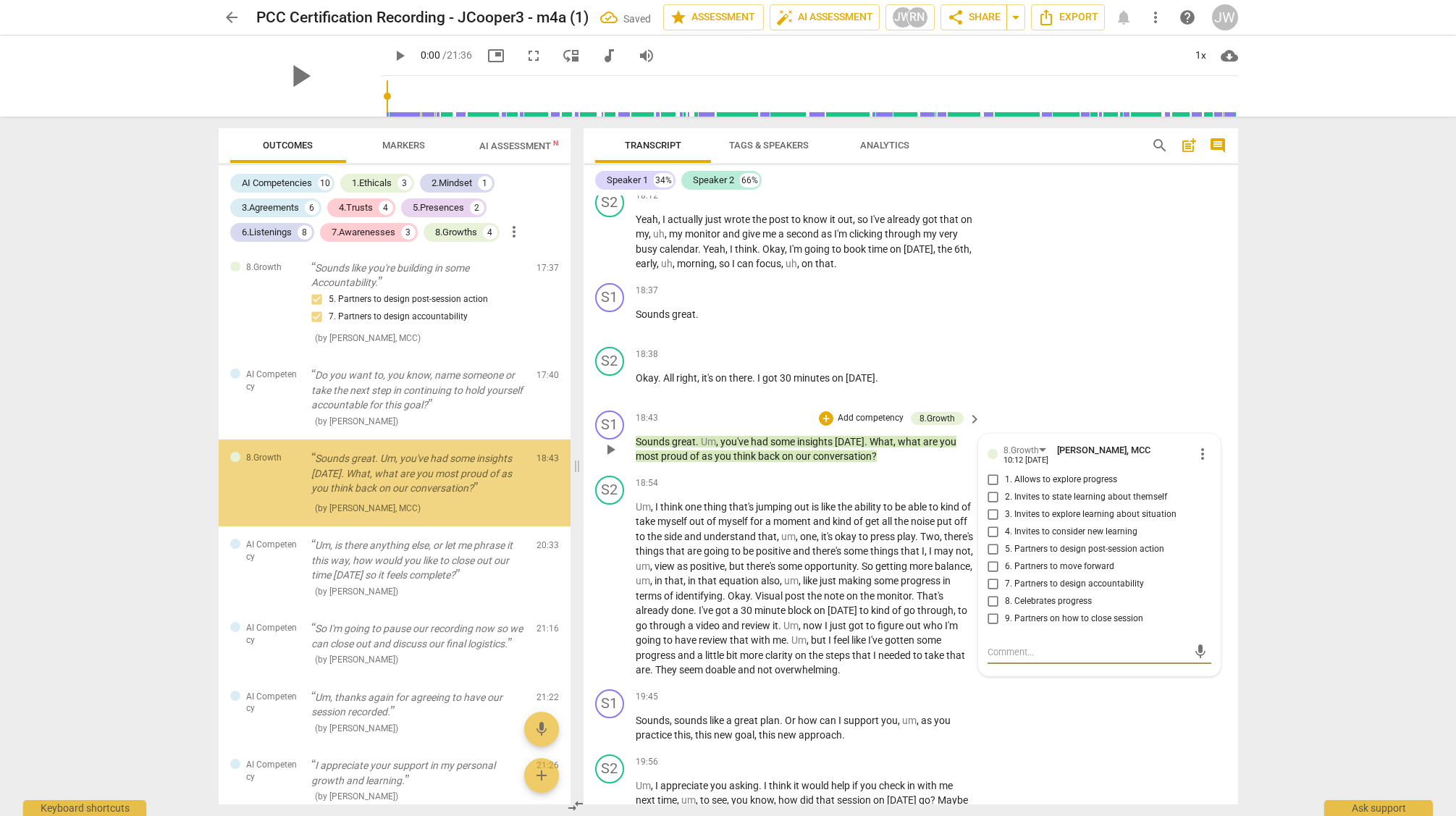
scroll to position [5330, 0]
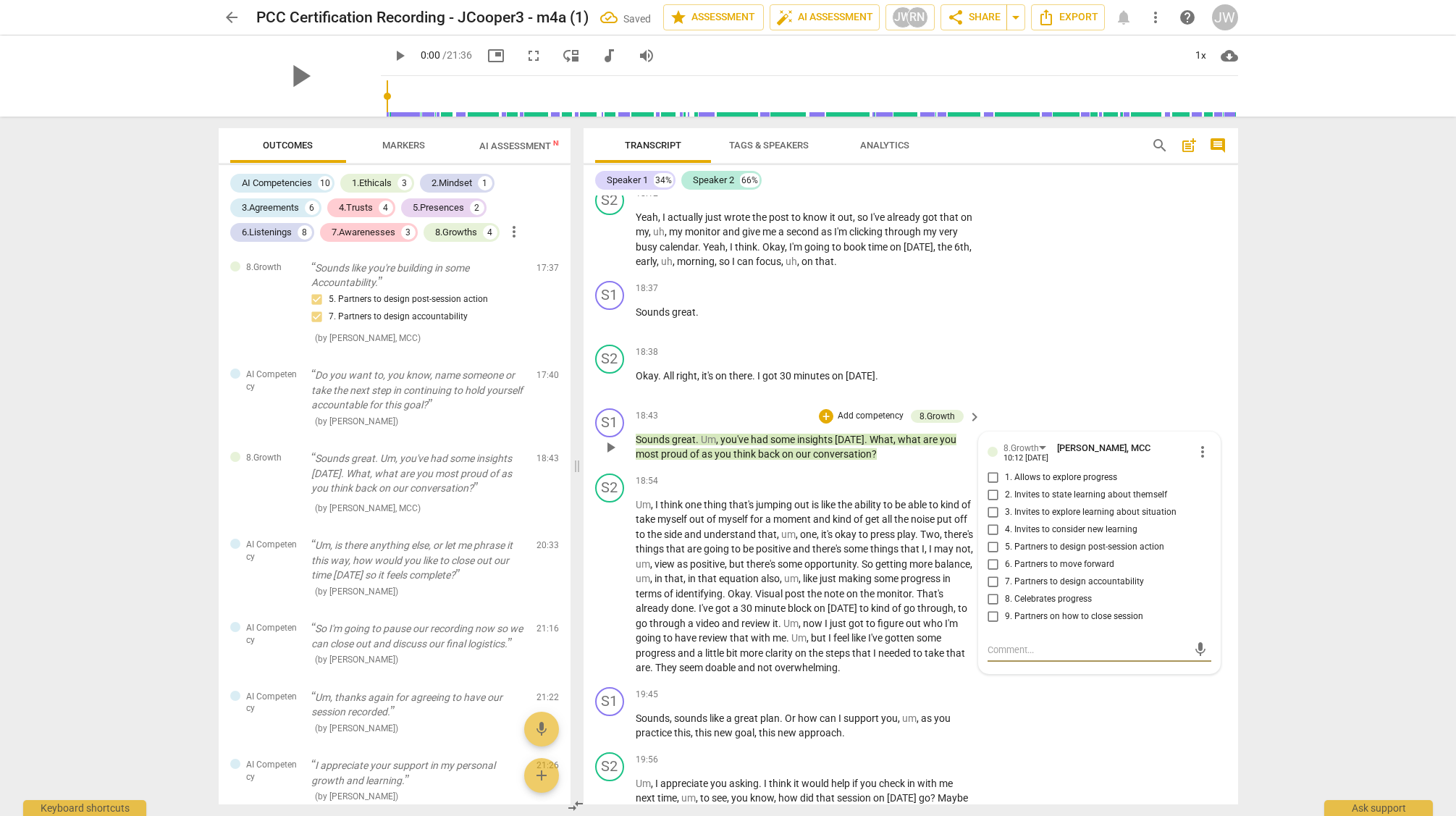
drag, startPoint x: 993, startPoint y: 495, endPoint x: 991, endPoint y: 504, distance: 9.2
click at [993, 486] on input "1. Allows to explore progress" at bounding box center [993, 478] width 23 height 18
checkbox input "true"
click at [991, 504] on input "2. Invites to state learning about themself" at bounding box center [993, 495] width 23 height 18
checkbox input "true"
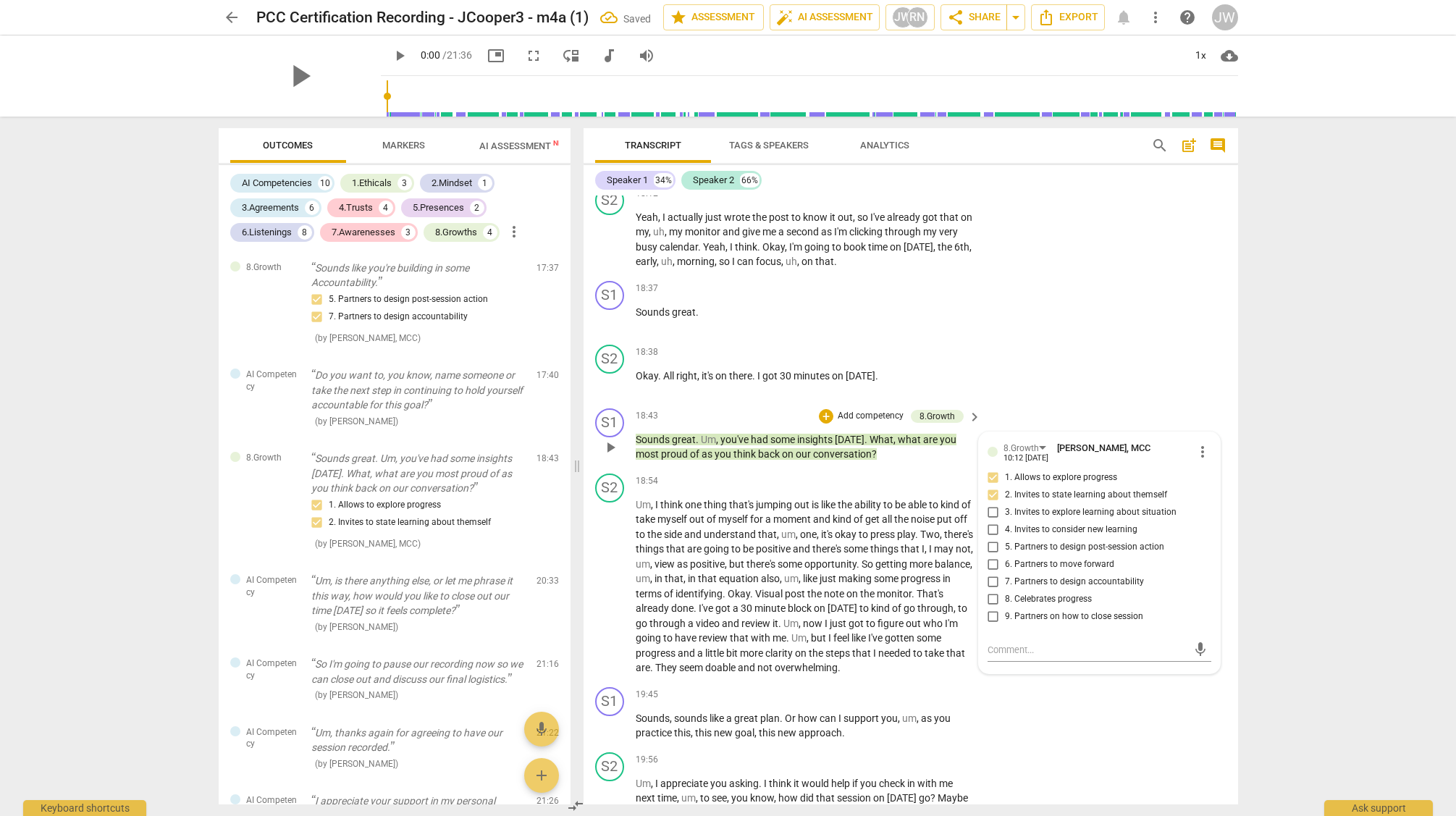
click at [991, 538] on input "4. Invites to consider new learning" at bounding box center [993, 530] width 23 height 18
checkbox input "true"
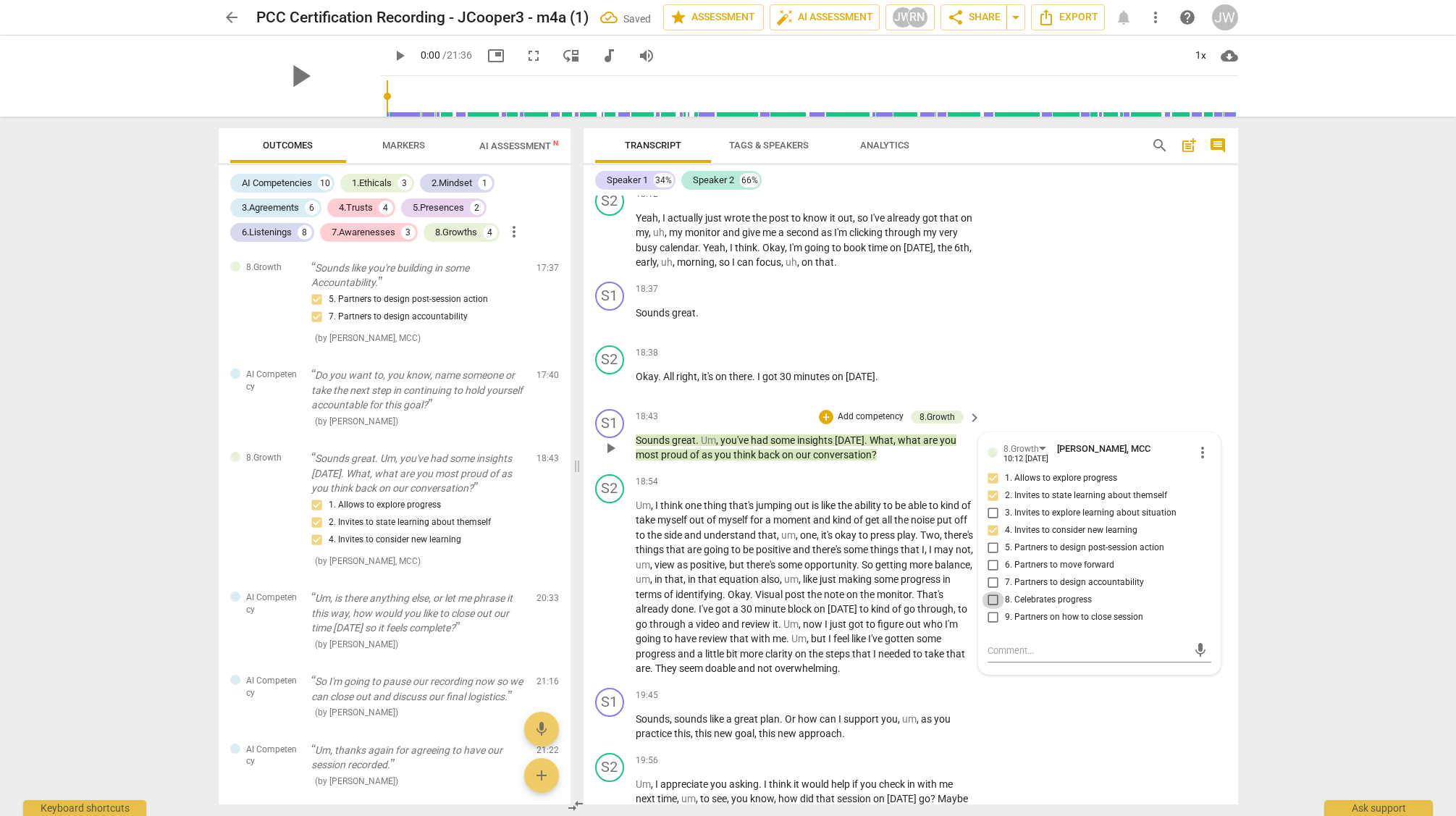
click at [989, 609] on input "8. Celebrates progress" at bounding box center [993, 601] width 23 height 18
checkbox input "true"
click at [847, 424] on p "Add competency" at bounding box center [870, 417] width 69 height 13
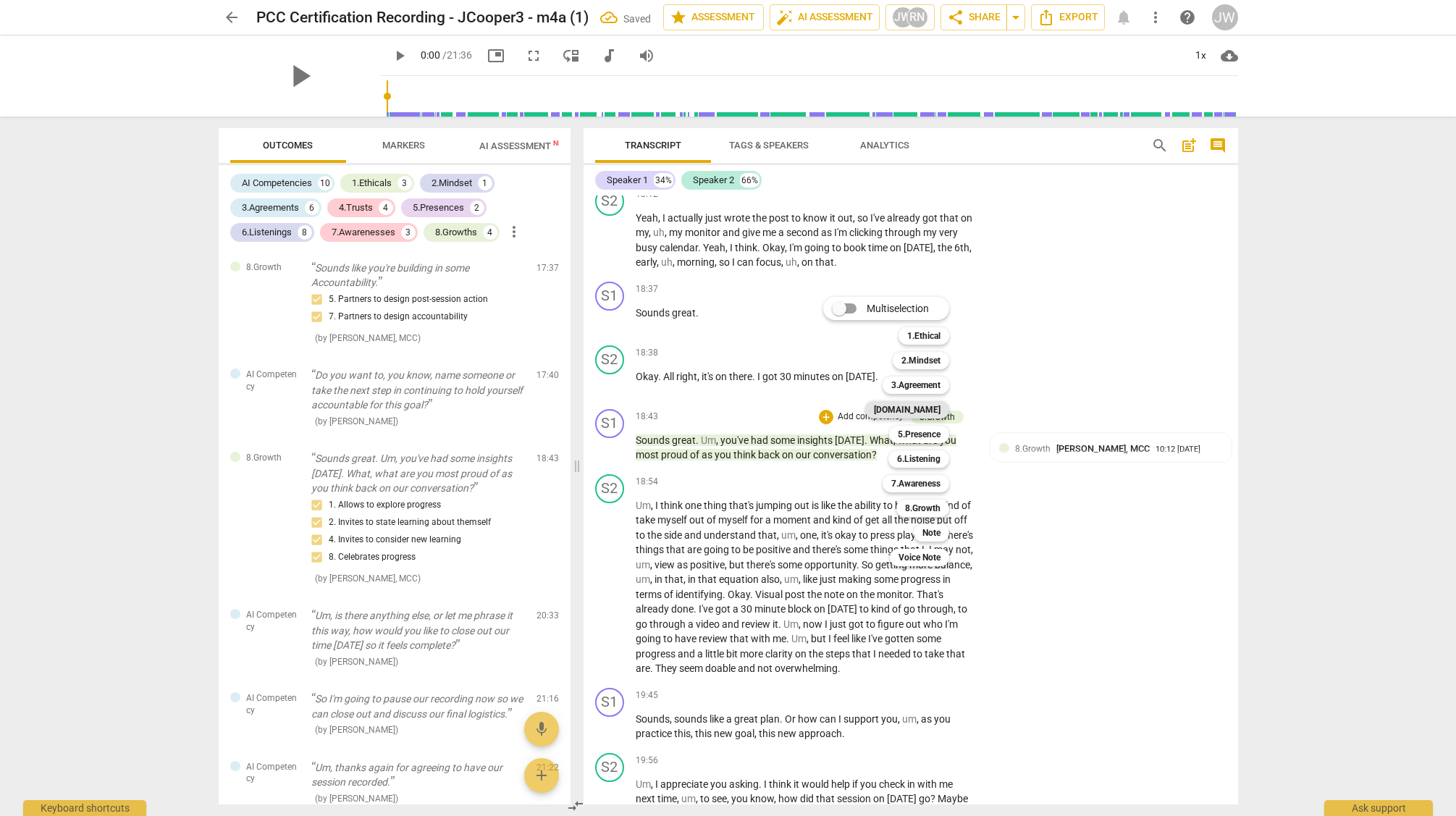
click at [922, 405] on b "[DOMAIN_NAME]" at bounding box center [907, 410] width 66 height 18
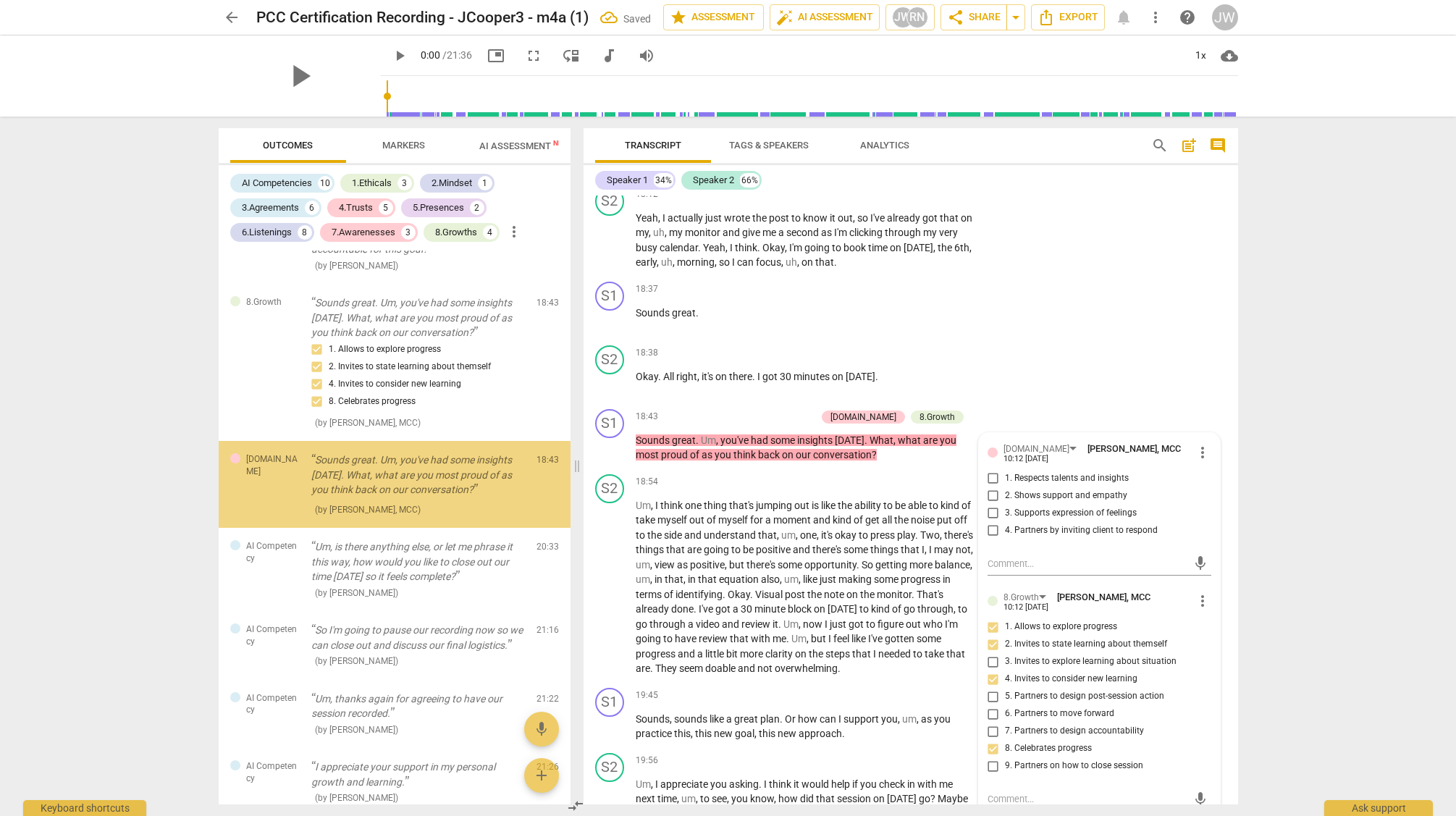
scroll to position [4786, 0]
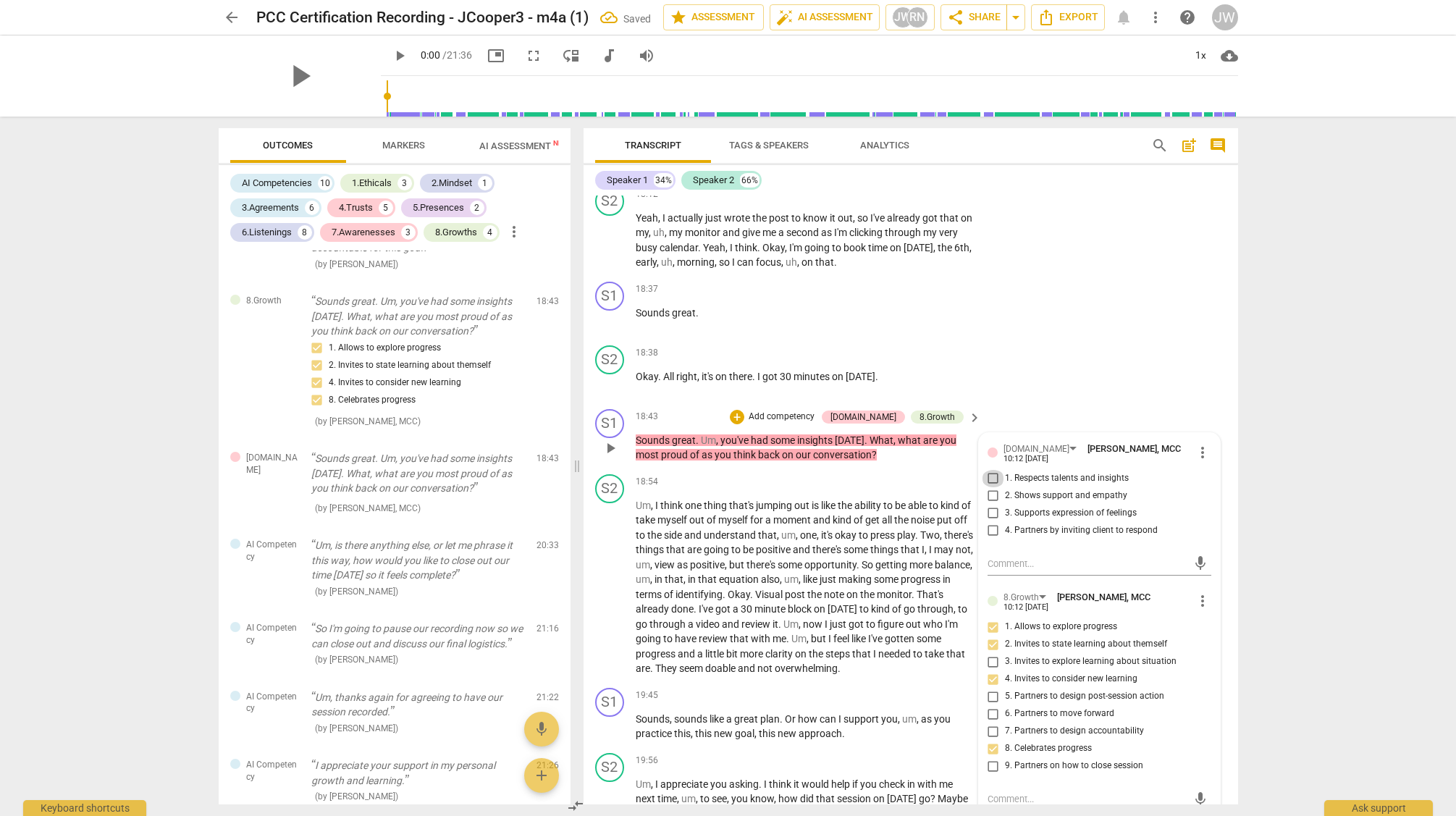
drag, startPoint x: 990, startPoint y: 493, endPoint x: 991, endPoint y: 506, distance: 13.0
click at [990, 487] on input "1. Respects talents and insights" at bounding box center [993, 478] width 23 height 18
checkbox input "true"
click at [990, 505] on input "2. Shows support and empathy" at bounding box center [993, 496] width 23 height 18
checkbox input "true"
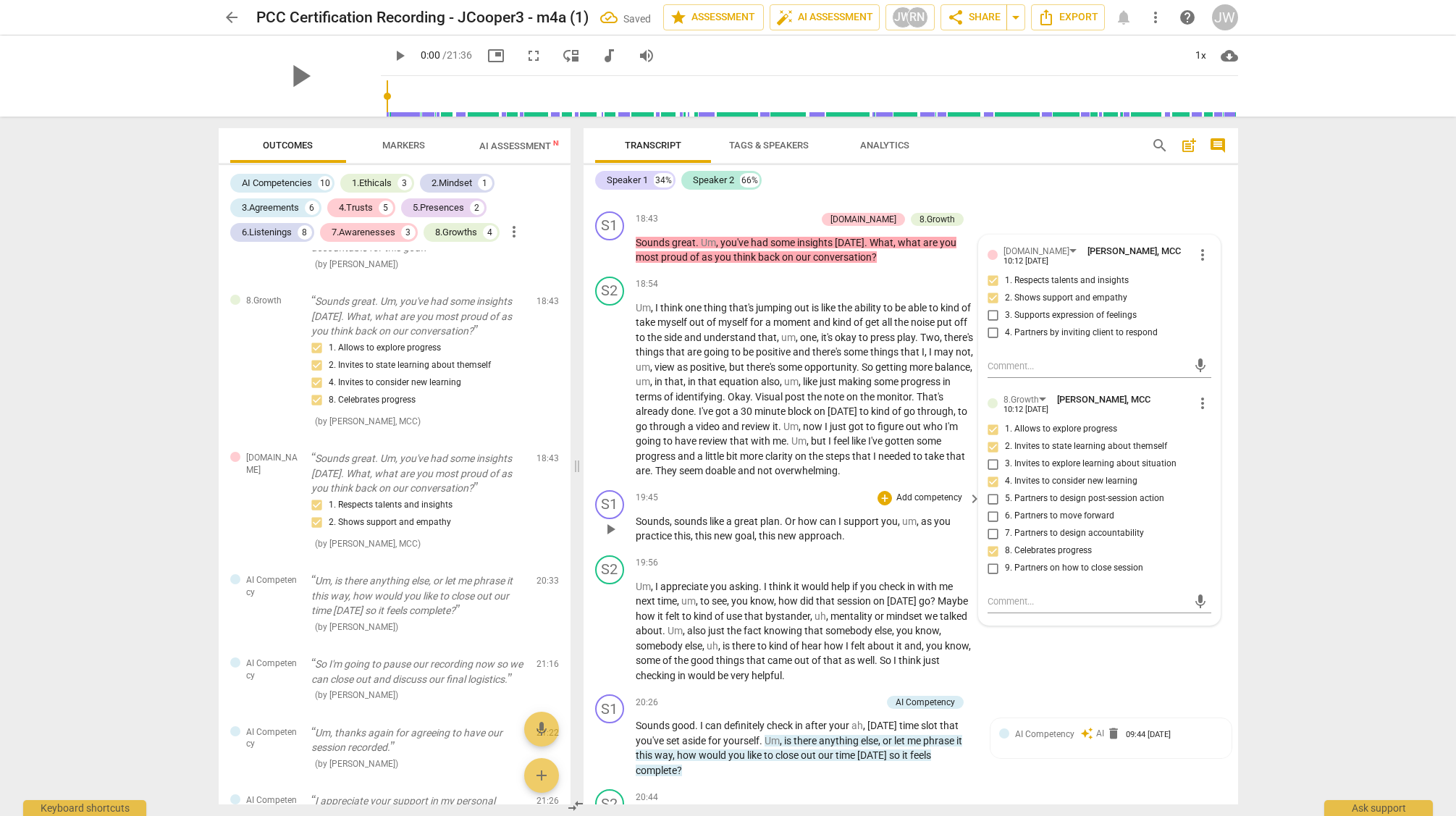
scroll to position [5554, 0]
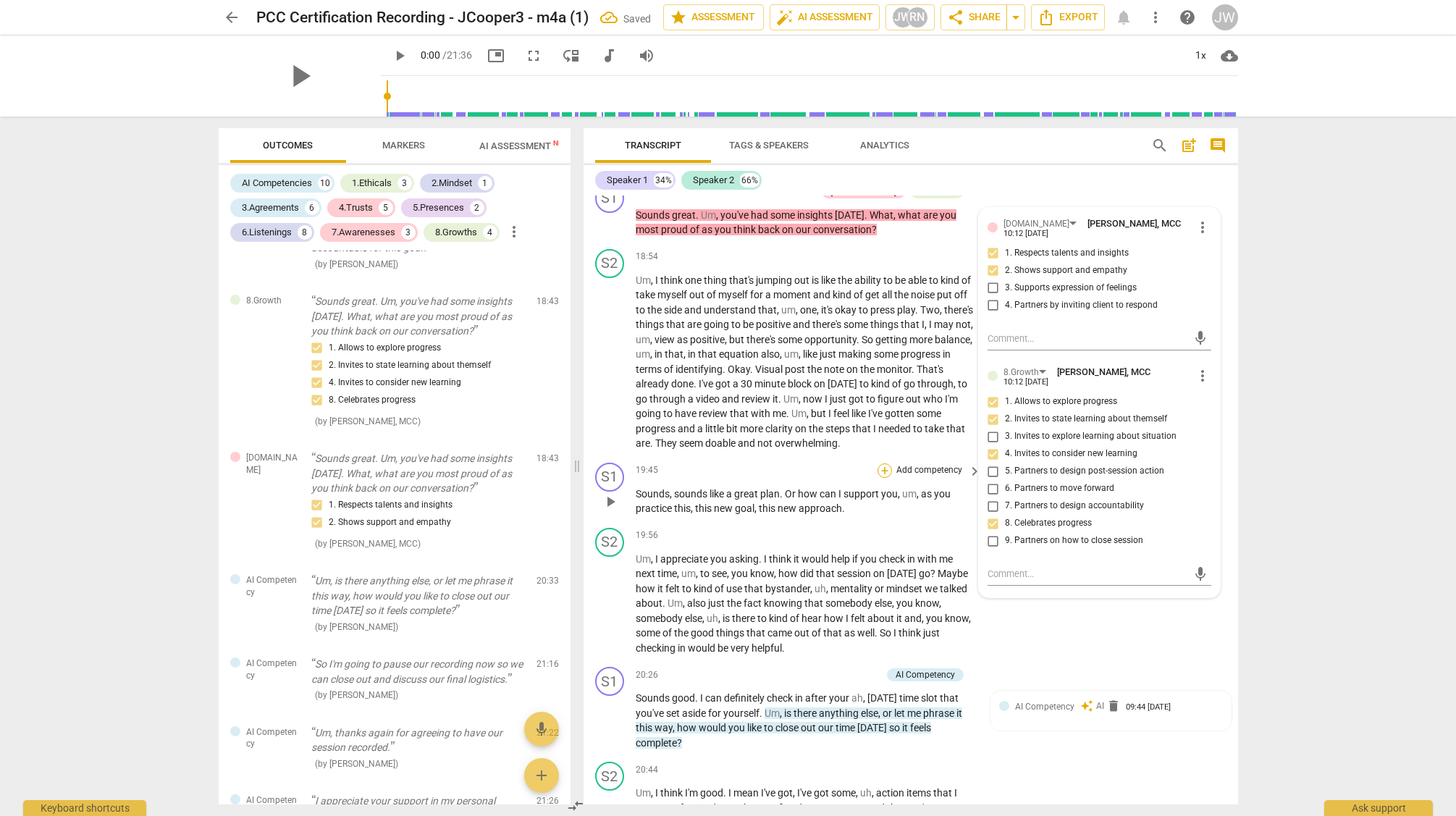
click at [883, 478] on div "+" at bounding box center [885, 470] width 14 height 14
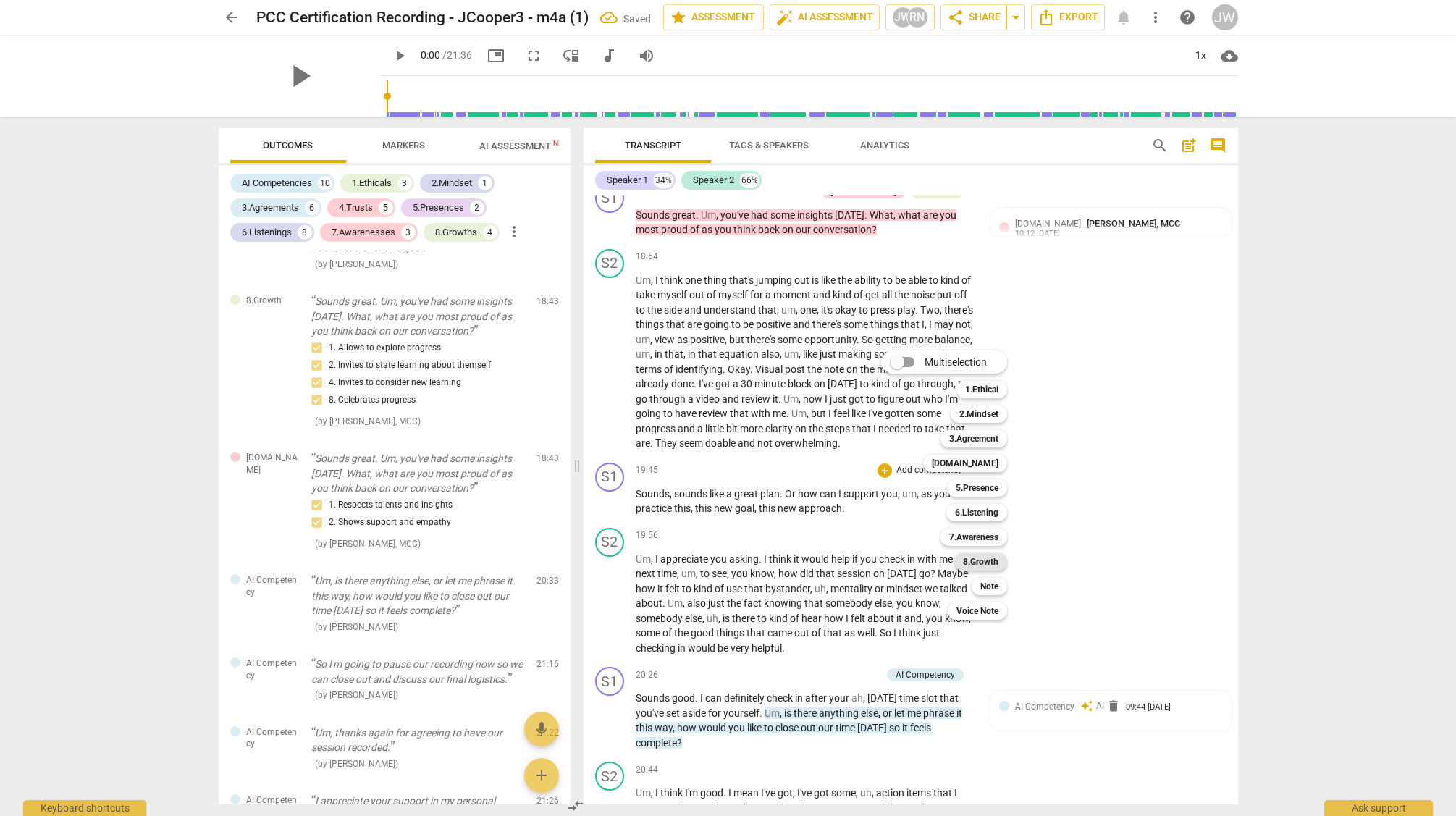
click at [983, 559] on b "8.Growth" at bounding box center [981, 562] width 35 height 18
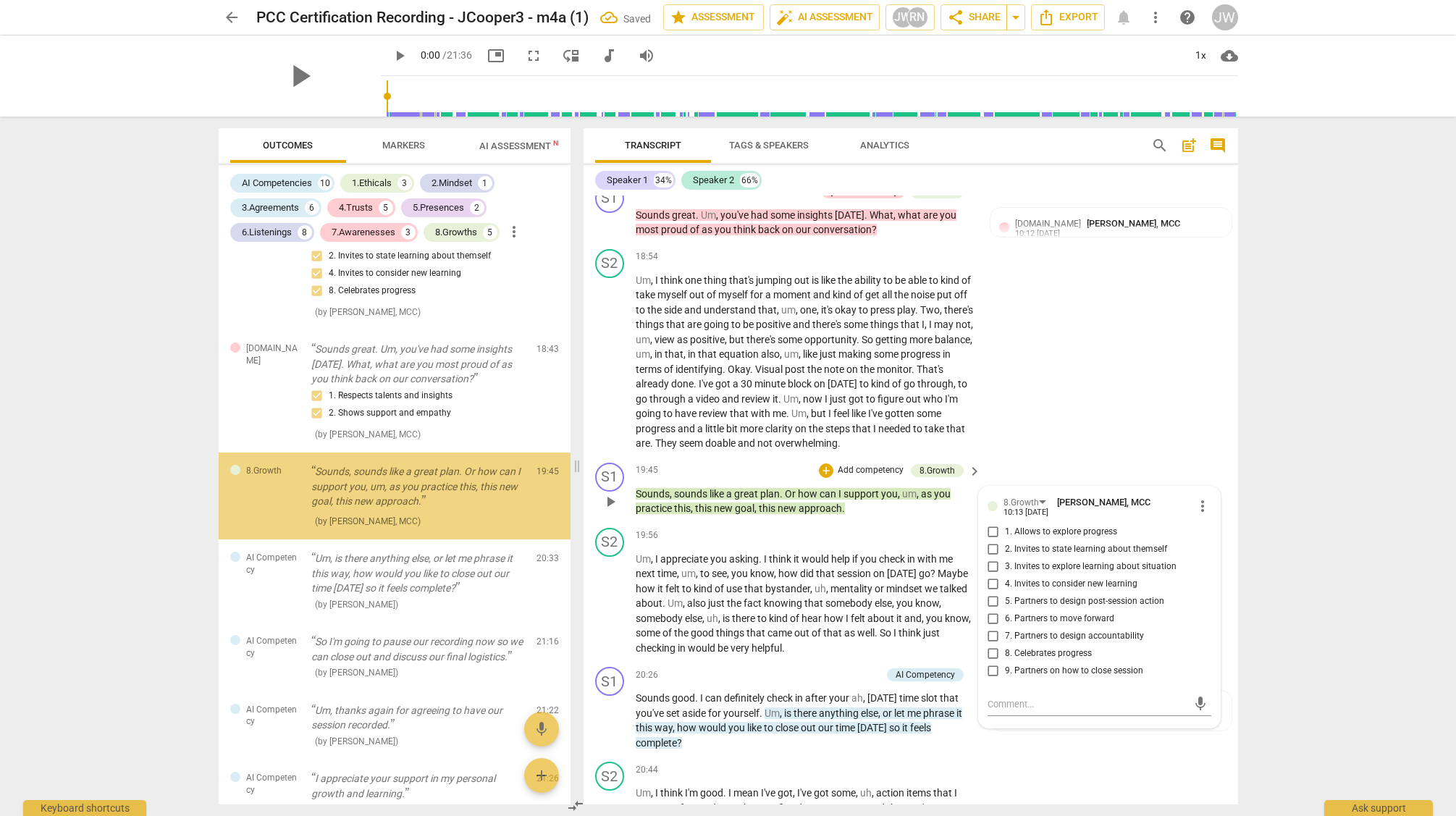
scroll to position [4909, 0]
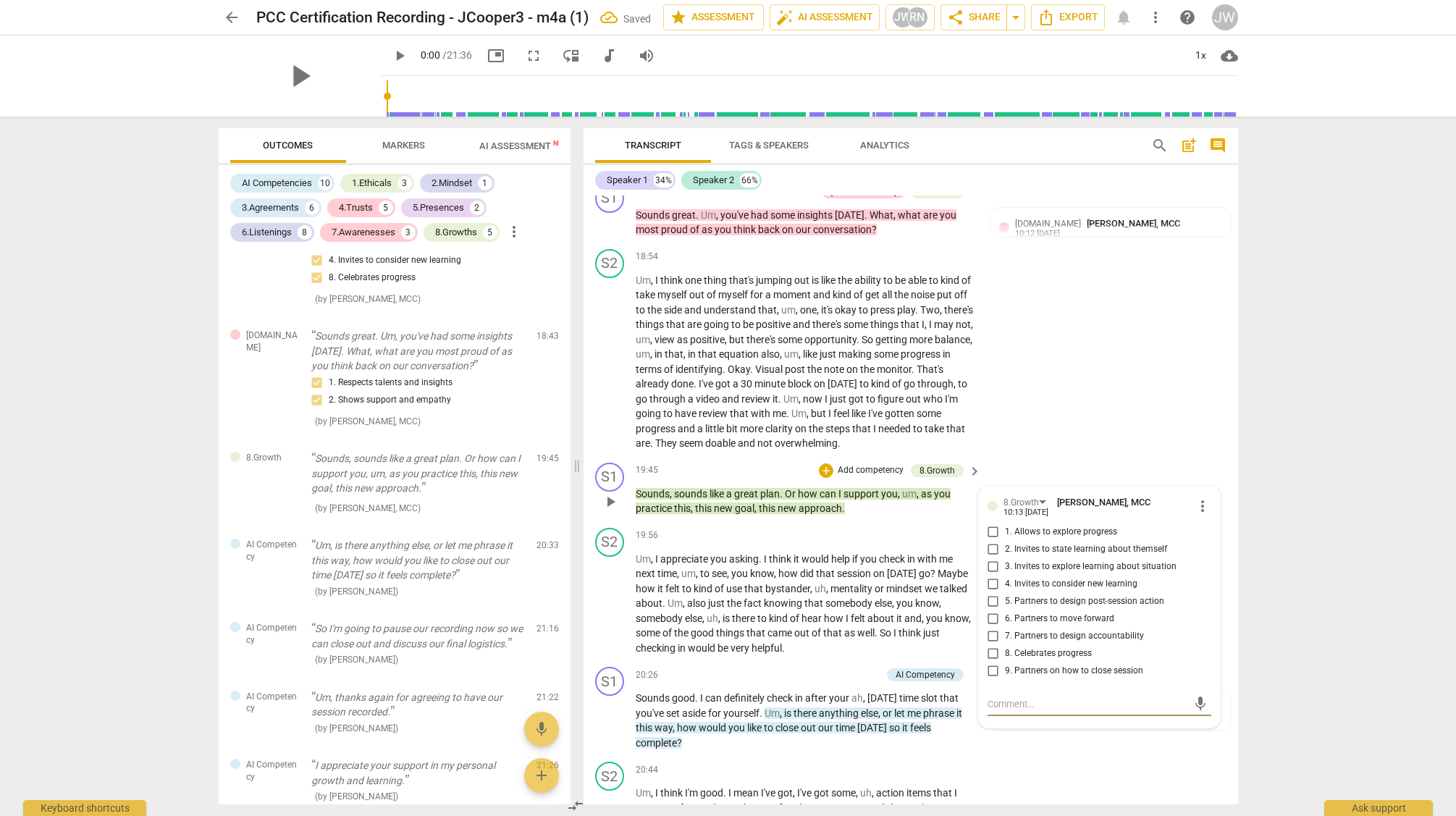
click at [990, 628] on input "6. Partners to move forward" at bounding box center [993, 619] width 23 height 18
checkbox input "true"
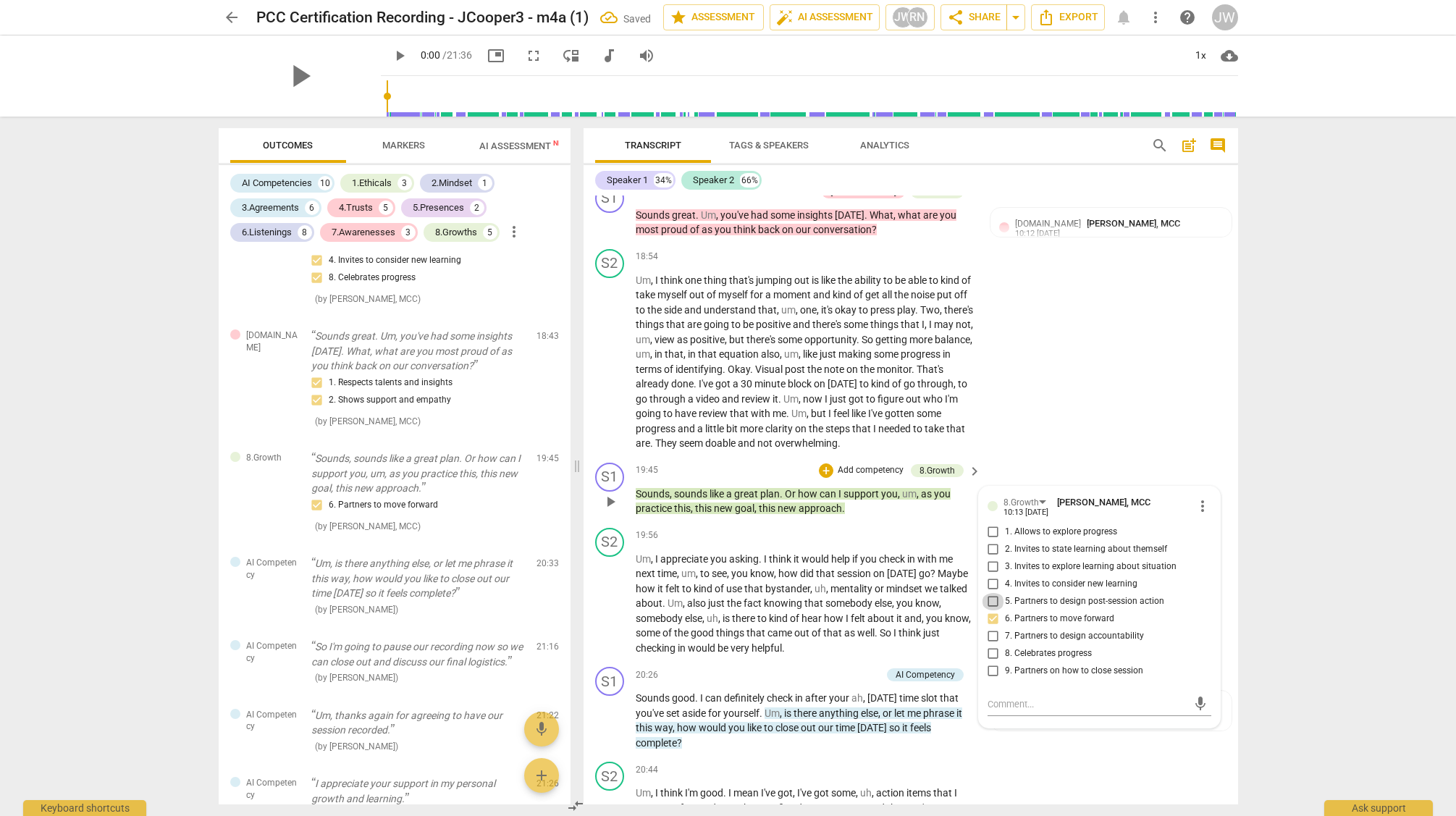
click at [990, 610] on input "5. Partners to design post-session action" at bounding box center [993, 602] width 23 height 18
checkbox input "true"
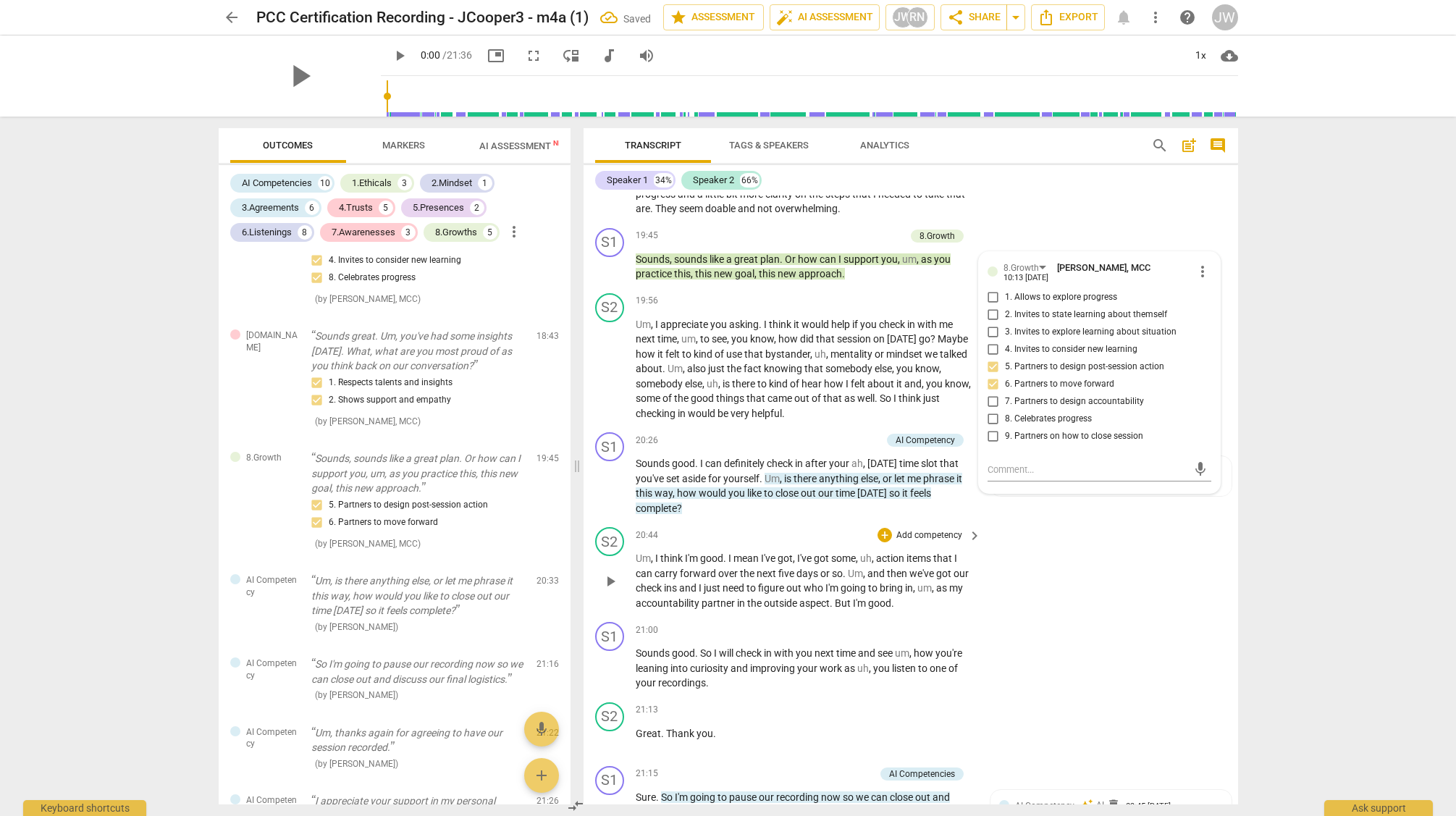
scroll to position [5818, 0]
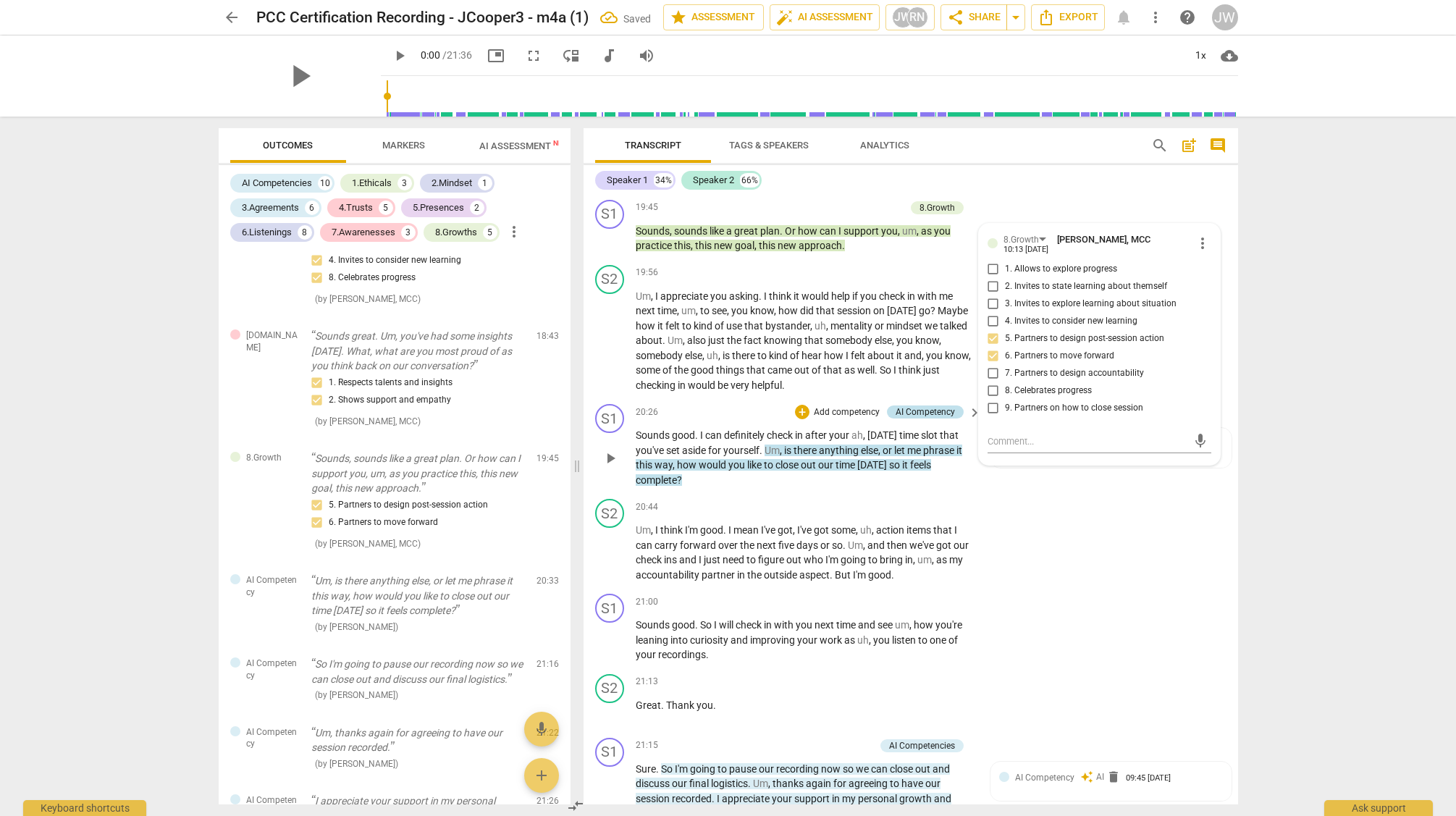
click at [902, 418] on div "AI Competency" at bounding box center [926, 412] width 59 height 13
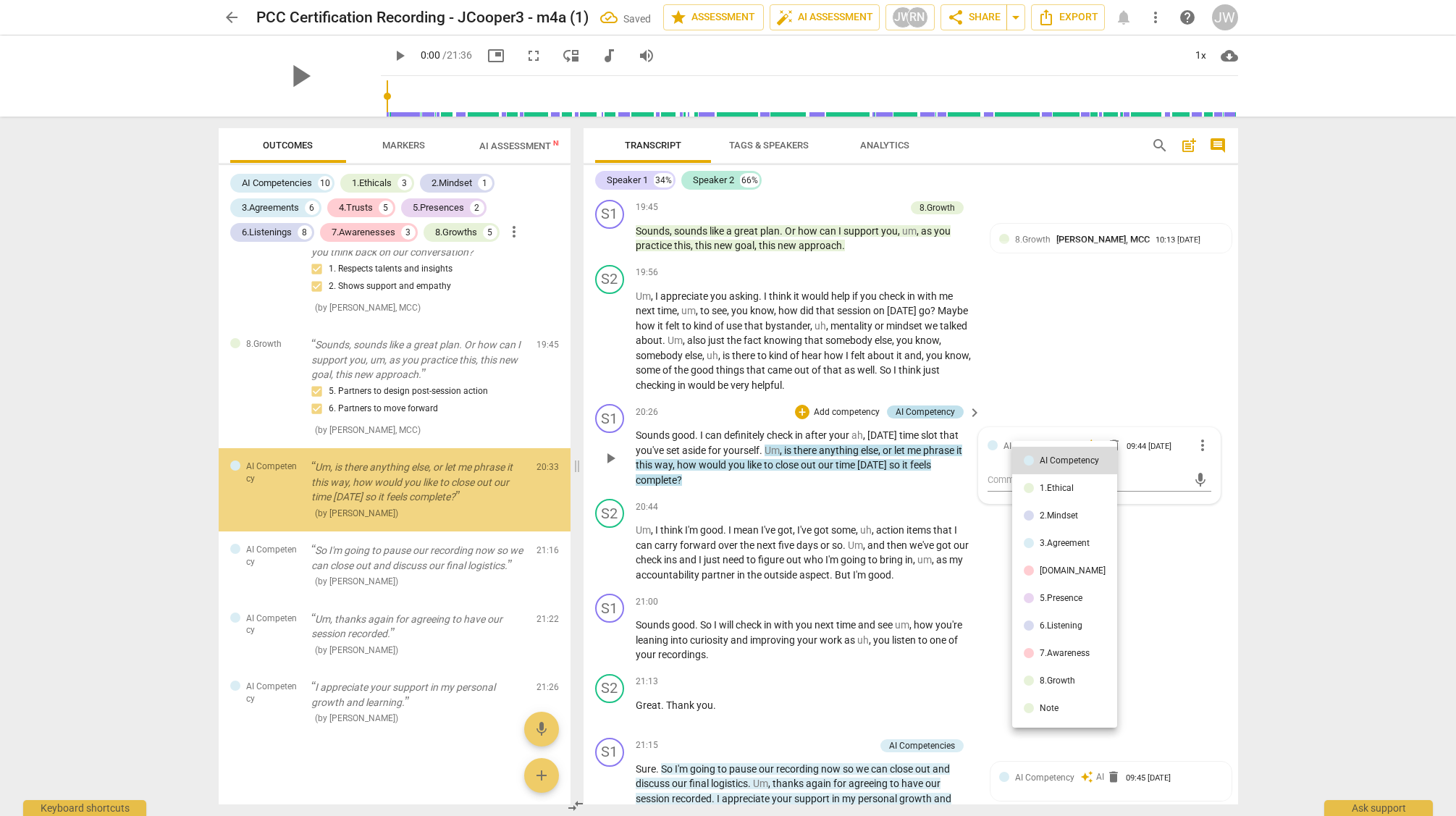
scroll to position [5029, 0]
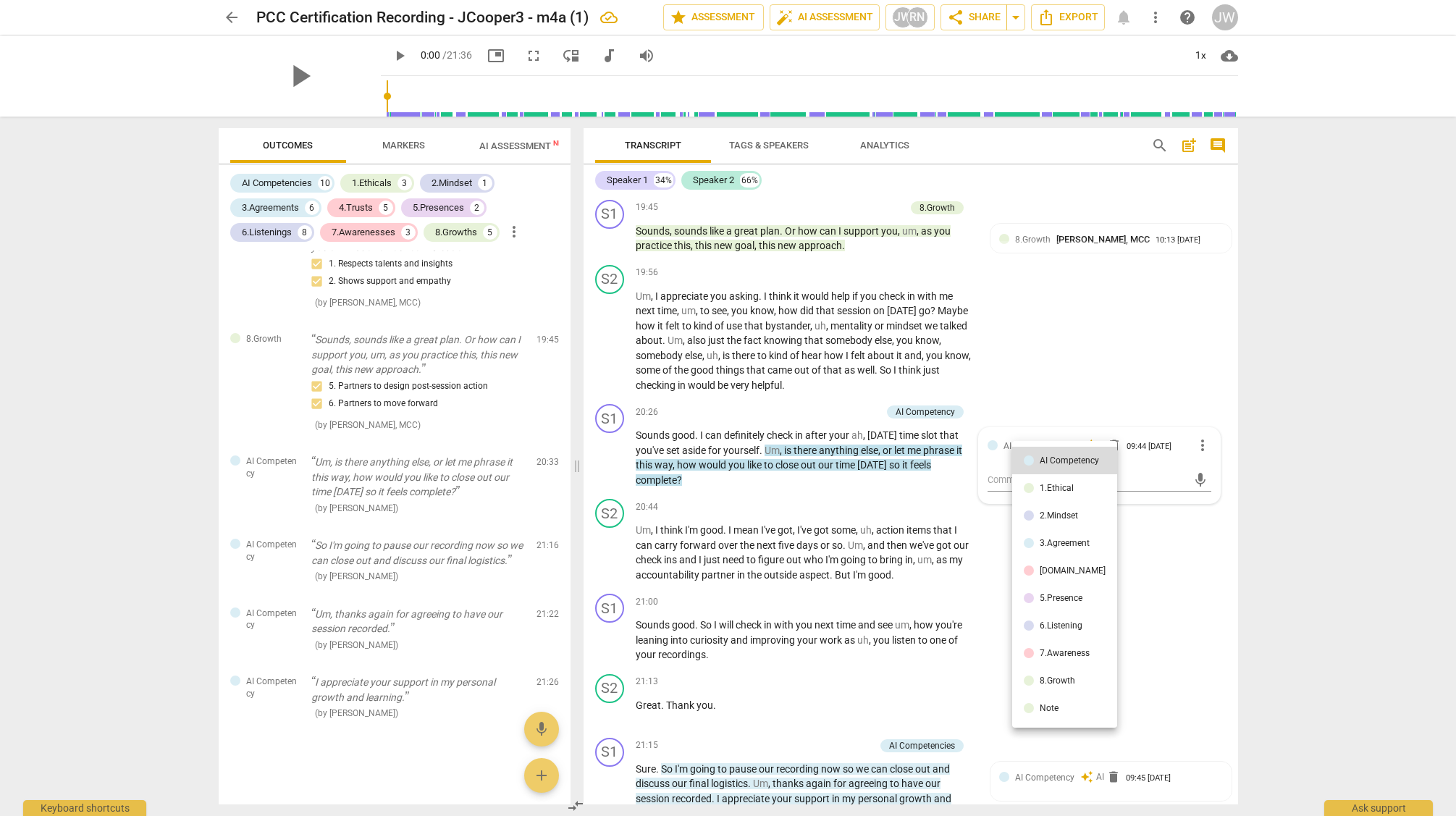
click at [1054, 678] on div "8.Growth" at bounding box center [1058, 680] width 35 height 9
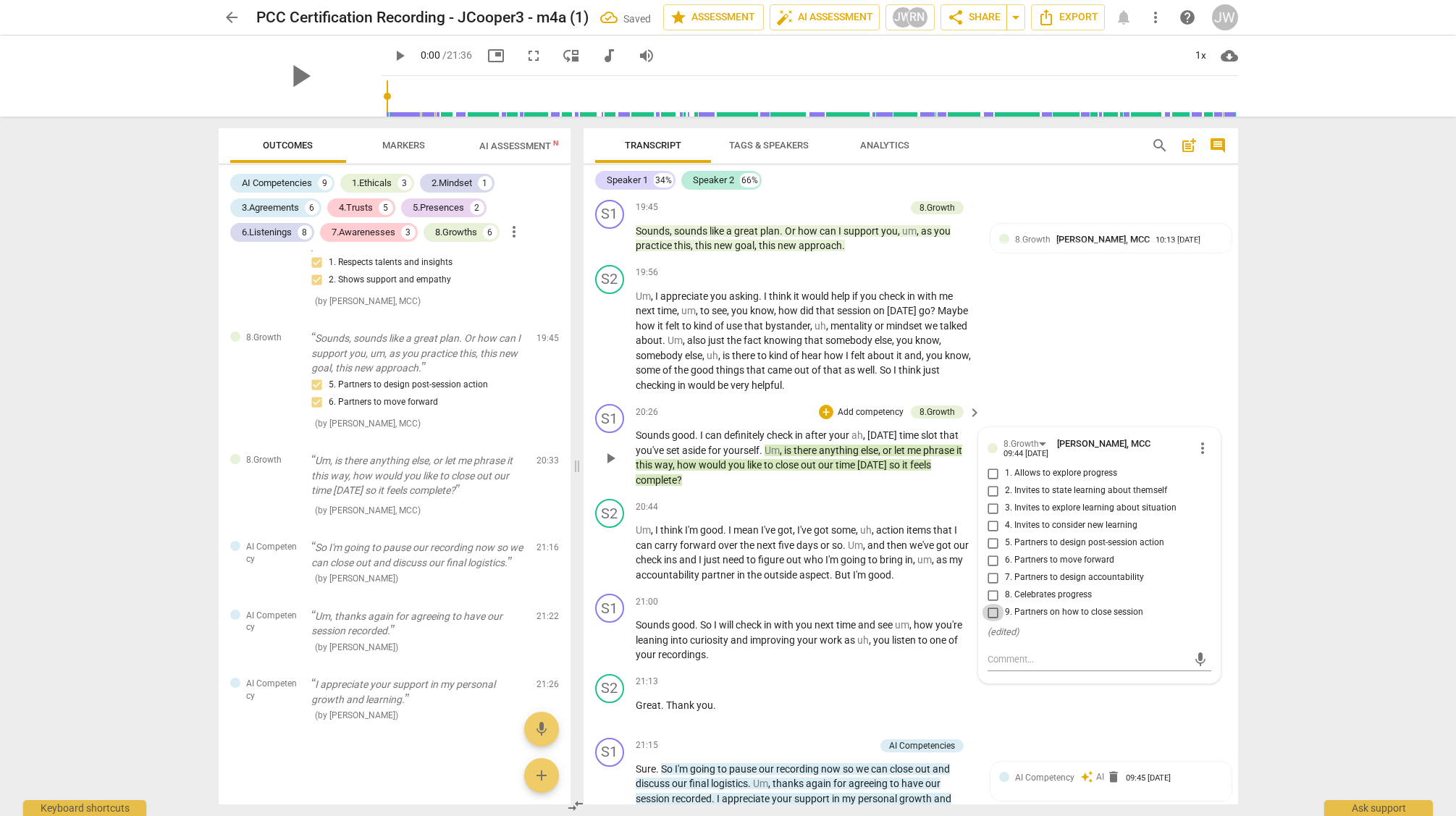
click at [994, 622] on input "9. Partners on how to close session" at bounding box center [993, 613] width 23 height 18
checkbox input "true"
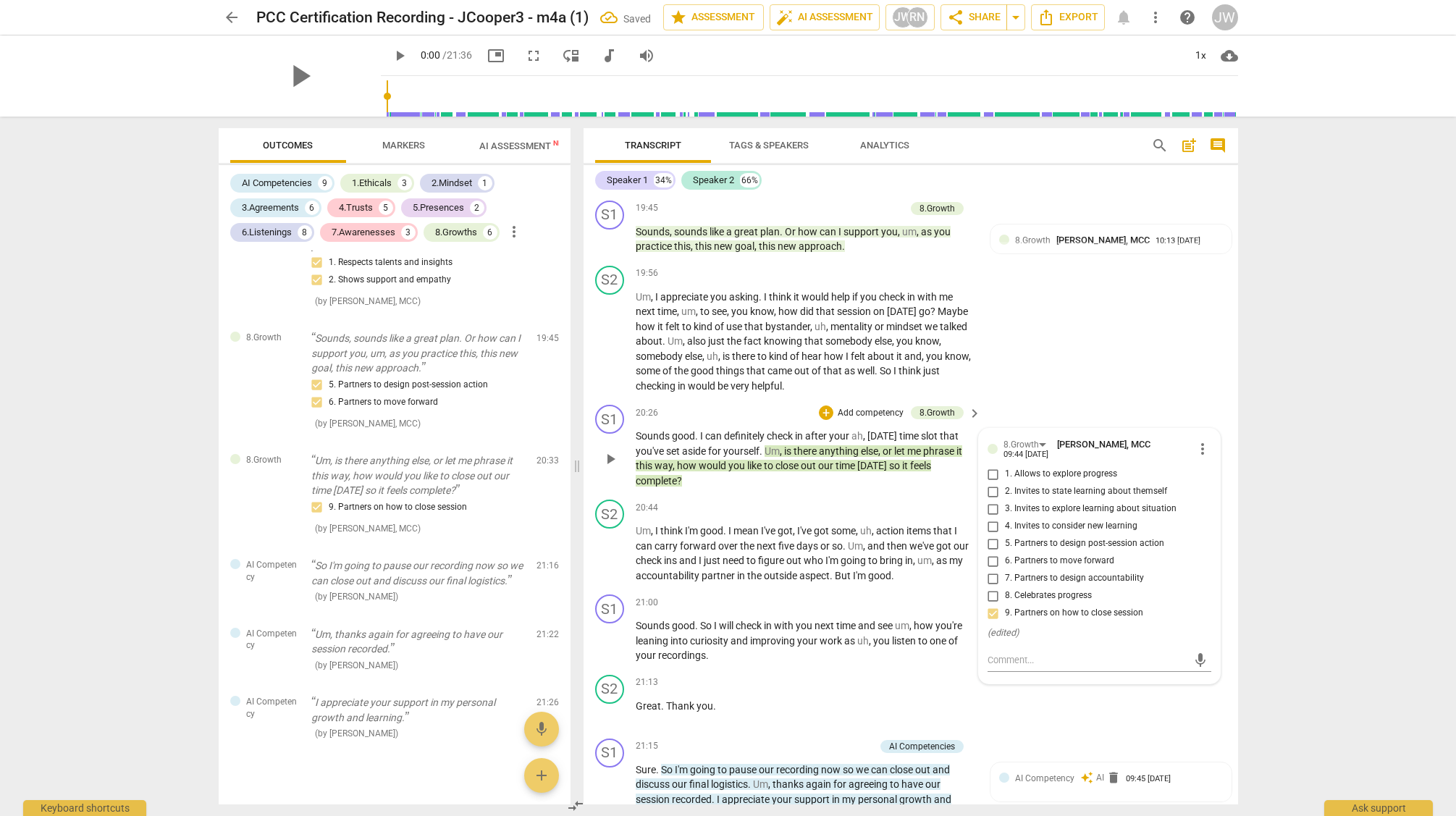
scroll to position [5816, 0]
drag, startPoint x: 938, startPoint y: 504, endPoint x: 933, endPoint y: 509, distance: 7.1
click at [938, 494] on div "S1 play_arrow pause 20:26 + Add competency 8.Growth keyboard_arrow_right Sounds…" at bounding box center [911, 447] width 654 height 95
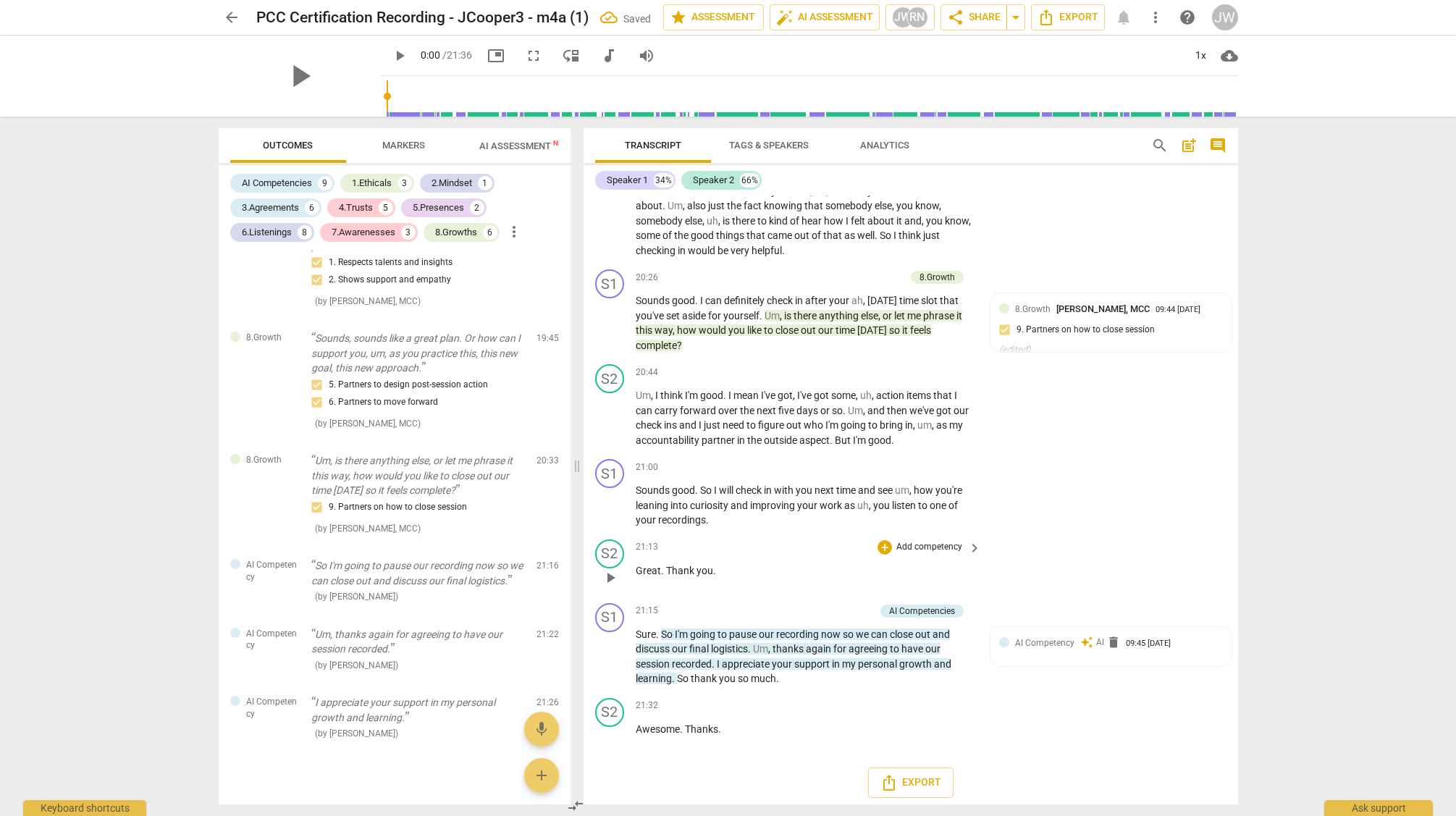
scroll to position [5972, 0]
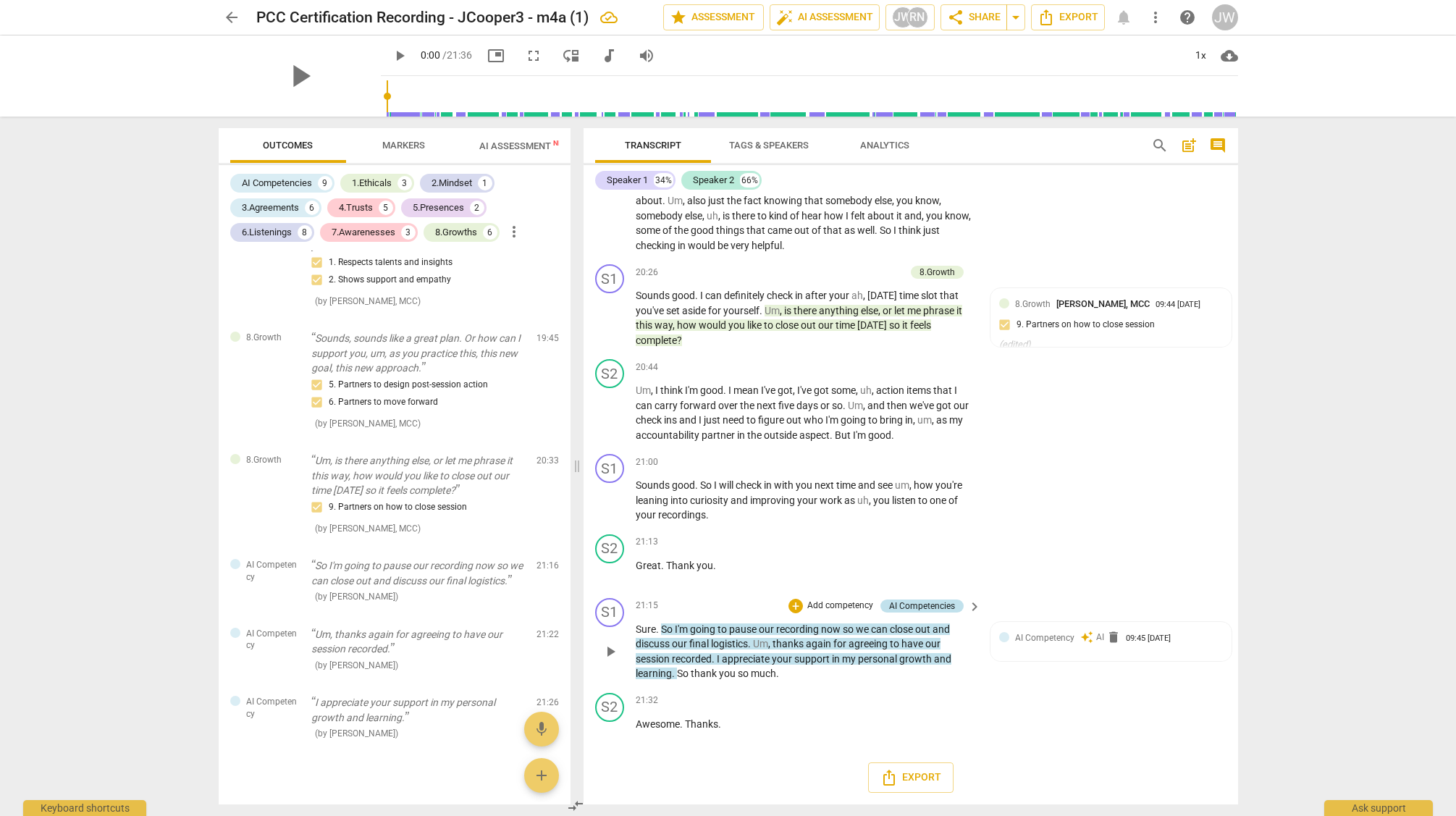
click at [902, 602] on div "AI Competencies" at bounding box center [922, 606] width 66 height 13
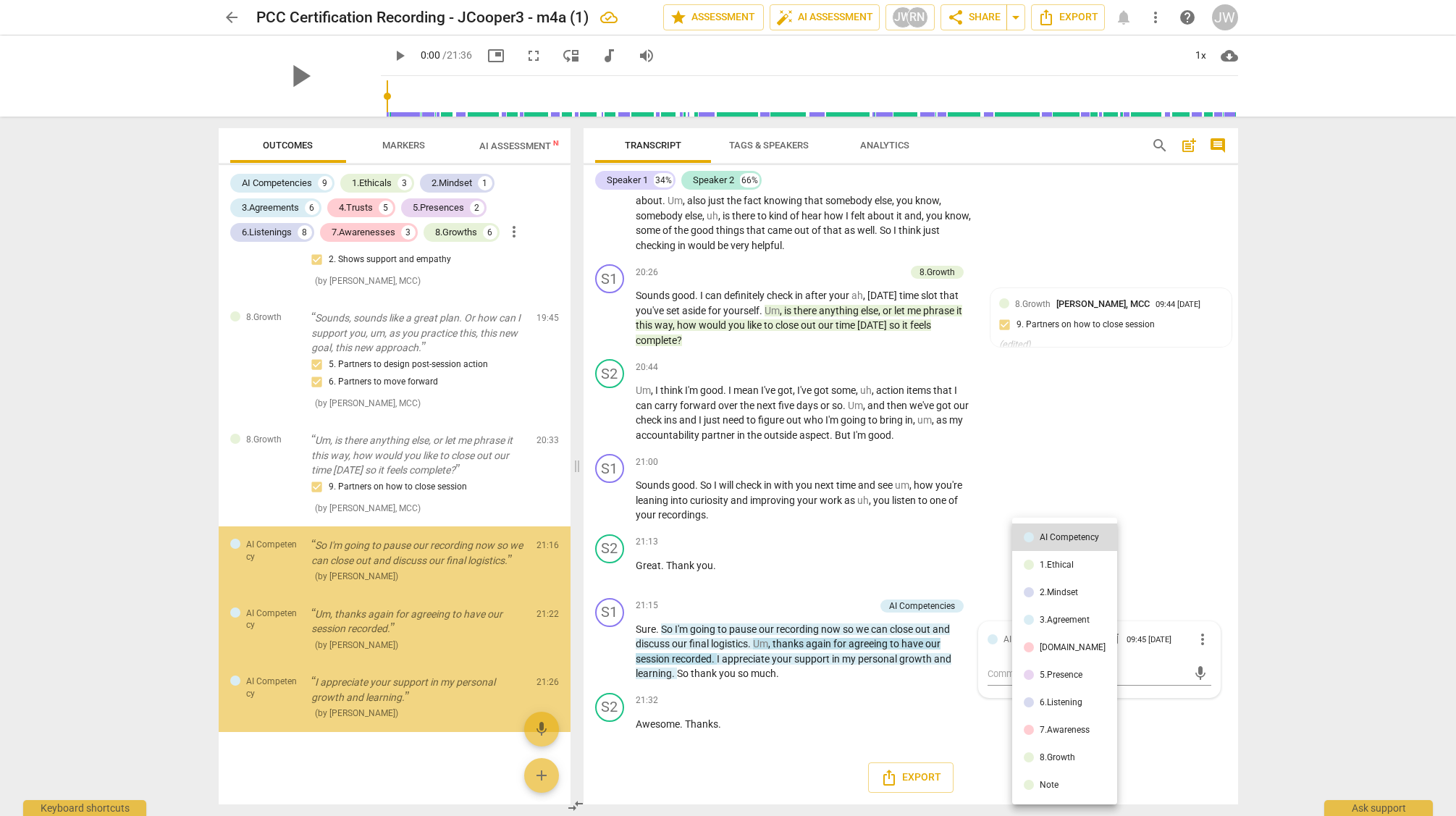
scroll to position [5108, 0]
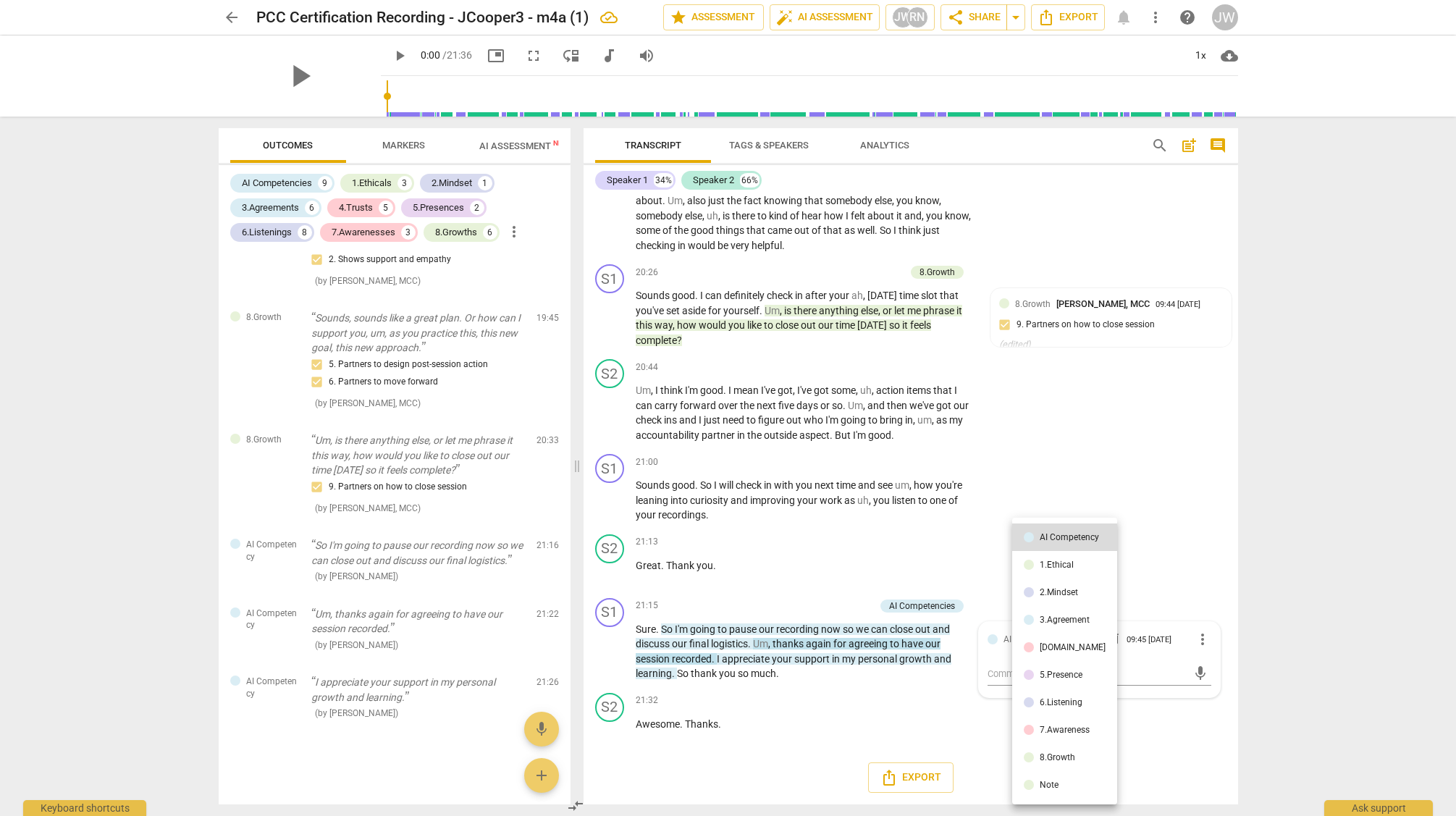
click at [1048, 585] on li "2.Mindset" at bounding box center [1064, 592] width 105 height 27
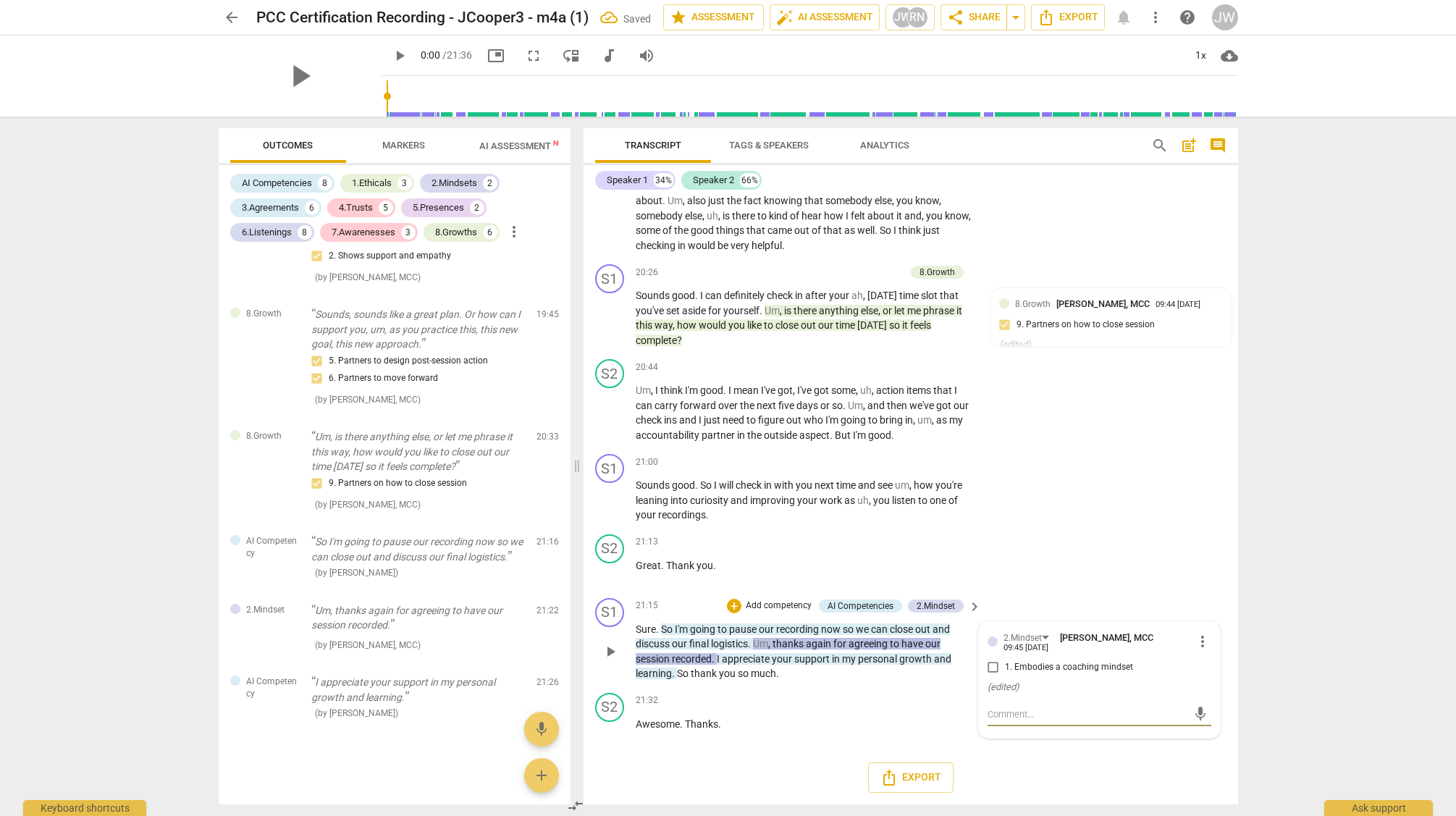
drag, startPoint x: 994, startPoint y: 668, endPoint x: 978, endPoint y: 660, distance: 17.9
click at [994, 668] on input "1. Embodies a coaching mindset" at bounding box center [993, 668] width 23 height 18
checkbox input "true"
click at [828, 642] on span "again" at bounding box center [819, 643] width 27 height 11
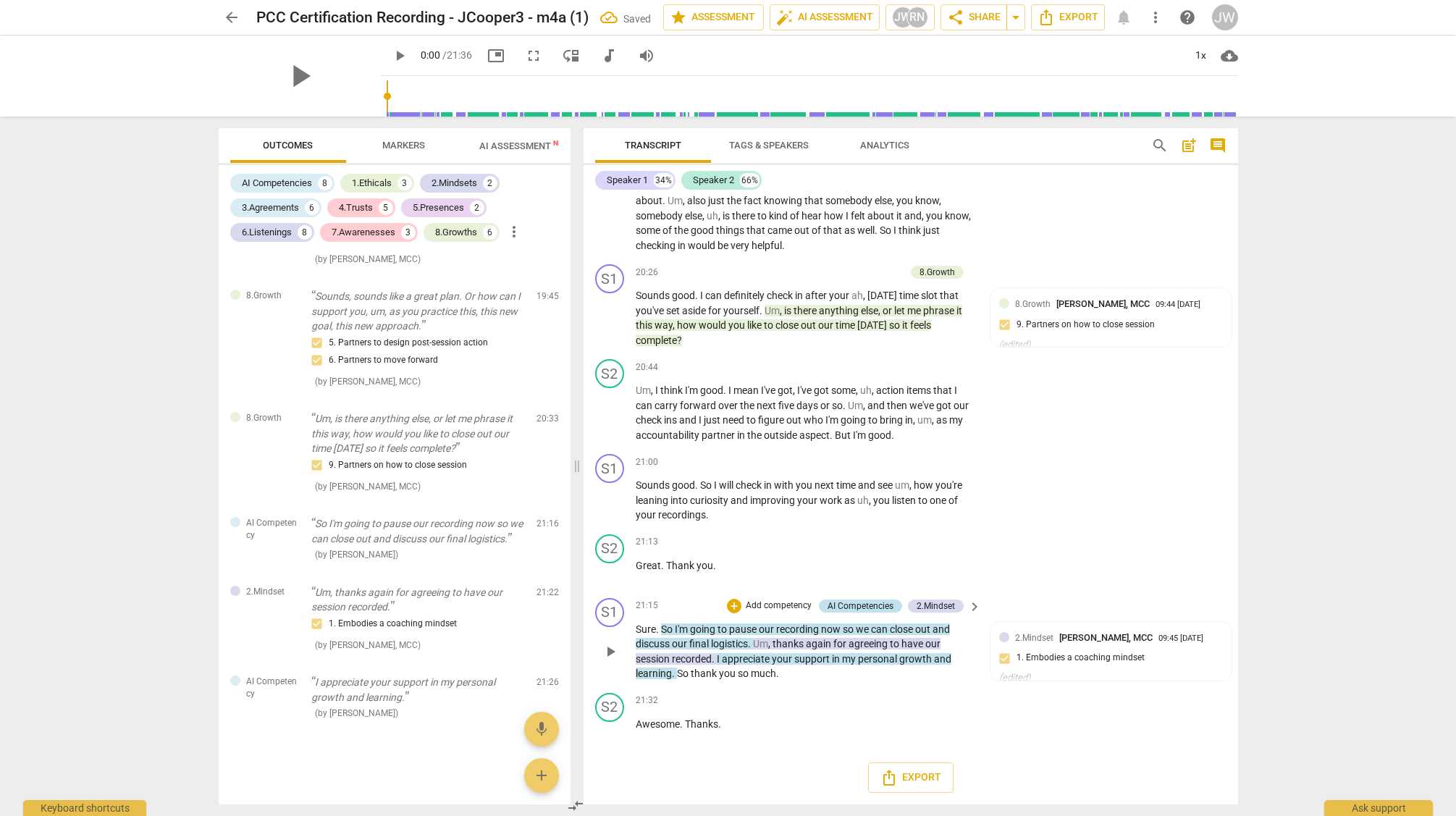
click at [861, 605] on div "AI Competencies" at bounding box center [861, 606] width 66 height 13
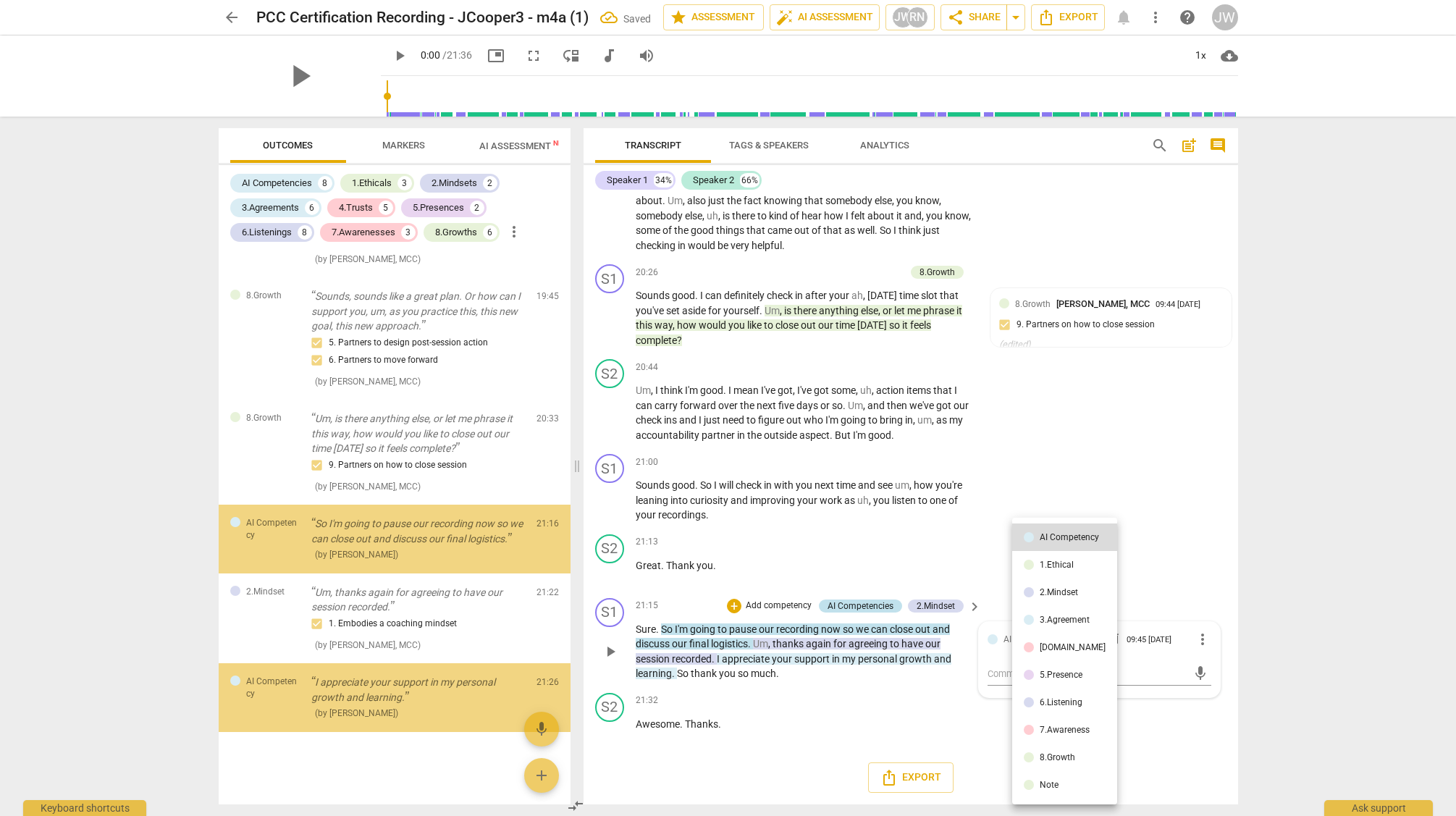
scroll to position [5130, 0]
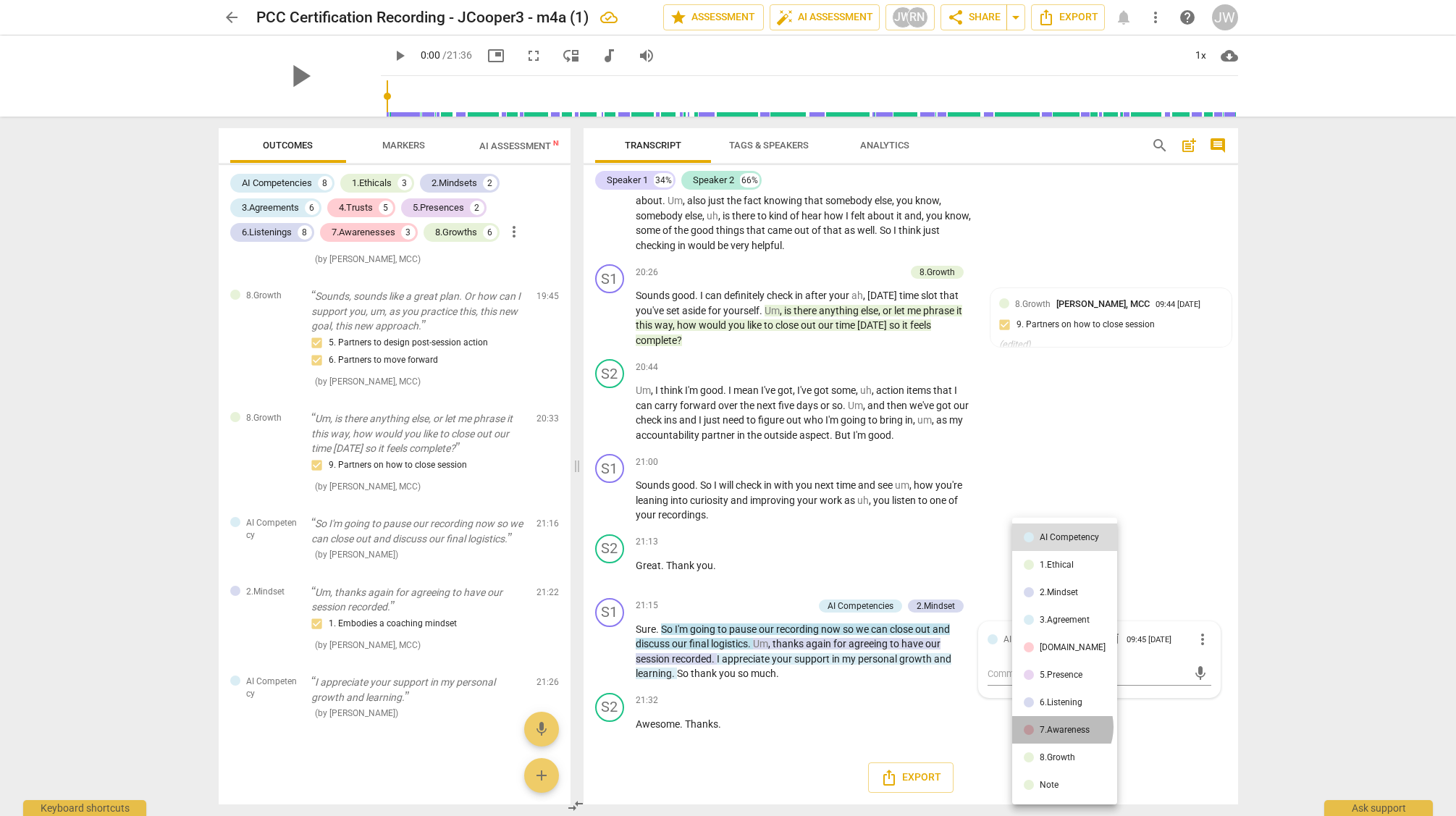
click at [1058, 727] on div "7.Awareness" at bounding box center [1065, 730] width 50 height 9
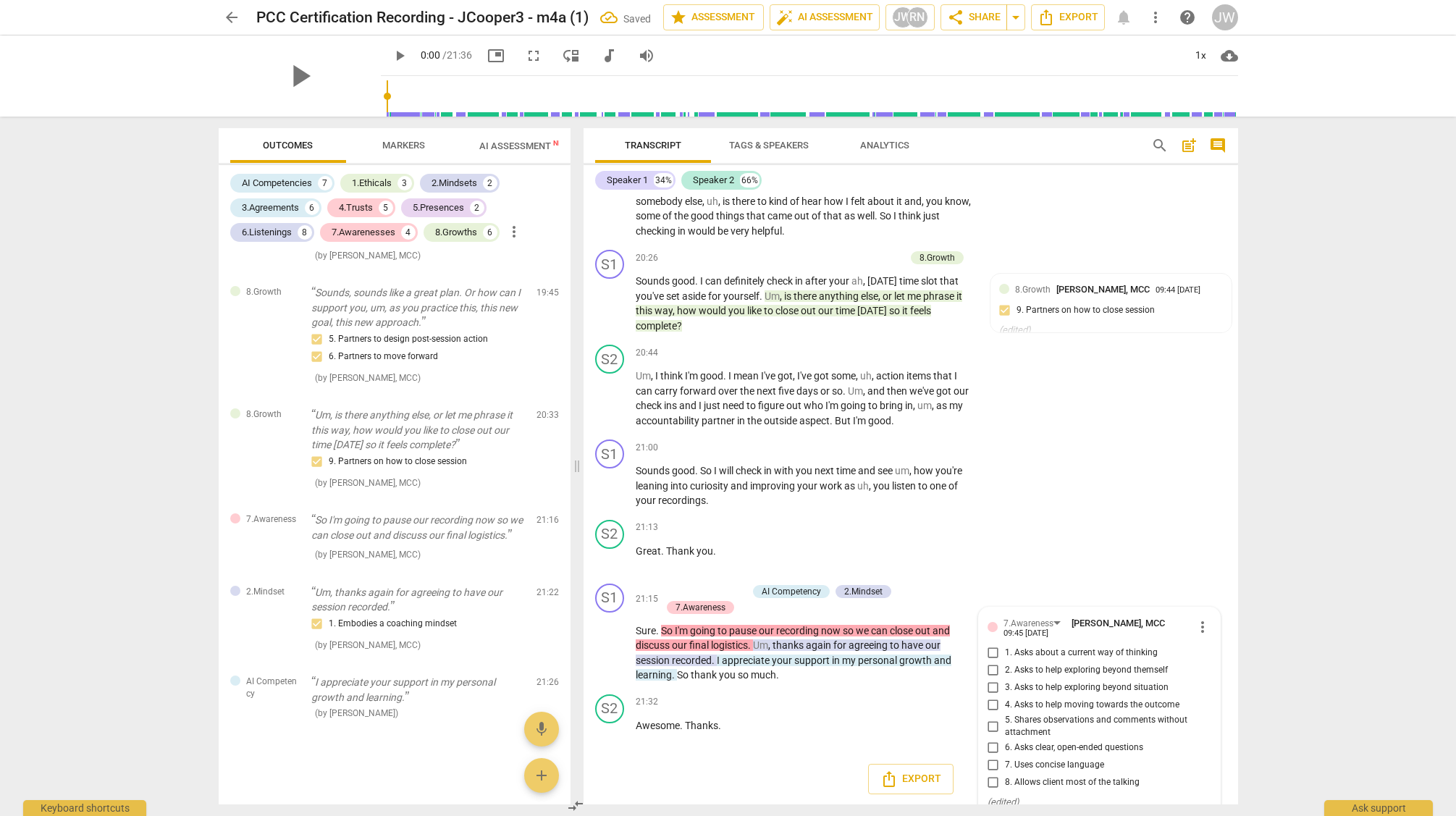
scroll to position [6035, 0]
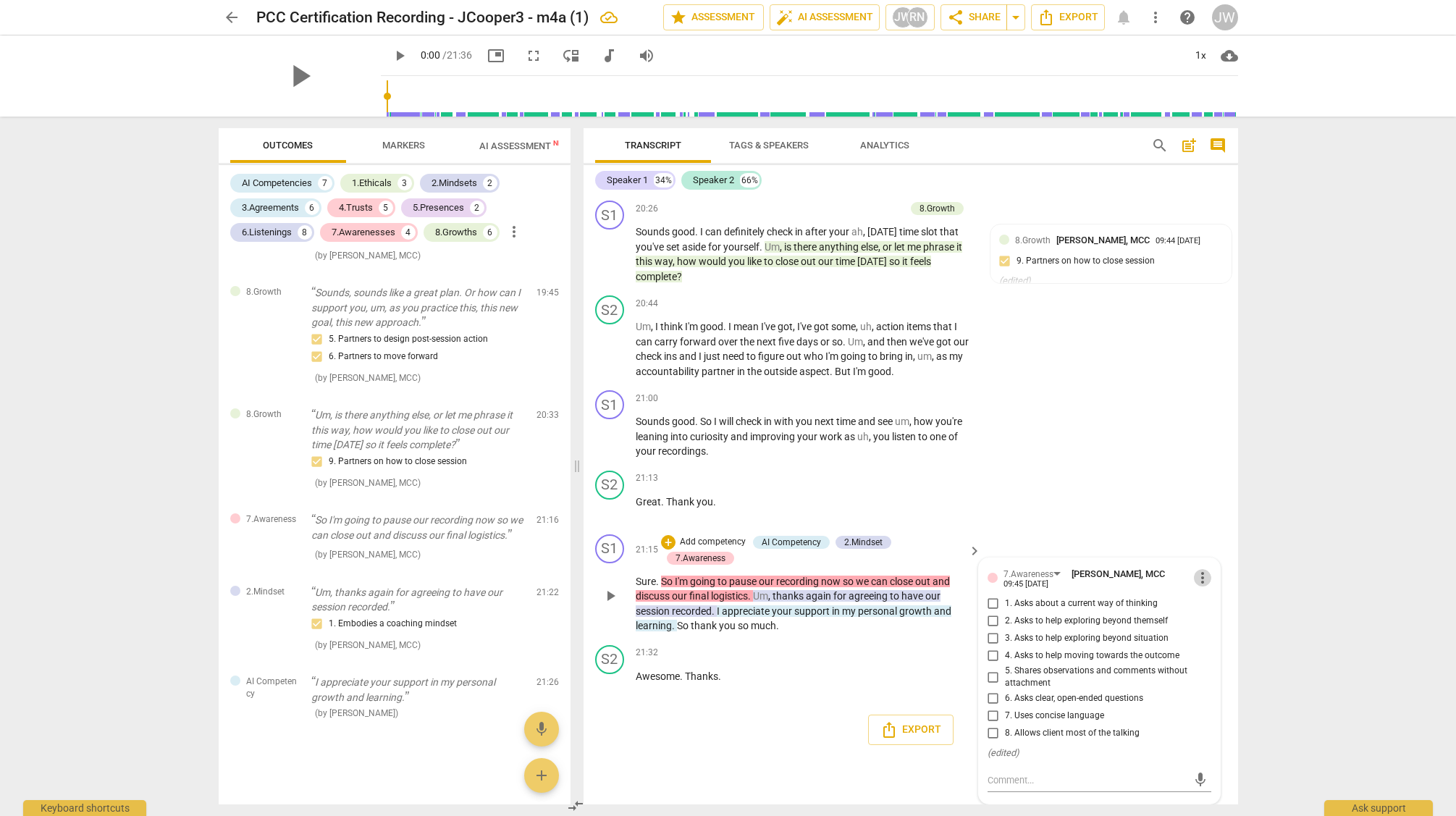
click at [1198, 578] on span "more_vert" at bounding box center [1203, 578] width 18 height 18
drag, startPoint x: 1209, startPoint y: 603, endPoint x: 862, endPoint y: 118, distance: 596.4
click at [1209, 603] on li "Delete" at bounding box center [1214, 606] width 50 height 27
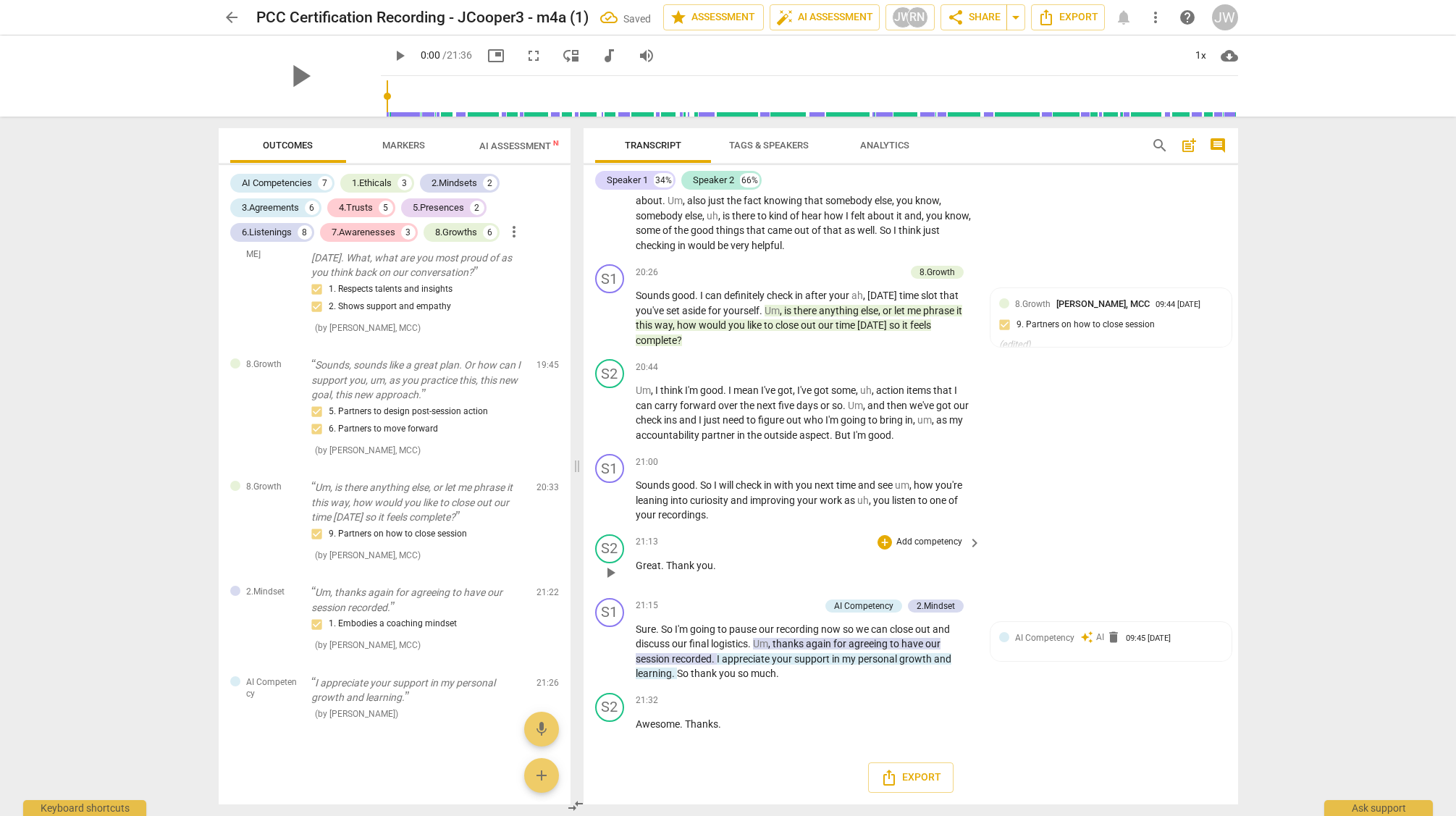
scroll to position [5972, 0]
click at [874, 608] on div "AI Competency" at bounding box center [864, 606] width 59 height 13
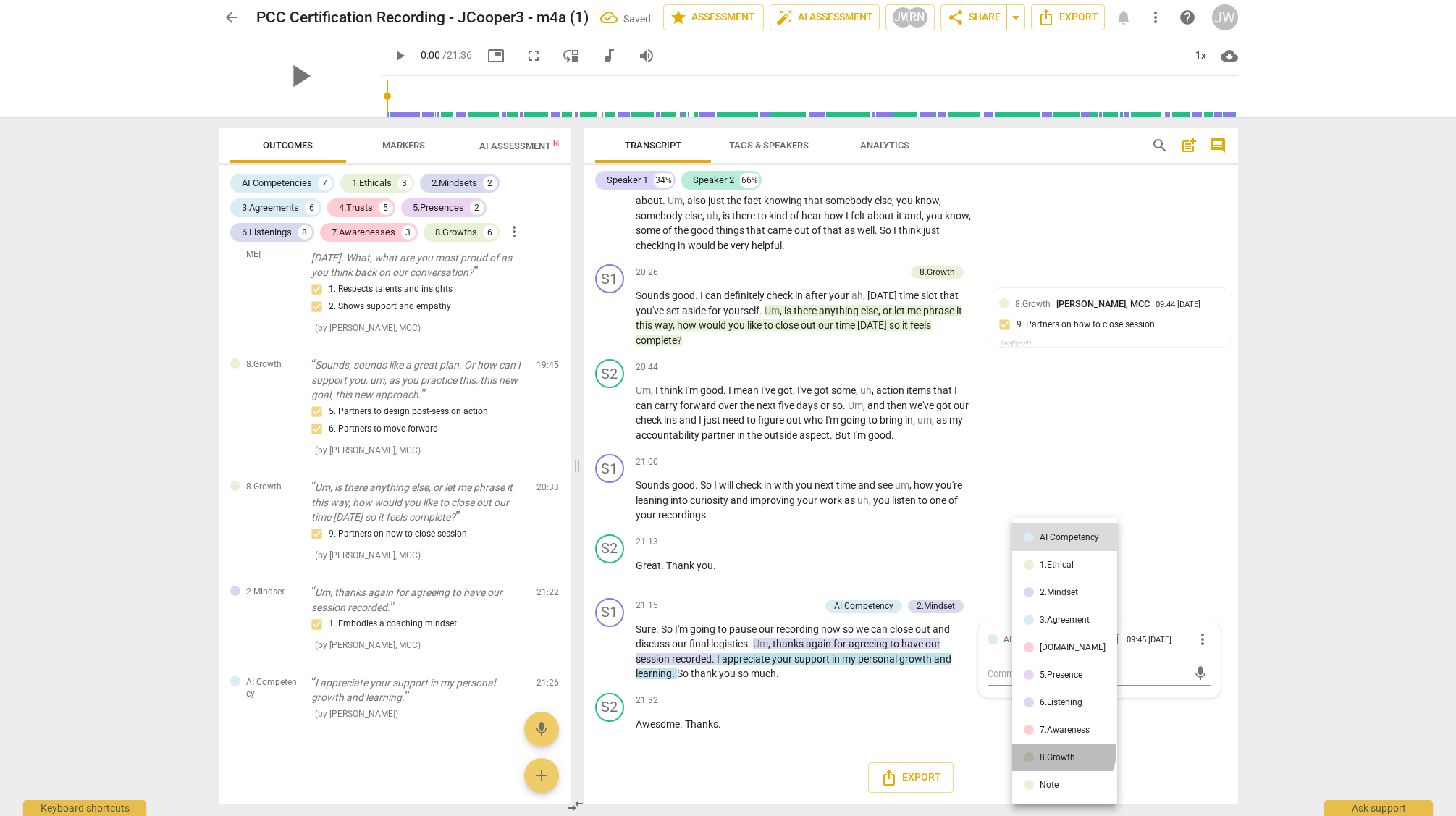
click at [1062, 753] on div "8.Growth" at bounding box center [1058, 757] width 35 height 9
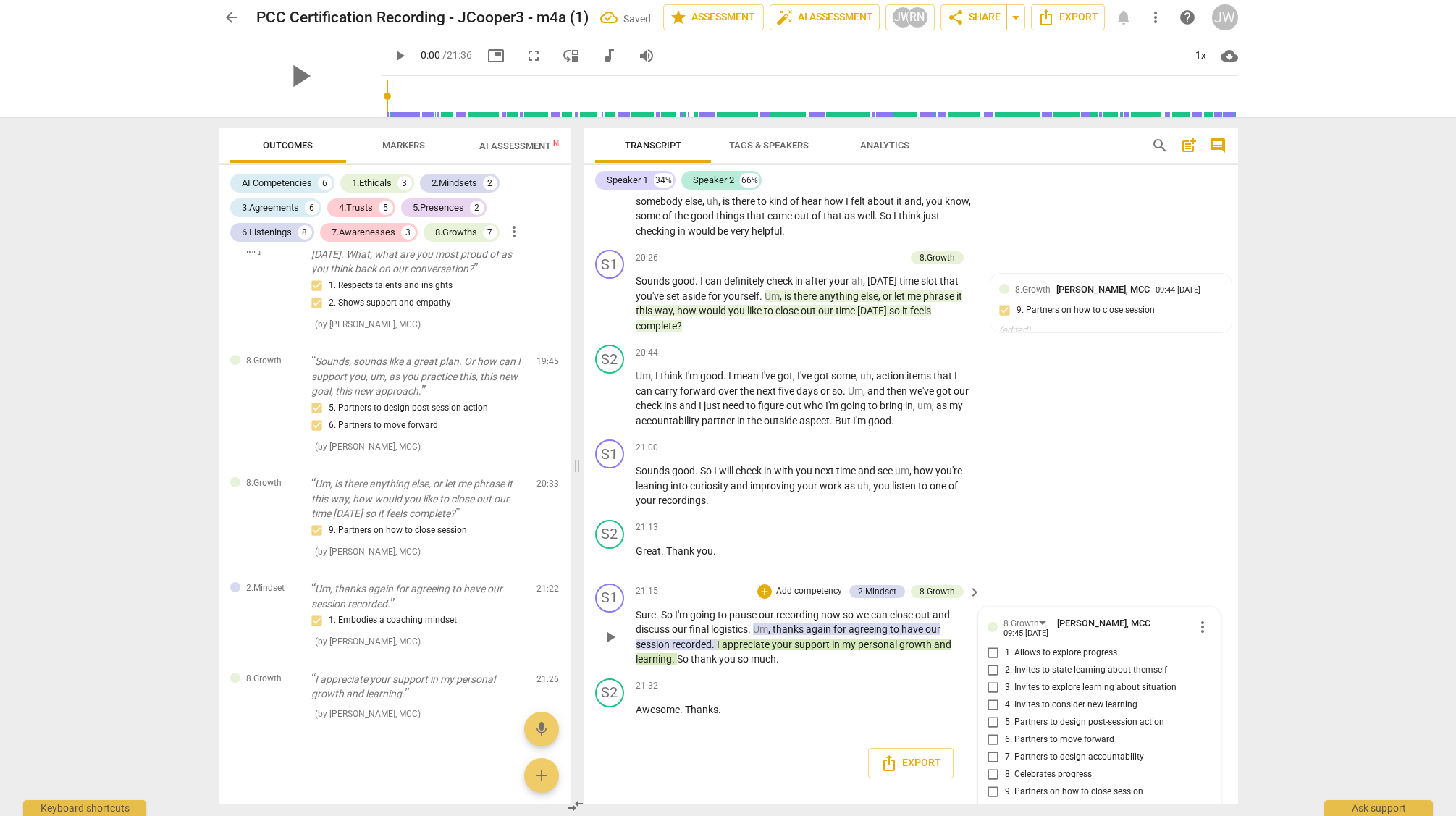
scroll to position [6045, 0]
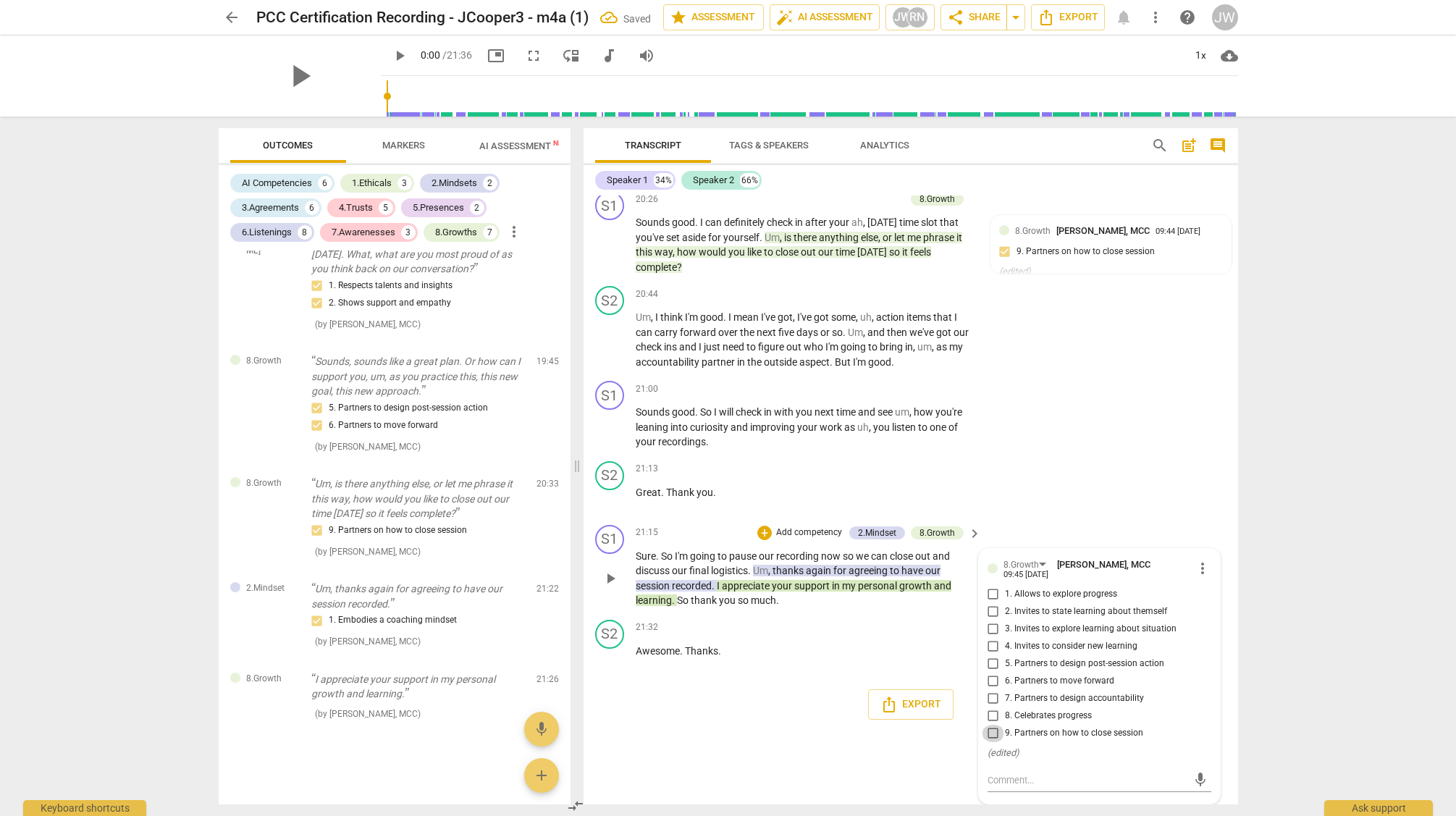
click at [992, 729] on input "9. Partners on how to close session" at bounding box center [993, 734] width 23 height 18
checkbox input "true"
click at [994, 711] on input "8. Celebrates progress" at bounding box center [993, 716] width 23 height 18
checkbox input "true"
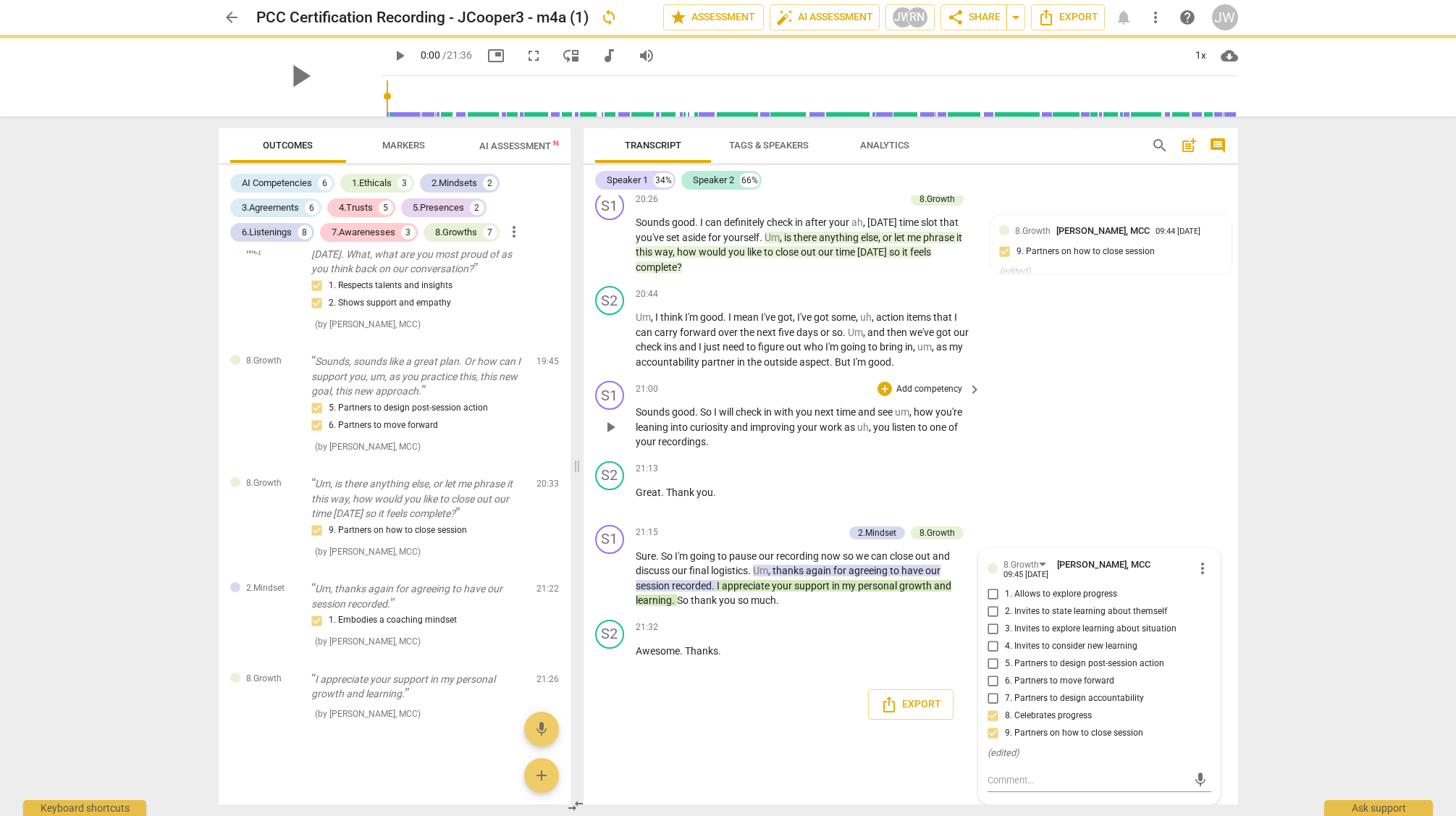
click at [1202, 438] on div "S1 play_arrow pause 21:00 + Add competency keyboard_arrow_right Sounds good . S…" at bounding box center [911, 415] width 654 height 80
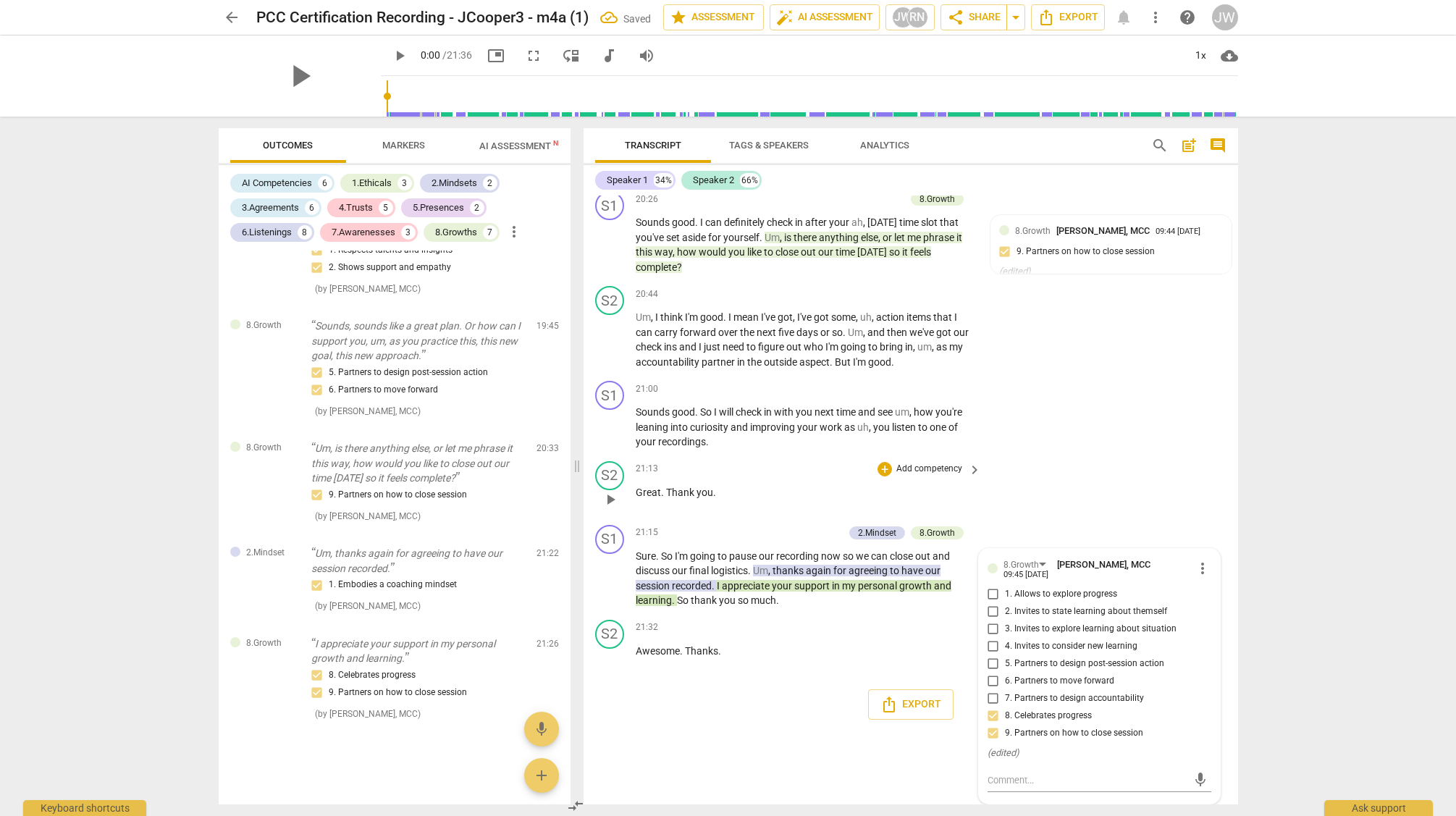
scroll to position [5972, 0]
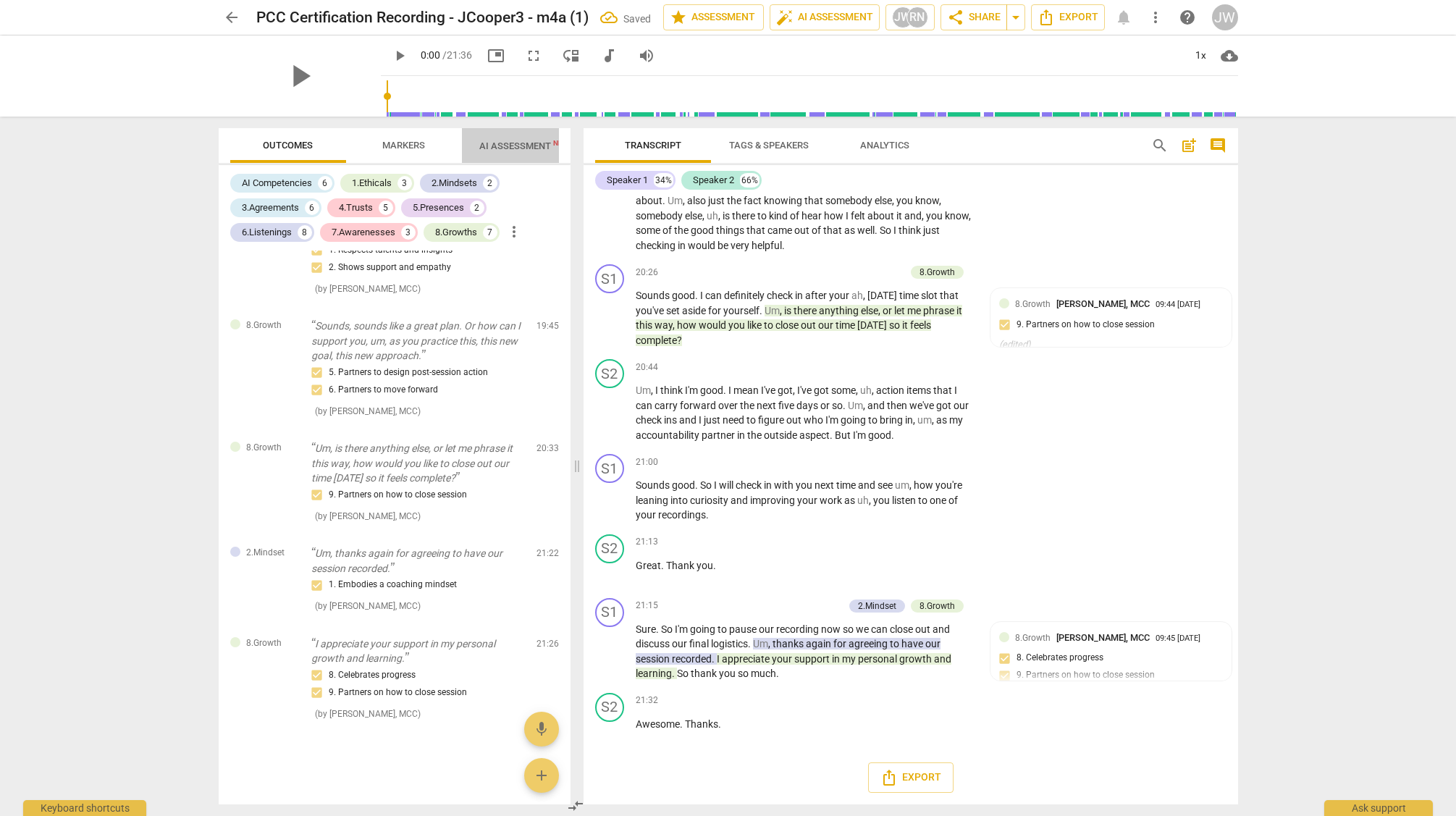
click at [490, 141] on span "AI Assessment New" at bounding box center [524, 146] width 90 height 11
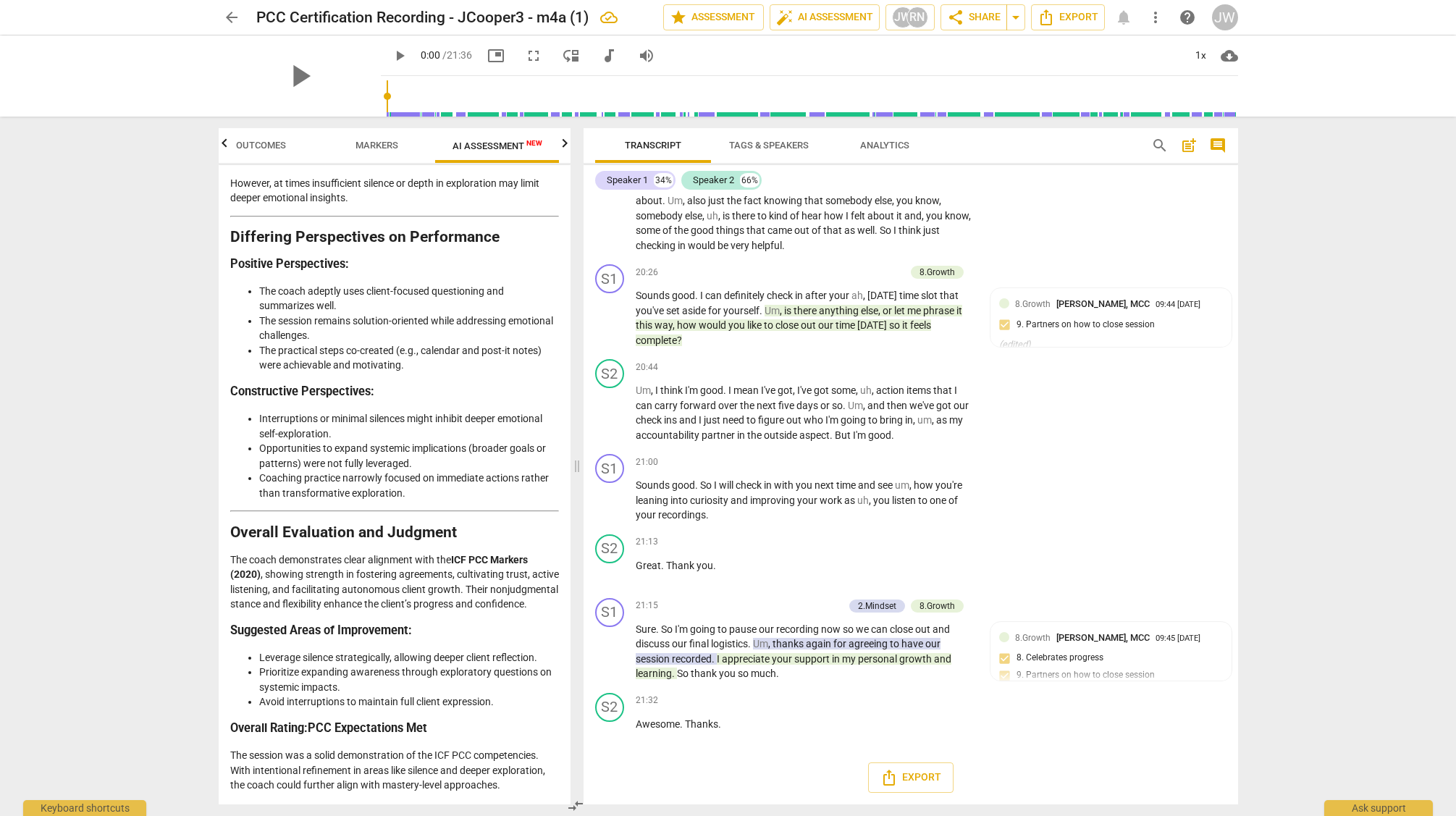
scroll to position [2826, 0]
click at [694, 14] on span "star Assessment" at bounding box center [714, 18] width 88 height 18
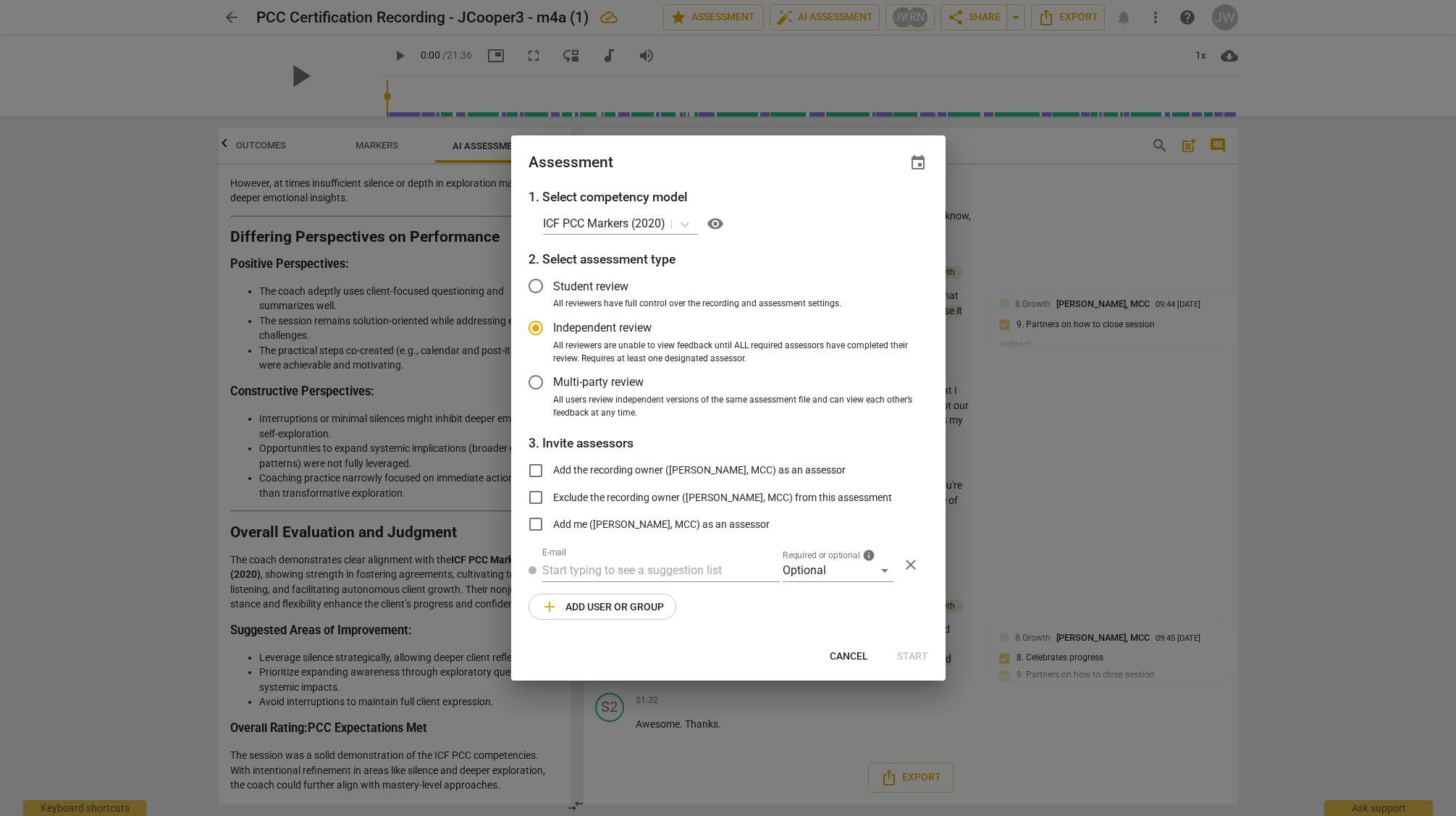
click at [846, 656] on span "Cancel" at bounding box center [849, 657] width 38 height 14
radio input "false"
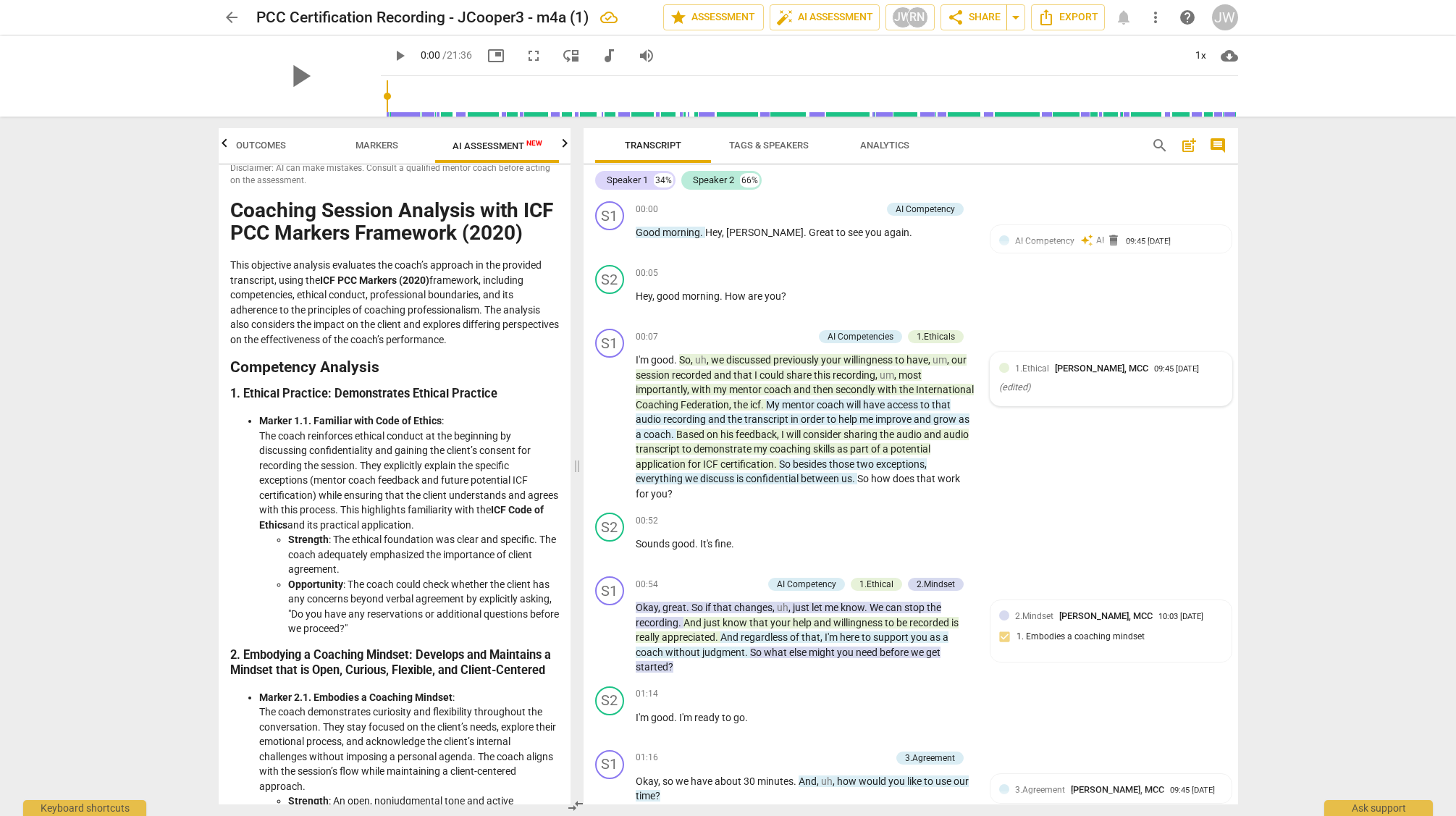
scroll to position [0, 0]
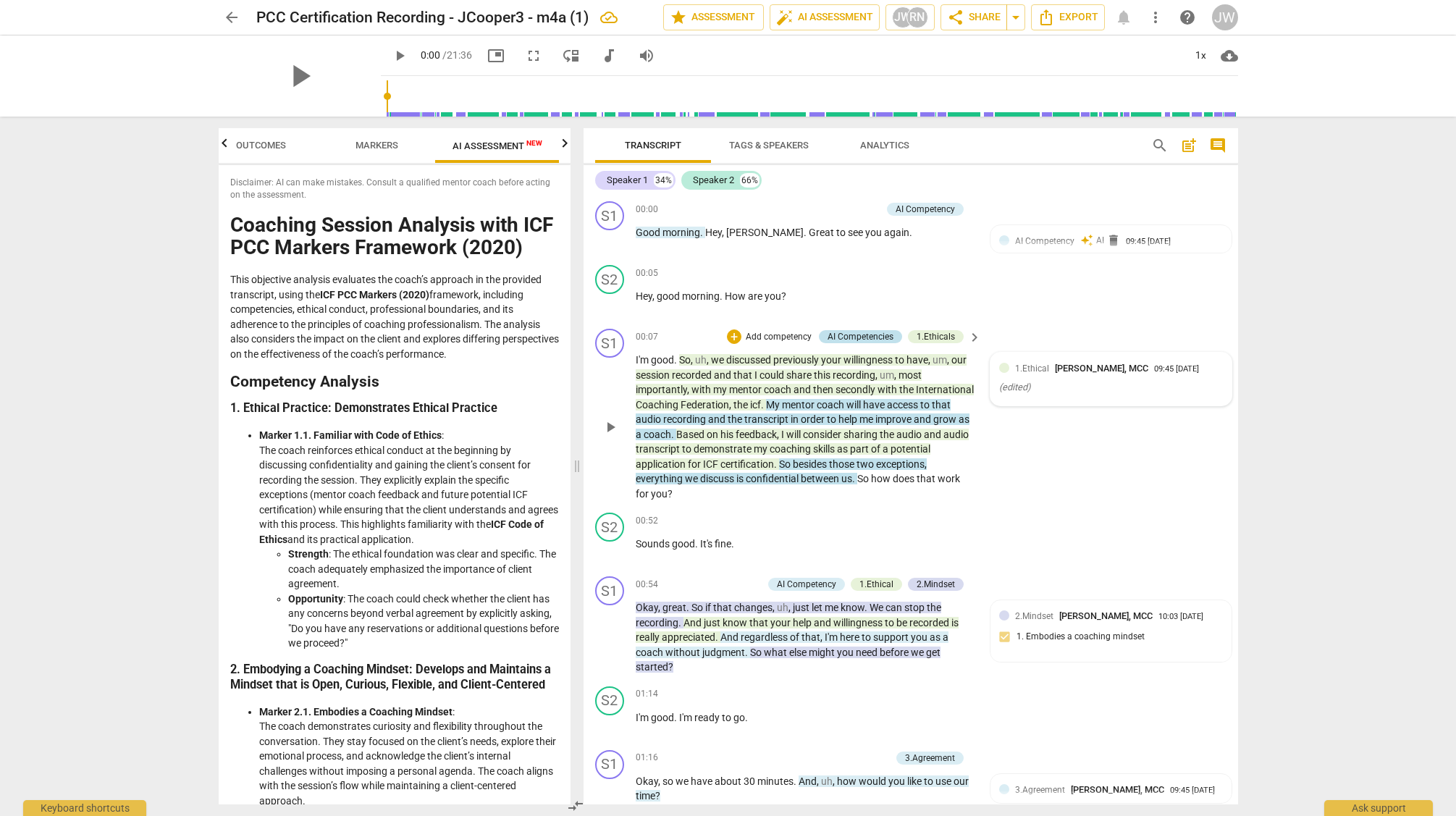
click at [846, 338] on div "AI Competencies" at bounding box center [861, 337] width 66 height 13
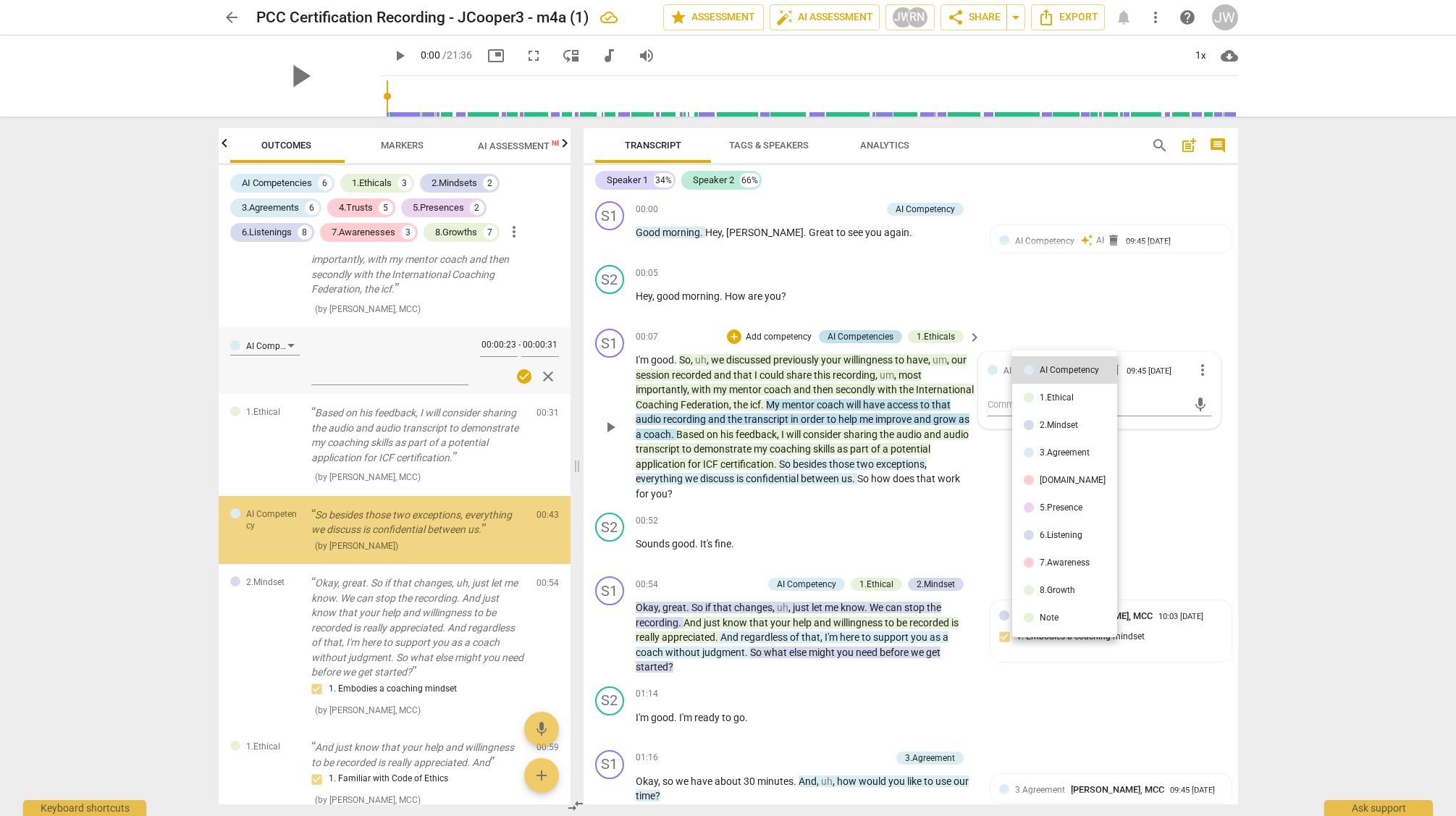
scroll to position [117, 0]
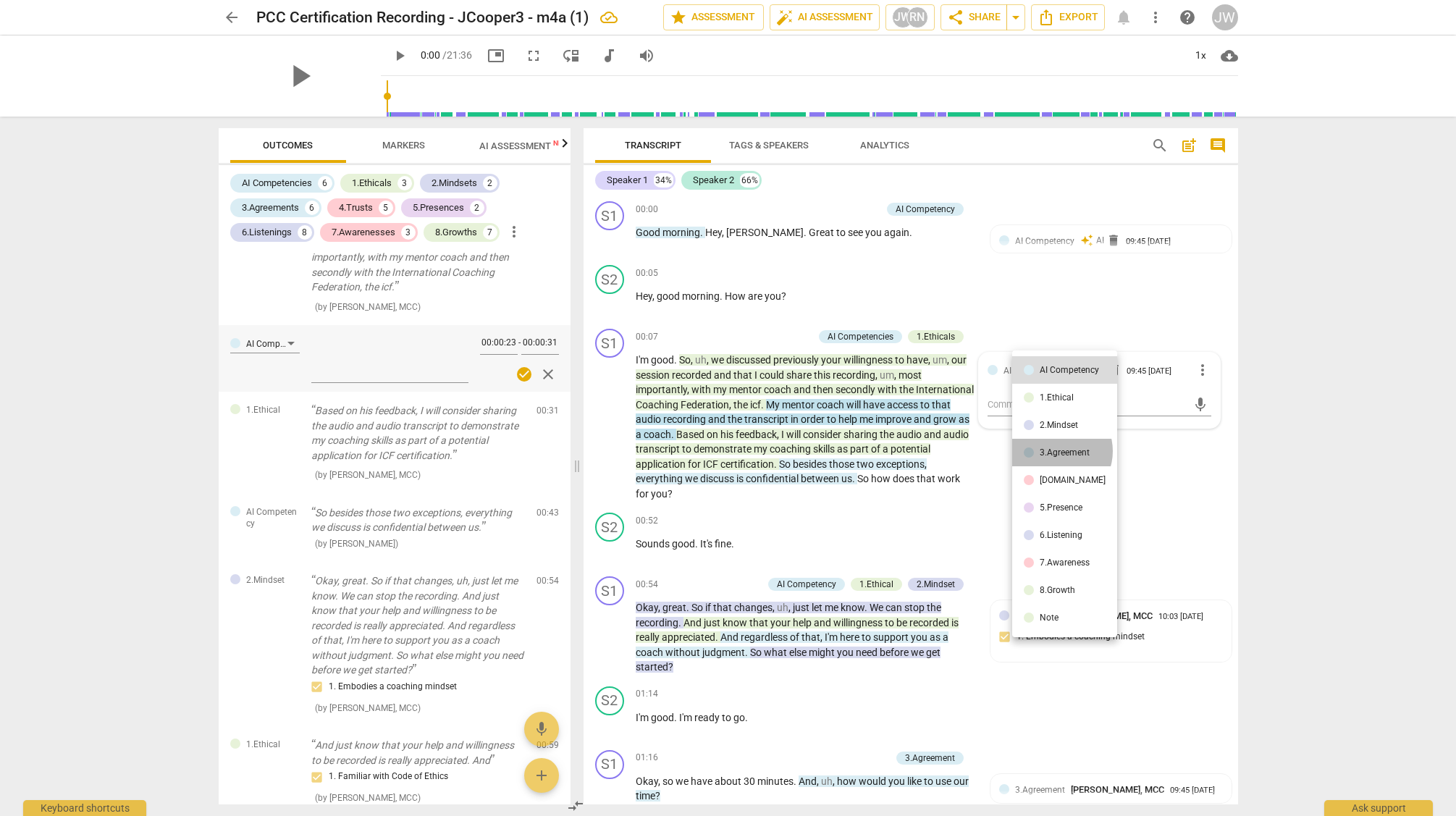
click at [1057, 451] on div "3.Agreement" at bounding box center [1065, 452] width 50 height 9
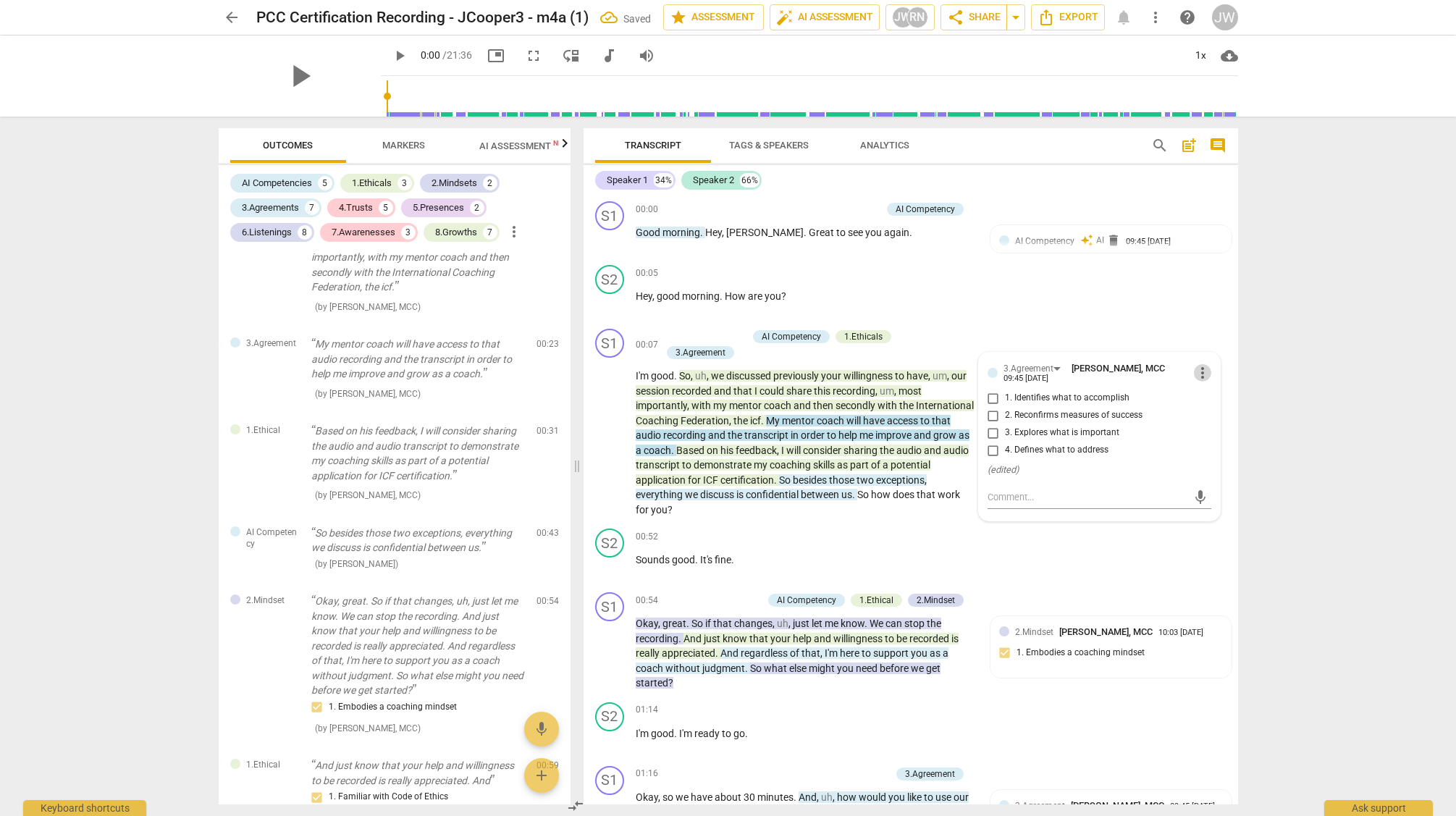
click at [1194, 373] on span "more_vert" at bounding box center [1203, 373] width 18 height 18
click at [1213, 398] on li "Delete" at bounding box center [1214, 399] width 50 height 27
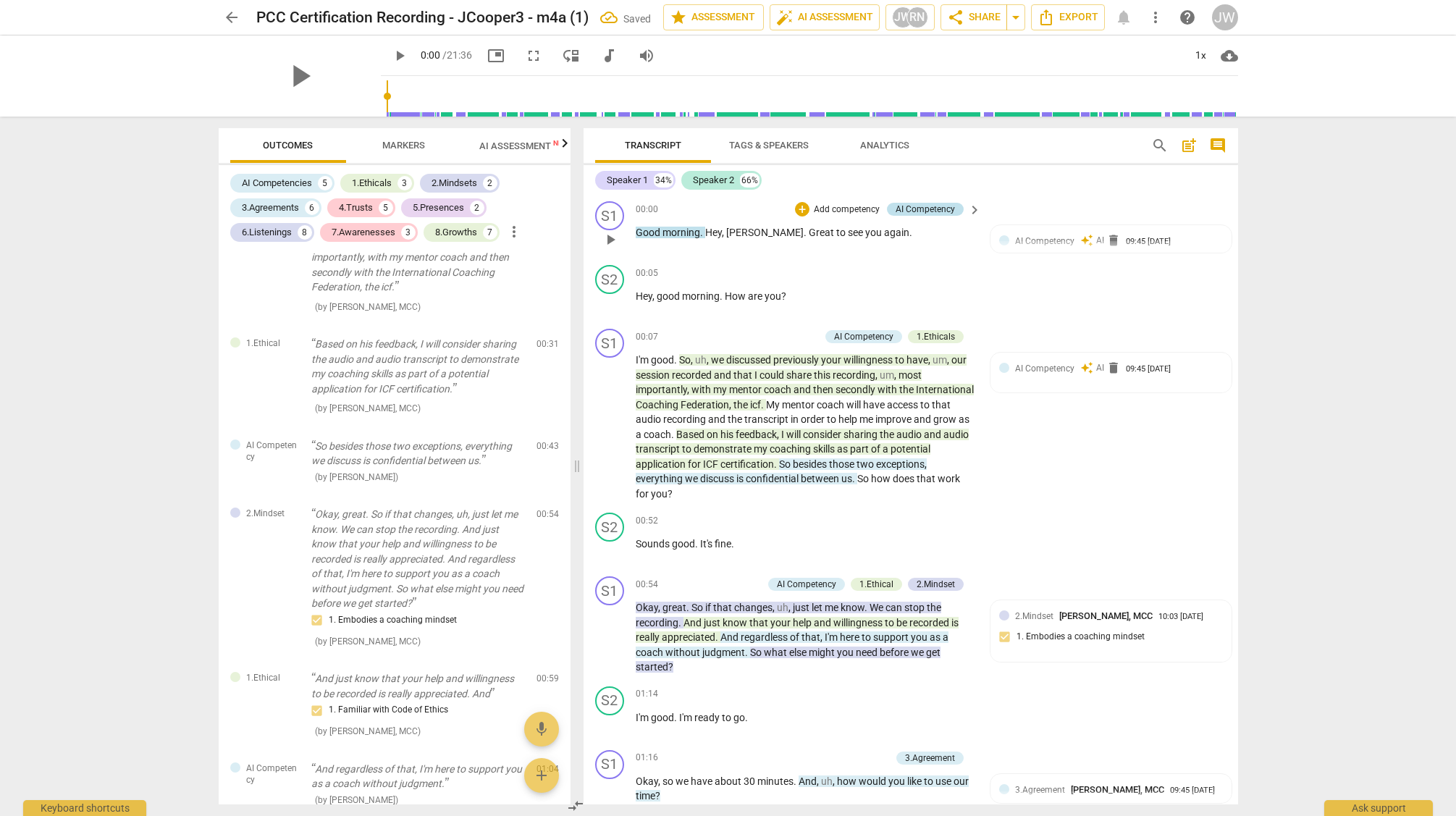
click at [926, 206] on div "AI Competency" at bounding box center [926, 209] width 59 height 13
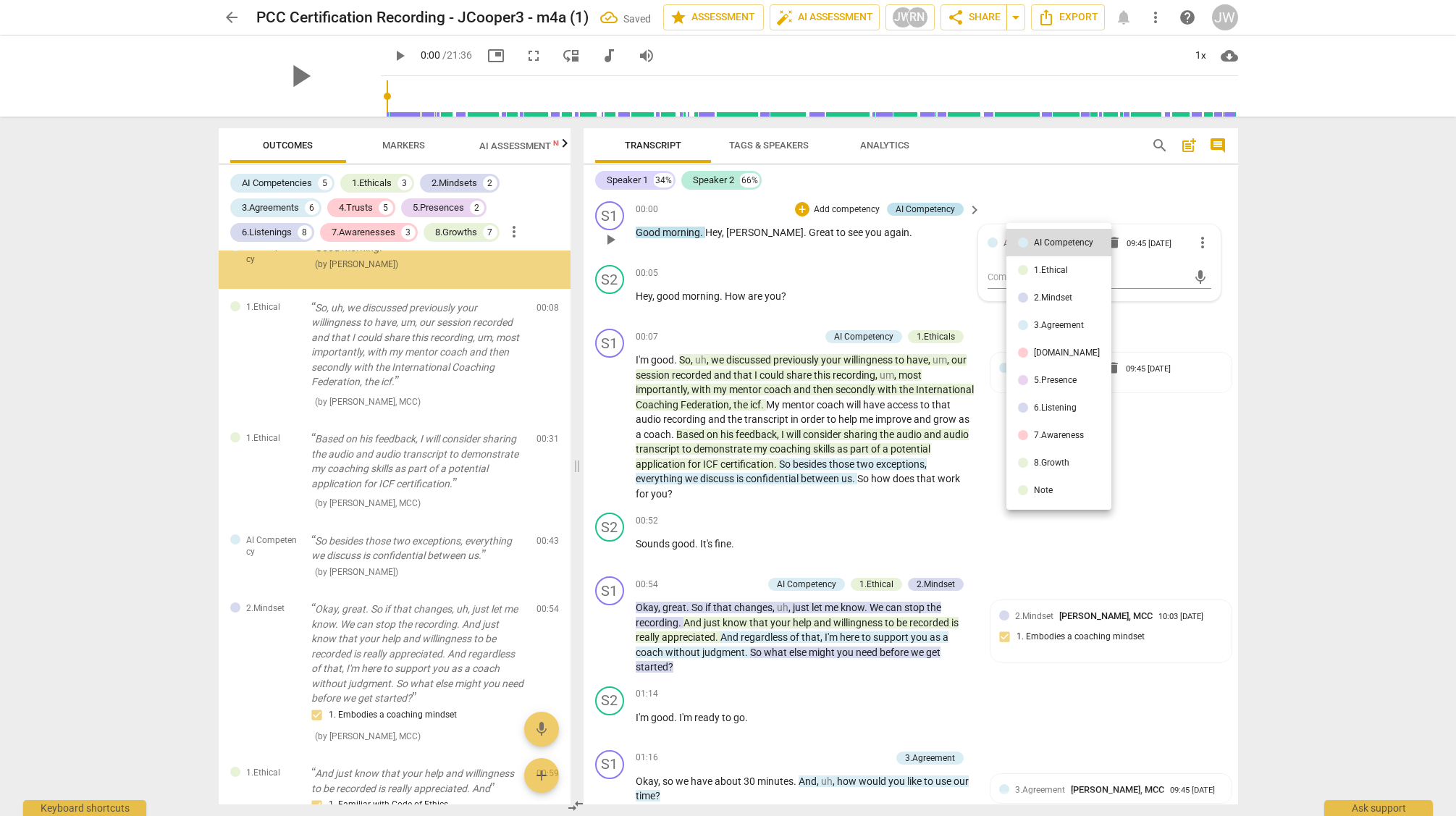
scroll to position [0, 0]
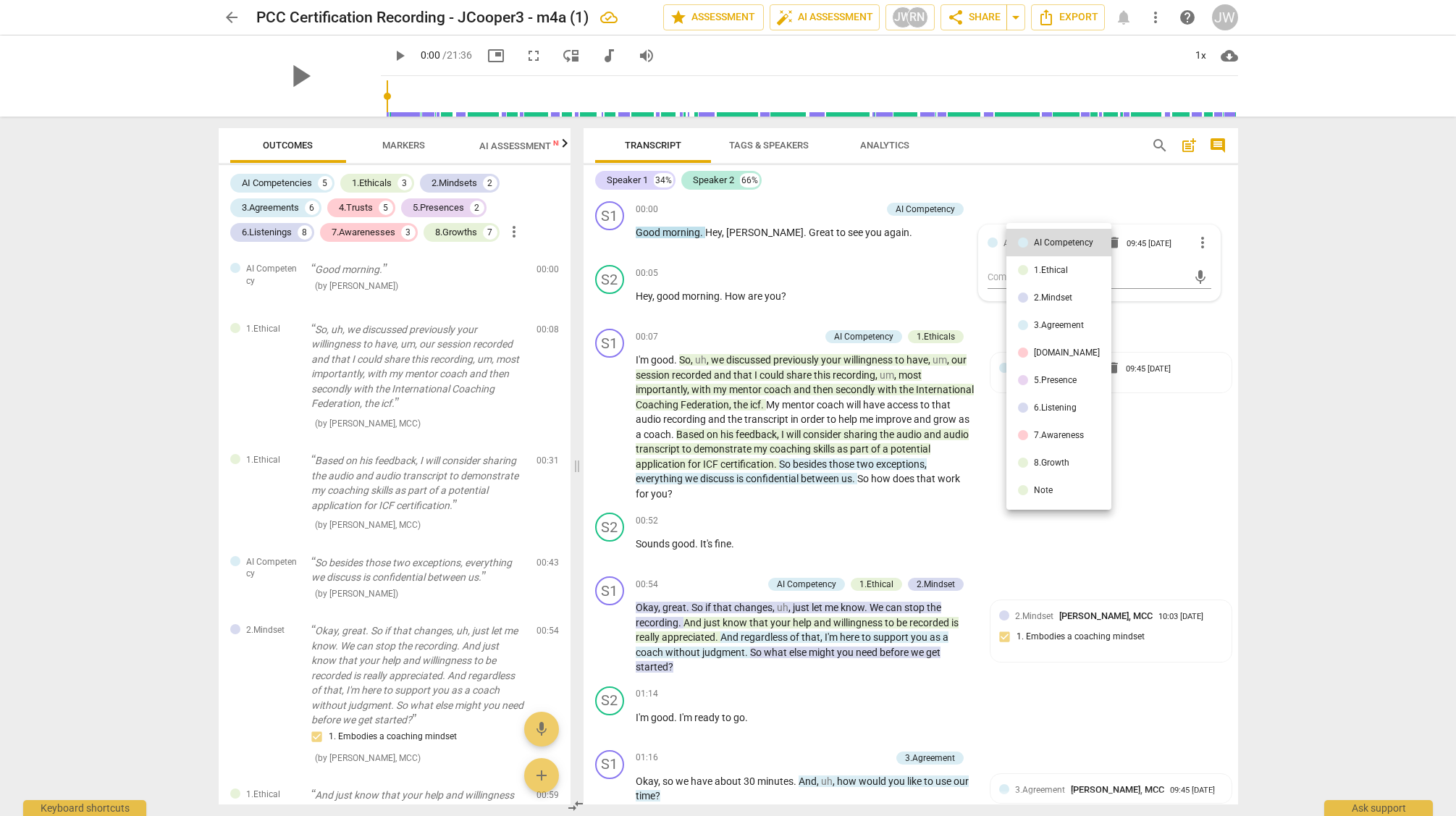
click at [1046, 343] on li "[DOMAIN_NAME]" at bounding box center [1058, 353] width 105 height 27
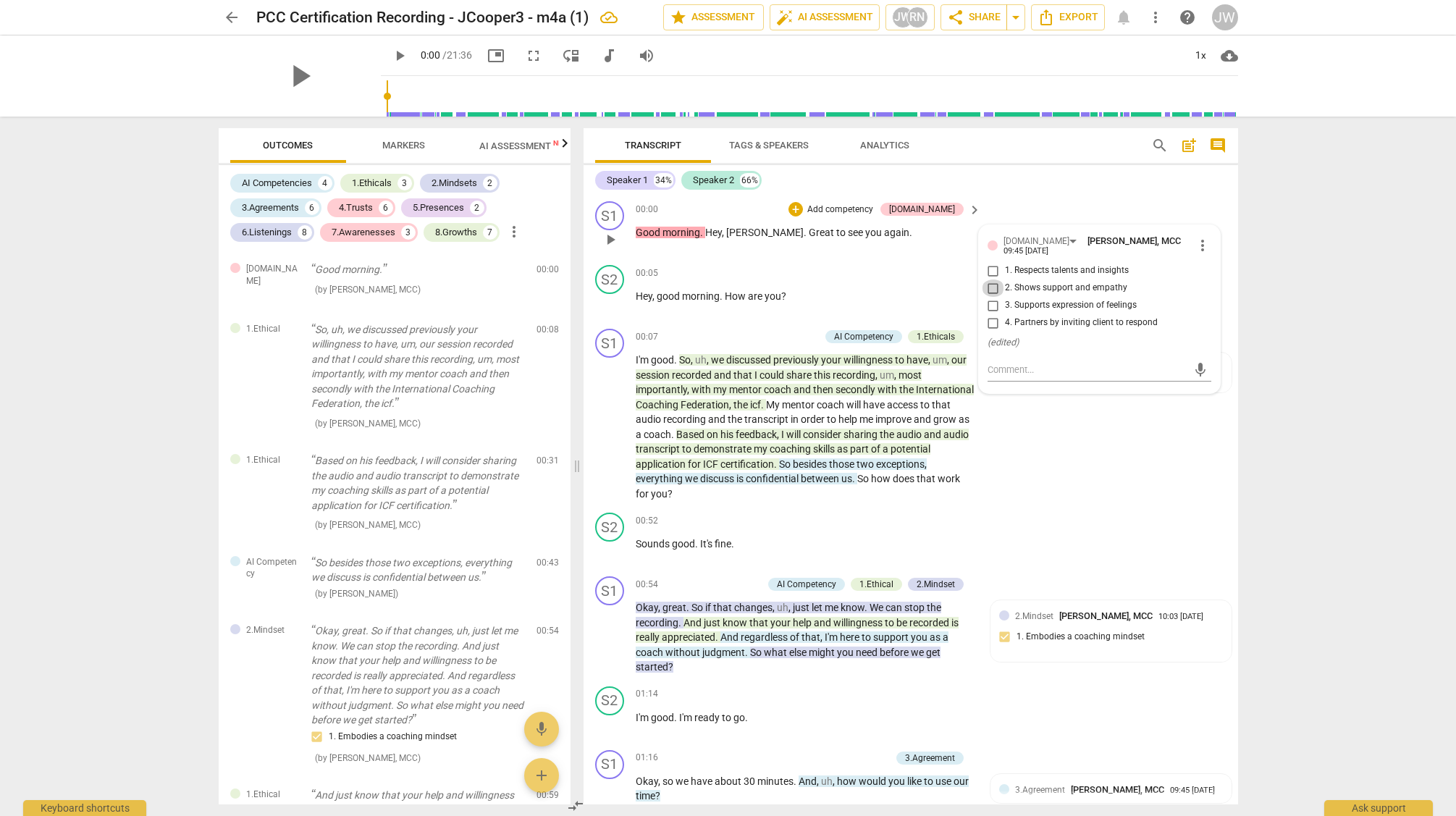
click at [990, 286] on input "2. Shows support and empathy" at bounding box center [993, 288] width 23 height 18
checkbox input "true"
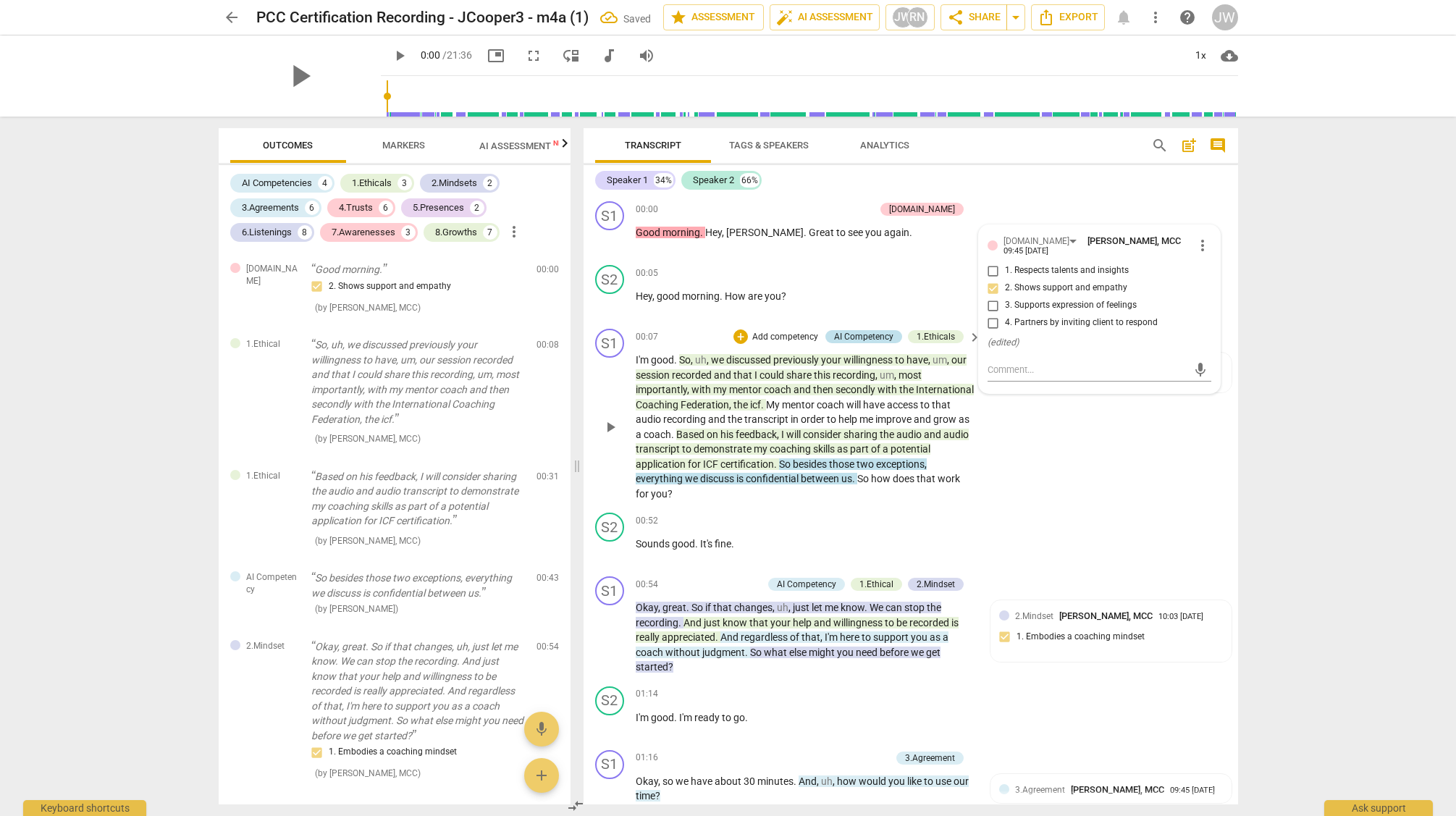
click at [854, 334] on div "AI Competency" at bounding box center [864, 337] width 59 height 13
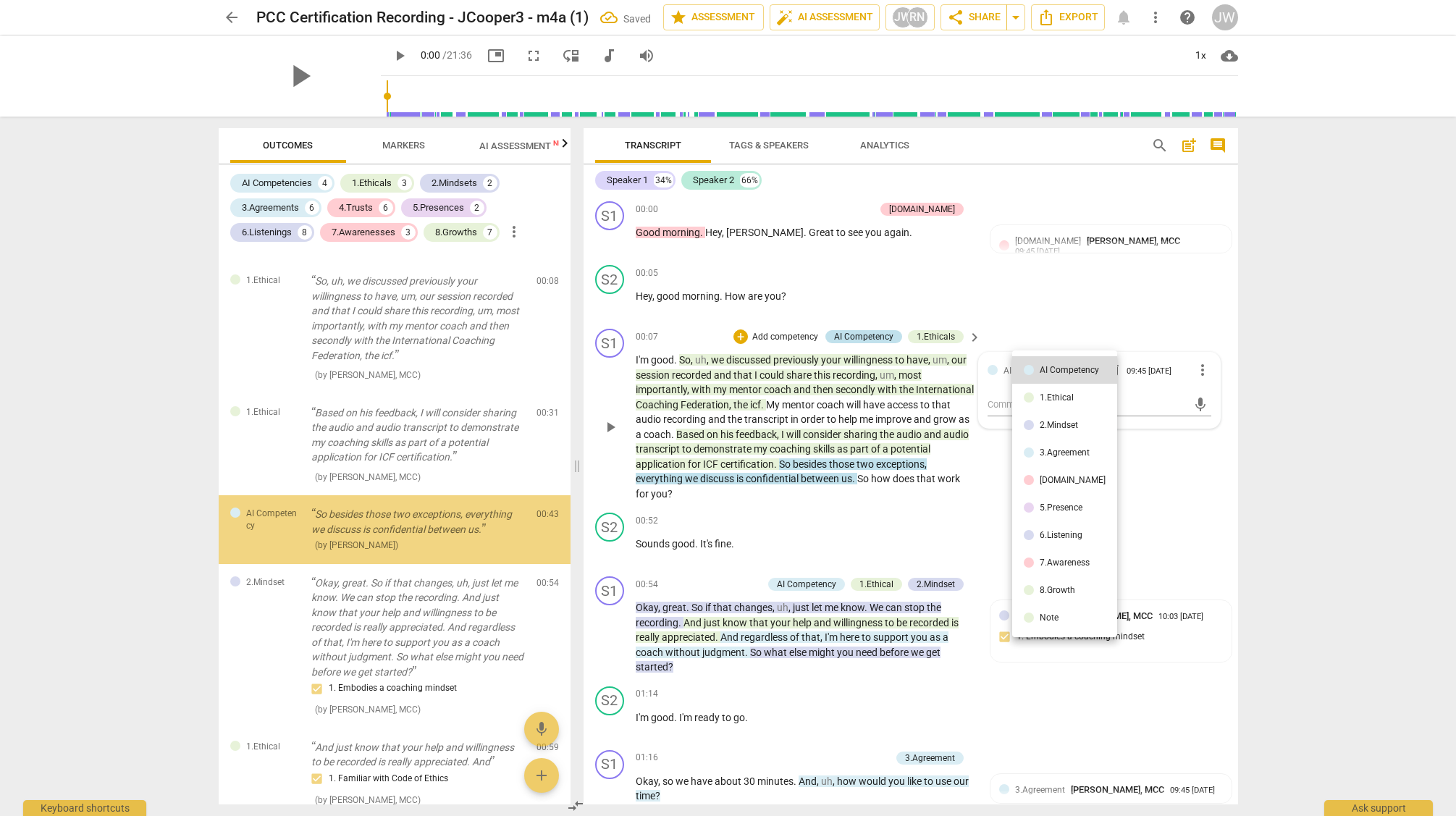
scroll to position [66, 0]
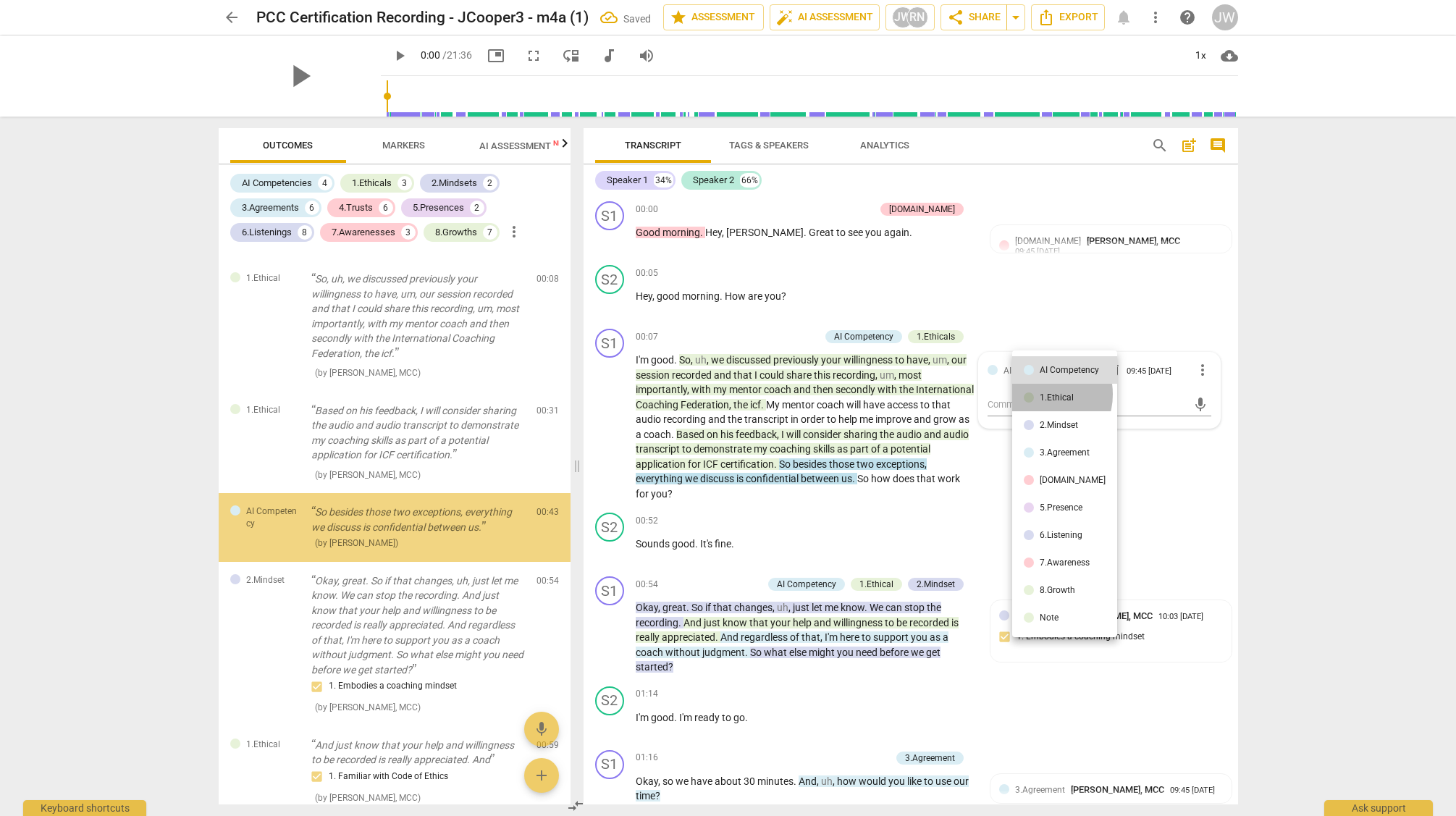
click at [1042, 394] on div "1.Ethical" at bounding box center [1057, 397] width 34 height 9
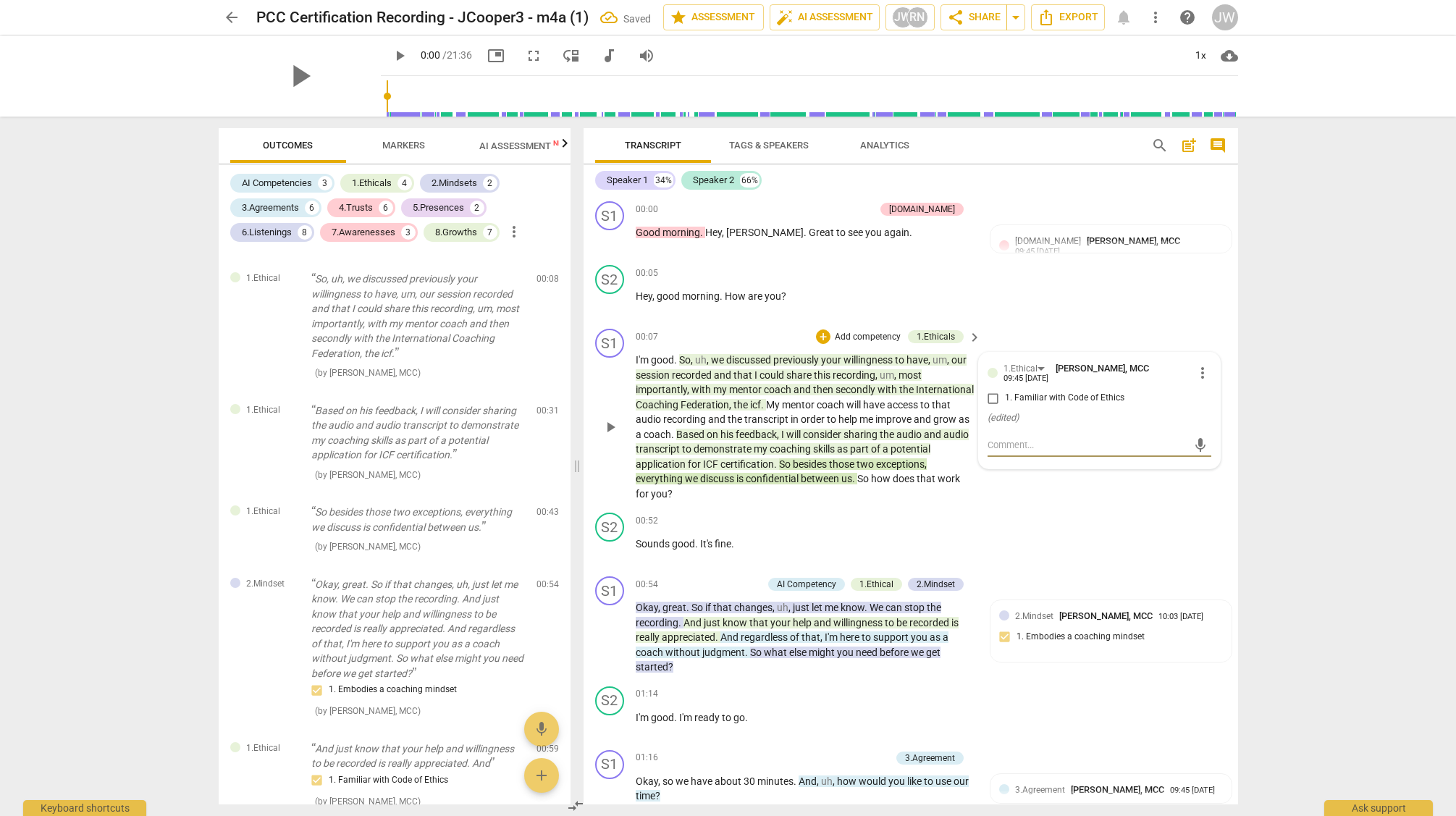
click at [994, 397] on input "1. Familiar with Code of Ethics" at bounding box center [993, 398] width 23 height 18
checkbox input "true"
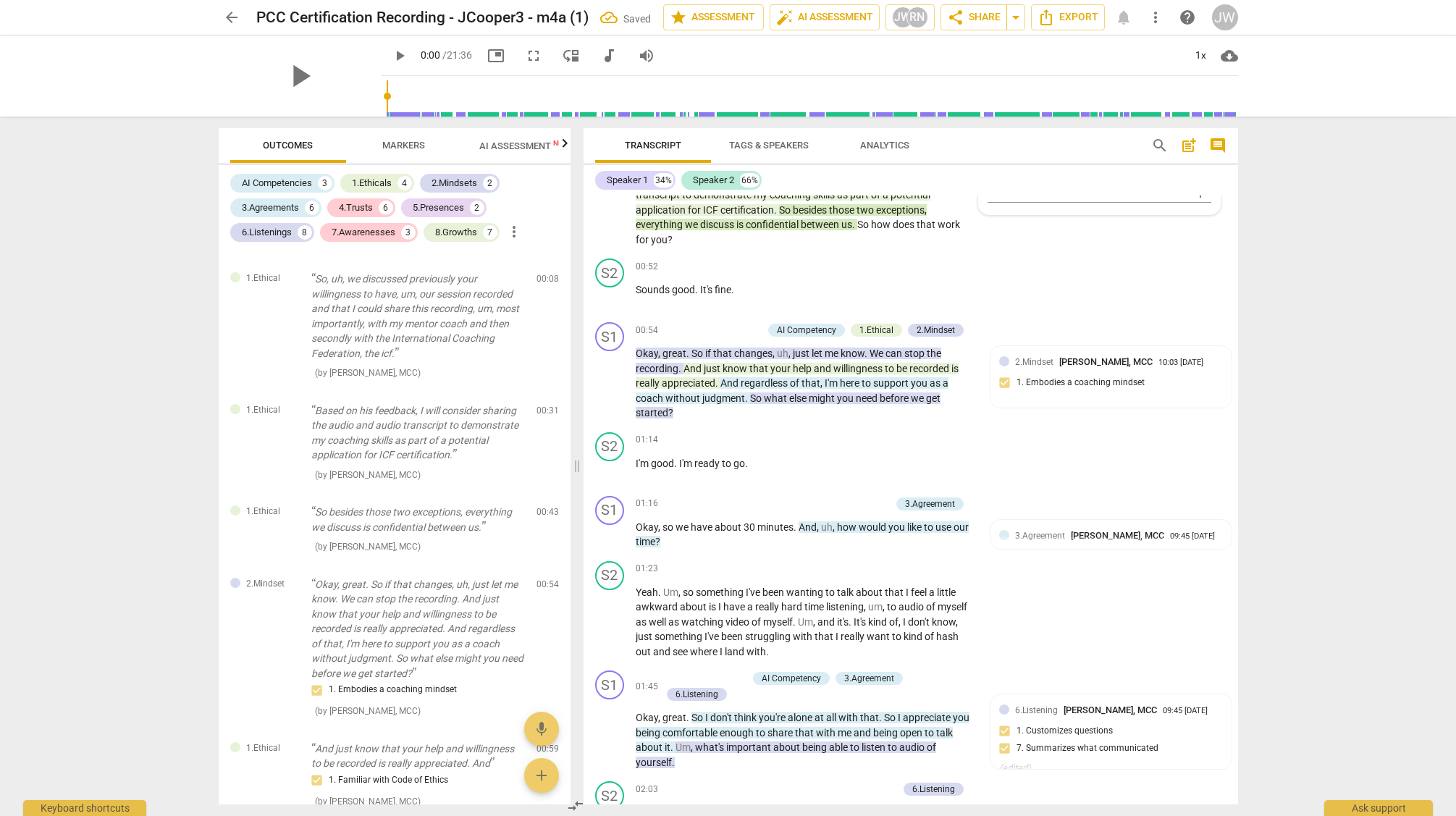
scroll to position [267, 0]
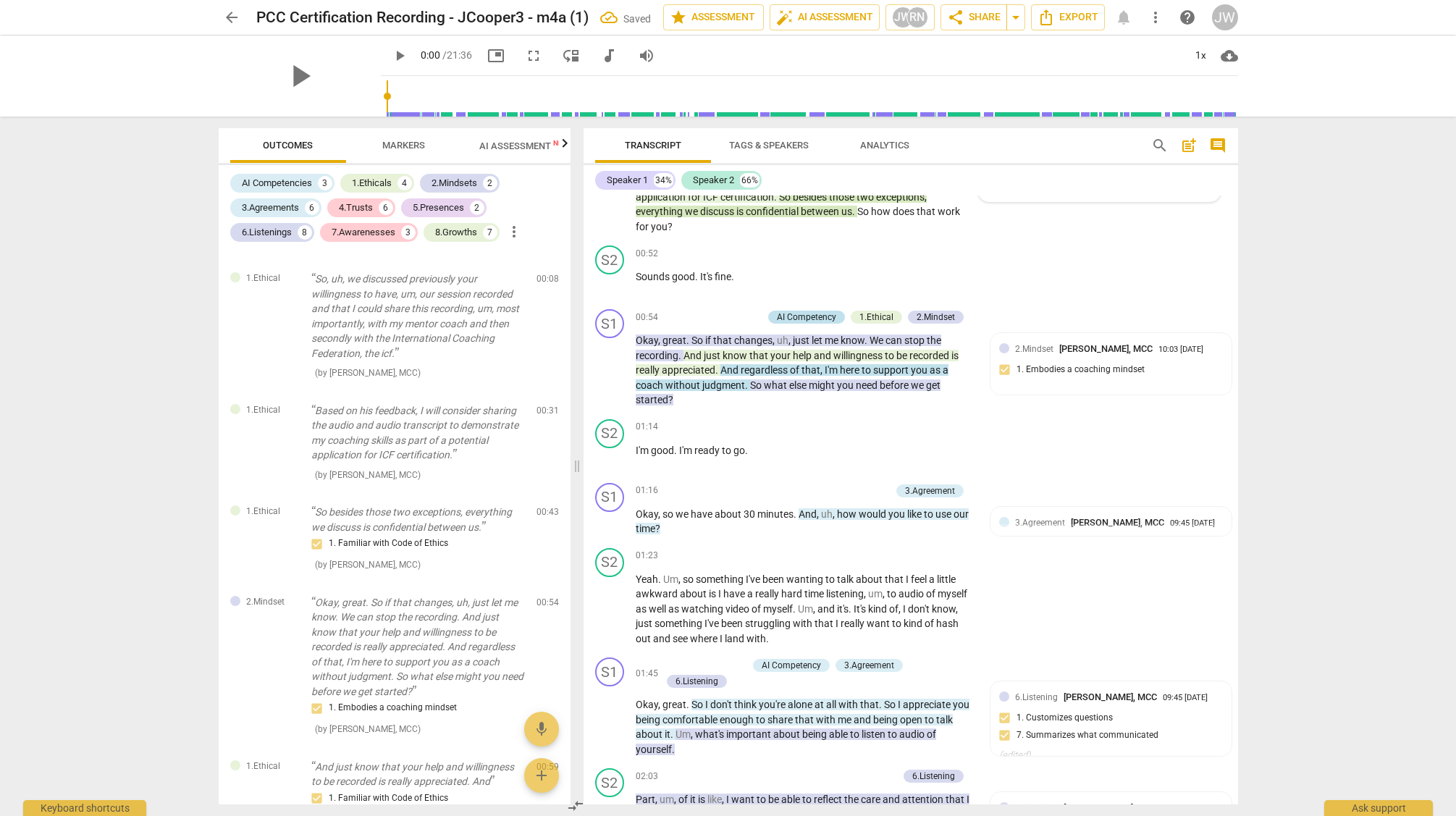
click at [794, 317] on div "AI Competency" at bounding box center [806, 317] width 59 height 13
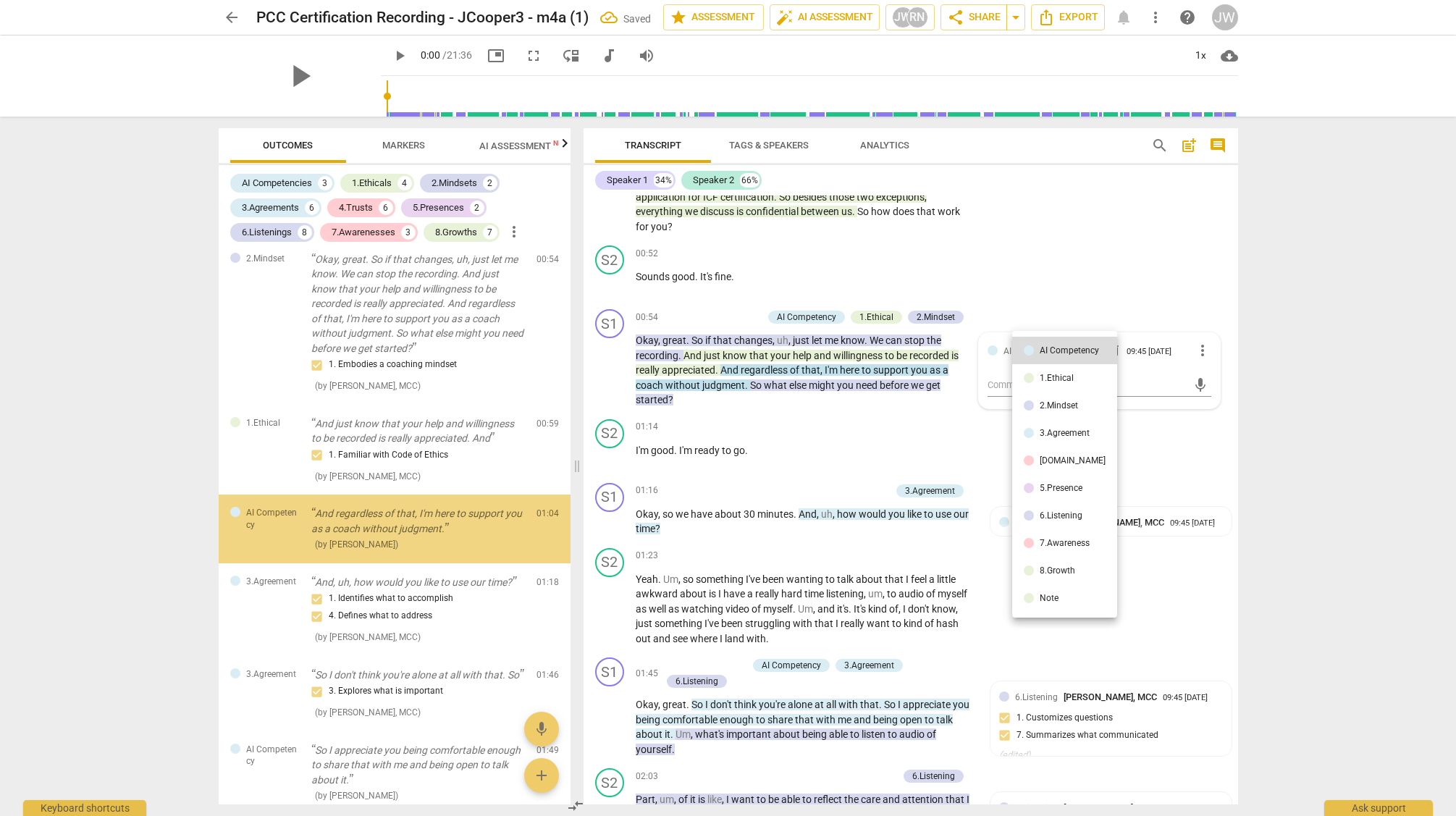
scroll to position [410, 0]
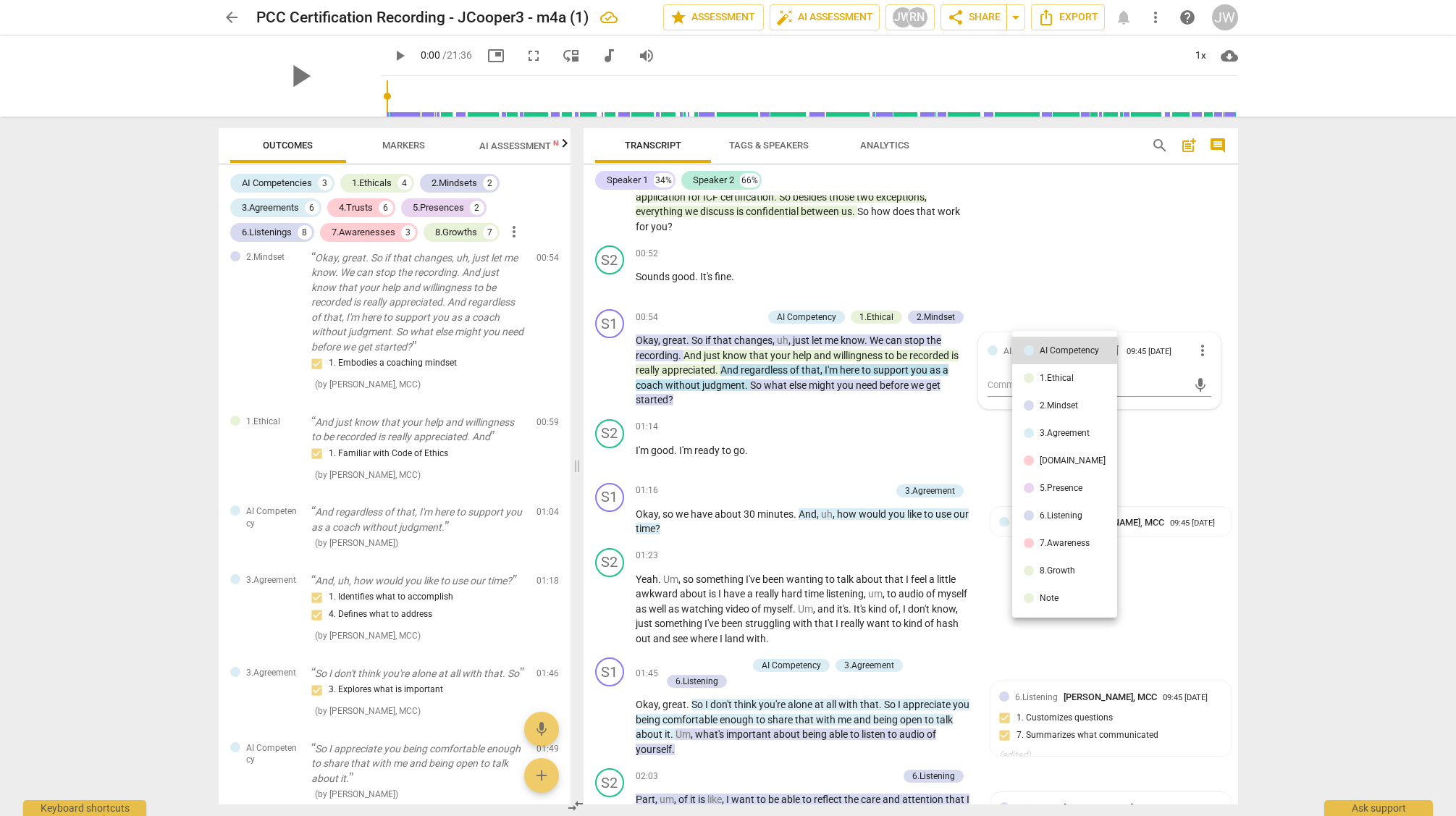
click at [1050, 378] on div "1.Ethical" at bounding box center [1057, 378] width 34 height 9
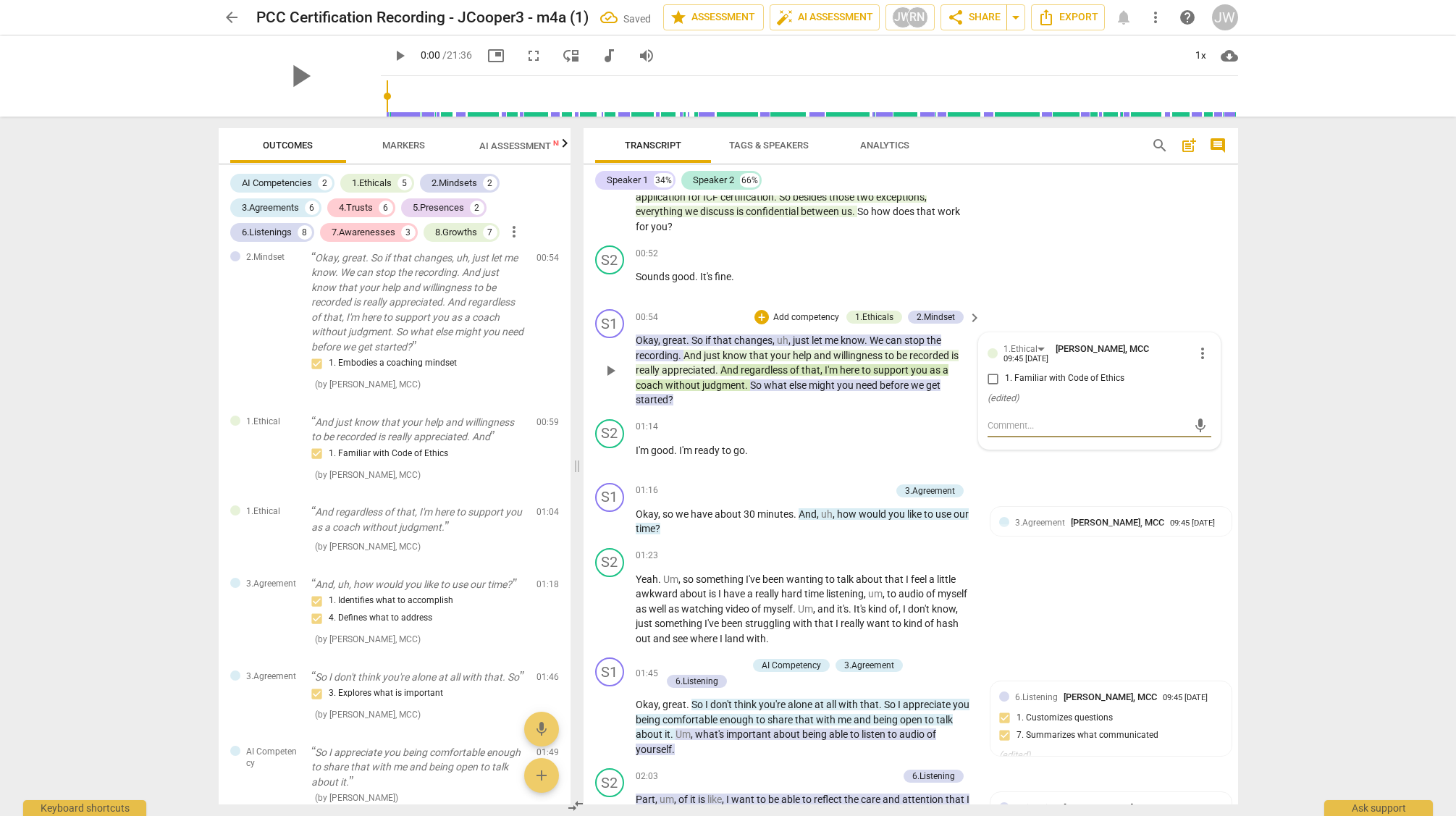
click at [991, 382] on input "1. Familiar with Code of Ethics" at bounding box center [993, 379] width 23 height 18
checkbox input "true"
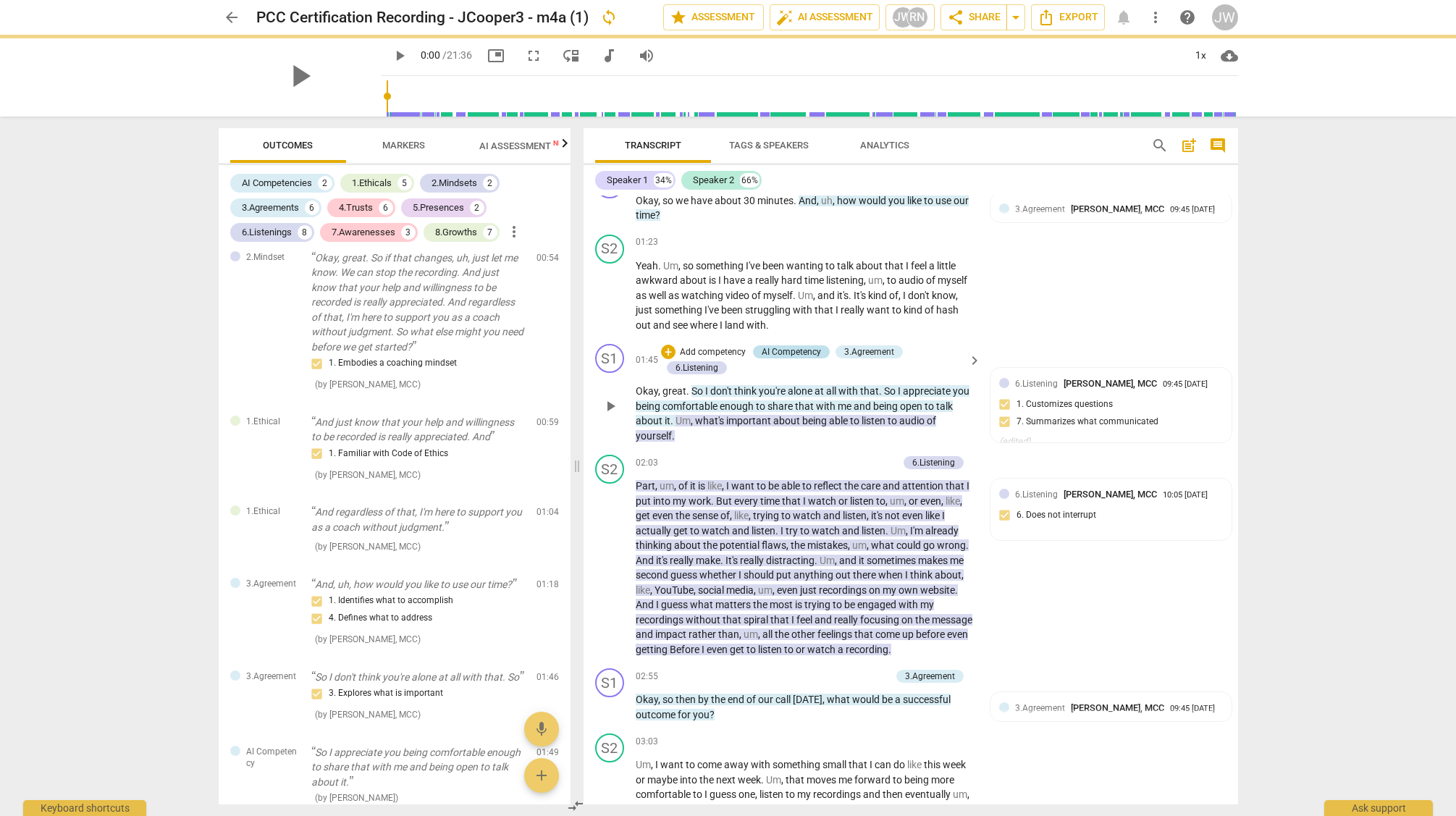
scroll to position [598, 0]
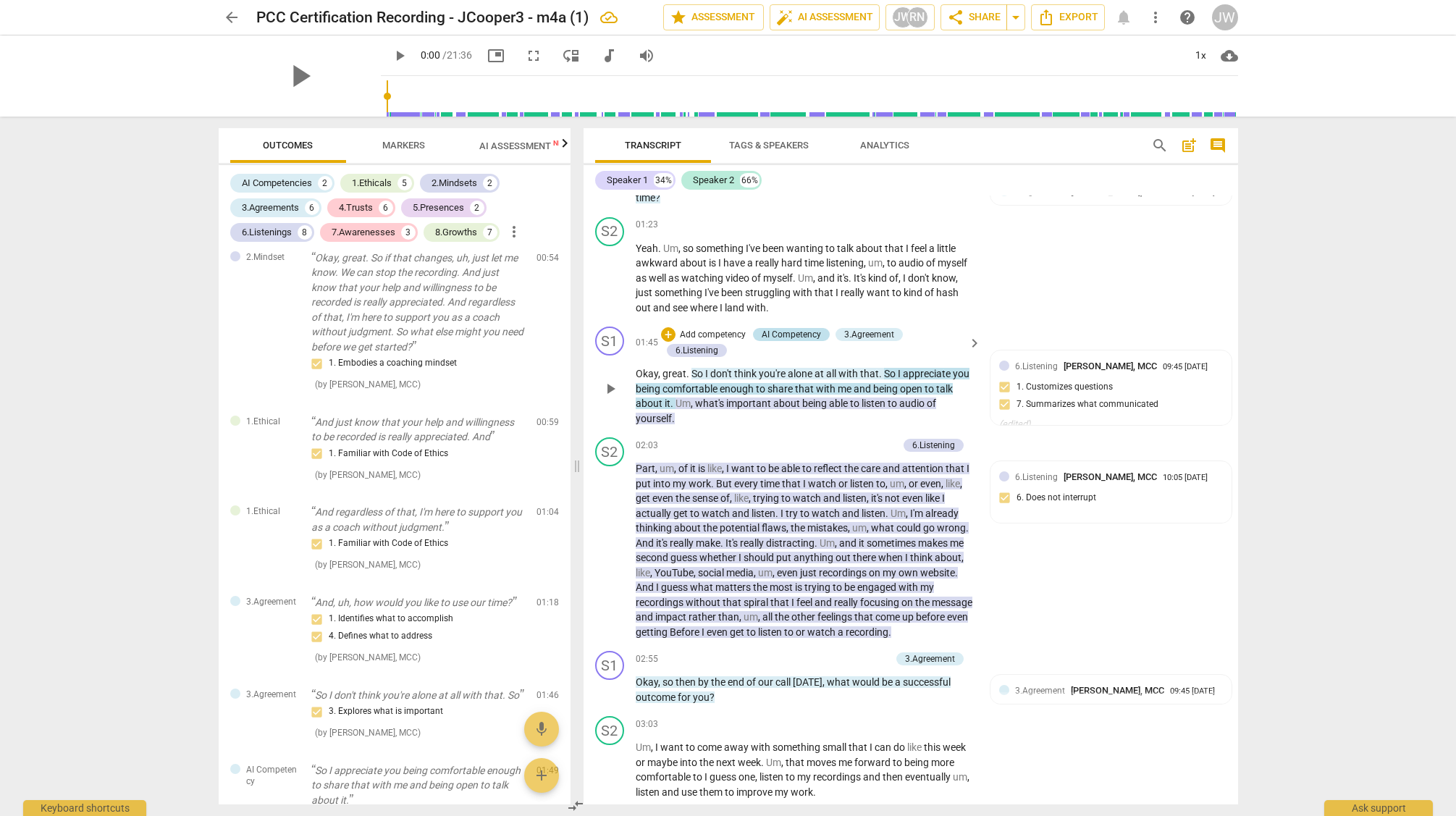
click at [778, 331] on div "AI Competency" at bounding box center [791, 334] width 59 height 13
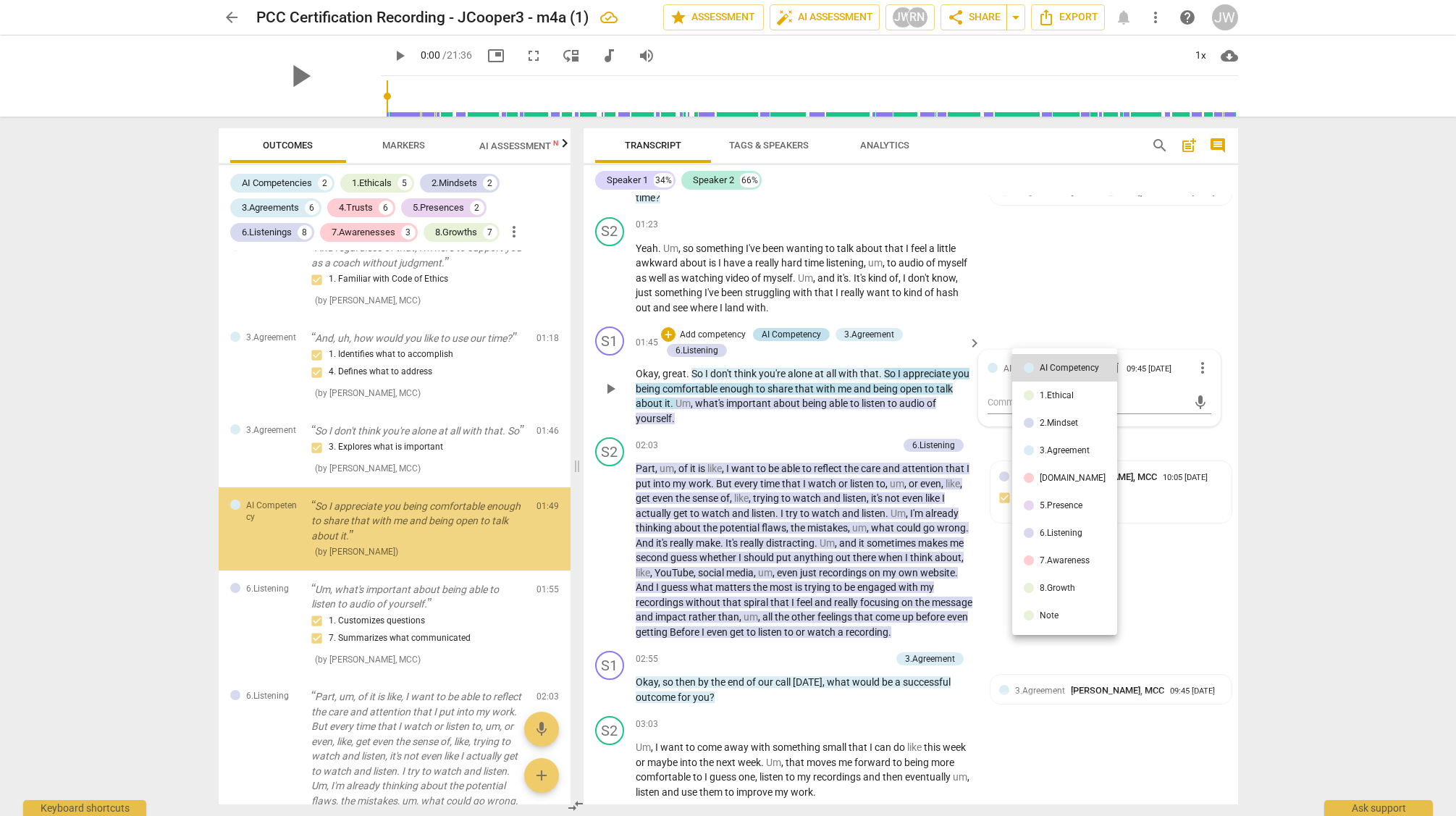
scroll to position [691, 0]
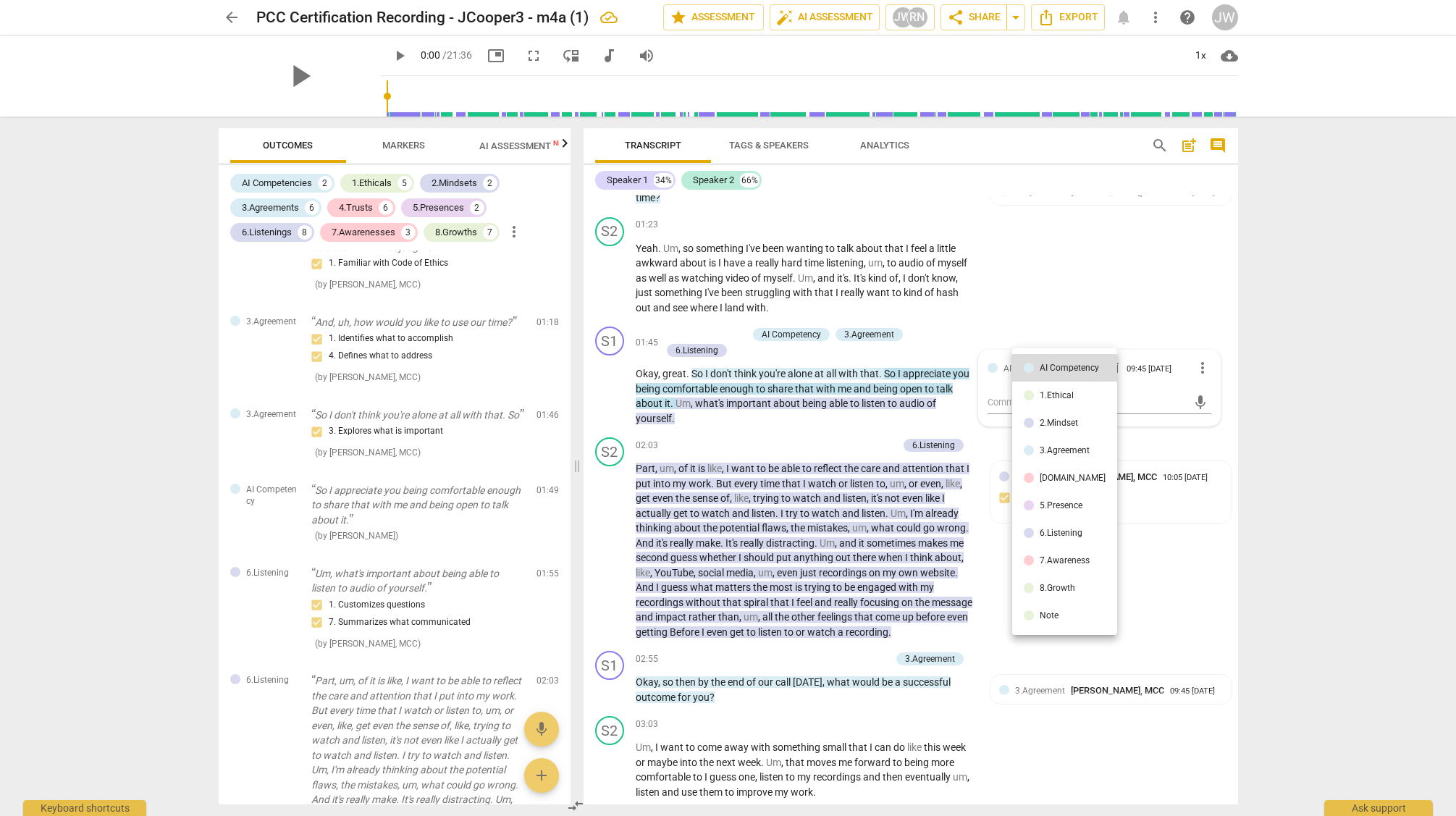
click at [1059, 529] on div "6.Listening" at bounding box center [1061, 533] width 42 height 9
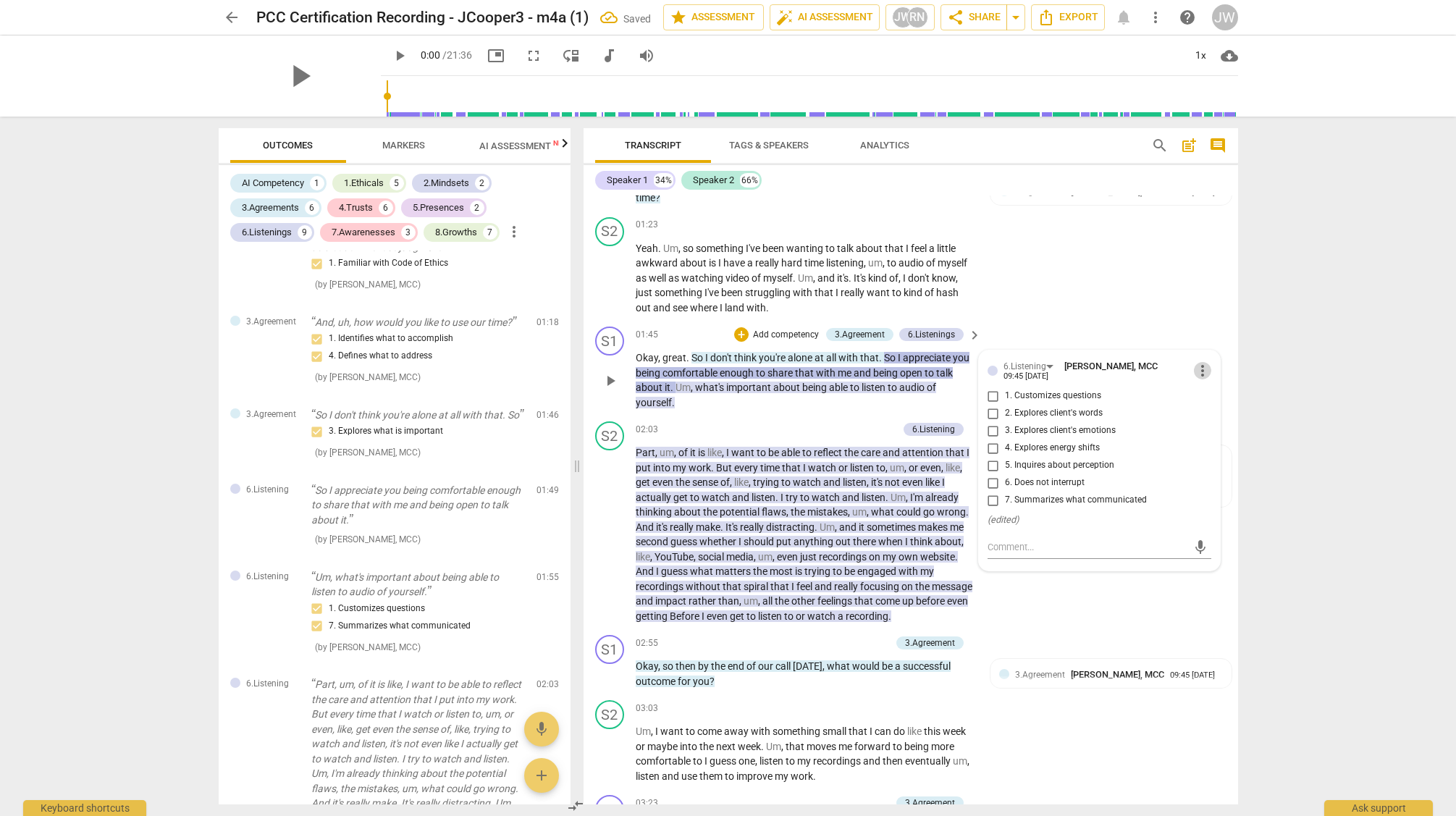
click at [1198, 367] on span "more_vert" at bounding box center [1203, 371] width 18 height 18
click at [1214, 394] on li "Delete" at bounding box center [1214, 398] width 50 height 27
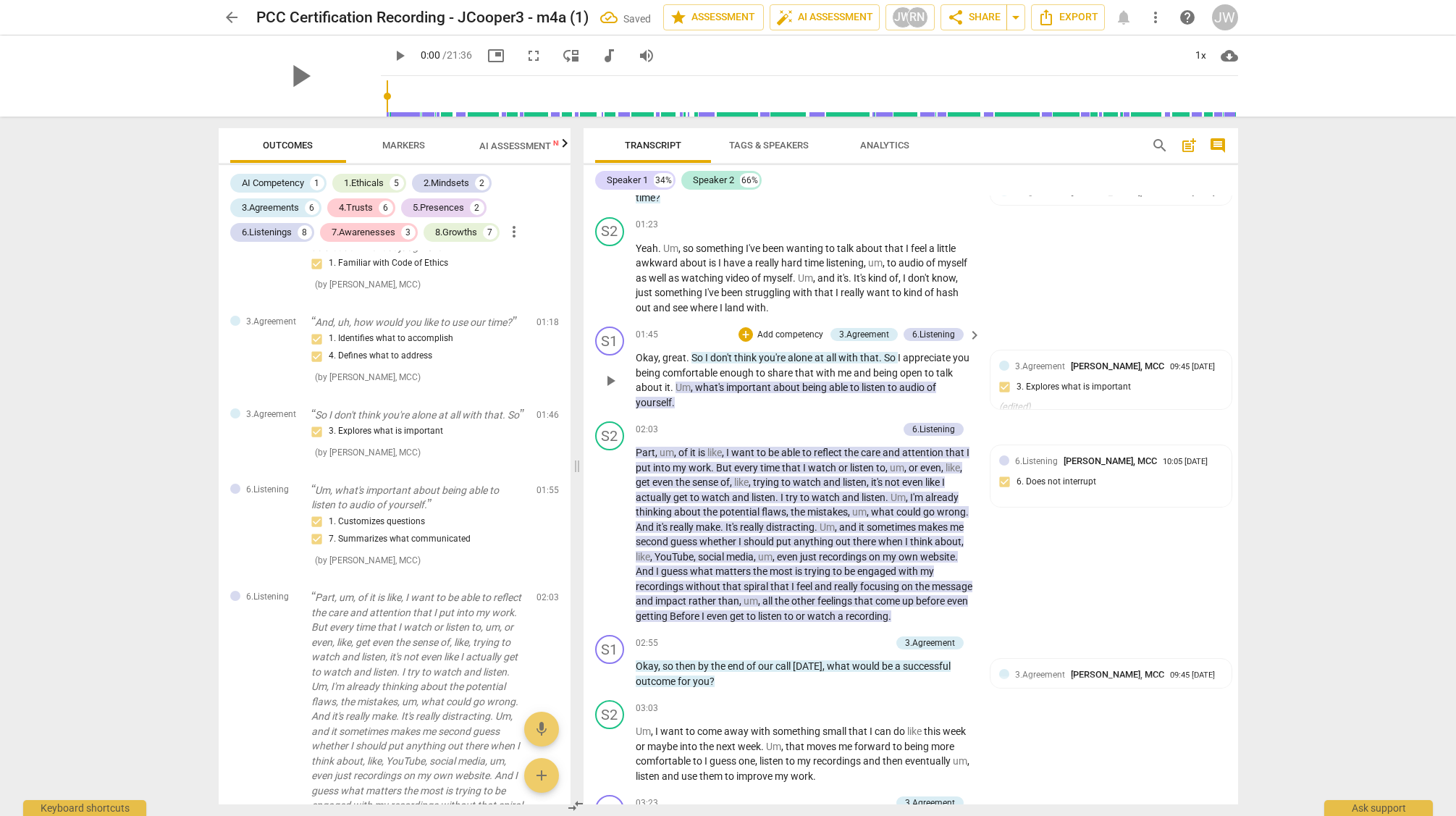
click at [762, 332] on p "Add competency" at bounding box center [790, 335] width 69 height 13
click at [839, 312] on b "[DOMAIN_NAME]" at bounding box center [826, 313] width 66 height 18
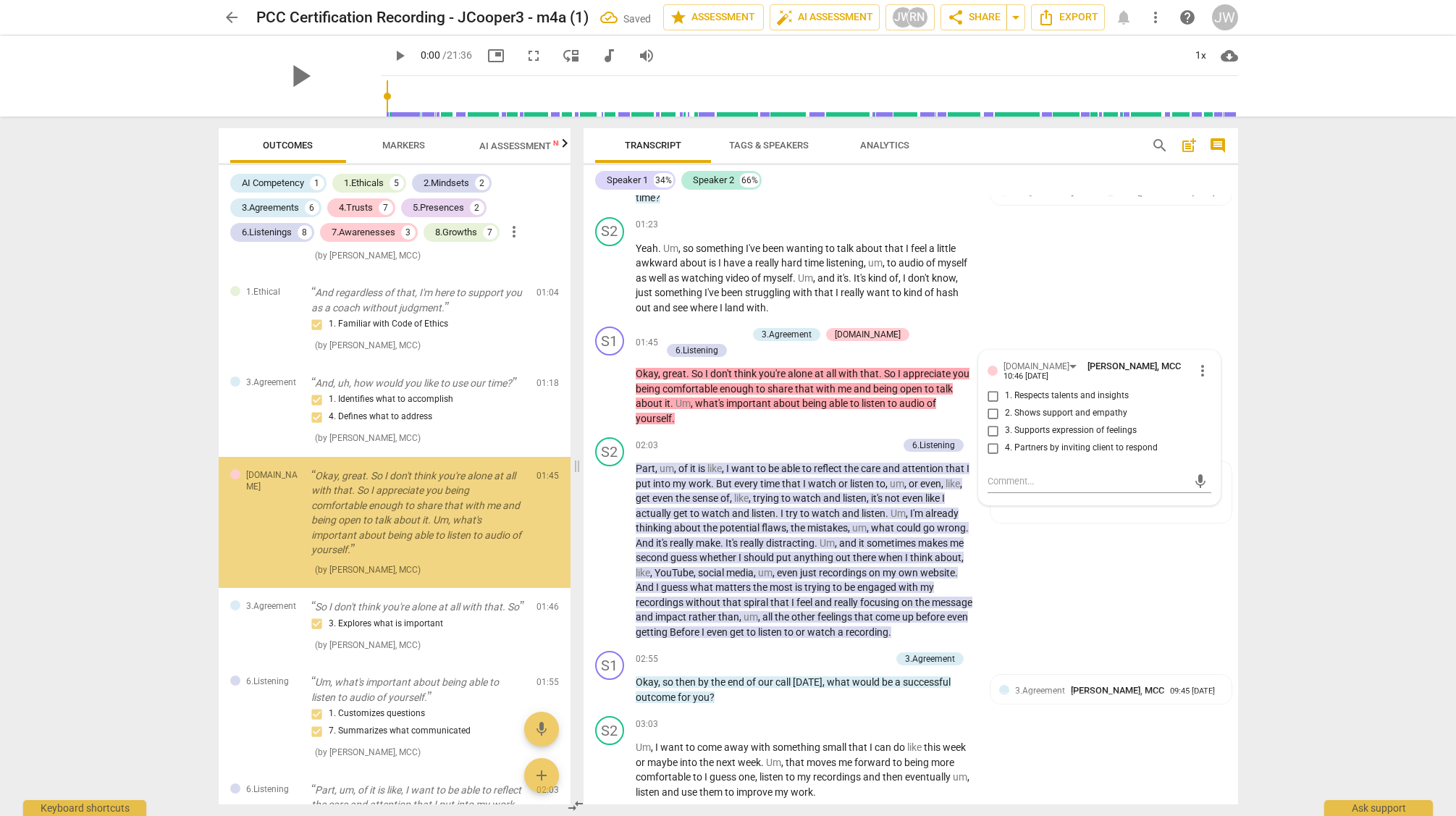
scroll to position [625, 0]
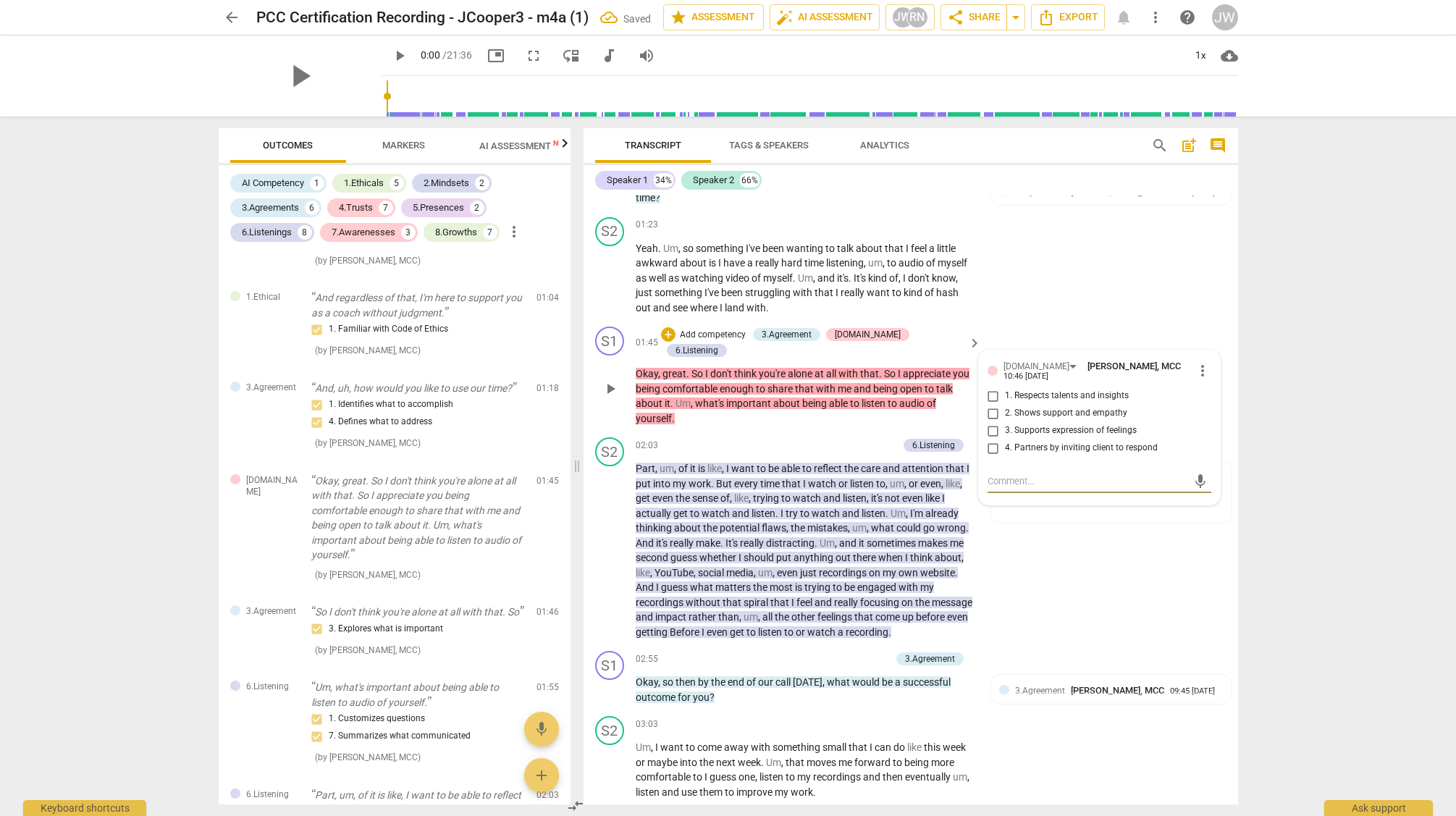
click at [992, 412] on input "2. Shows support and empathy" at bounding box center [993, 414] width 23 height 18
checkbox input "true"
click at [1047, 543] on div "S2 play_arrow pause 02:03 + Add competency 6.Listening keyboard_arrow_right Par…" at bounding box center [911, 538] width 654 height 214
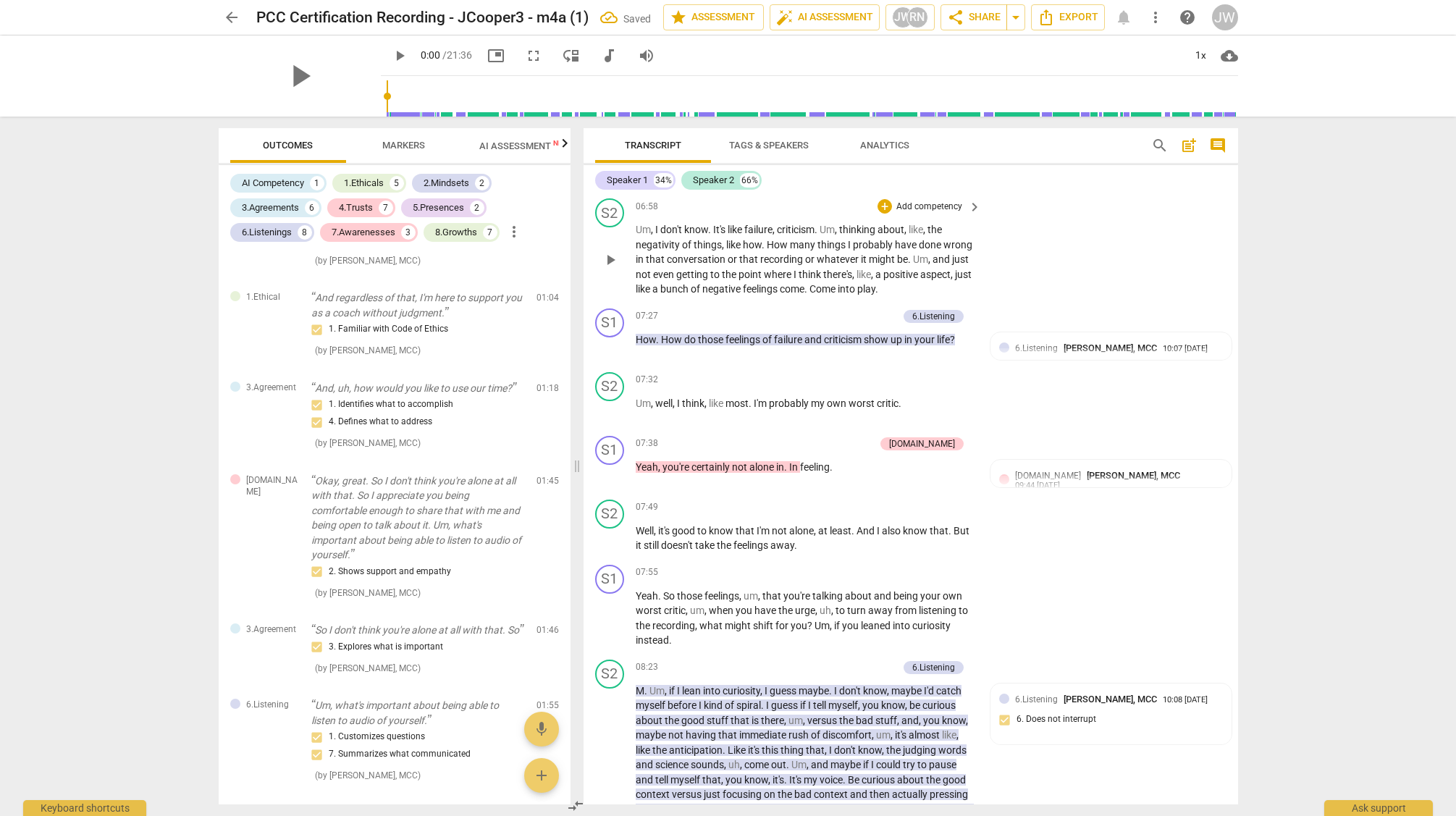
scroll to position [2265, 0]
